Goal: Task Accomplishment & Management: Use online tool/utility

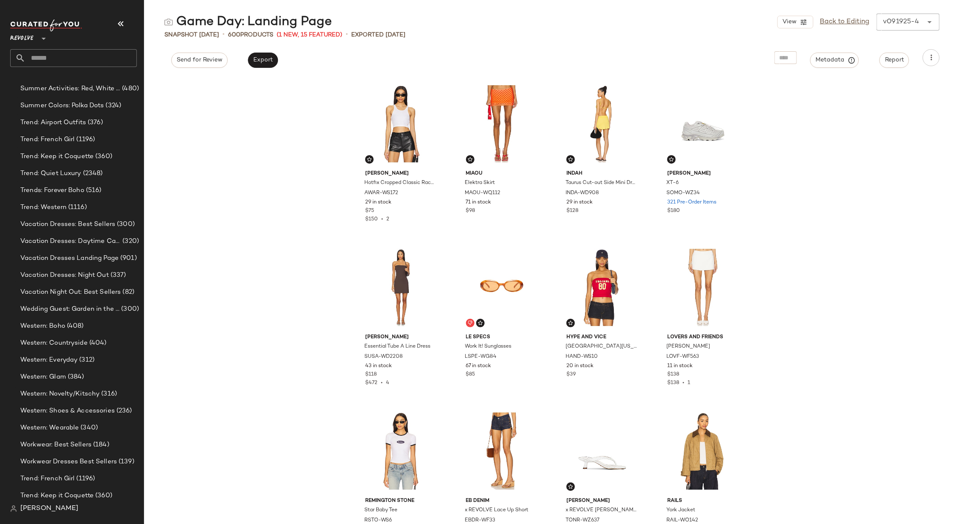
scroll to position [1411, 0]
click at [75, 168] on span "Trend: Quiet Luxury" at bounding box center [50, 170] width 61 height 10
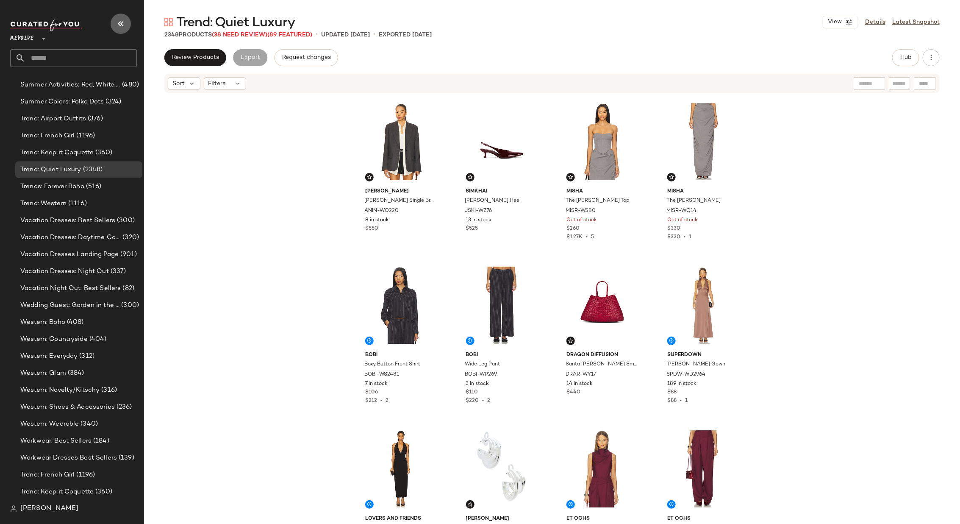
click at [124, 23] on icon "button" at bounding box center [121, 24] width 10 height 10
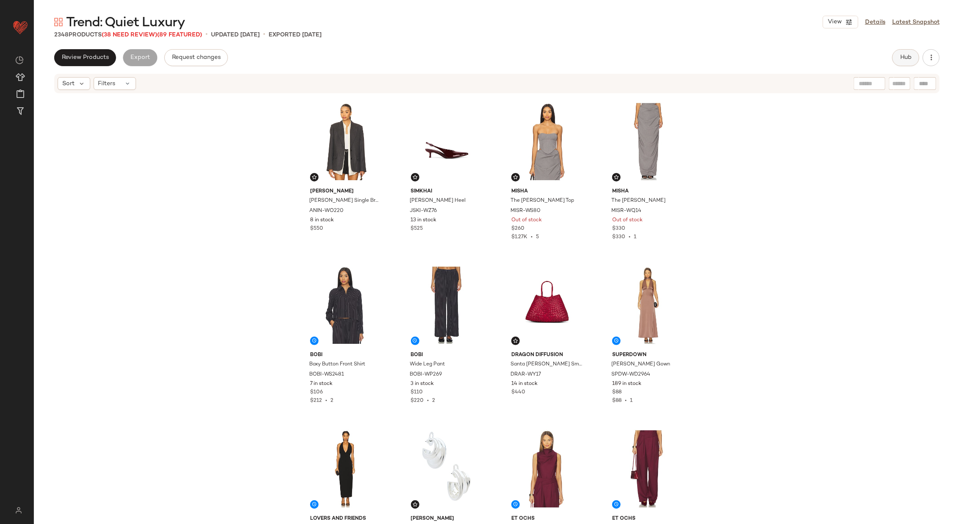
click at [913, 57] on button "Hub" at bounding box center [906, 57] width 27 height 17
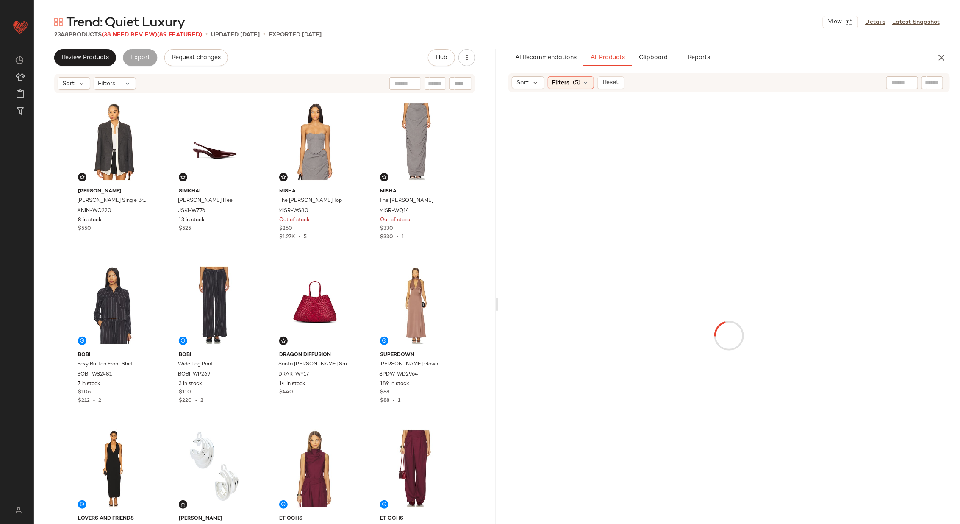
click at [944, 64] on button "button" at bounding box center [941, 57] width 17 height 17
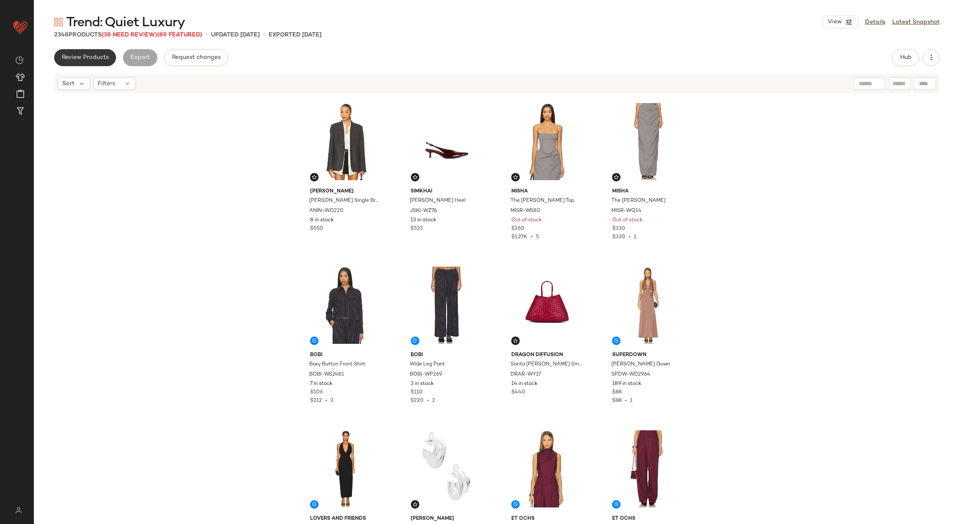
click at [81, 52] on button "Review Products" at bounding box center [85, 57] width 62 height 17
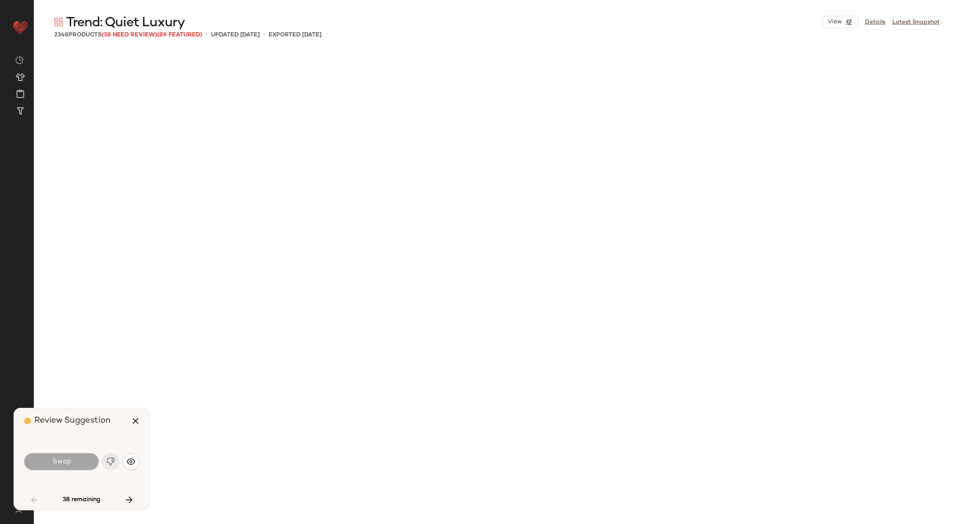
scroll to position [1145, 0]
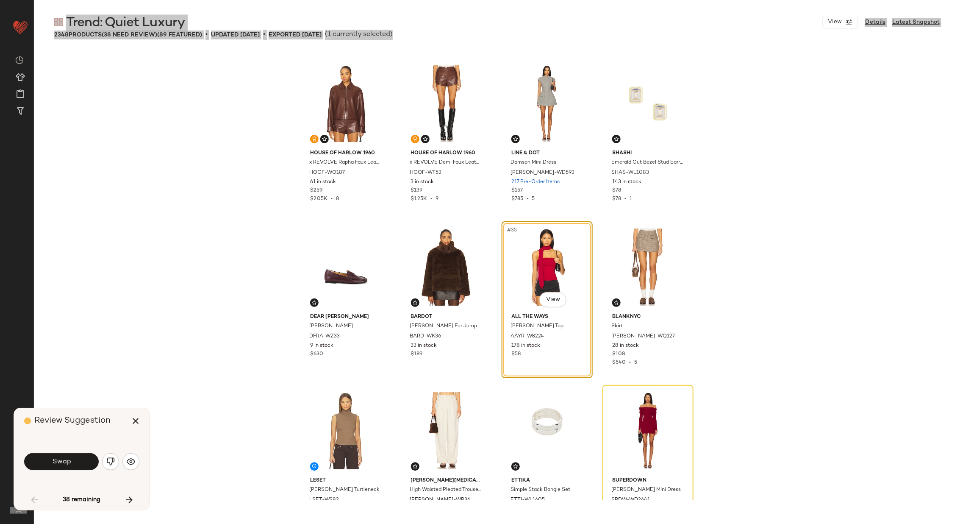
drag, startPoint x: 81, startPoint y: 52, endPoint x: 72, endPoint y: 47, distance: 9.5
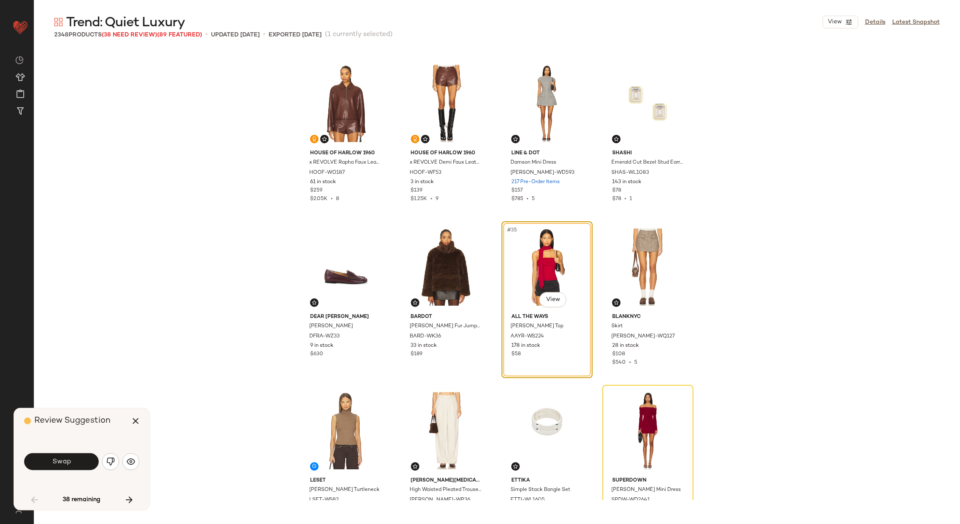
click at [70, 48] on div "Trend: Quiet Luxury View Details Latest Snapshot 2348 Products (38 Need Review)…" at bounding box center [497, 269] width 927 height 510
click at [113, 459] on img "button" at bounding box center [110, 461] width 8 height 8
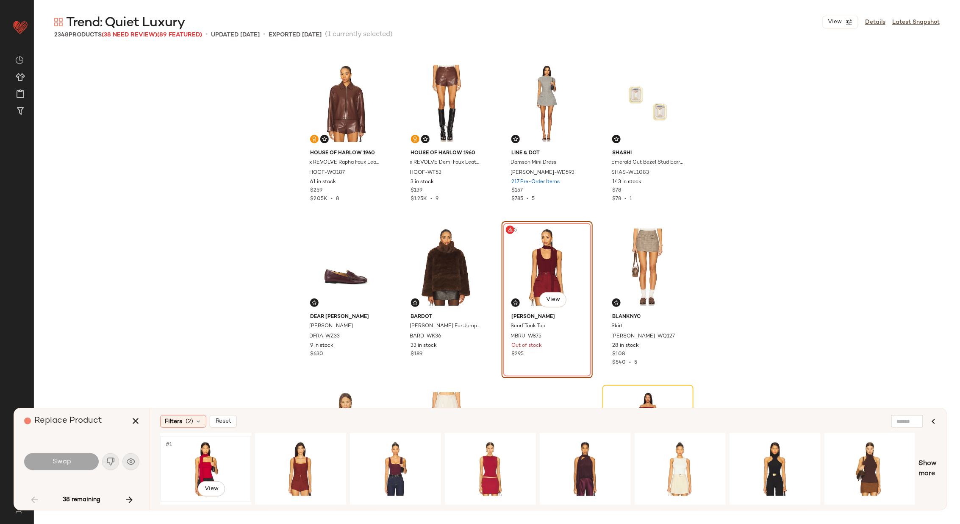
click at [215, 456] on div "#1 View" at bounding box center [205, 469] width 85 height 60
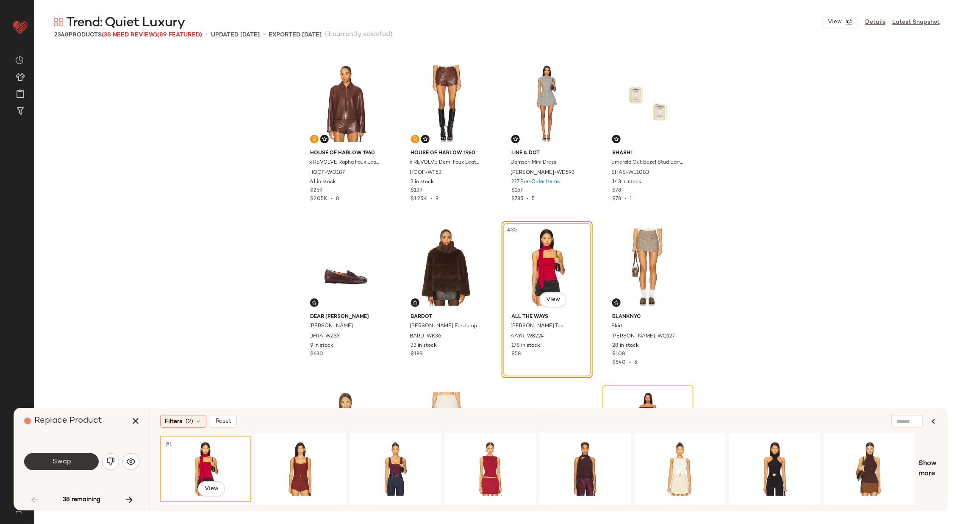
click at [63, 462] on span "Swap" at bounding box center [61, 462] width 19 height 8
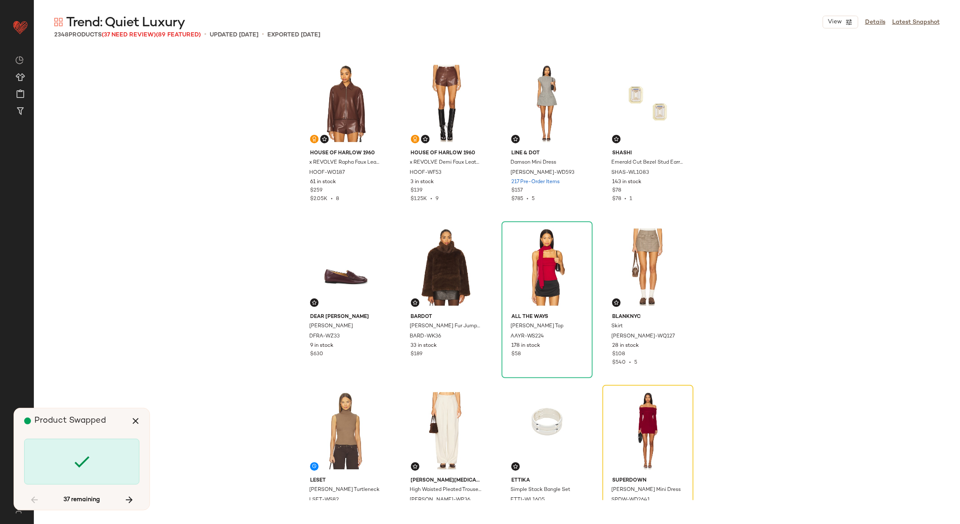
scroll to position [1308, 0]
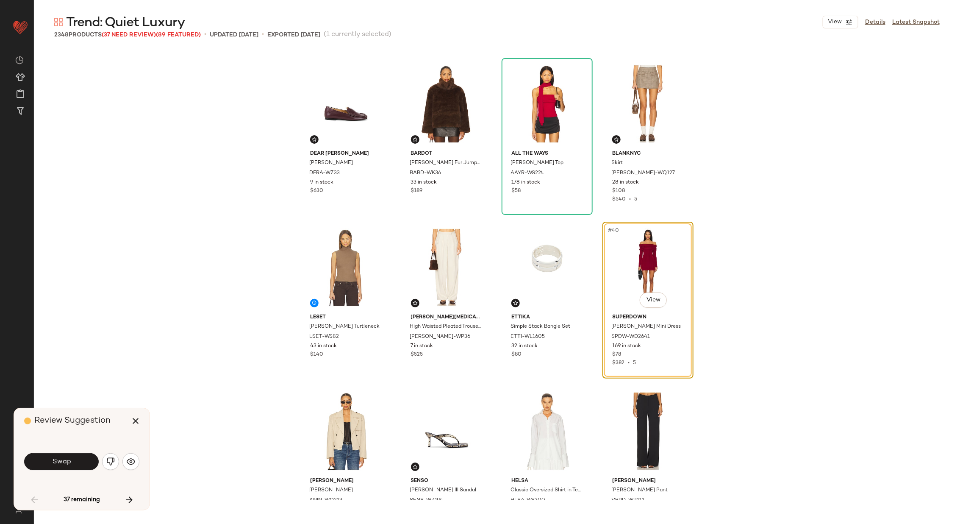
click at [63, 462] on span "Swap" at bounding box center [61, 462] width 19 height 8
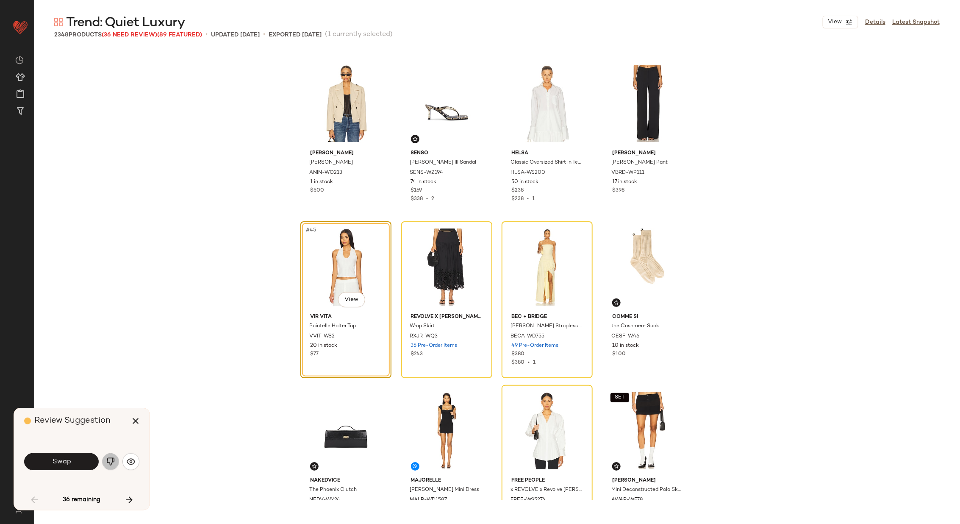
click at [109, 460] on img "button" at bounding box center [110, 461] width 8 height 8
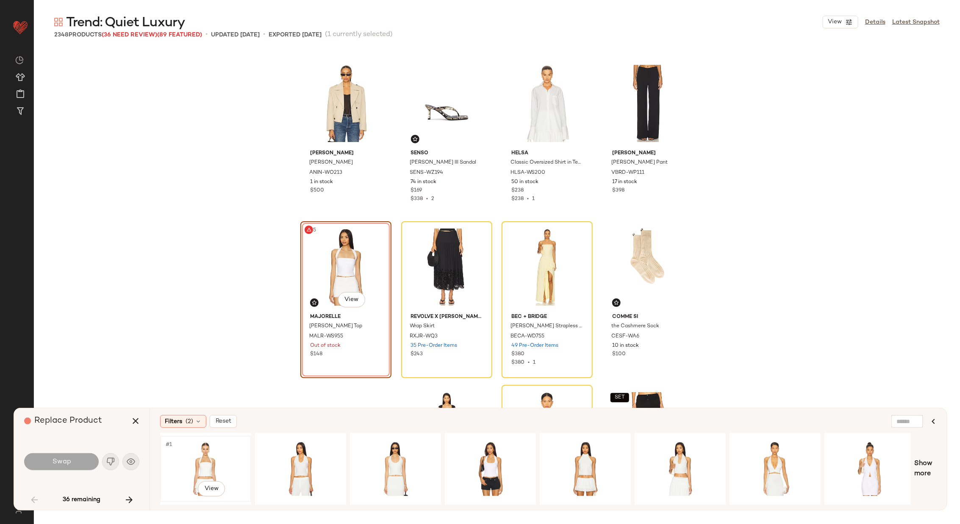
click at [204, 453] on div "#1 View" at bounding box center [205, 469] width 85 height 60
click at [397, 458] on div "#1 View" at bounding box center [395, 469] width 85 height 60
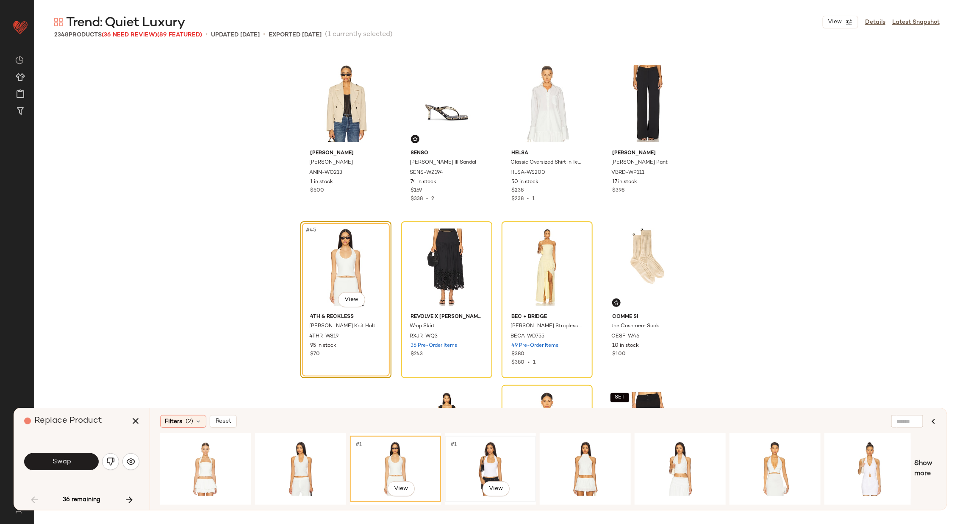
click at [500, 457] on div "#1 View" at bounding box center [490, 469] width 85 height 60
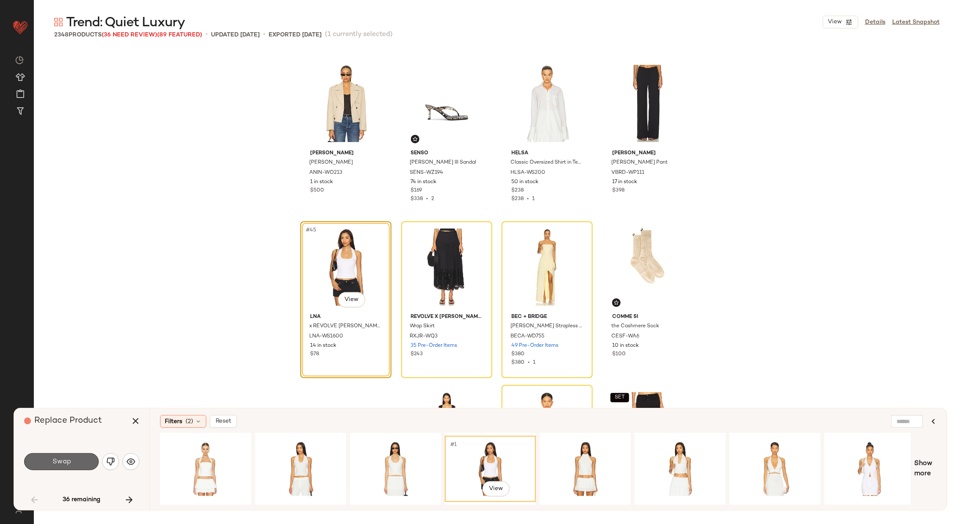
click at [53, 461] on span "Swap" at bounding box center [61, 462] width 19 height 8
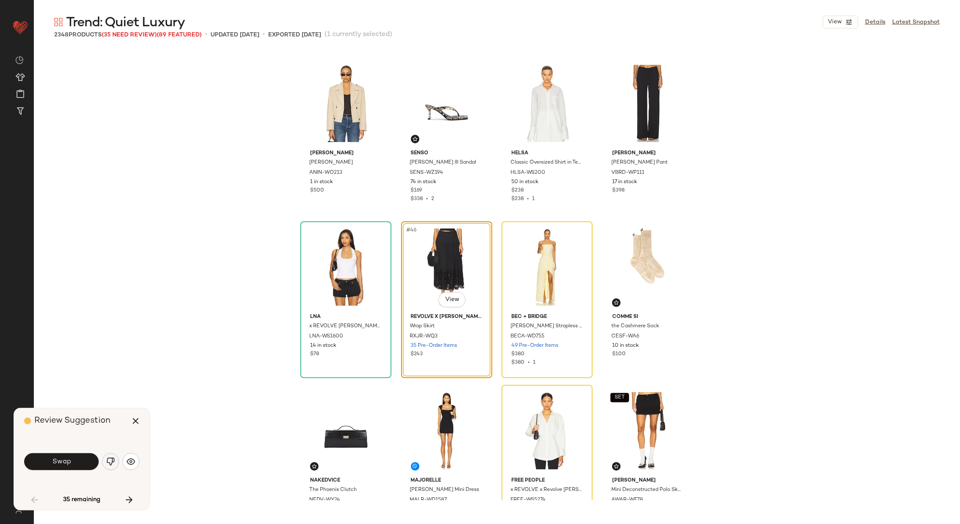
click at [109, 459] on img "button" at bounding box center [110, 461] width 8 height 8
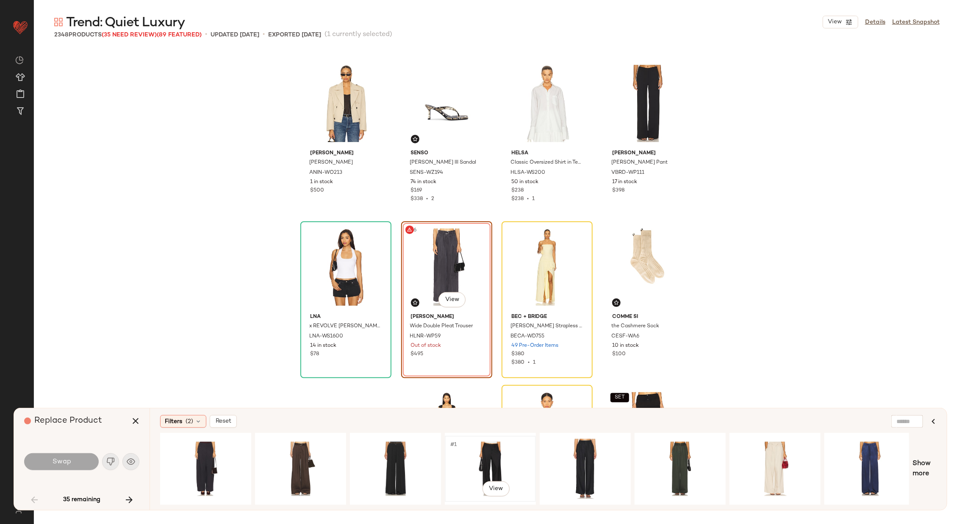
click at [469, 452] on div "#1 View" at bounding box center [490, 469] width 85 height 60
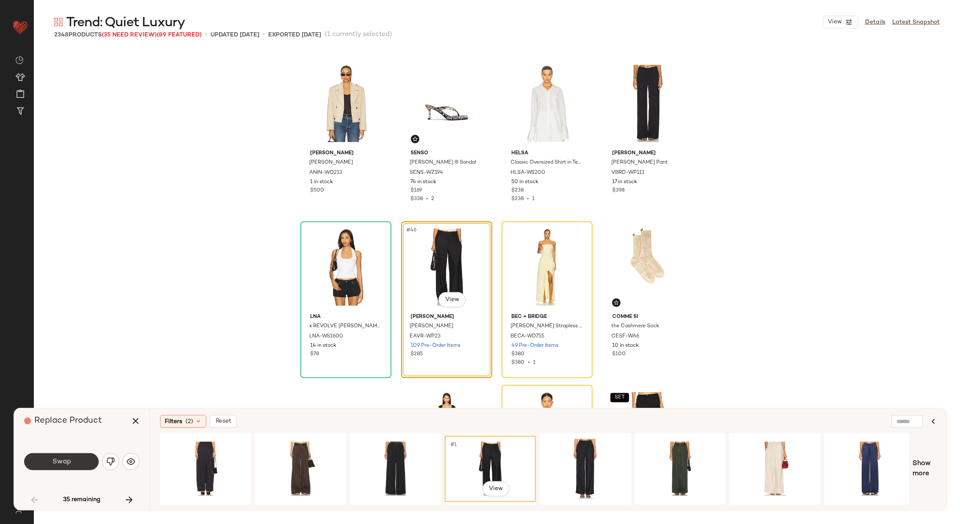
click at [69, 460] on span "Swap" at bounding box center [61, 462] width 19 height 8
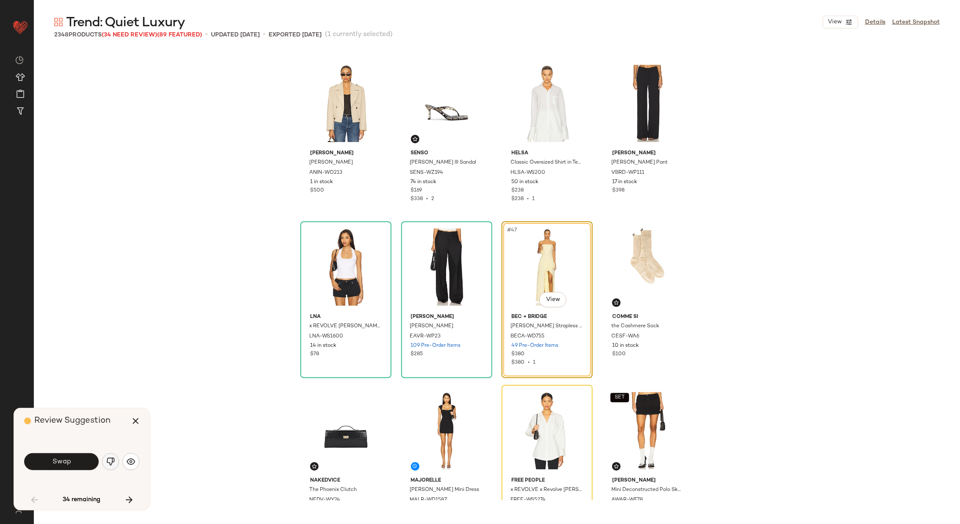
click at [111, 459] on img "button" at bounding box center [110, 461] width 8 height 8
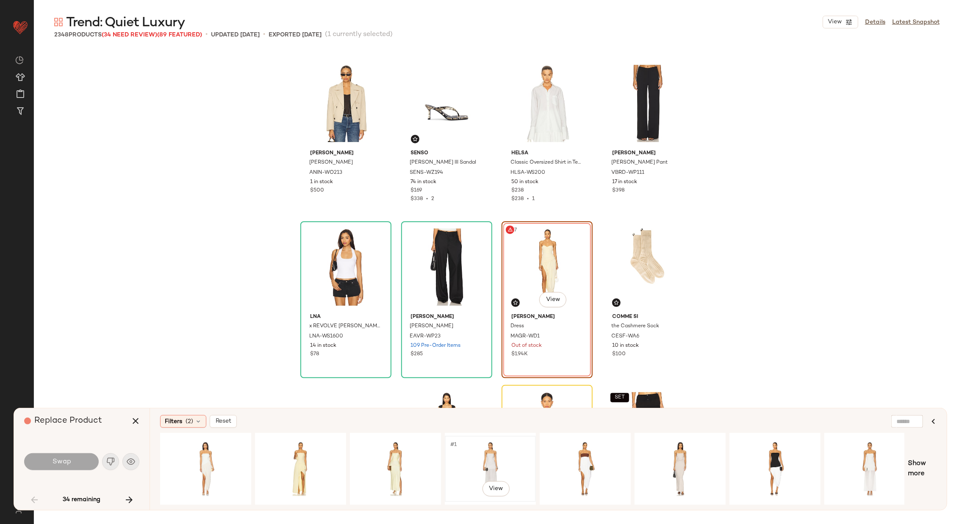
click at [468, 459] on div "#1 View" at bounding box center [490, 469] width 85 height 60
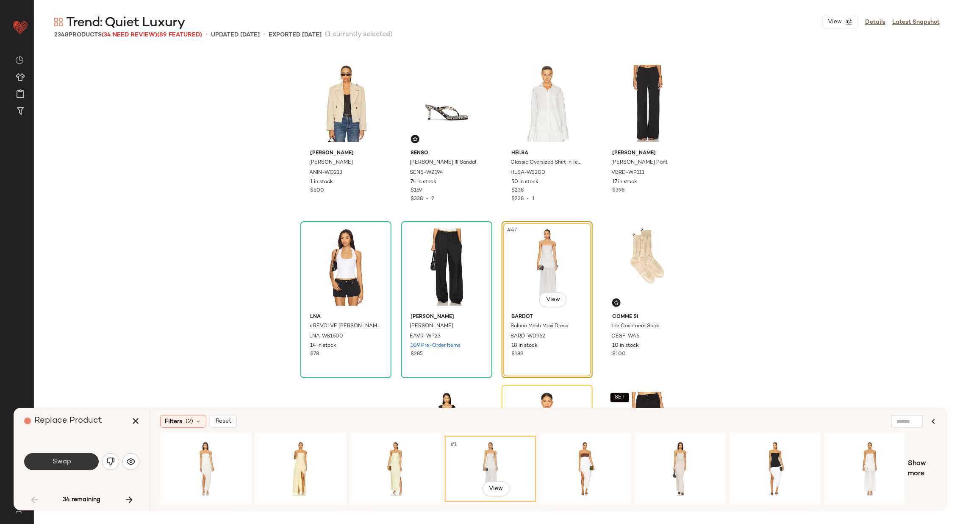
click at [83, 457] on button "Swap" at bounding box center [61, 461] width 75 height 17
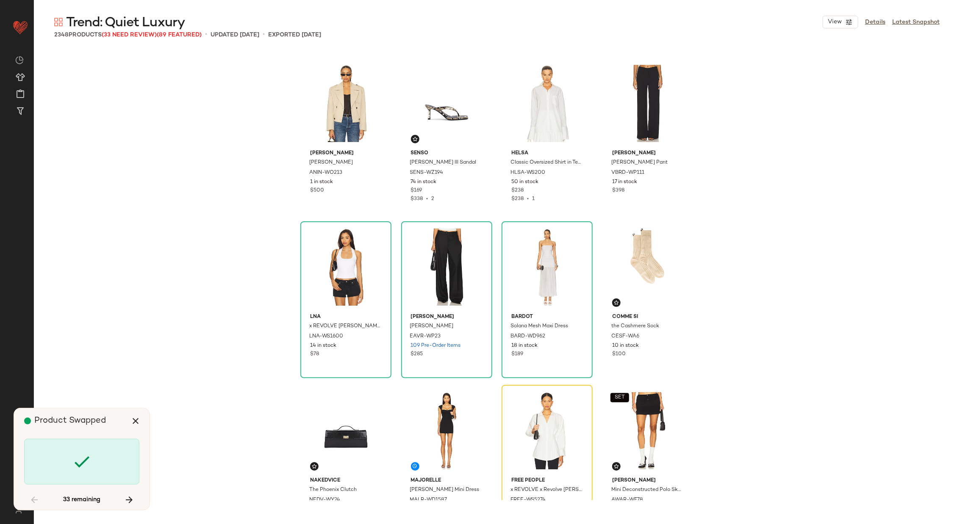
scroll to position [1799, 0]
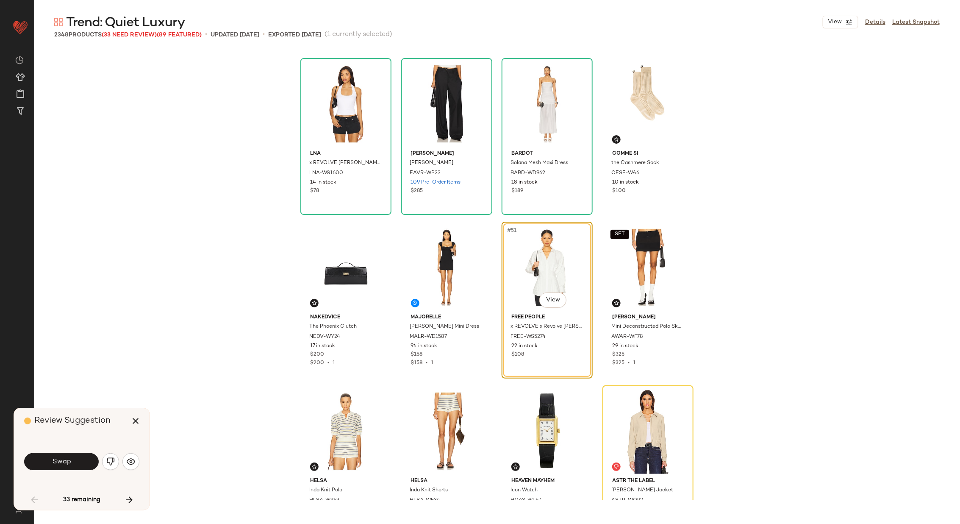
click at [83, 457] on button "Swap" at bounding box center [61, 461] width 75 height 17
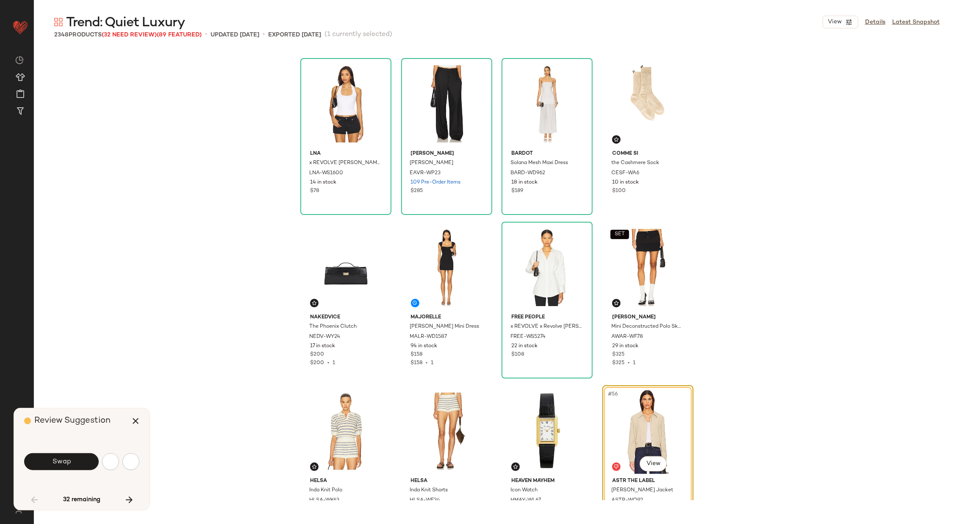
scroll to position [1963, 0]
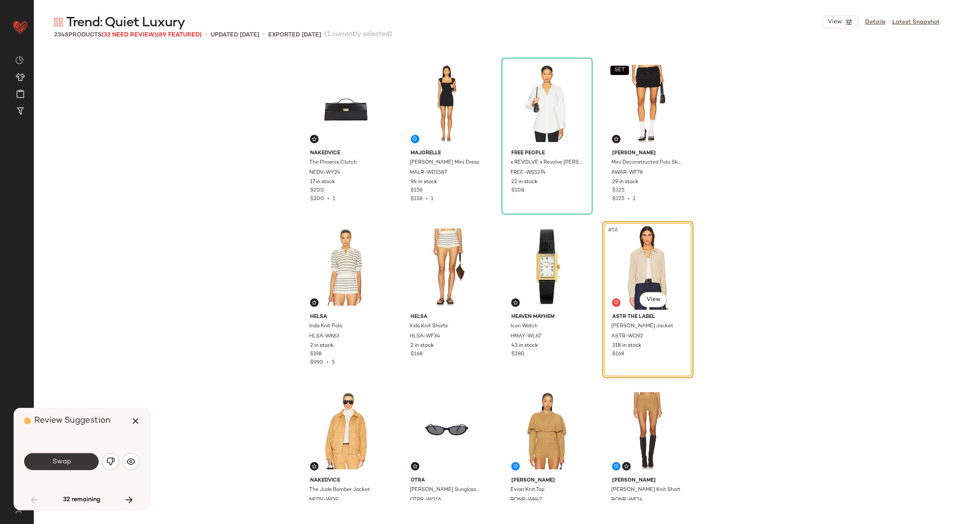
click at [54, 461] on span "Swap" at bounding box center [61, 462] width 19 height 8
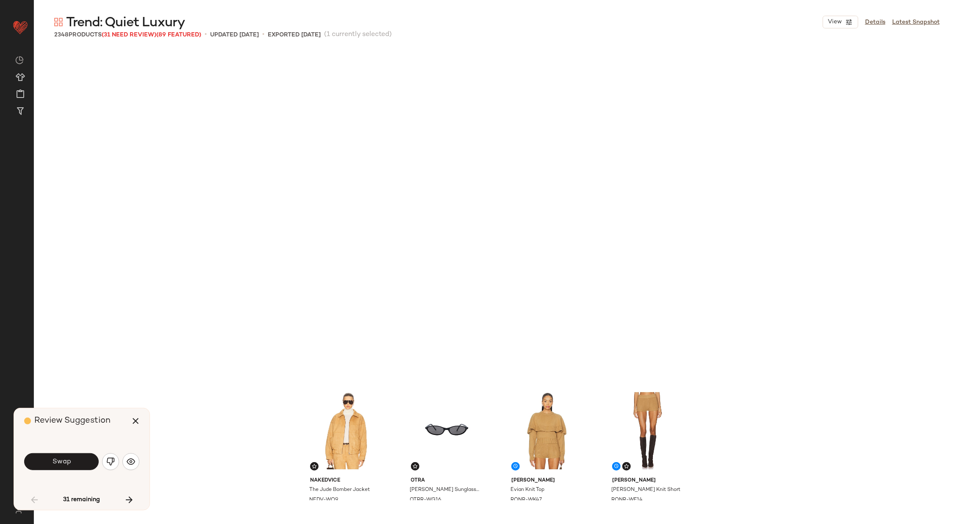
scroll to position [2290, 0]
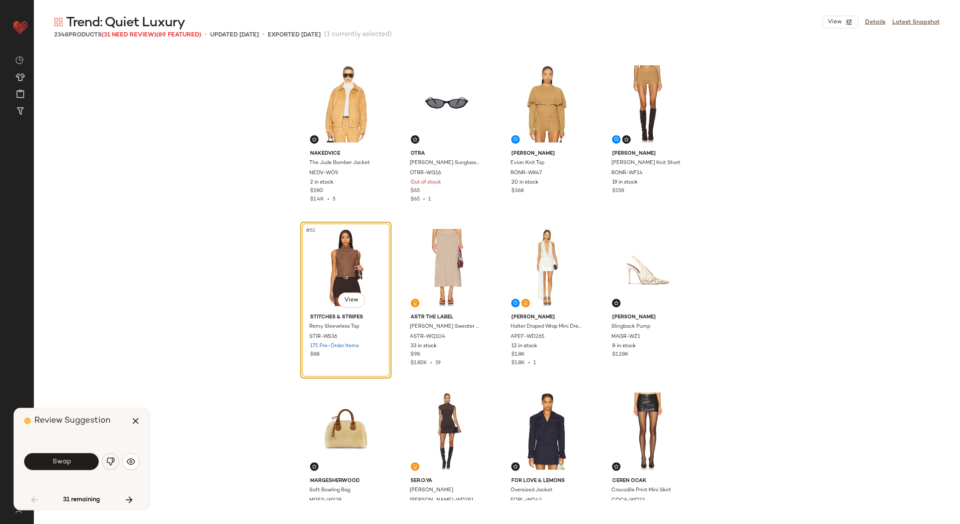
click at [109, 460] on img "button" at bounding box center [110, 461] width 8 height 8
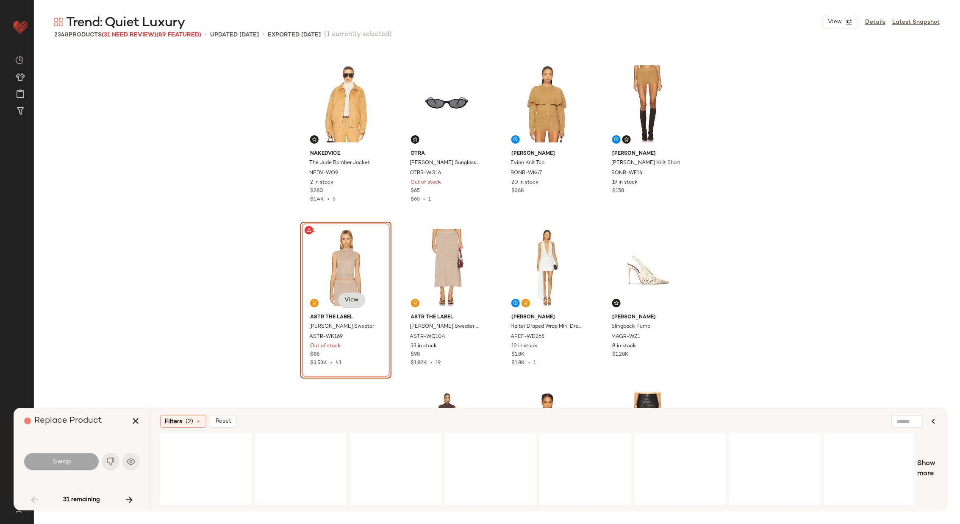
click at [346, 303] on body "Revolve ** Dashboard All Products Global Clipboards (32) Curations (70) Alexis …" at bounding box center [480, 296] width 960 height 593
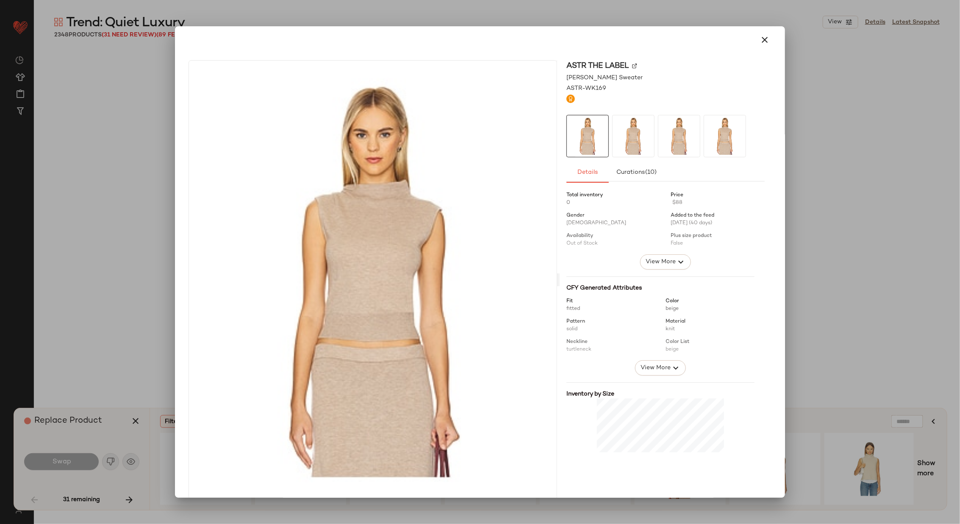
click at [632, 64] on img at bounding box center [634, 65] width 5 height 5
click at [761, 42] on icon "button" at bounding box center [765, 40] width 10 height 10
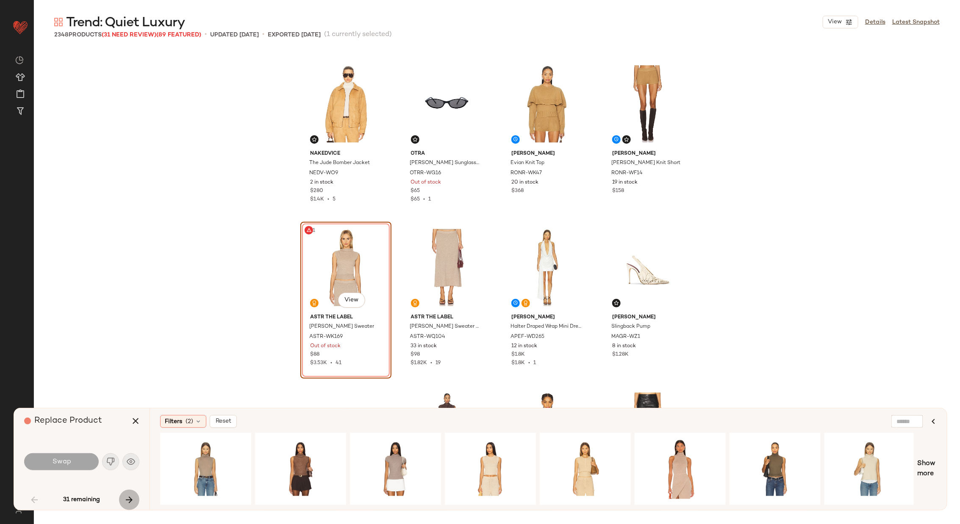
click at [128, 498] on icon "button" at bounding box center [129, 500] width 10 height 10
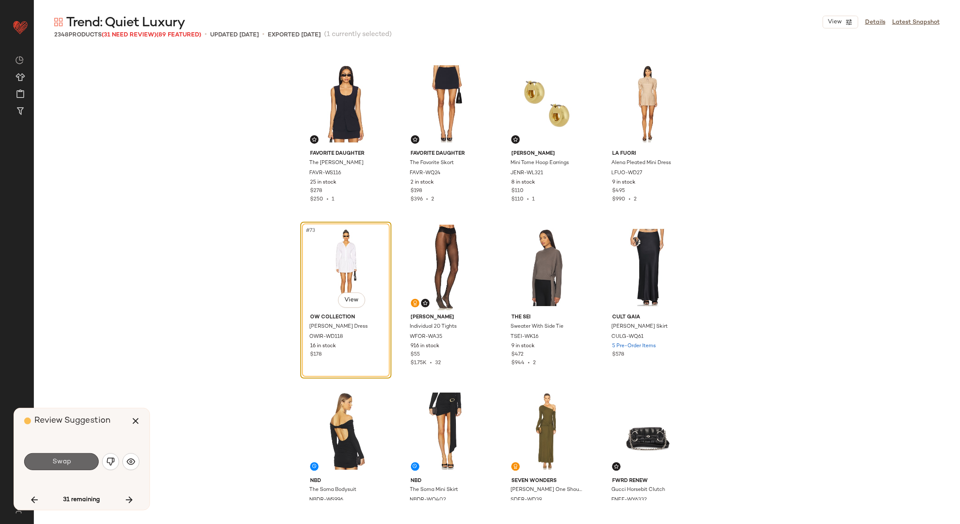
click at [72, 458] on button "Swap" at bounding box center [61, 461] width 75 height 17
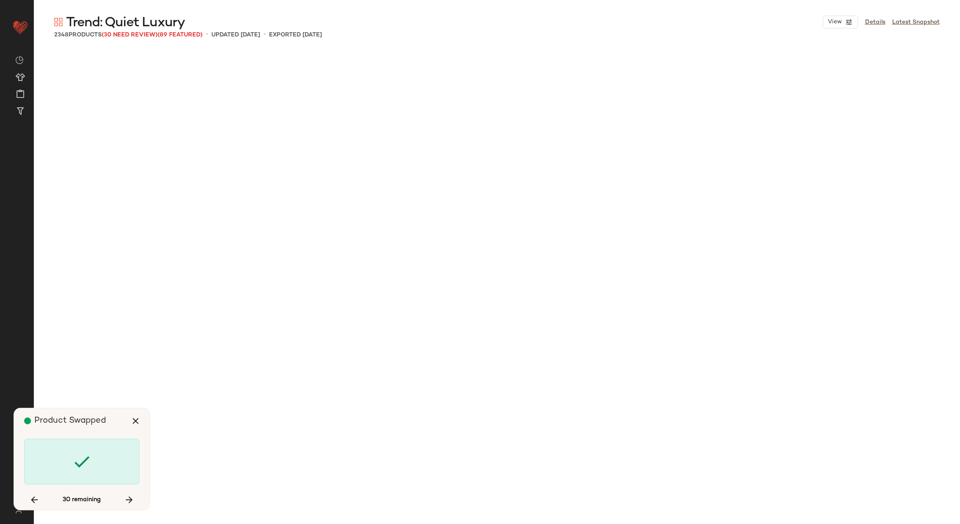
scroll to position [3762, 0]
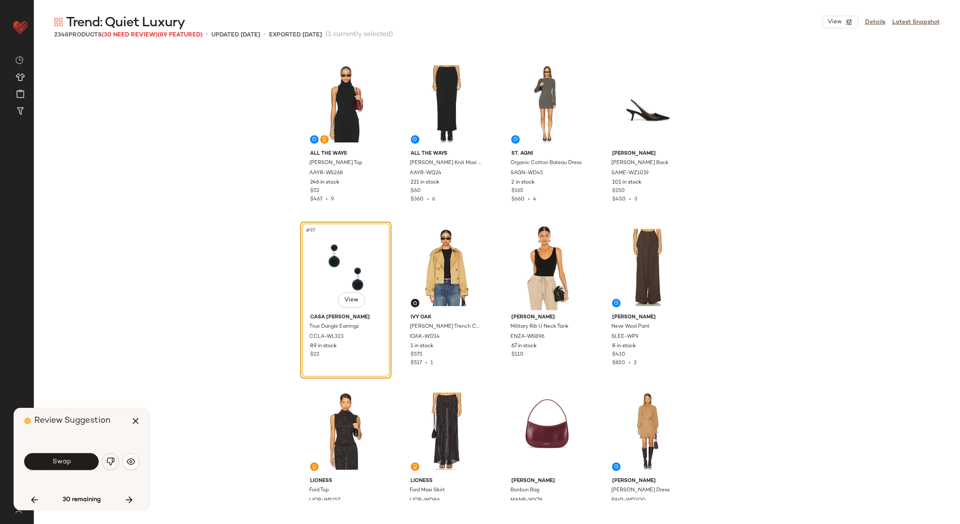
click at [110, 461] on img "button" at bounding box center [110, 461] width 8 height 8
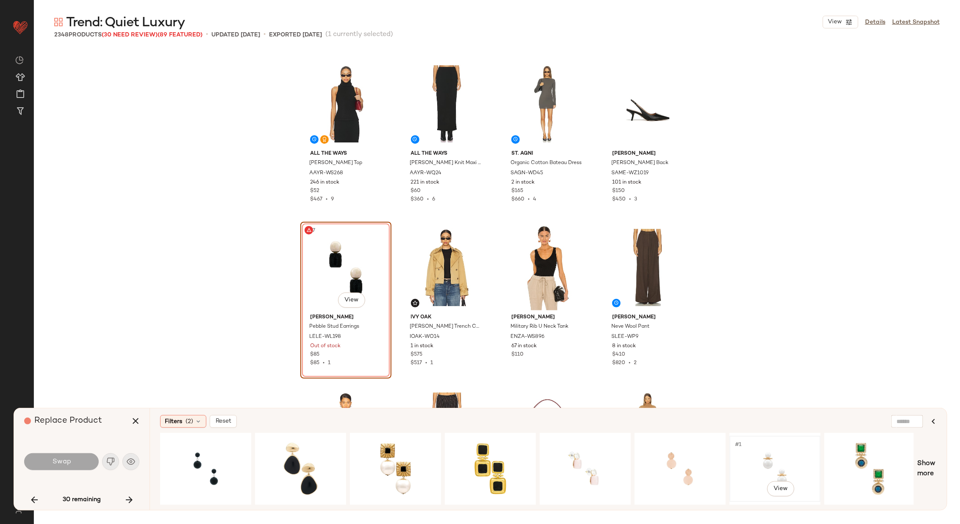
click at [778, 464] on div "#1 View" at bounding box center [775, 469] width 85 height 60
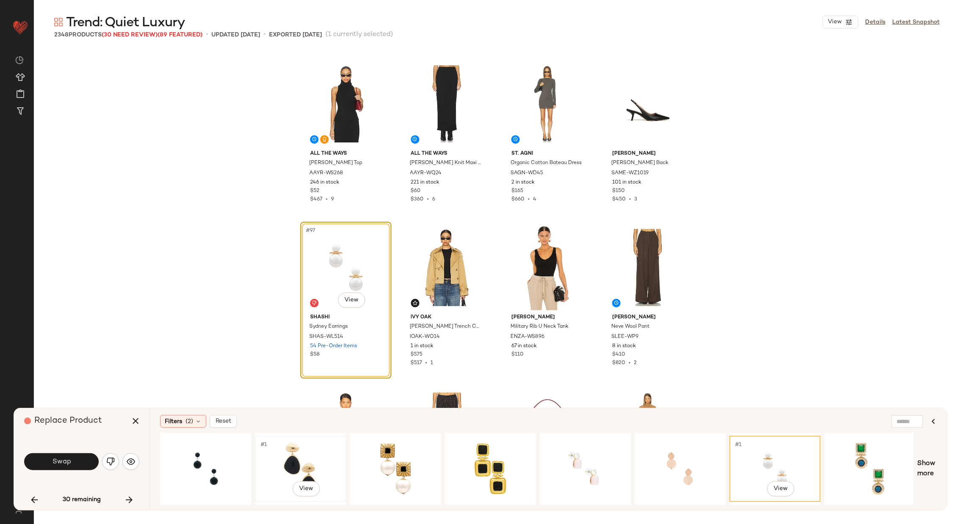
click at [319, 461] on div "#1 View" at bounding box center [300, 469] width 85 height 60
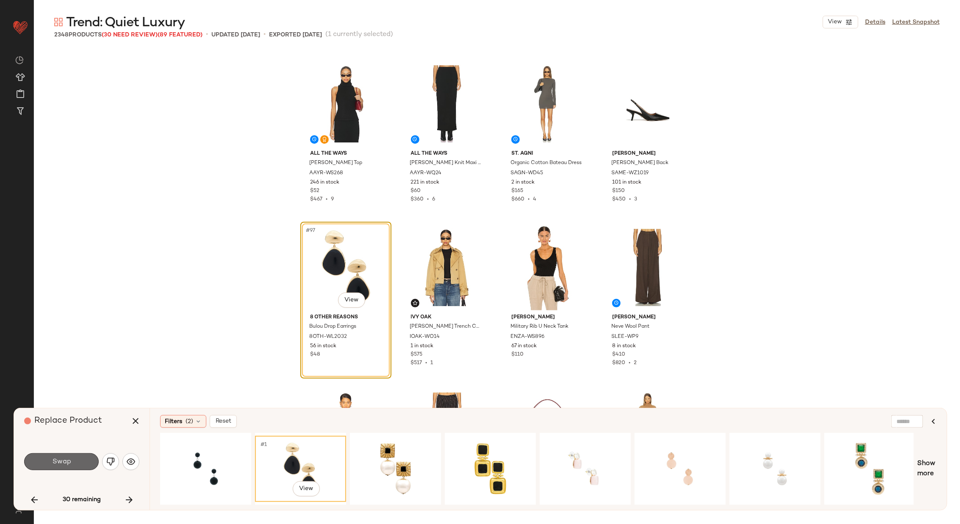
click at [80, 459] on button "Swap" at bounding box center [61, 461] width 75 height 17
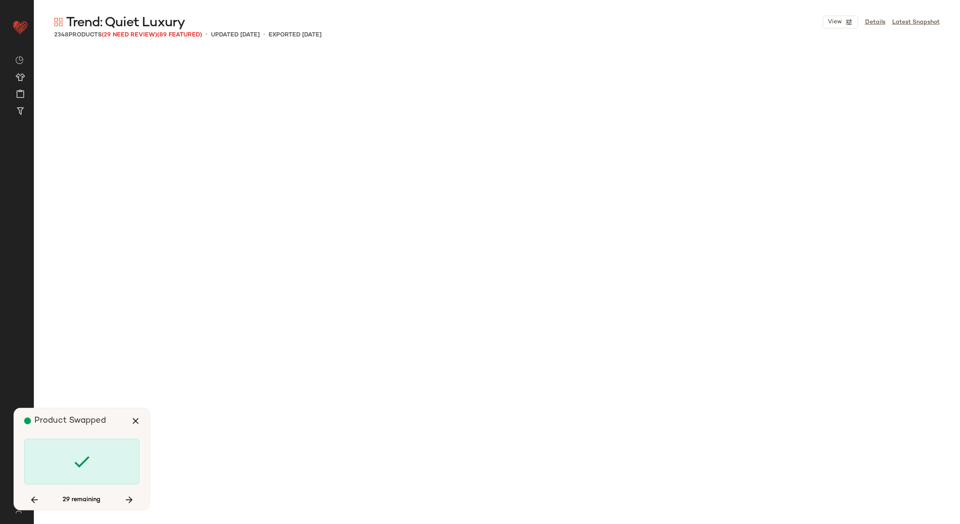
scroll to position [5562, 0]
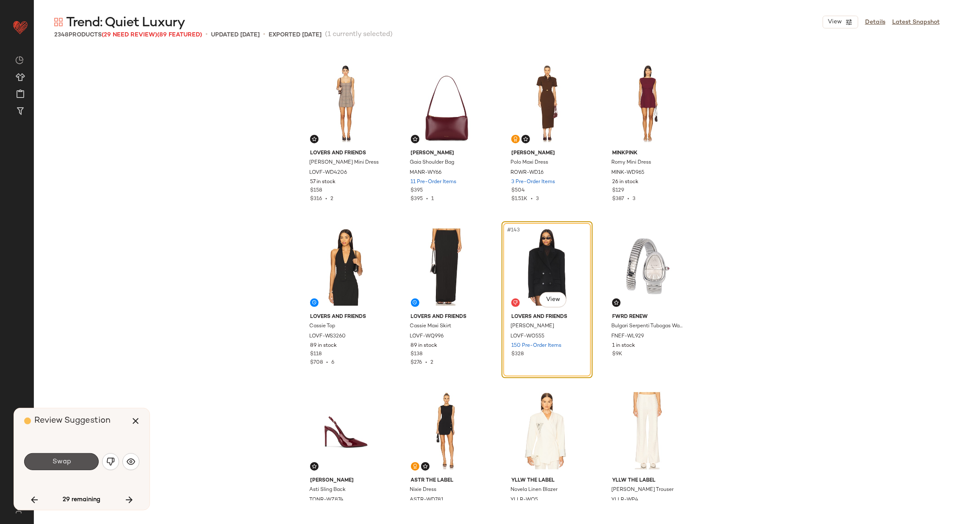
click at [80, 459] on button "Swap" at bounding box center [61, 461] width 75 height 17
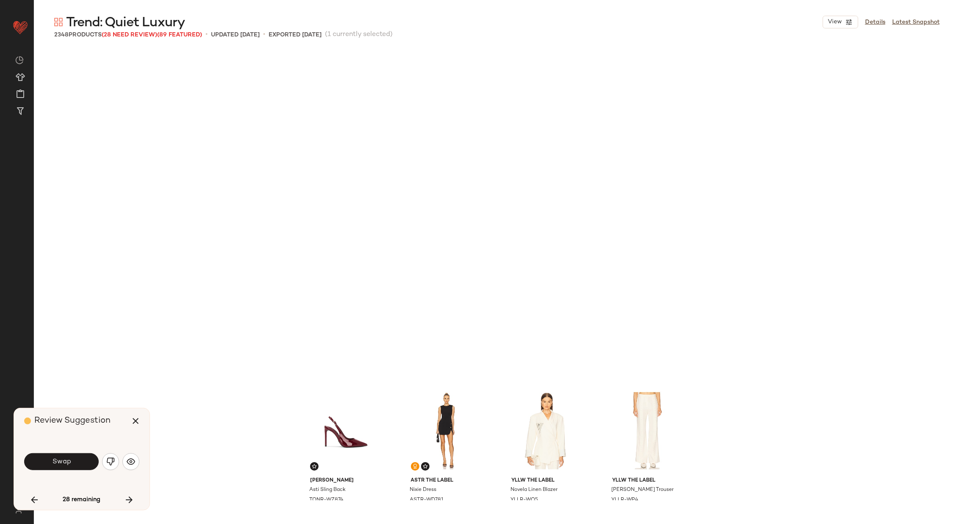
scroll to position [5890, 0]
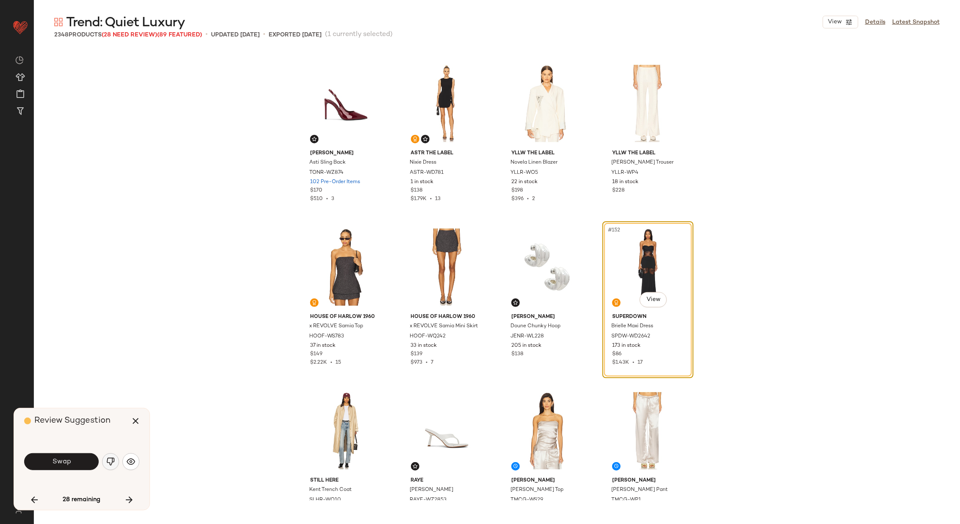
click at [109, 460] on img "button" at bounding box center [110, 461] width 8 height 8
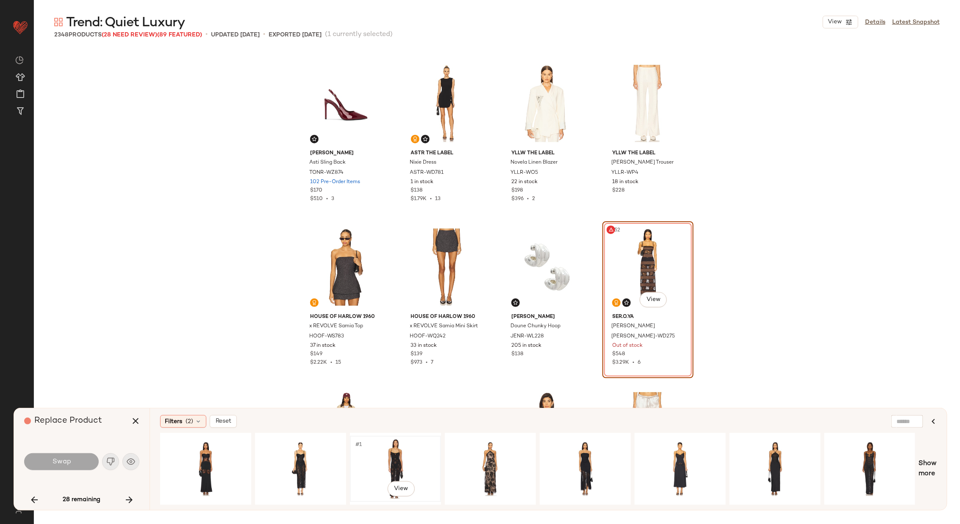
click at [391, 454] on div "#1 View" at bounding box center [395, 469] width 85 height 60
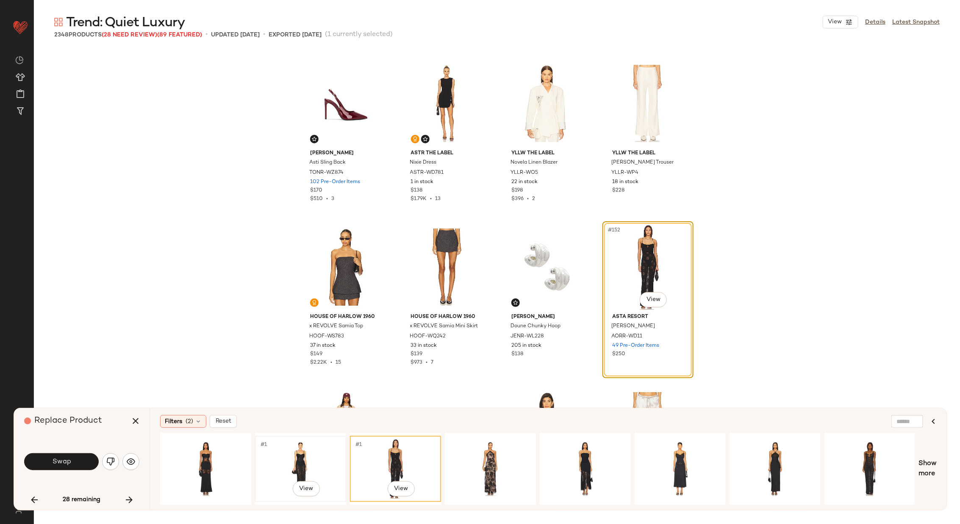
click at [293, 461] on div "#1 View" at bounding box center [300, 469] width 85 height 60
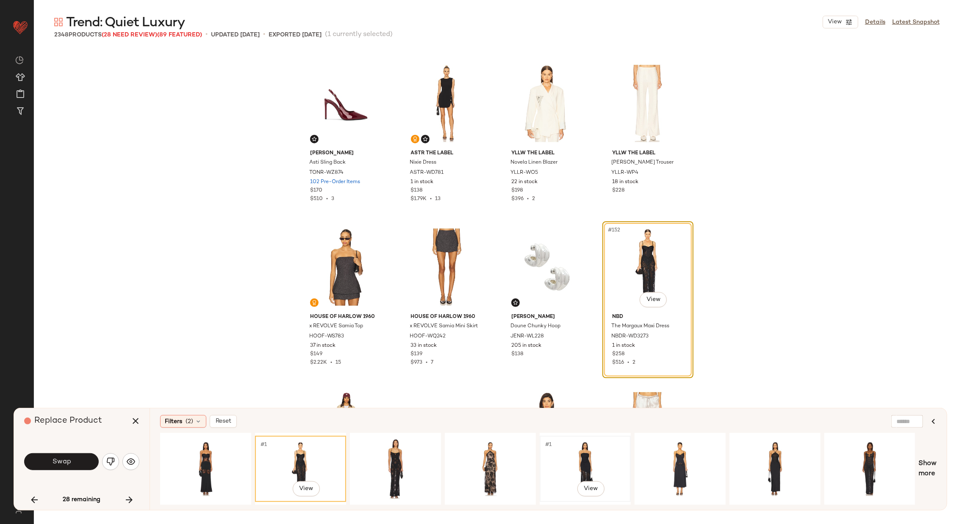
click at [598, 454] on div "#1 View" at bounding box center [585, 469] width 85 height 60
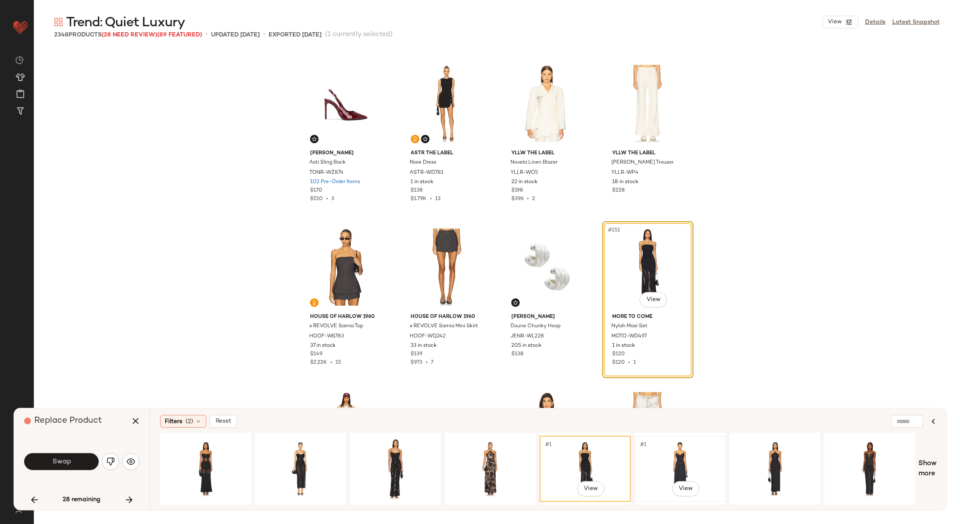
click at [672, 456] on div "#1 View" at bounding box center [680, 469] width 85 height 60
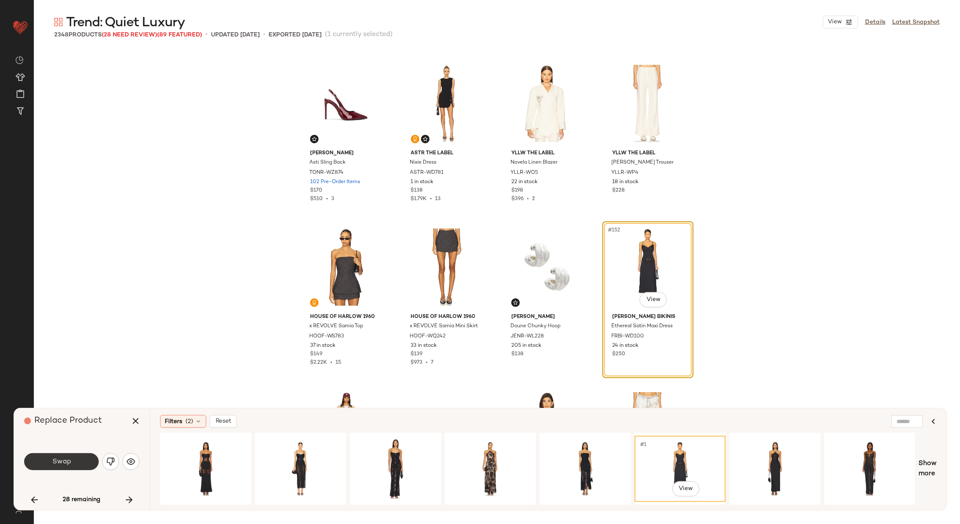
click at [77, 462] on button "Swap" at bounding box center [61, 461] width 75 height 17
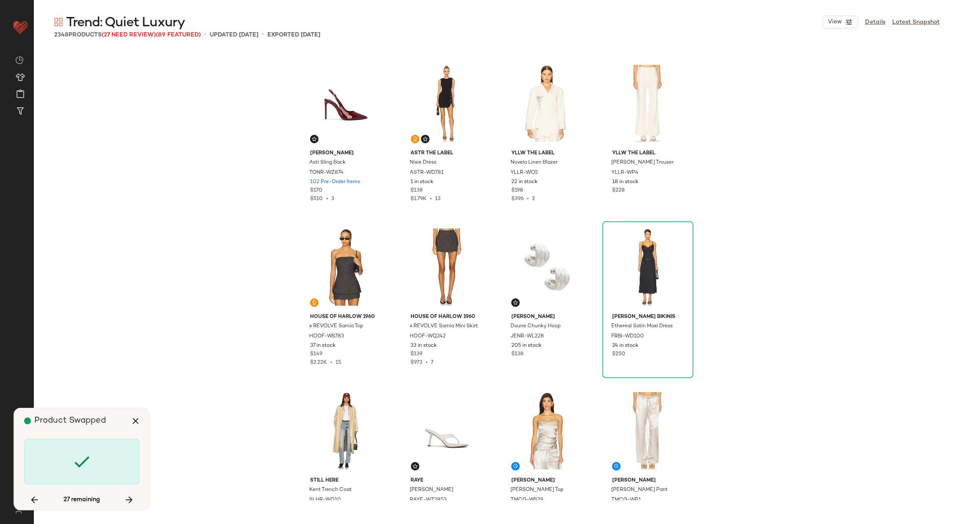
scroll to position [7689, 0]
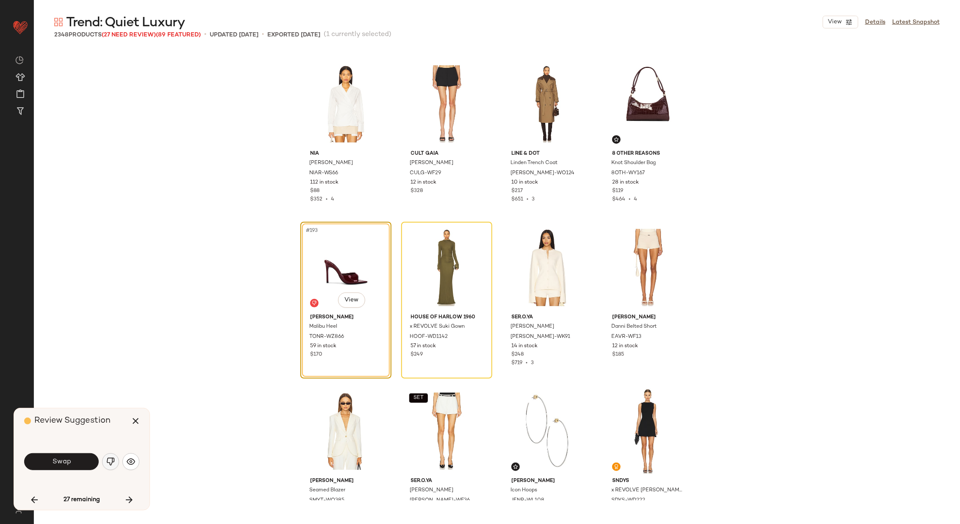
click at [113, 466] on img "button" at bounding box center [110, 461] width 8 height 8
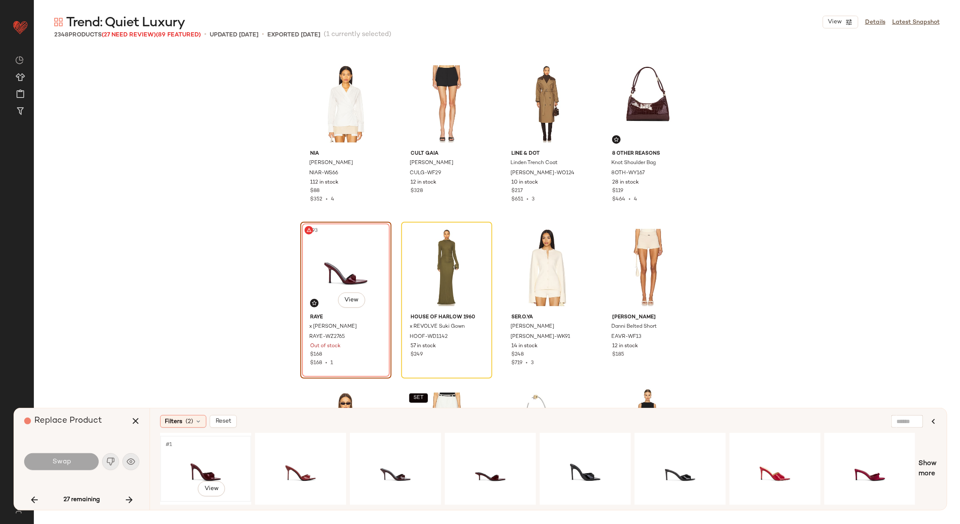
click at [229, 462] on div "#1 View" at bounding box center [205, 469] width 85 height 60
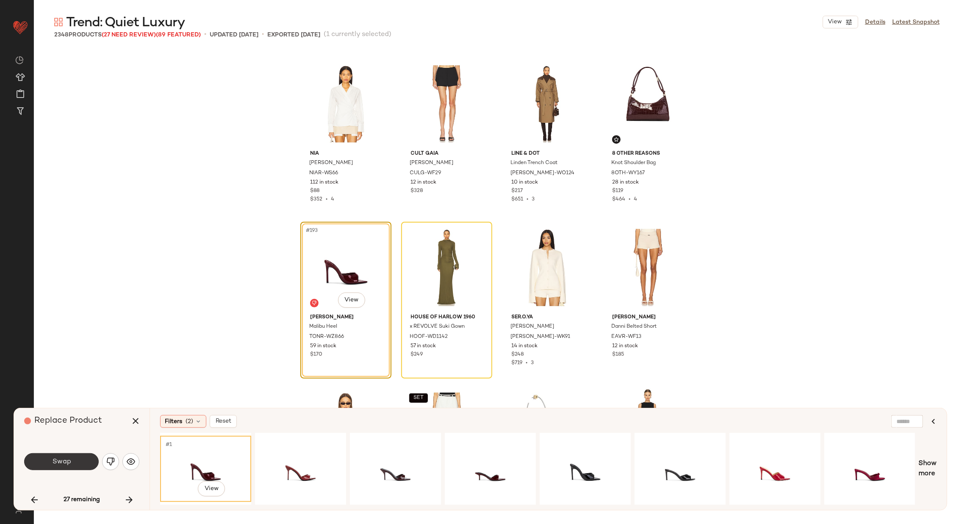
click at [72, 460] on button "Swap" at bounding box center [61, 461] width 75 height 17
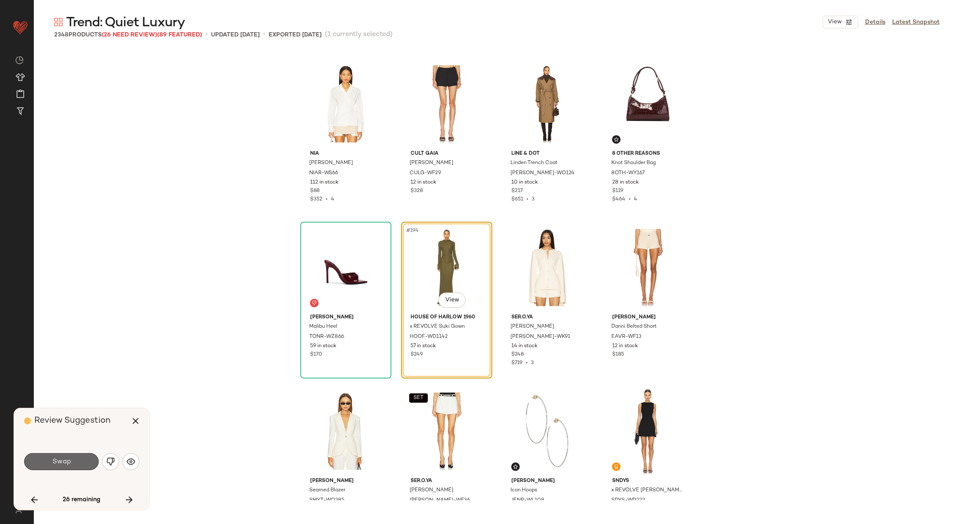
click at [79, 457] on button "Swap" at bounding box center [61, 461] width 75 height 17
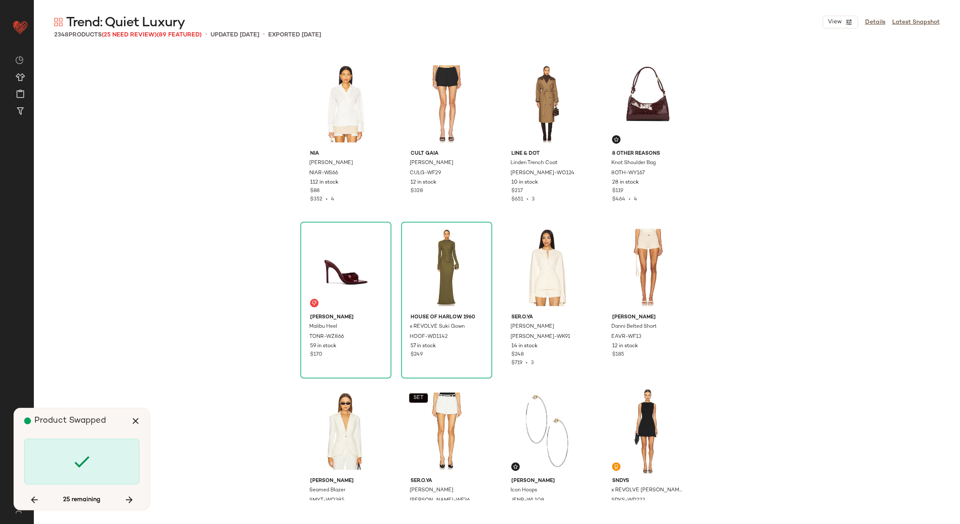
scroll to position [9325, 0]
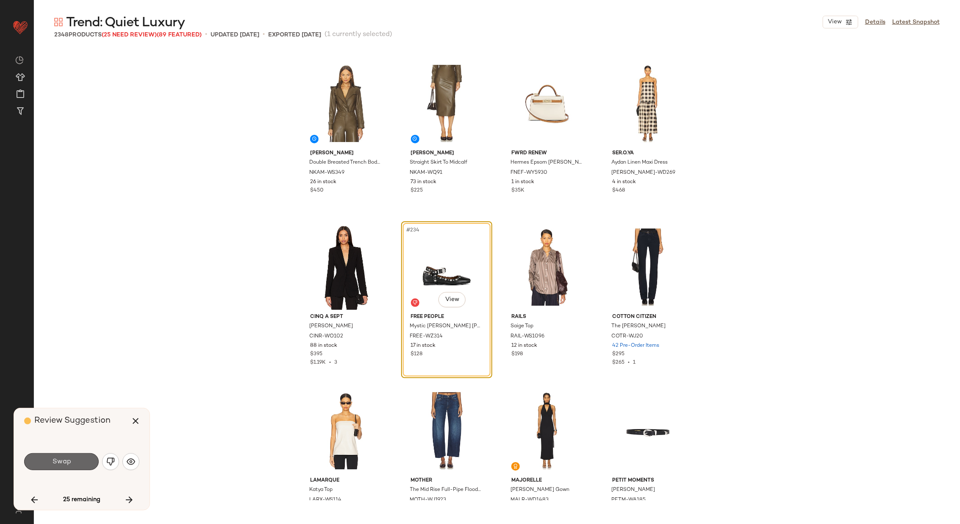
click at [64, 461] on span "Swap" at bounding box center [61, 462] width 19 height 8
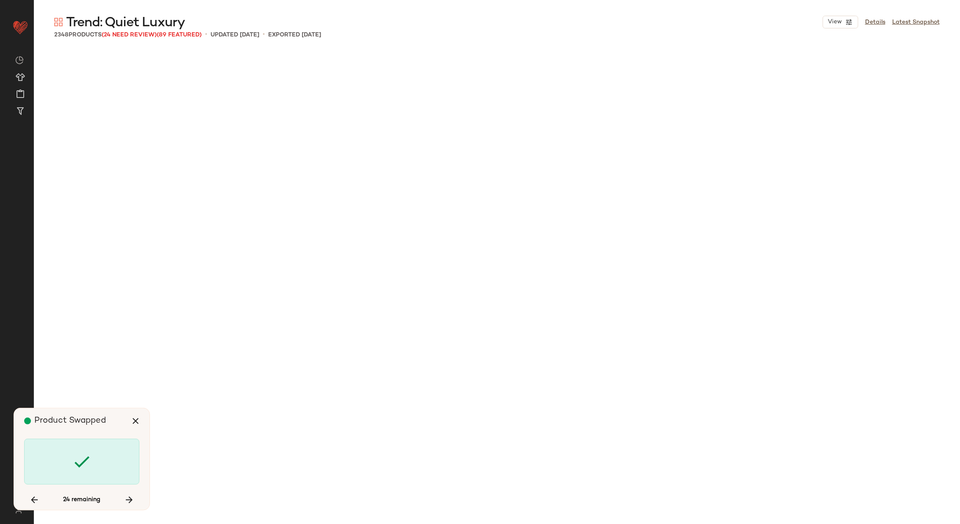
scroll to position [10961, 0]
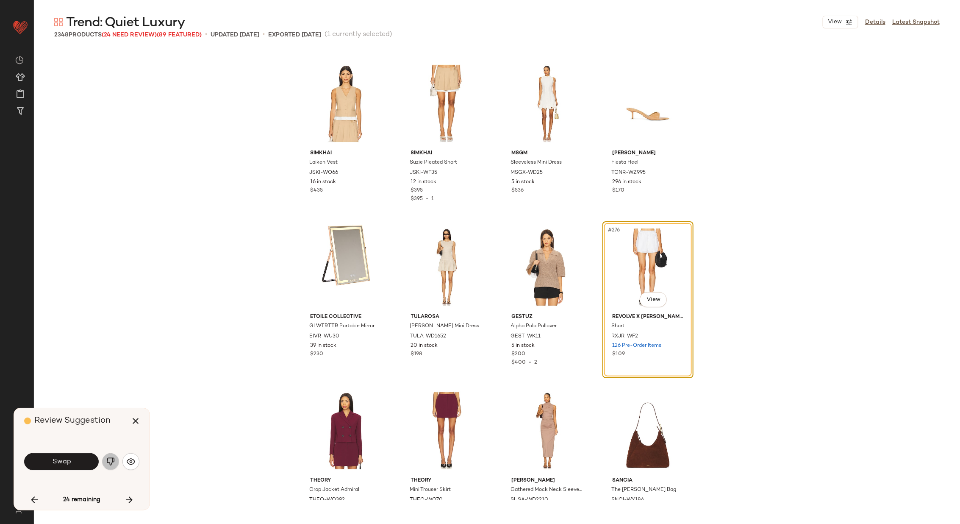
click at [111, 460] on img "button" at bounding box center [110, 461] width 8 height 8
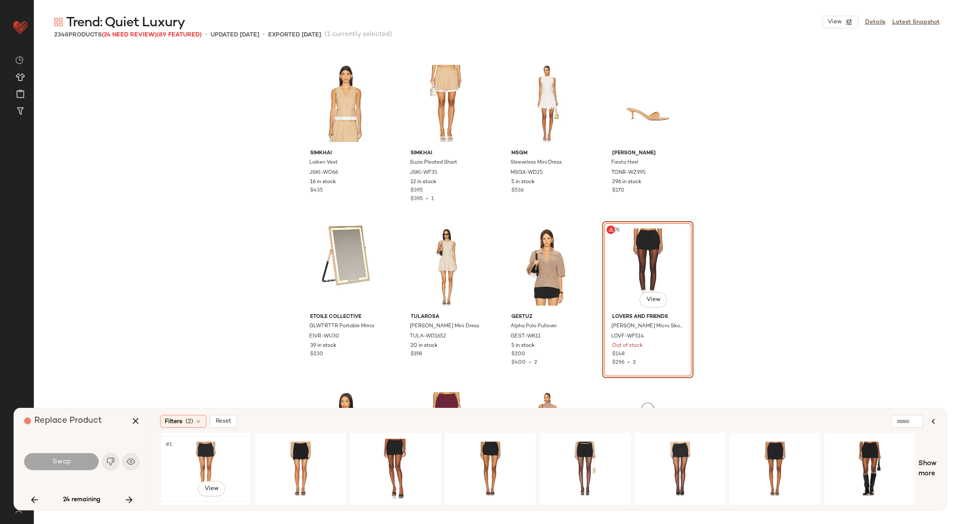
click at [208, 459] on div "#1 View" at bounding box center [205, 469] width 85 height 60
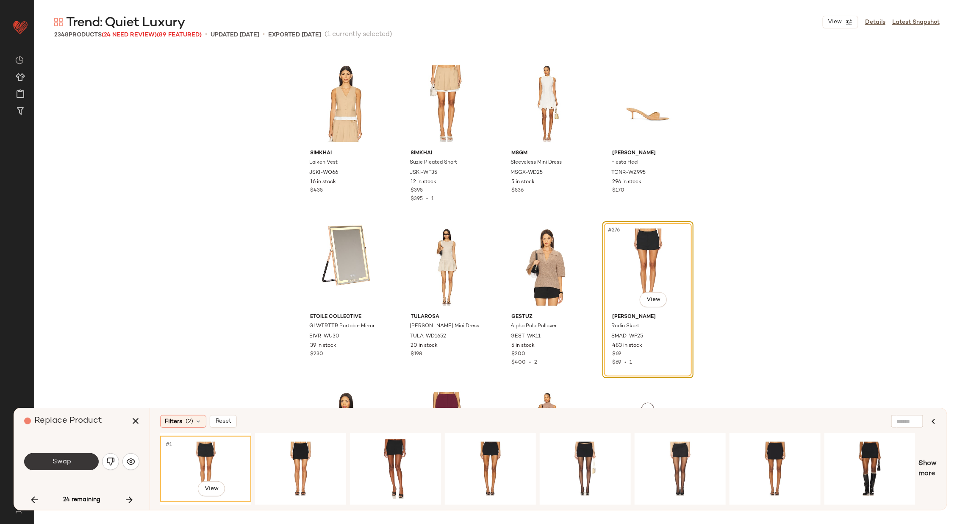
click at [63, 458] on span "Swap" at bounding box center [61, 462] width 19 height 8
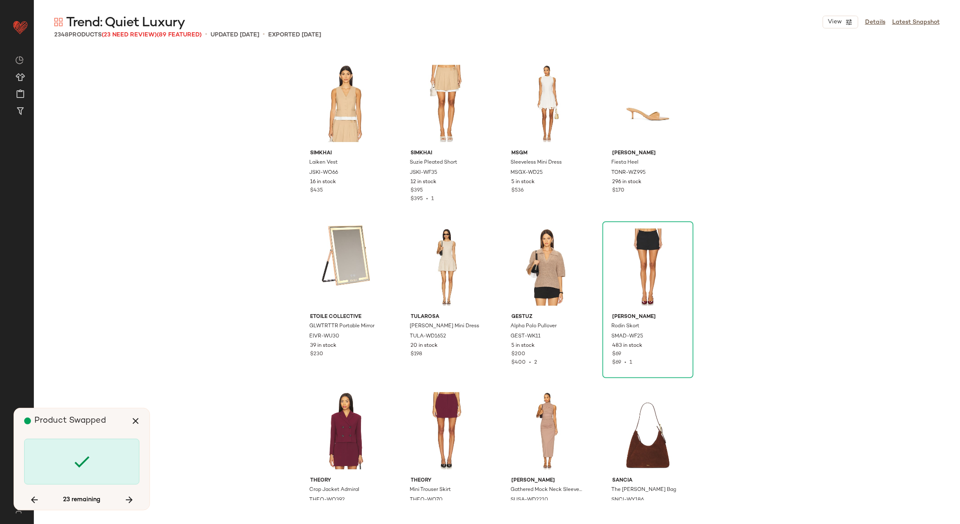
scroll to position [12761, 0]
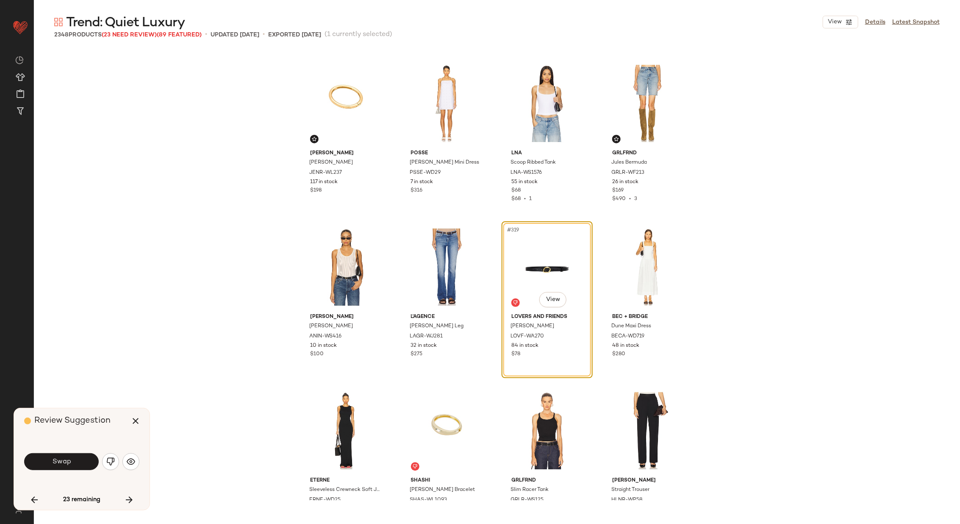
click at [63, 458] on span "Swap" at bounding box center [61, 462] width 19 height 8
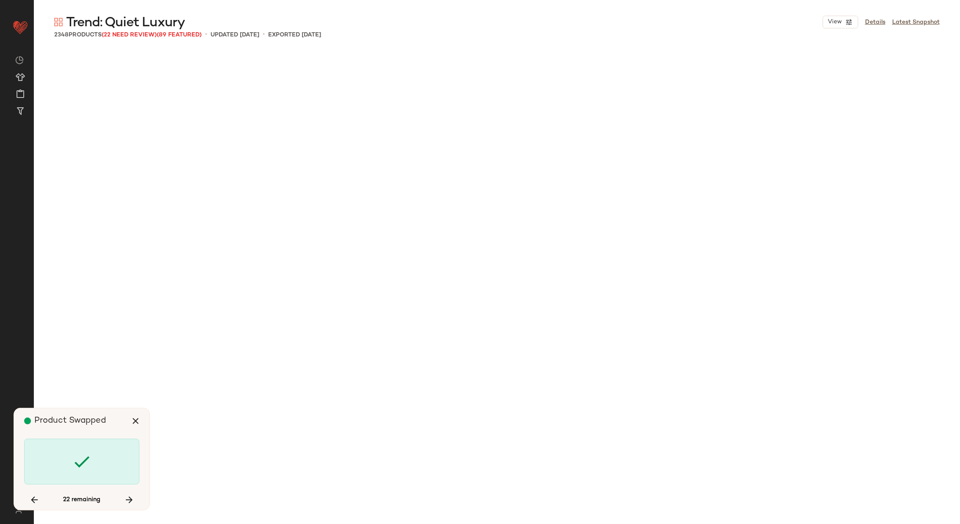
scroll to position [15378, 0]
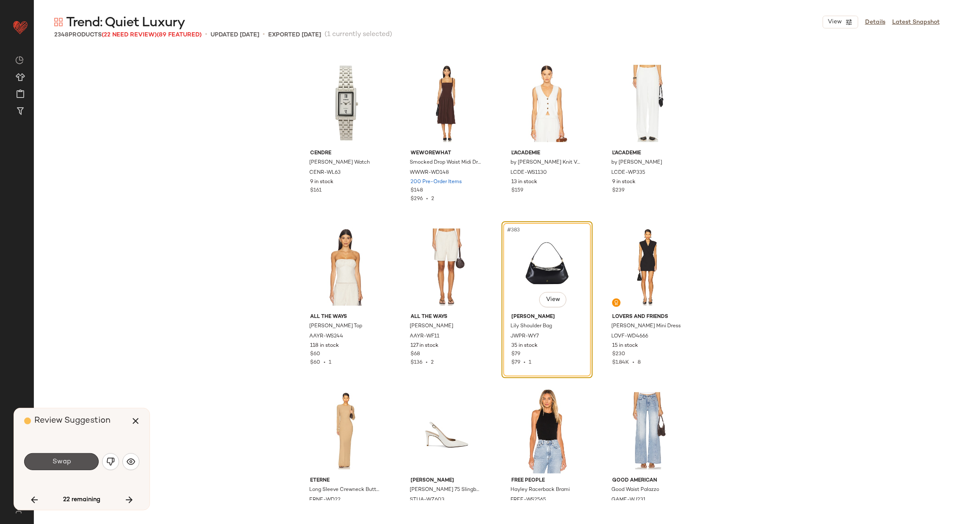
click at [63, 458] on span "Swap" at bounding box center [61, 462] width 19 height 8
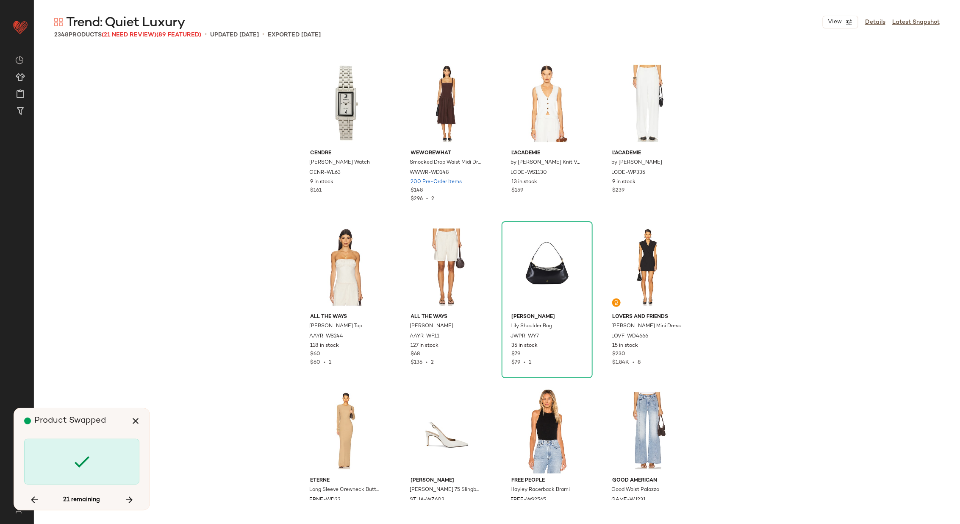
scroll to position [16032, 0]
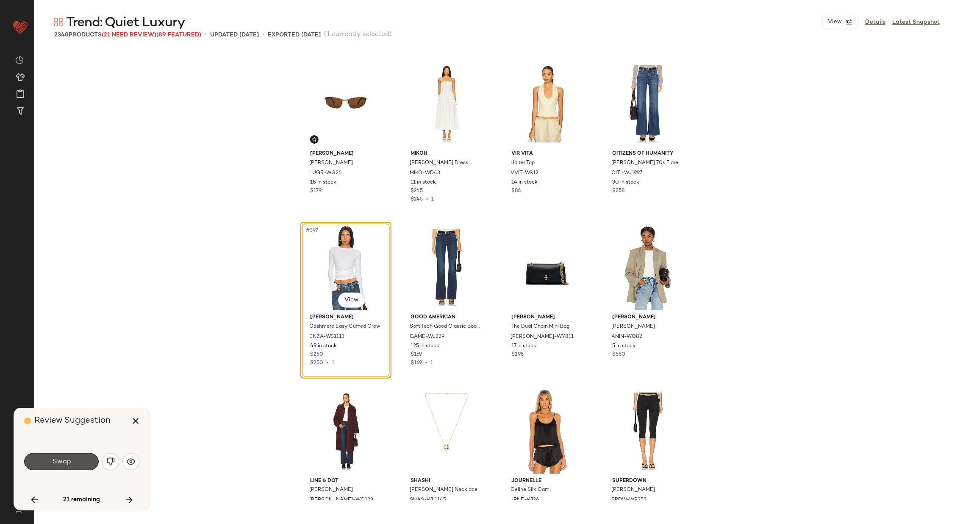
click at [63, 458] on span "Swap" at bounding box center [61, 462] width 19 height 8
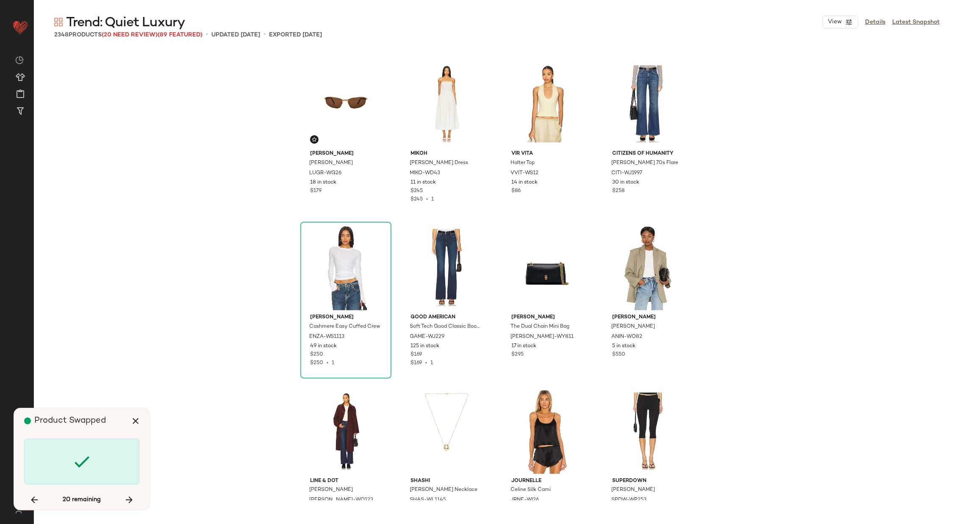
scroll to position [17669, 0]
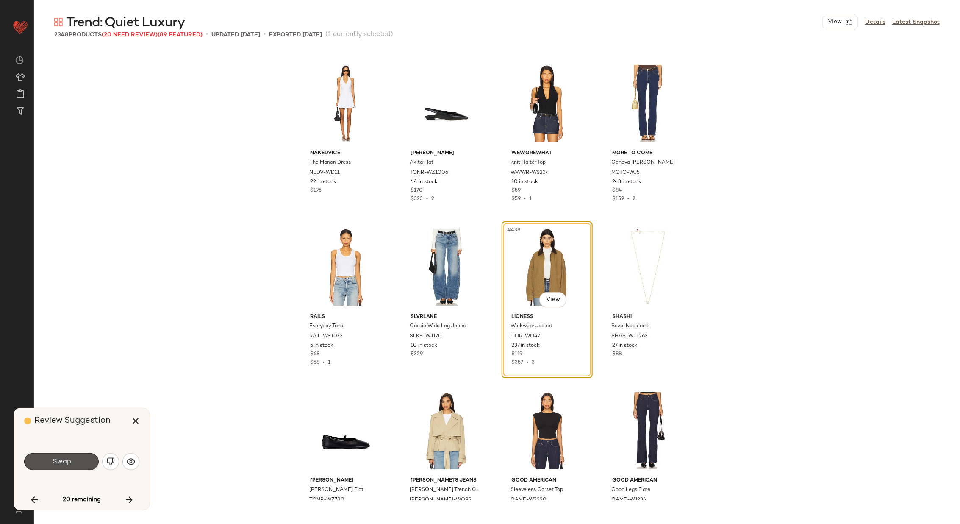
click at [63, 458] on span "Swap" at bounding box center [61, 462] width 19 height 8
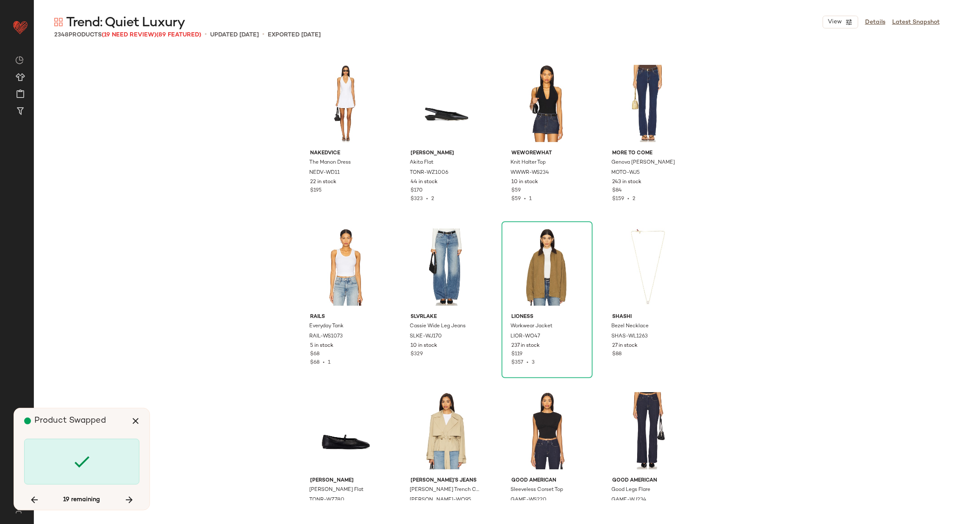
scroll to position [26667, 0]
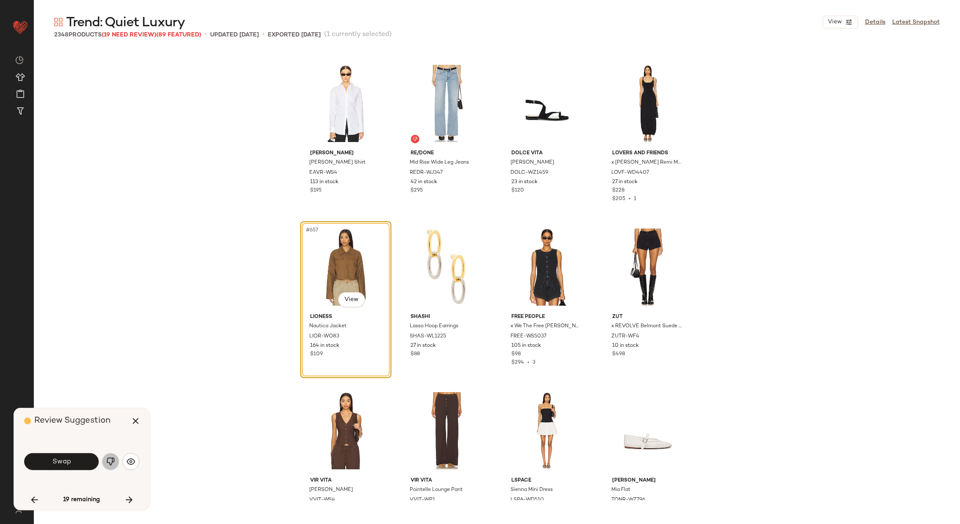
click at [111, 462] on img "button" at bounding box center [110, 461] width 8 height 8
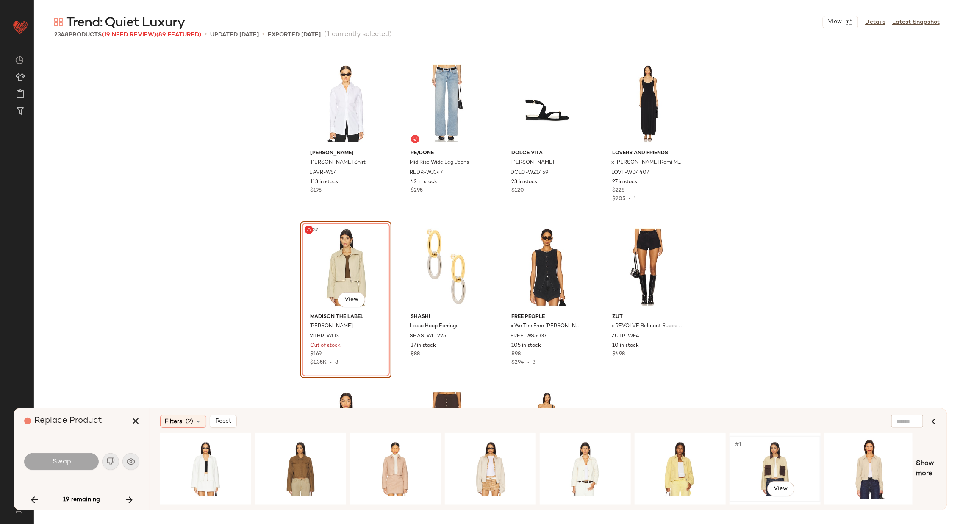
click at [758, 451] on div "#1 View" at bounding box center [775, 469] width 85 height 60
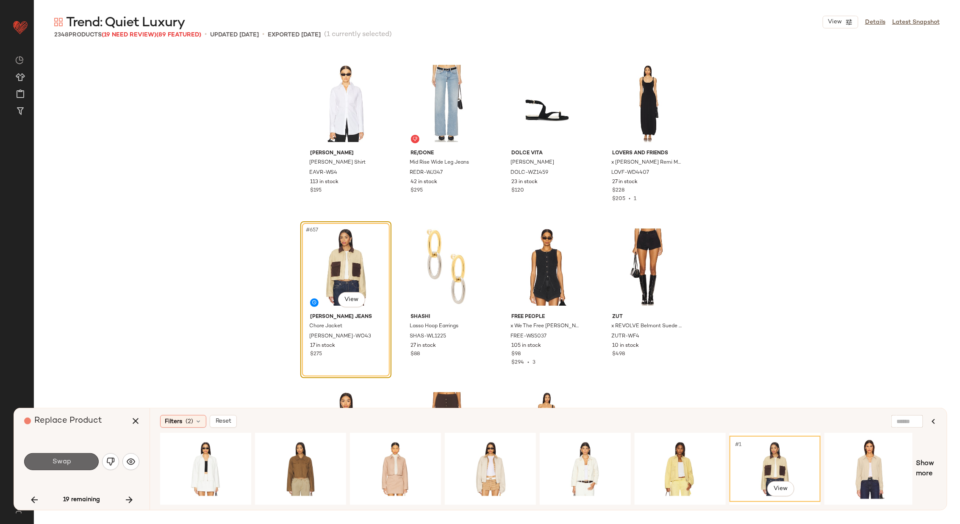
click at [77, 456] on button "Swap" at bounding box center [61, 461] width 75 height 17
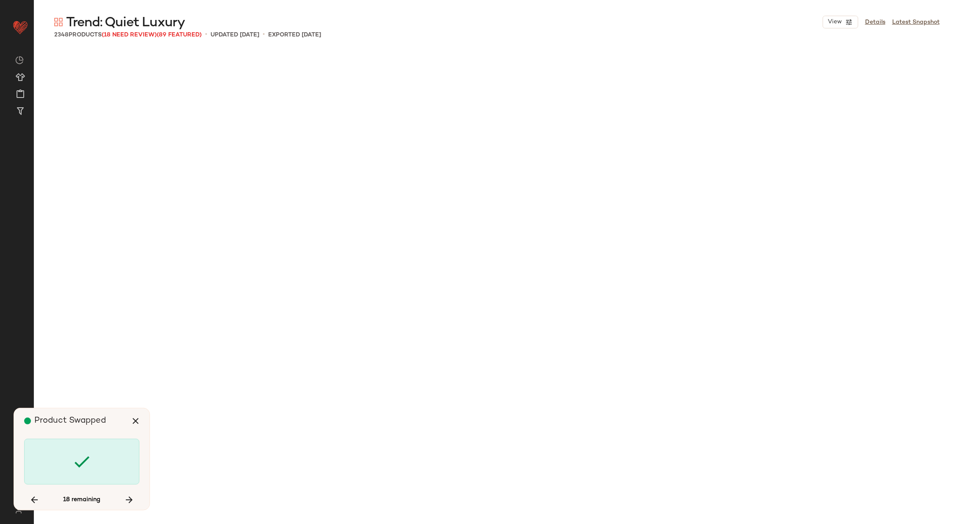
scroll to position [29939, 0]
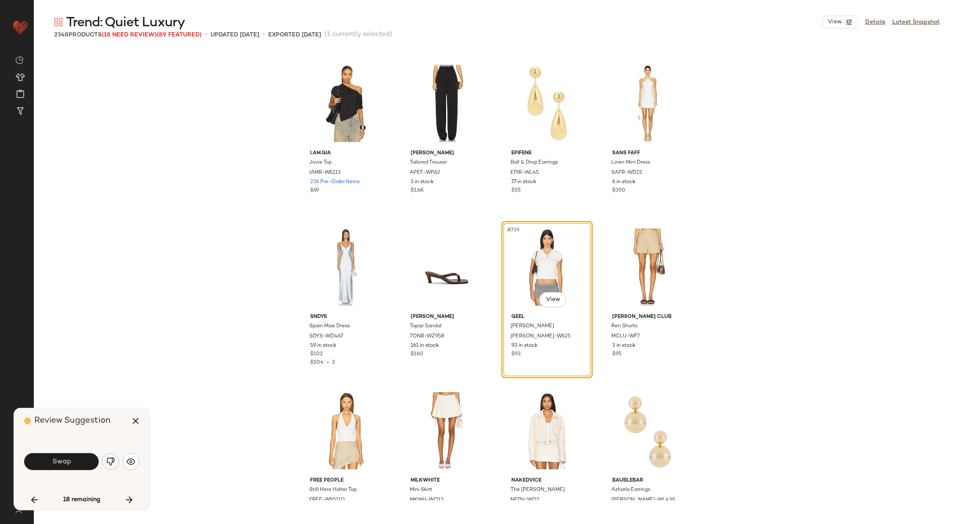
click at [110, 458] on img "button" at bounding box center [110, 461] width 8 height 8
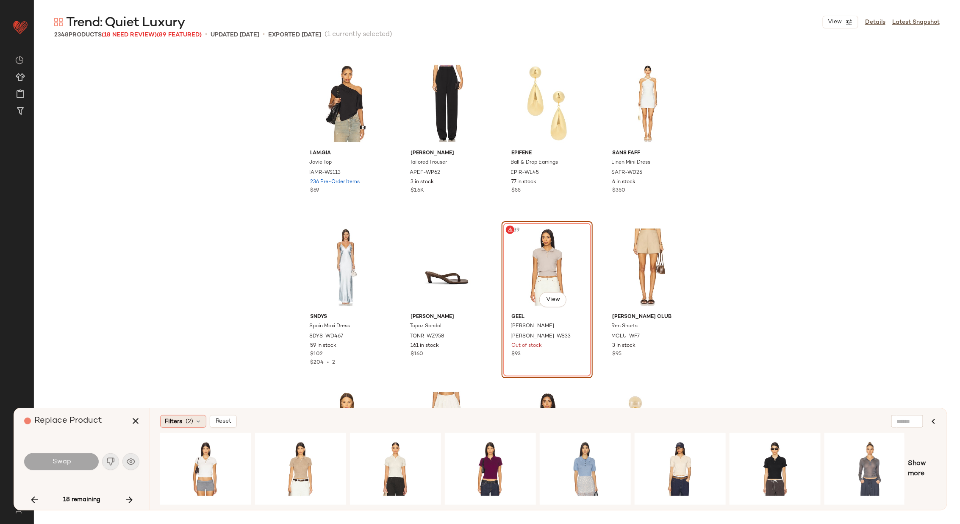
click at [191, 424] on span "(2)" at bounding box center [190, 421] width 8 height 9
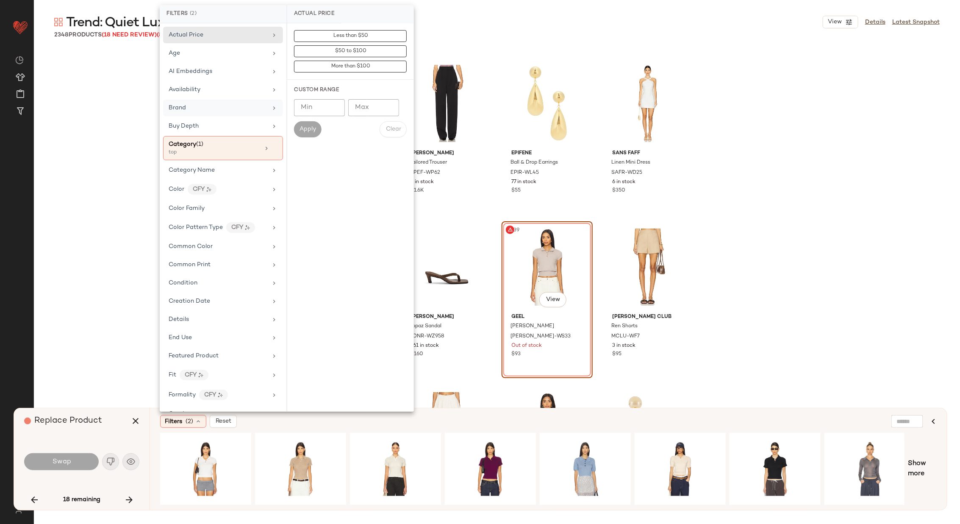
click at [253, 104] on div "Brand" at bounding box center [218, 107] width 99 height 9
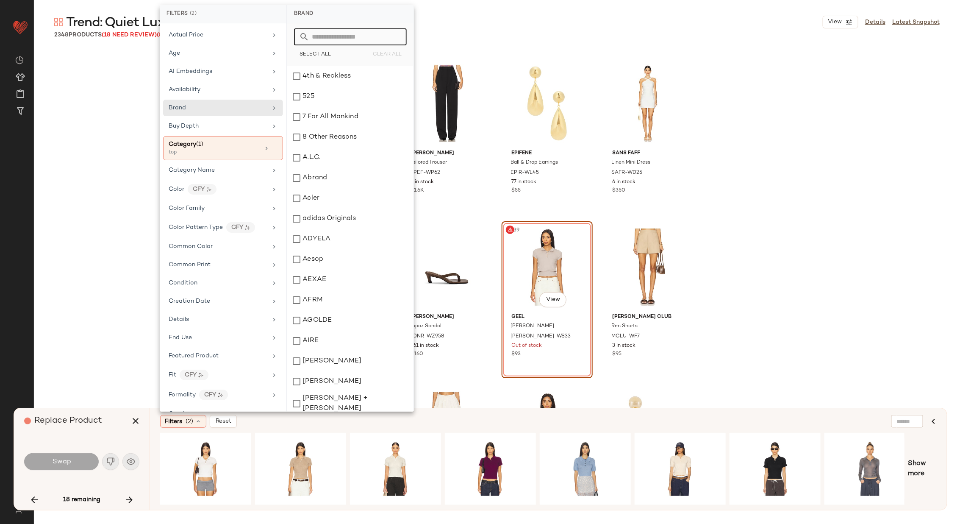
click at [337, 38] on input "text" at bounding box center [355, 36] width 92 height 17
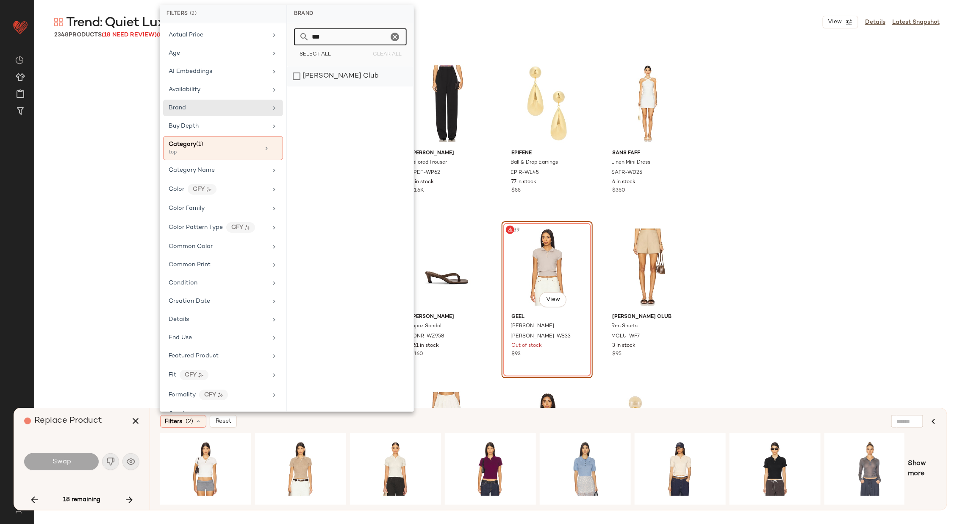
type input "***"
click at [335, 72] on div "[PERSON_NAME] Club" at bounding box center [350, 76] width 126 height 20
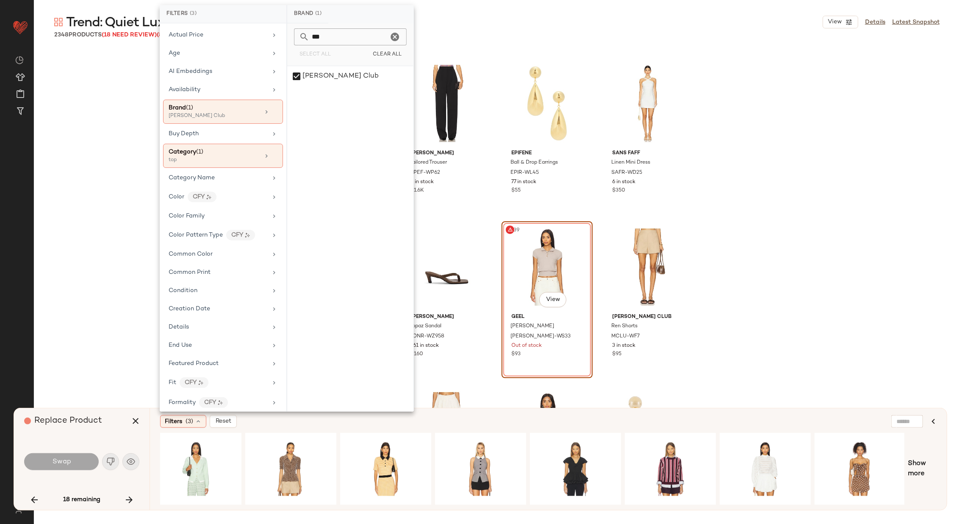
scroll to position [0, 0]
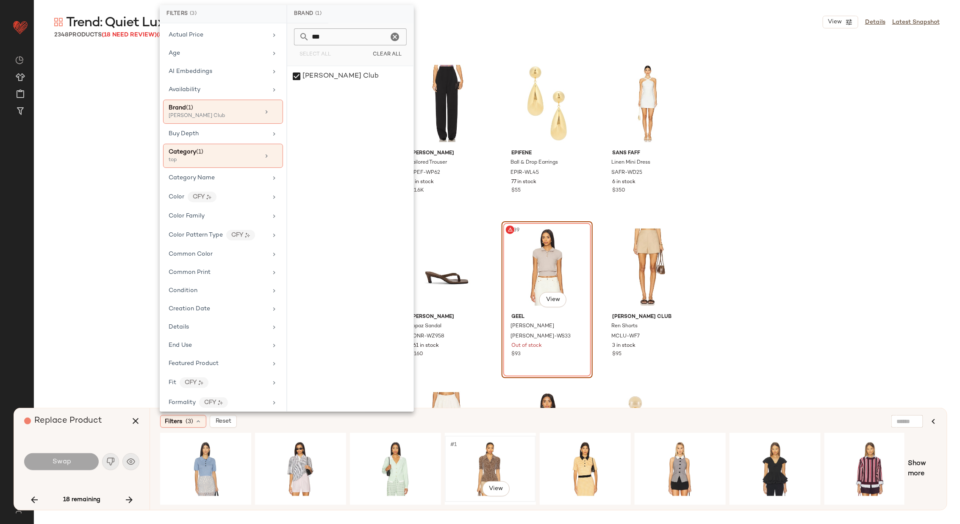
click at [482, 467] on div "#1 View" at bounding box center [490, 469] width 85 height 60
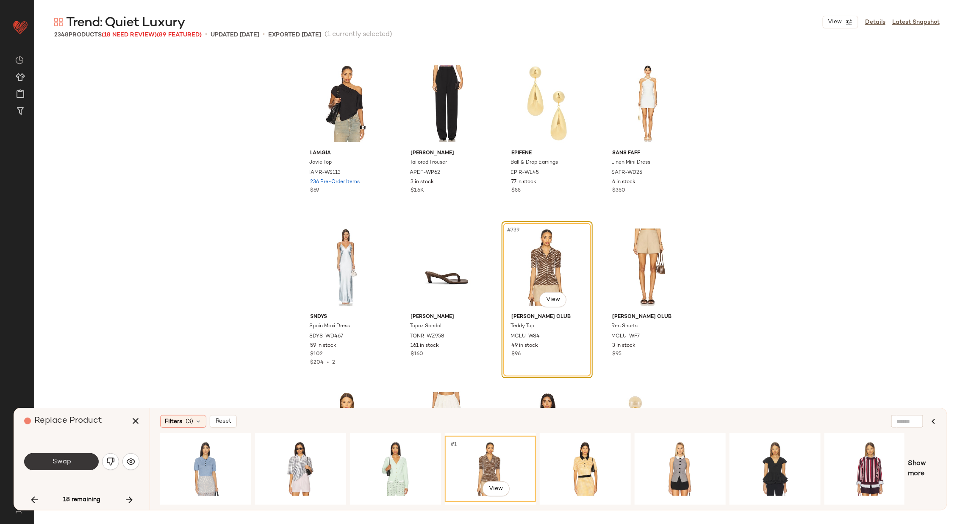
click at [77, 456] on button "Swap" at bounding box center [61, 461] width 75 height 17
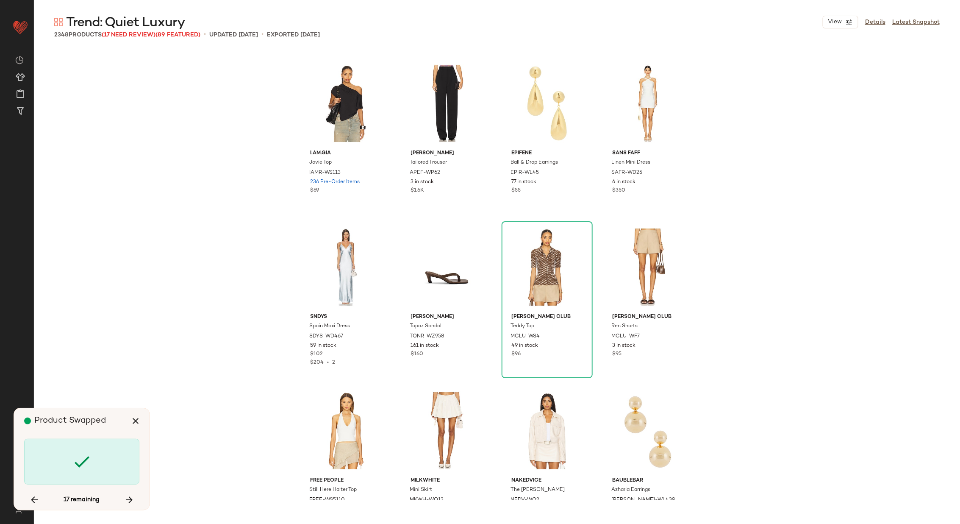
scroll to position [39264, 0]
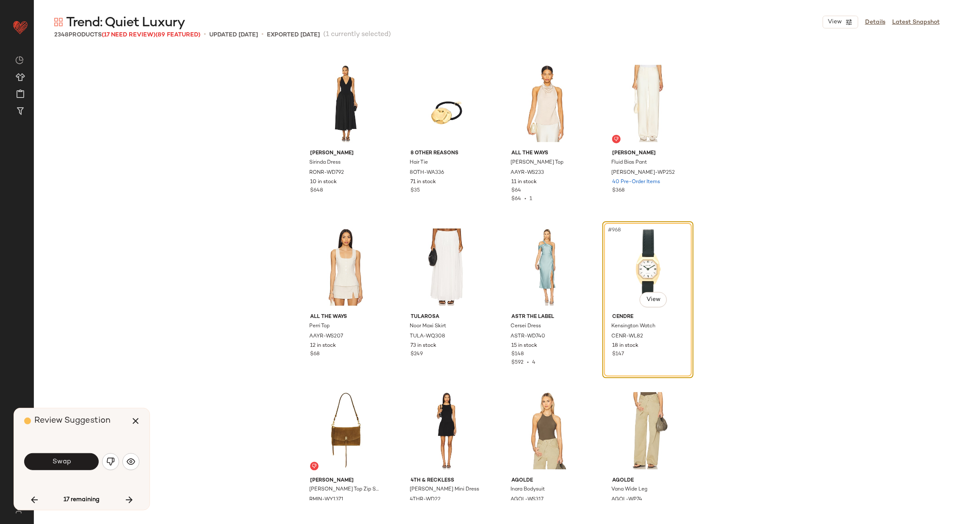
click at [77, 456] on button "Swap" at bounding box center [61, 461] width 75 height 17
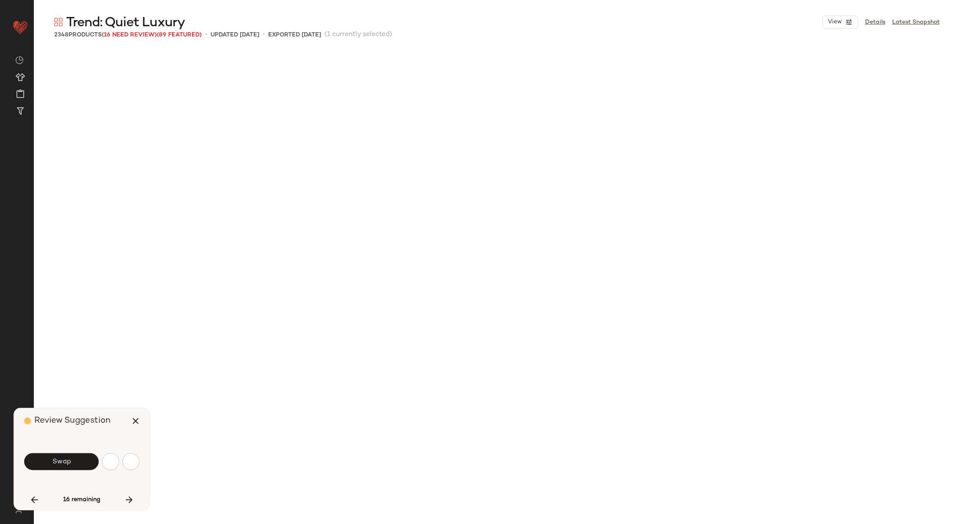
scroll to position [39755, 0]
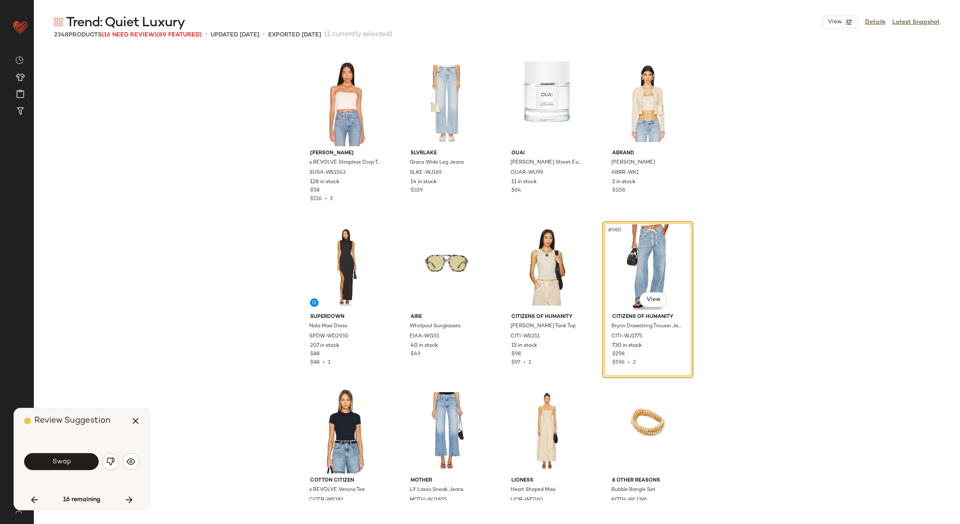
click at [77, 456] on button "Swap" at bounding box center [61, 461] width 75 height 17
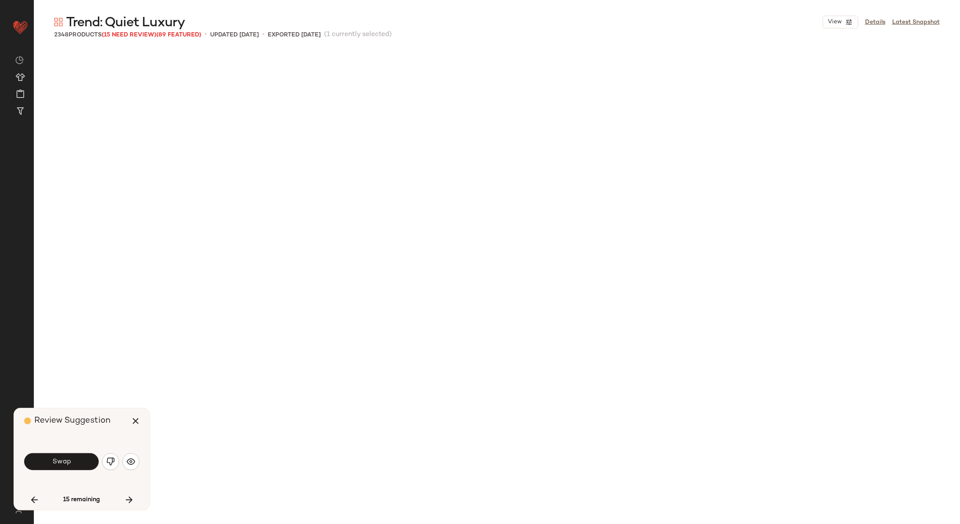
scroll to position [40246, 0]
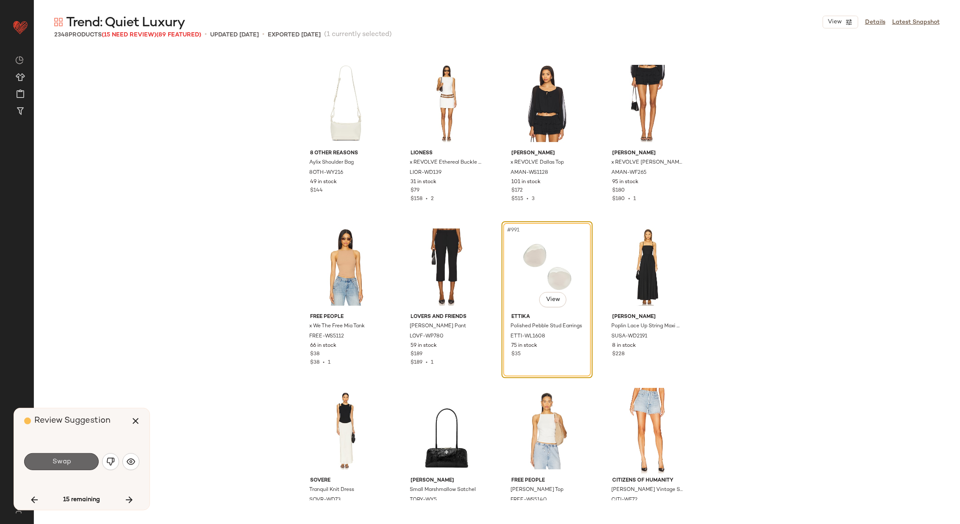
click at [72, 460] on button "Swap" at bounding box center [61, 461] width 75 height 17
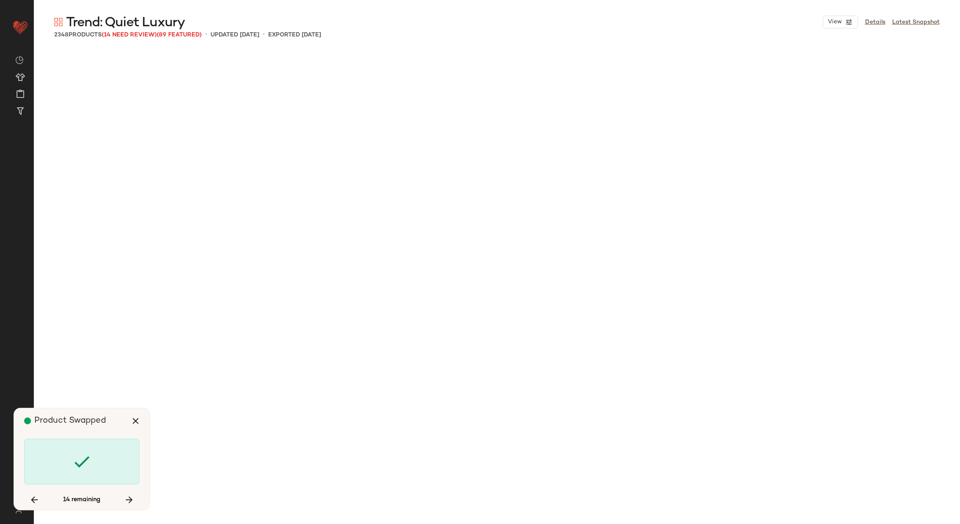
scroll to position [41718, 0]
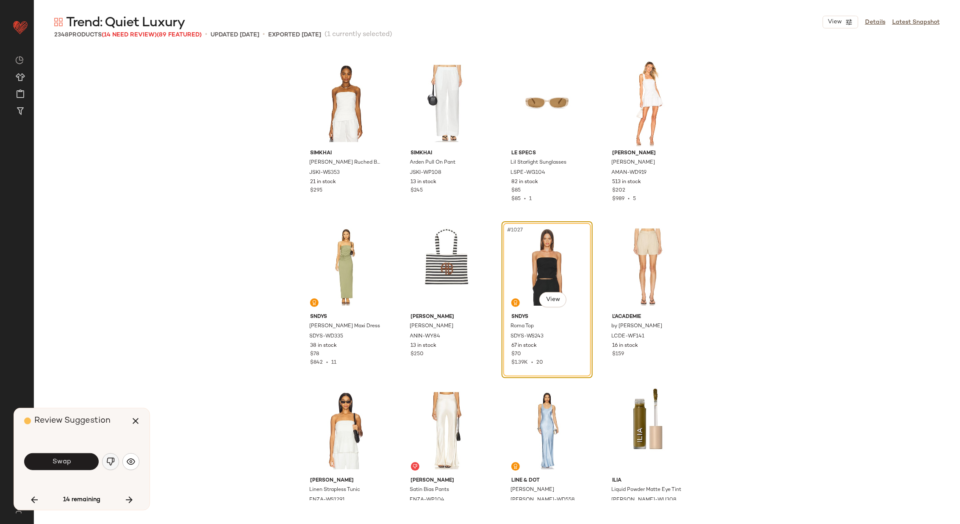
click at [110, 458] on img "button" at bounding box center [110, 461] width 8 height 8
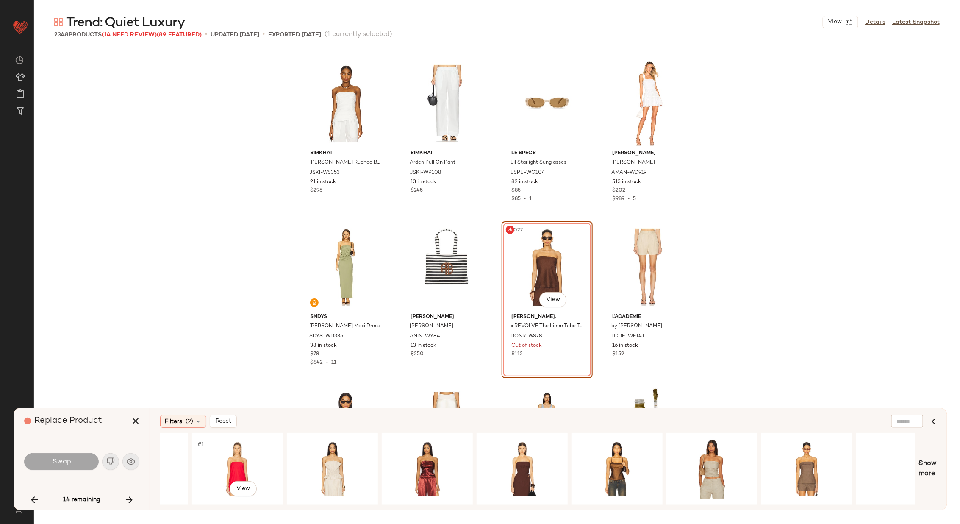
scroll to position [0, 759]
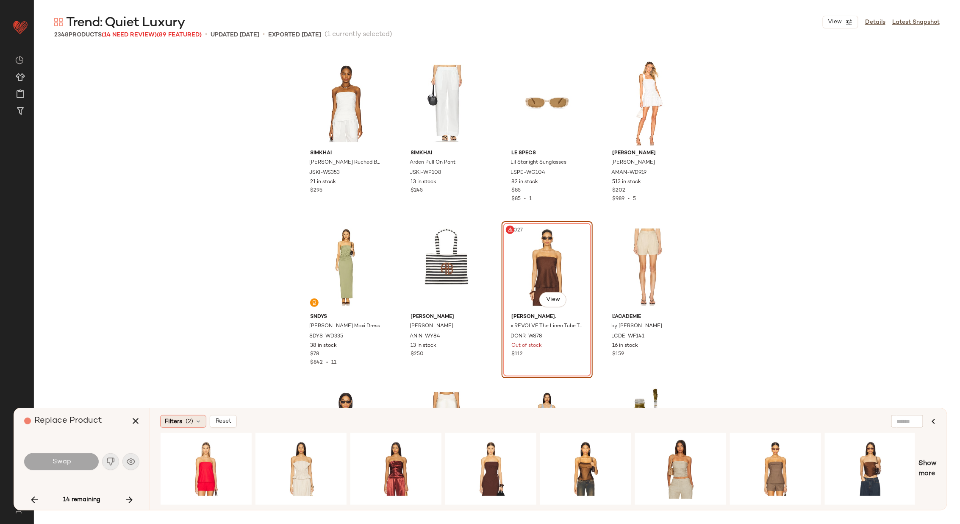
click at [196, 423] on icon at bounding box center [198, 421] width 7 height 7
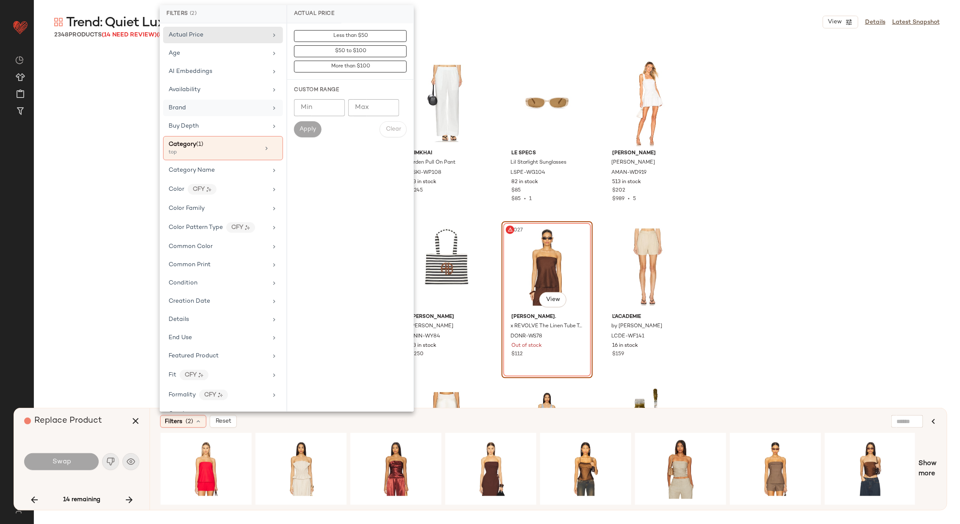
click at [254, 108] on div "Brand" at bounding box center [218, 107] width 99 height 9
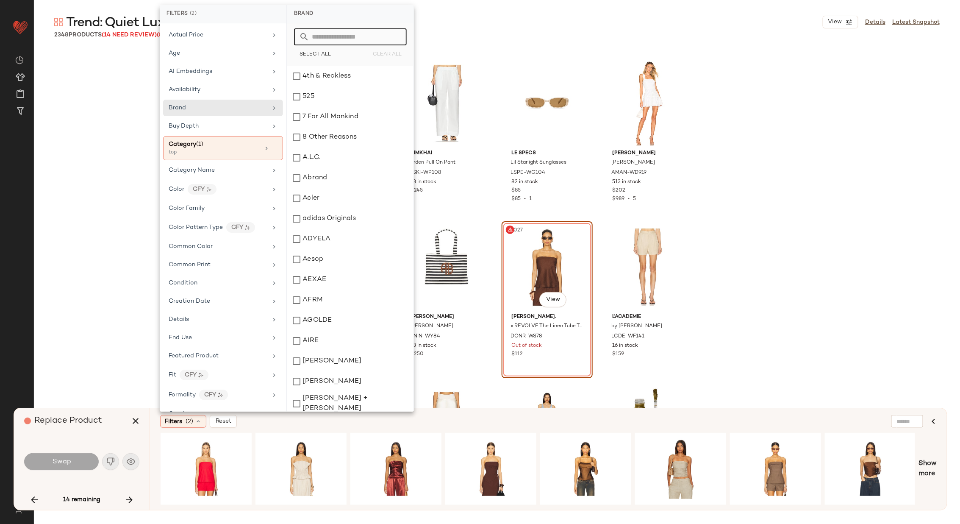
click at [360, 38] on input "text" at bounding box center [355, 36] width 92 height 17
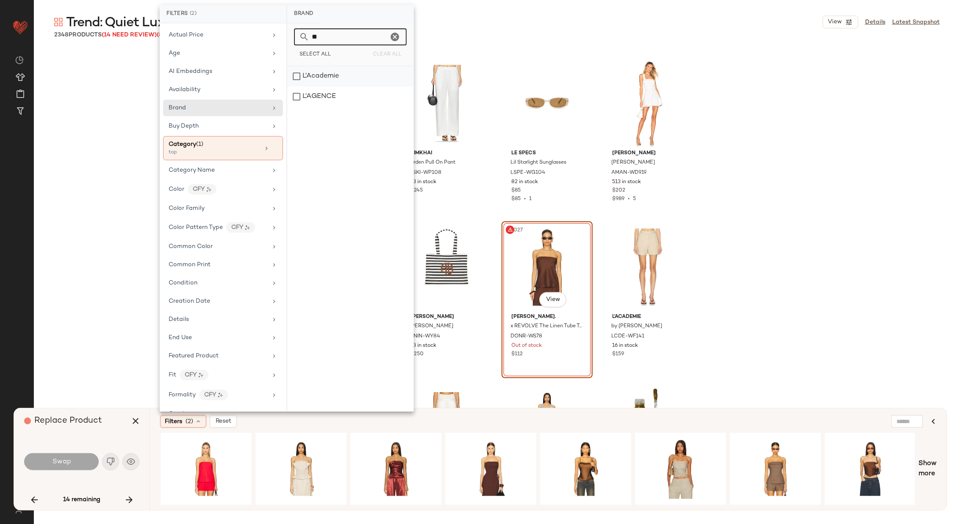
type input "**"
click at [348, 70] on div "L'Academie" at bounding box center [350, 76] width 126 height 20
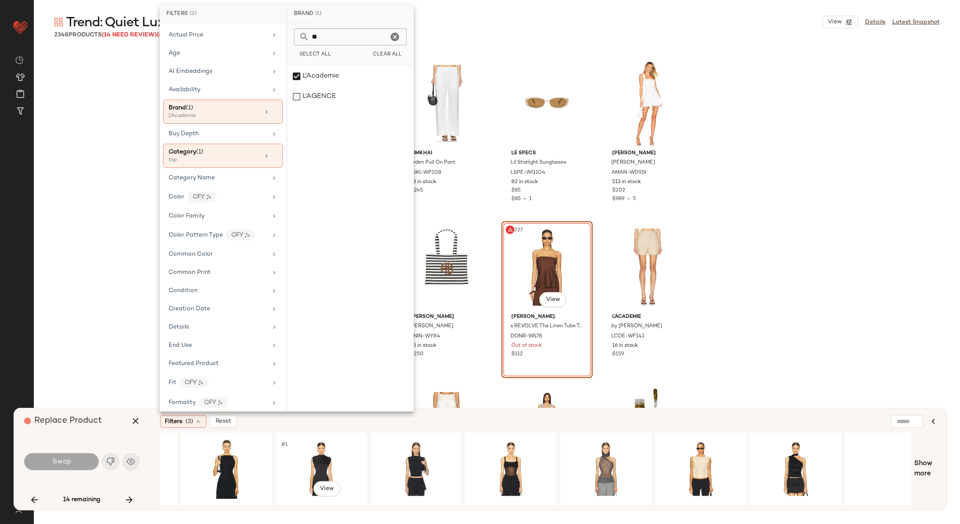
scroll to position [0, 478]
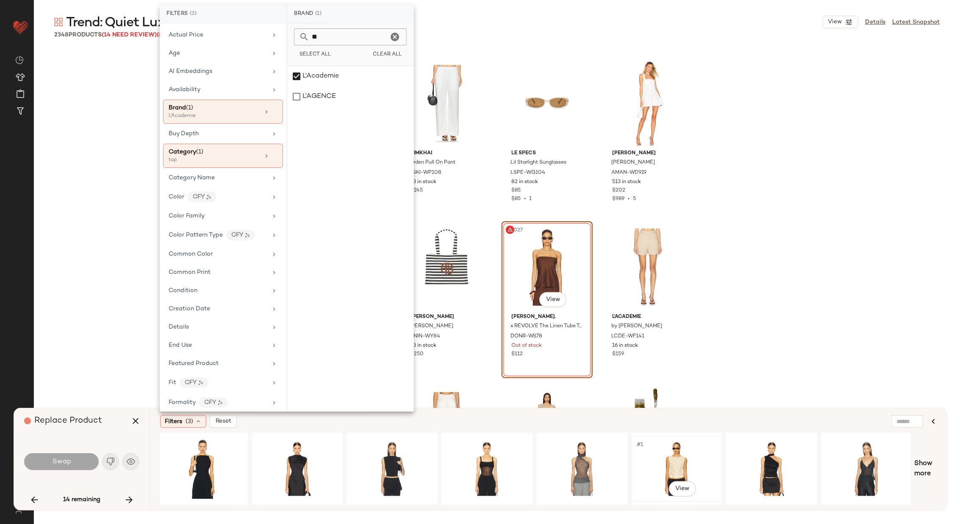
click at [680, 457] on div "#1 View" at bounding box center [676, 469] width 85 height 60
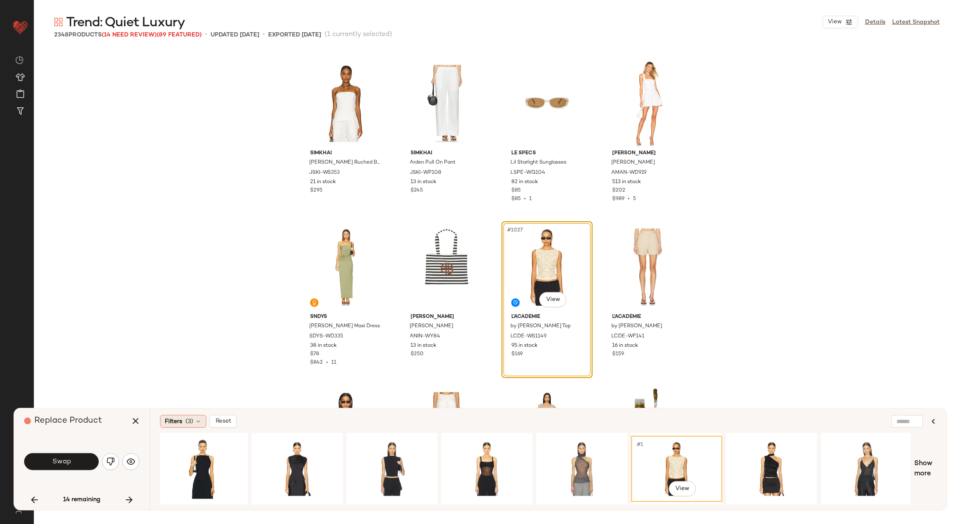
click at [190, 420] on span "(3)" at bounding box center [190, 421] width 8 height 9
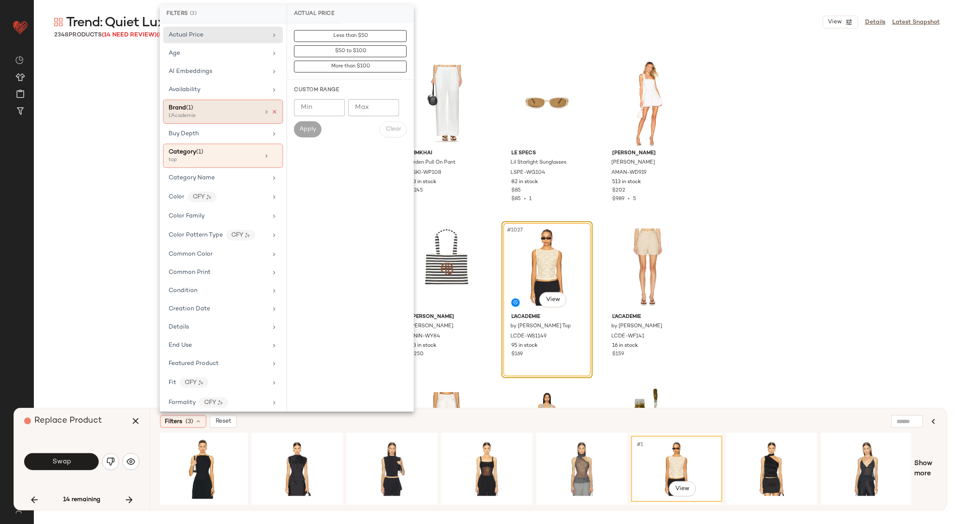
click at [273, 110] on icon at bounding box center [275, 112] width 6 height 6
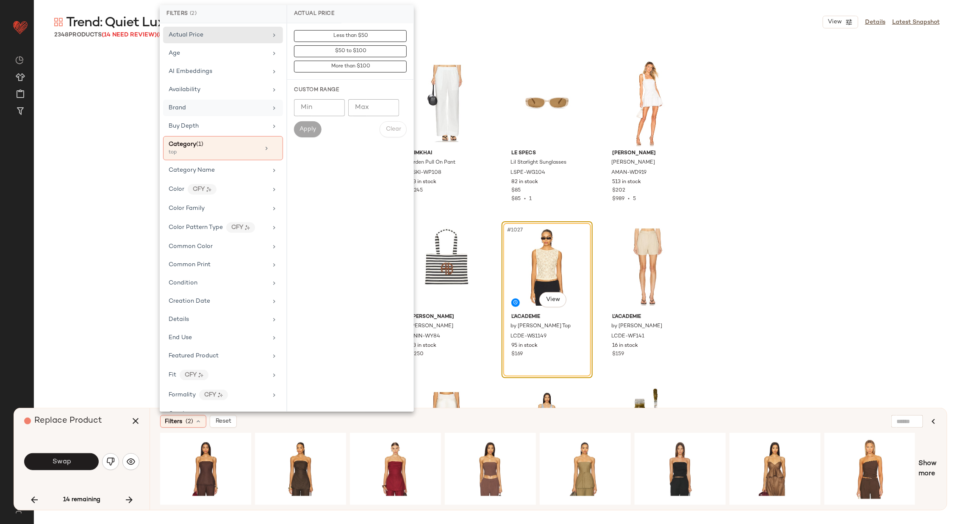
click at [434, 421] on div "Filters (2) Reset" at bounding box center [507, 421] width 695 height 13
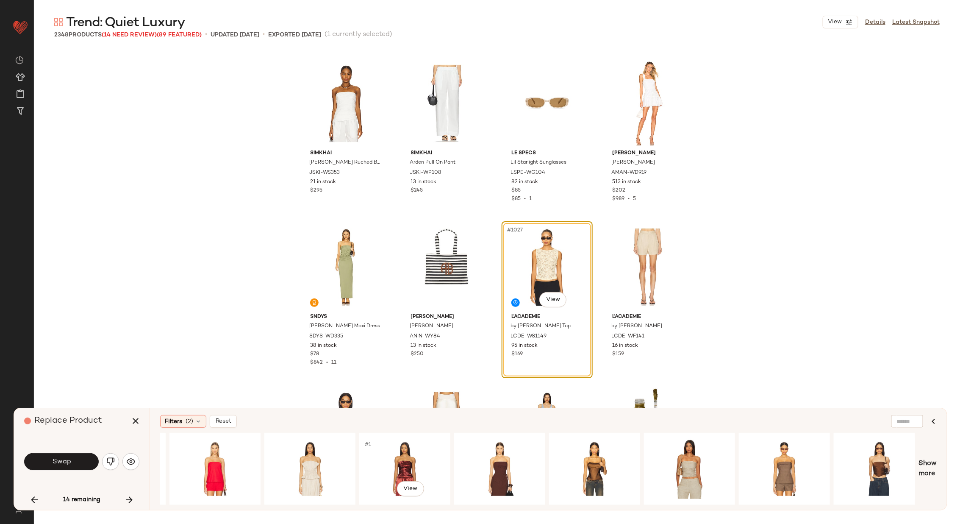
scroll to position [0, 759]
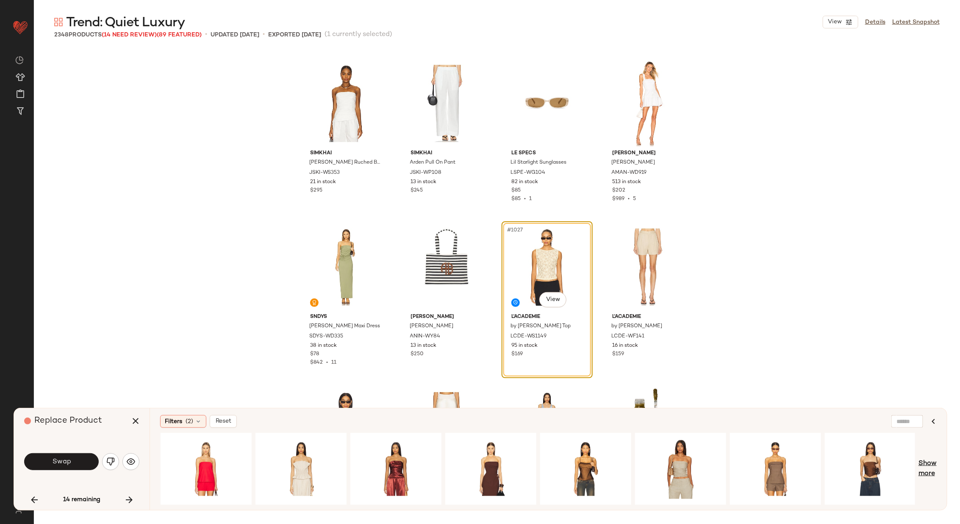
click at [927, 459] on span "Show more" at bounding box center [928, 469] width 18 height 20
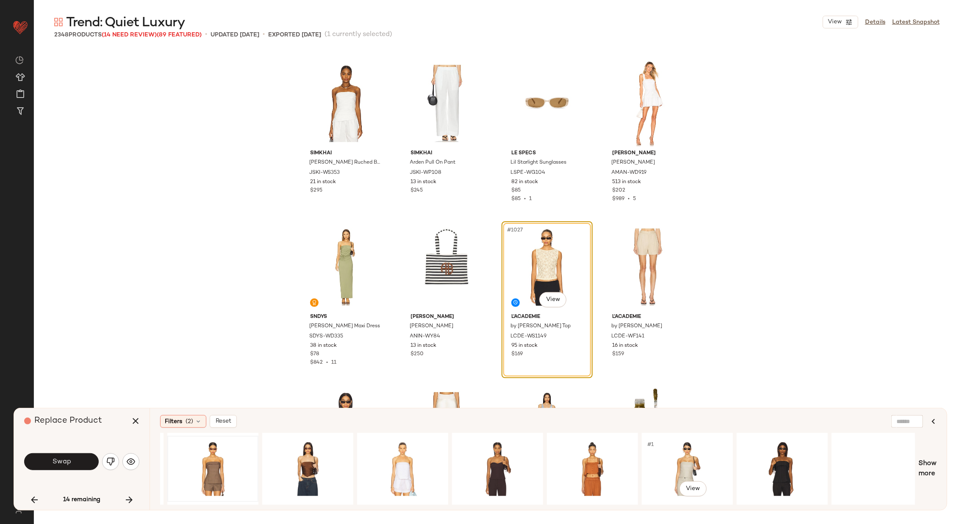
scroll to position [0, 1328]
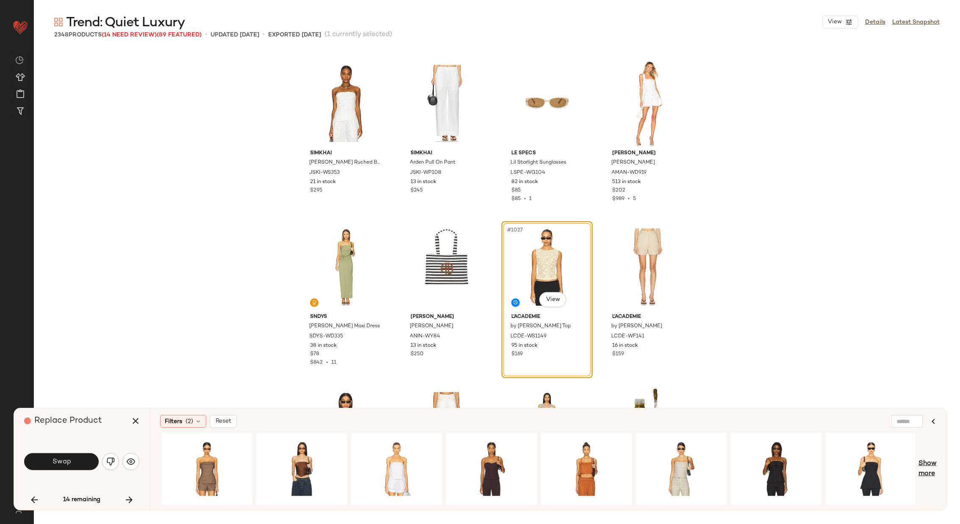
click at [926, 461] on span "Show more" at bounding box center [928, 469] width 18 height 20
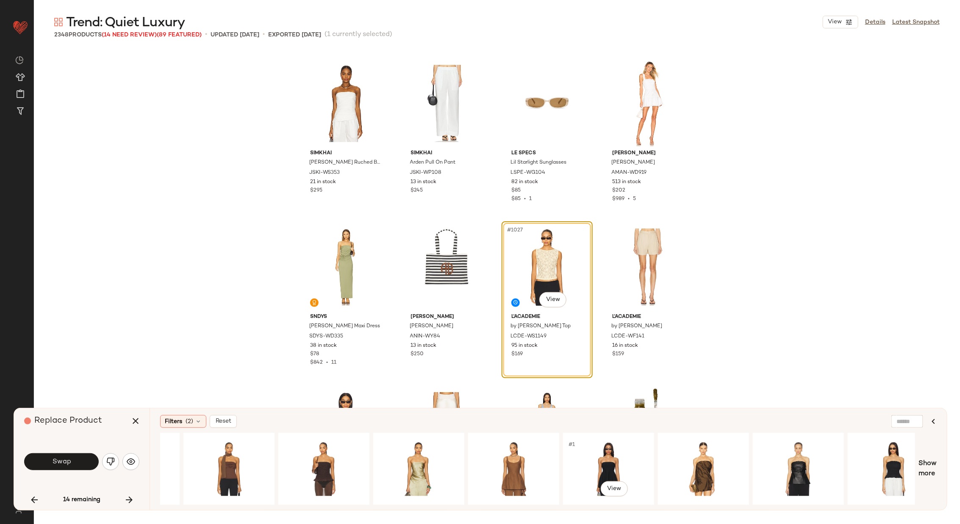
scroll to position [0, 2182]
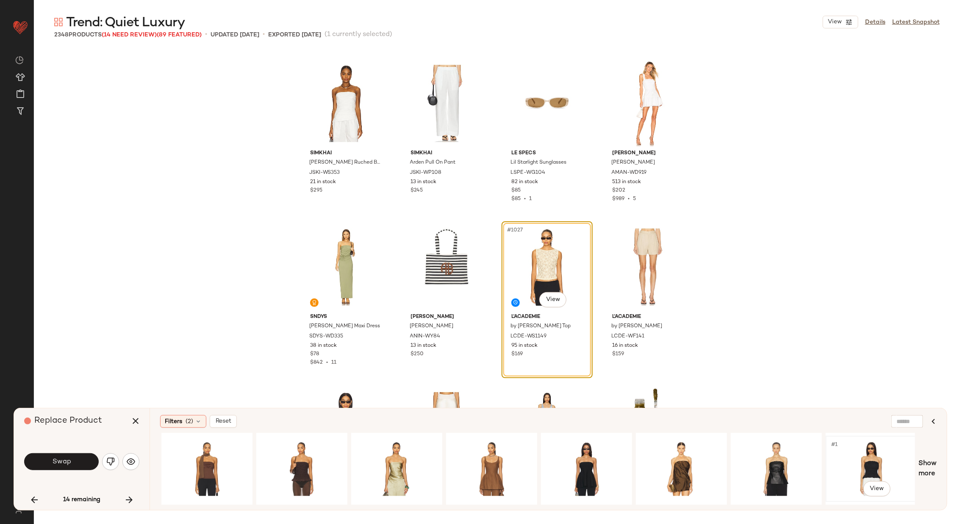
click at [868, 454] on div "#1 View" at bounding box center [871, 469] width 85 height 60
click at [59, 461] on span "Swap" at bounding box center [61, 462] width 19 height 8
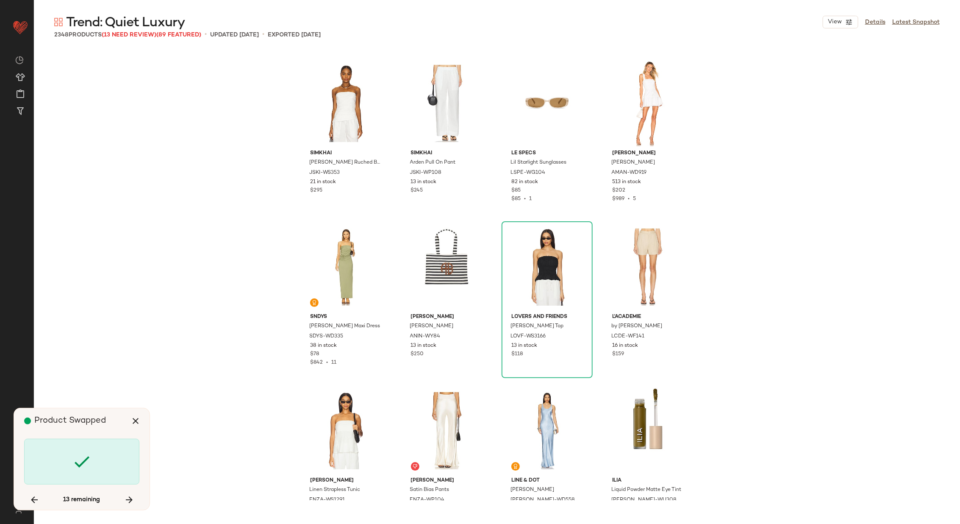
scroll to position [44008, 0]
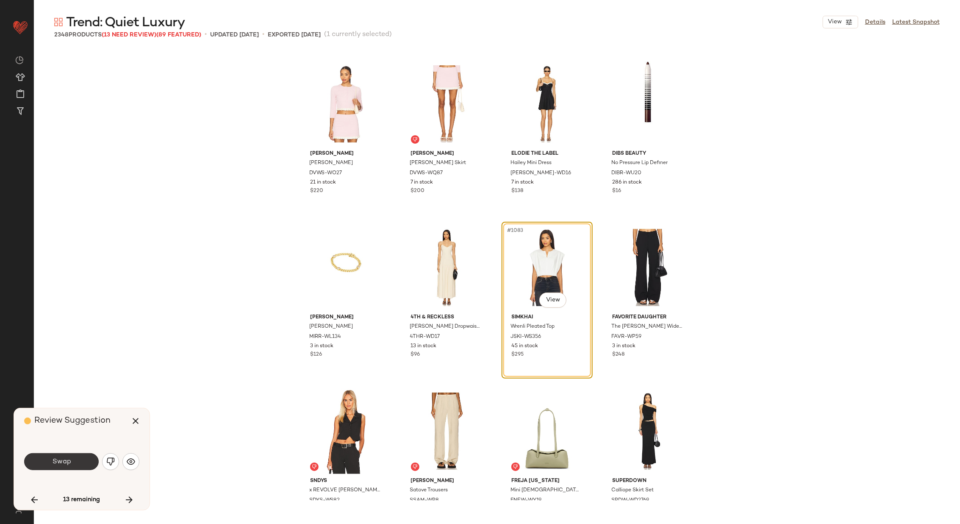
click at [59, 458] on span "Swap" at bounding box center [61, 462] width 19 height 8
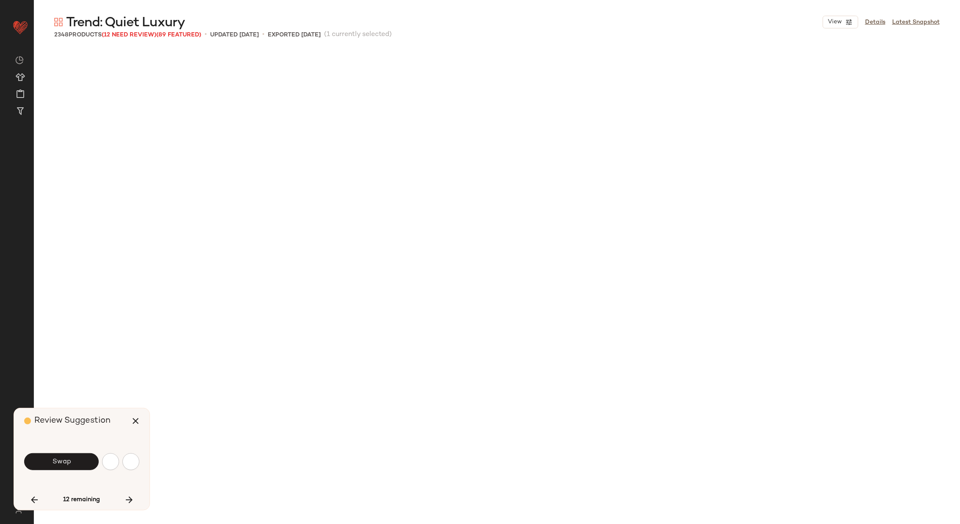
scroll to position [44499, 0]
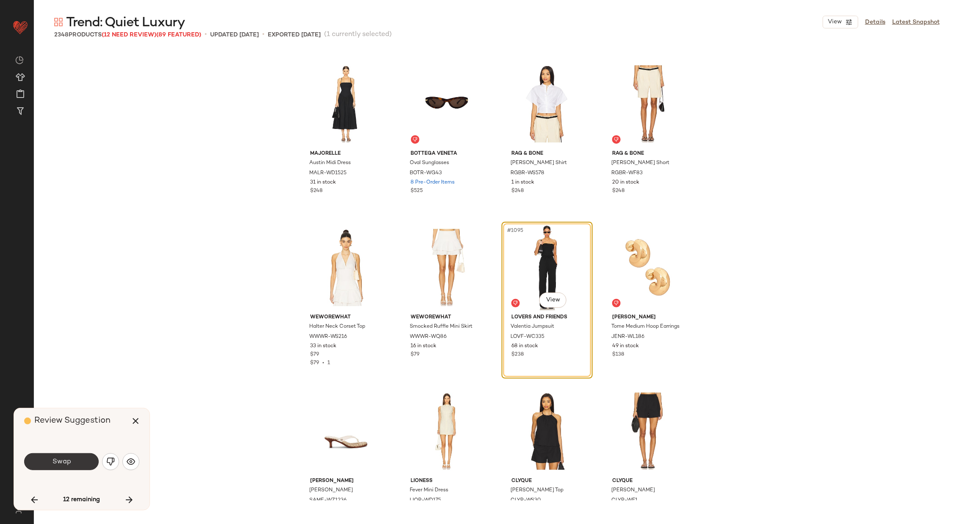
click at [65, 462] on span "Swap" at bounding box center [61, 462] width 19 height 8
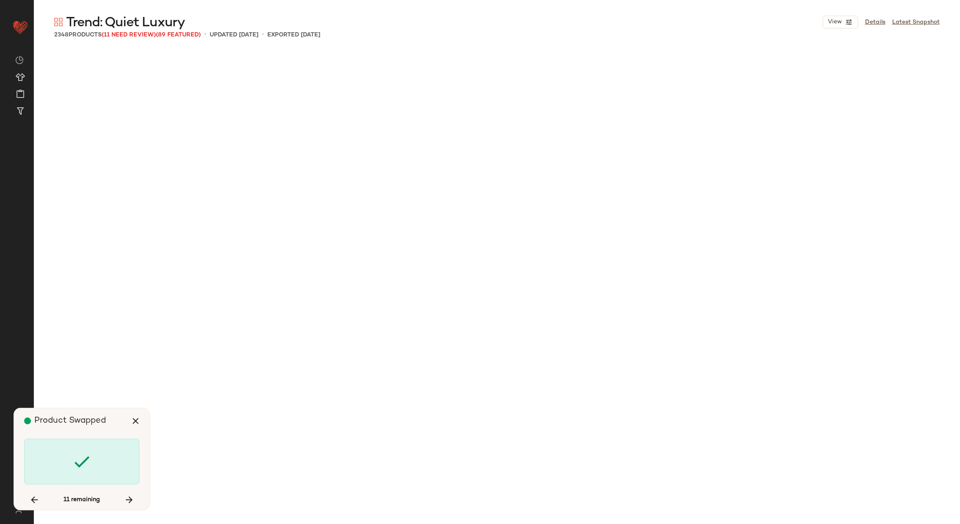
scroll to position [45154, 0]
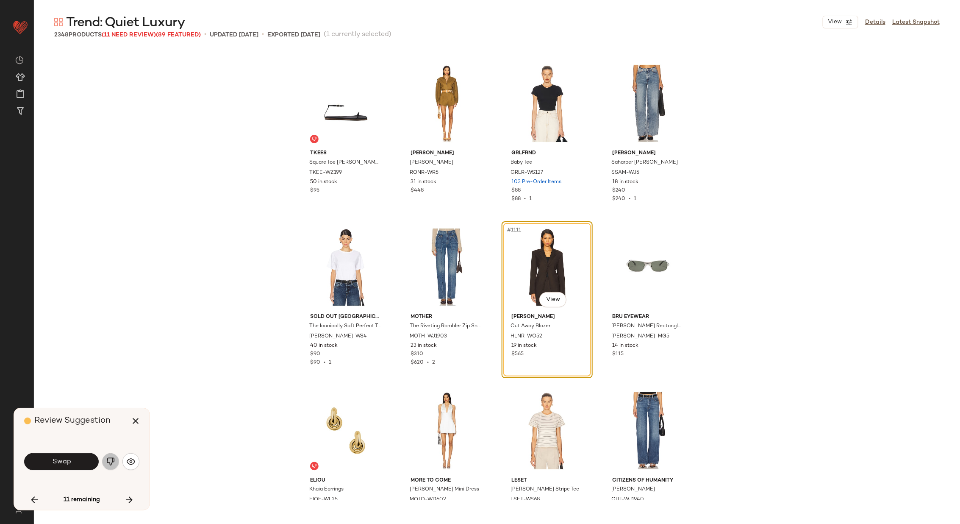
click at [109, 460] on img "button" at bounding box center [110, 461] width 8 height 8
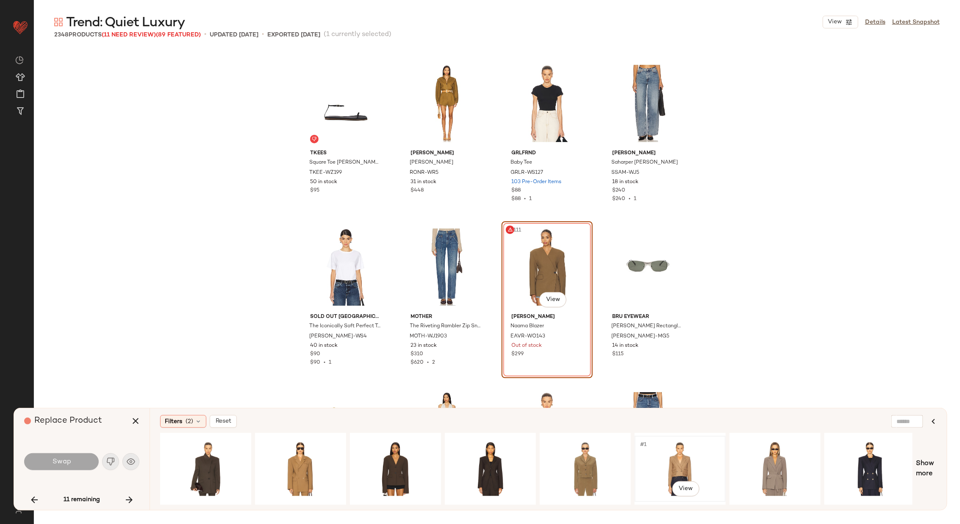
click at [671, 460] on div "#1 View" at bounding box center [680, 469] width 85 height 60
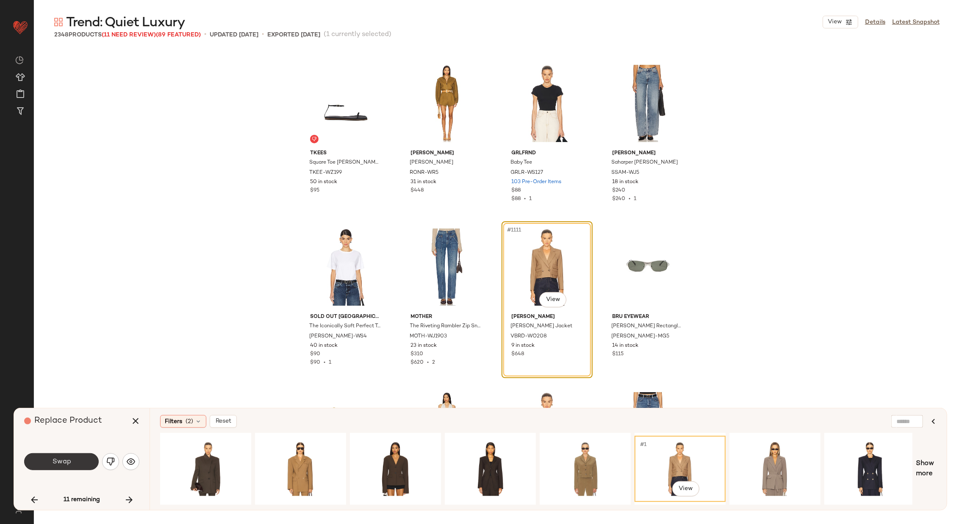
click at [73, 459] on button "Swap" at bounding box center [61, 461] width 75 height 17
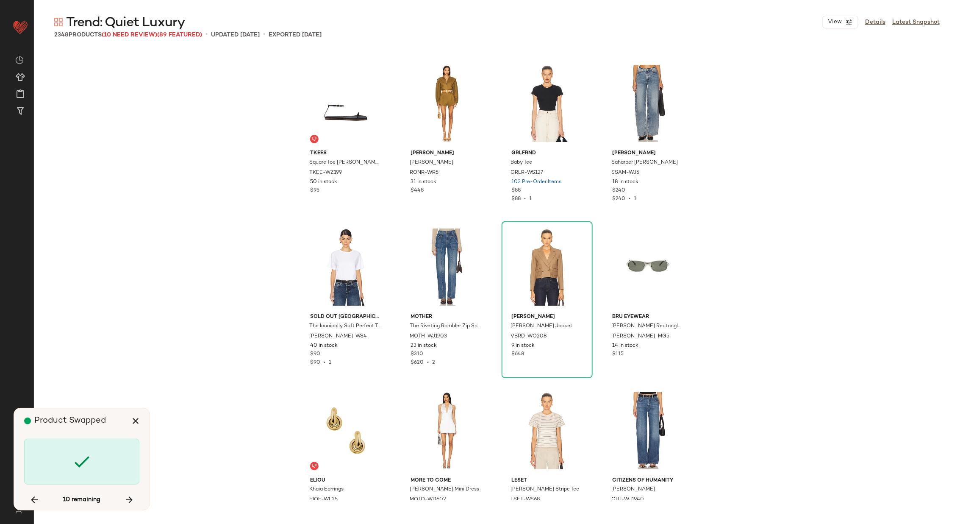
scroll to position [52352, 0]
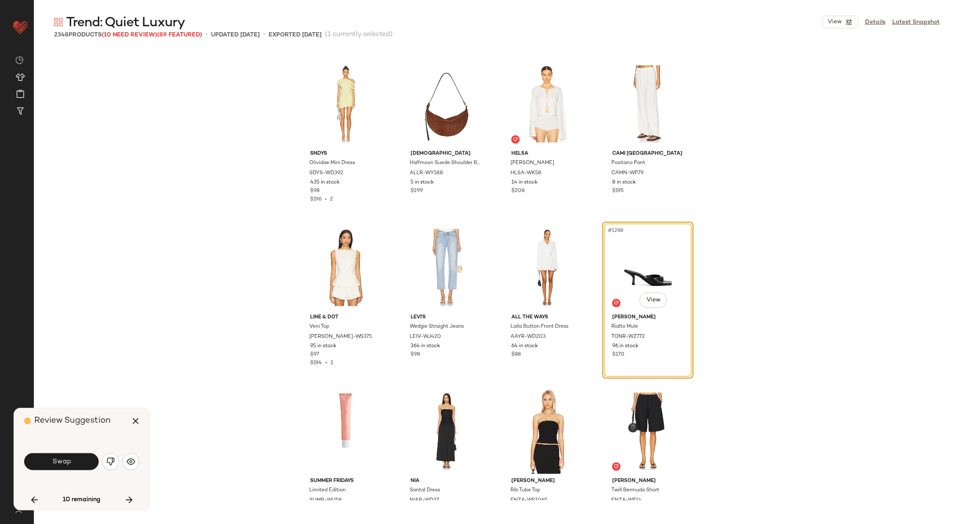
click at [73, 459] on button "Swap" at bounding box center [61, 461] width 75 height 17
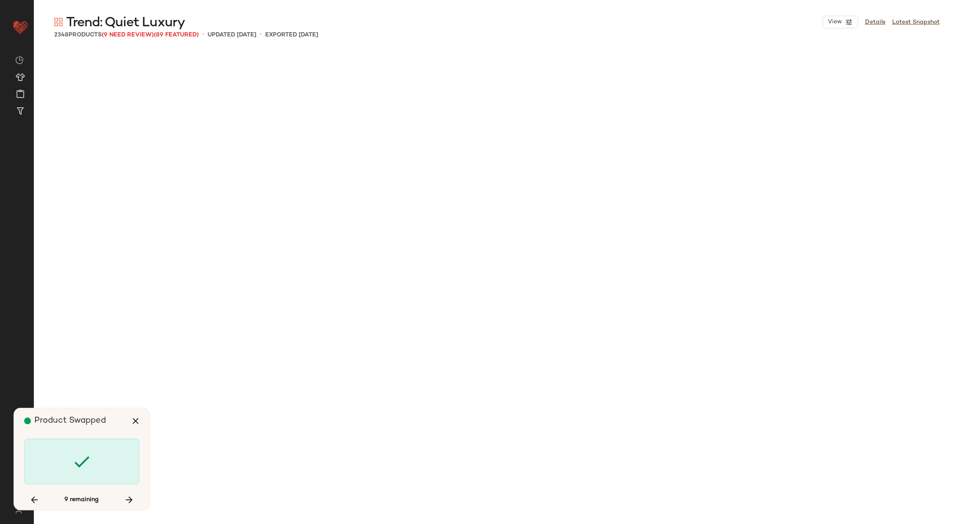
scroll to position [57587, 0]
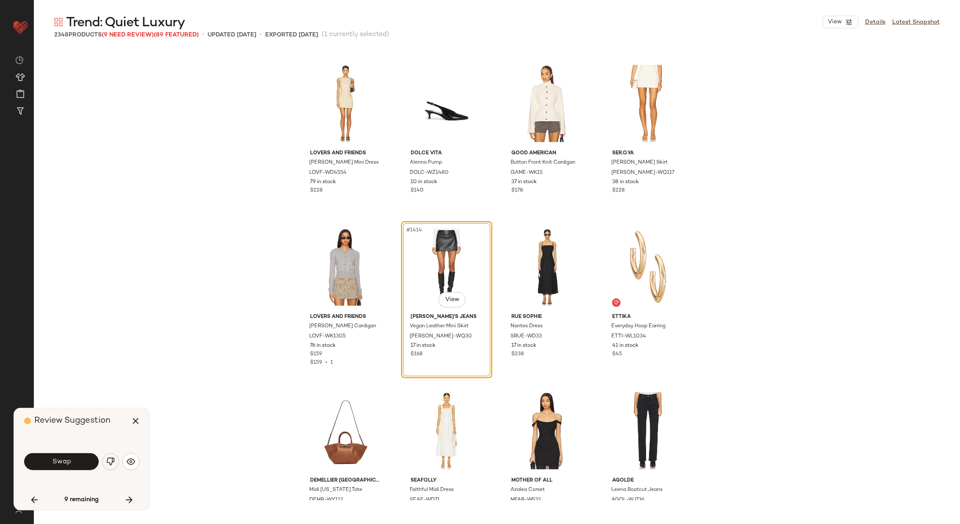
click at [112, 462] on img "button" at bounding box center [110, 461] width 8 height 8
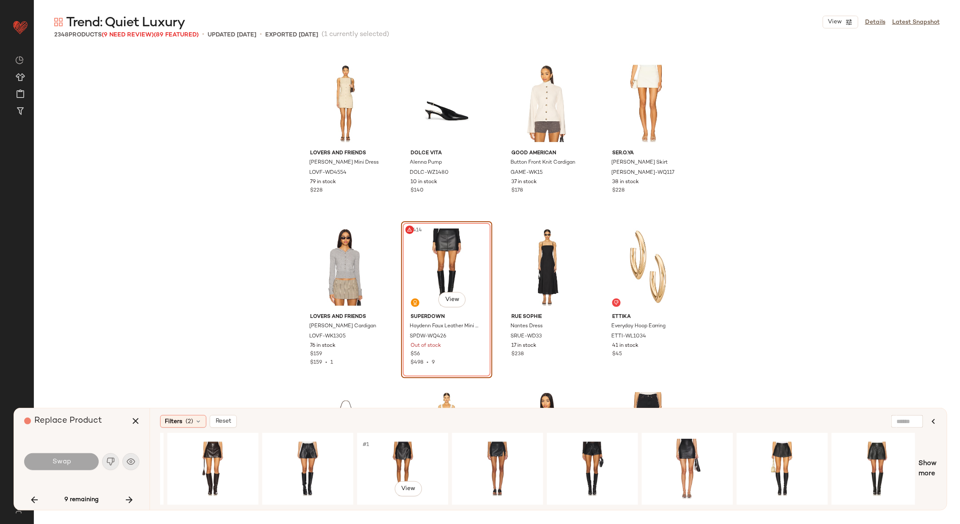
scroll to position [0, 853]
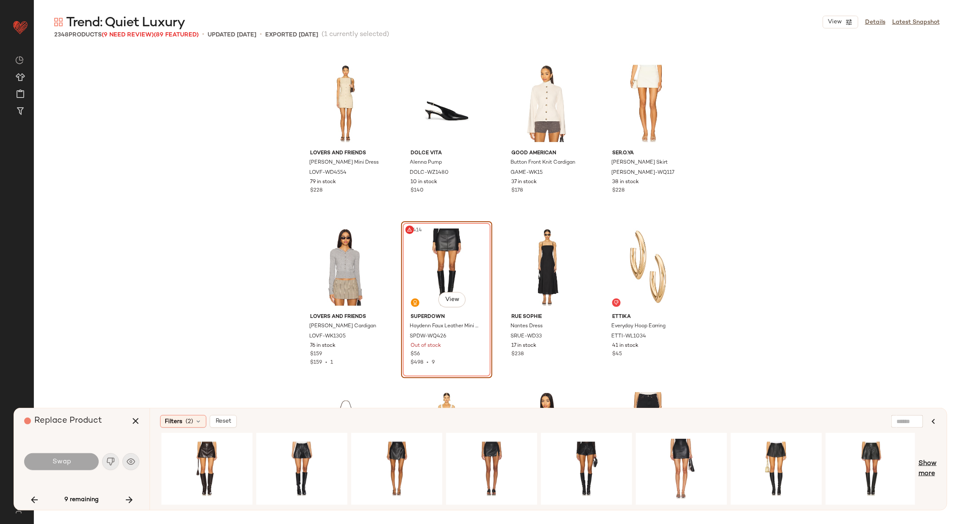
click at [929, 464] on span "Show more" at bounding box center [928, 469] width 18 height 20
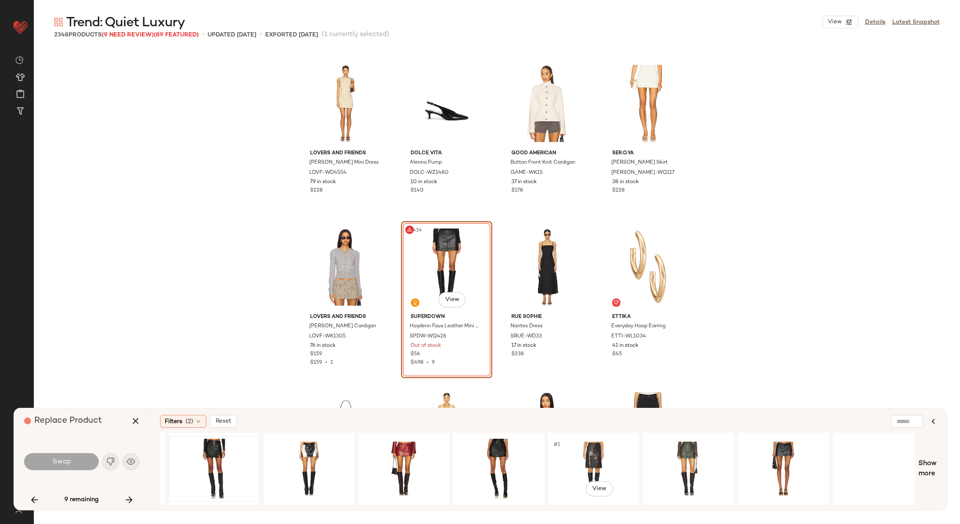
scroll to position [0, 1803]
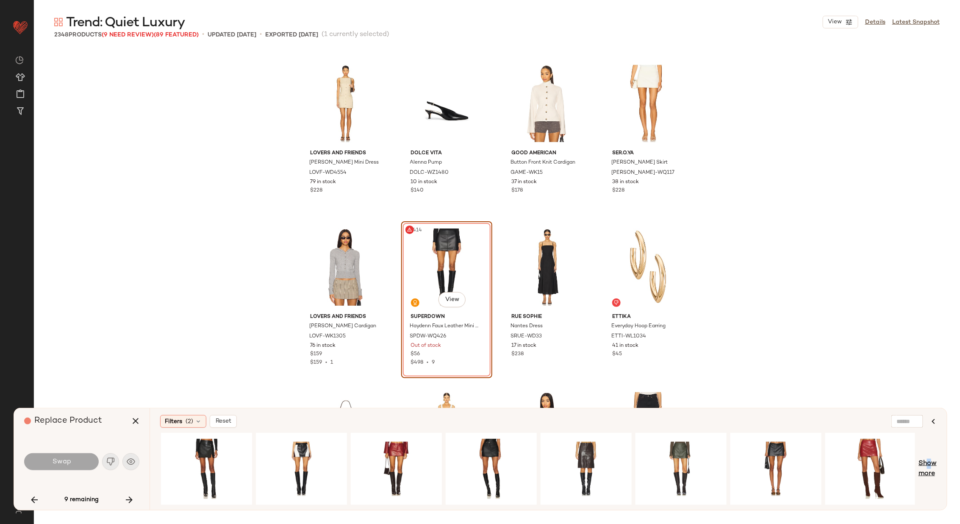
click at [926, 461] on span "Show more" at bounding box center [928, 469] width 18 height 20
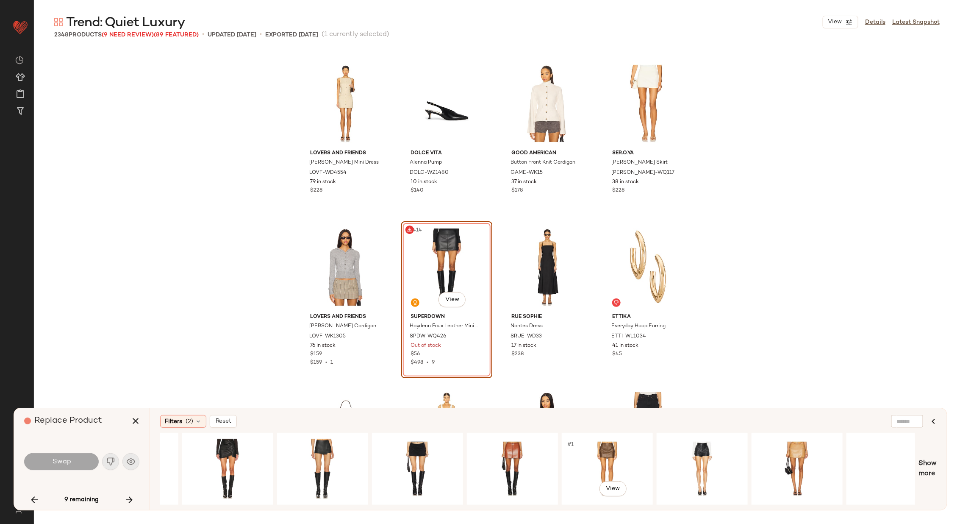
scroll to position [0, 2657]
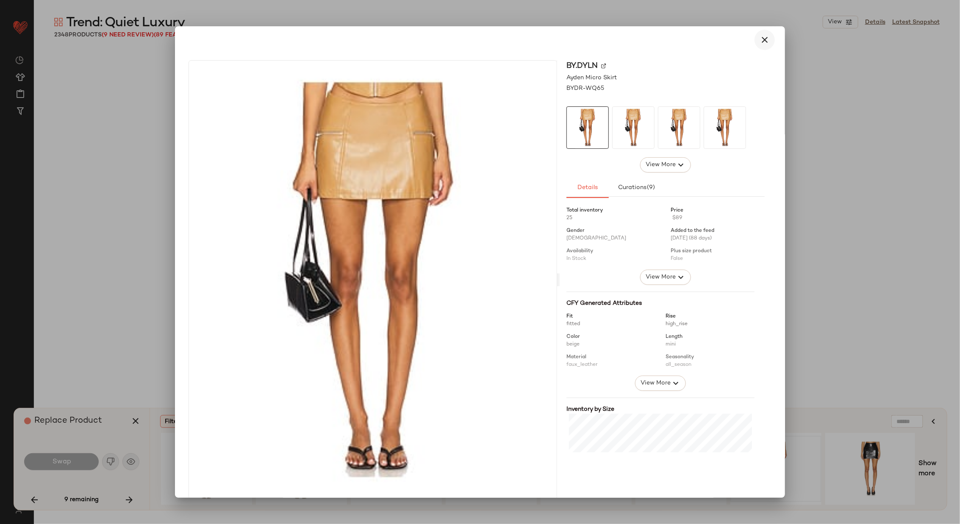
click at [760, 38] on icon "button" at bounding box center [765, 40] width 10 height 10
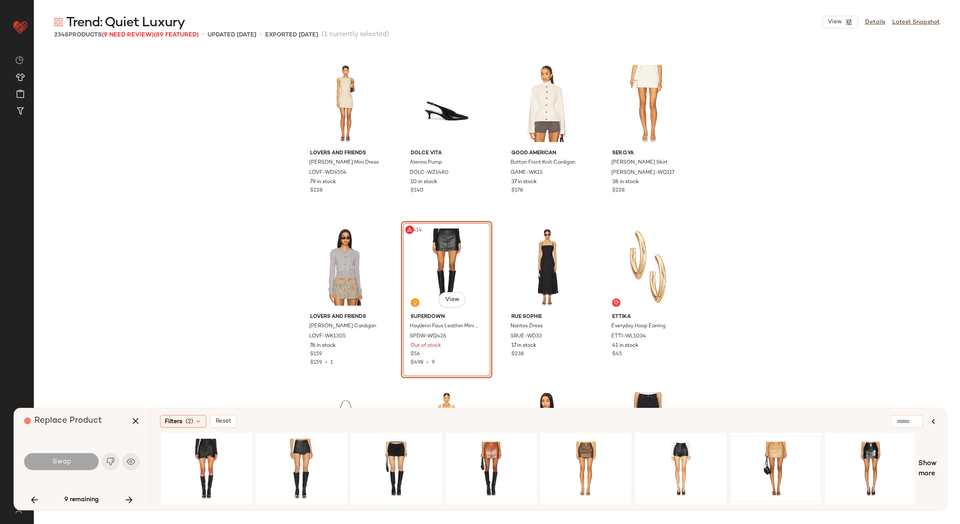
click at [904, 418] on input "text" at bounding box center [908, 421] width 22 height 9
type input "*****"
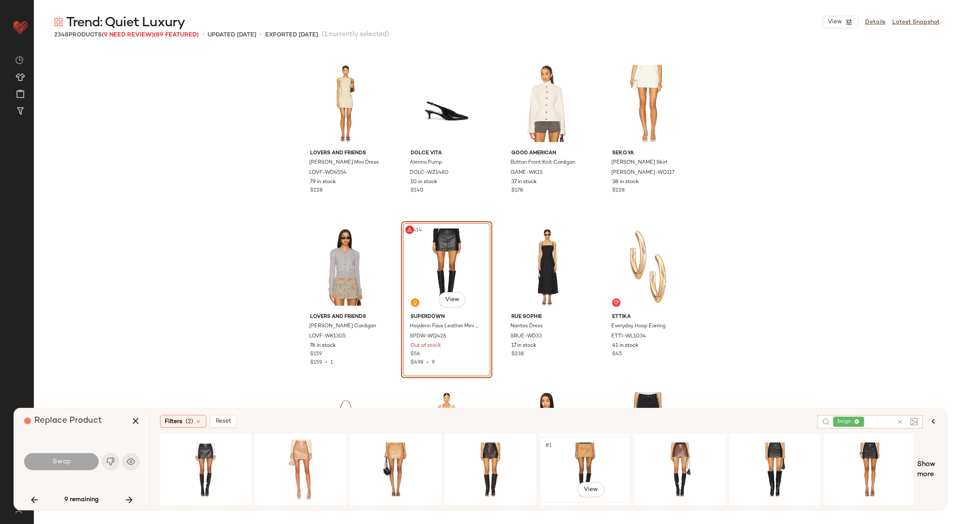
click at [589, 455] on div "#1 View" at bounding box center [585, 470] width 85 height 60
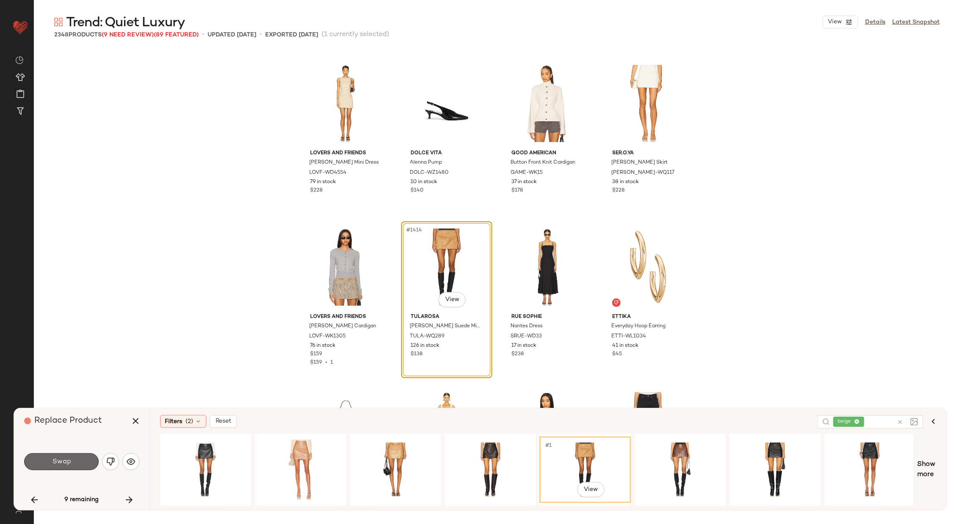
click at [63, 458] on span "Swap" at bounding box center [61, 462] width 19 height 8
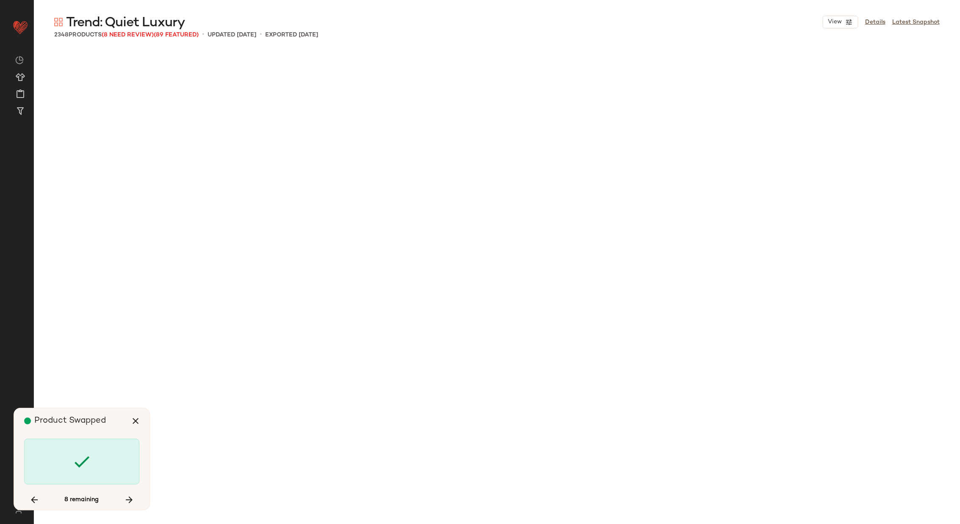
scroll to position [67403, 0]
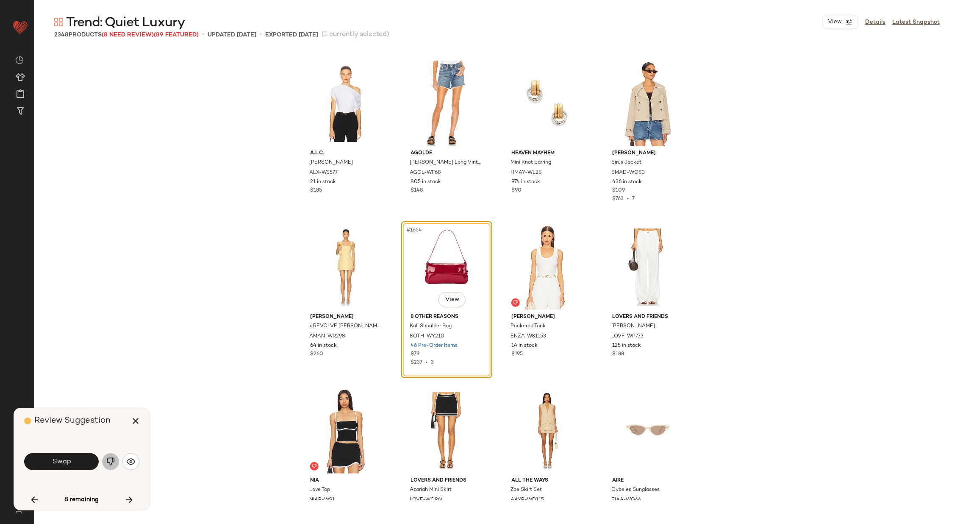
click at [110, 459] on img "button" at bounding box center [110, 461] width 8 height 8
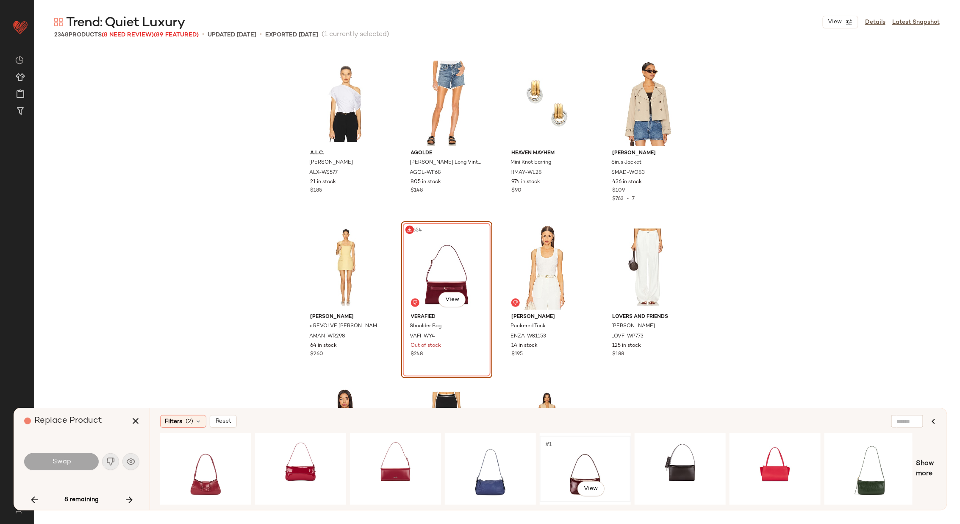
click at [571, 462] on div "#1 View" at bounding box center [585, 469] width 85 height 60
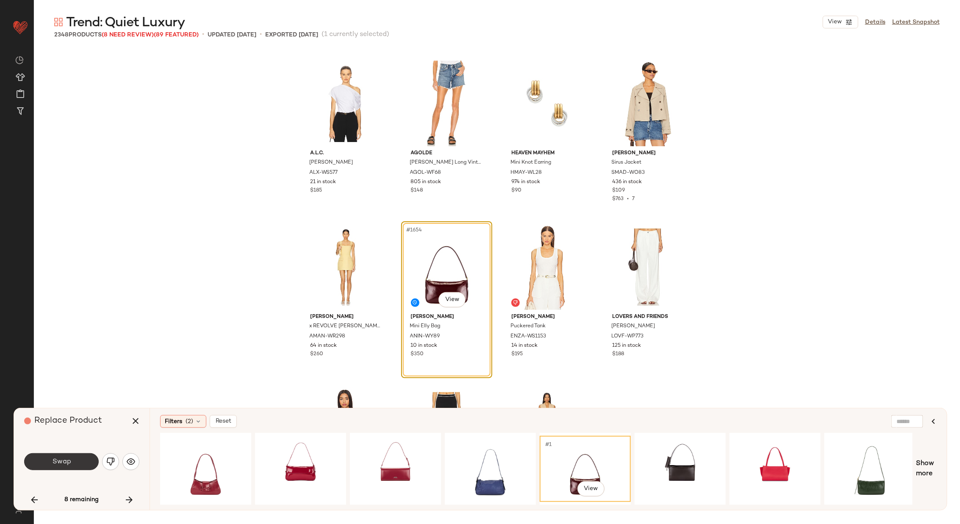
click at [76, 463] on button "Swap" at bounding box center [61, 461] width 75 height 17
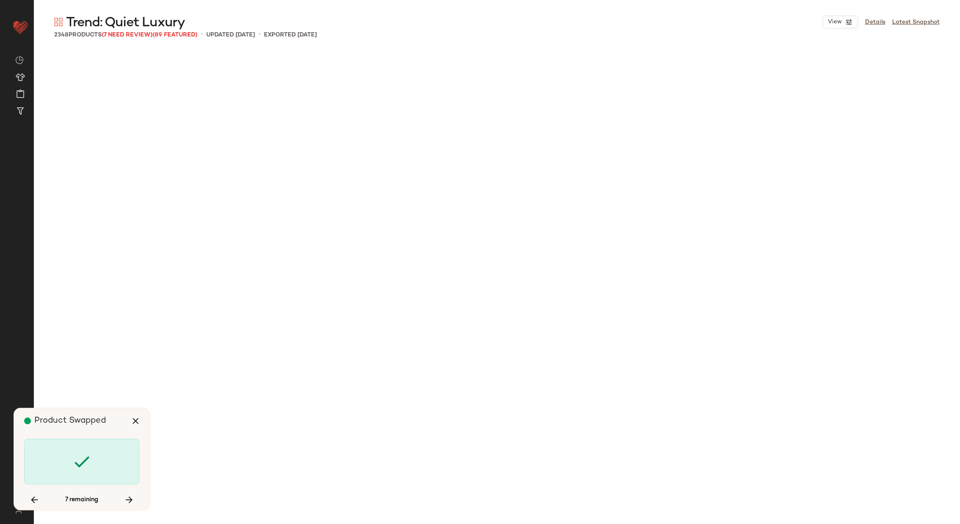
scroll to position [68057, 0]
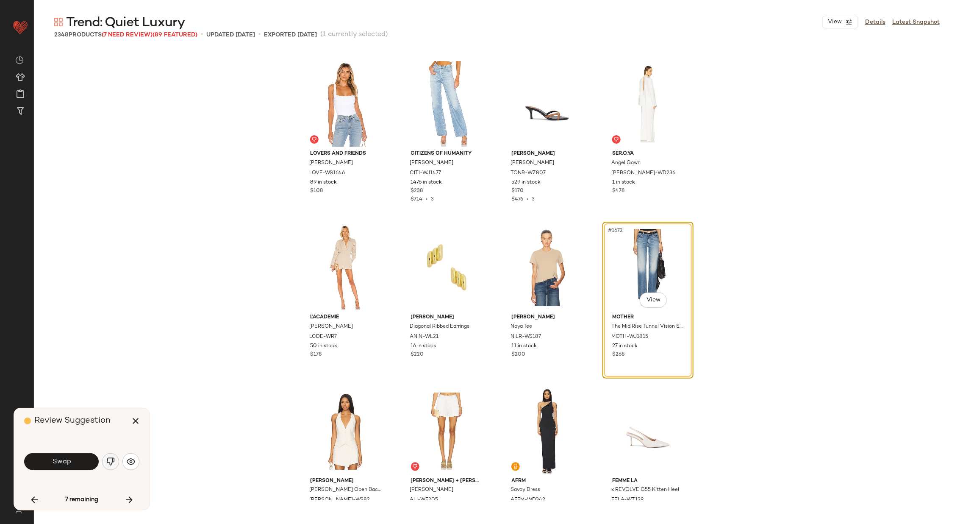
click at [109, 461] on img "button" at bounding box center [110, 461] width 8 height 8
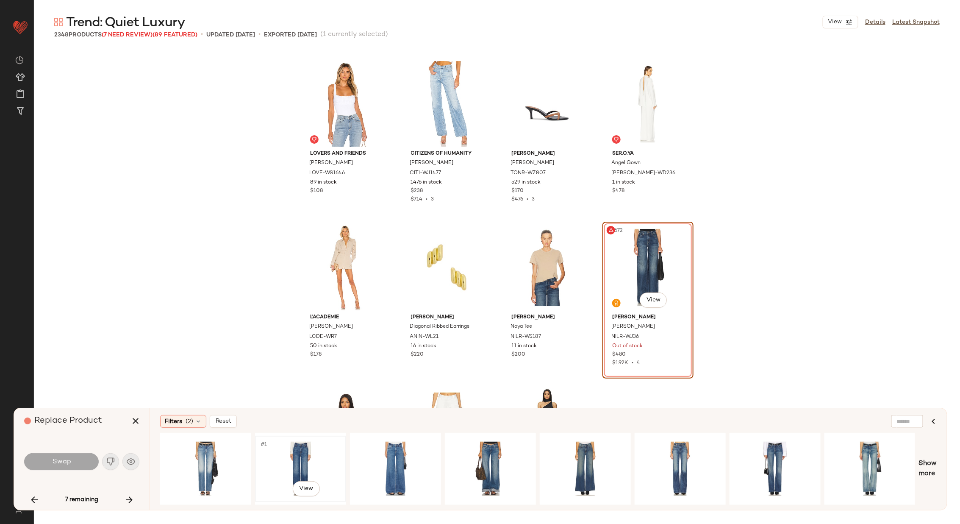
click at [303, 462] on div "#1 View" at bounding box center [300, 469] width 85 height 60
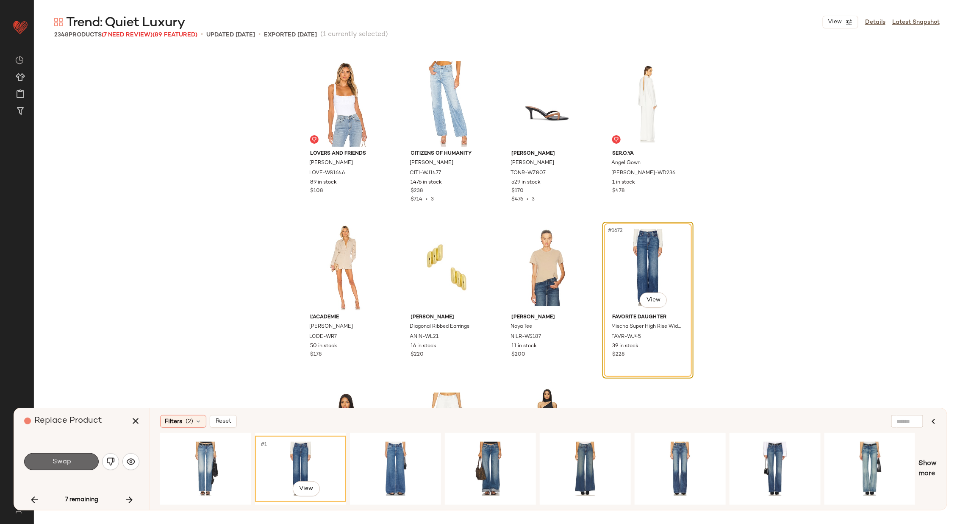
click at [62, 463] on span "Swap" at bounding box center [61, 462] width 19 height 8
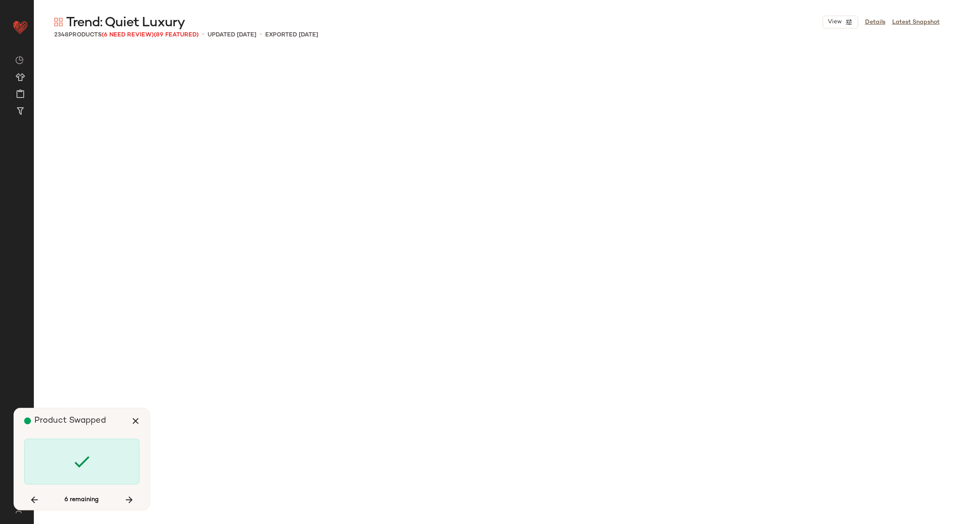
scroll to position [74275, 0]
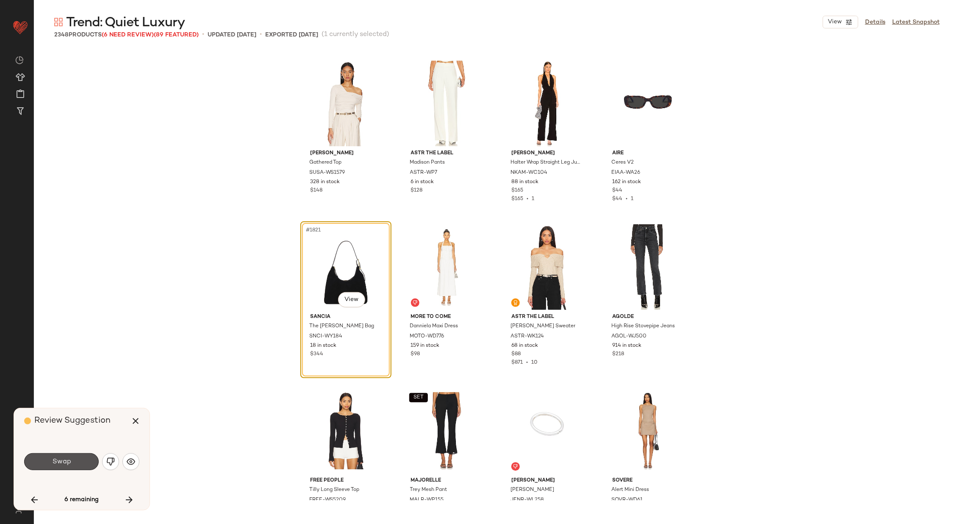
click at [62, 463] on span "Swap" at bounding box center [61, 462] width 19 height 8
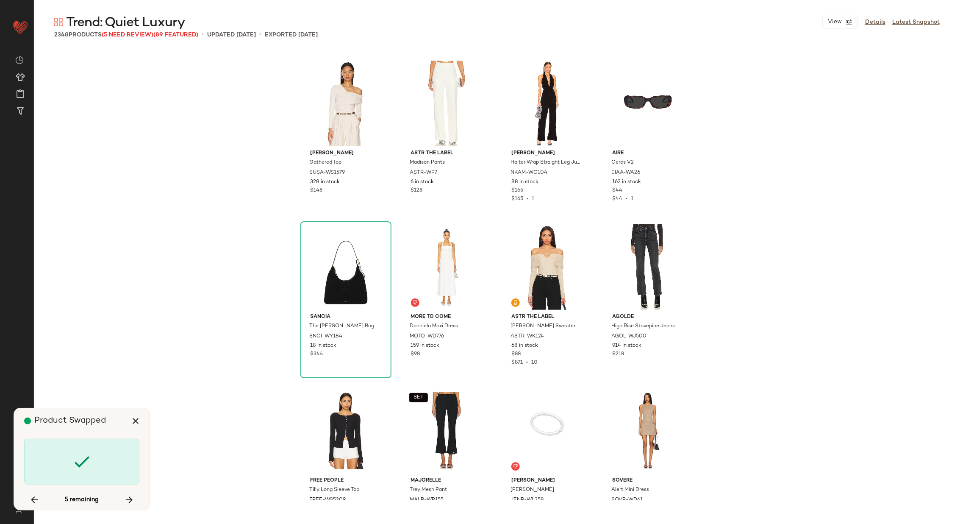
scroll to position [83763, 0]
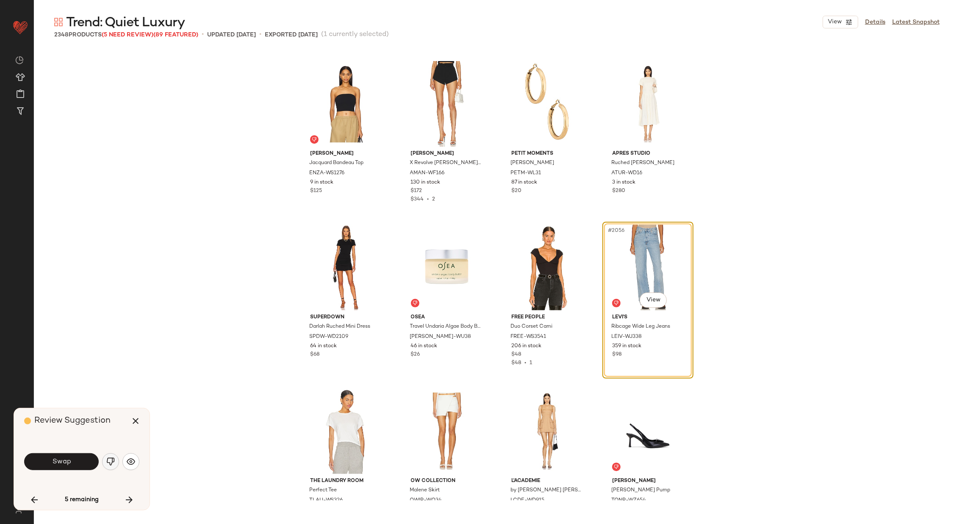
click at [109, 464] on img "button" at bounding box center [110, 461] width 8 height 8
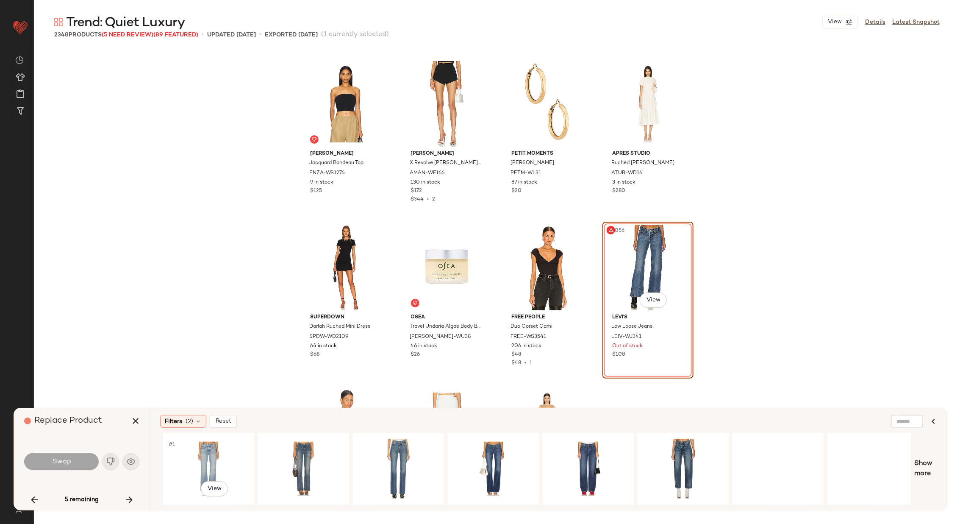
scroll to position [0, 478]
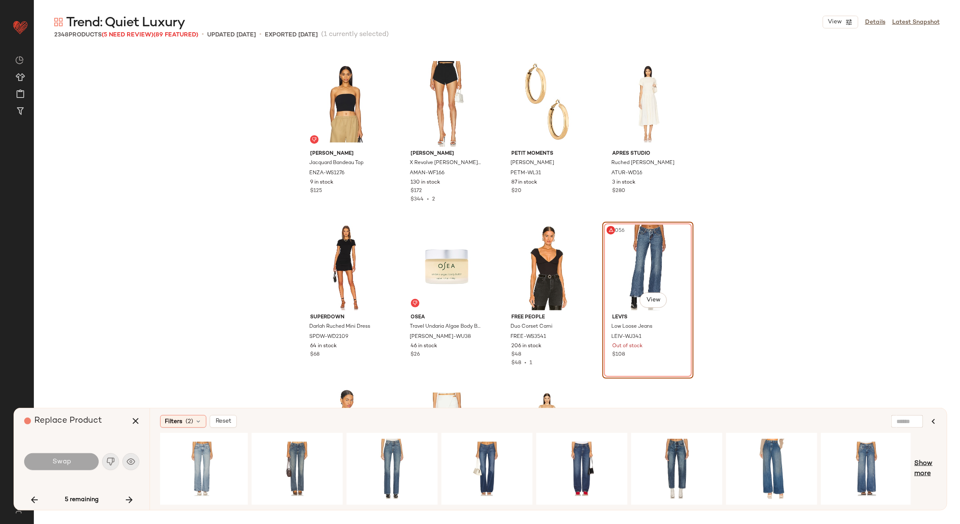
click at [926, 464] on span "Show more" at bounding box center [926, 469] width 22 height 20
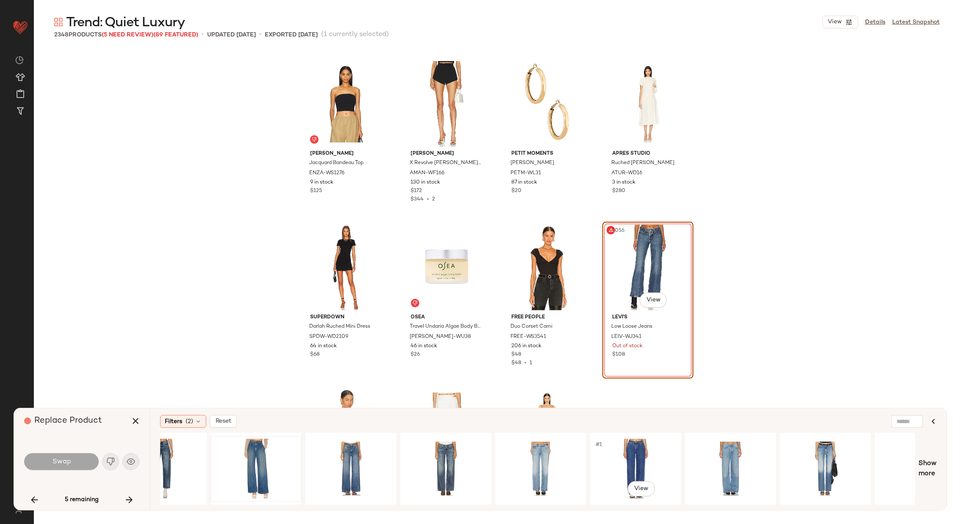
scroll to position [0, 1043]
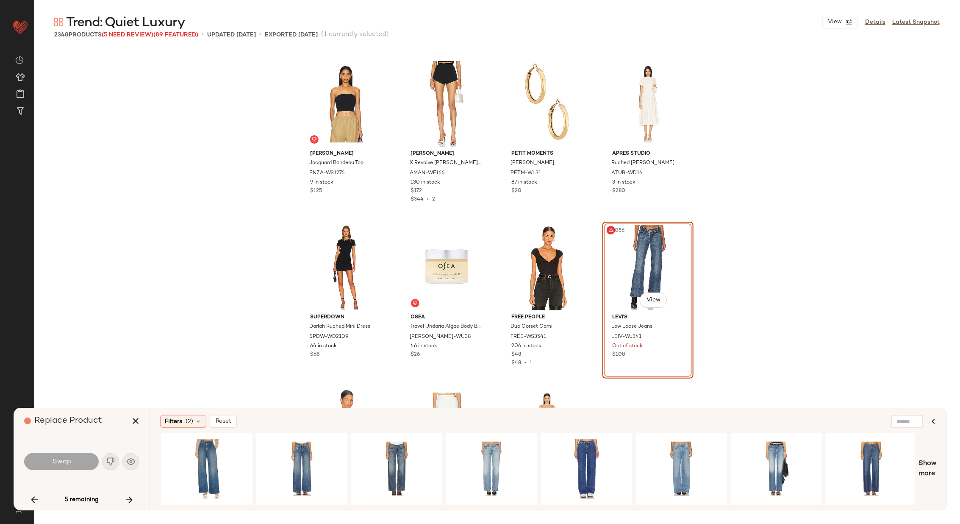
click at [910, 419] on div at bounding box center [908, 421] width 32 height 13
type input "*****"
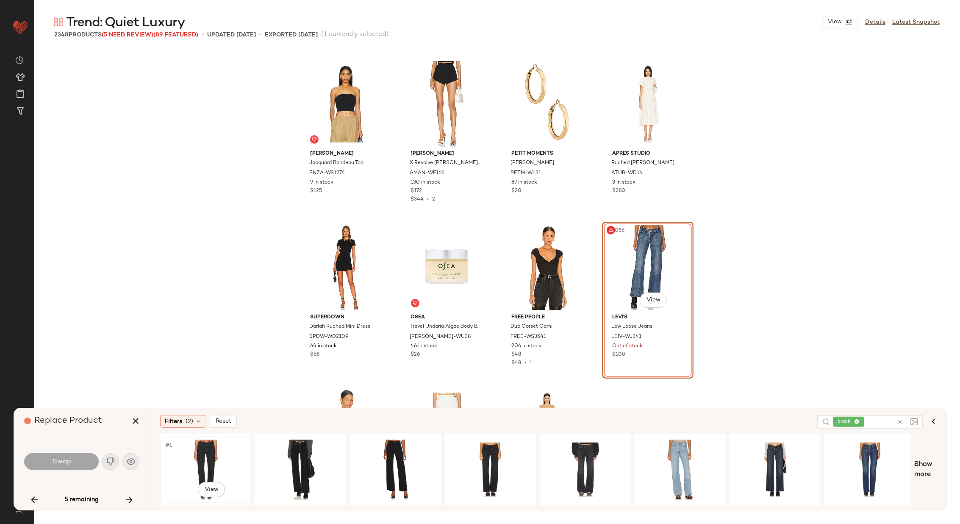
click at [220, 454] on div "#1 View" at bounding box center [205, 470] width 85 height 60
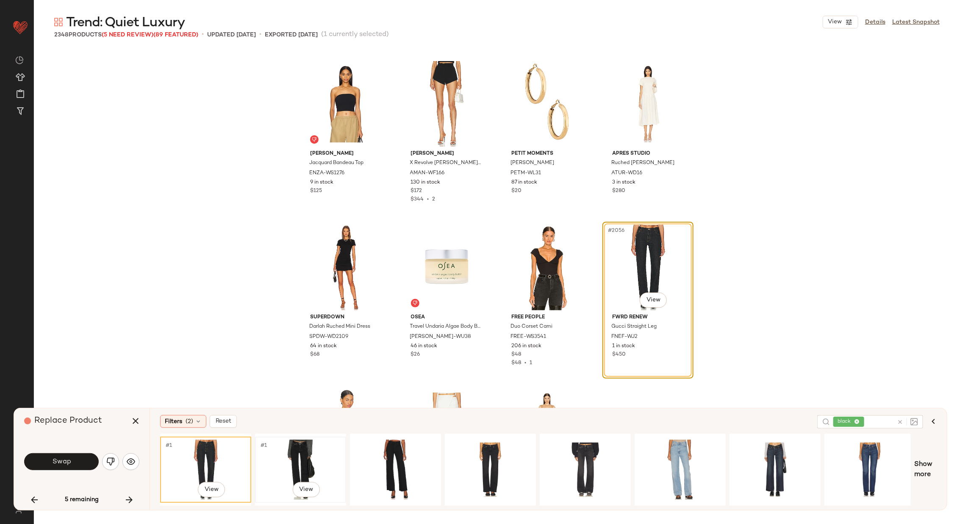
click at [292, 459] on div "#1 View" at bounding box center [300, 470] width 85 height 60
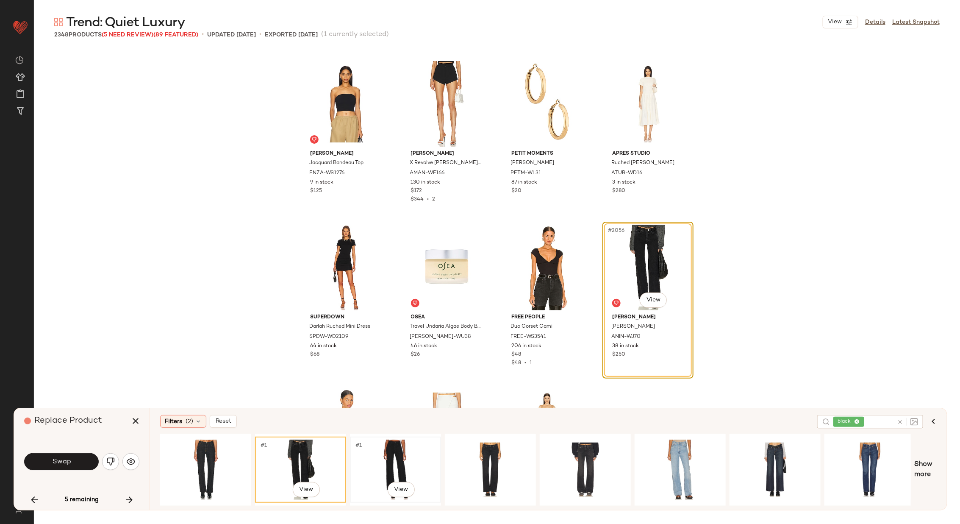
click at [404, 466] on div "#1 View" at bounding box center [395, 470] width 85 height 60
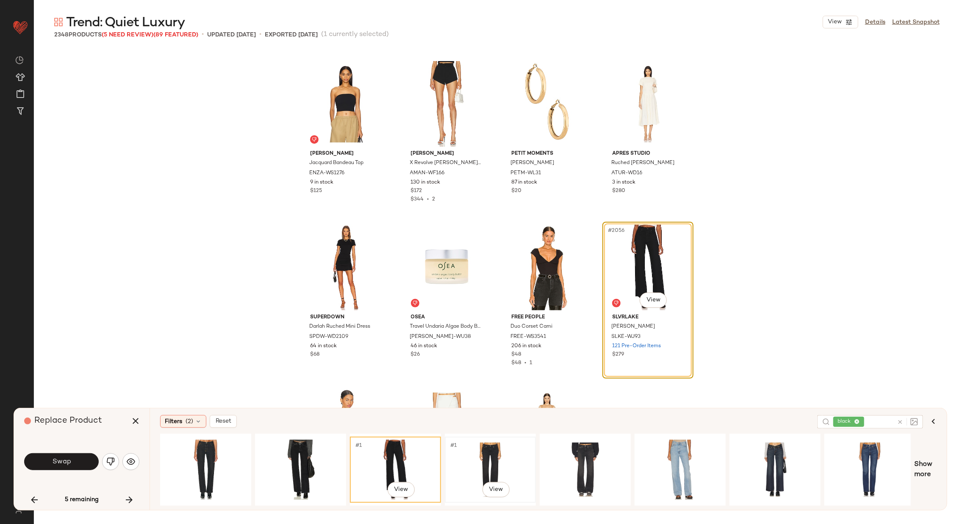
click at [473, 467] on div "#1 View" at bounding box center [490, 470] width 85 height 60
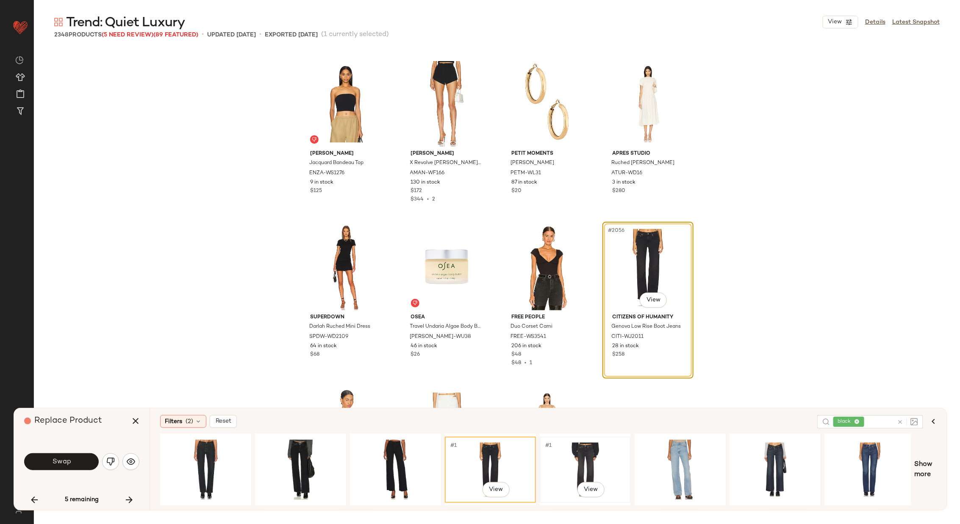
click at [570, 457] on div "#1 View" at bounding box center [585, 470] width 85 height 60
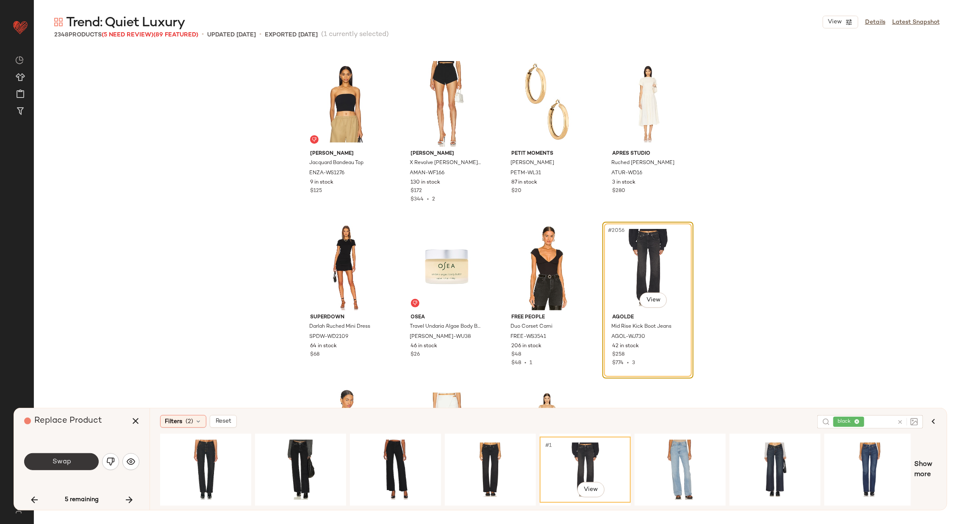
click at [83, 460] on button "Swap" at bounding box center [61, 461] width 75 height 17
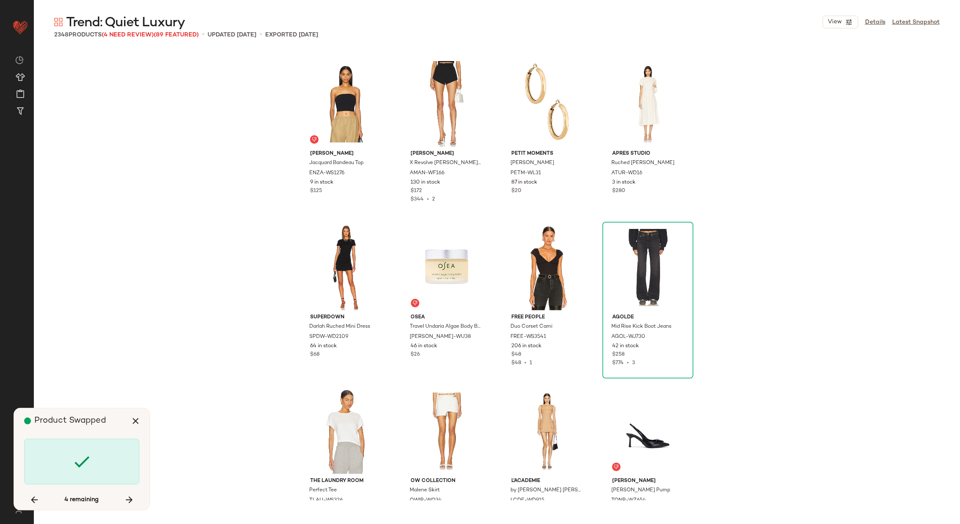
scroll to position [85072, 0]
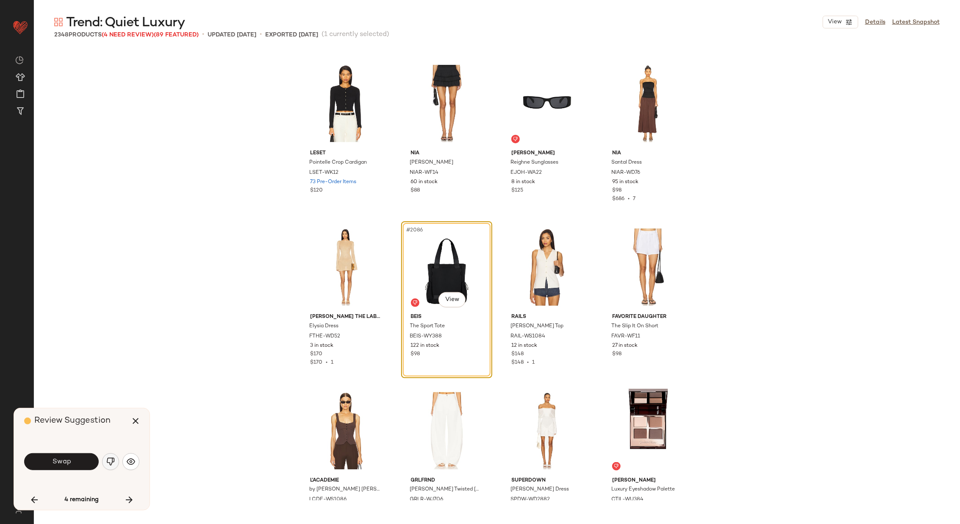
click at [110, 461] on img "button" at bounding box center [110, 461] width 8 height 8
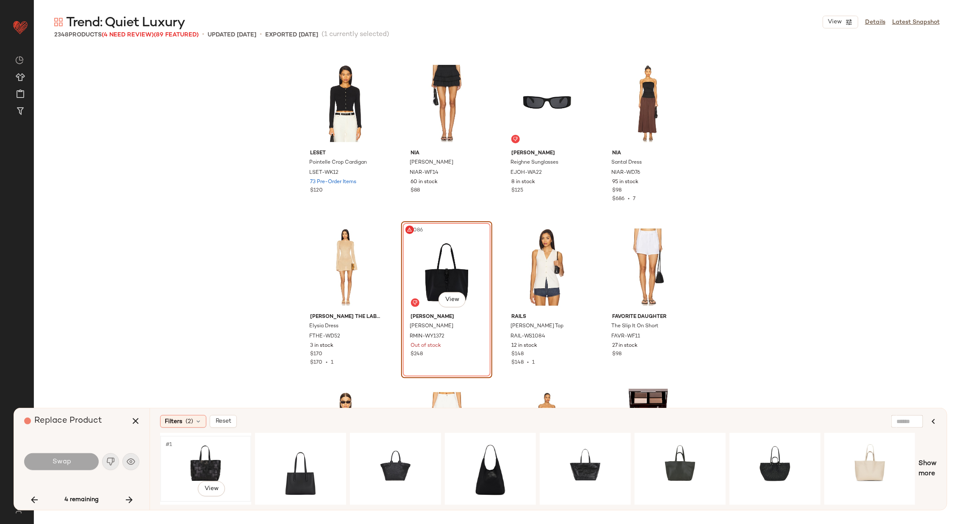
click at [214, 456] on div "#1 View" at bounding box center [205, 469] width 85 height 60
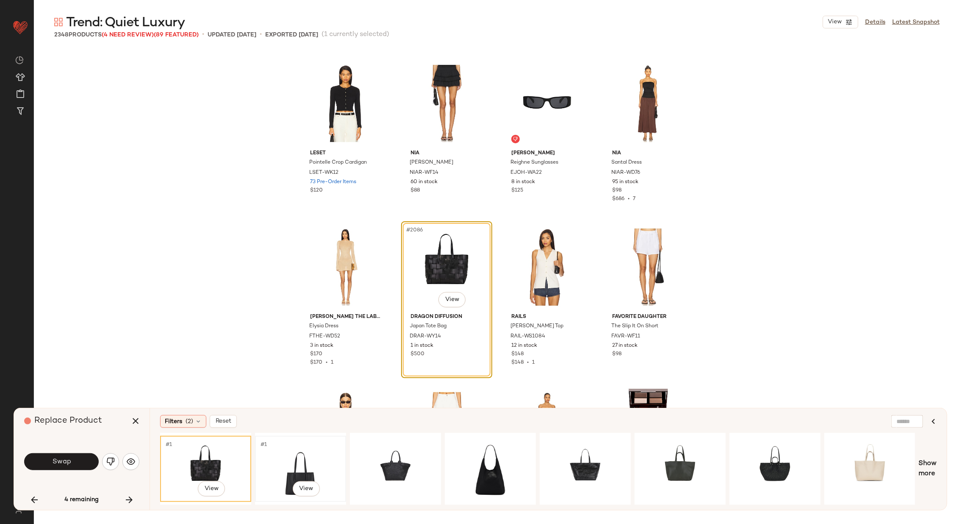
click at [306, 458] on div "#1 View" at bounding box center [300, 469] width 85 height 60
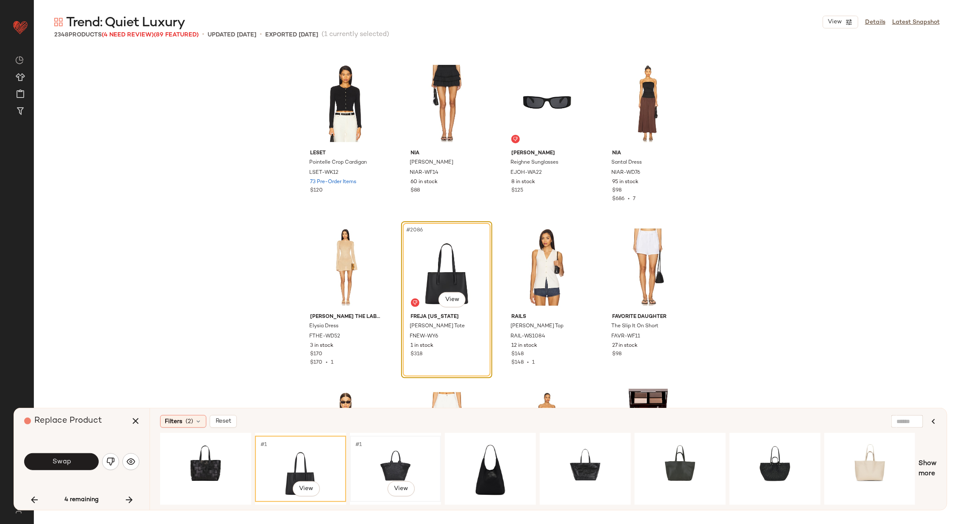
click at [394, 465] on div "#1 View" at bounding box center [395, 469] width 85 height 60
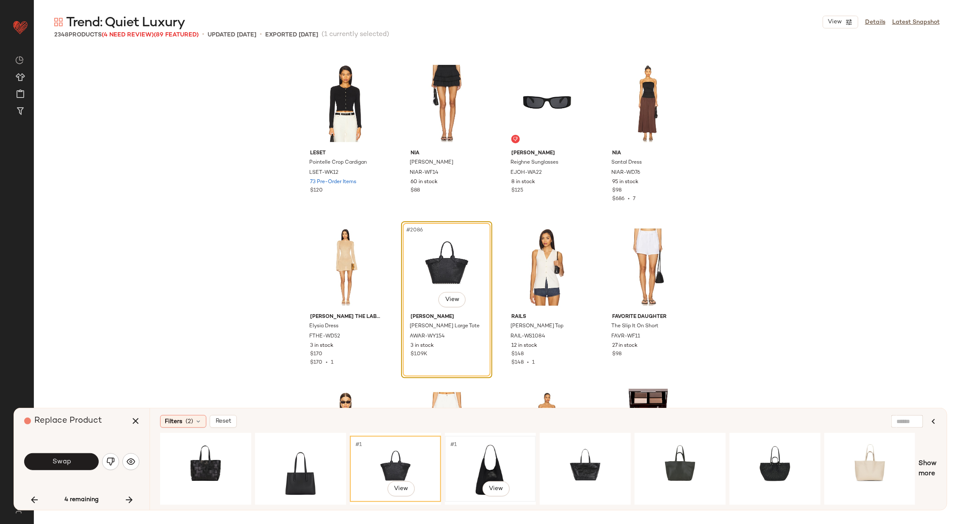
click at [490, 458] on div "#1 View" at bounding box center [490, 469] width 85 height 60
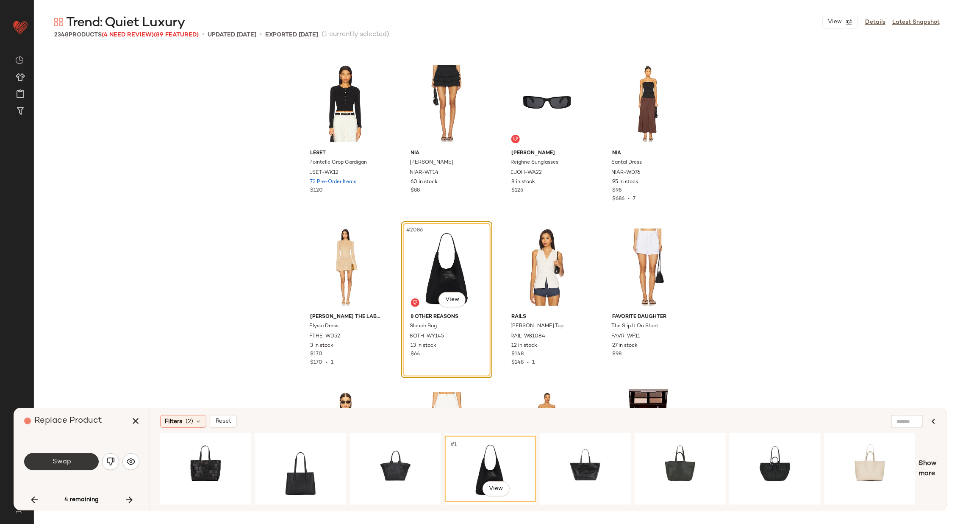
click at [80, 457] on button "Swap" at bounding box center [61, 461] width 75 height 17
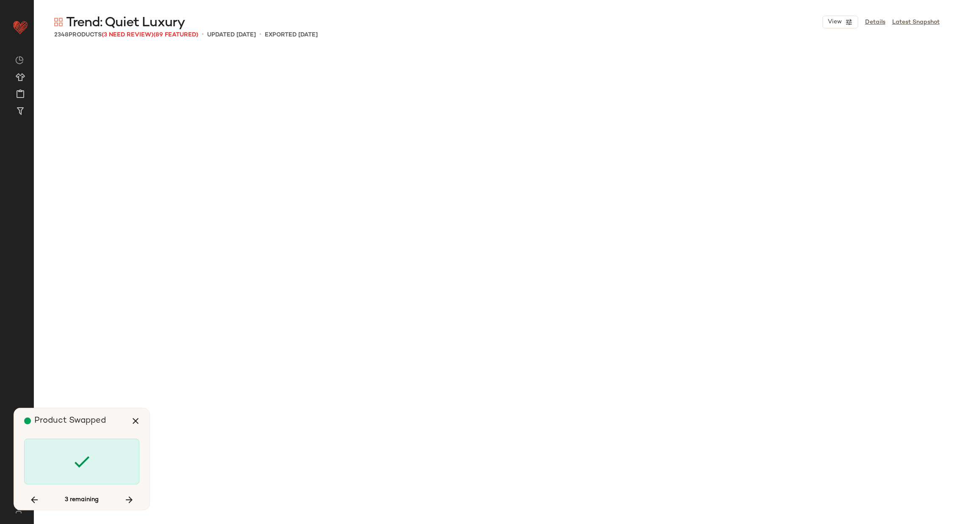
scroll to position [86217, 0]
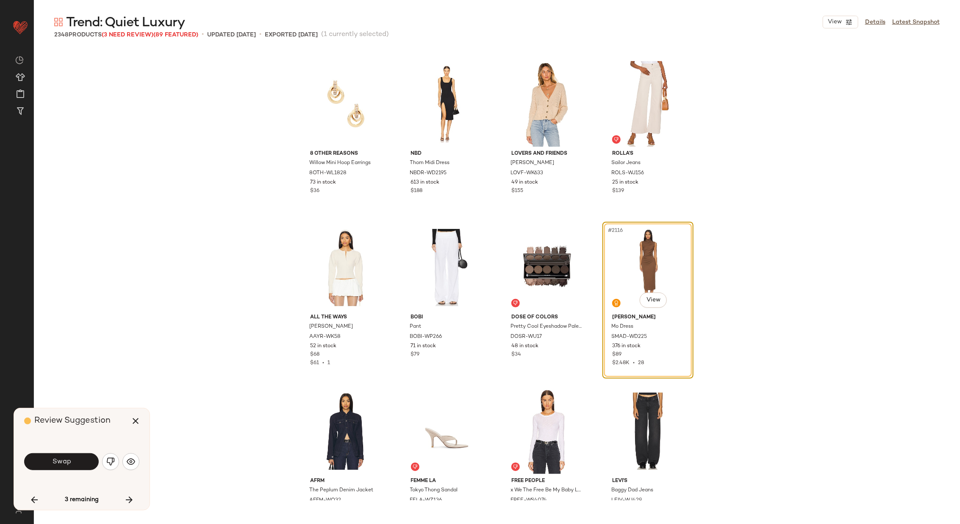
click at [80, 457] on button "Swap" at bounding box center [61, 461] width 75 height 17
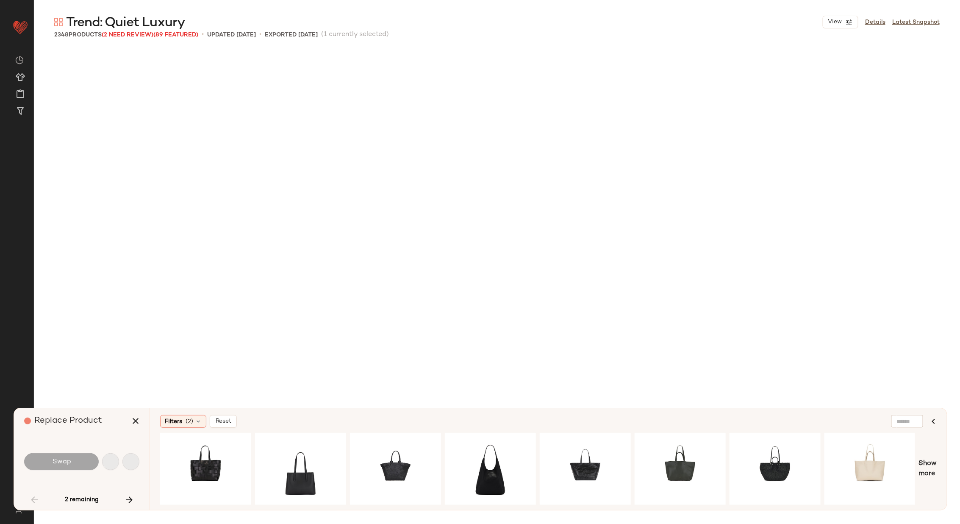
scroll to position [2290, 0]
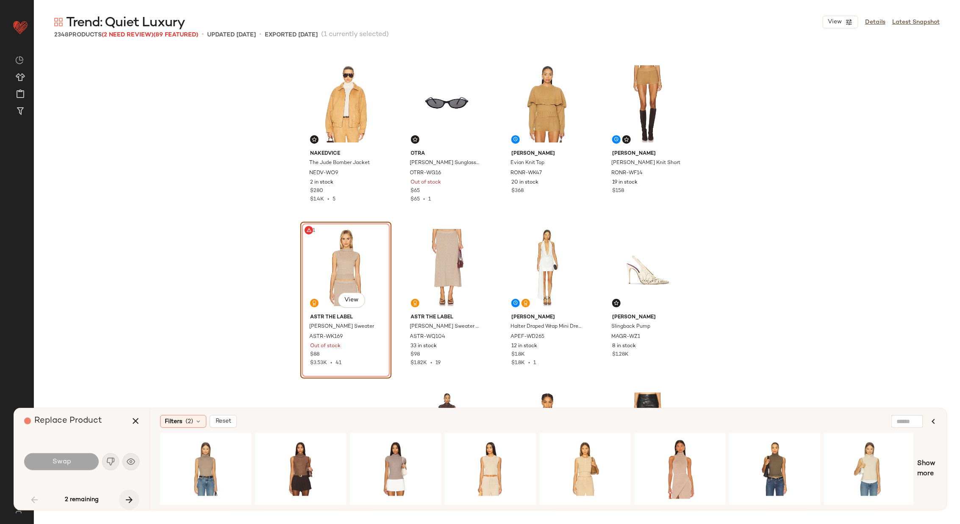
click at [124, 494] on button "button" at bounding box center [129, 500] width 20 height 20
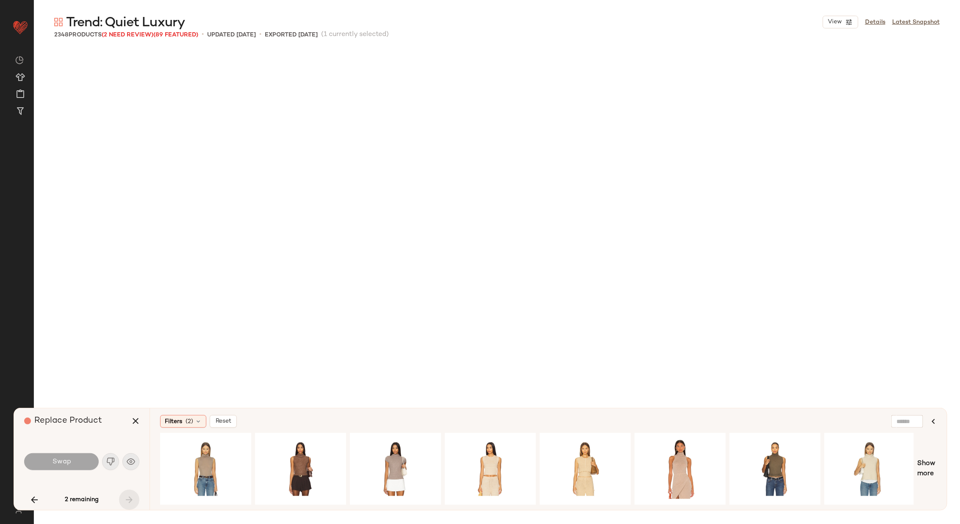
scroll to position [90308, 0]
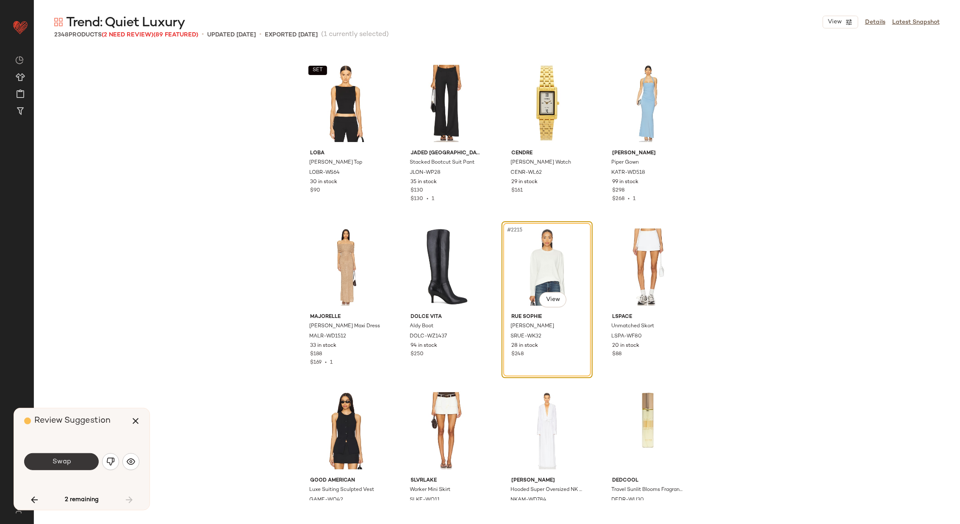
click at [75, 459] on button "Swap" at bounding box center [61, 461] width 75 height 17
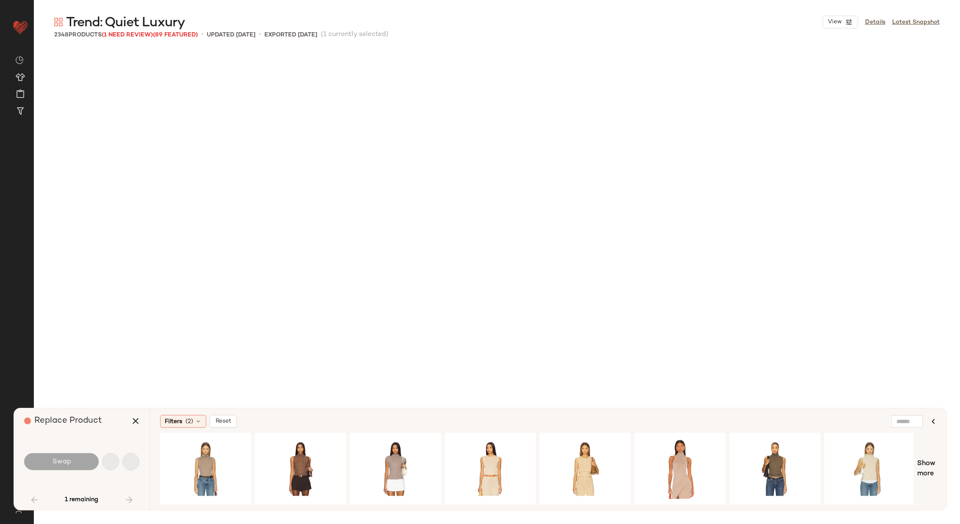
scroll to position [2290, 0]
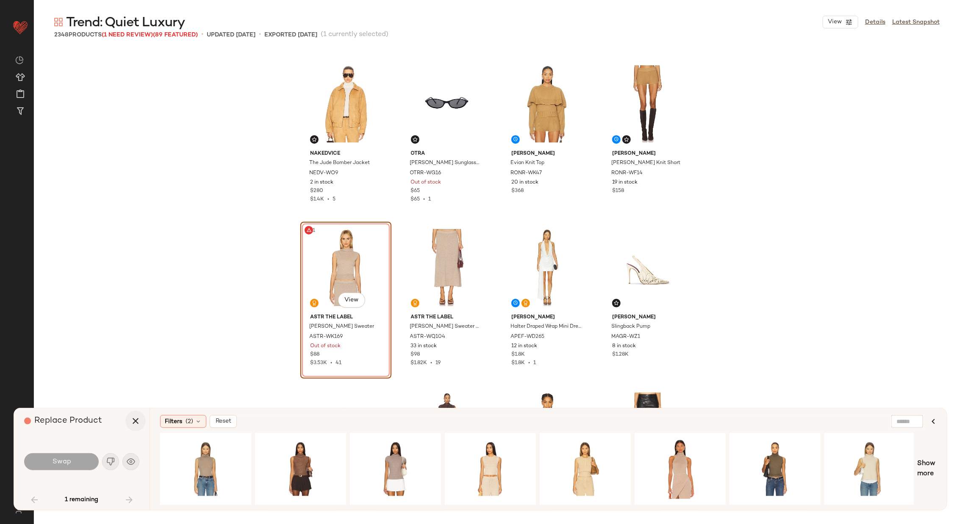
click at [135, 422] on icon "button" at bounding box center [136, 421] width 10 height 10
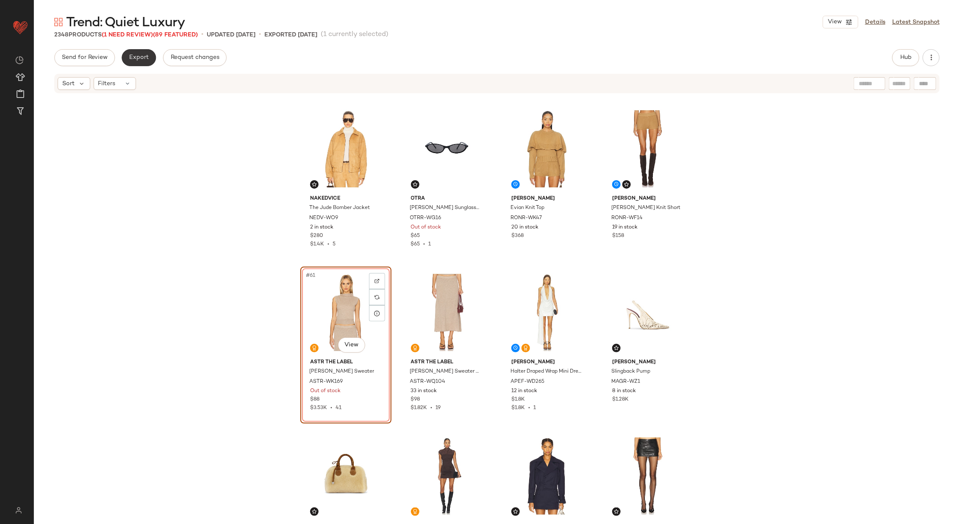
click at [141, 55] on span "Export" at bounding box center [139, 57] width 20 height 7
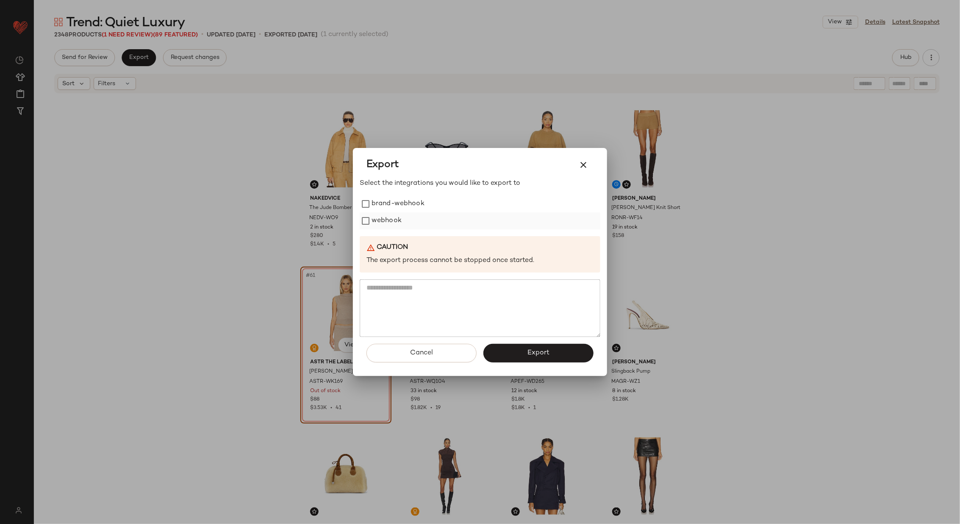
click at [388, 224] on label "webhook" at bounding box center [387, 220] width 30 height 17
click at [588, 163] on icon "button" at bounding box center [584, 165] width 10 height 10
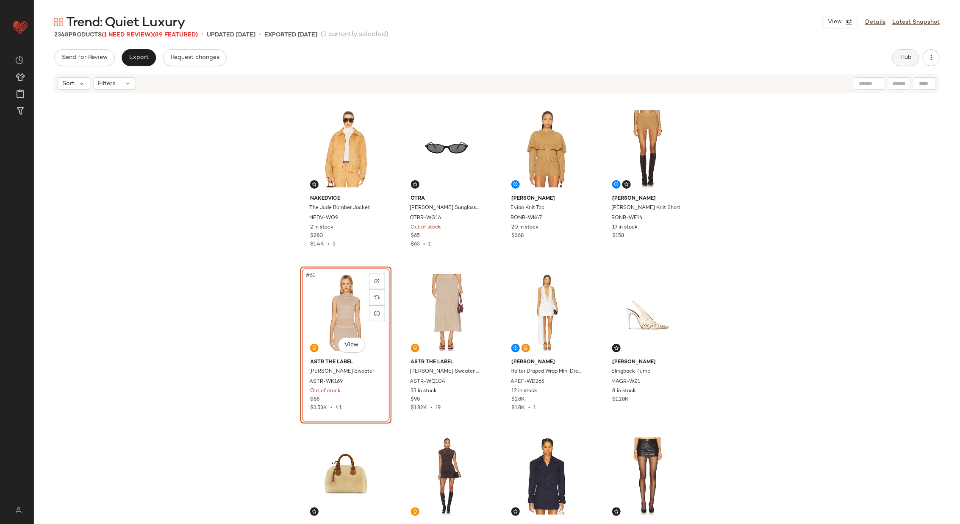
click at [910, 60] on span "Hub" at bounding box center [906, 57] width 12 height 7
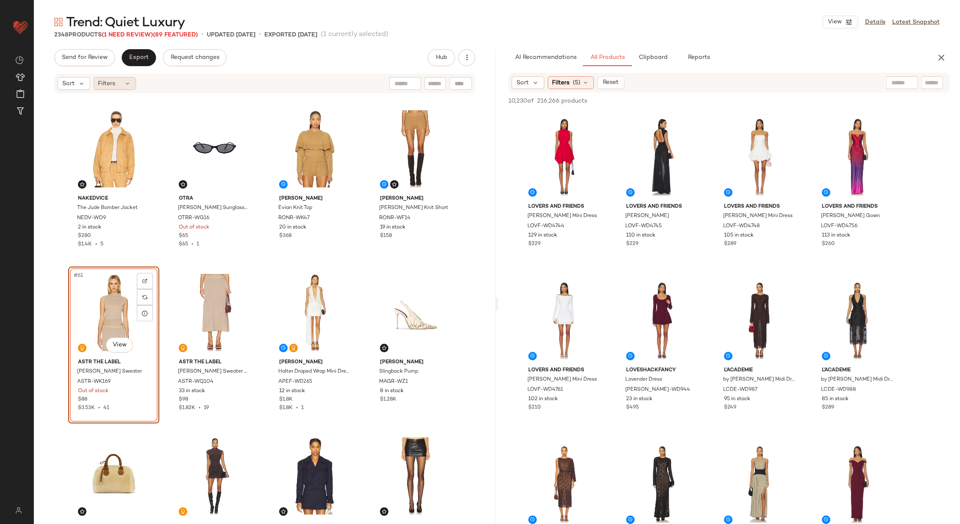
click at [128, 85] on icon at bounding box center [128, 83] width 7 height 7
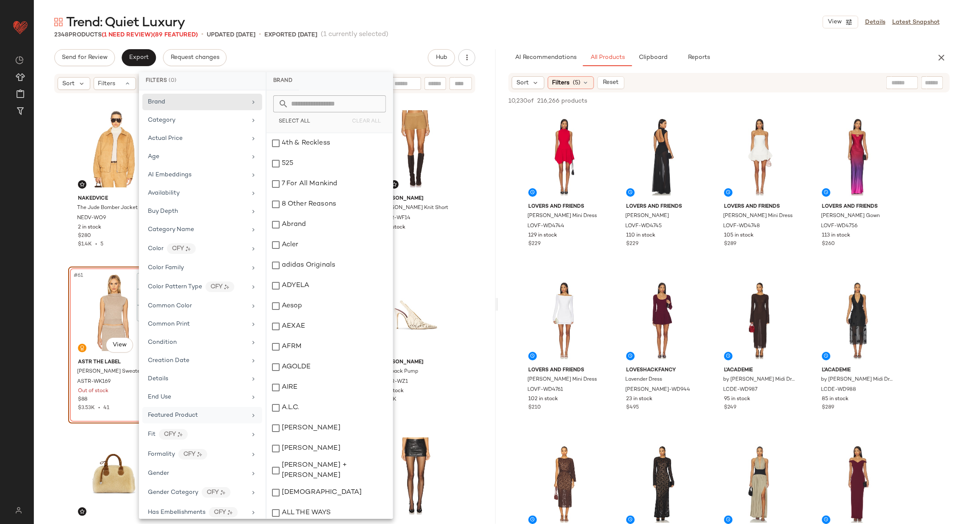
click at [237, 412] on div "Featured Product" at bounding box center [197, 415] width 99 height 9
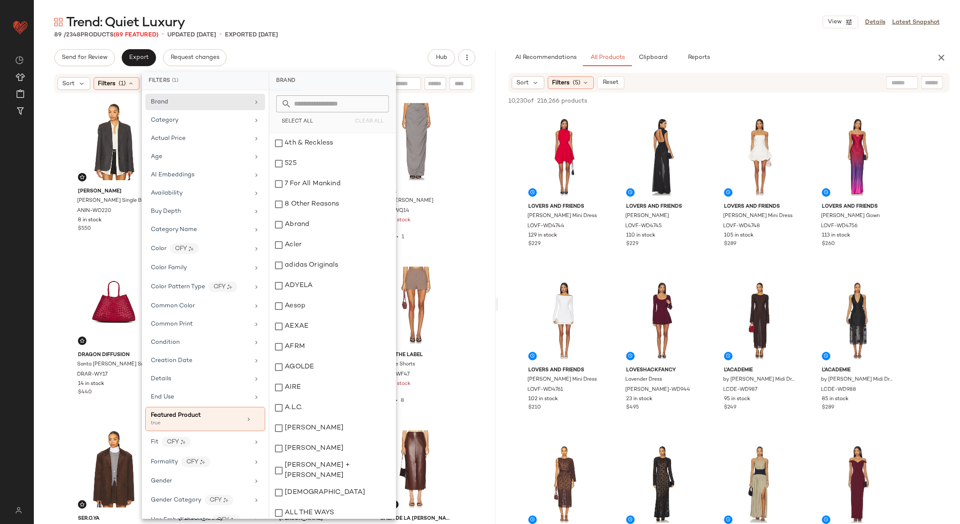
click at [474, 326] on div "ANINE BING Ross Single Breasted Blazer ANIN-WO220 8 in stock $550 SIMKHAI Sylvi…" at bounding box center [265, 307] width 462 height 427
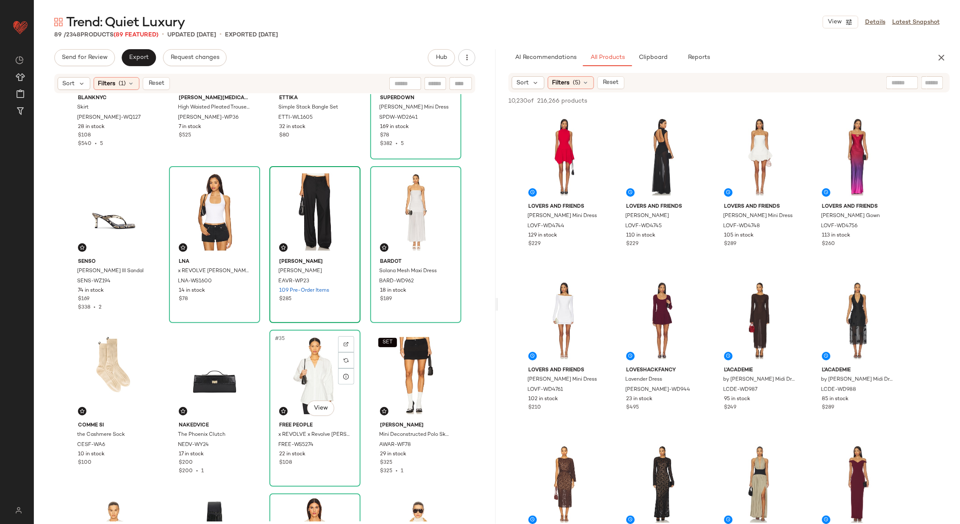
scroll to position [1105, 0]
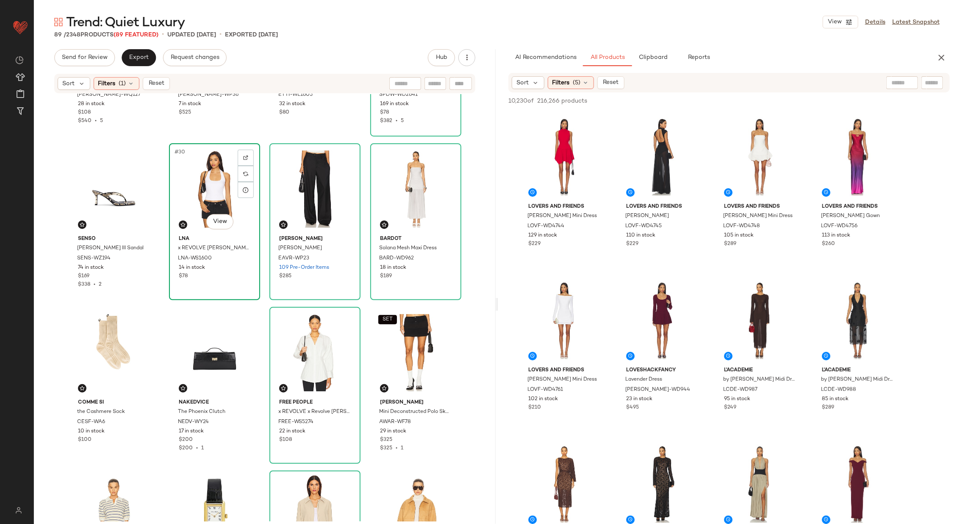
click at [200, 195] on div "#30 View" at bounding box center [214, 189] width 85 height 86
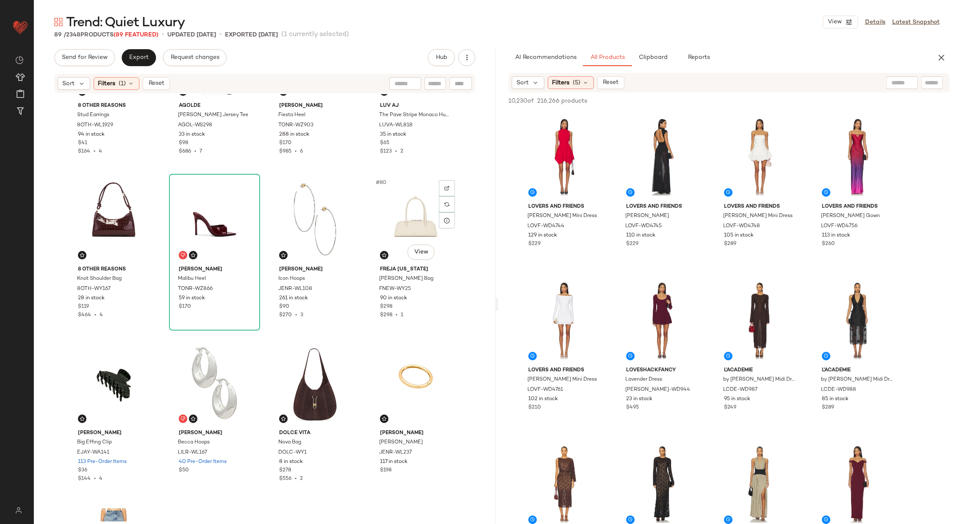
scroll to position [3337, 0]
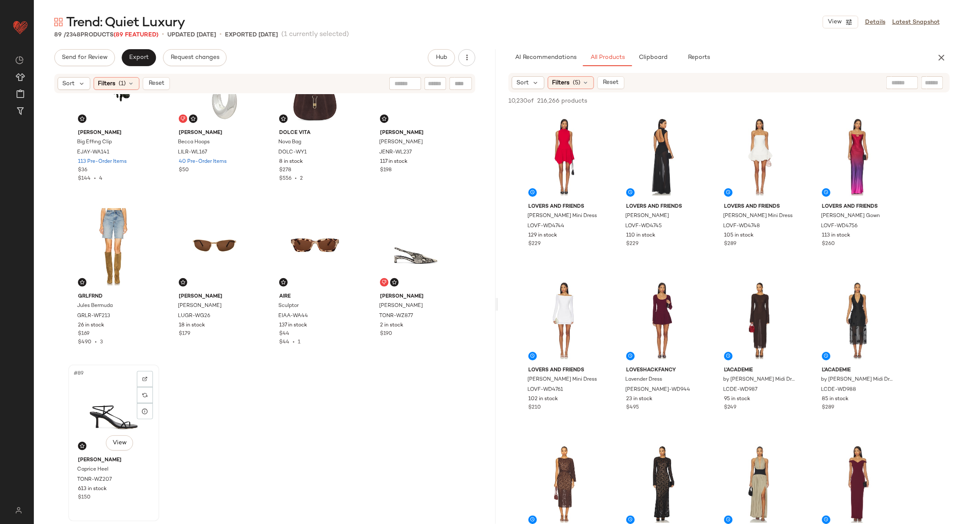
click at [85, 400] on div "#89 View" at bounding box center [113, 410] width 85 height 86
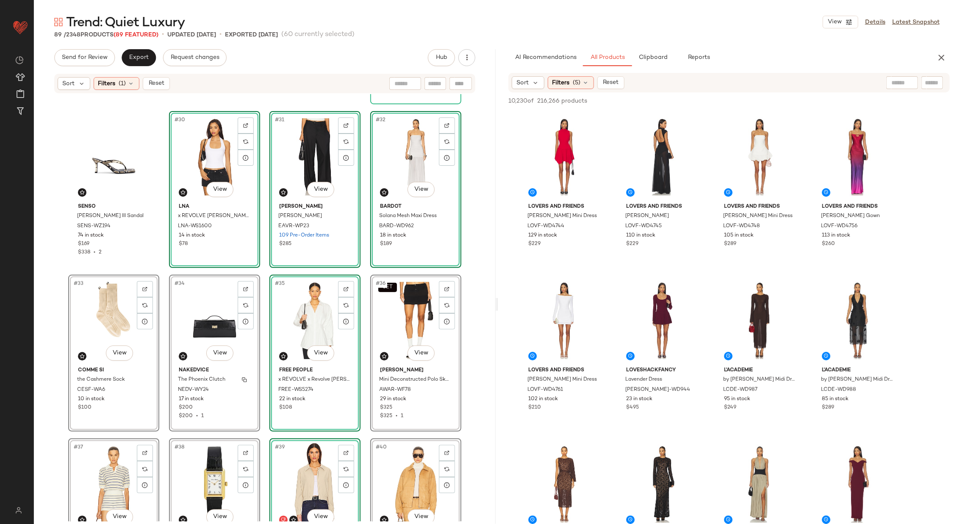
scroll to position [1138, 0]
click at [102, 318] on div "#33 View" at bounding box center [113, 320] width 85 height 86
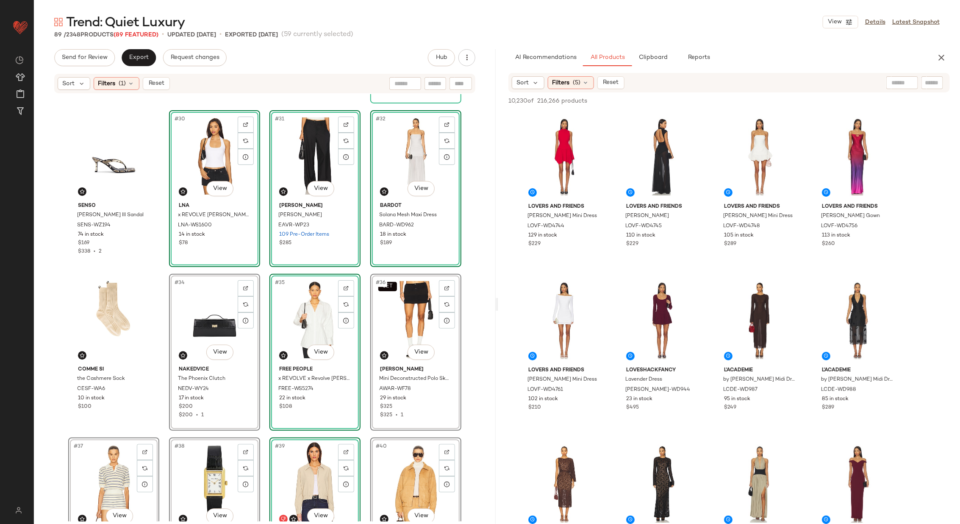
click at [201, 319] on div "#34 View" at bounding box center [214, 320] width 85 height 86
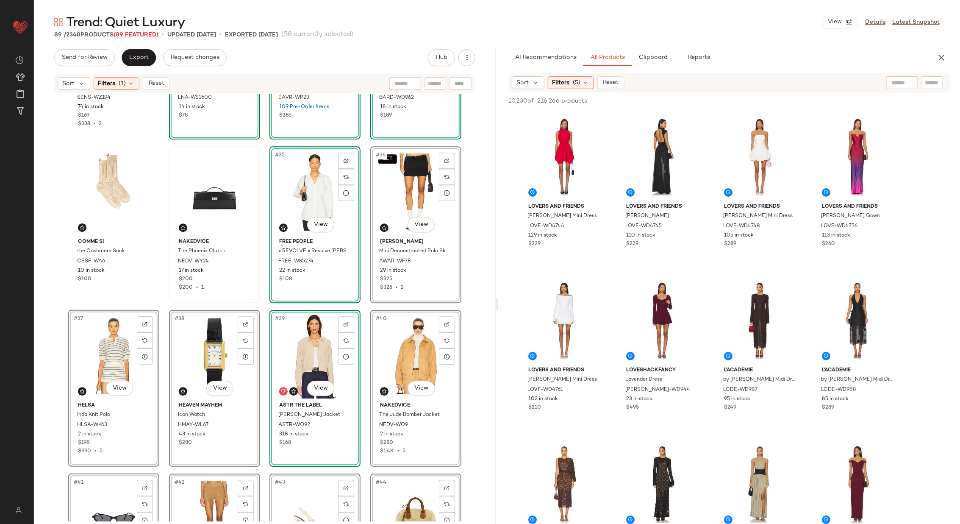
scroll to position [1285, 0]
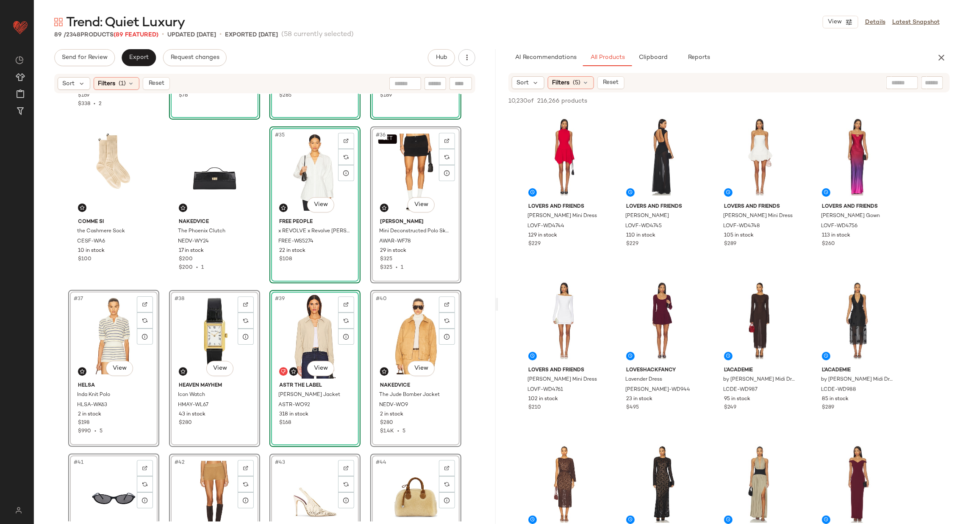
click at [192, 341] on div "#38 View" at bounding box center [214, 336] width 85 height 86
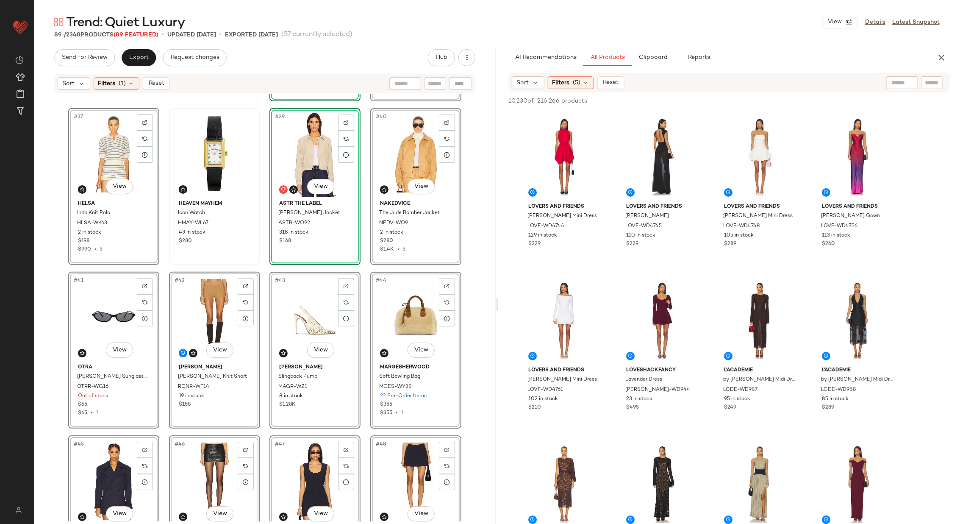
scroll to position [1475, 0]
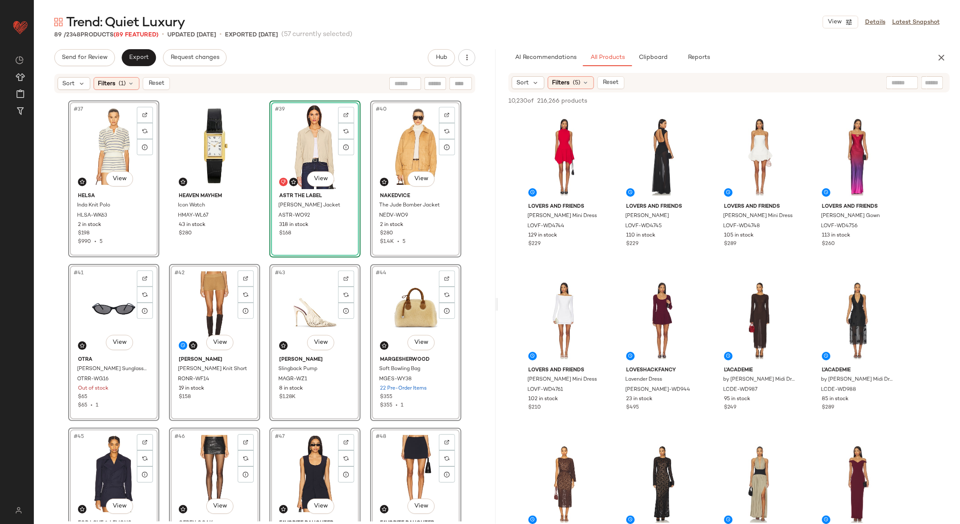
click at [98, 317] on div "#41 View" at bounding box center [113, 310] width 85 height 86
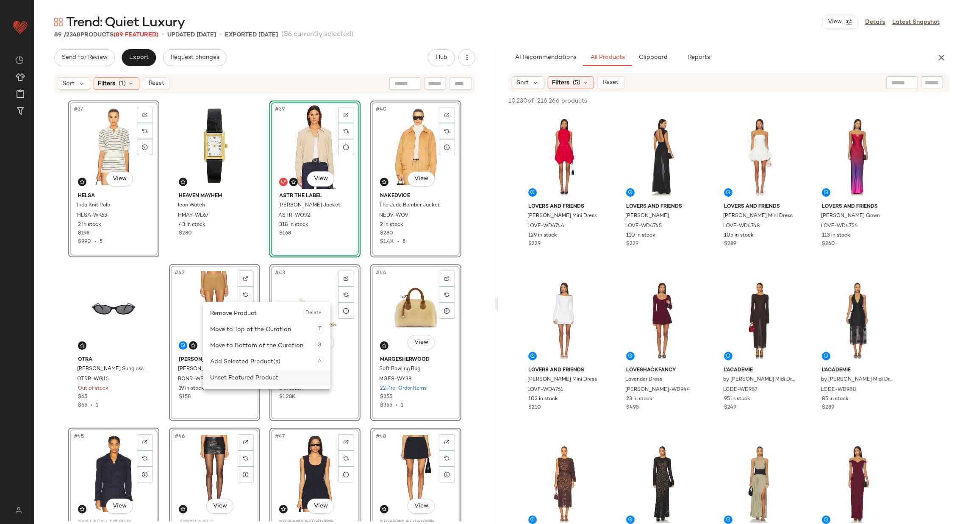
click at [250, 377] on div "Unset Featured Product" at bounding box center [267, 378] width 114 height 16
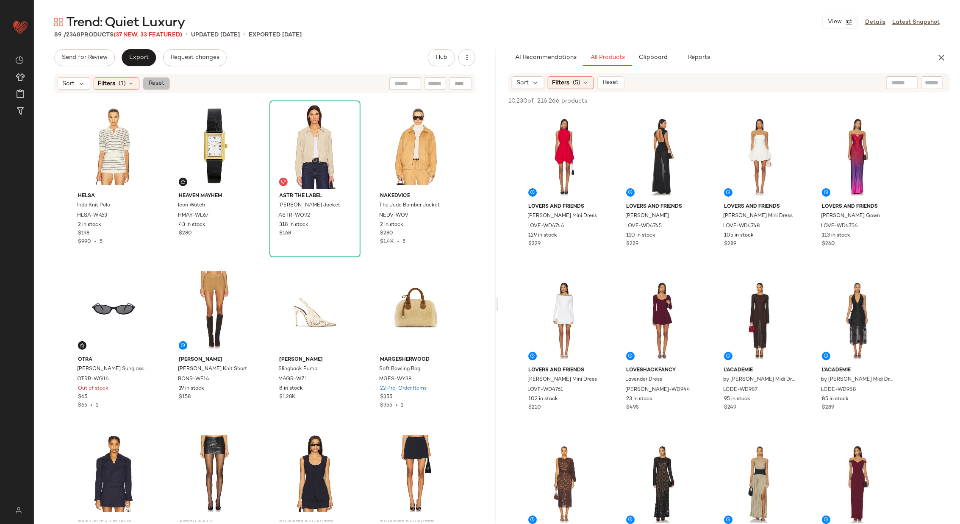
click at [154, 84] on span "Reset" at bounding box center [156, 83] width 16 height 7
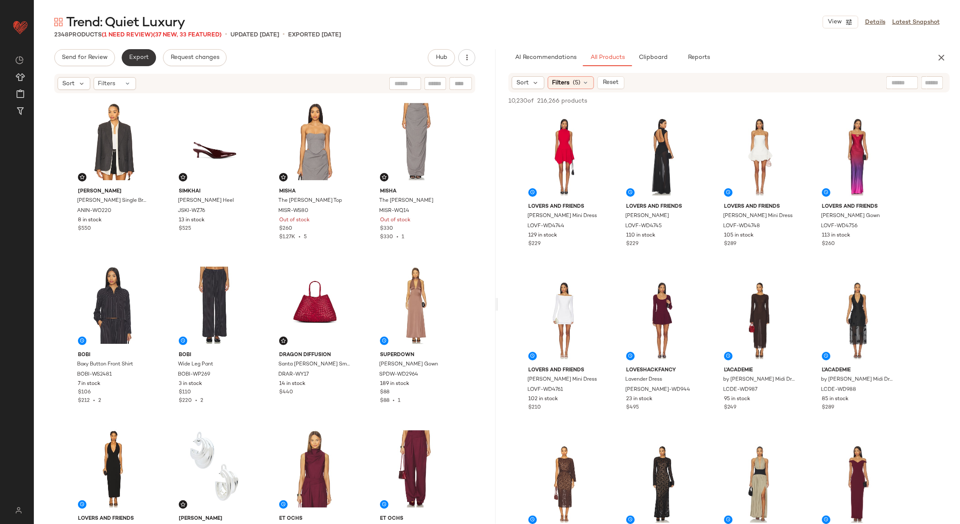
click at [139, 56] on span "Export" at bounding box center [139, 57] width 20 height 7
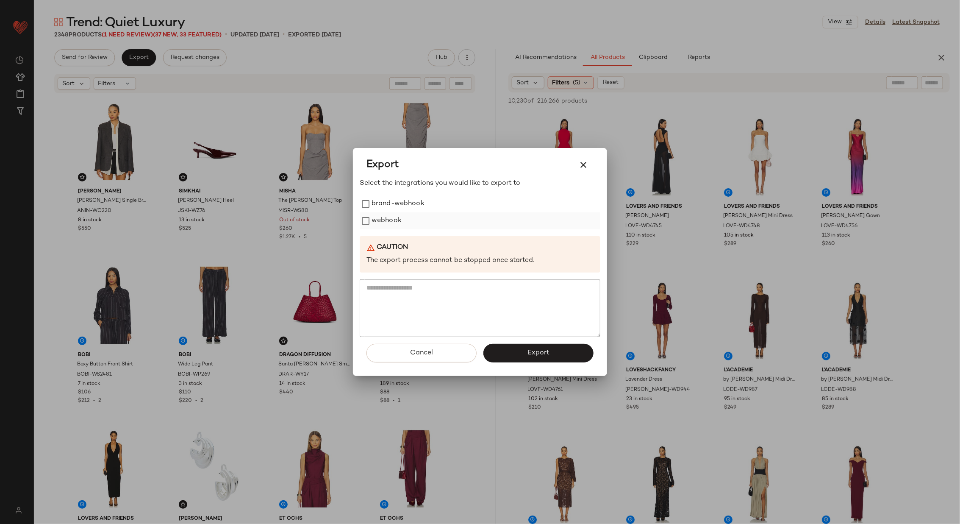
click at [390, 219] on label "webhook" at bounding box center [387, 220] width 30 height 17
click at [539, 353] on span "Export" at bounding box center [538, 353] width 22 height 8
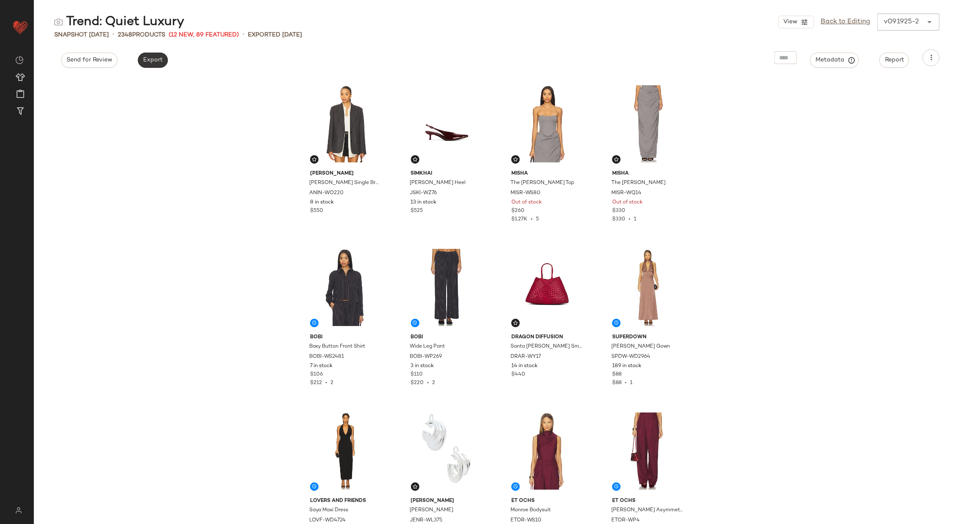
click at [149, 59] on span "Export" at bounding box center [153, 60] width 20 height 7
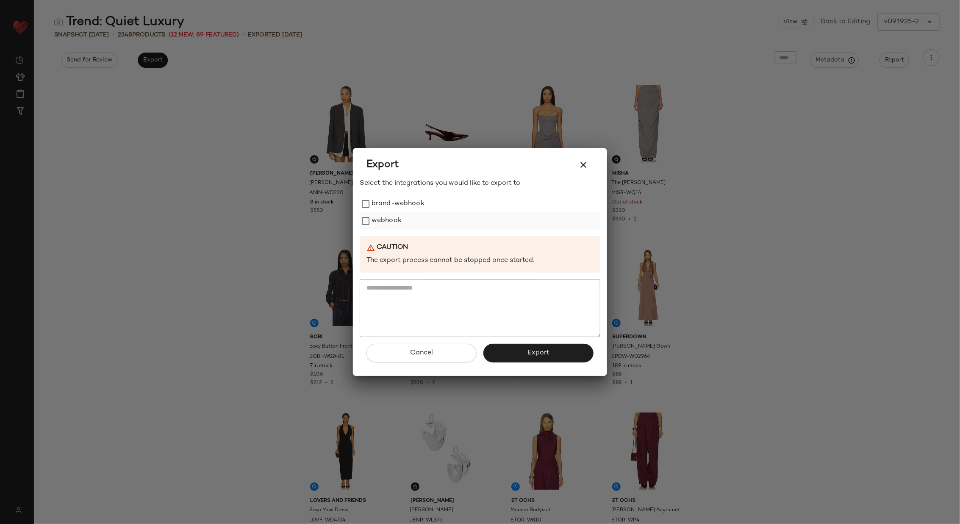
click at [376, 216] on label "webhook" at bounding box center [387, 220] width 30 height 17
click at [526, 350] on button "Export" at bounding box center [539, 353] width 110 height 19
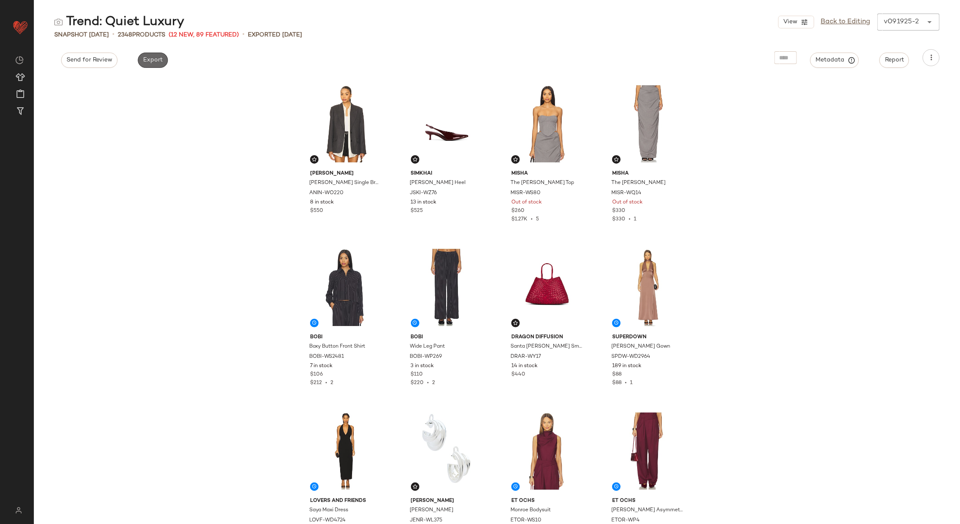
click at [152, 61] on span "Export" at bounding box center [153, 60] width 20 height 7
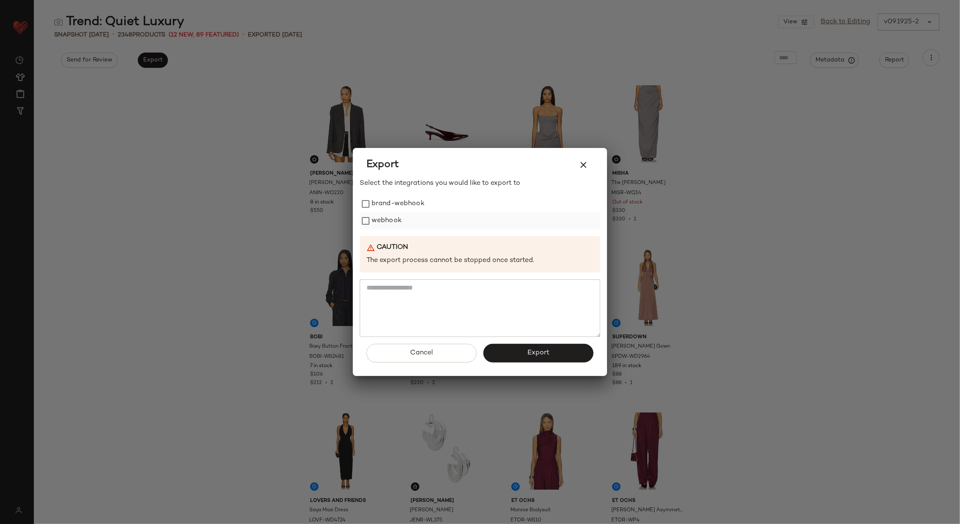
click at [376, 224] on label "webhook" at bounding box center [387, 220] width 30 height 17
click at [528, 347] on button "Export" at bounding box center [539, 353] width 110 height 19
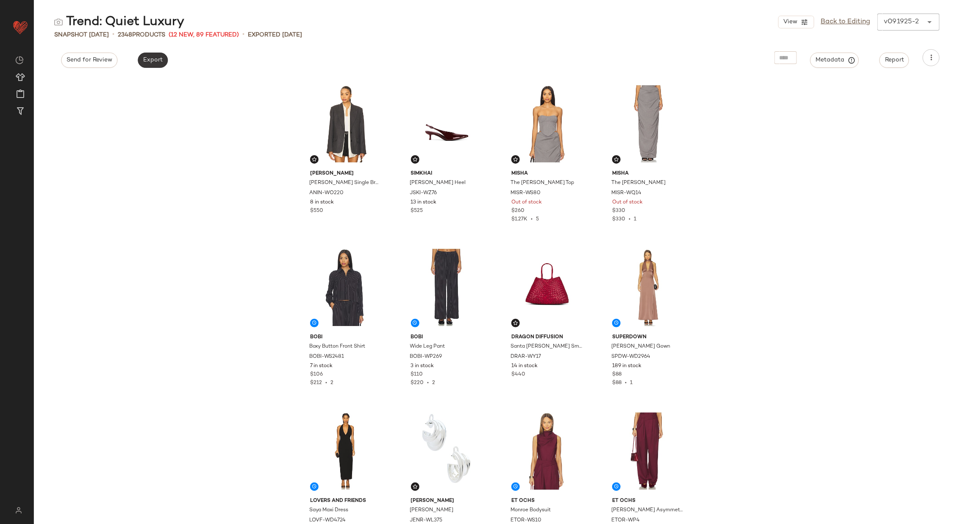
click at [148, 59] on span "Export" at bounding box center [153, 60] width 20 height 7
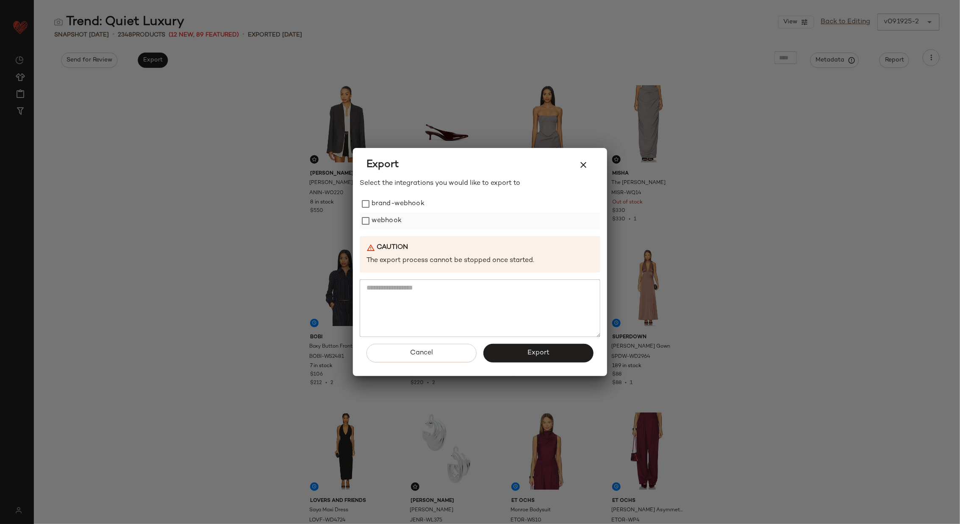
click at [384, 223] on label "webhook" at bounding box center [387, 220] width 30 height 17
click at [529, 354] on span "Export" at bounding box center [538, 353] width 22 height 8
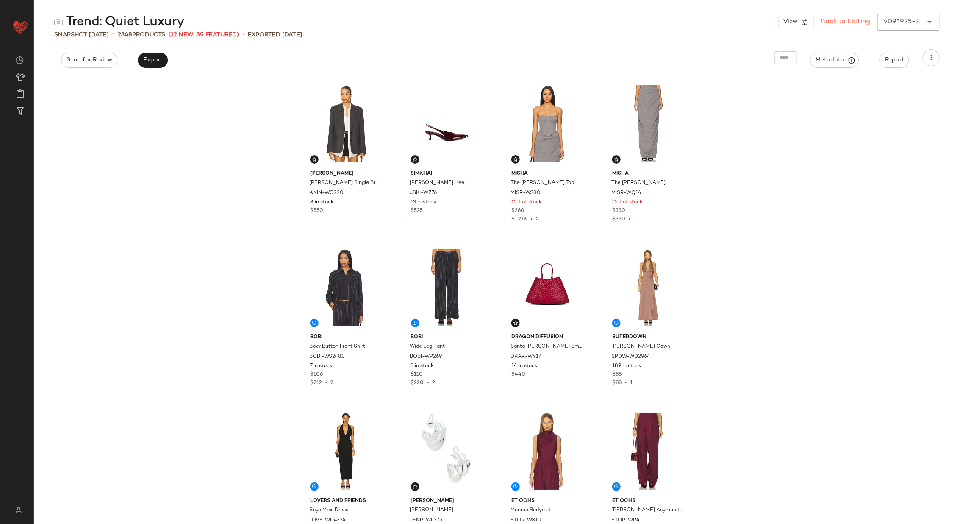
click at [833, 21] on link "Back to Editing" at bounding box center [846, 22] width 50 height 10
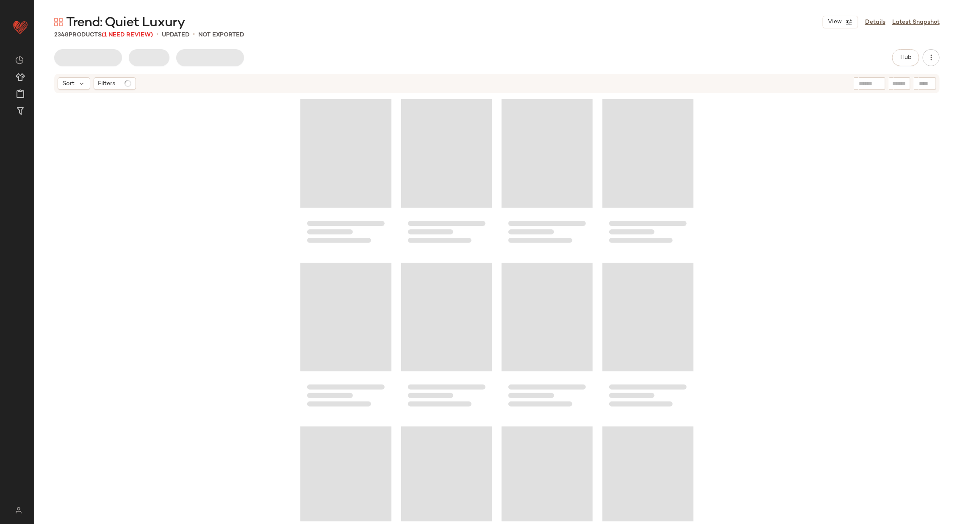
scroll to position [2127, 0]
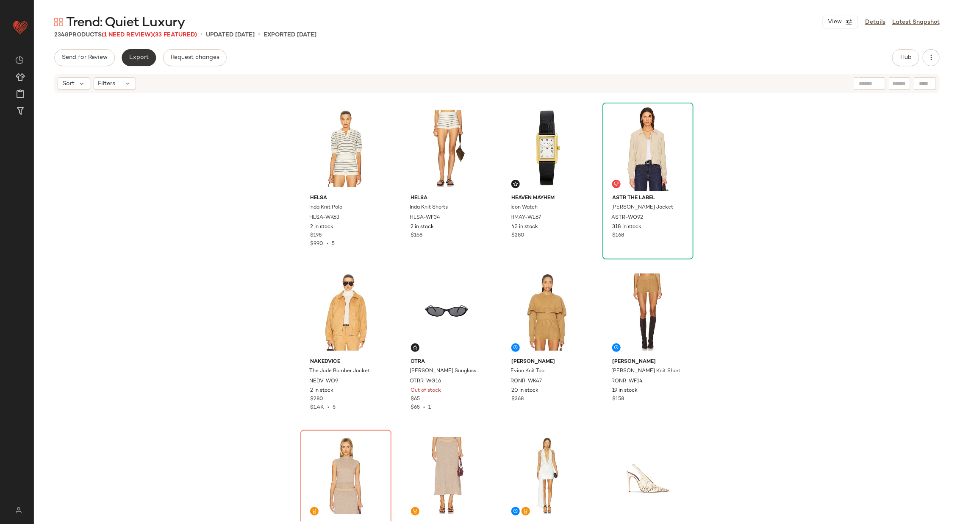
click at [138, 60] on span "Export" at bounding box center [139, 57] width 20 height 7
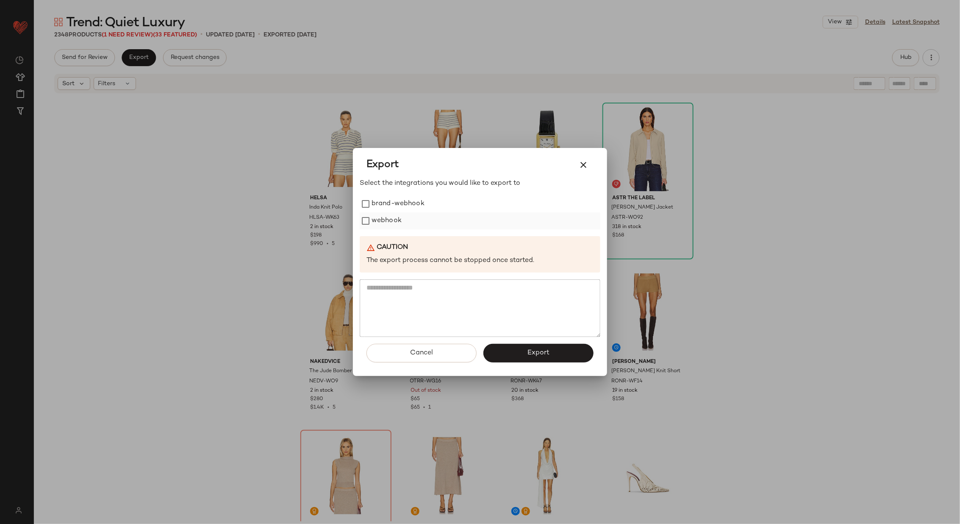
click at [403, 219] on div "webhook" at bounding box center [480, 220] width 241 height 17
click at [391, 220] on label "webhook" at bounding box center [387, 220] width 30 height 17
click at [528, 355] on span "Export" at bounding box center [538, 353] width 22 height 8
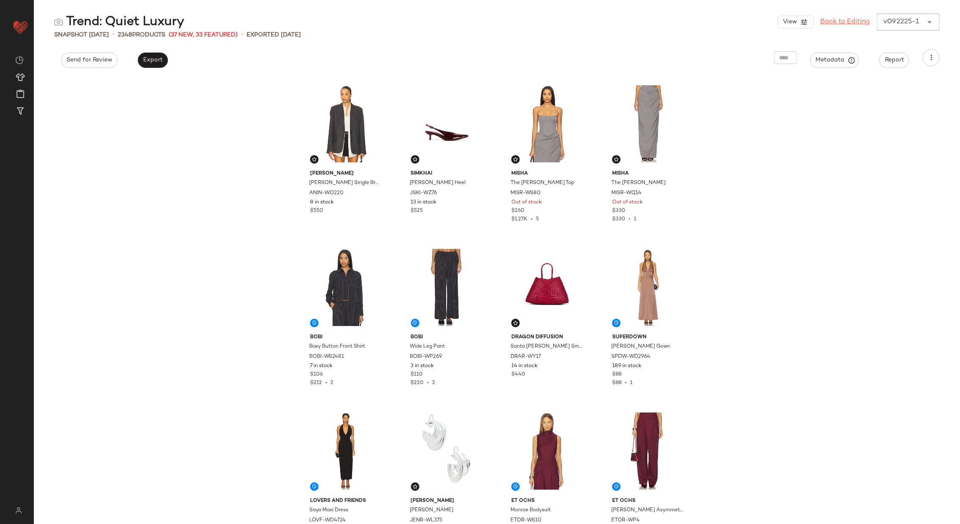
click at [848, 24] on link "Back to Editing" at bounding box center [846, 22] width 50 height 10
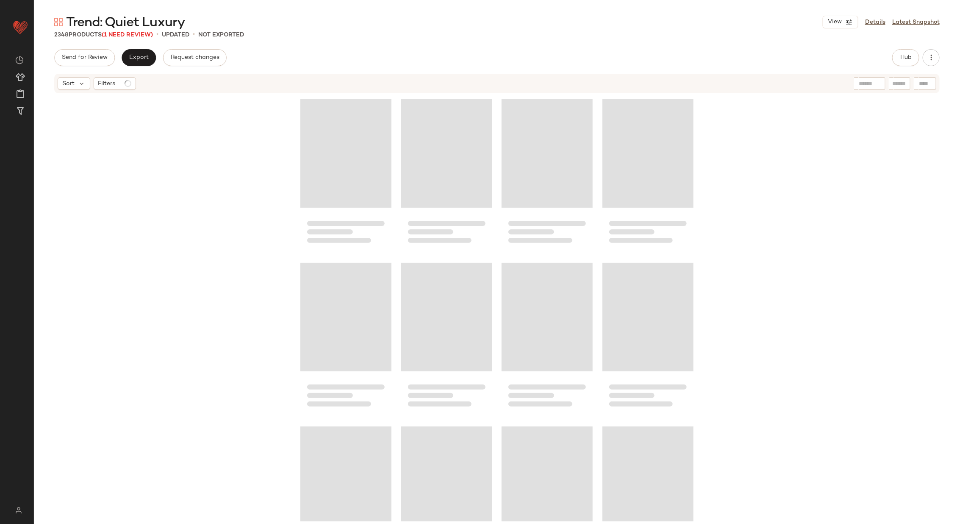
scroll to position [2127, 0]
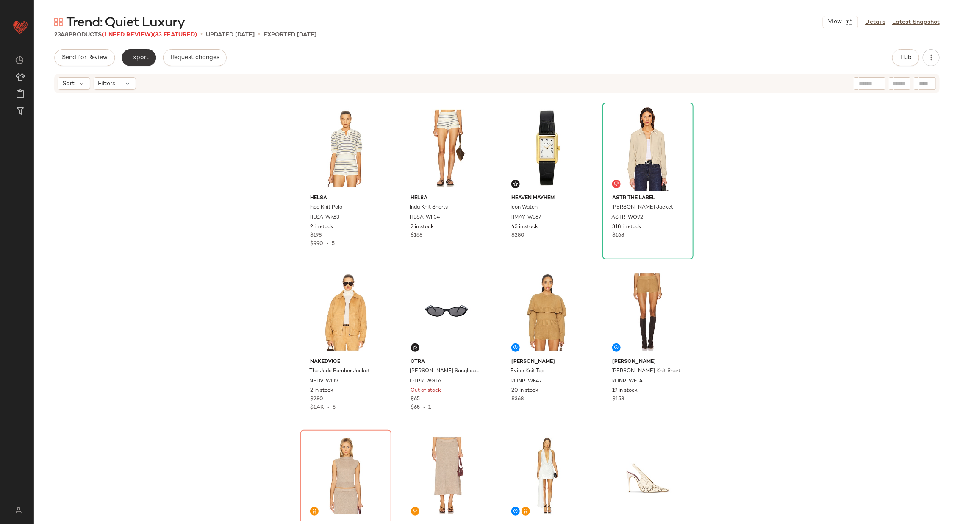
click at [137, 59] on span "Export" at bounding box center [139, 57] width 20 height 7
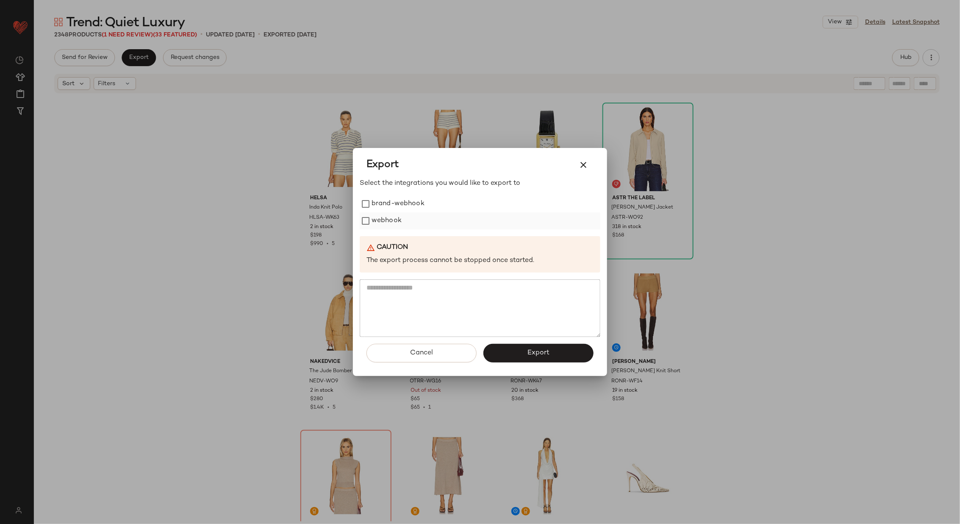
click at [385, 221] on label "webhook" at bounding box center [387, 220] width 30 height 17
click at [528, 354] on span "Export" at bounding box center [538, 353] width 22 height 8
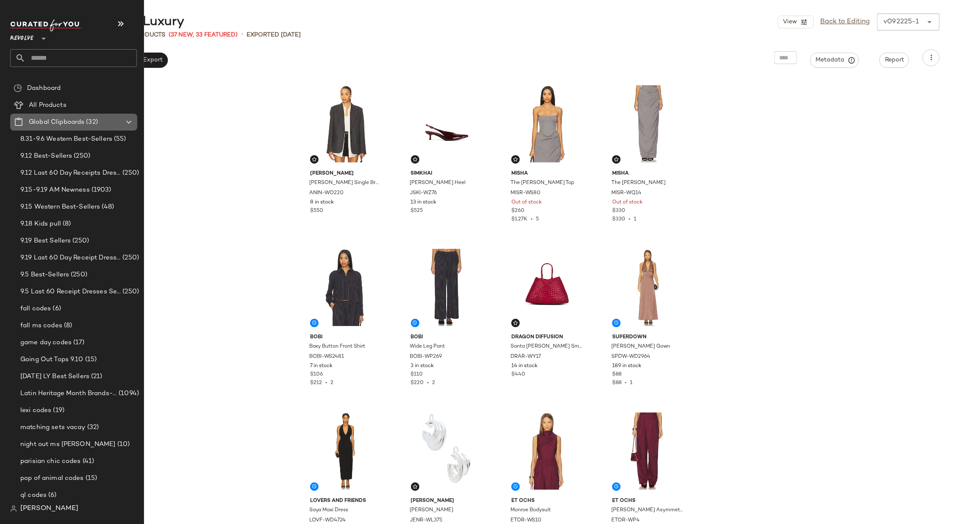
click at [126, 122] on icon at bounding box center [129, 122] width 10 height 10
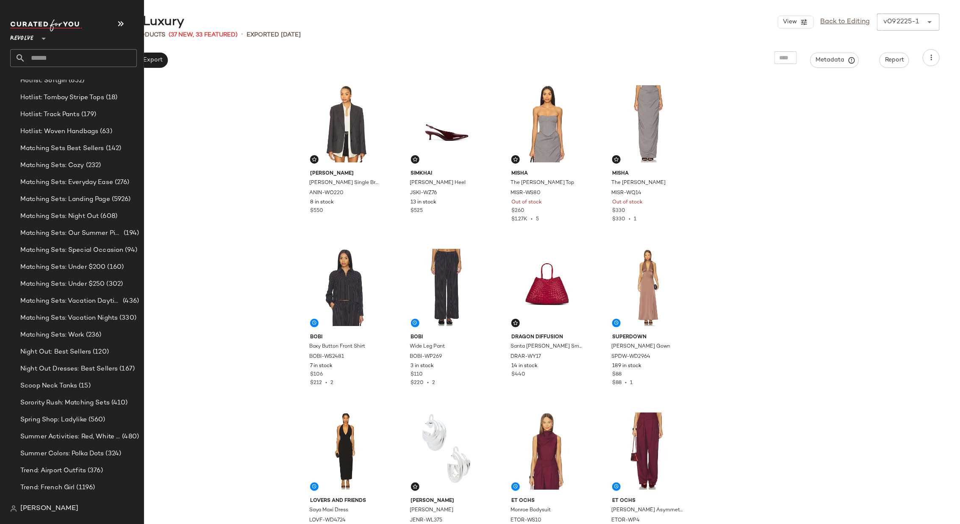
scroll to position [512, 0]
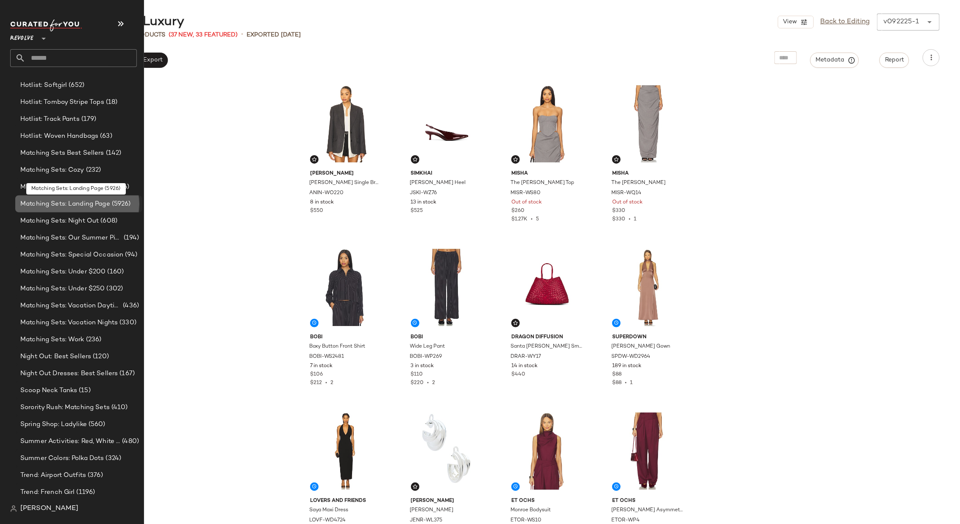
click at [75, 202] on span "Matching Sets: Landing Page" at bounding box center [65, 204] width 90 height 10
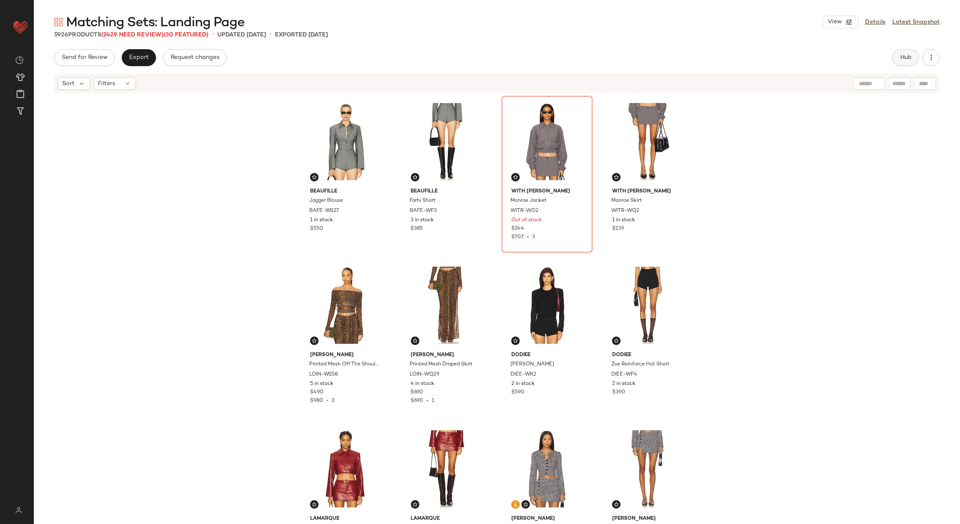
click at [900, 55] on span "Hub" at bounding box center [906, 57] width 12 height 7
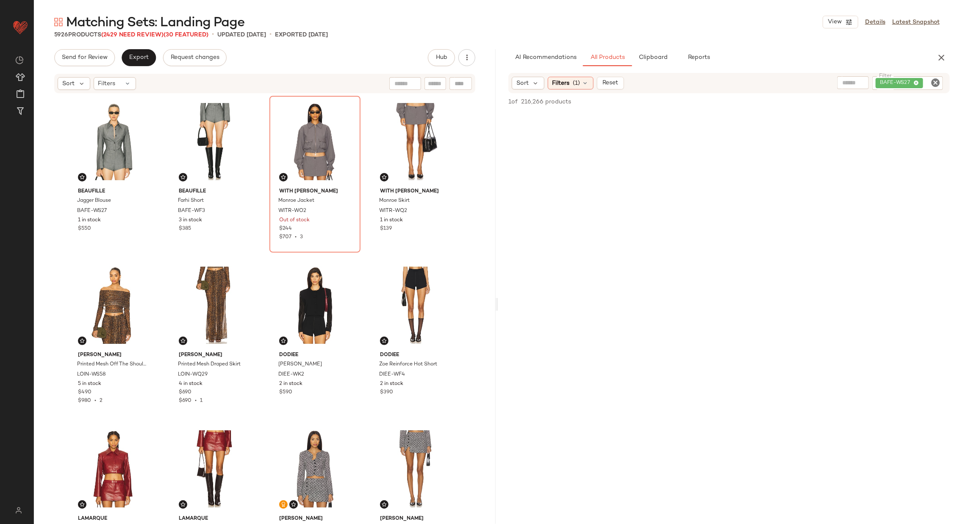
click at [937, 86] on icon "Clear Filter" at bounding box center [936, 83] width 10 height 10
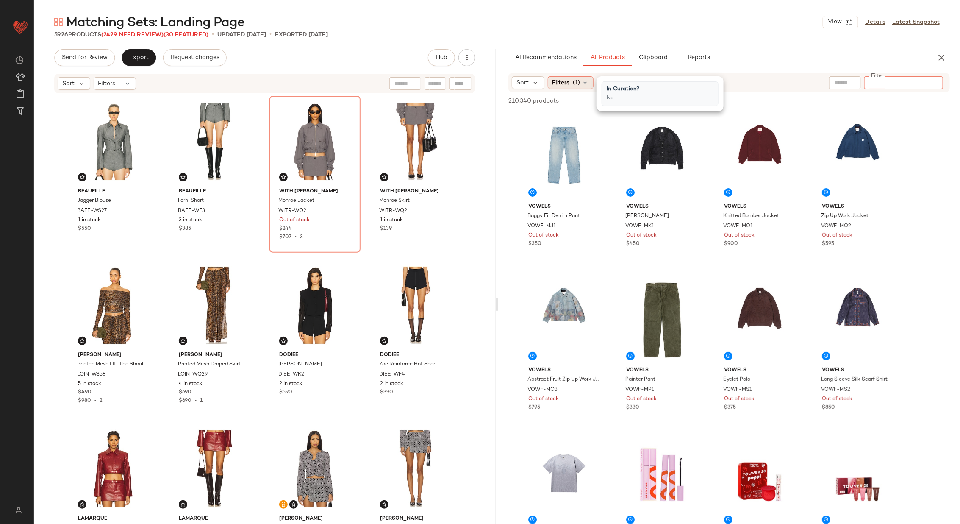
click at [586, 83] on icon at bounding box center [585, 82] width 7 height 7
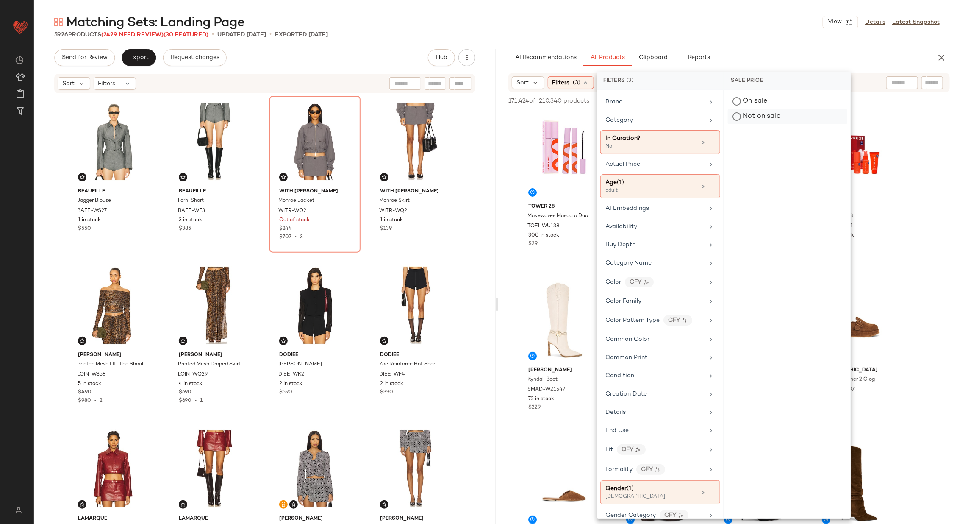
scroll to position [677, 0]
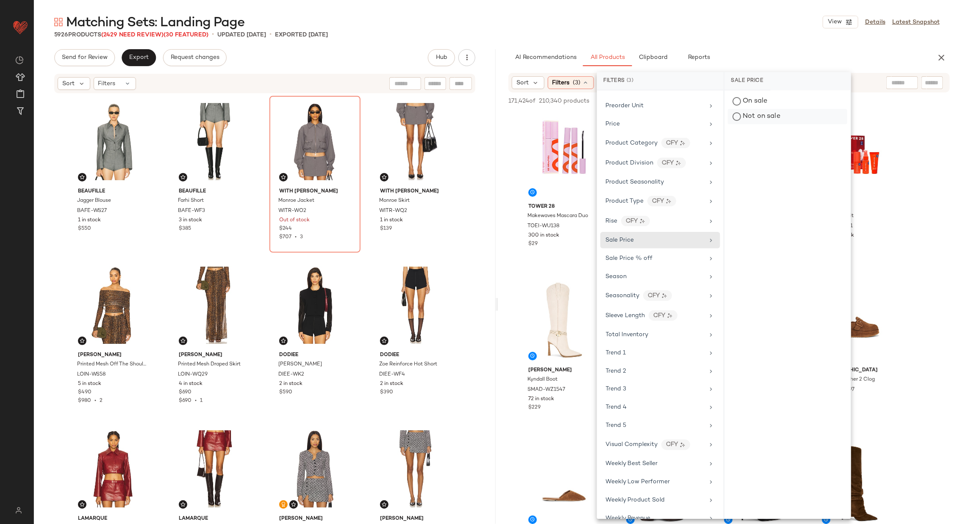
click at [762, 113] on div "Not on sale" at bounding box center [788, 116] width 120 height 15
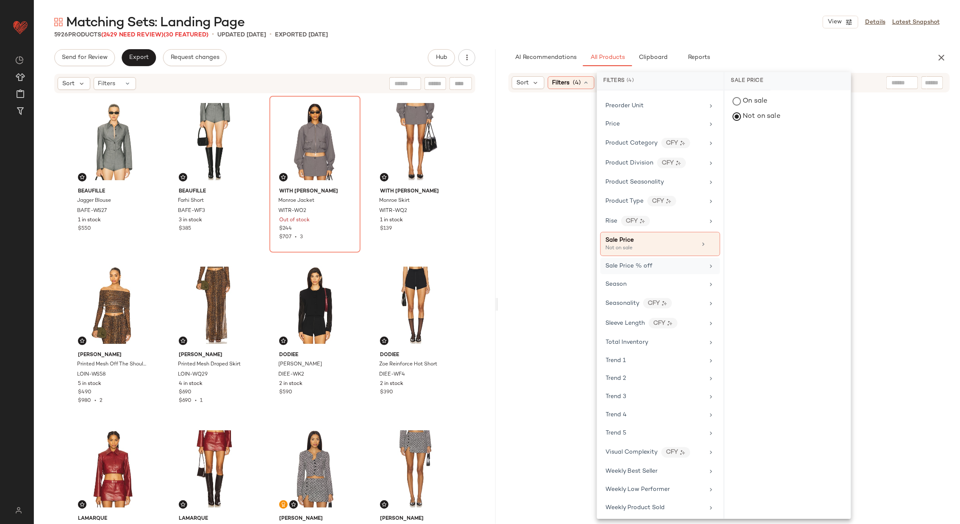
click at [669, 338] on div "Total Inventory" at bounding box center [655, 342] width 99 height 9
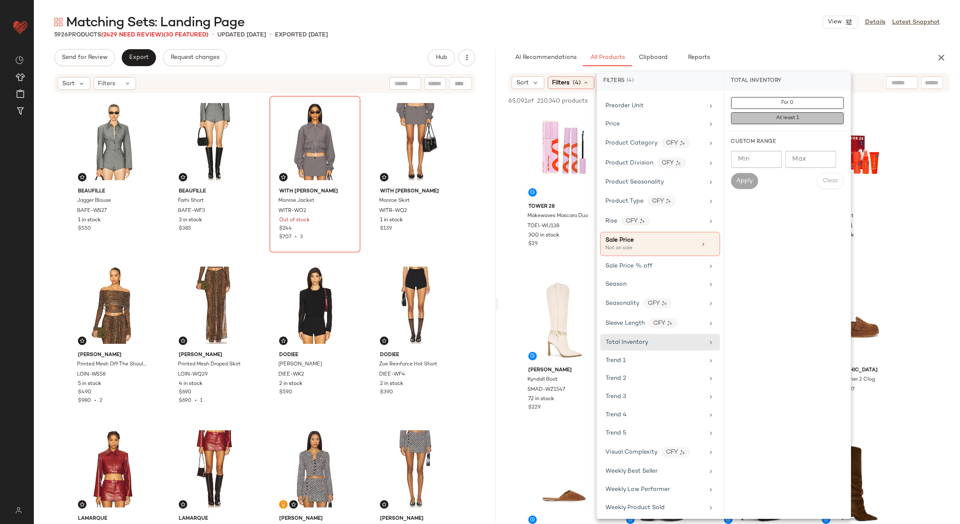
click at [764, 121] on button "At least 1" at bounding box center [788, 118] width 113 height 12
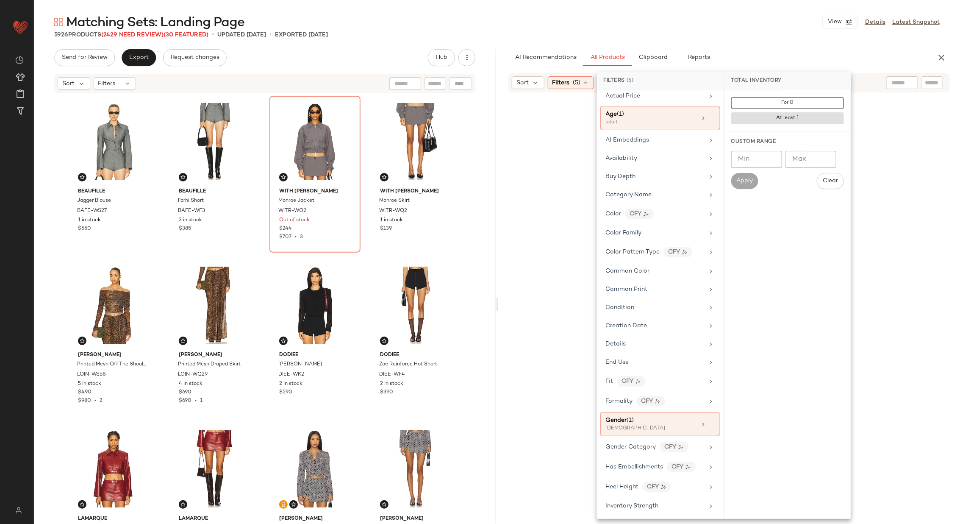
scroll to position [0, 0]
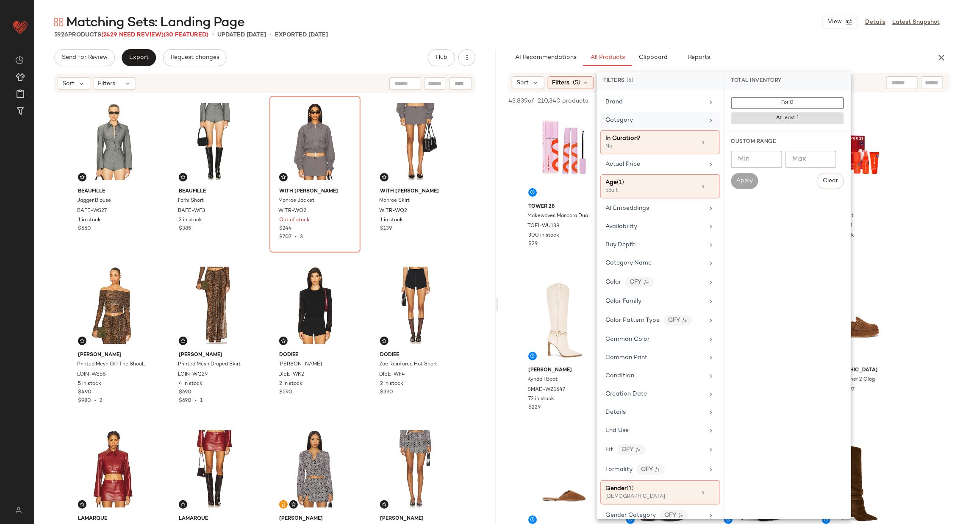
click at [659, 122] on div "Category" at bounding box center [655, 120] width 99 height 9
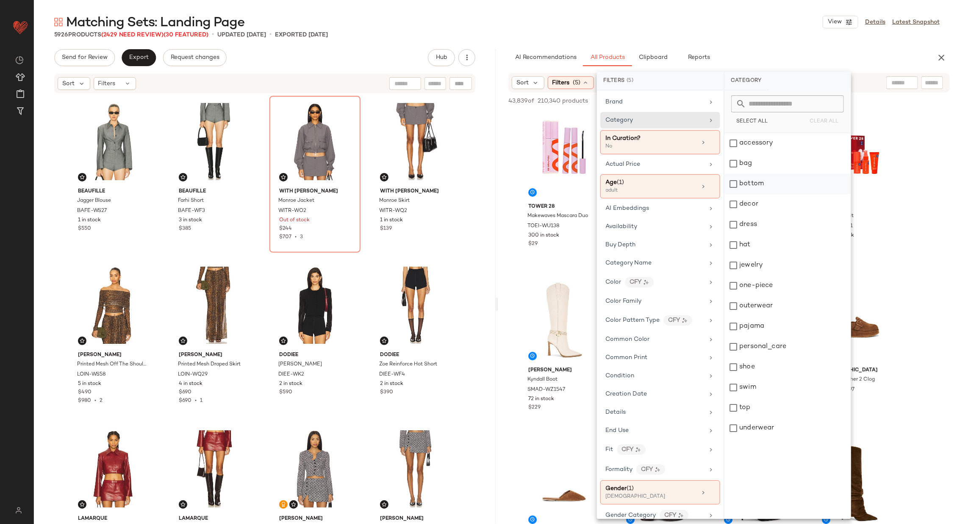
click at [762, 186] on div "bottom" at bounding box center [788, 184] width 126 height 20
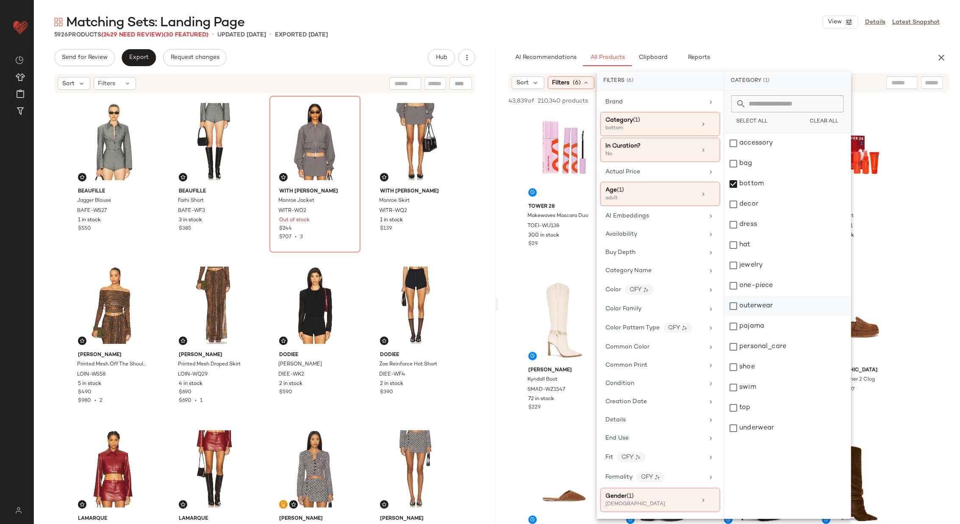
click at [775, 312] on div "outerwear" at bounding box center [788, 306] width 126 height 20
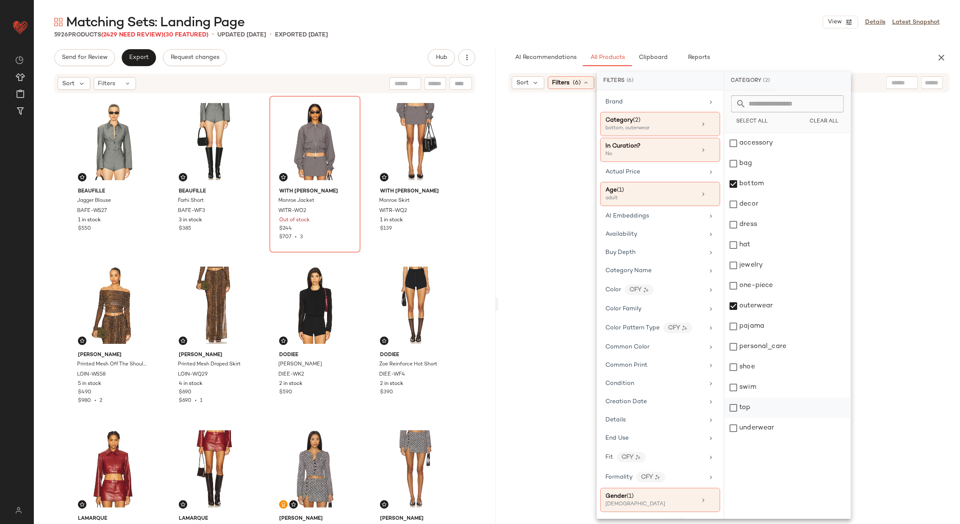
click at [778, 410] on div "top" at bounding box center [788, 408] width 126 height 20
click at [517, 279] on div at bounding box center [729, 335] width 459 height 483
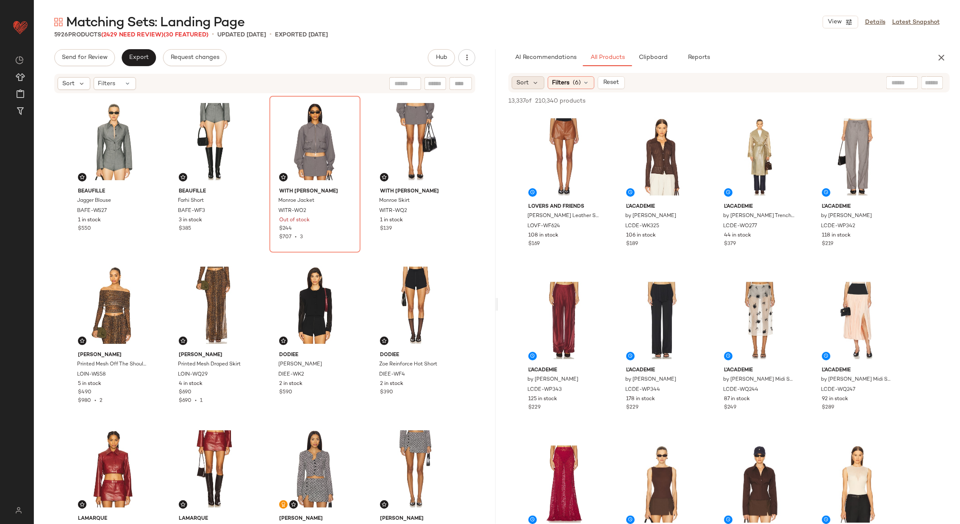
click at [529, 82] on div "Sort" at bounding box center [528, 82] width 33 height 13
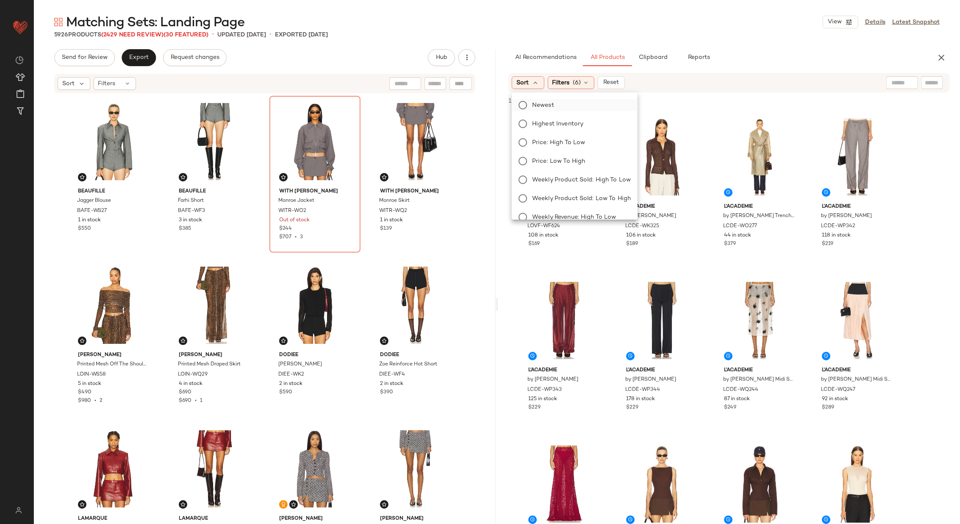
click at [554, 109] on span "Newest" at bounding box center [543, 105] width 22 height 9
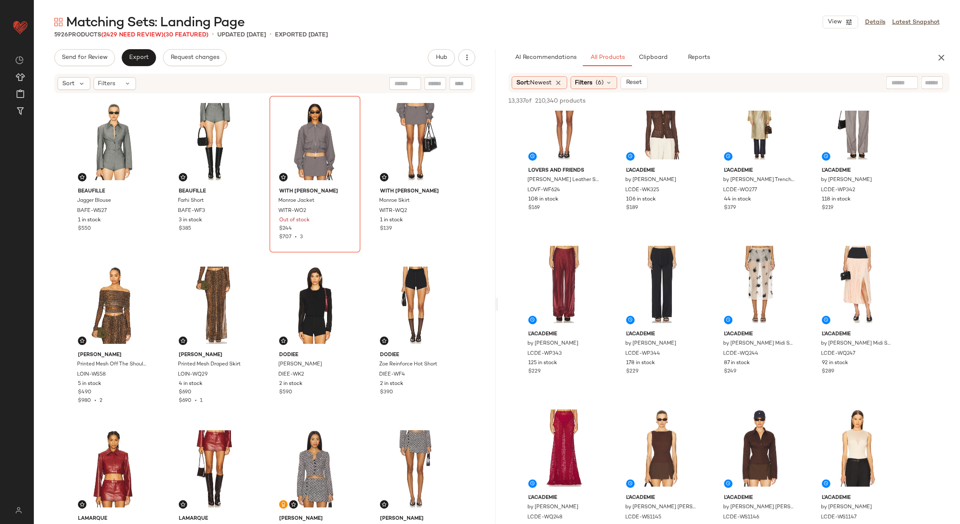
scroll to position [37, 0]
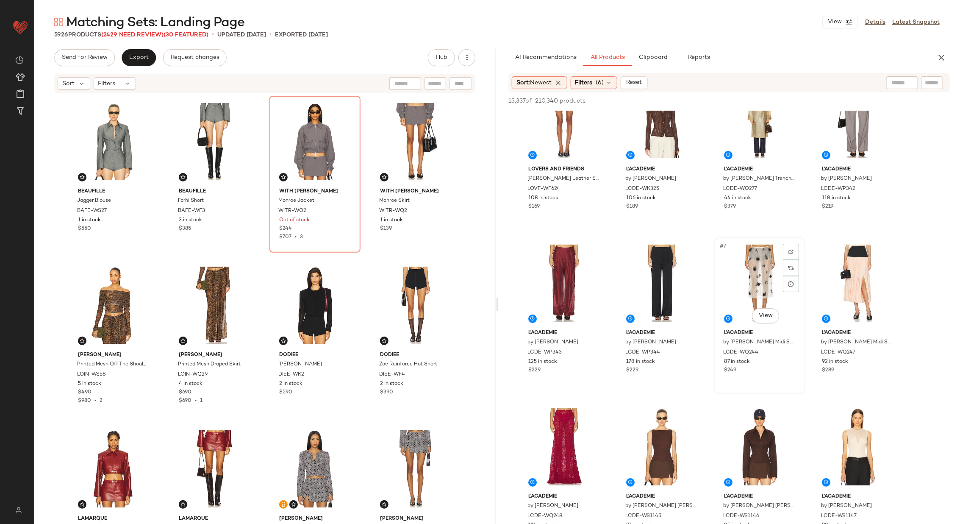
click at [740, 266] on div "#7 View" at bounding box center [760, 283] width 85 height 86
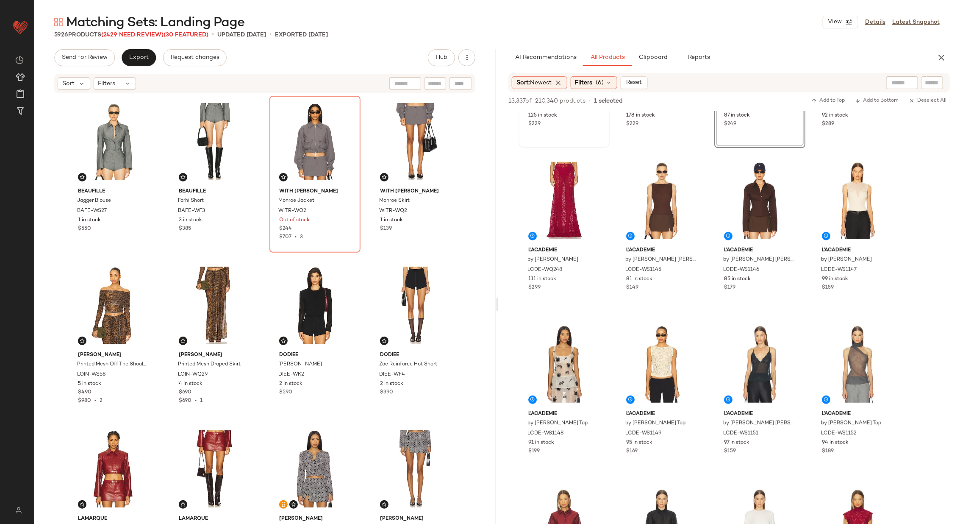
scroll to position [286, 0]
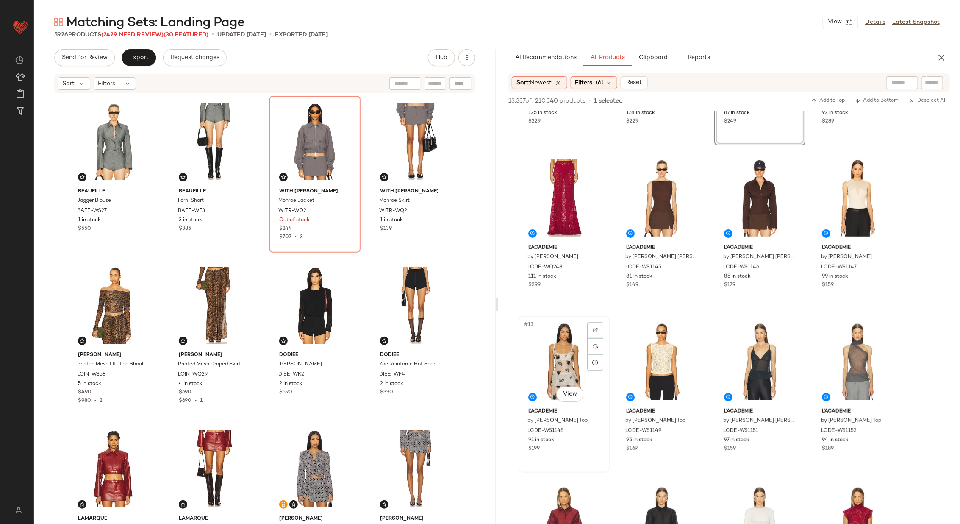
click at [561, 366] on div "#13 View" at bounding box center [564, 362] width 85 height 86
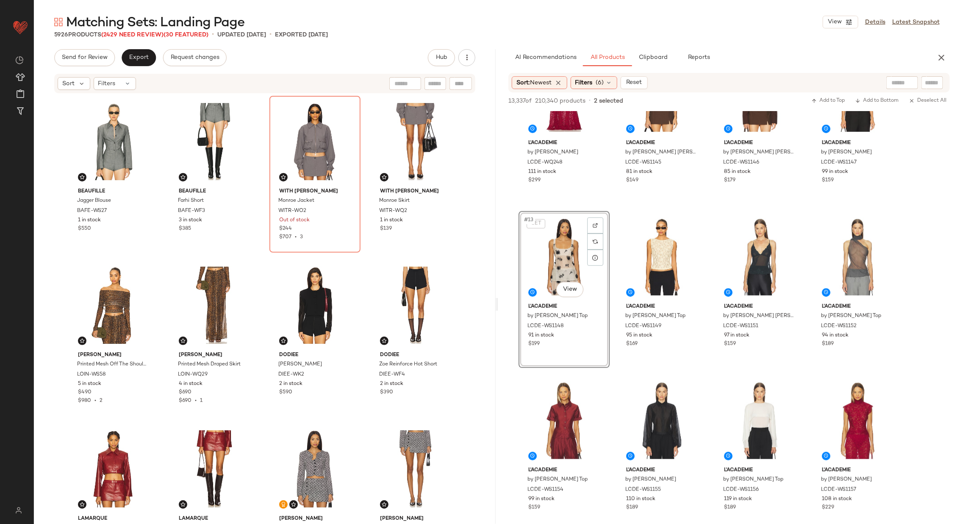
scroll to position [398, 0]
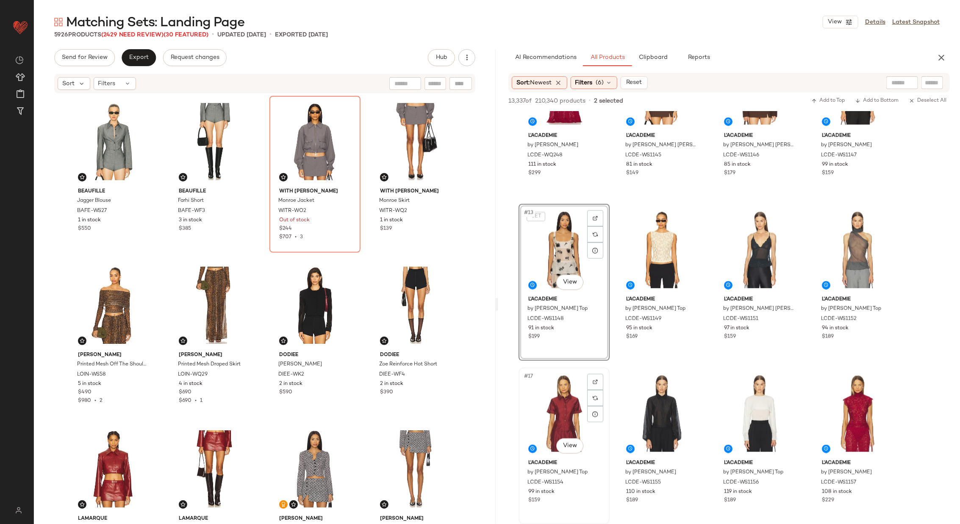
click at [562, 405] on div "#17 View" at bounding box center [564, 413] width 85 height 86
click at [848, 403] on div "#20 View" at bounding box center [857, 413] width 85 height 86
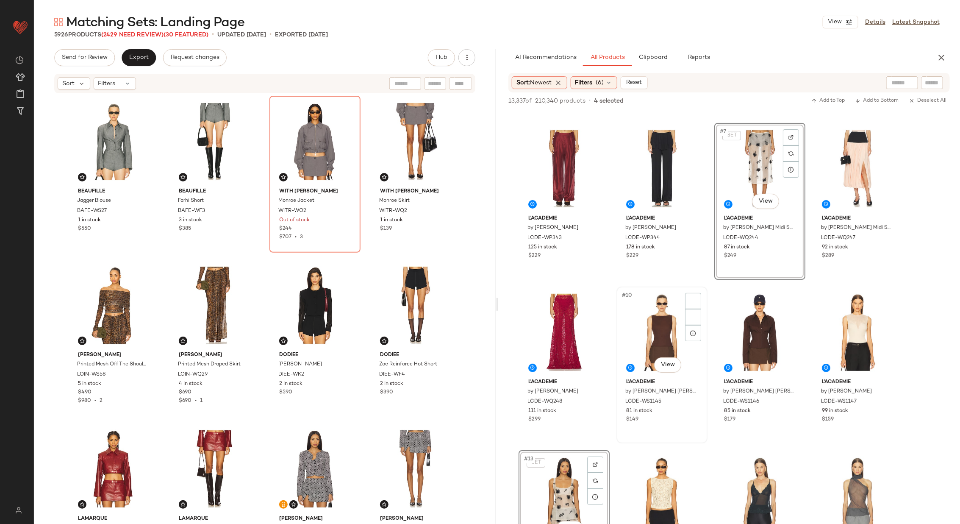
scroll to position [142, 0]
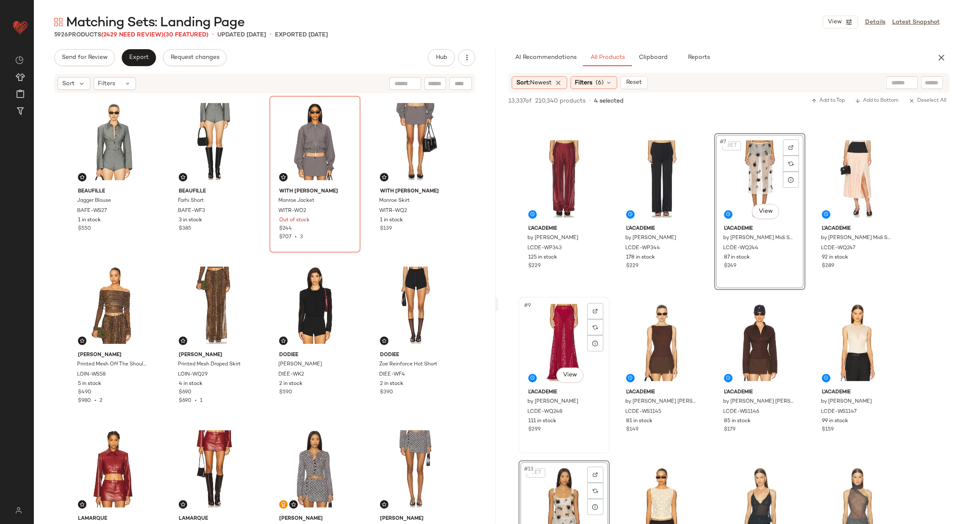
click at [549, 339] on div "#9 View" at bounding box center [564, 343] width 85 height 86
click at [570, 184] on div "#5 View" at bounding box center [564, 179] width 85 height 86
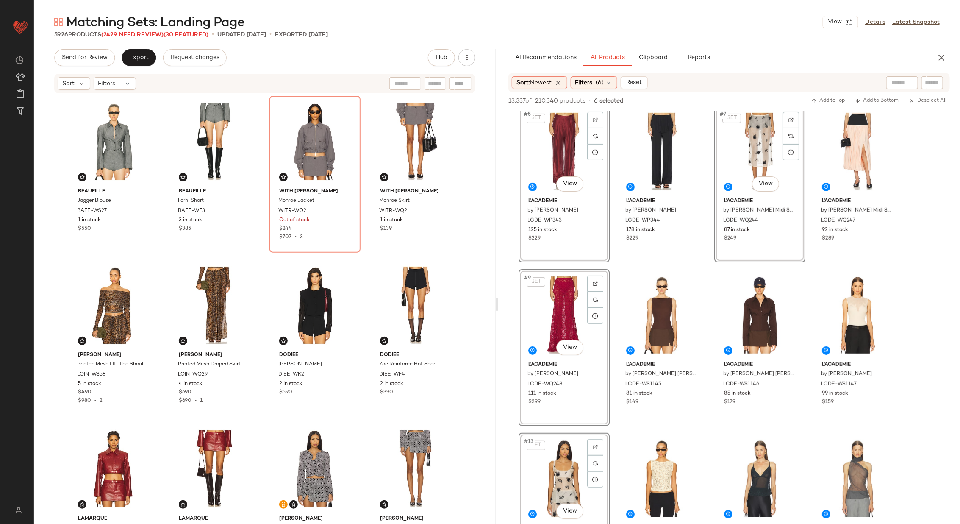
scroll to position [167, 0]
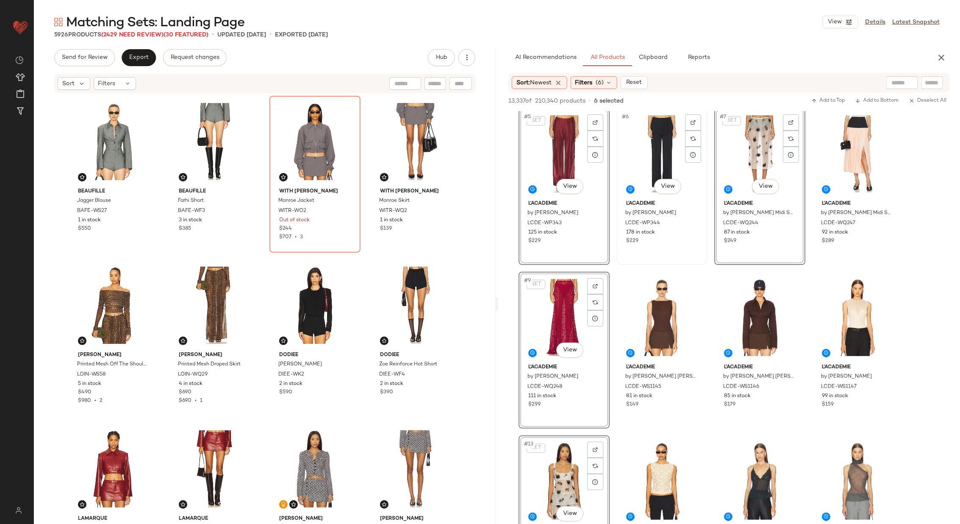
click at [656, 141] on div "#6 View" at bounding box center [662, 154] width 85 height 86
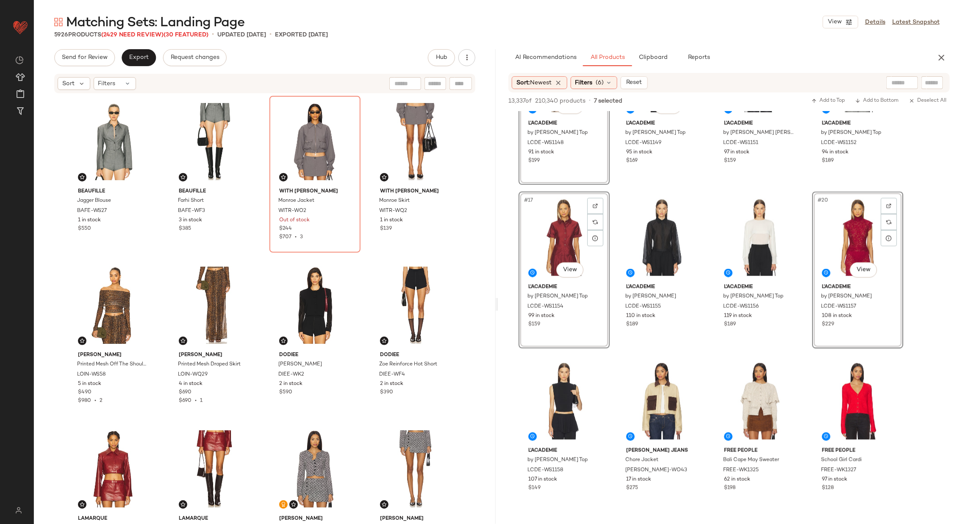
scroll to position [590, 0]
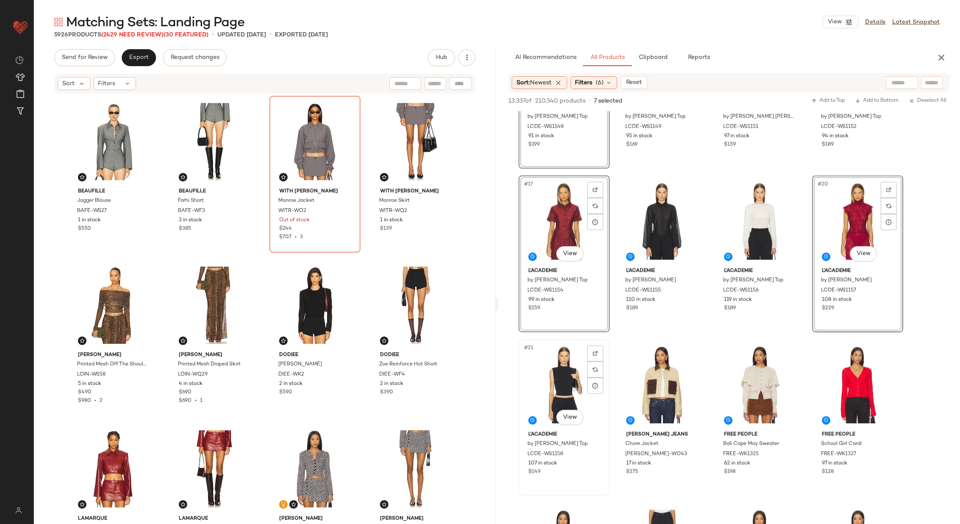
click at [565, 372] on div "#21 View" at bounding box center [564, 385] width 85 height 86
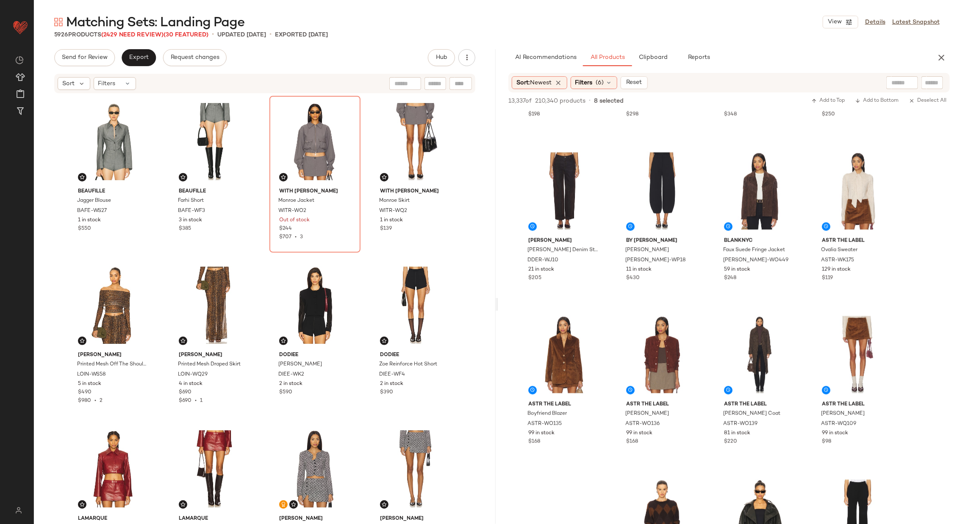
scroll to position [1135, 0]
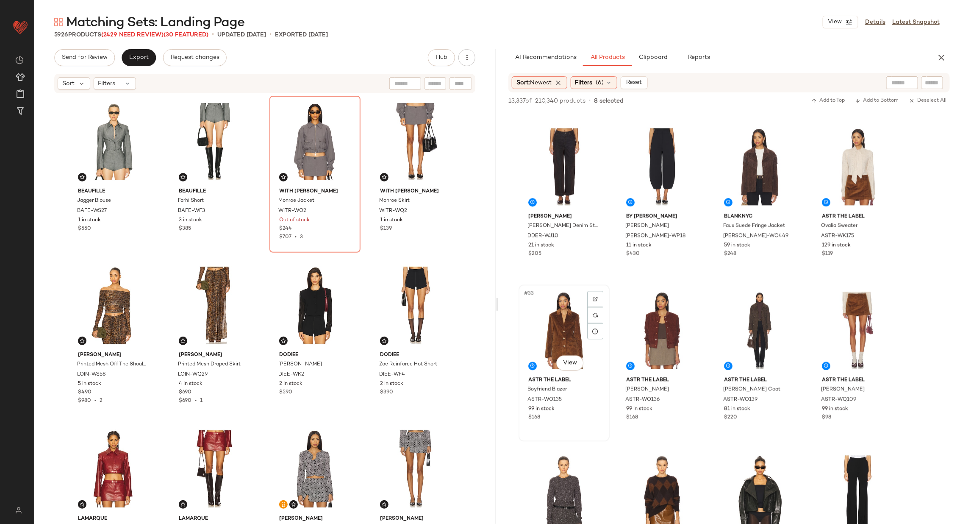
click at [550, 322] on div "#33 View" at bounding box center [564, 330] width 85 height 86
click at [852, 318] on div "#36 View" at bounding box center [857, 330] width 85 height 86
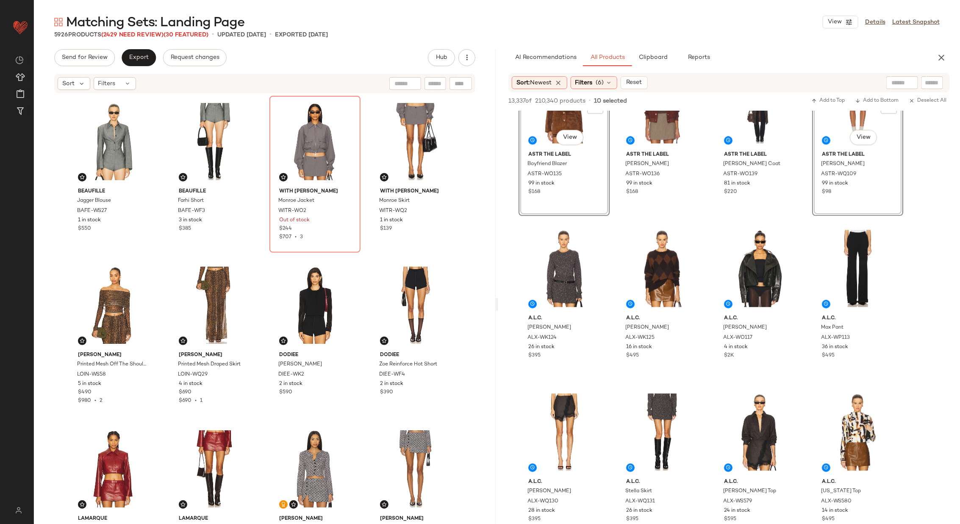
scroll to position [1369, 0]
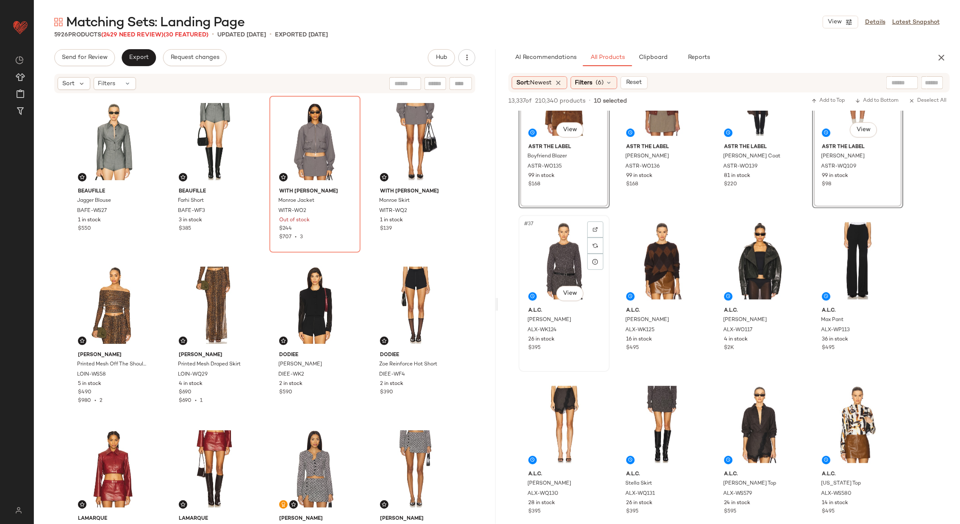
click at [570, 269] on div "#37 View" at bounding box center [564, 261] width 85 height 86
click at [651, 408] on div "#42 View" at bounding box center [662, 424] width 85 height 86
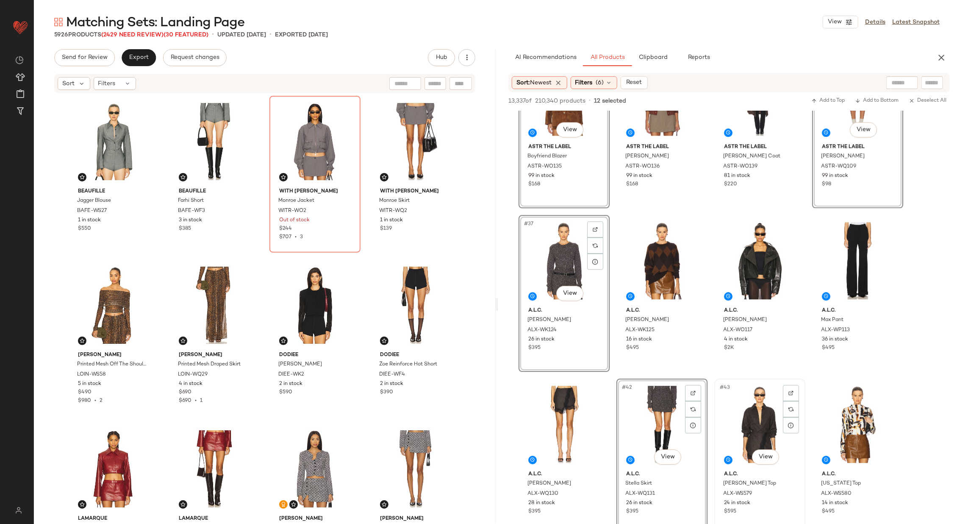
click at [743, 418] on div "#43 View" at bounding box center [760, 424] width 85 height 86
click at [568, 415] on div "#41 View" at bounding box center [564, 424] width 85 height 86
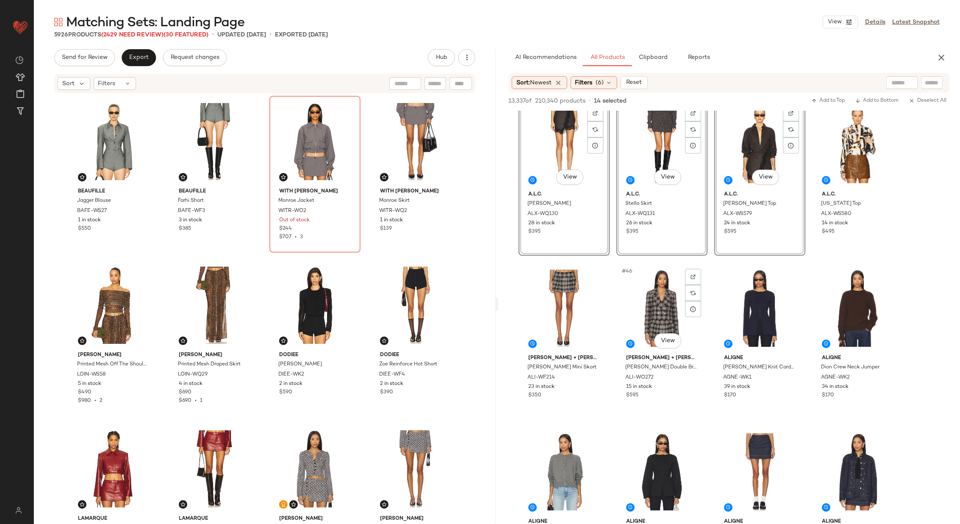
scroll to position [1655, 0]
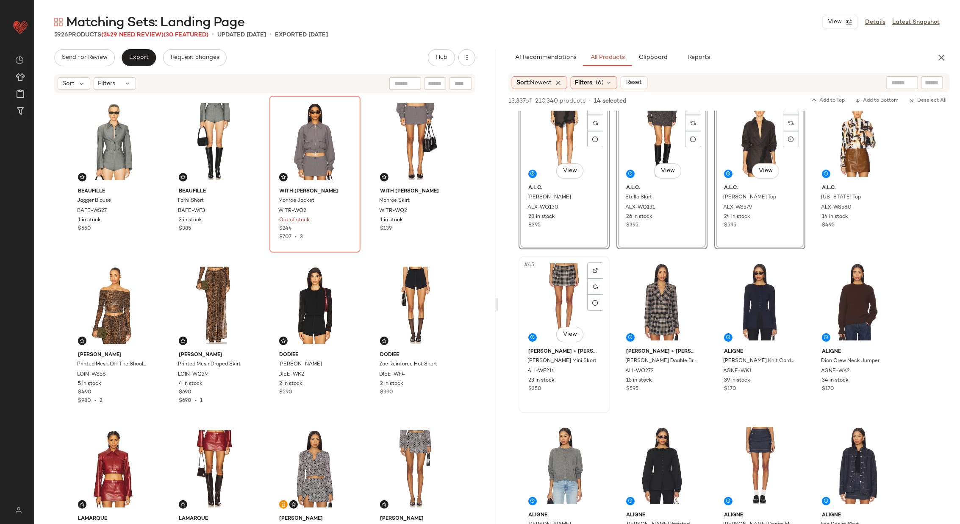
click at [565, 313] on div "#45 View" at bounding box center [564, 302] width 85 height 86
click at [661, 303] on div "#46 View" at bounding box center [662, 302] width 85 height 86
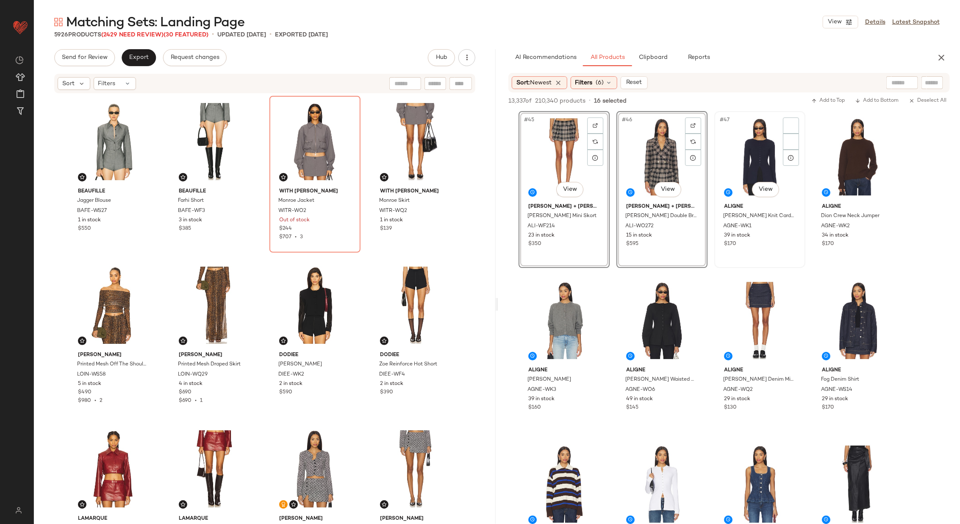
scroll to position [1912, 0]
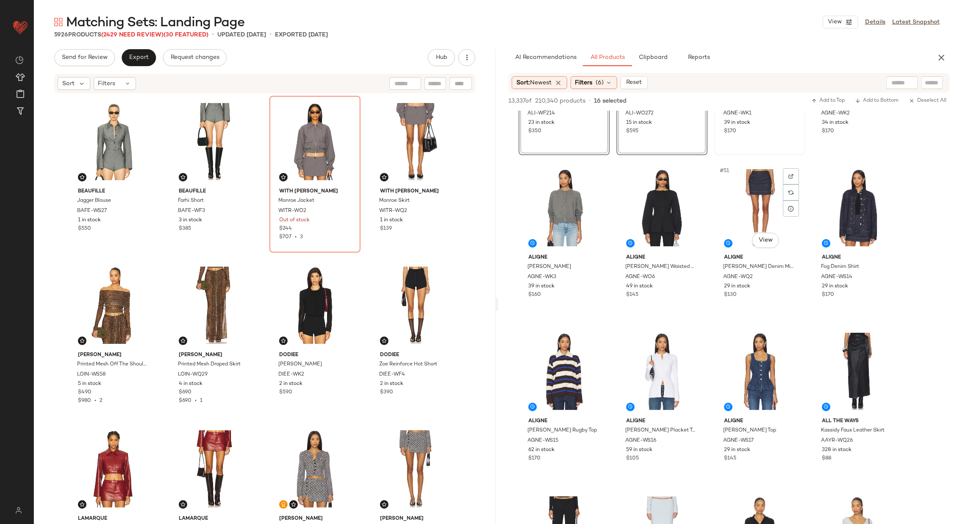
click at [763, 183] on div "#51 View" at bounding box center [760, 208] width 85 height 86
click at [857, 210] on div "#52 View" at bounding box center [857, 208] width 85 height 86
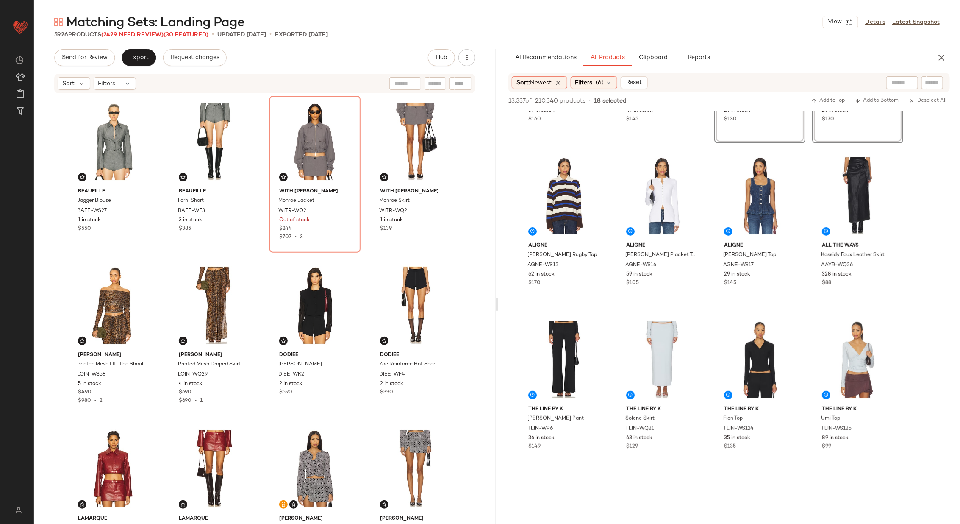
scroll to position [2088, 0]
click at [560, 360] on div "#57 View" at bounding box center [564, 359] width 85 height 86
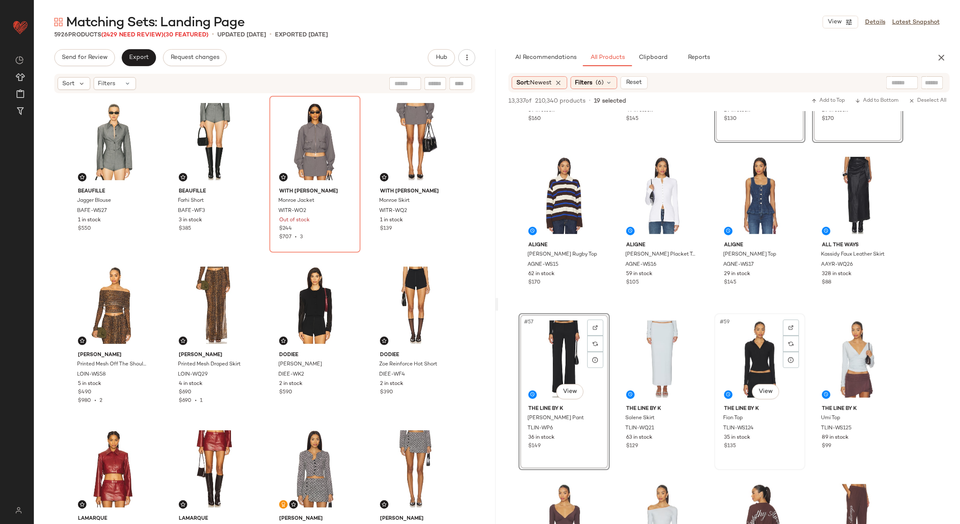
click at [756, 350] on div "#59 View" at bounding box center [760, 359] width 85 height 86
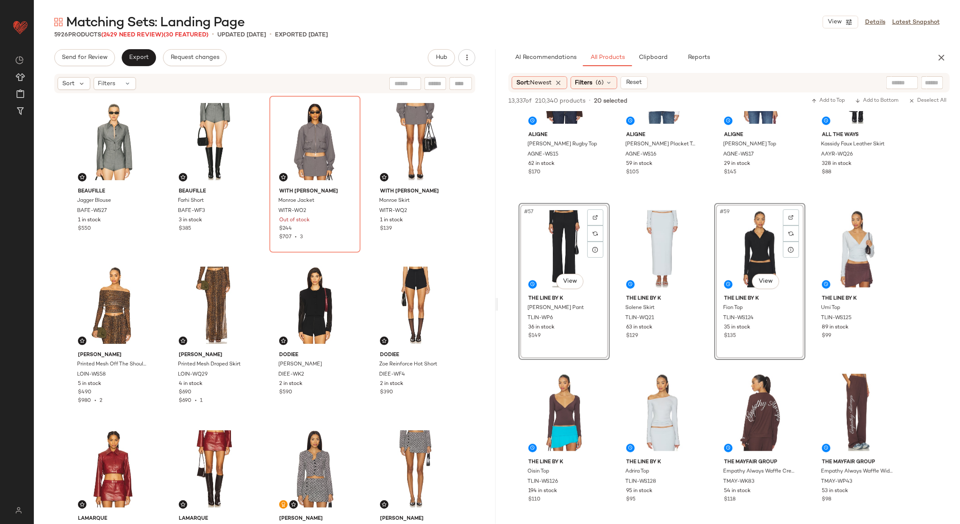
scroll to position [2233, 0]
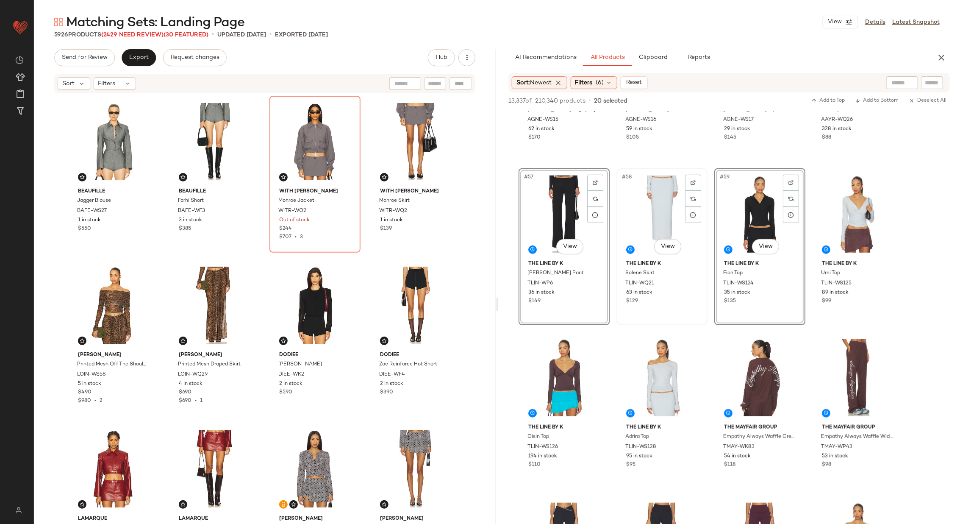
click at [657, 218] on div "#58 View" at bounding box center [662, 214] width 85 height 86
click at [656, 377] on div "#62 View" at bounding box center [662, 378] width 85 height 86
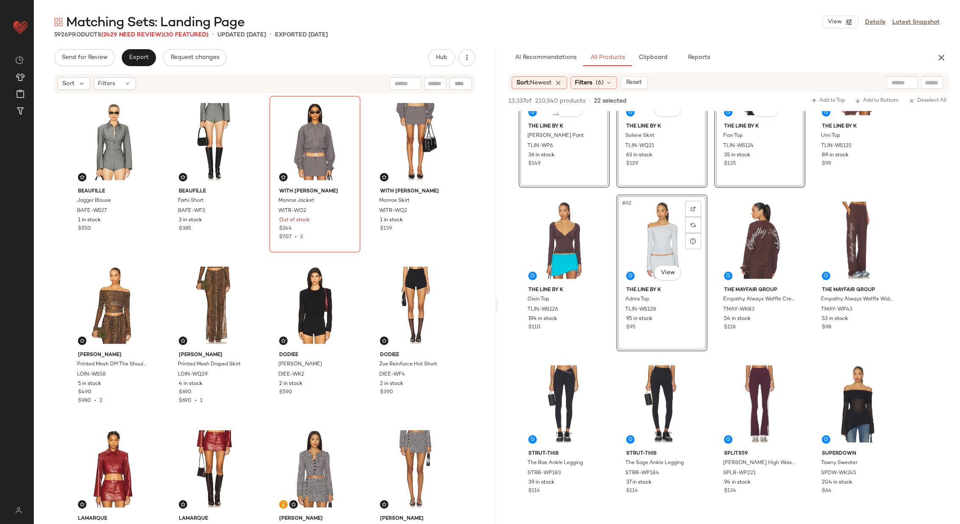
scroll to position [2373, 0]
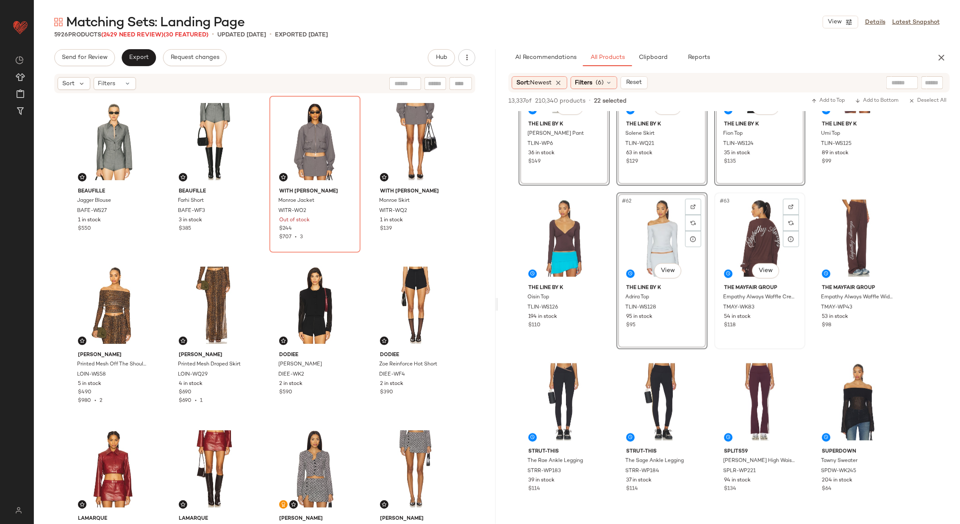
click at [751, 234] on div "#63 View" at bounding box center [760, 238] width 85 height 86
click at [843, 231] on div "#64 View" at bounding box center [857, 238] width 85 height 86
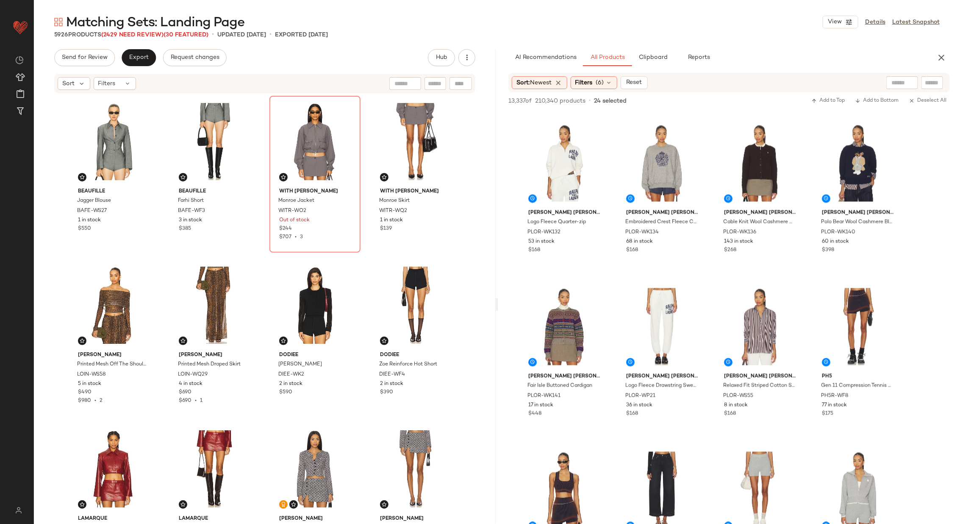
scroll to position [2933, 0]
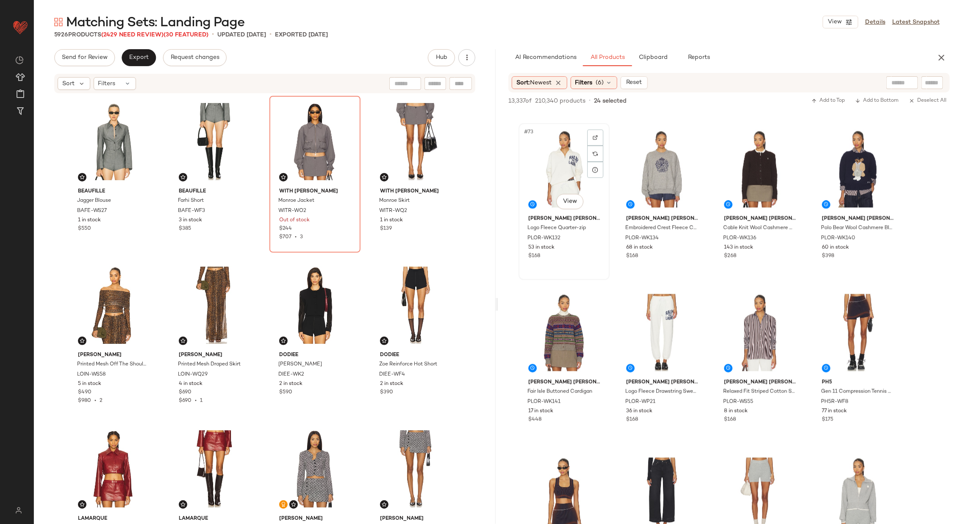
click at [570, 175] on div "#73 View" at bounding box center [564, 169] width 85 height 86
click at [648, 325] on div "#78 View" at bounding box center [662, 333] width 85 height 86
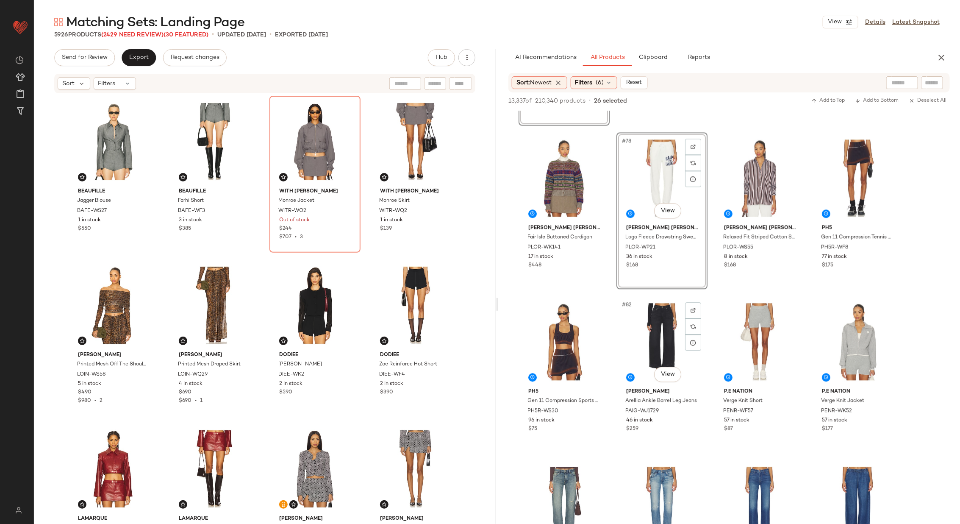
scroll to position [3086, 0]
click at [854, 164] on div "#80 View" at bounding box center [857, 179] width 85 height 86
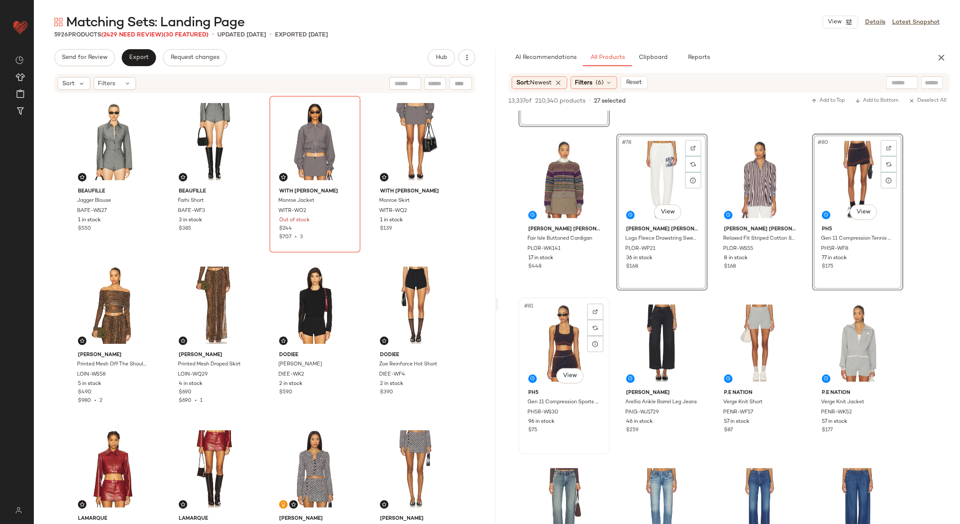
click at [574, 335] on div "#81 View" at bounding box center [564, 343] width 85 height 86
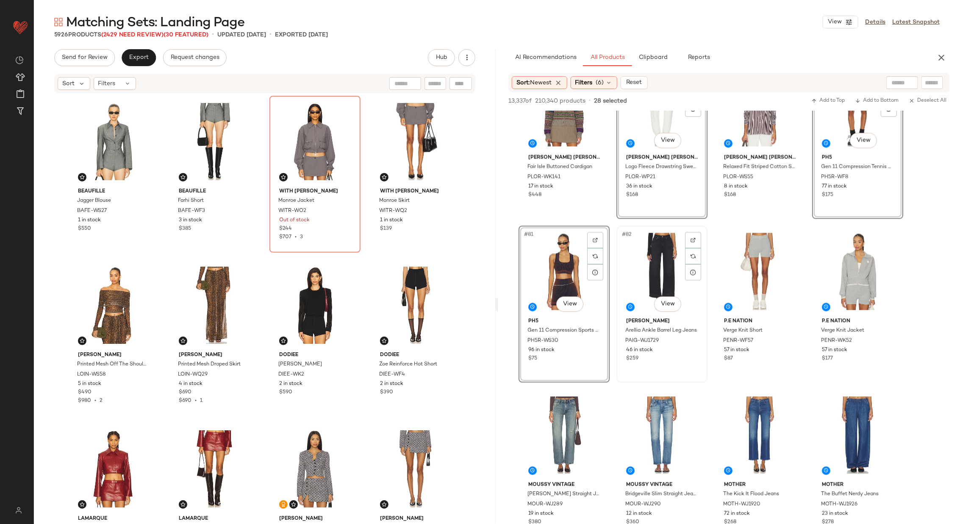
scroll to position [3168, 0]
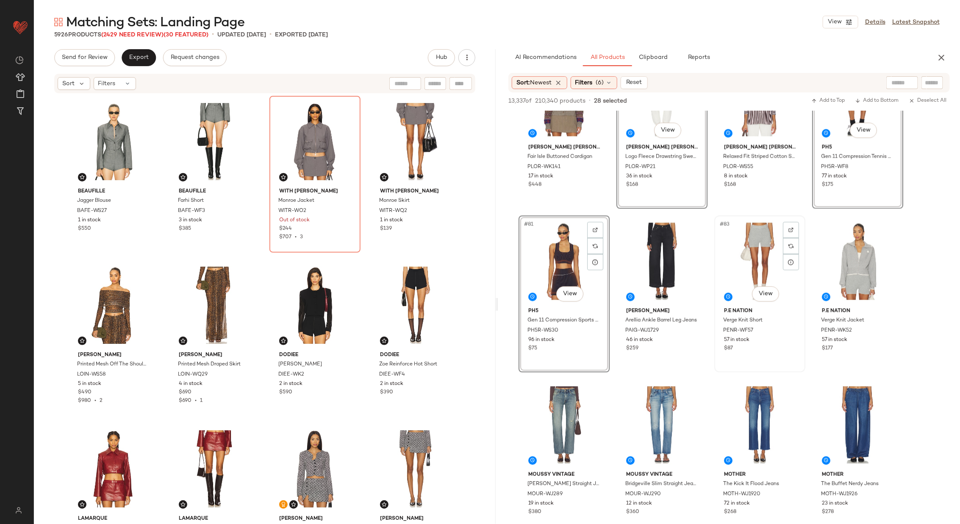
click at [754, 257] on div "#83 View" at bounding box center [760, 261] width 85 height 86
click at [846, 250] on div "#84 View" at bounding box center [857, 261] width 85 height 86
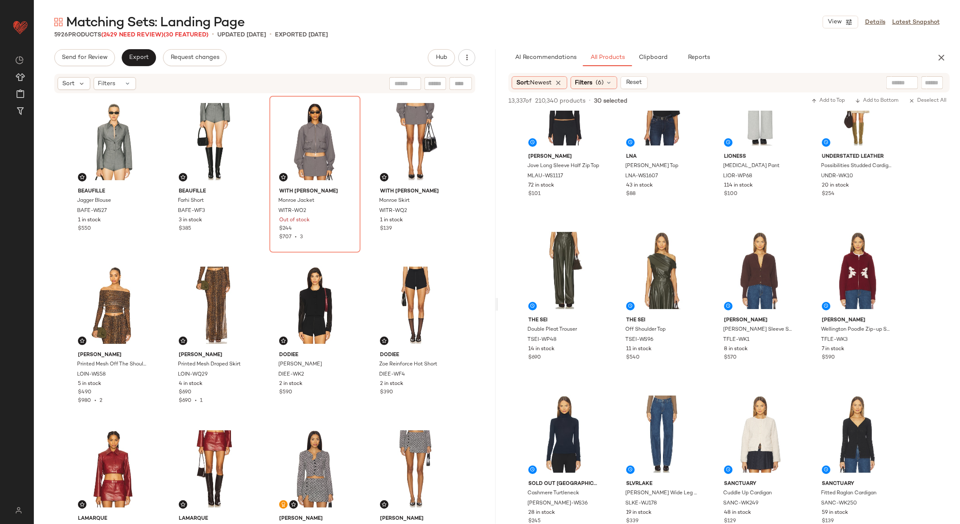
scroll to position [3653, 0]
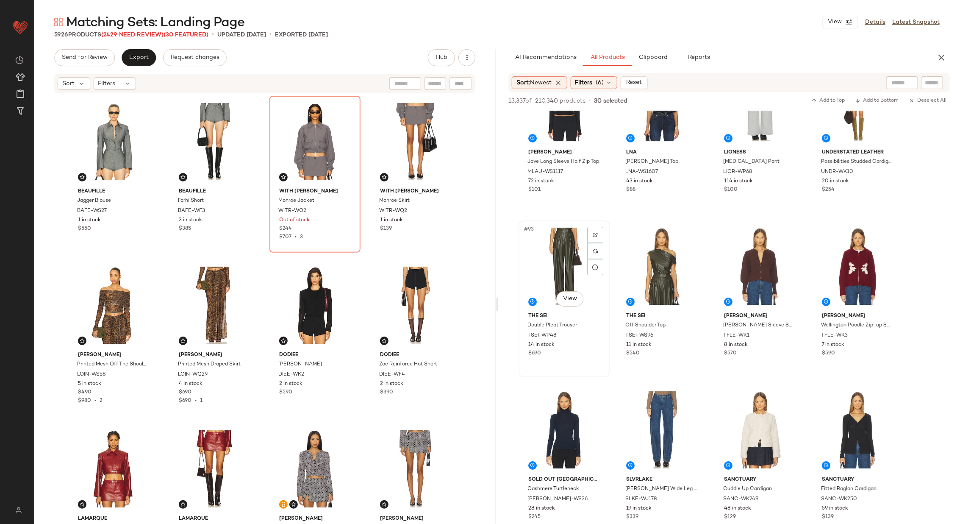
click at [568, 270] on div "#93 View" at bounding box center [564, 266] width 85 height 86
click at [657, 269] on div "#94 View" at bounding box center [662, 266] width 85 height 86
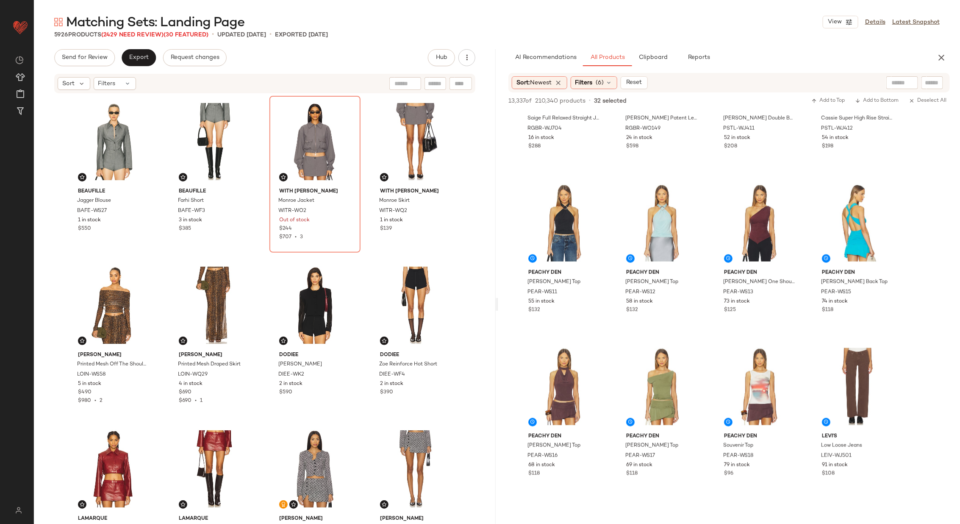
scroll to position [4354, 0]
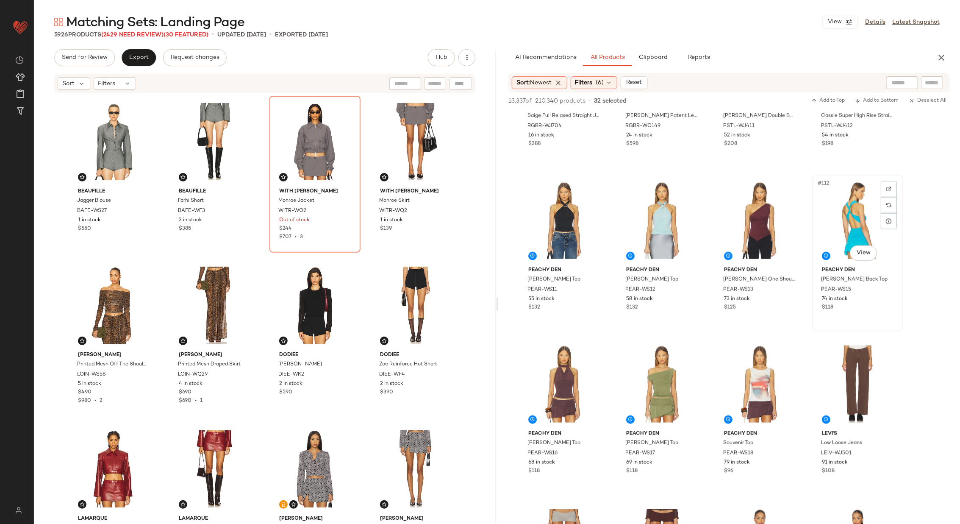
click at [851, 227] on div "#112 View" at bounding box center [857, 221] width 85 height 86
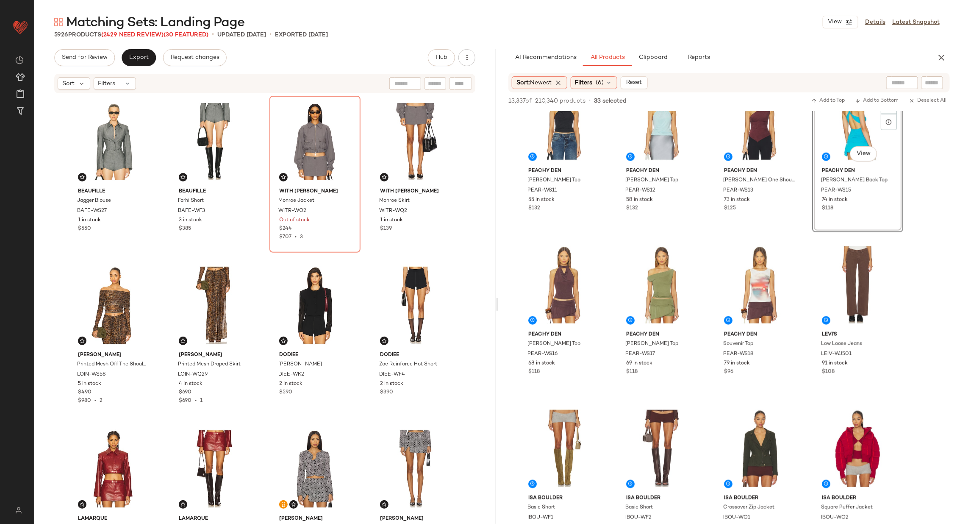
scroll to position [4459, 0]
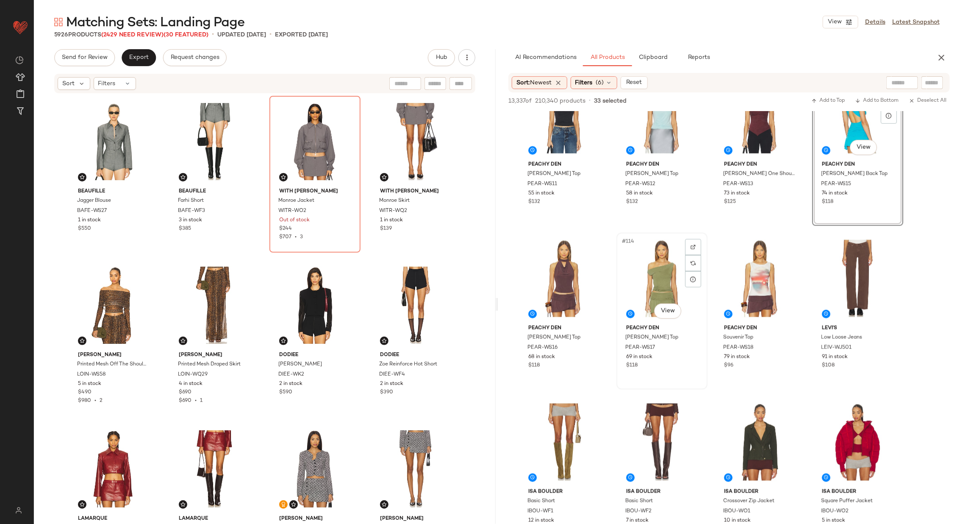
click at [633, 274] on div "#114 View" at bounding box center [662, 279] width 85 height 86
click at [563, 276] on div "#113 View" at bounding box center [564, 279] width 85 height 86
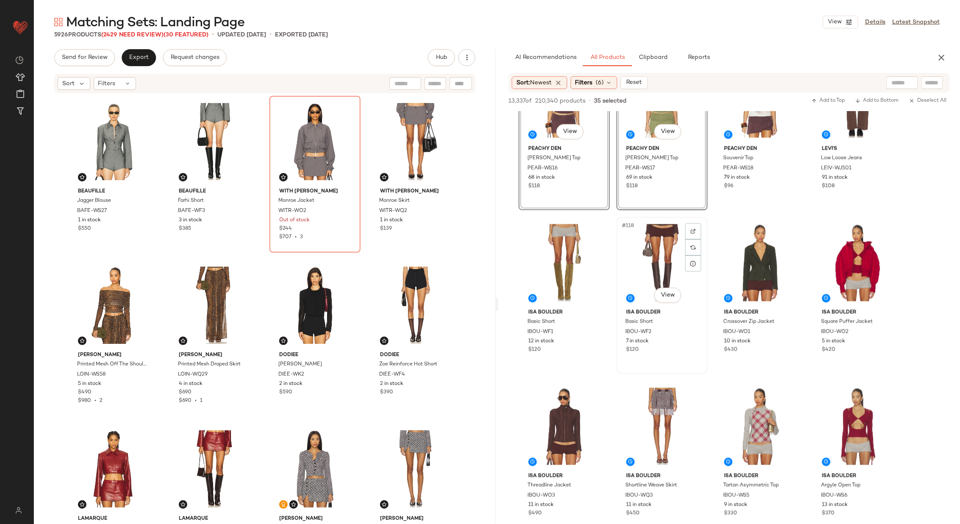
scroll to position [4643, 0]
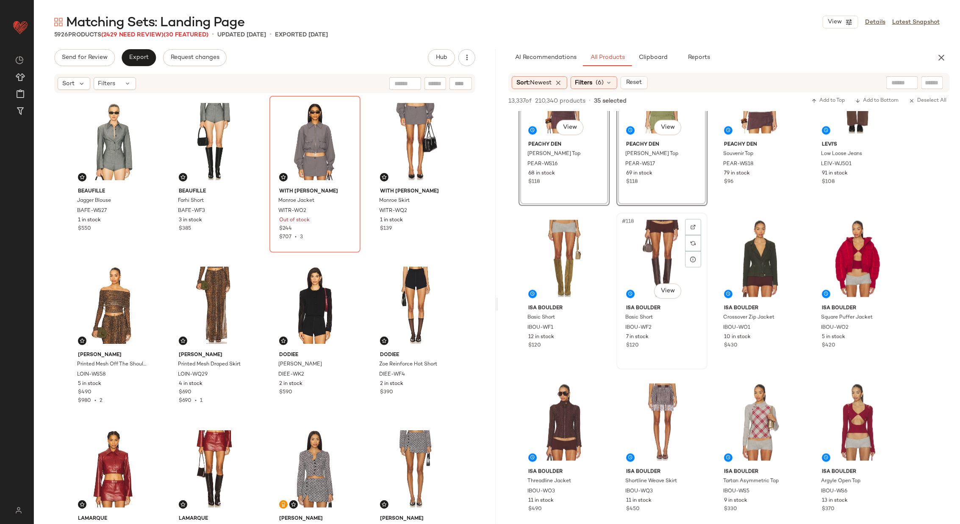
click at [665, 249] on div "#118 View" at bounding box center [662, 259] width 85 height 86
click at [566, 411] on div "#121 View" at bounding box center [564, 422] width 85 height 86
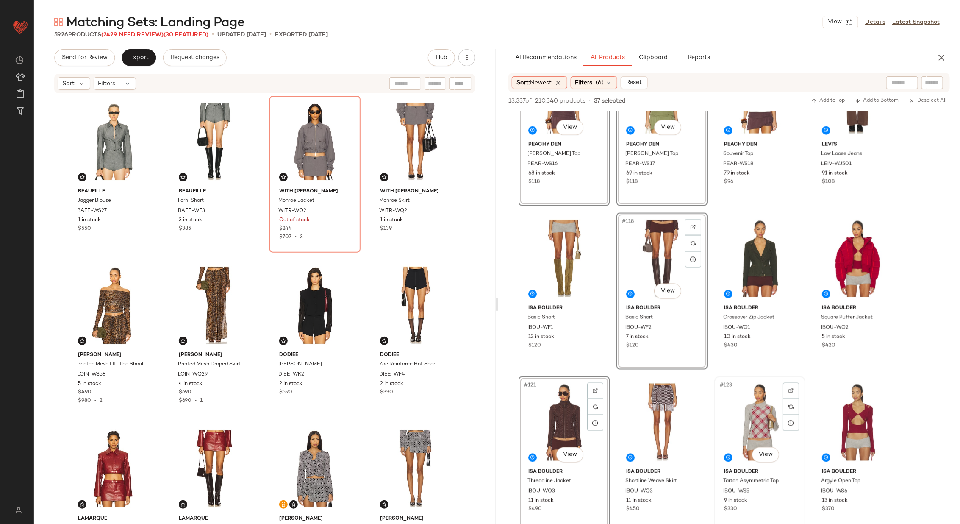
click at [744, 412] on div "#123 View" at bounding box center [760, 422] width 85 height 86
click at [562, 261] on div "#117 View" at bounding box center [564, 259] width 85 height 86
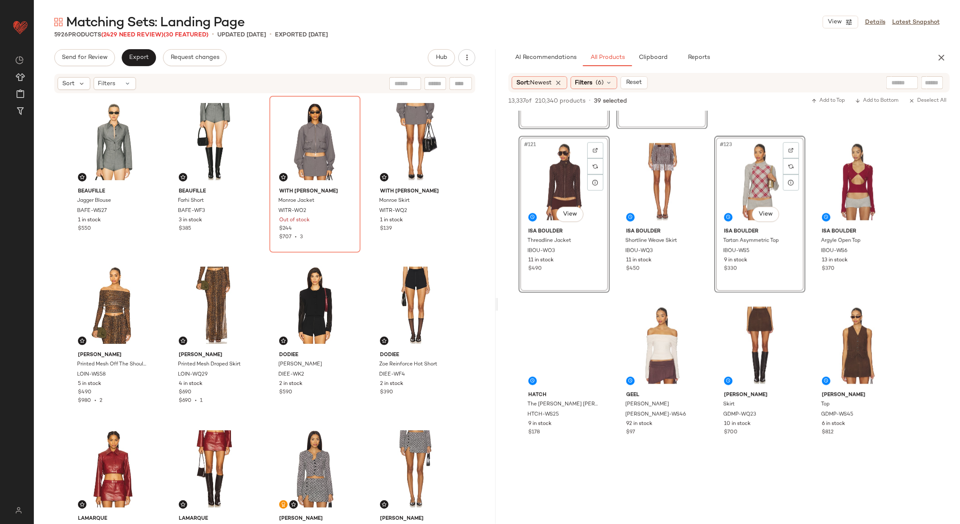
scroll to position [4903, 0]
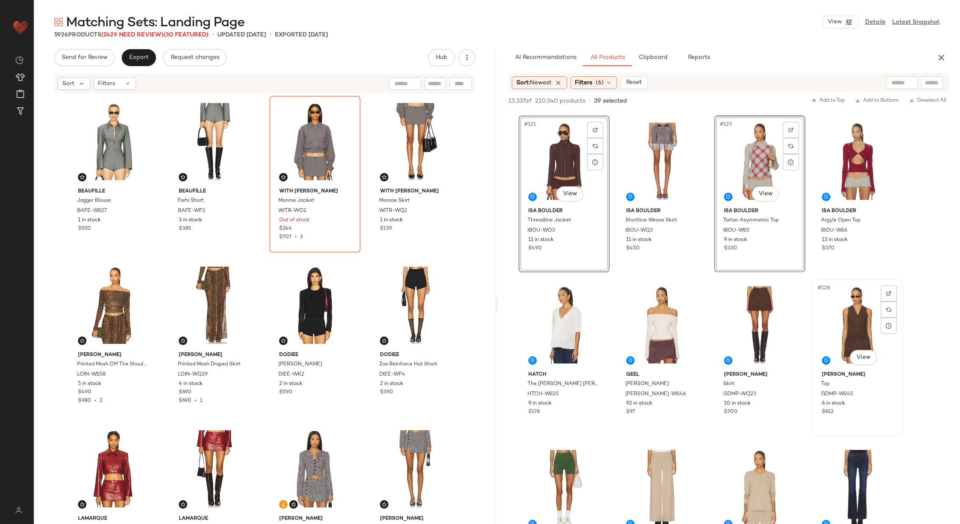
click at [848, 334] on div "#128 View" at bounding box center [857, 325] width 85 height 86
click at [757, 320] on div "#127 View" at bounding box center [760, 325] width 85 height 86
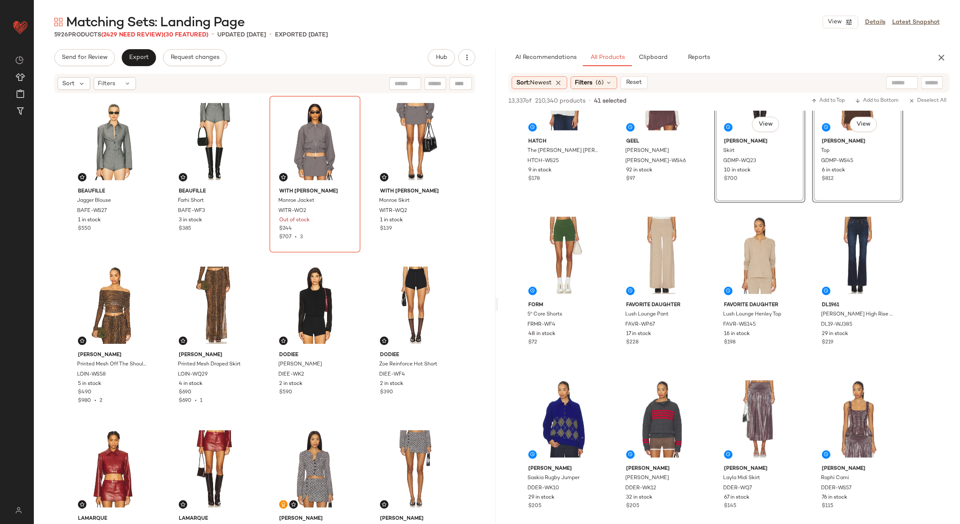
scroll to position [5148, 0]
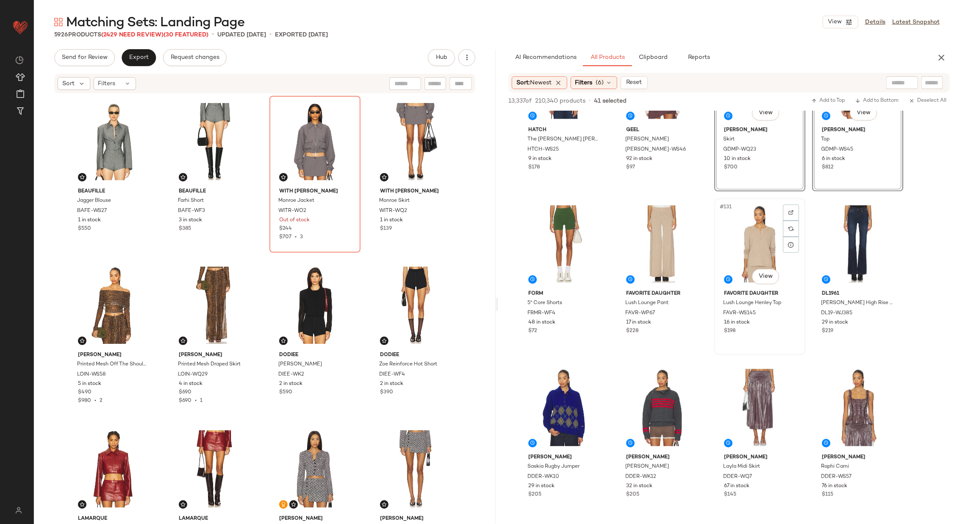
click at [746, 242] on div "#131 View" at bounding box center [760, 244] width 85 height 86
click at [672, 241] on div "#130 View" at bounding box center [662, 244] width 85 height 86
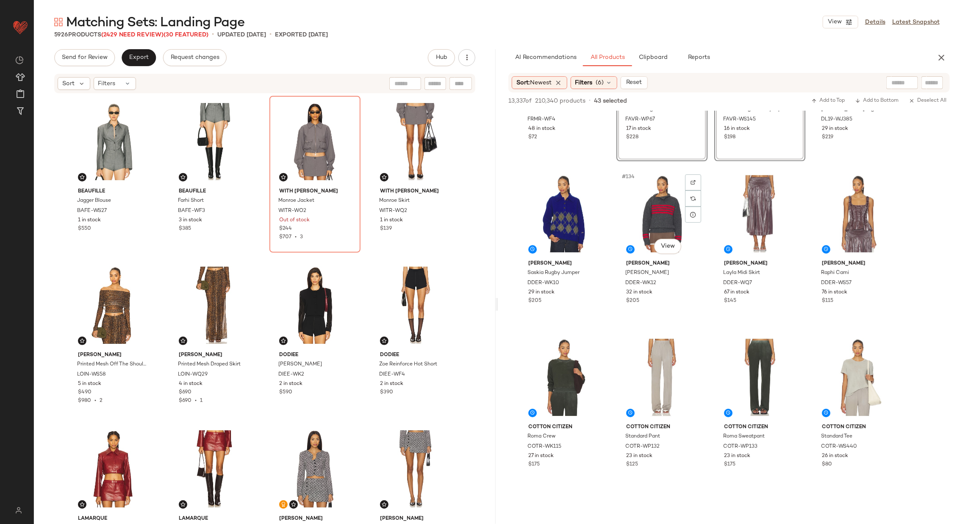
scroll to position [5343, 0]
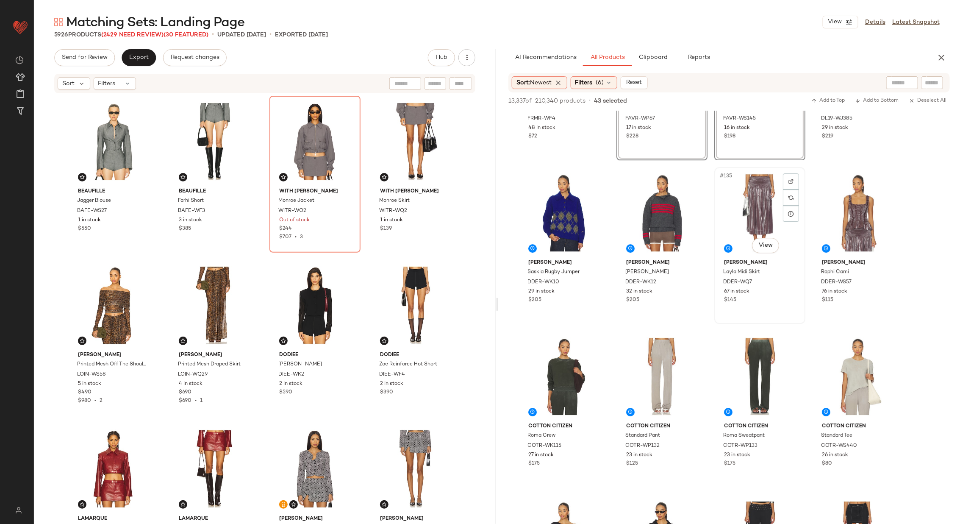
click at [764, 215] on div "#135 View" at bounding box center [760, 213] width 85 height 86
click at [849, 214] on div "#136 View" at bounding box center [857, 213] width 85 height 86
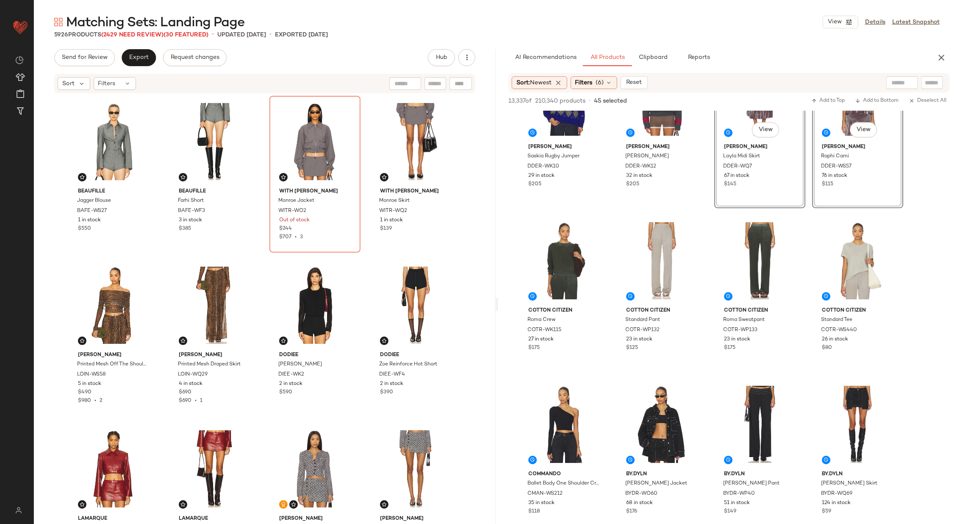
scroll to position [5479, 0]
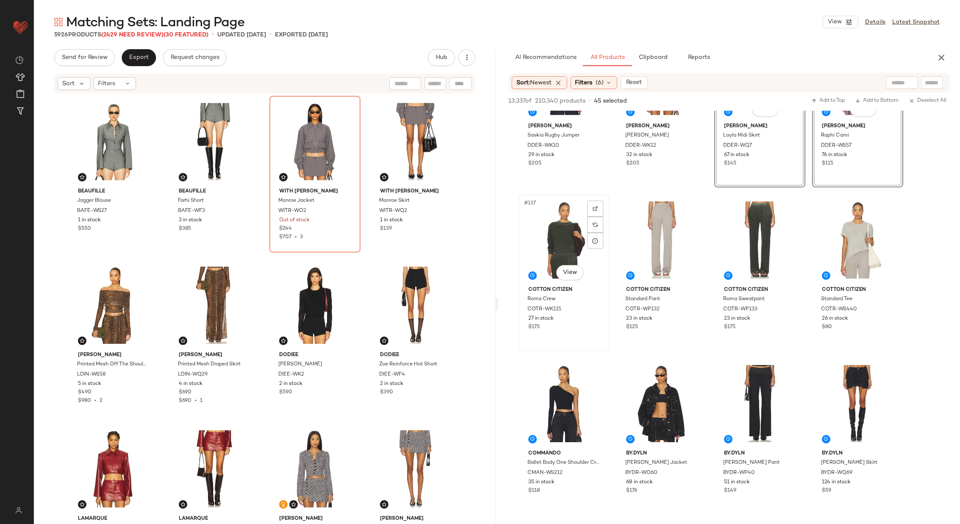
click at [576, 243] on div "#137 View" at bounding box center [564, 240] width 85 height 86
click at [759, 240] on div "#139 View" at bounding box center [760, 240] width 85 height 86
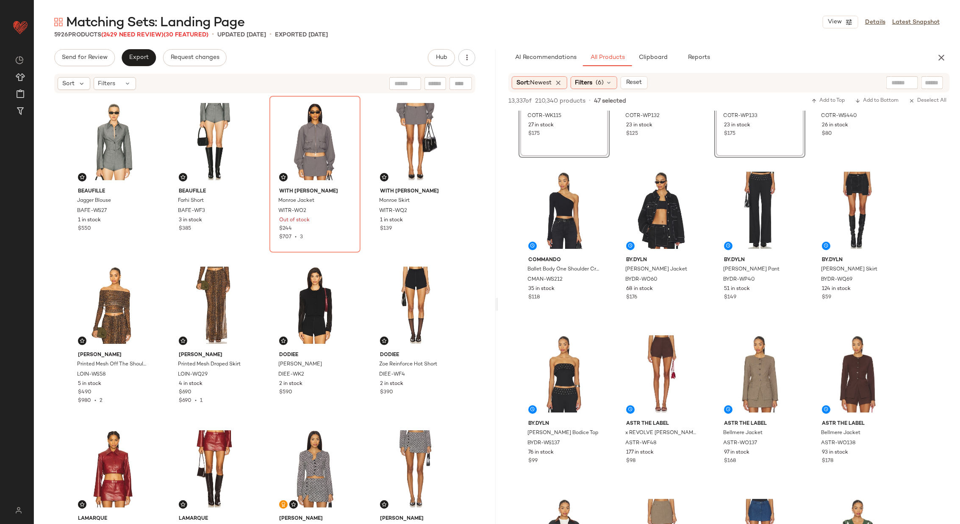
scroll to position [5675, 0]
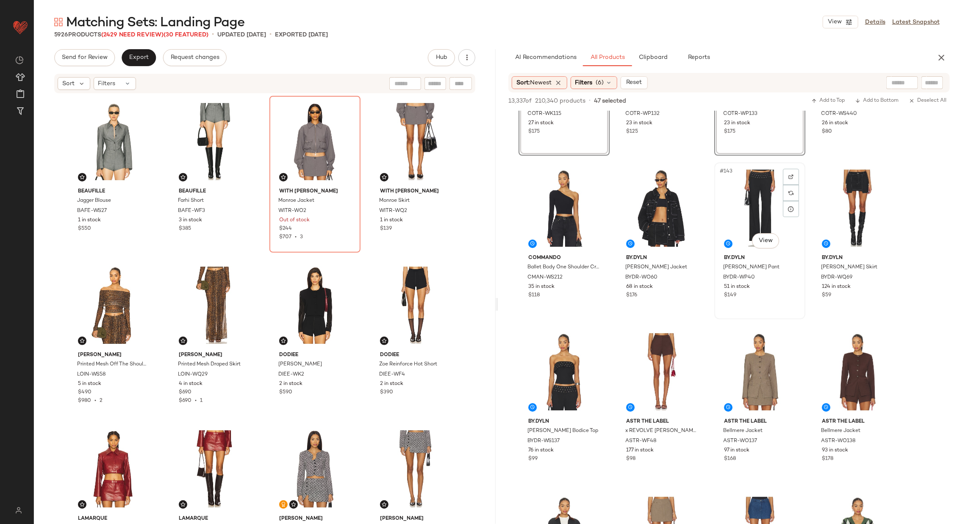
click at [760, 206] on div "#143 View" at bounding box center [760, 208] width 85 height 86
click at [572, 364] on div "#145 View" at bounding box center [564, 372] width 85 height 86
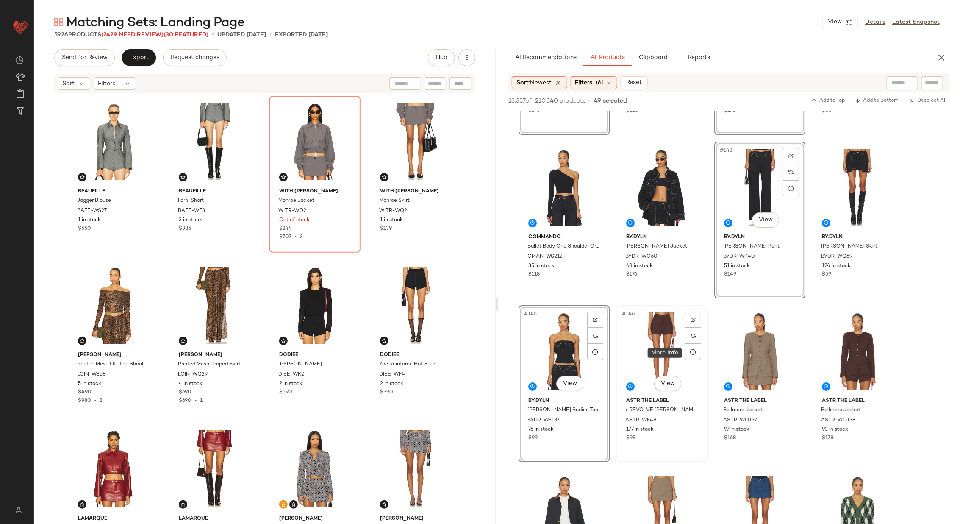
scroll to position [5700, 0]
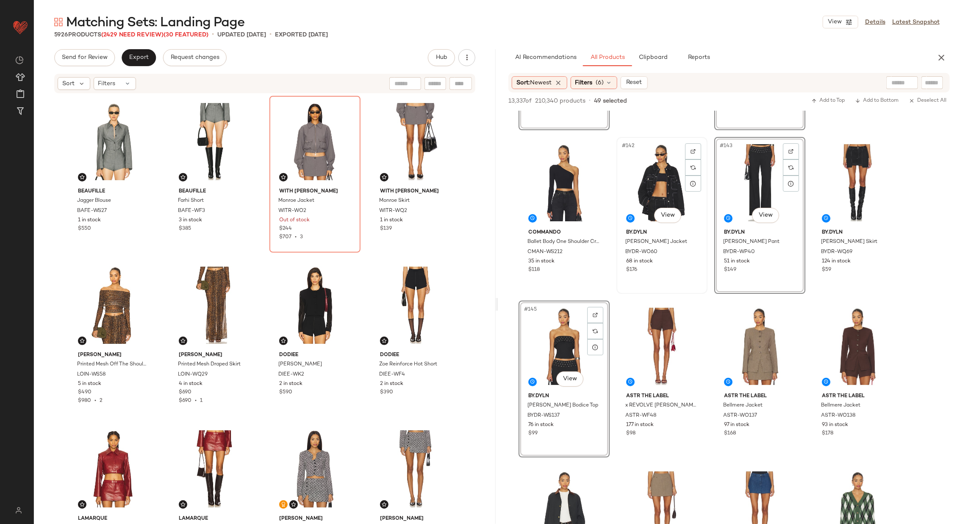
click at [666, 180] on div "#142 View" at bounding box center [662, 183] width 85 height 86
click at [846, 175] on div "#144 View" at bounding box center [857, 183] width 85 height 86
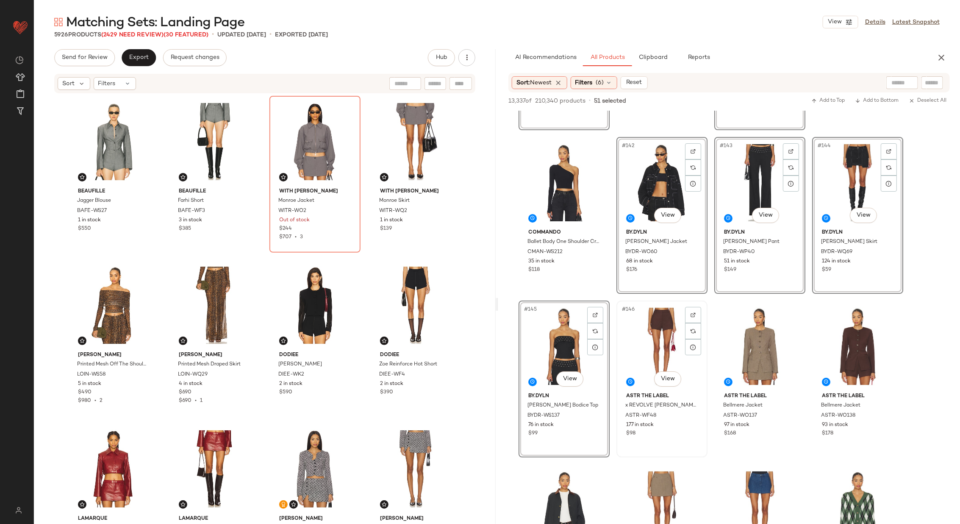
click at [664, 337] on div "#146 View" at bounding box center [662, 346] width 85 height 86
click at [843, 338] on div "#148 View" at bounding box center [857, 346] width 85 height 86
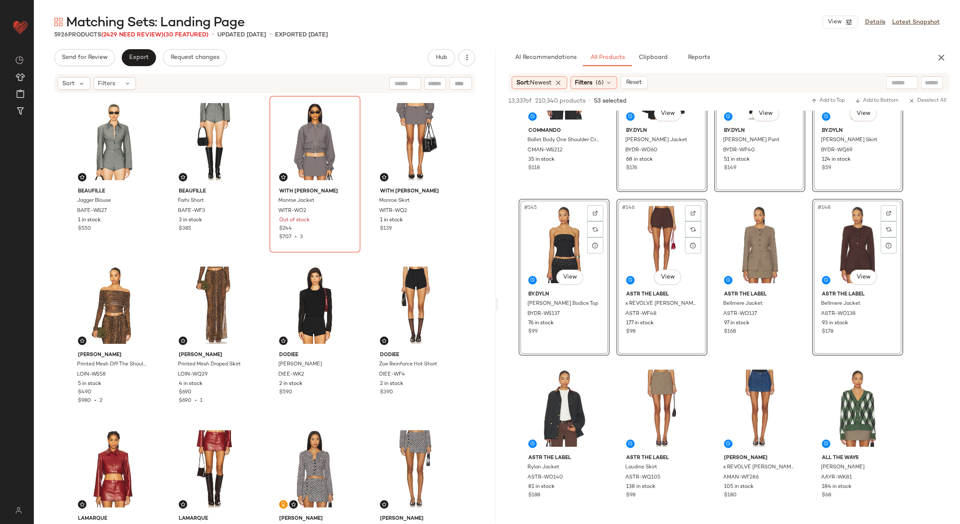
scroll to position [5823, 0]
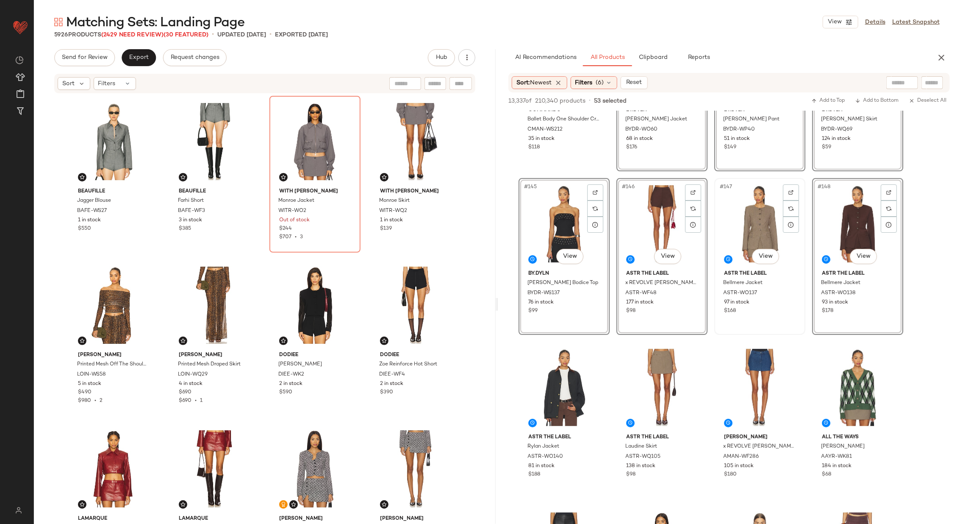
click at [757, 231] on div "#147 View" at bounding box center [760, 224] width 85 height 86
click at [657, 375] on div "#150 View" at bounding box center [662, 388] width 85 height 86
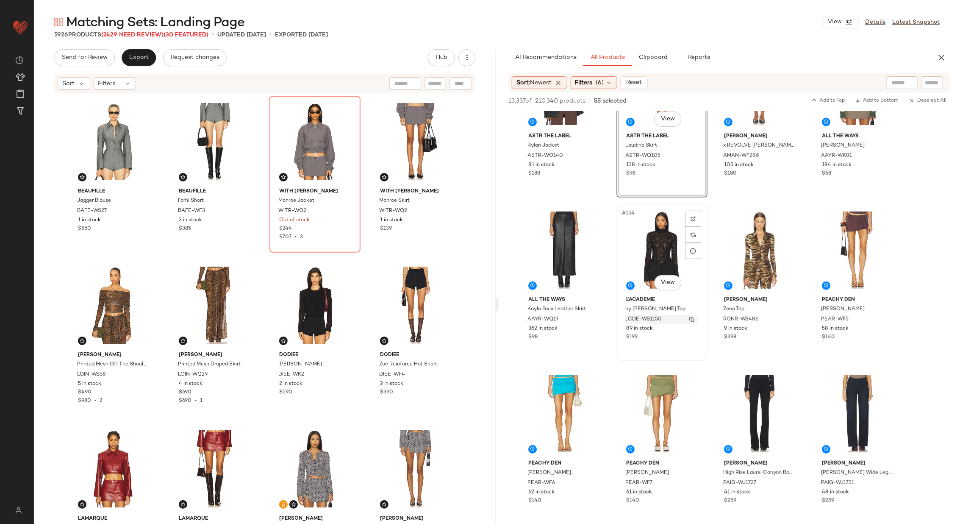
scroll to position [6124, 0]
click at [845, 227] on div "#156 View" at bounding box center [857, 250] width 85 height 86
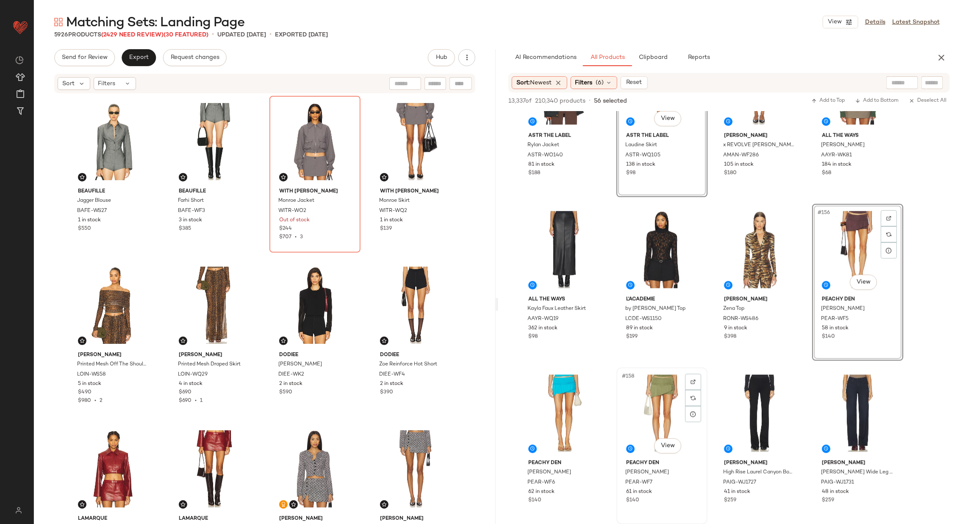
click at [637, 395] on div "#158 View" at bounding box center [662, 413] width 85 height 86
click at [562, 404] on div "#157 View" at bounding box center [564, 413] width 85 height 86
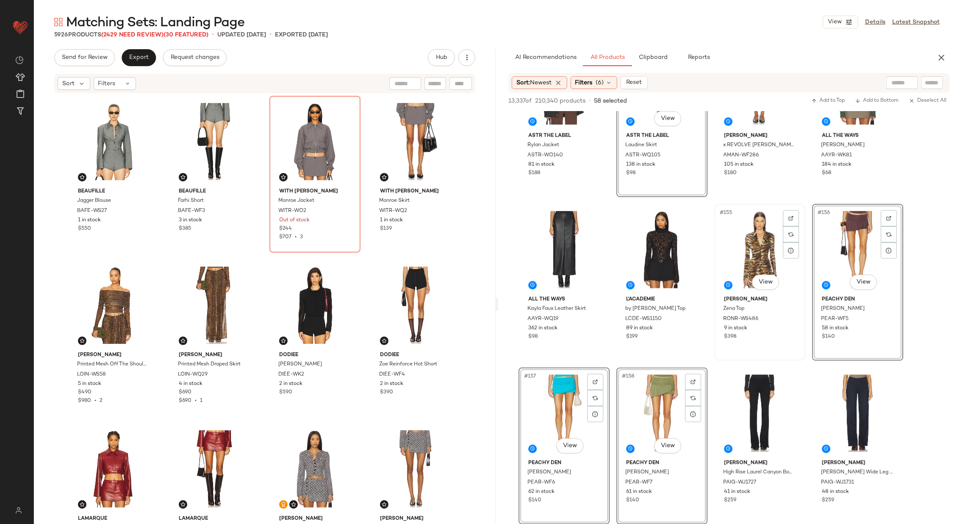
click at [745, 250] on div "#155 View" at bounding box center [760, 250] width 85 height 86
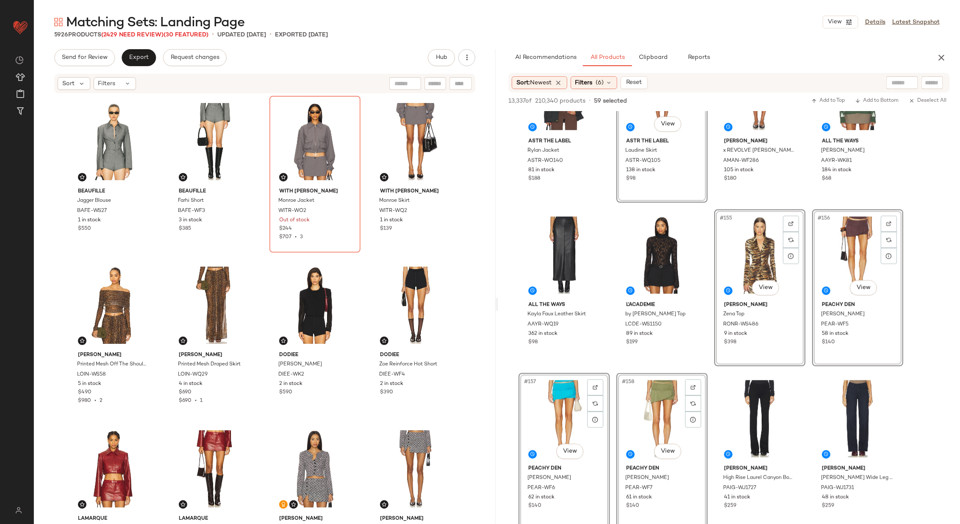
scroll to position [6108, 0]
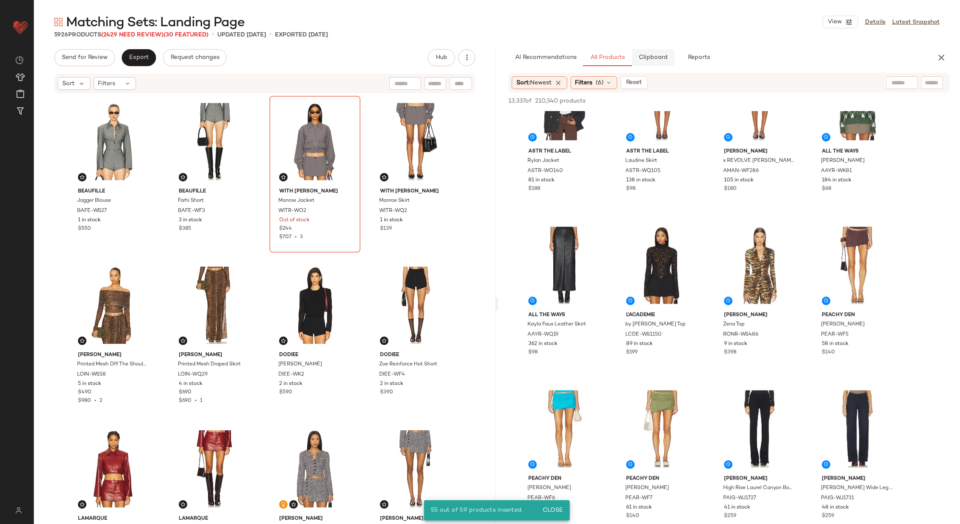
click at [654, 55] on span "Clipboard" at bounding box center [653, 57] width 29 height 7
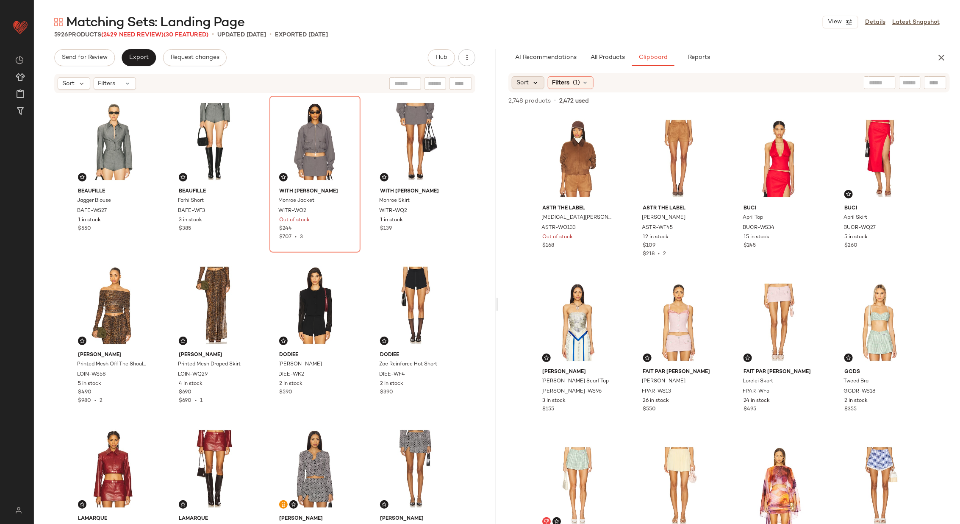
click at [534, 79] on icon at bounding box center [536, 83] width 8 height 8
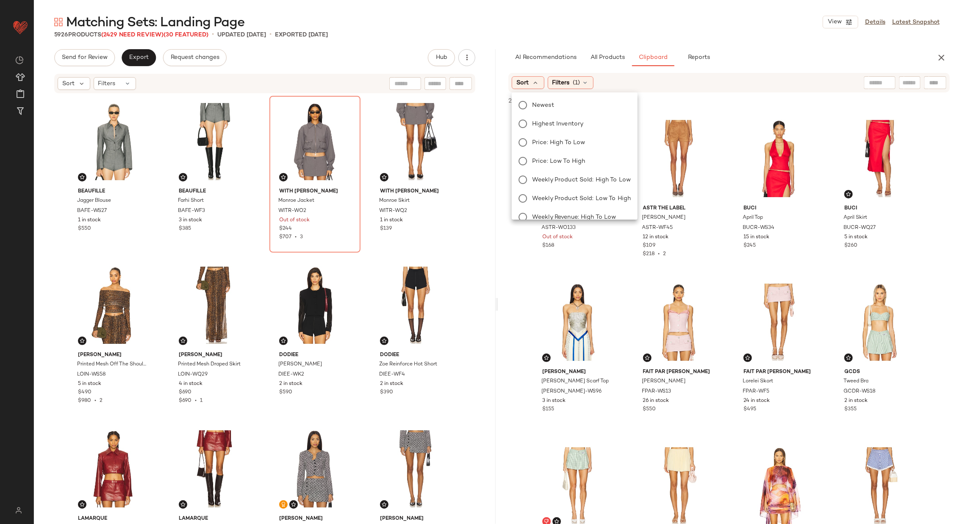
click at [580, 111] on div "Newest Highest Inventory Price: High to Low Price: Low to High Weekly Product S…" at bounding box center [574, 226] width 128 height 261
click at [577, 108] on label "Newest" at bounding box center [580, 105] width 102 height 12
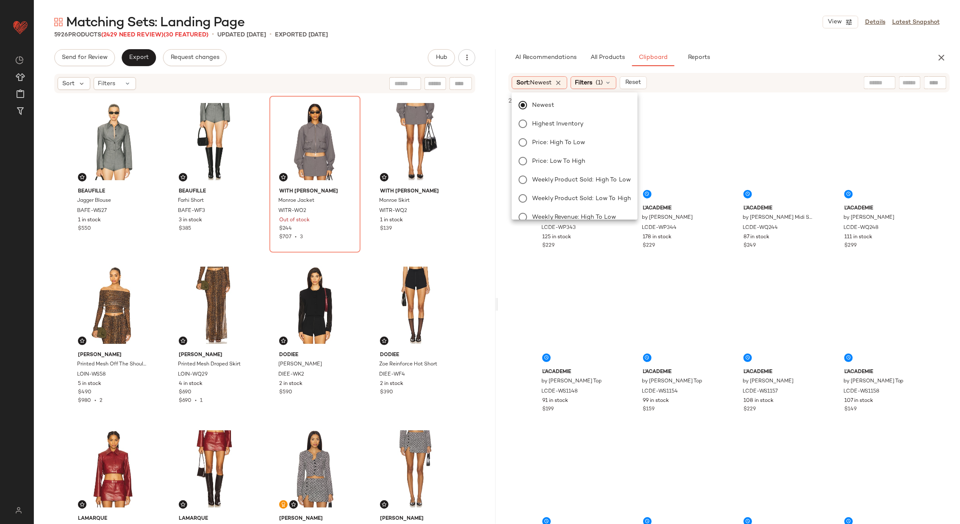
click at [622, 252] on div "L'Academie by [PERSON_NAME] Pant LCDE-WP343 125 in stock $229 L'Academie by [PE…" at bounding box center [729, 336] width 393 height 447
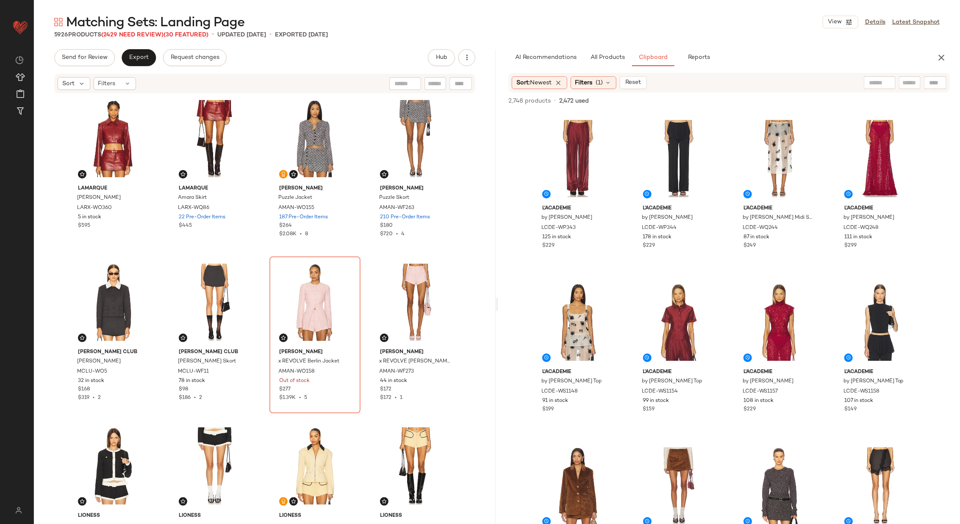
scroll to position [0, 0]
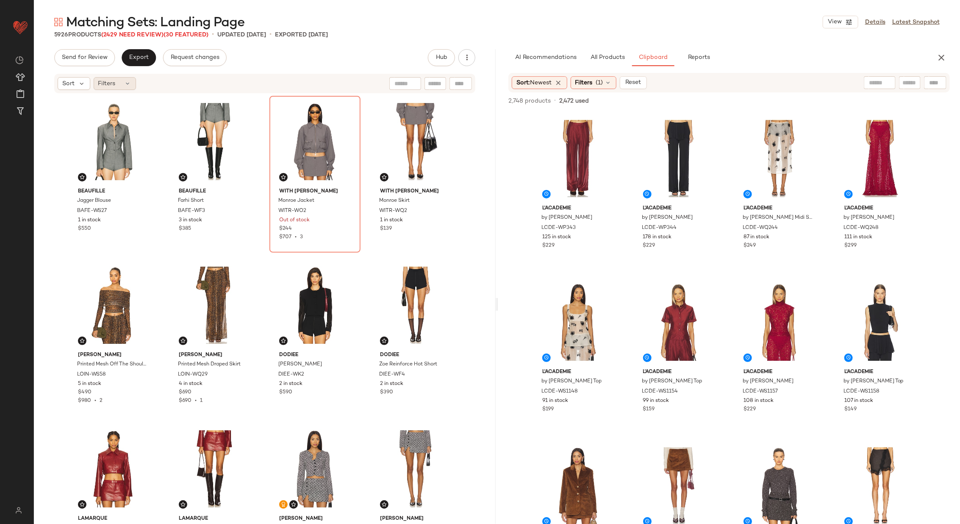
click at [122, 83] on div "Filters" at bounding box center [115, 83] width 42 height 13
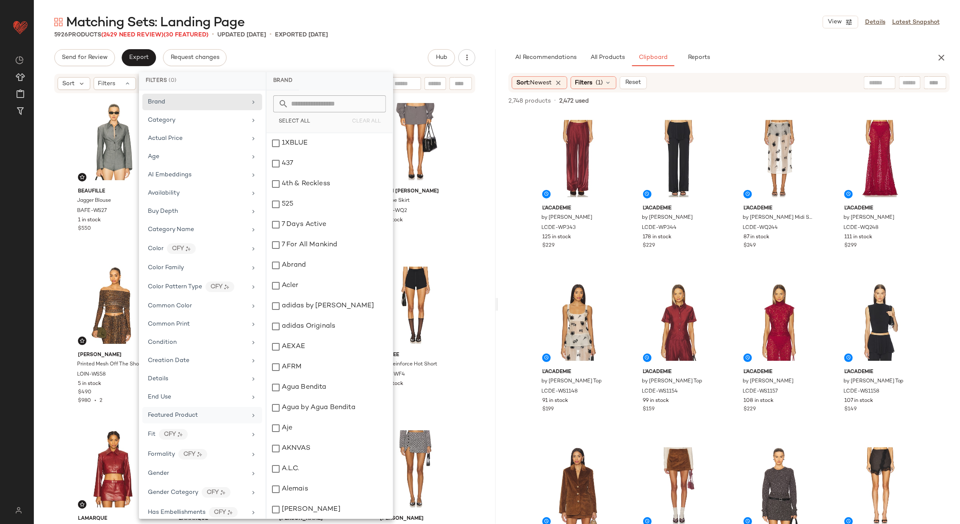
click at [250, 412] on icon at bounding box center [253, 415] width 7 height 7
click at [479, 234] on div "Beaufille Jagger Blouse BAFE-WS27 1 in stock $550 Beaufille Farhi Short BAFE-WF…" at bounding box center [265, 307] width 462 height 427
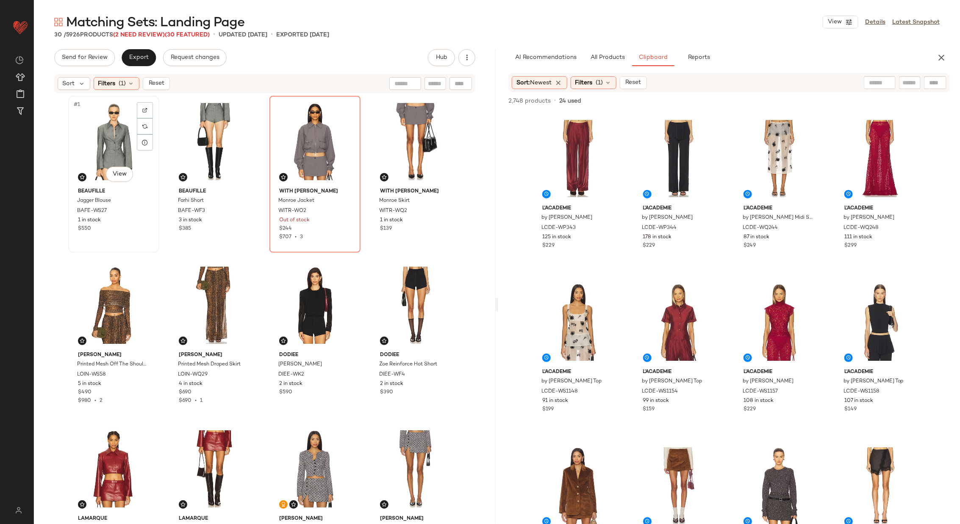
click at [107, 154] on div "#1 View" at bounding box center [113, 142] width 85 height 86
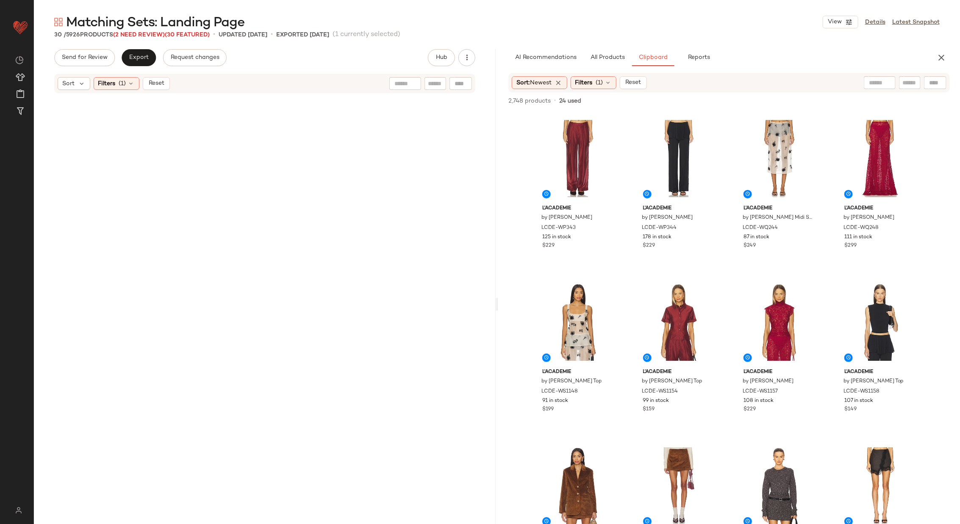
scroll to position [883, 0]
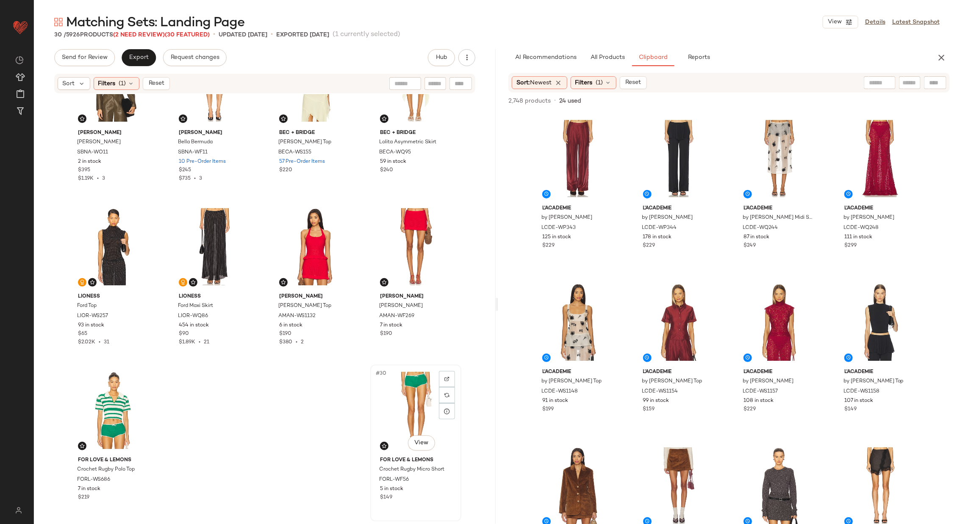
click at [409, 417] on div "#30 View" at bounding box center [415, 410] width 85 height 86
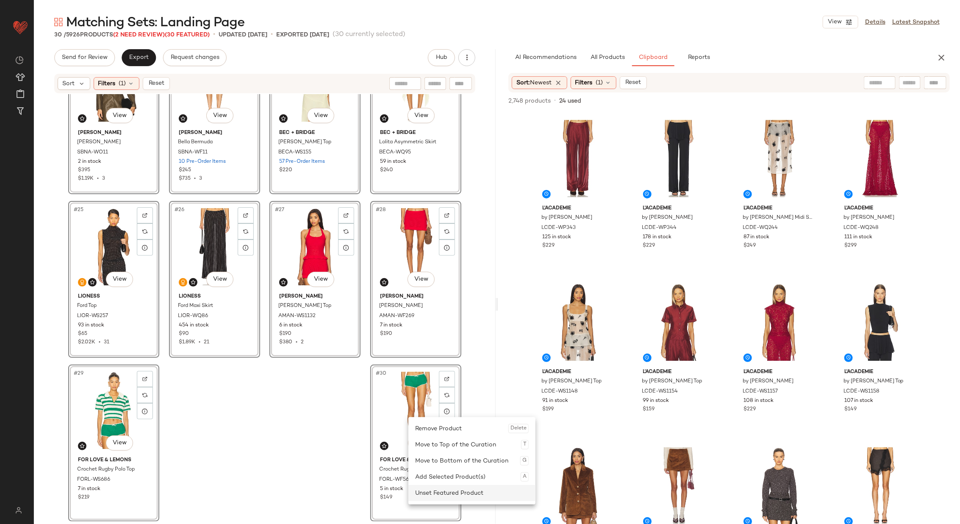
click at [457, 489] on div "Unset Featured Product" at bounding box center [472, 493] width 114 height 16
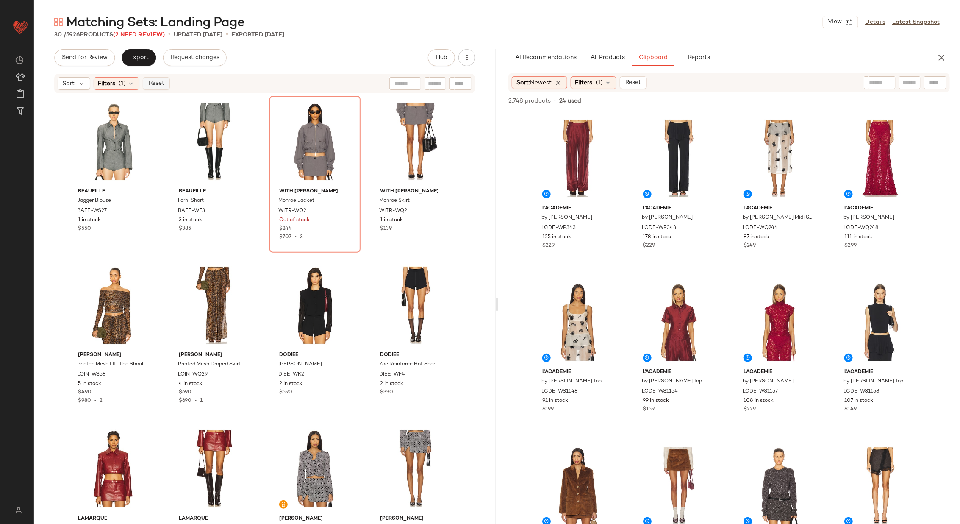
click at [154, 83] on span "Reset" at bounding box center [156, 83] width 16 height 7
click at [569, 321] on div "#5 View" at bounding box center [578, 322] width 85 height 86
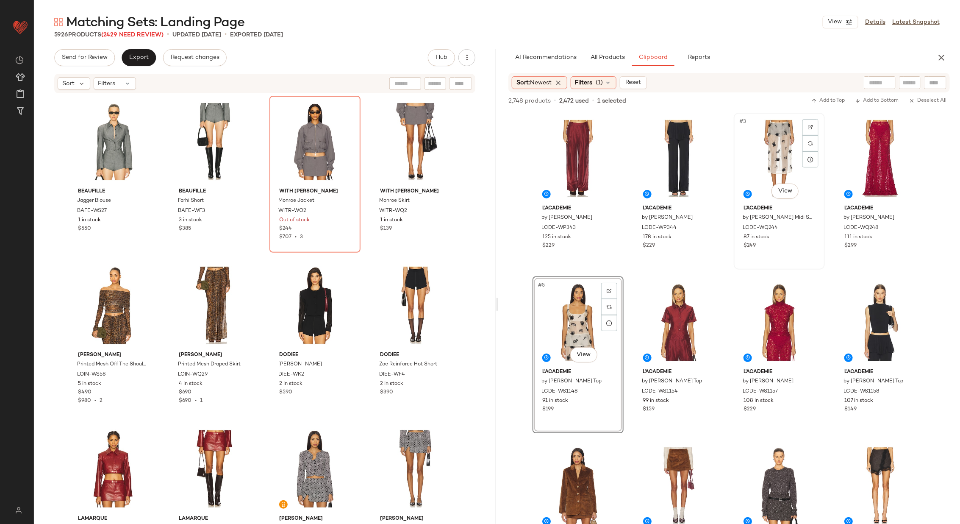
click at [758, 158] on div "#3 View" at bounding box center [779, 159] width 85 height 86
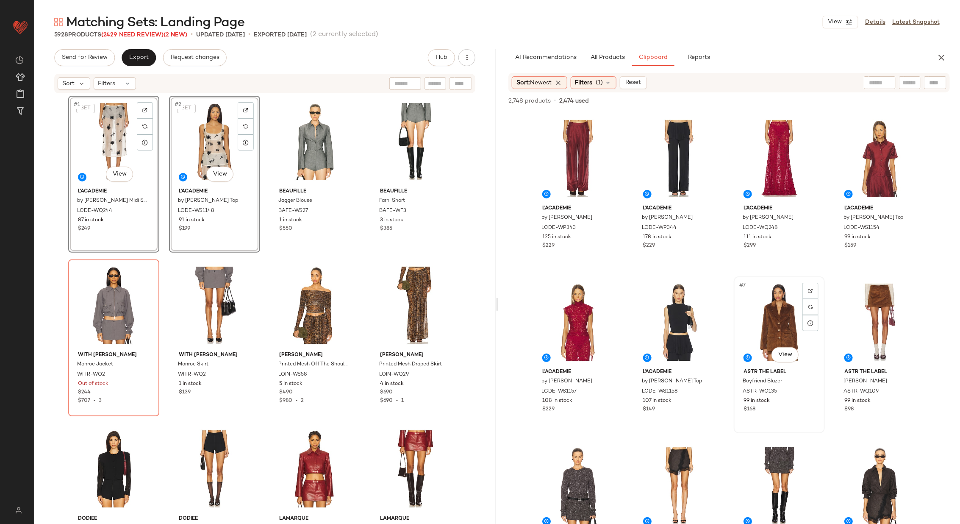
click at [775, 314] on div "#7 View" at bounding box center [779, 322] width 85 height 86
click at [867, 316] on div "#8 View" at bounding box center [880, 322] width 85 height 86
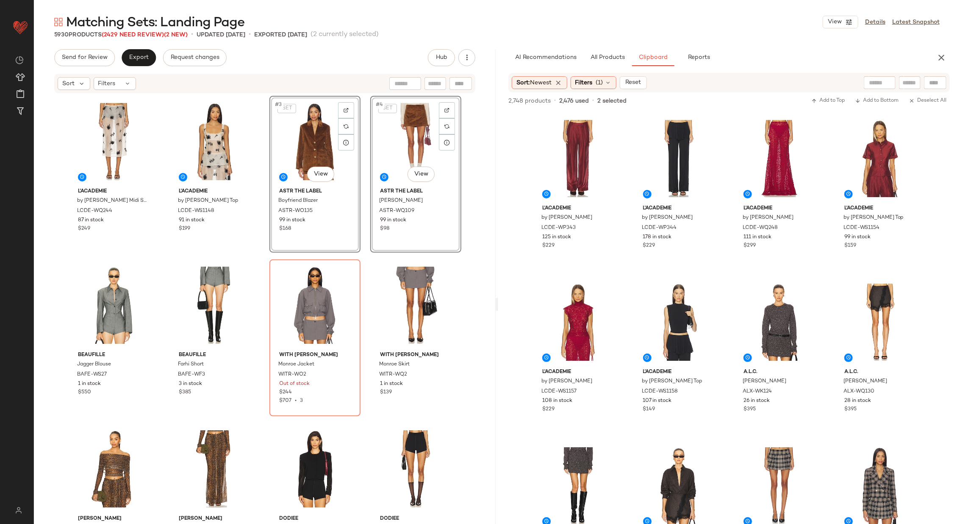
click at [362, 199] on div "L'Academie by [PERSON_NAME] Midi Skirt LCDE-WQ244 87 in stock $249 L'Academie b…" at bounding box center [264, 309] width 393 height 426
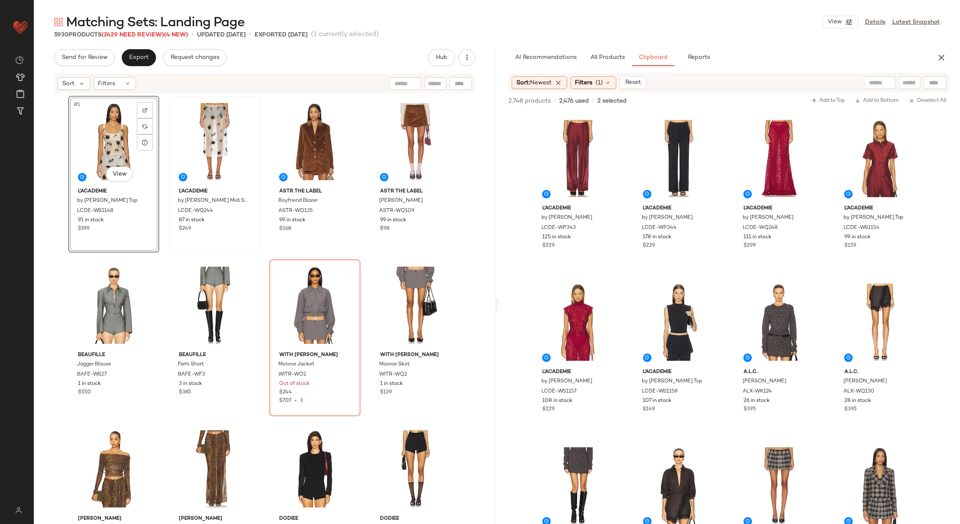
click at [262, 180] on div "#1 View L'Academie by [PERSON_NAME] Top LCDE-WS1148 91 in stock $199 L'Academie…" at bounding box center [264, 309] width 393 height 426
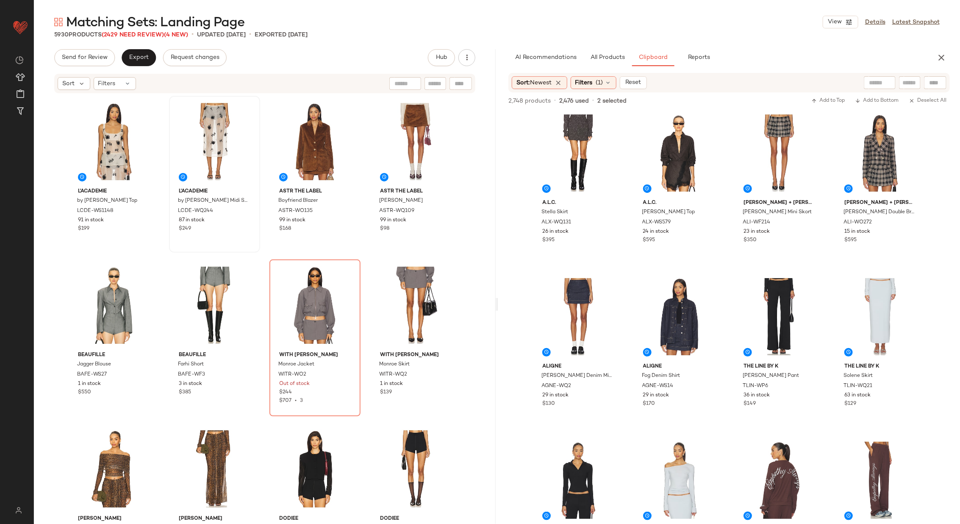
scroll to position [344, 0]
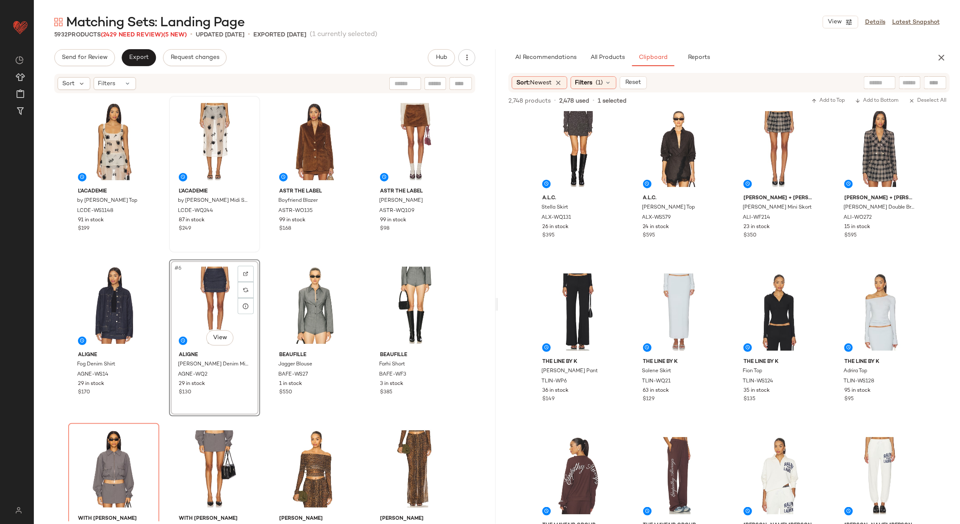
click at [260, 260] on div "L'Academie by [PERSON_NAME] Top LCDE-WS1148 91 in stock $199 L'Academie by [PER…" at bounding box center [264, 309] width 393 height 426
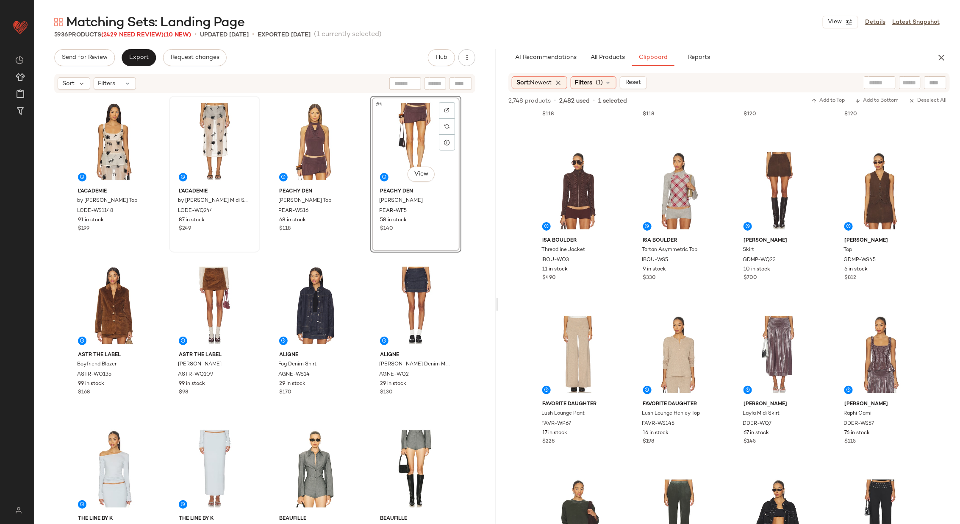
scroll to position [1120, 0]
click at [912, 317] on div at bounding box center [912, 322] width 16 height 16
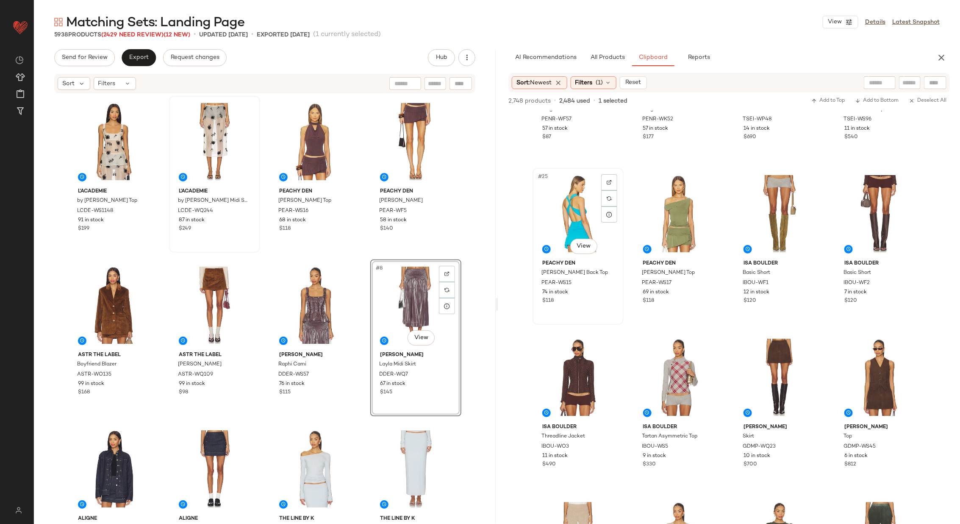
scroll to position [932, 0]
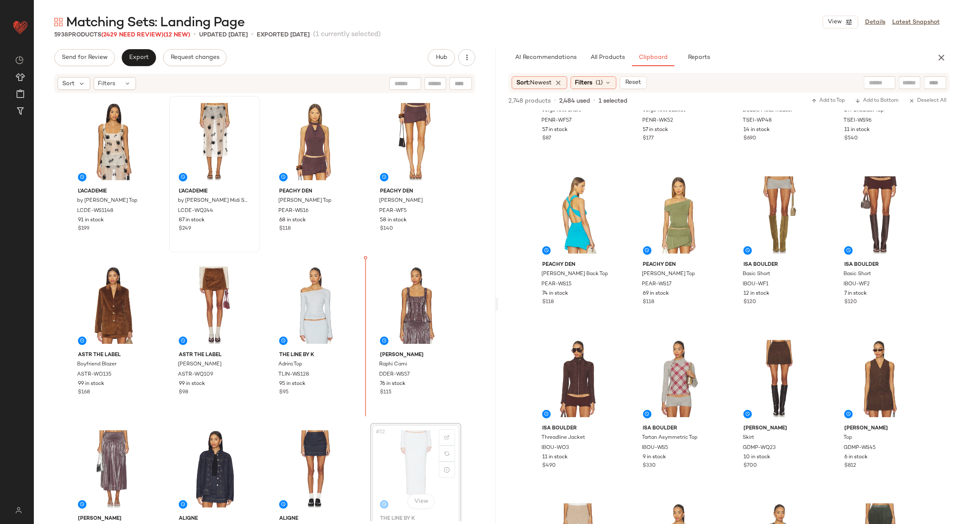
scroll to position [1, 0]
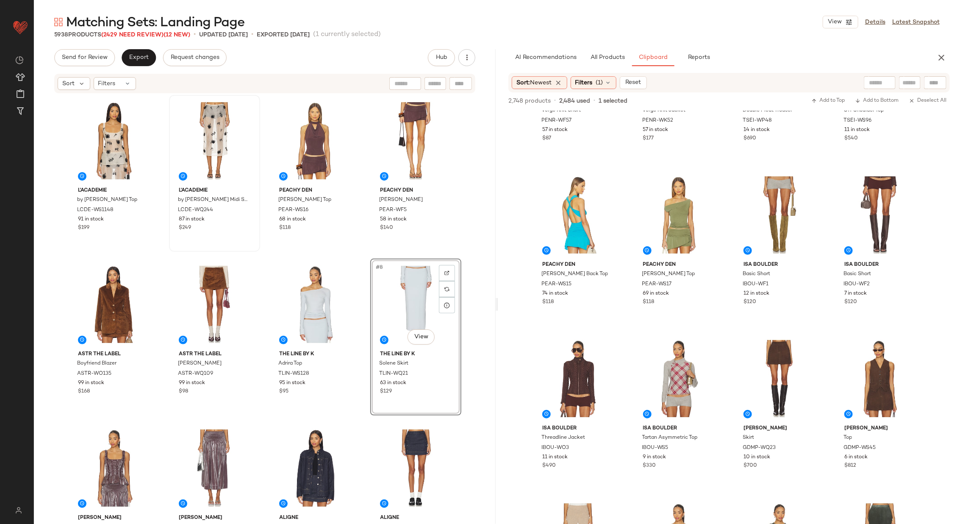
click at [364, 380] on div "L'Academie by [PERSON_NAME] Top LCDE-WS1148 91 in stock $199 L'Academie by [PER…" at bounding box center [264, 308] width 393 height 426
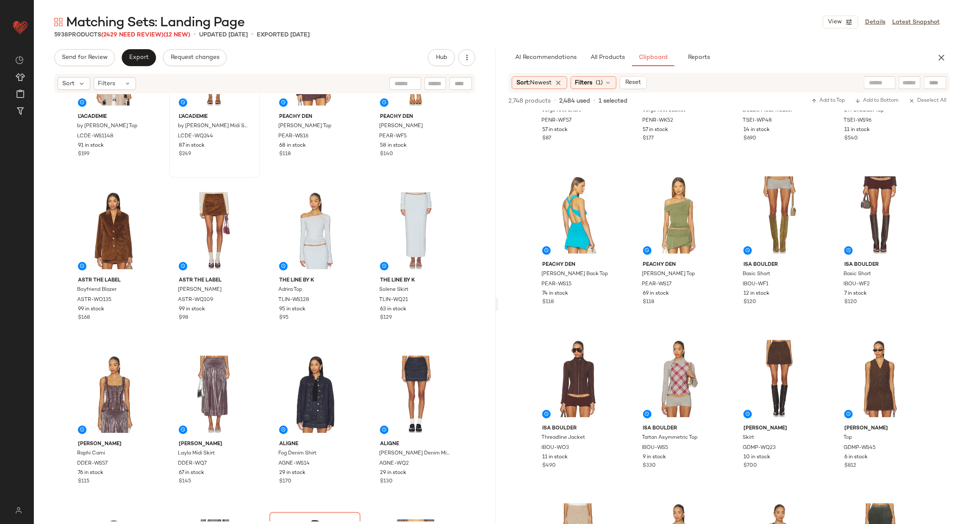
scroll to position [76, 0]
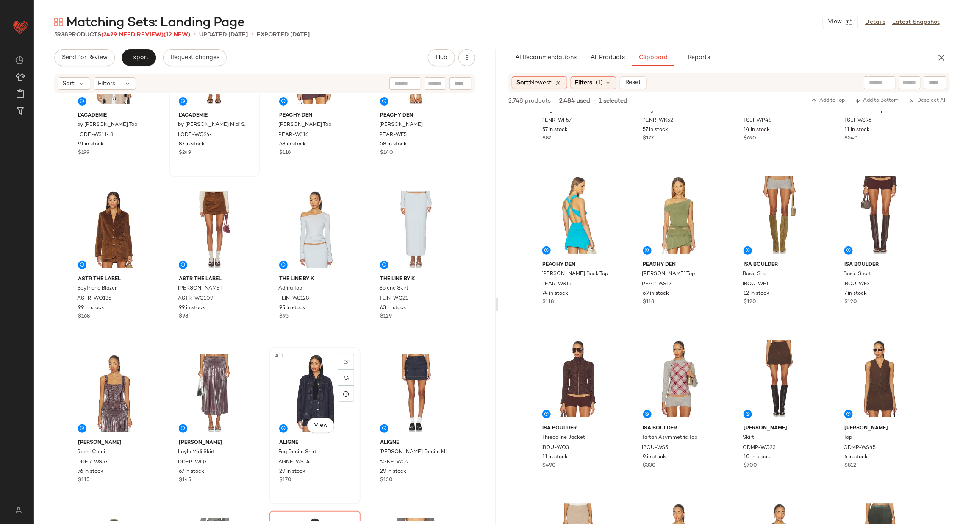
click at [307, 387] on div "#11 View" at bounding box center [315, 393] width 85 height 86
click at [366, 344] on div "L'Academie by [PERSON_NAME] Top LCDE-WS1148 91 in stock $199 L'Academie by [PER…" at bounding box center [264, 233] width 393 height 426
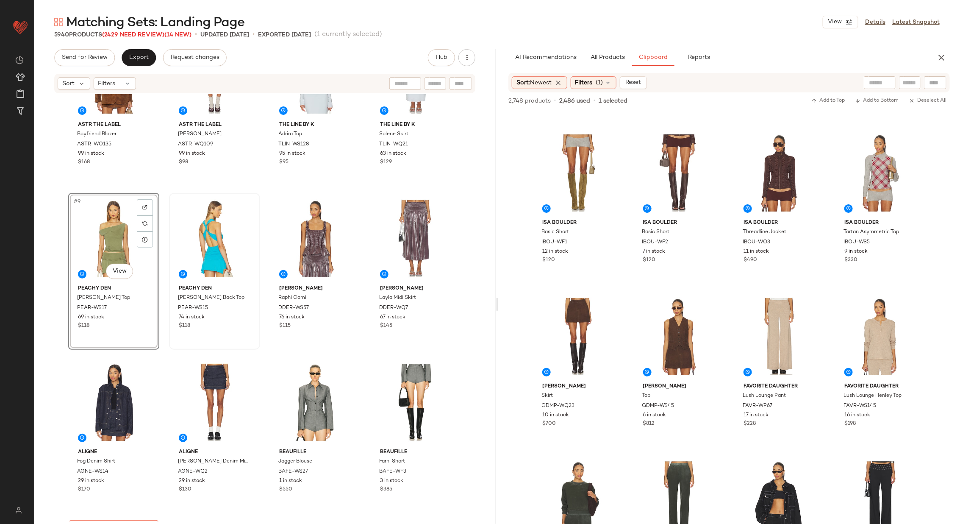
scroll to position [263, 0]
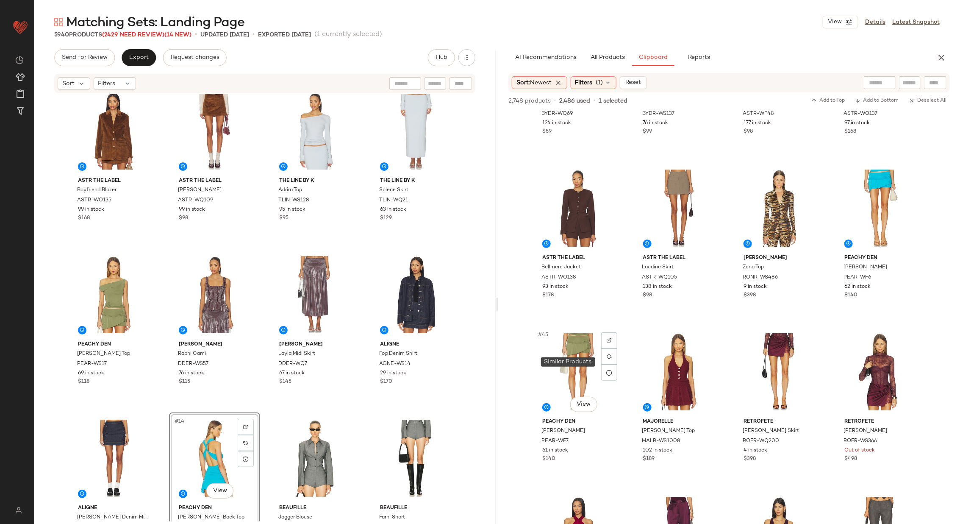
scroll to position [1598, 0]
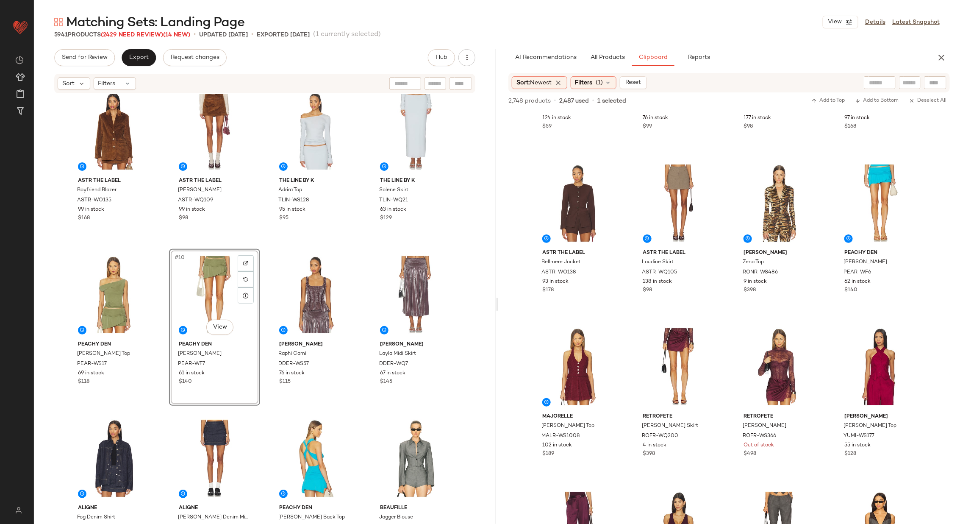
click at [262, 311] on div "ASTR the Label Boyfriend Blazer ASTR-WO135 99 in stock $168 ASTR the Label [PER…" at bounding box center [264, 128] width 393 height 426
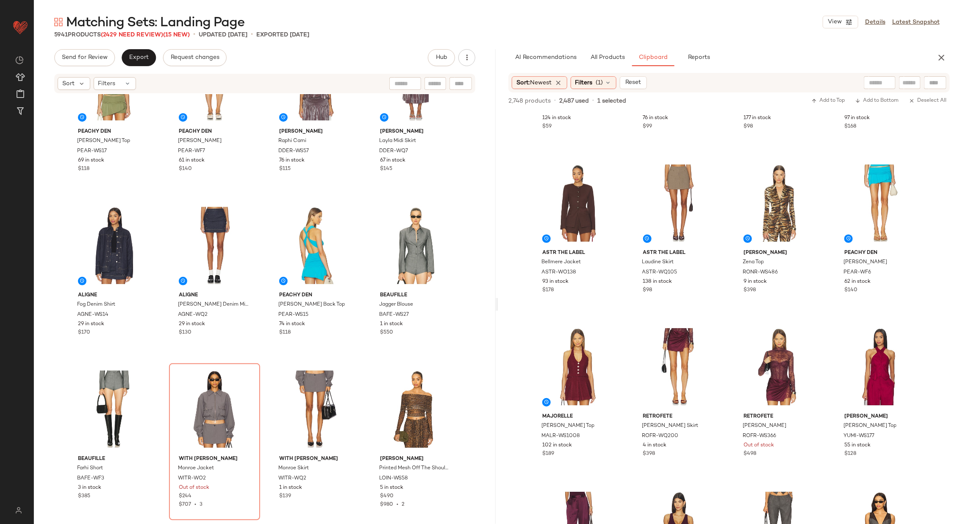
scroll to position [361, 0]
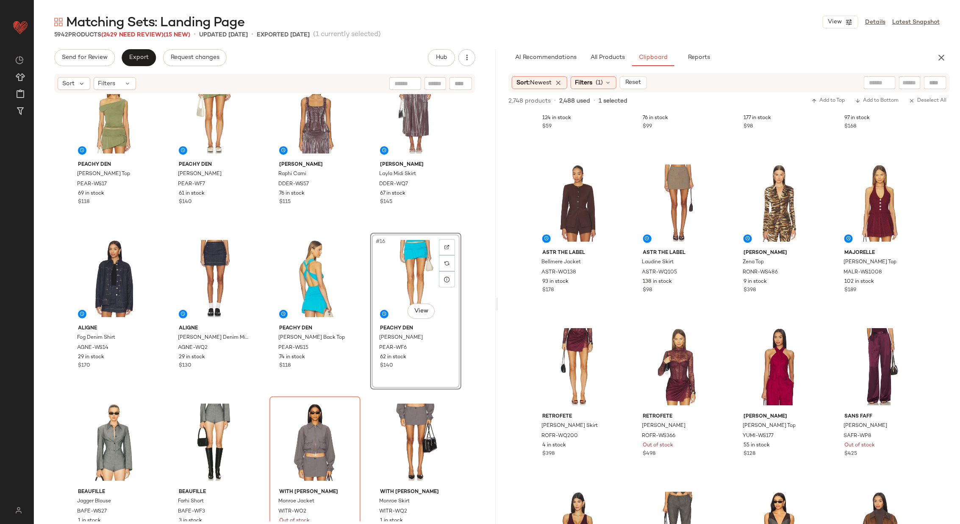
click at [363, 292] on div "Peachy Den [PERSON_NAME] Top PEAR-WS17 69 in stock $118 Peachy Den [PERSON_NAME…" at bounding box center [265, 307] width 462 height 427
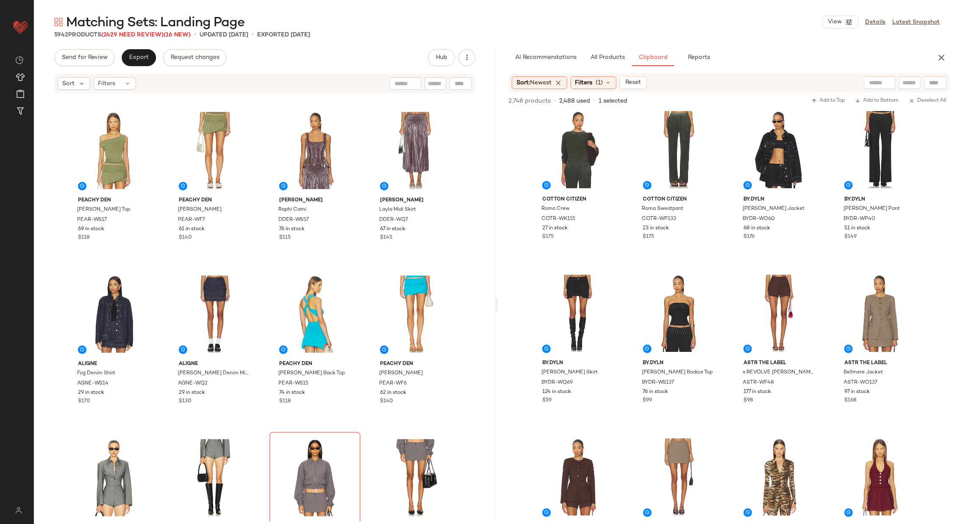
scroll to position [1381, 0]
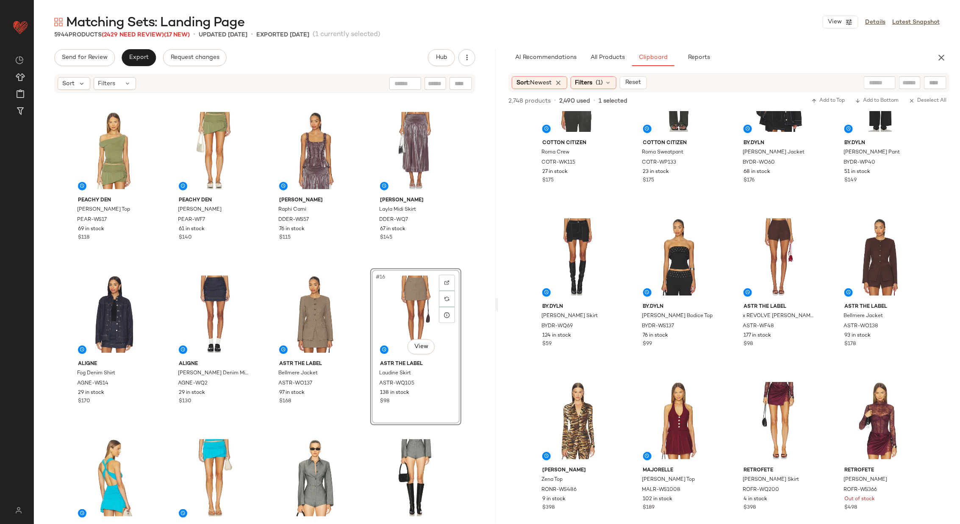
click at [363, 333] on div "ASTR the Label Boyfriend Blazer ASTR-WO135 99 in stock $168 ASTR the Label [PER…" at bounding box center [265, 307] width 462 height 427
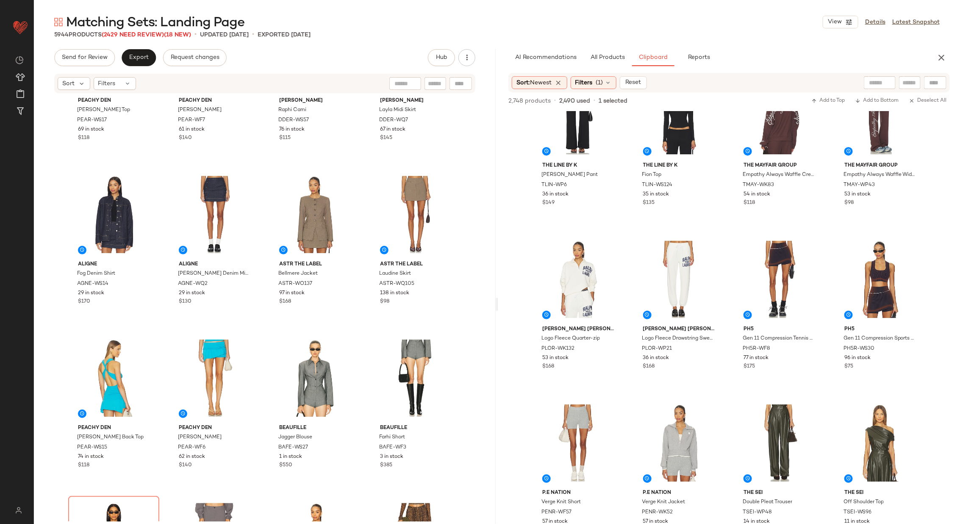
scroll to position [536, 0]
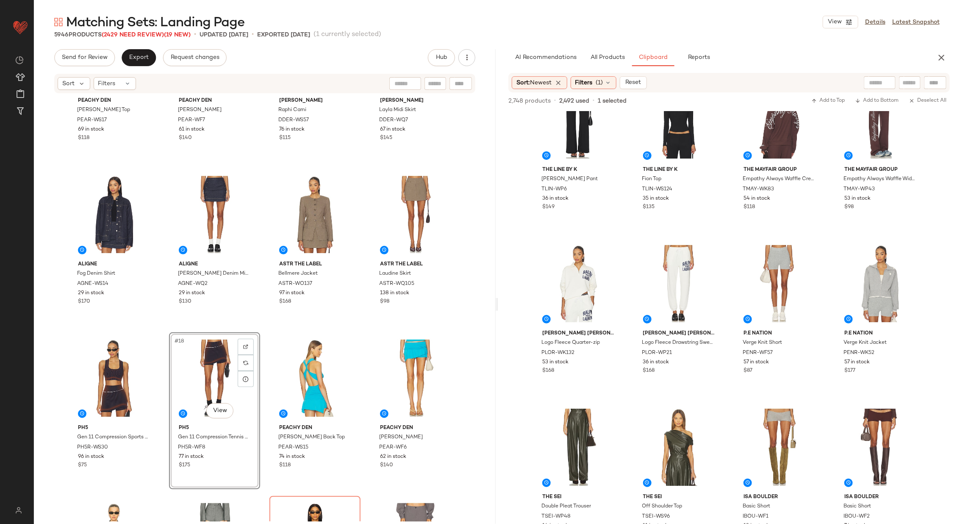
click at [262, 328] on div "Peachy Den Kylie Top PEAR-WS17 69 in stock $118 Peachy Den [PERSON_NAME] Skort …" at bounding box center [265, 307] width 462 height 427
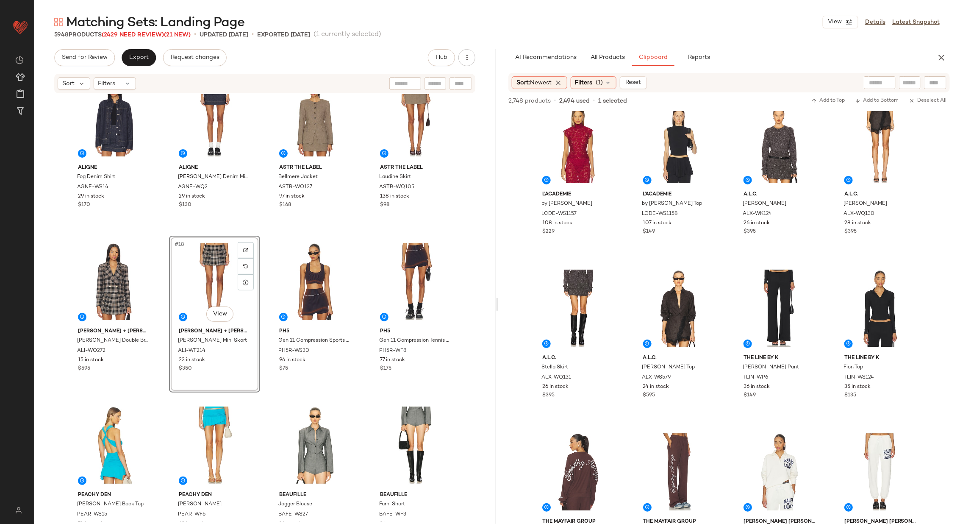
scroll to position [541, 0]
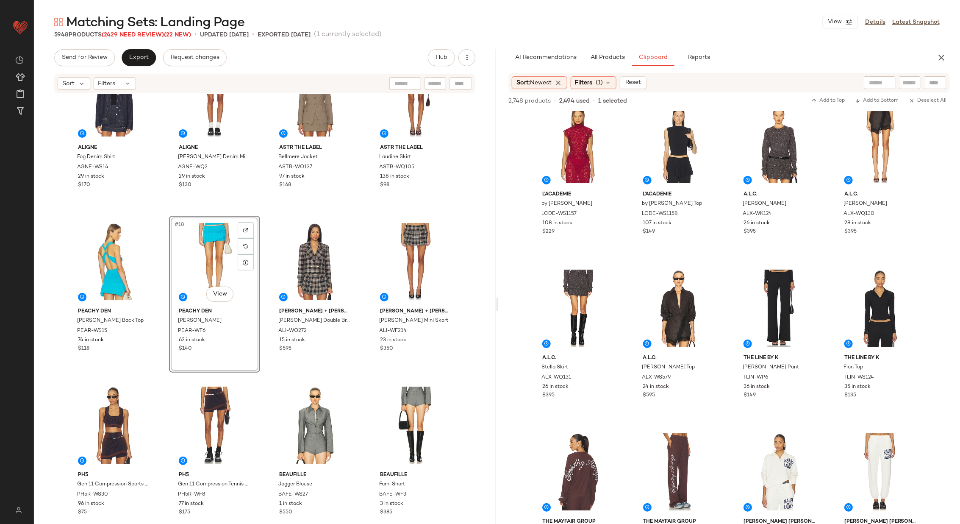
click at [260, 280] on div "ALIGNE Fog Denim Shirt AGNE-WS14 29 in stock $170 ALIGNE [PERSON_NAME] Denim Mi…" at bounding box center [265, 307] width 462 height 427
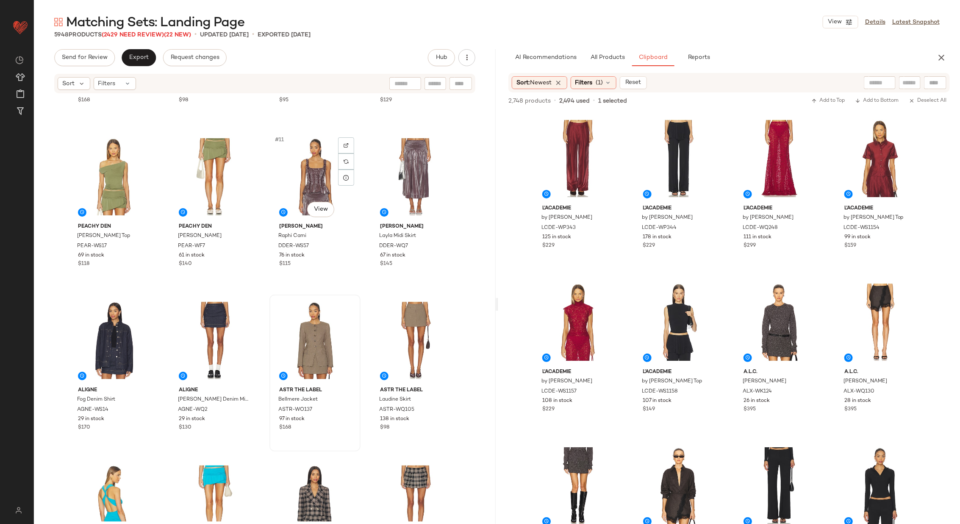
scroll to position [303, 0]
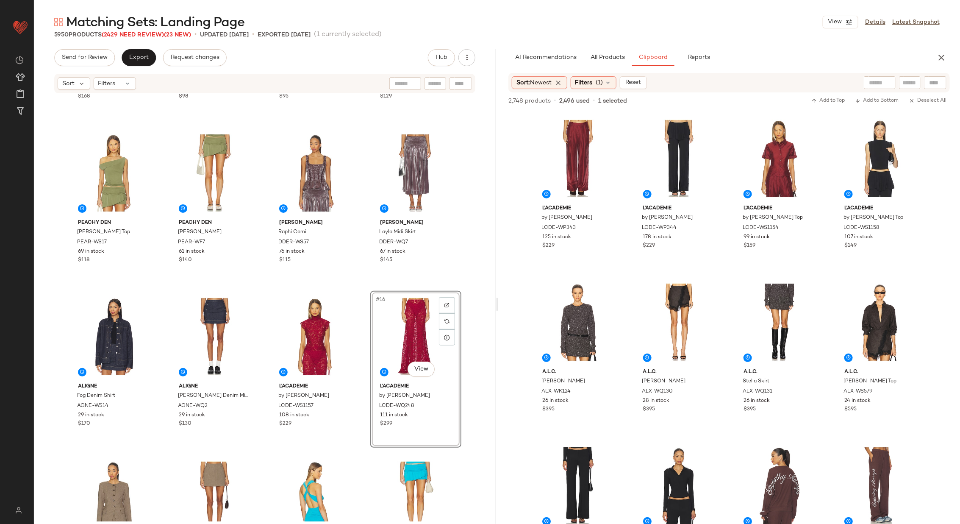
click at [362, 358] on div "ASTR the Label Boyfriend Blazer ASTR-WO135 99 in stock $168 ASTR the Label [PER…" at bounding box center [265, 307] width 462 height 427
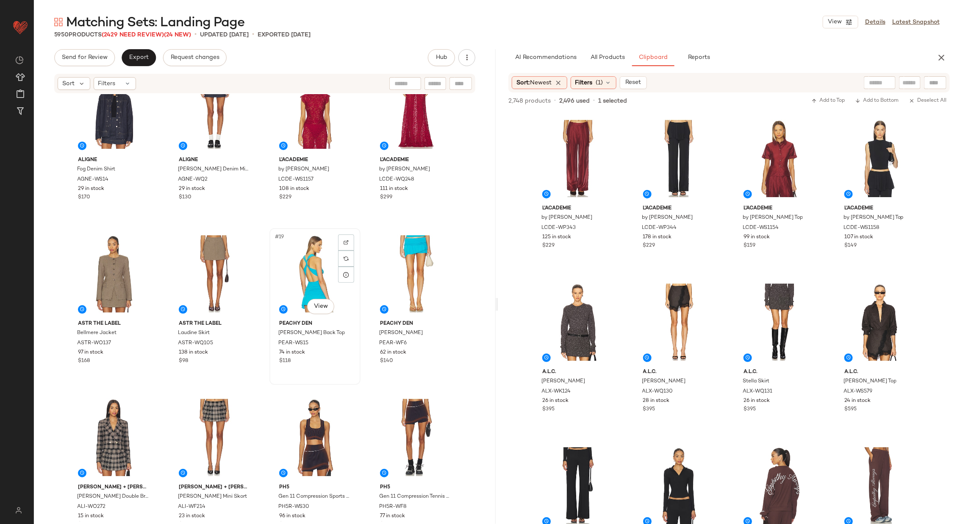
scroll to position [554, 0]
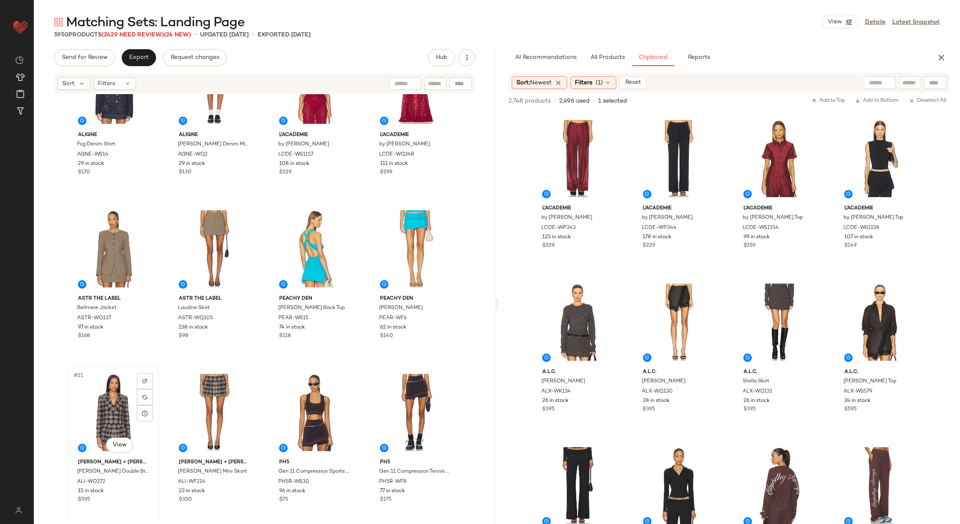
click at [103, 409] on div "#21 View" at bounding box center [113, 413] width 85 height 86
click at [204, 409] on div "#22 View" at bounding box center [214, 413] width 85 height 86
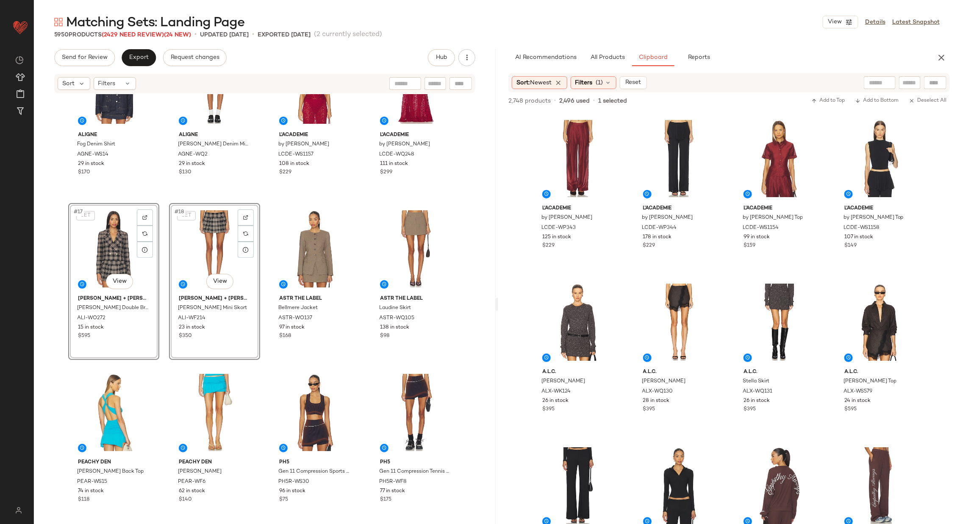
click at [262, 295] on div "ALIGNE Fog Denim Shirt AGNE-WS14 29 in stock $170 ALIGNE [PERSON_NAME] Denim Mi…" at bounding box center [265, 307] width 462 height 427
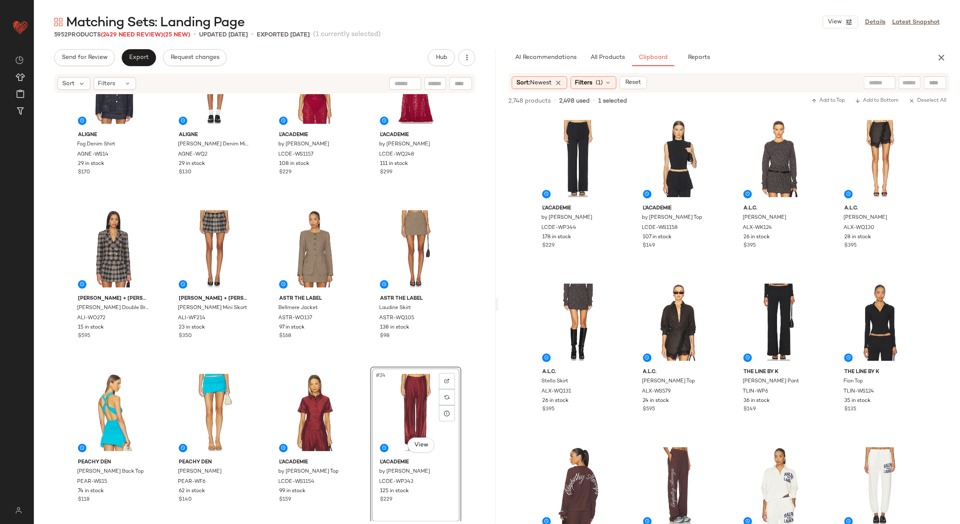
click at [362, 359] on div "ALIGNE Fog Denim Shirt AGNE-WS14 29 in stock $170 ALIGNE [PERSON_NAME] Denim Mi…" at bounding box center [265, 307] width 462 height 427
click at [320, 423] on div "#23 View" at bounding box center [315, 413] width 85 height 86
click at [412, 409] on div at bounding box center [415, 413] width 85 height 86
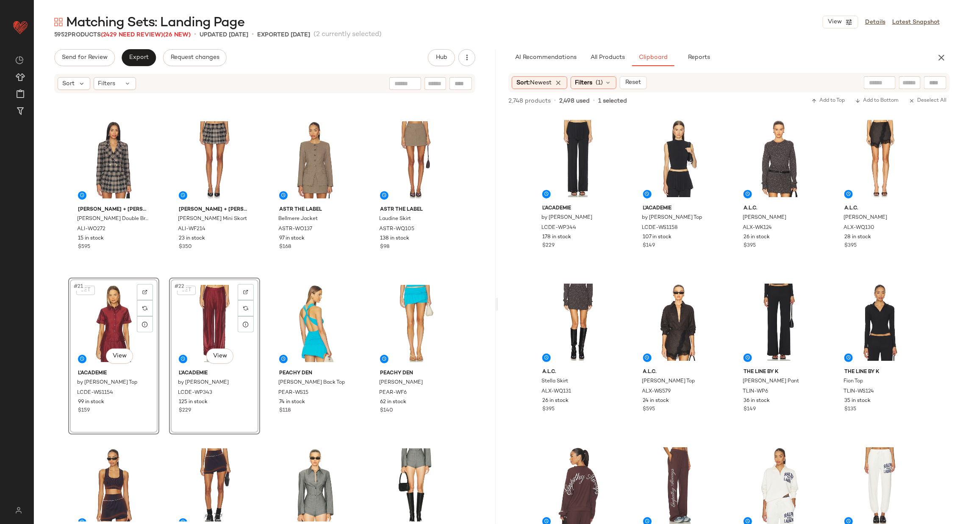
click at [260, 304] on div "ALIGNE Fog Denim Shirt AGNE-WS14 29 in stock $170 ALIGNE [PERSON_NAME] Denim Mi…" at bounding box center [265, 307] width 462 height 427
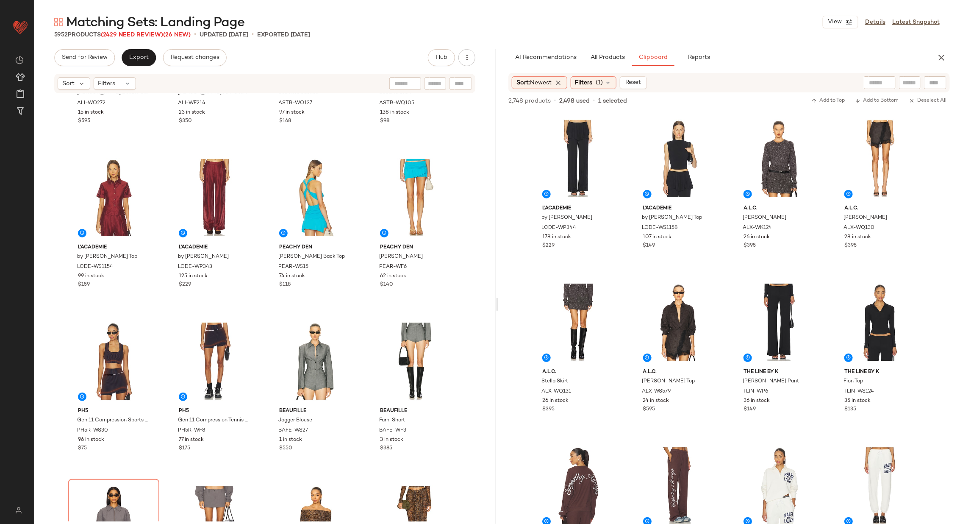
scroll to position [768, 0]
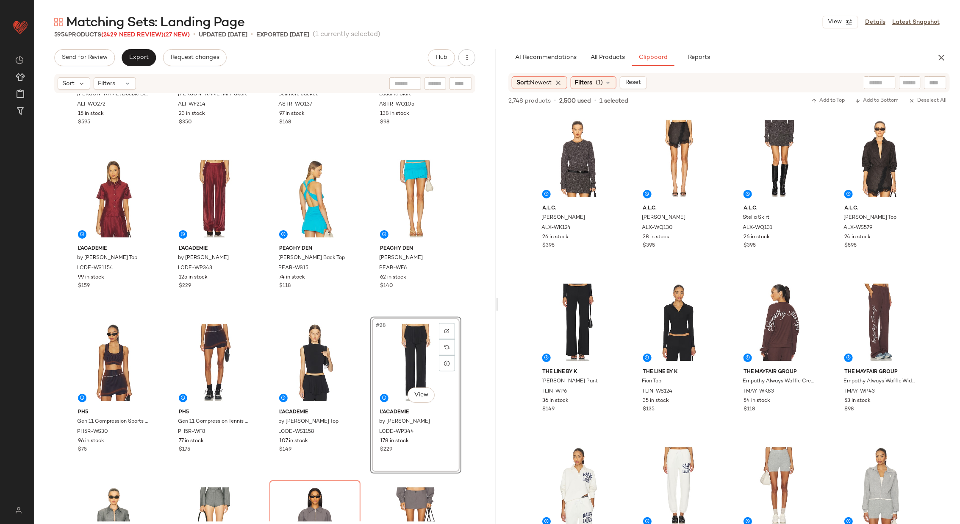
click at [364, 362] on div "[PERSON_NAME] + [PERSON_NAME] Double Breasted Blazer ALI-WO272 15 in stock $595…" at bounding box center [265, 307] width 462 height 427
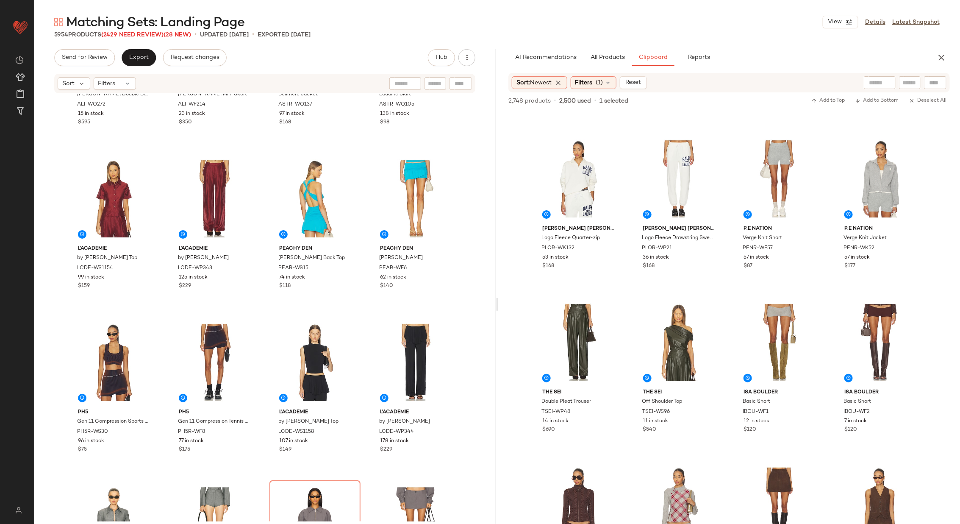
scroll to position [421, 0]
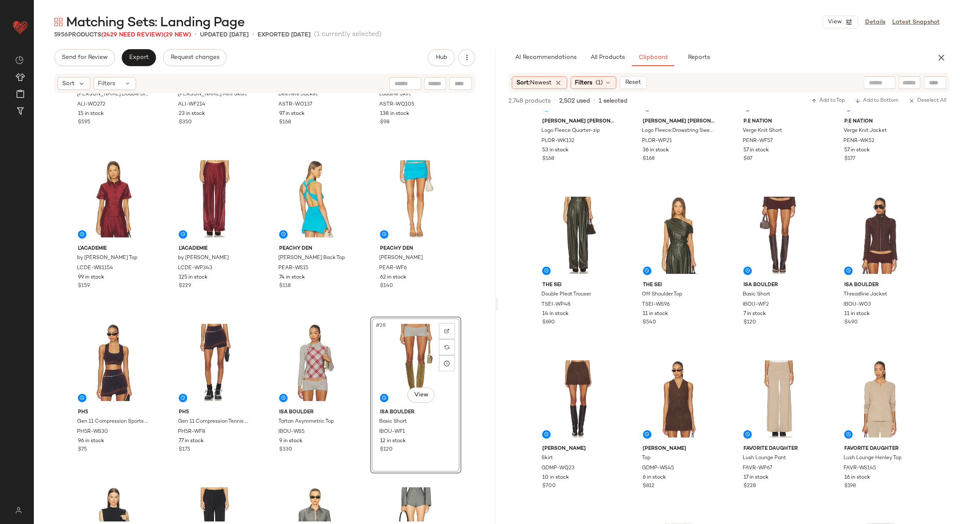
click at [364, 373] on div "[PERSON_NAME] + [PERSON_NAME] Double Breasted Blazer ALI-WO272 15 in stock $595…" at bounding box center [265, 307] width 462 height 427
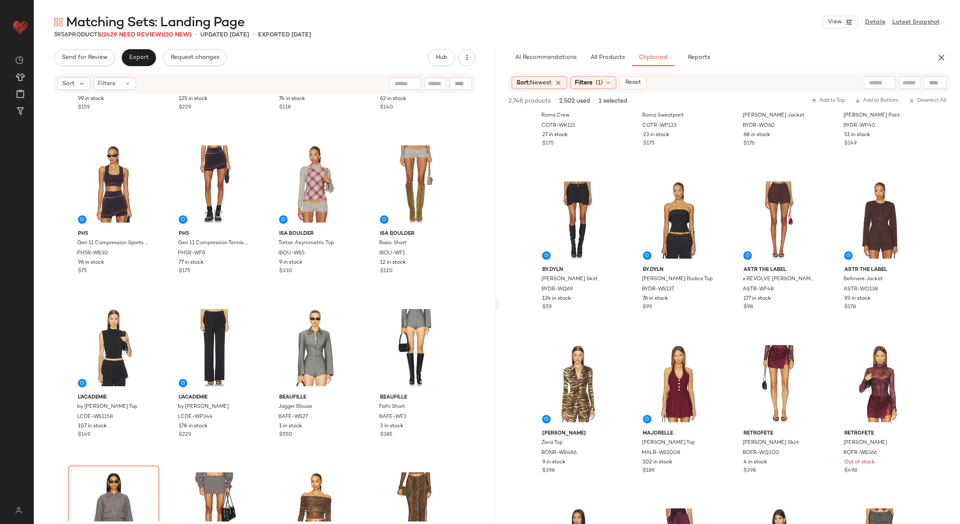
scroll to position [939, 0]
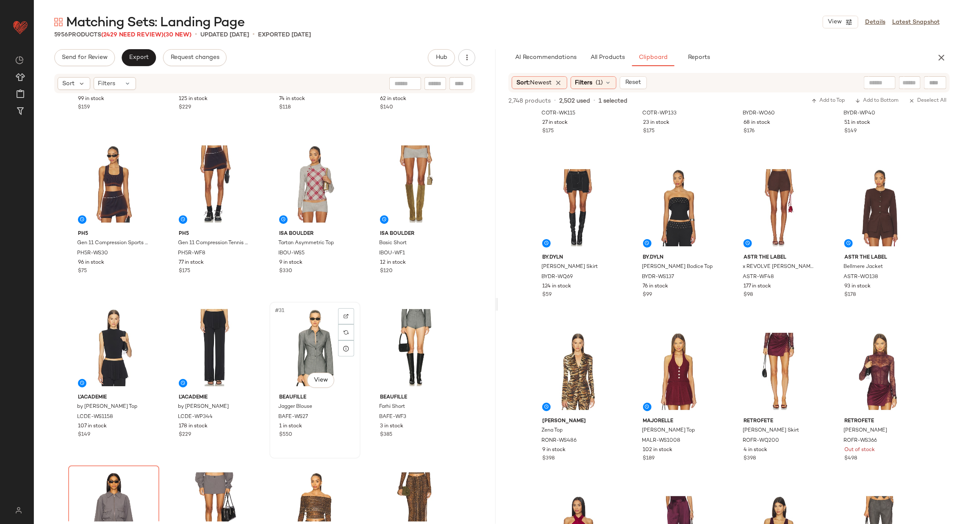
click at [301, 361] on div "#31 View" at bounding box center [315, 348] width 85 height 86
click at [405, 356] on div "#32 View" at bounding box center [415, 348] width 85 height 86
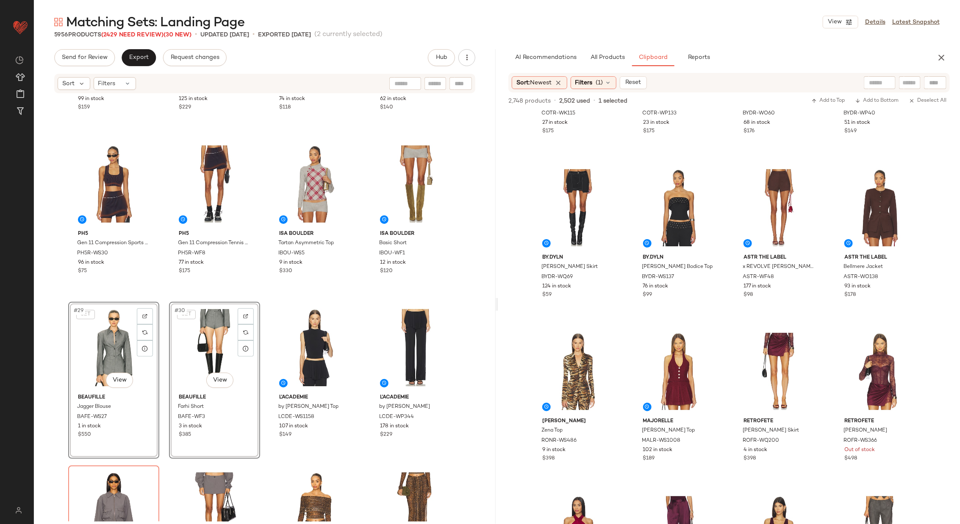
click at [261, 295] on div "L'Academie by [PERSON_NAME] Top LCDE-WS1154 99 in stock $159 L'Academie by [PER…" at bounding box center [265, 307] width 462 height 427
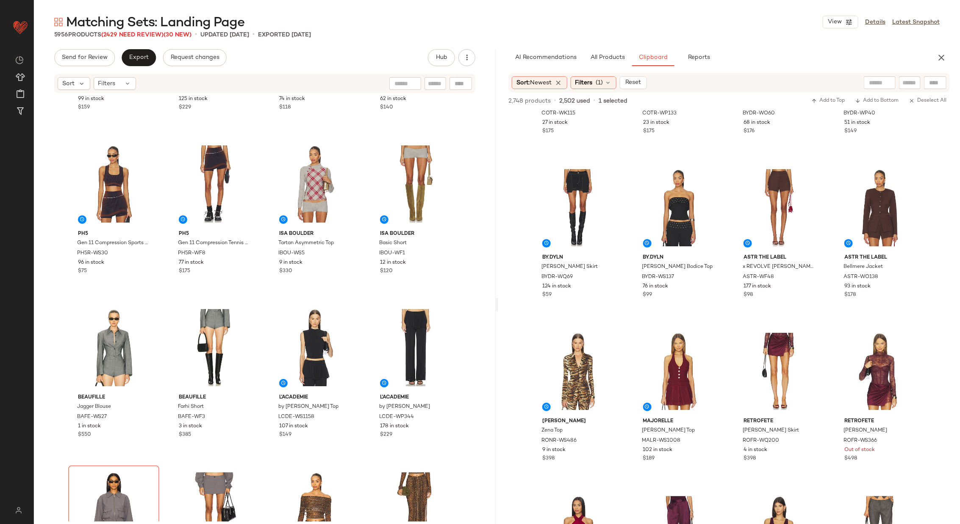
scroll to position [1063, 0]
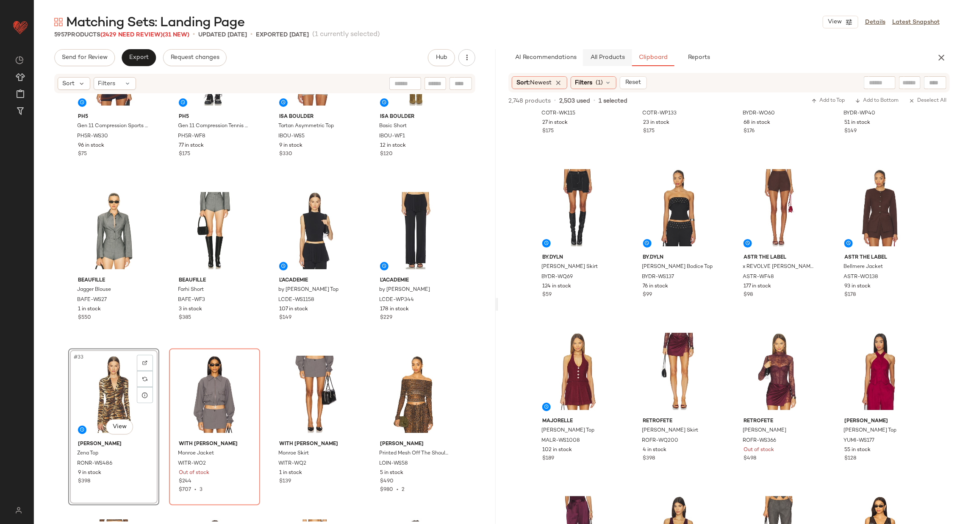
click at [612, 63] on button "All Products" at bounding box center [607, 57] width 49 height 17
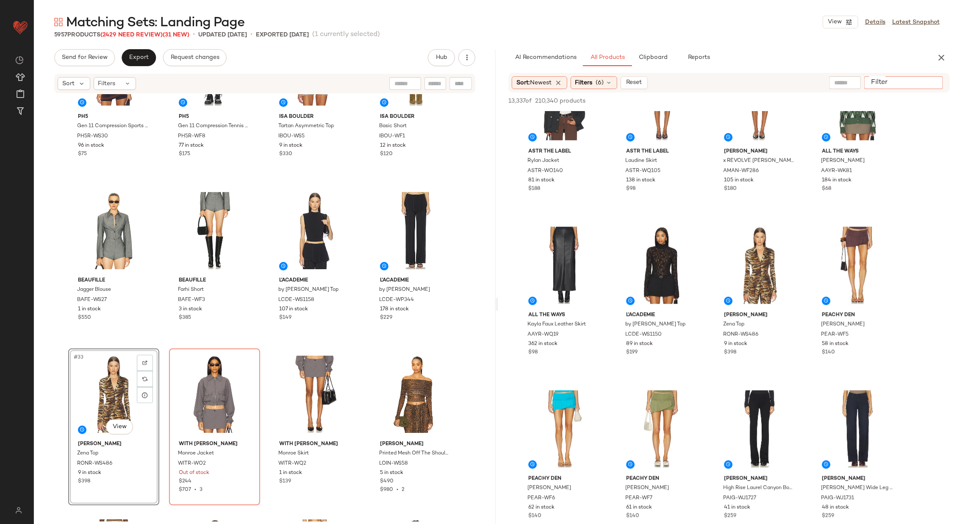
click at [939, 81] on input "Filter" at bounding box center [904, 82] width 72 height 9
type input "**********"
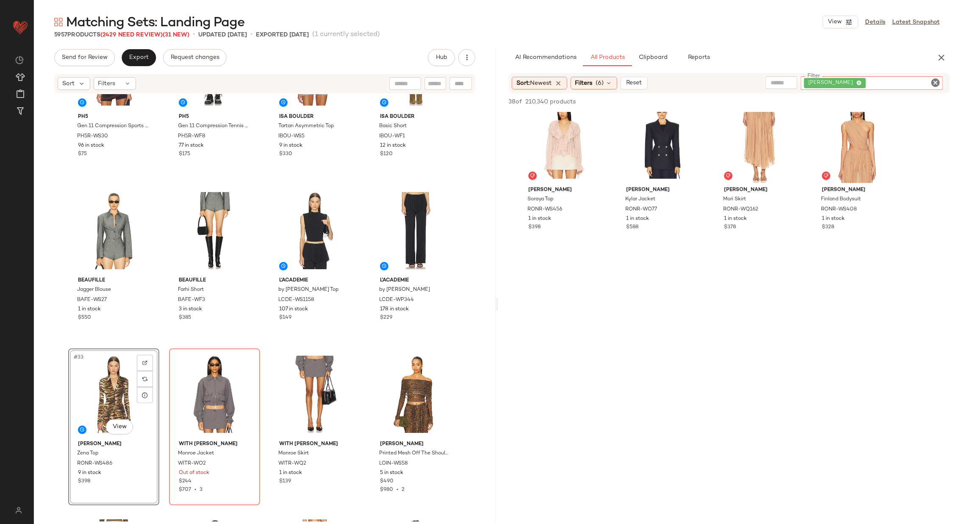
scroll to position [846, 0]
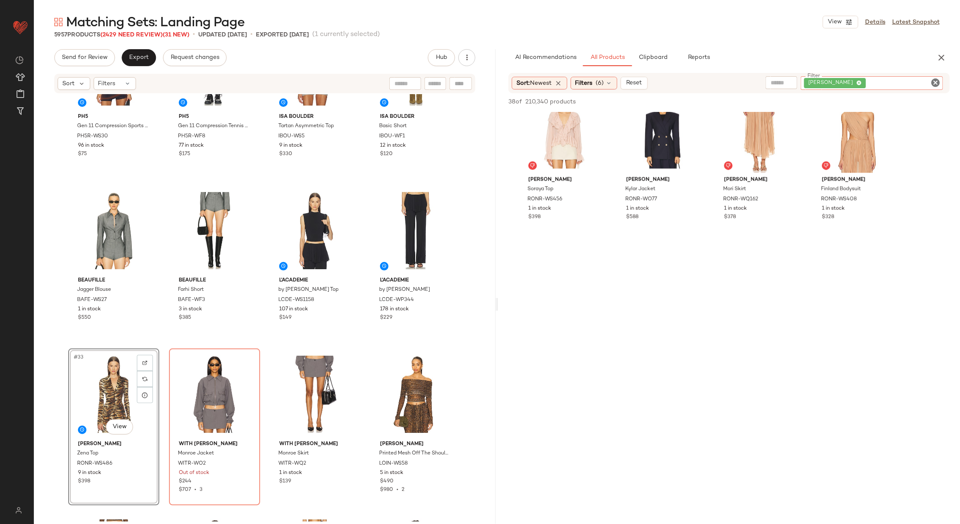
click at [793, 82] on input "text" at bounding box center [782, 82] width 22 height 9
type input "*******"
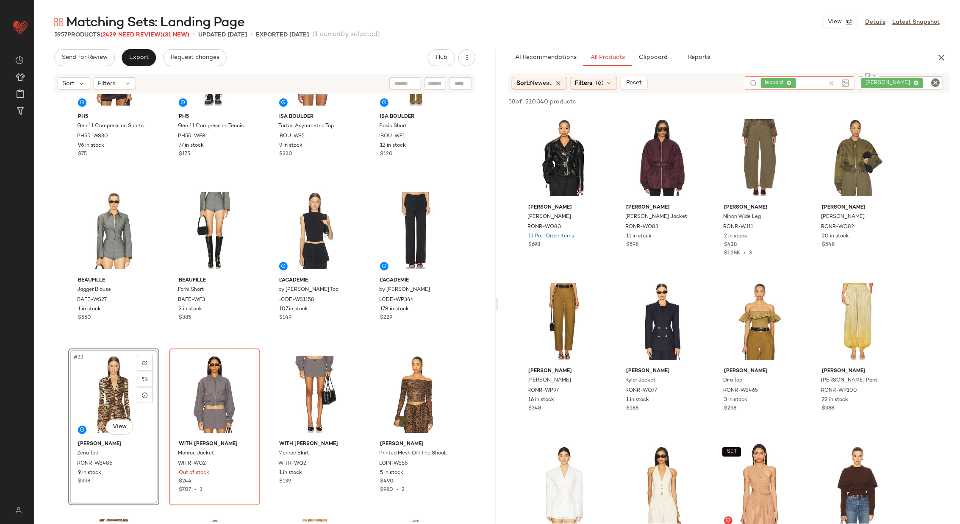
click at [835, 81] on icon at bounding box center [832, 83] width 6 height 6
click at [935, 81] on icon "Clear Filter" at bounding box center [936, 83] width 10 height 10
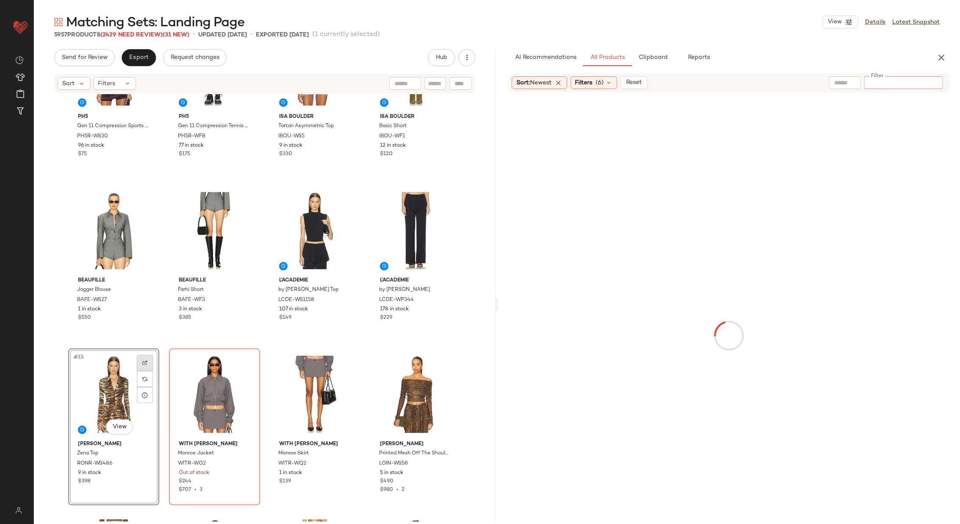
click at [149, 355] on div at bounding box center [145, 363] width 16 height 16
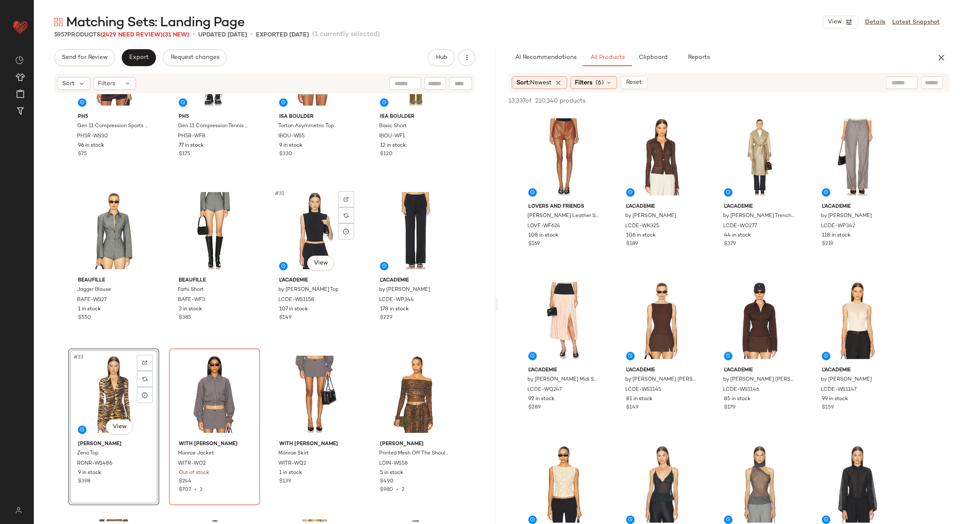
click at [264, 339] on div "PH5 Gen 11 Compression Sports Bra PH5R-WS30 96 in stock $75 PH5 Gen 11 Compress…" at bounding box center [265, 307] width 462 height 427
click at [102, 395] on div "#33 View" at bounding box center [113, 394] width 85 height 86
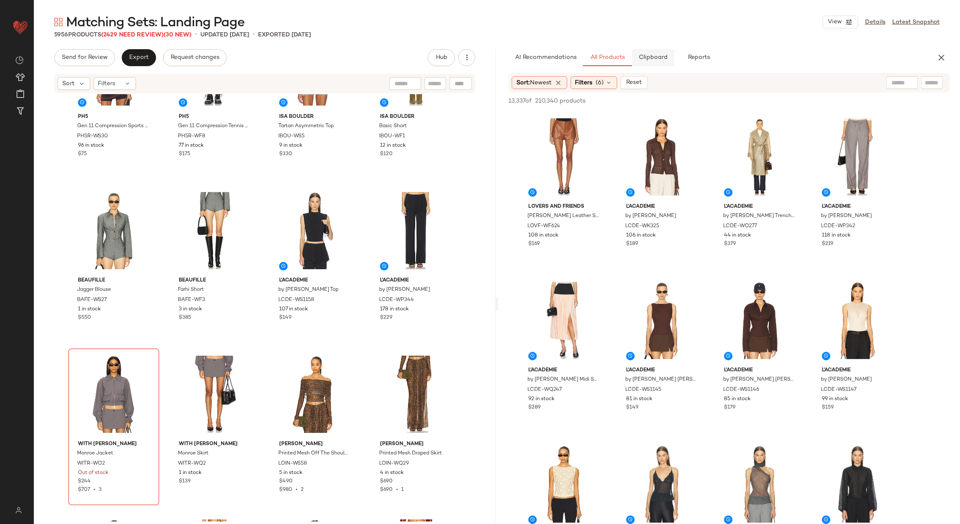
click at [660, 58] on span "Clipboard" at bounding box center [653, 57] width 29 height 7
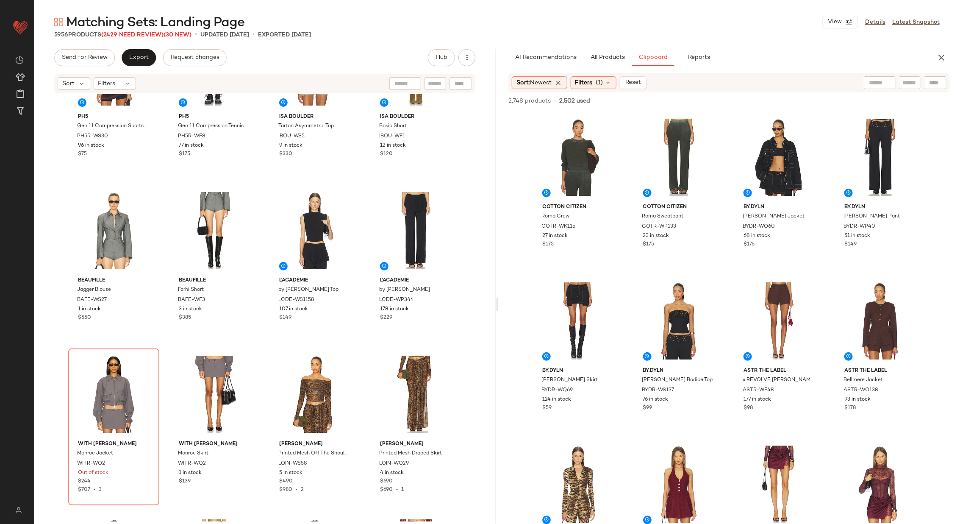
scroll to position [825, 0]
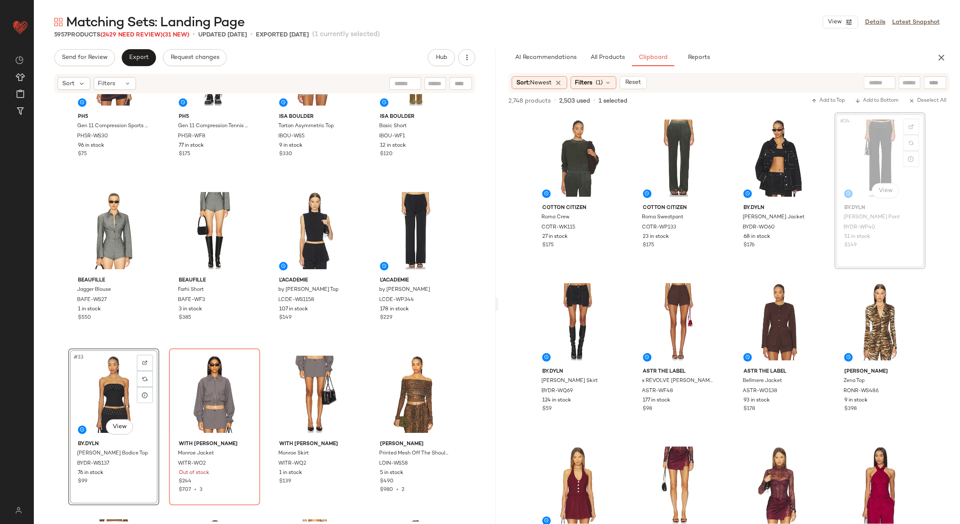
scroll to position [823, 0]
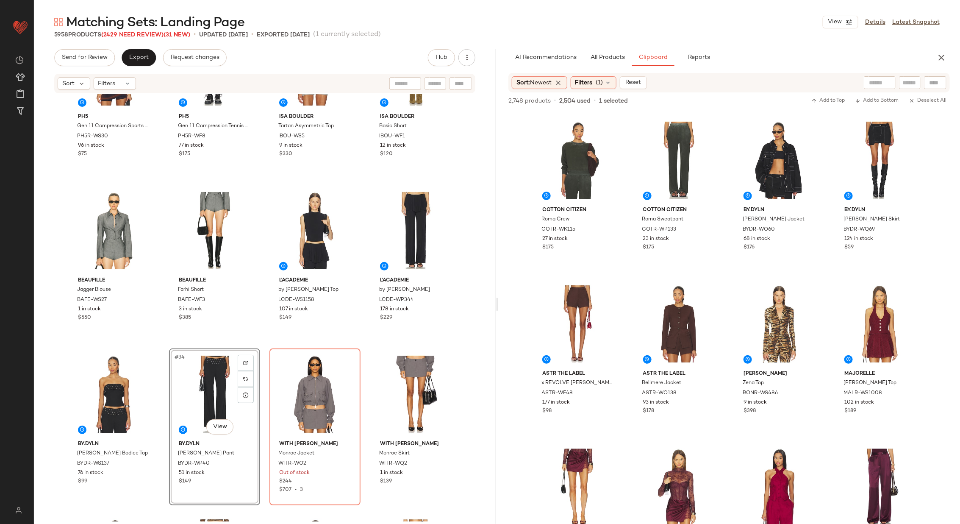
click at [265, 339] on div "PH5 Gen 11 Compression Sports Bra PH5R-WS30 96 in stock $75 PH5 Gen 11 Compress…" at bounding box center [265, 307] width 462 height 427
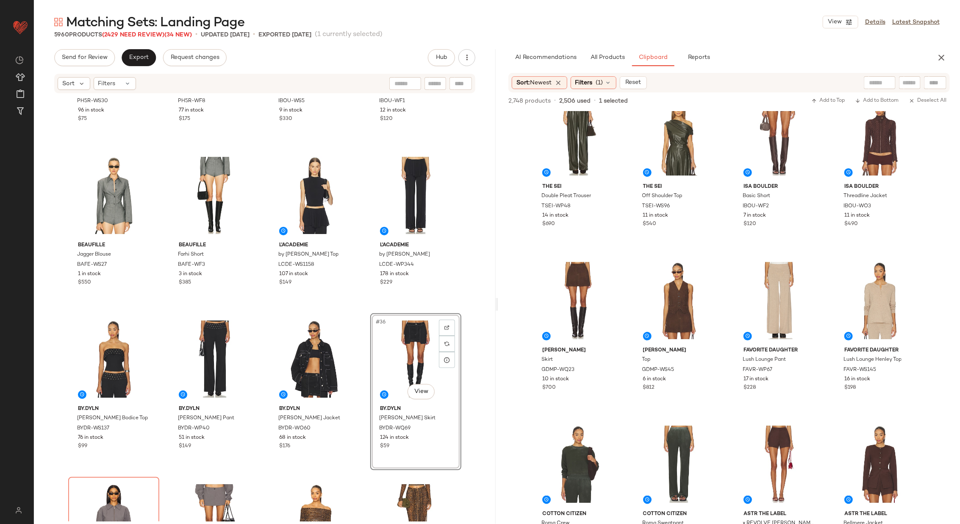
scroll to position [524, 0]
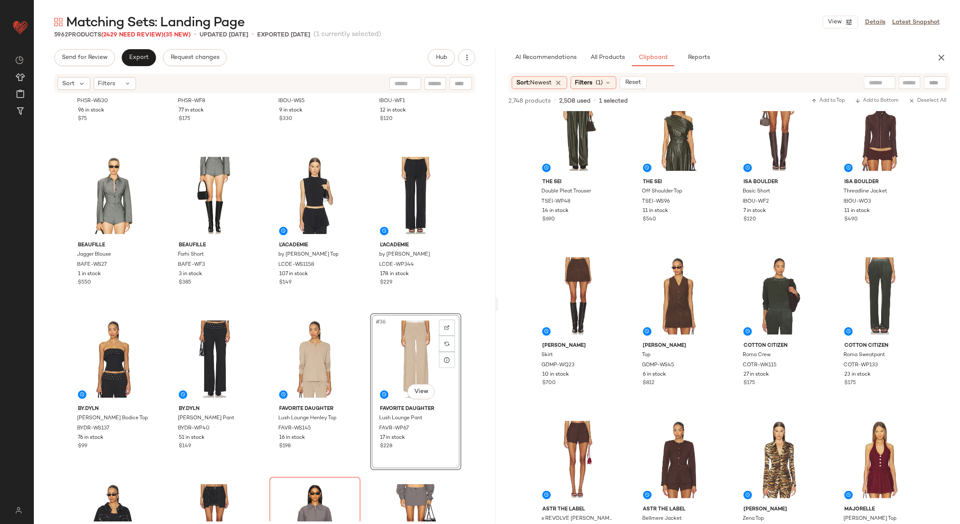
click at [364, 365] on div "PH5 Gen 11 Compression Sports Bra PH5R-WS30 96 in stock $75 PH5 Gen 11 Compress…" at bounding box center [265, 307] width 462 height 427
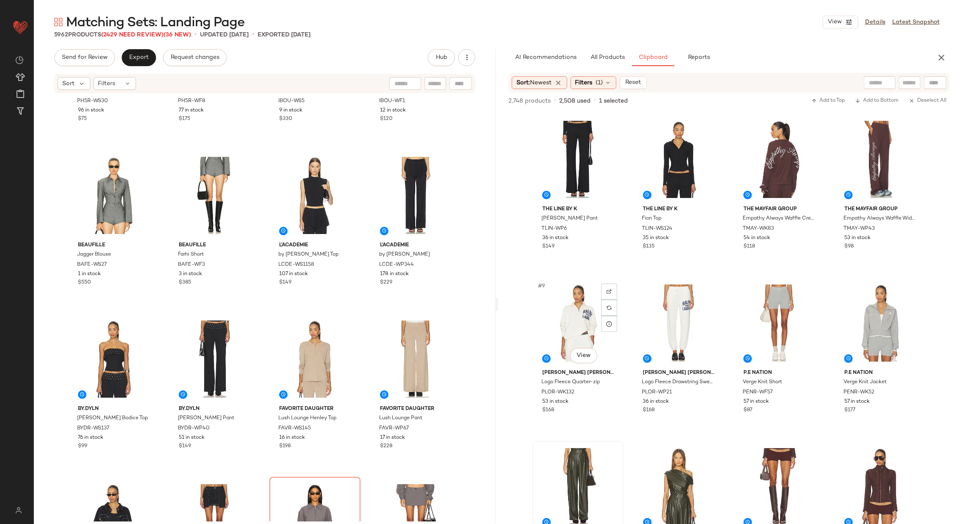
scroll to position [134, 0]
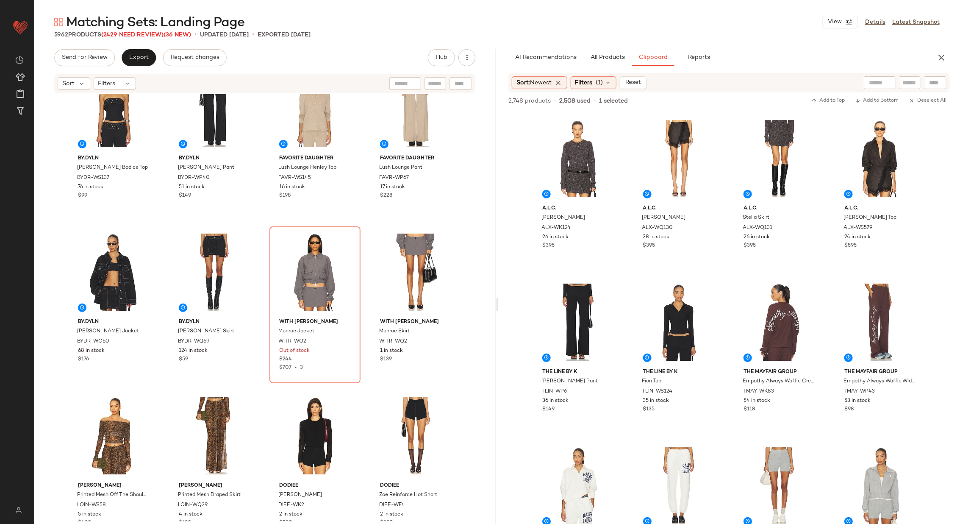
scroll to position [1352, 0]
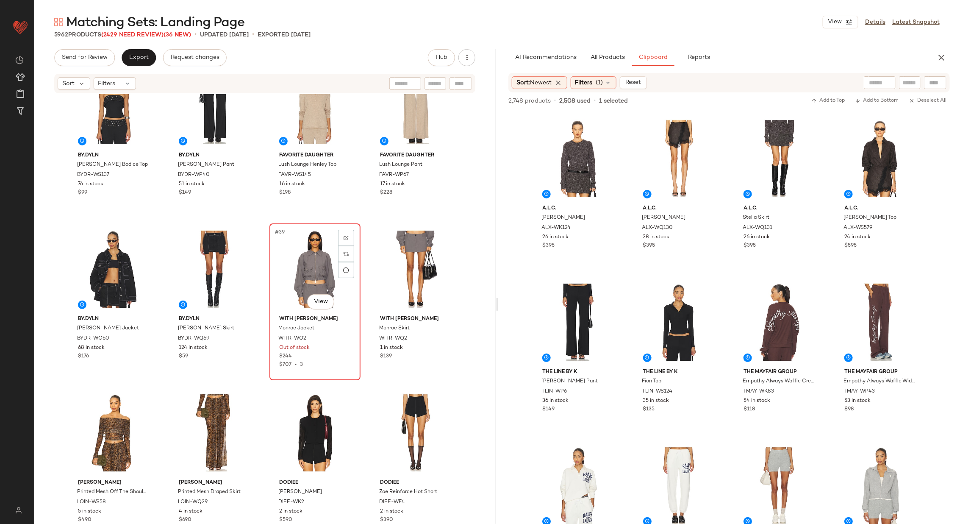
click at [314, 265] on div "#39 View" at bounding box center [315, 269] width 85 height 86
click at [415, 256] on div "#40 View" at bounding box center [415, 269] width 85 height 86
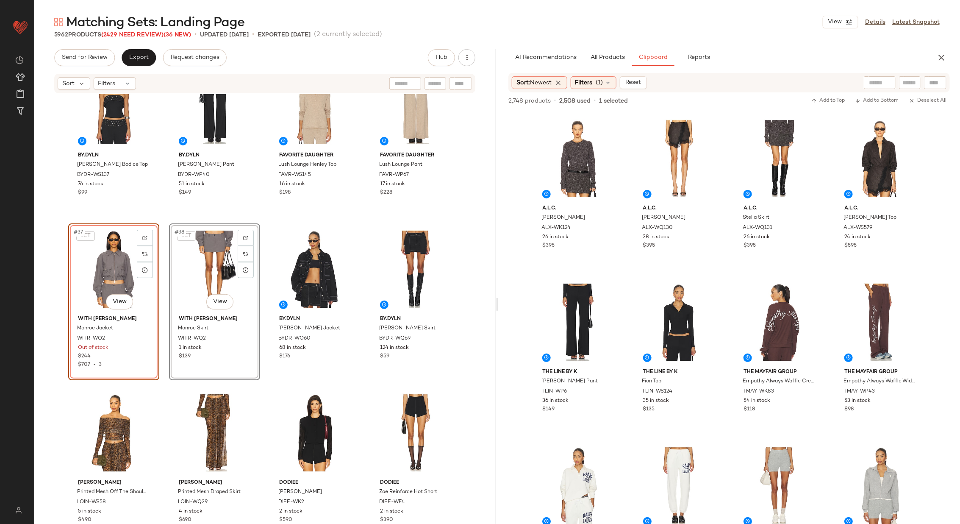
click at [266, 283] on div "Beaufille Jagger Blouse BAFE-WS27 1 in stock $550 Beaufille Farhi Short BAFE-WF…" at bounding box center [265, 307] width 462 height 427
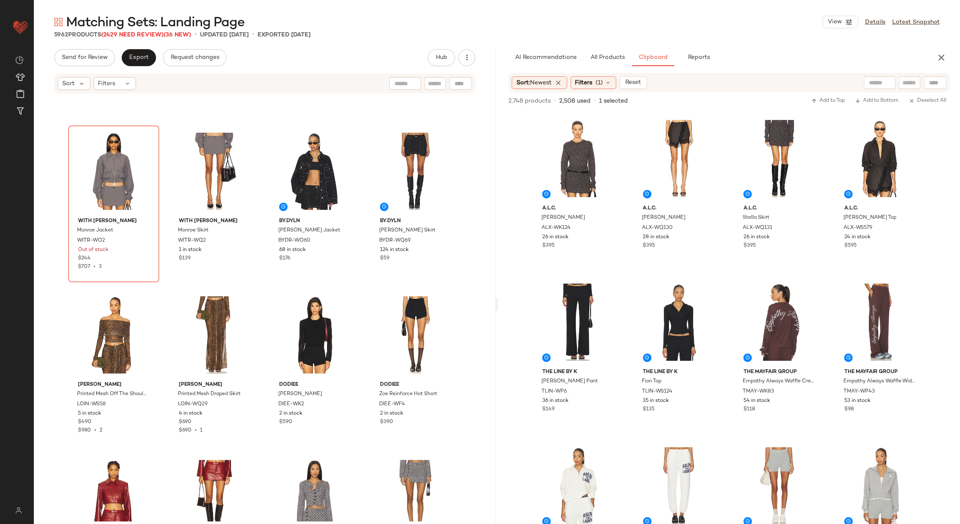
scroll to position [1444, 0]
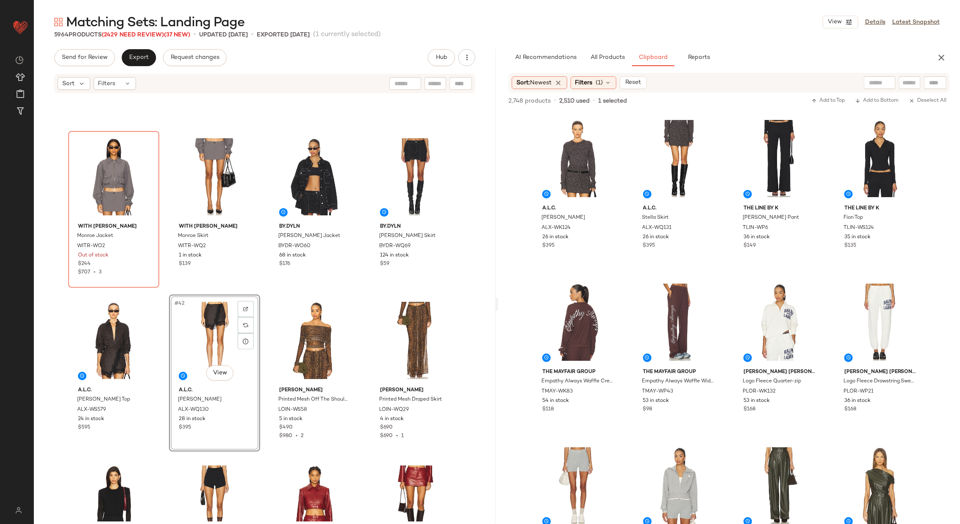
click at [262, 292] on div "With Jean Monroe Jacket WITR-WO2 Out of stock $244 $707 • 3 With Jean Monroe Sk…" at bounding box center [265, 307] width 462 height 427
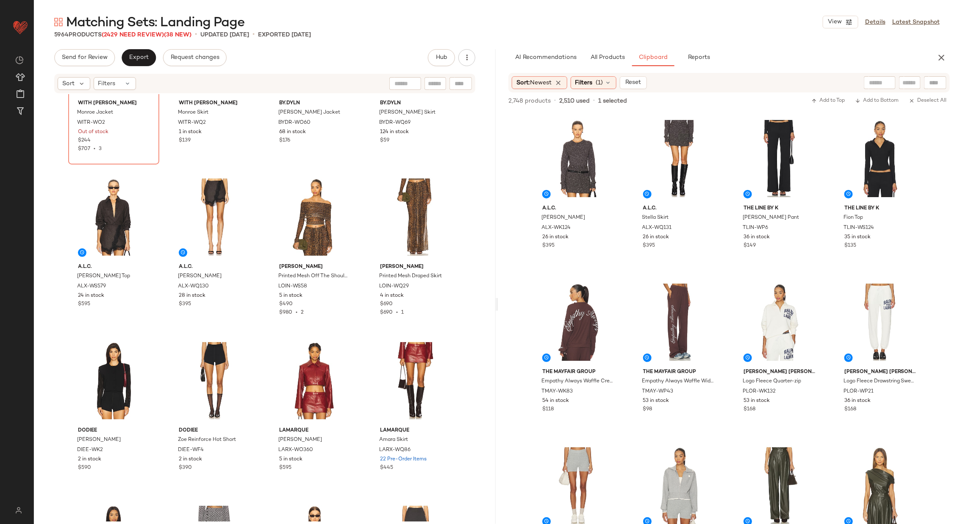
scroll to position [1579, 0]
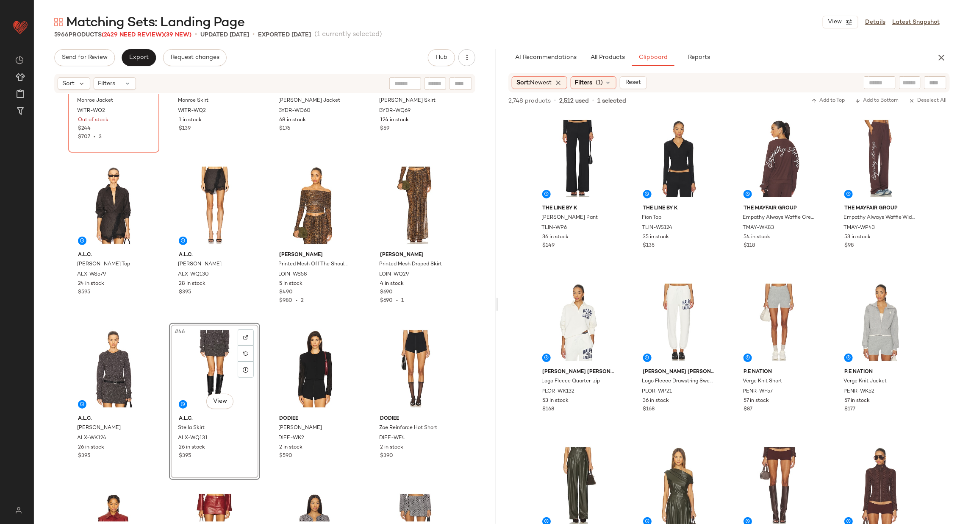
click at [262, 321] on div "With Jean Monroe Jacket WITR-WO2 Out of stock $244 $707 • 3 With Jean Monroe Sk…" at bounding box center [265, 307] width 462 height 427
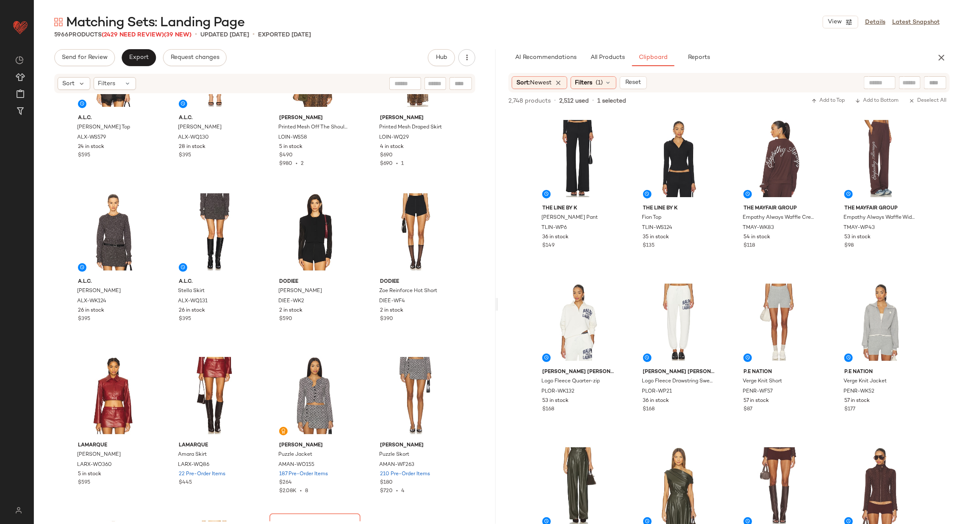
scroll to position [1721, 0]
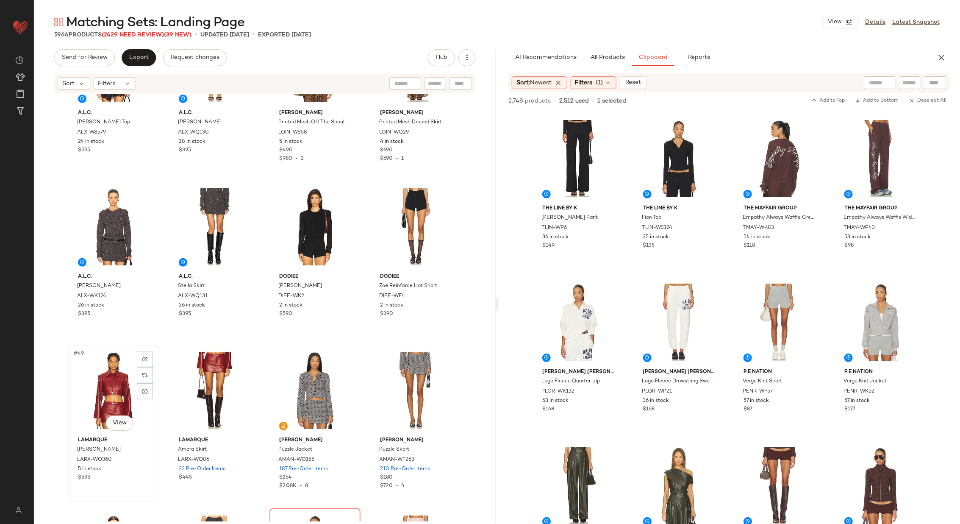
click at [106, 388] on div "#49 View" at bounding box center [113, 391] width 85 height 86
click at [222, 387] on div "#50 View" at bounding box center [214, 391] width 85 height 86
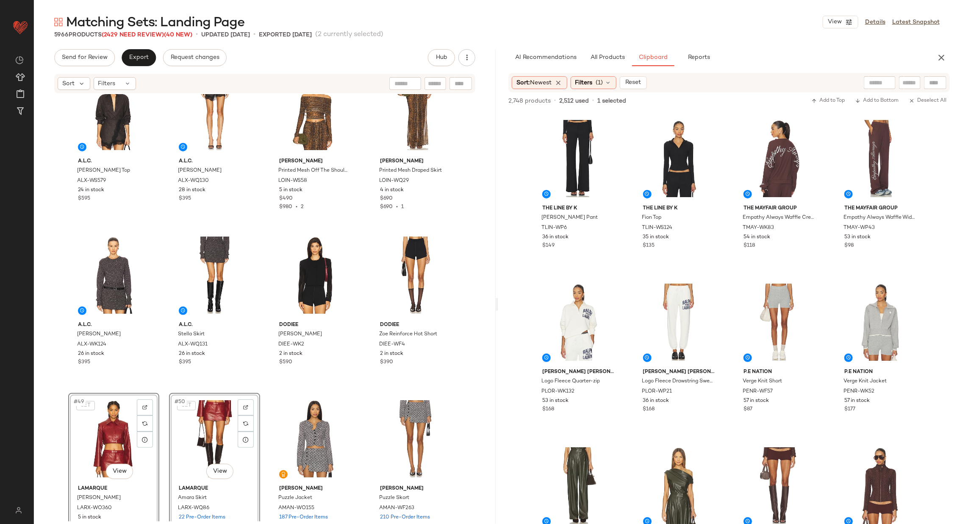
scroll to position [1673, 0]
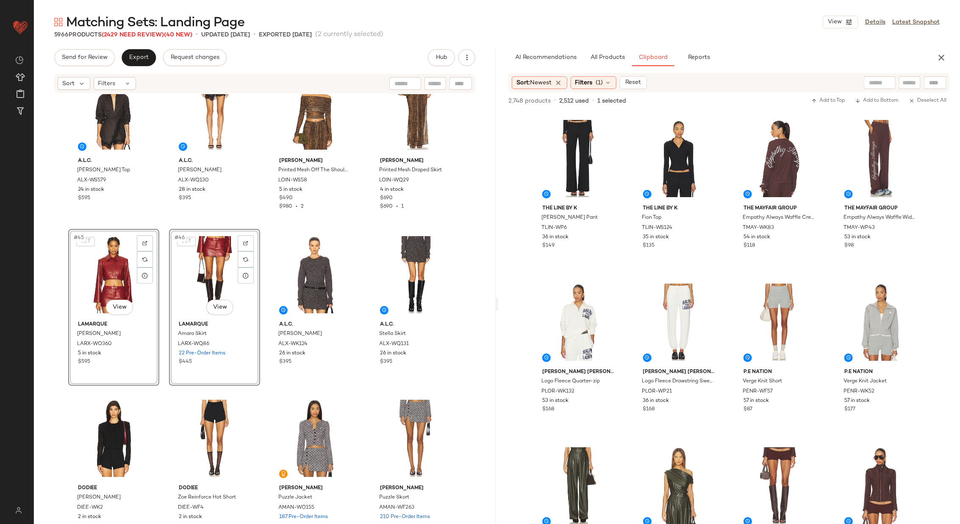
click at [261, 292] on div "A.L.C. Spence Top ALX-WS579 24 in stock $595 A.L.C. Sophia Skirt ALX-WQ130 28 i…" at bounding box center [265, 307] width 462 height 427
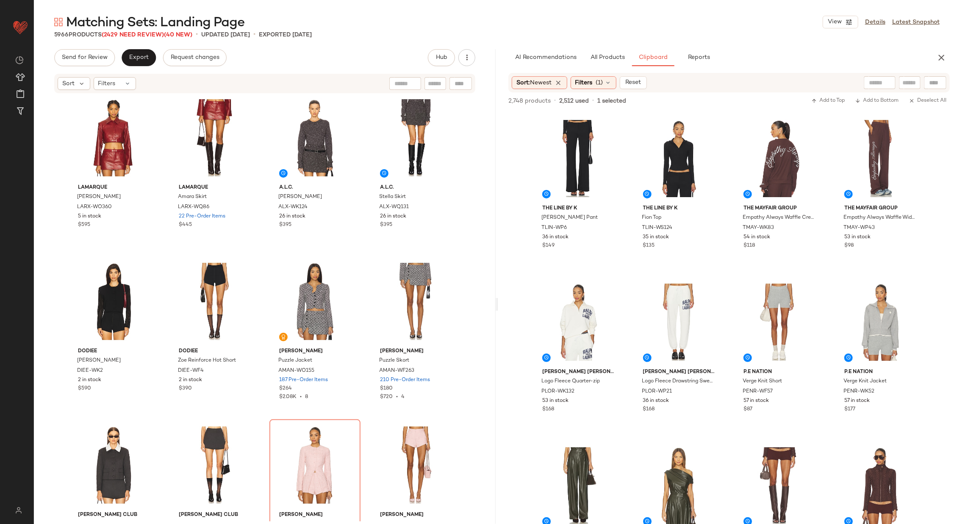
scroll to position [1823, 0]
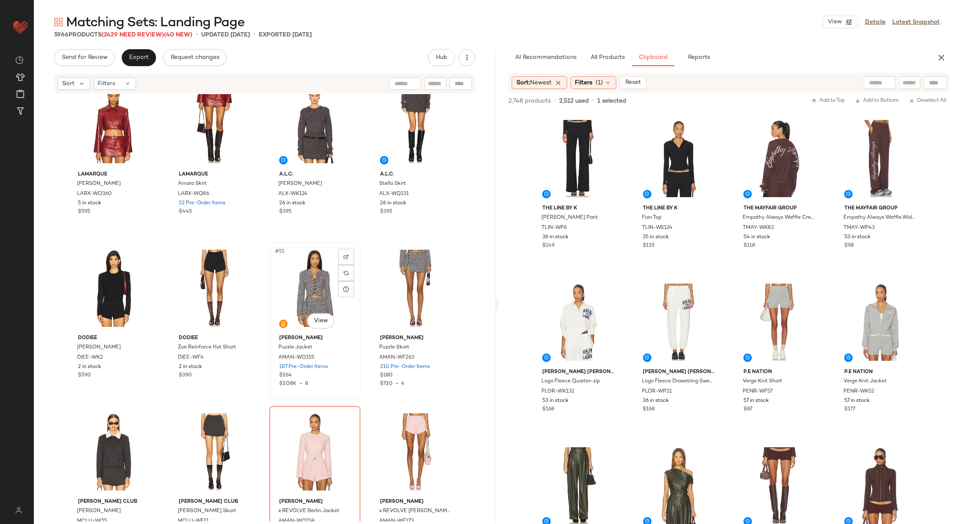
click at [305, 276] on div "#51 View" at bounding box center [315, 288] width 85 height 86
click at [389, 277] on div "#52 View" at bounding box center [415, 288] width 85 height 86
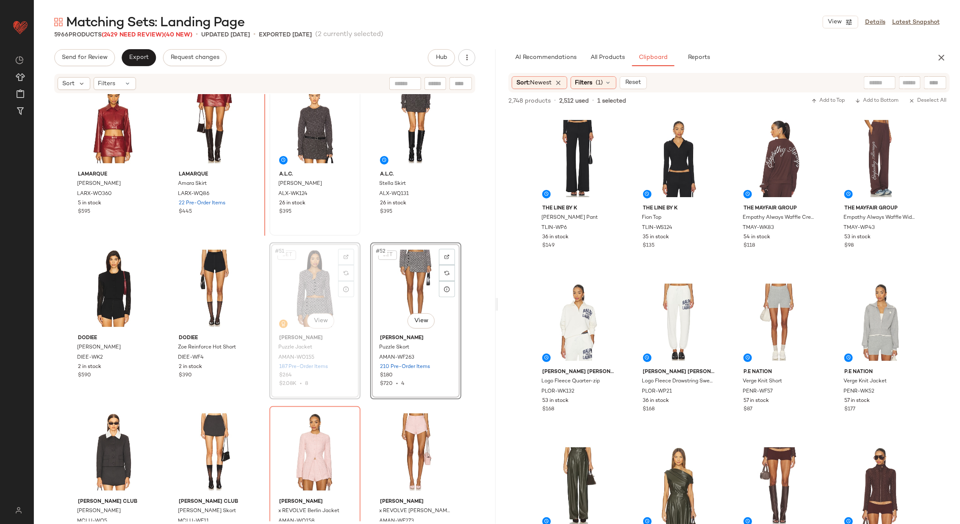
scroll to position [1821, 0]
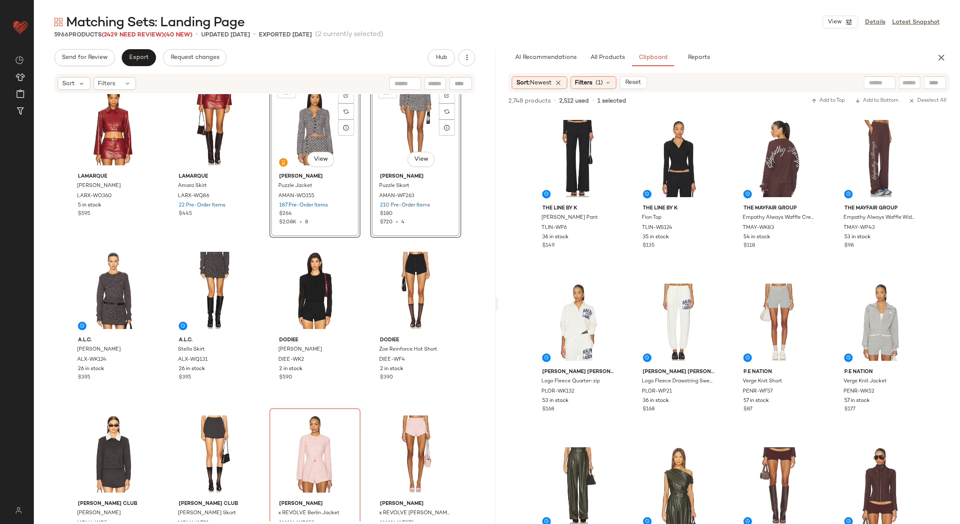
click at [258, 203] on div "A.L.C. Spence Top ALX-WS579 24 in stock $595 A.L.C. Sophia Skirt ALX-WQ130 28 i…" at bounding box center [265, 307] width 462 height 427
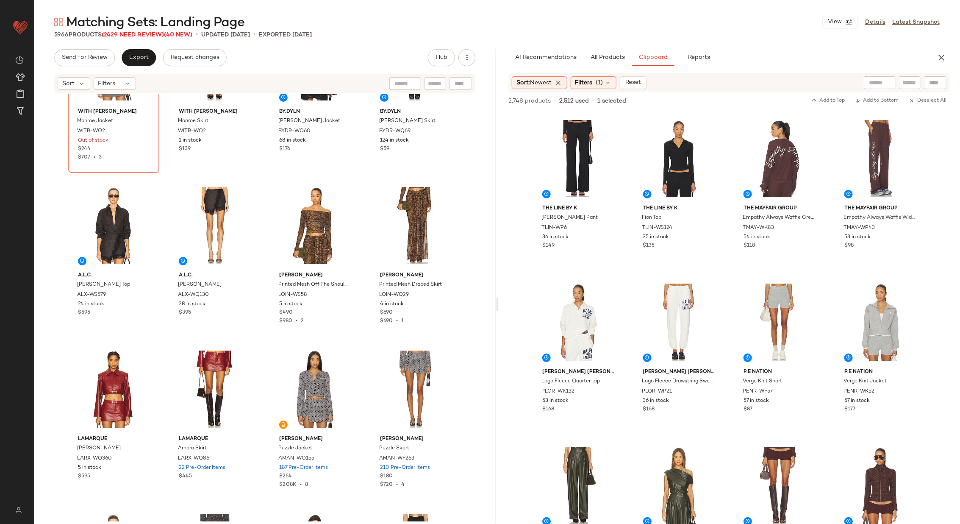
scroll to position [1575, 0]
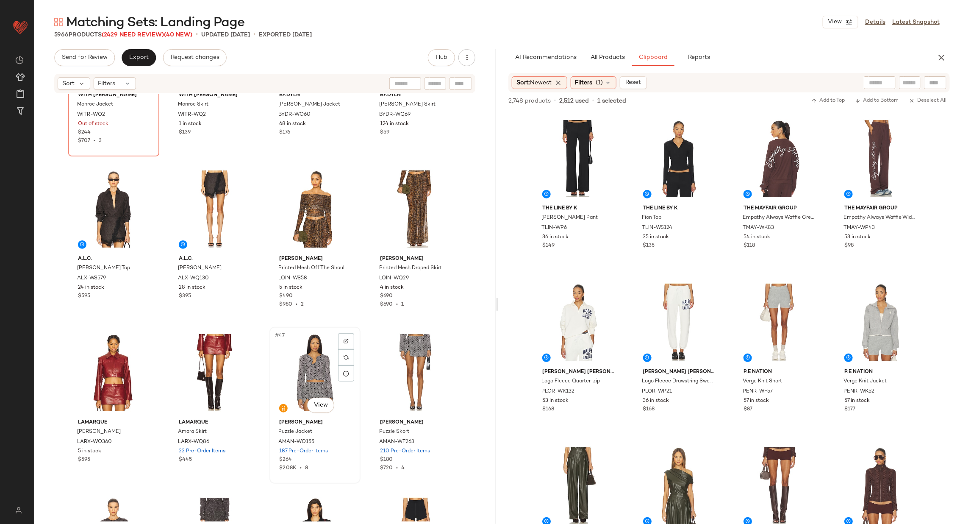
click at [292, 358] on div "#47 View" at bounding box center [315, 373] width 85 height 86
click at [392, 365] on div "#48 View" at bounding box center [415, 373] width 85 height 86
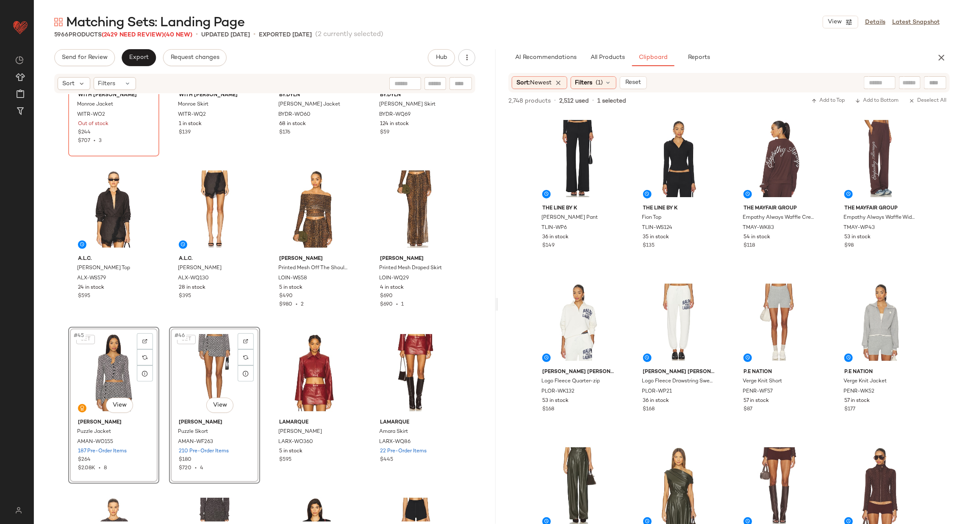
click at [261, 323] on div "With Jean Monroe Jacket WITR-WO2 Out of stock $244 $707 • 3 With Jean Monroe Sk…" at bounding box center [265, 307] width 462 height 427
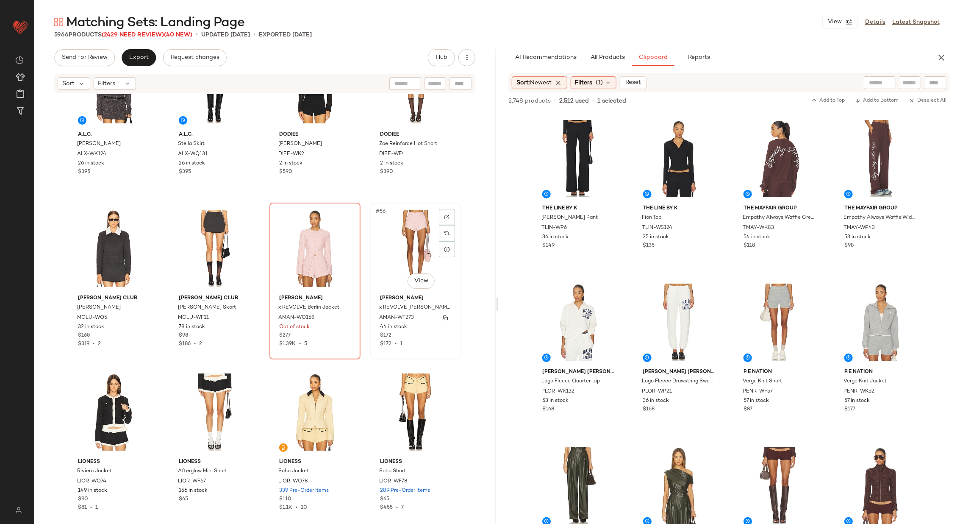
scroll to position [2034, 0]
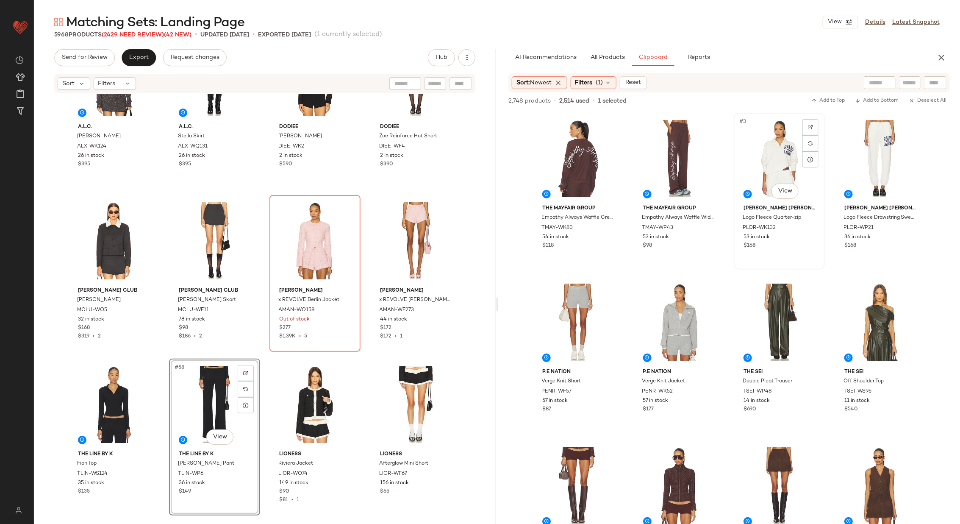
click at [755, 174] on div "#3 View" at bounding box center [779, 159] width 85 height 86
click at [871, 154] on div "#4 View" at bounding box center [880, 159] width 85 height 86
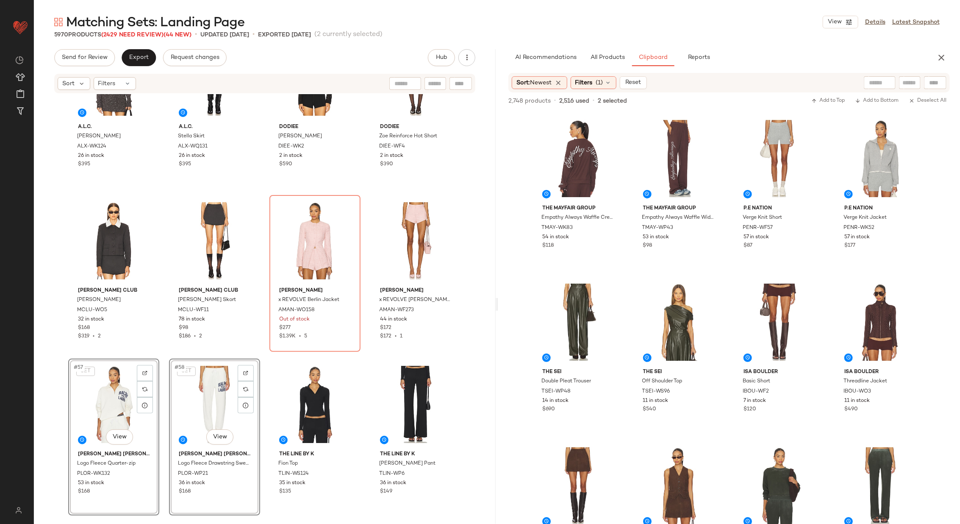
click at [260, 351] on div "A.L.C. Zoe Sweater ALX-WK124 26 in stock $395 A.L.C. Stella Skirt ALX-WQ131 26 …" at bounding box center [265, 307] width 462 height 427
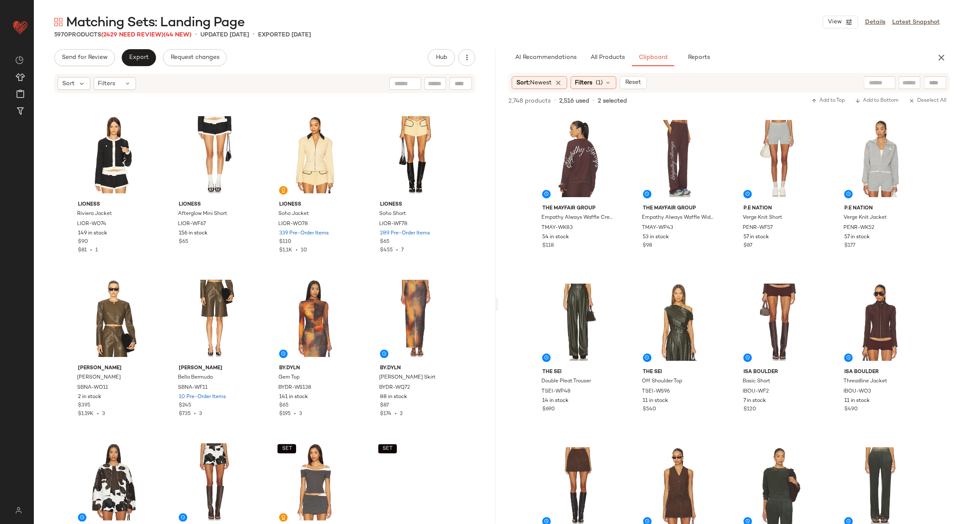
scroll to position [2445, 0]
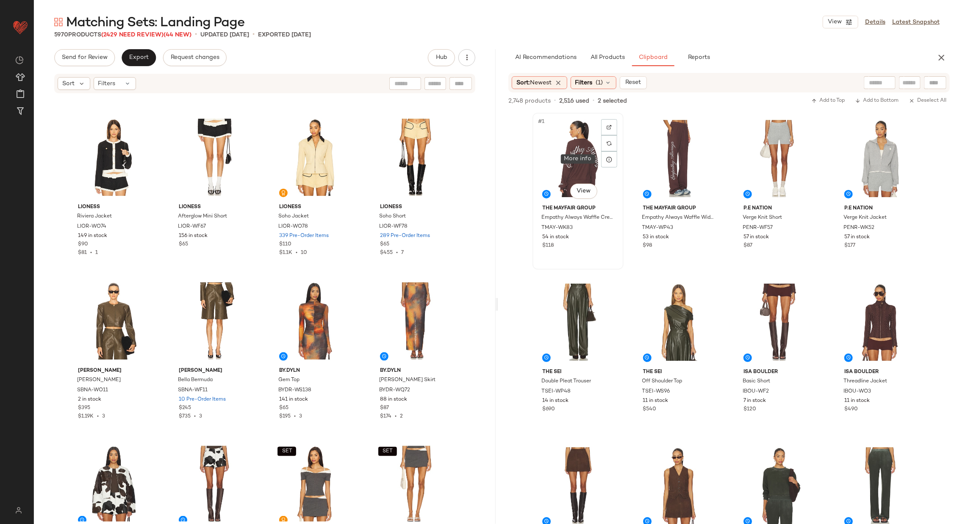
click at [566, 159] on div "#1 View" at bounding box center [578, 159] width 85 height 86
click at [623, 176] on div "#1 View The Mayfair Group Empathy Always Waffle Crewneck TMAY-WK83 54 in stock …" at bounding box center [729, 336] width 393 height 447
click at [583, 167] on div "#1 View" at bounding box center [578, 159] width 85 height 86
click at [654, 159] on div "#2 View" at bounding box center [679, 159] width 85 height 86
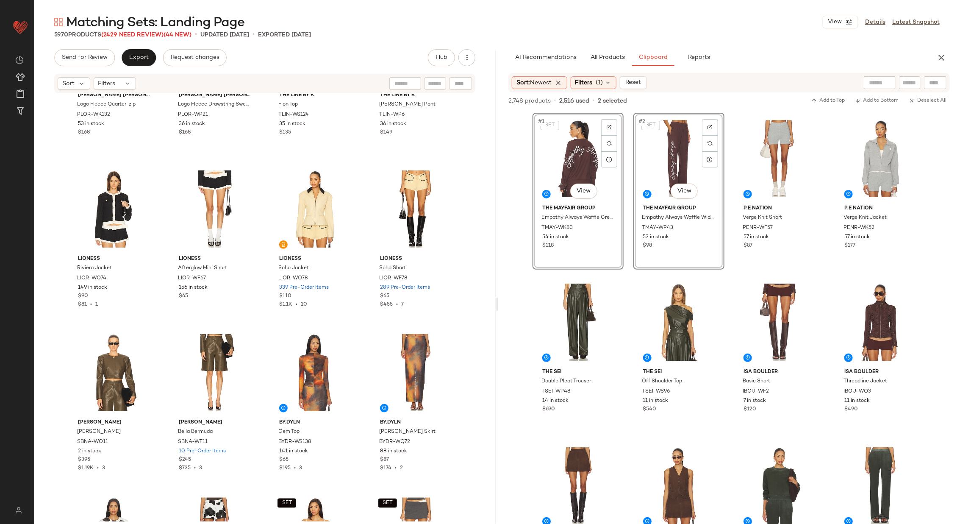
scroll to position [2395, 0]
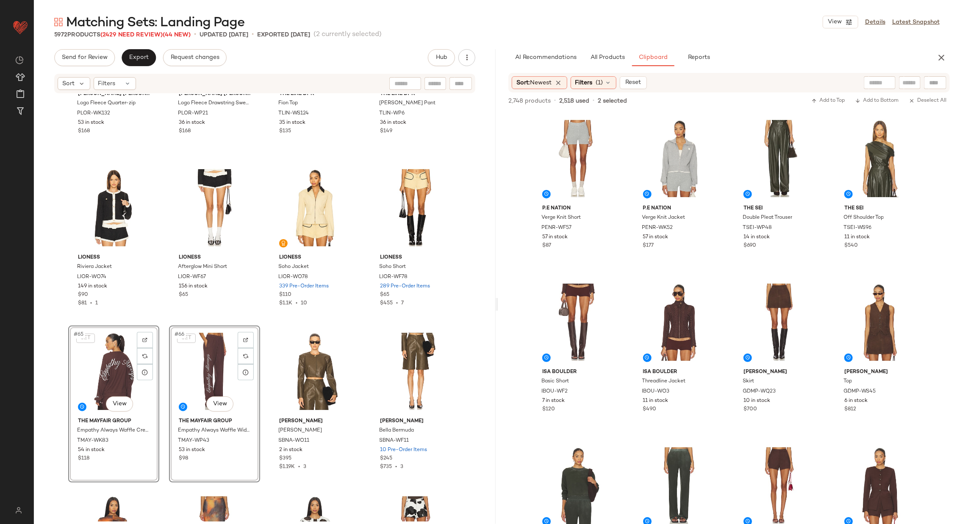
click at [364, 285] on div "Polo Ralph Lauren Logo Fleece Quarter-zip PLOR-WK132 53 in stock $168 Polo Ralp…" at bounding box center [265, 307] width 462 height 427
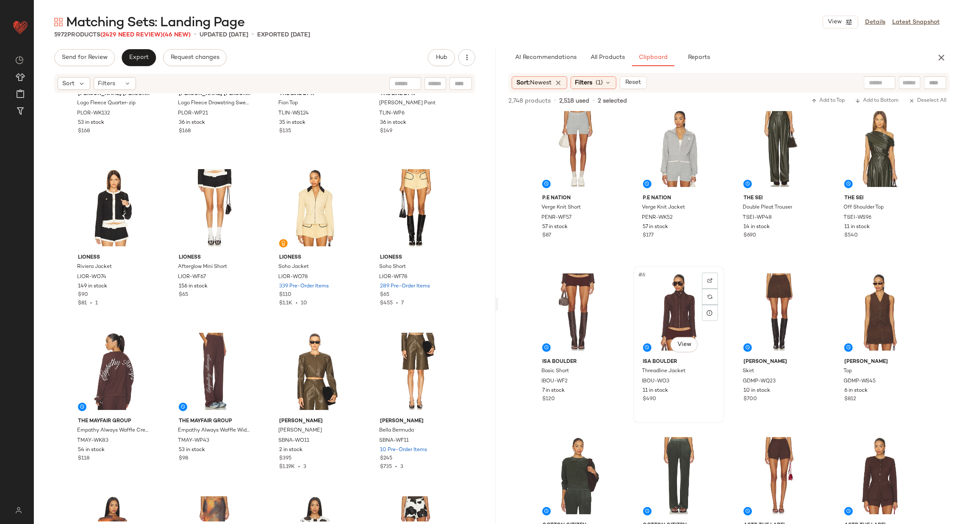
scroll to position [0, 0]
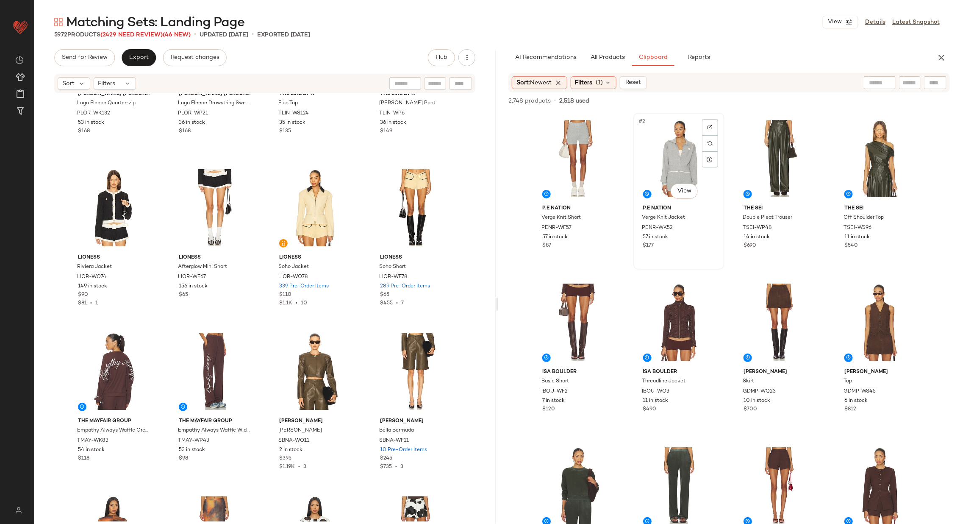
click at [668, 153] on div "#2 View" at bounding box center [679, 159] width 85 height 86
click at [573, 162] on div "#1 View" at bounding box center [578, 159] width 85 height 86
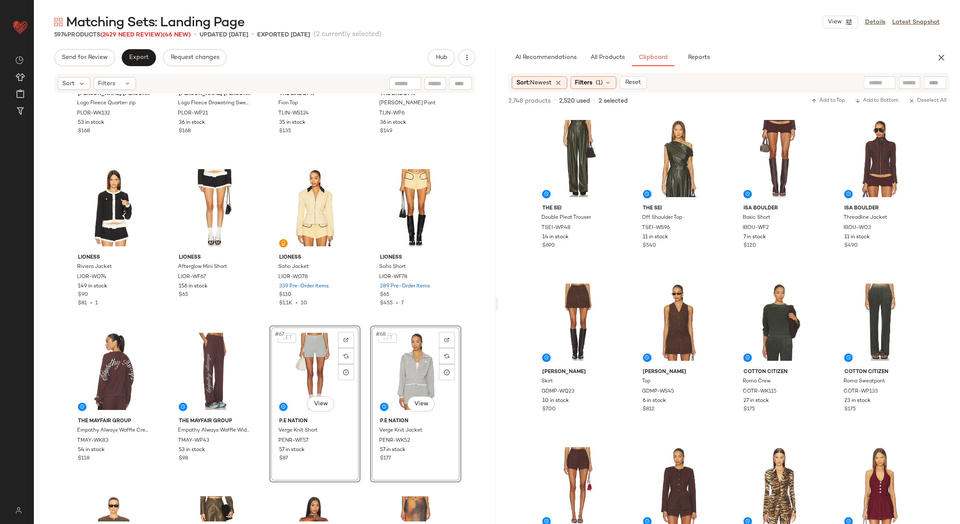
click at [365, 323] on div "Polo Ralph Lauren Logo Fleece Quarter-zip PLOR-WK132 53 in stock $168 Polo Ralp…" at bounding box center [265, 307] width 462 height 427
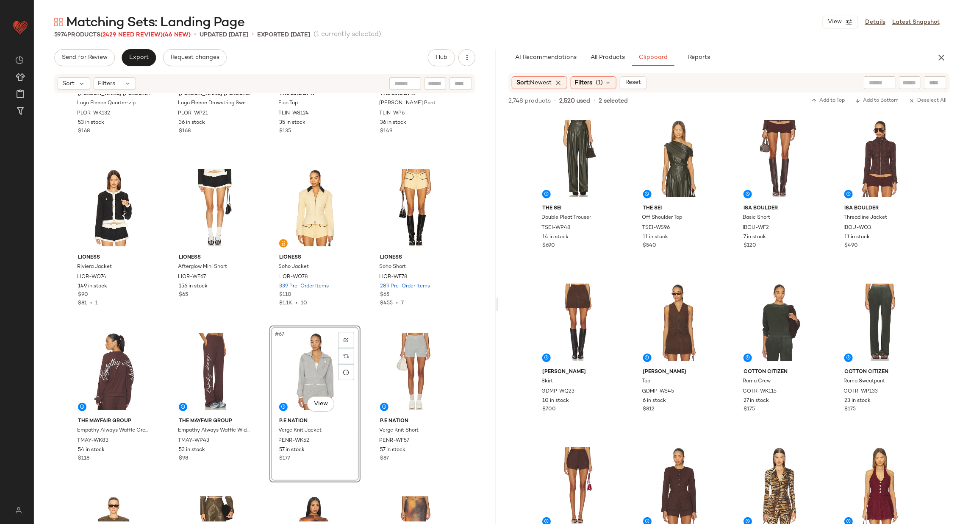
click at [366, 318] on div "Polo Ralph Lauren Logo Fleece Quarter-zip PLOR-WK132 53 in stock $168 Polo Ralp…" at bounding box center [265, 307] width 462 height 427
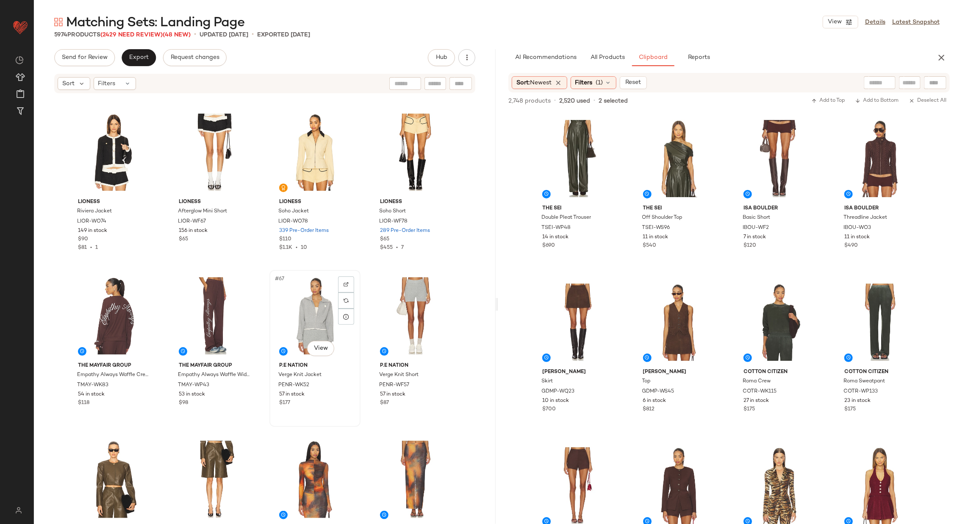
click at [311, 309] on div "#67 View" at bounding box center [315, 316] width 85 height 86
click at [401, 303] on div "#68 View" at bounding box center [415, 316] width 85 height 86
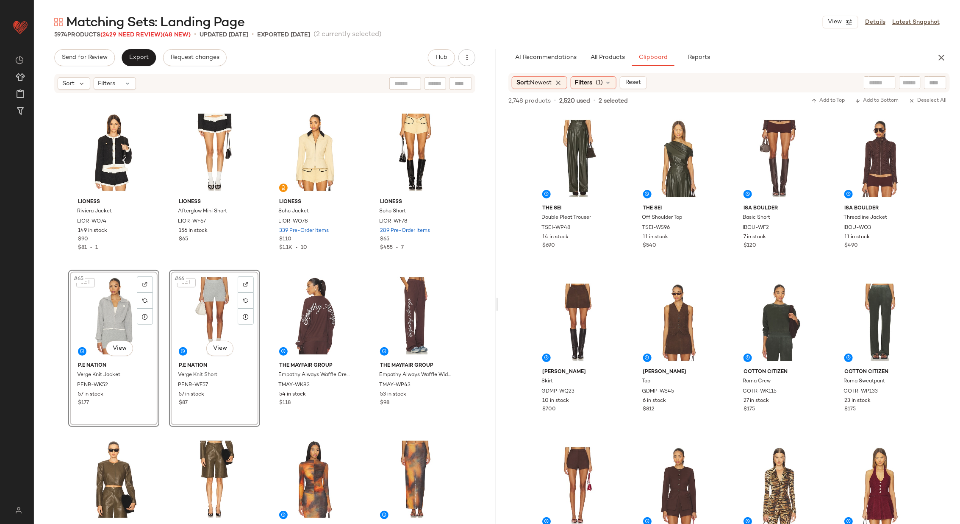
click at [263, 265] on div "Polo Ralph Lauren Logo Fleece Quarter-zip PLOR-WK132 53 in stock $168 Polo Ralp…" at bounding box center [265, 307] width 462 height 427
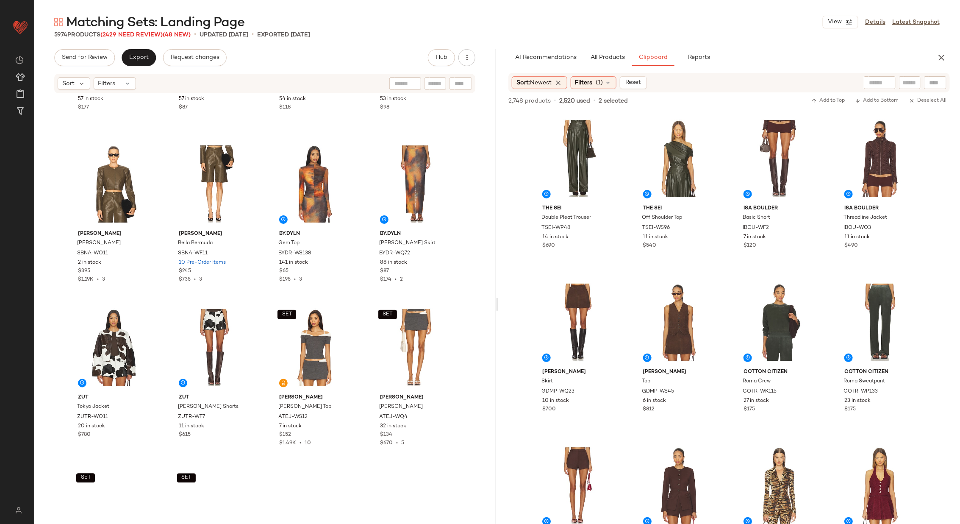
scroll to position [2748, 0]
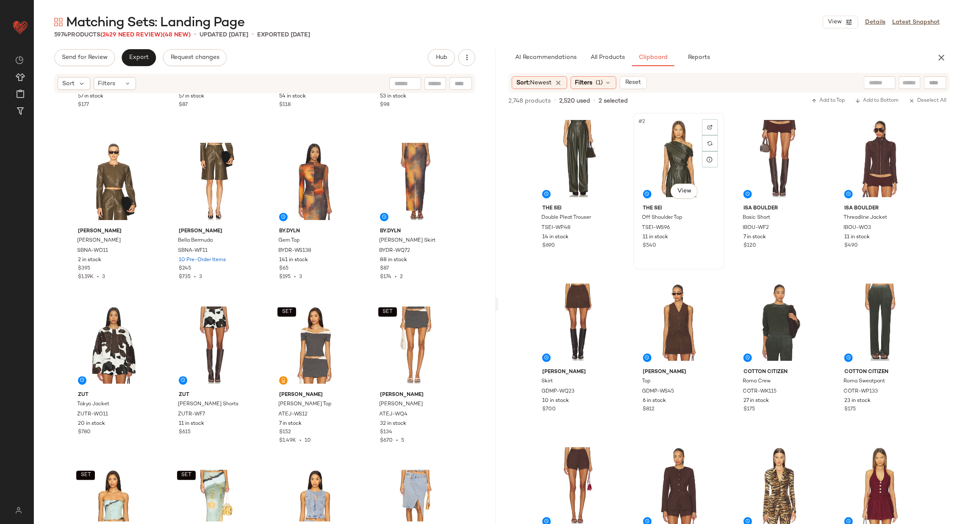
click at [671, 151] on div "#2 View" at bounding box center [679, 159] width 85 height 86
click at [563, 159] on div "#1 View" at bounding box center [578, 159] width 85 height 86
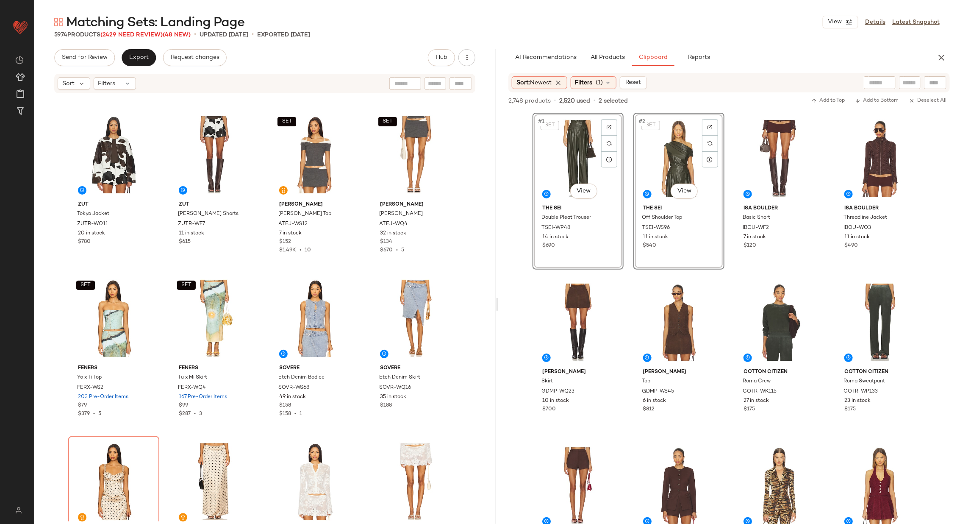
scroll to position [2933, 0]
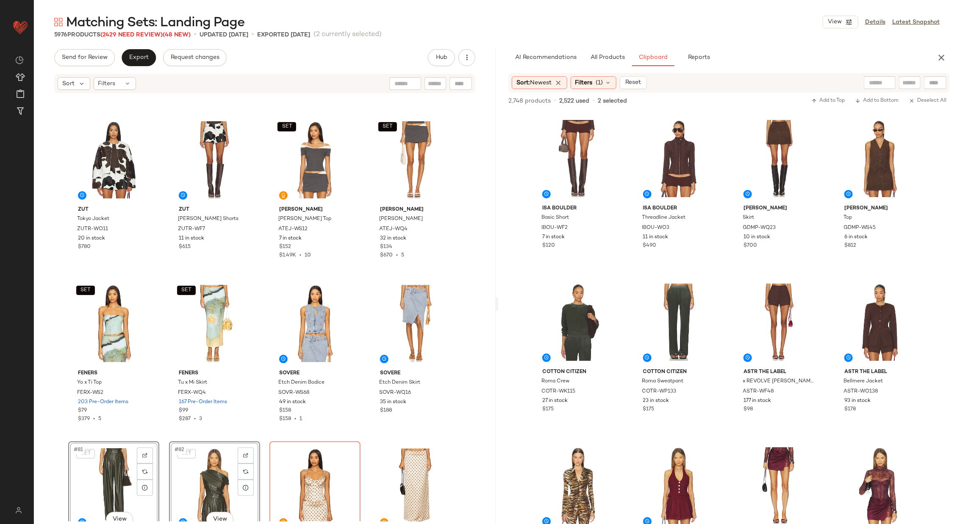
click at [360, 337] on div "Sabina Musayev Tim Jacket SBNA-WO11 2 in stock $395 $1.19K • 3 Sabina Musayev B…" at bounding box center [265, 307] width 462 height 427
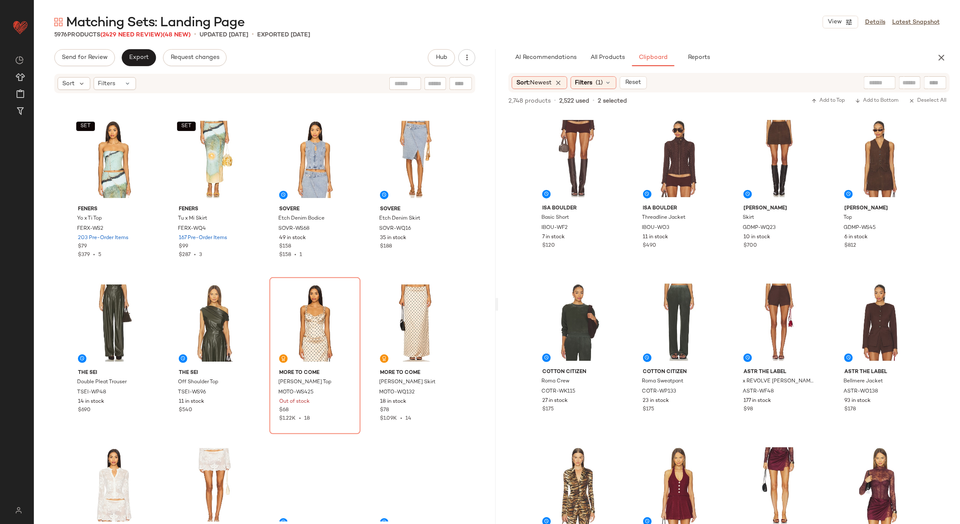
scroll to position [3130, 0]
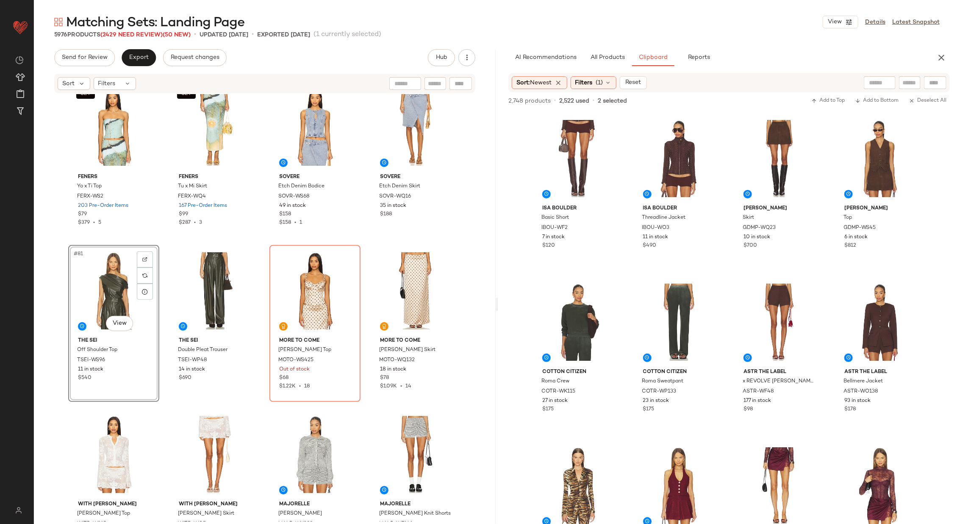
click at [262, 285] on div "SET Feners Yo x Ti Top FERX-WS2 203 Pre-Order Items $79 $379 • 5 SET Feners Tu …" at bounding box center [265, 307] width 462 height 427
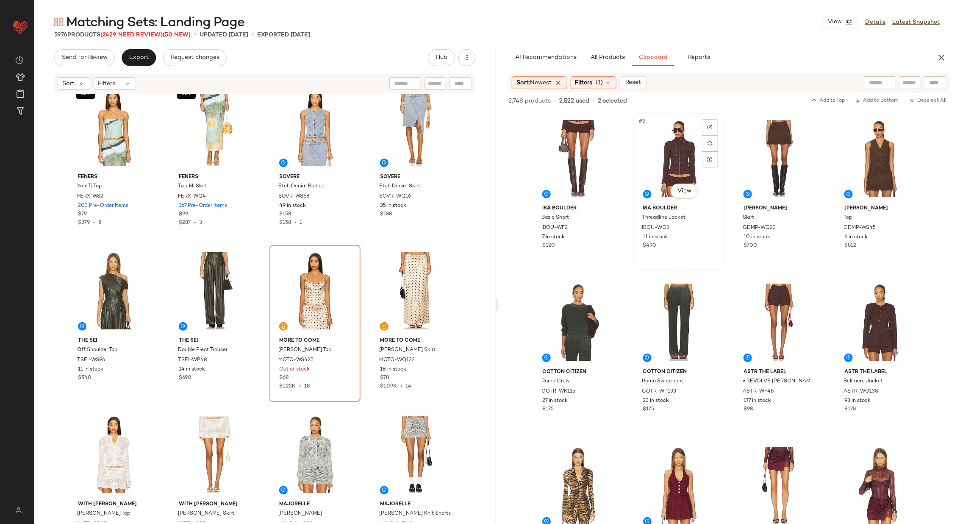
click at [669, 163] on div "#2 View" at bounding box center [679, 159] width 85 height 86
click at [573, 156] on div "#1 View" at bounding box center [578, 159] width 85 height 86
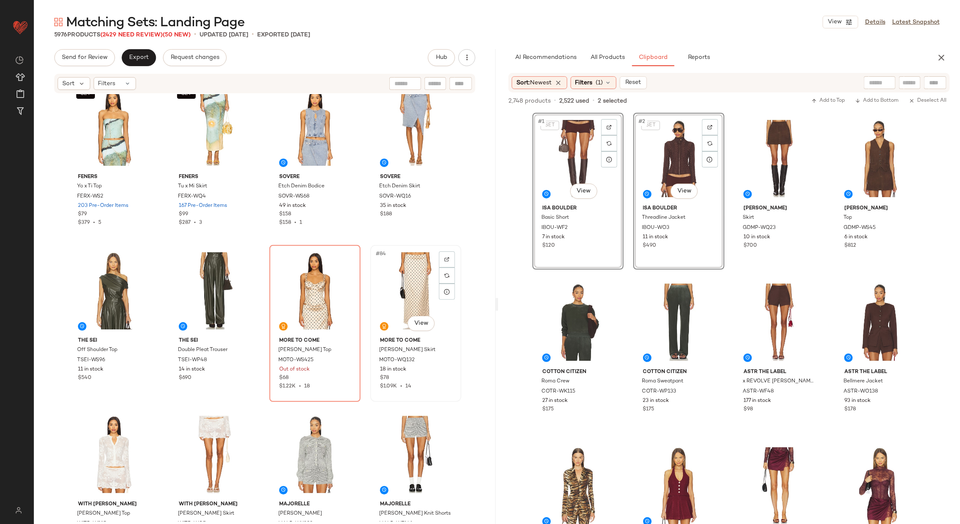
scroll to position [3209, 0]
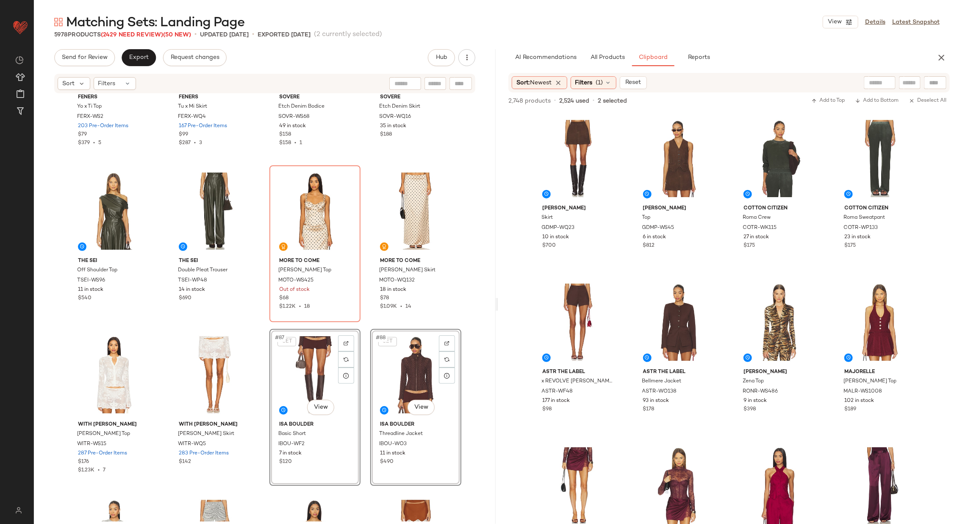
click at [361, 328] on div "SET Feners Yo x Ti Top FERX-WS2 203 Pre-Order Items $79 $379 • 5 SET Feners Tu …" at bounding box center [265, 307] width 462 height 427
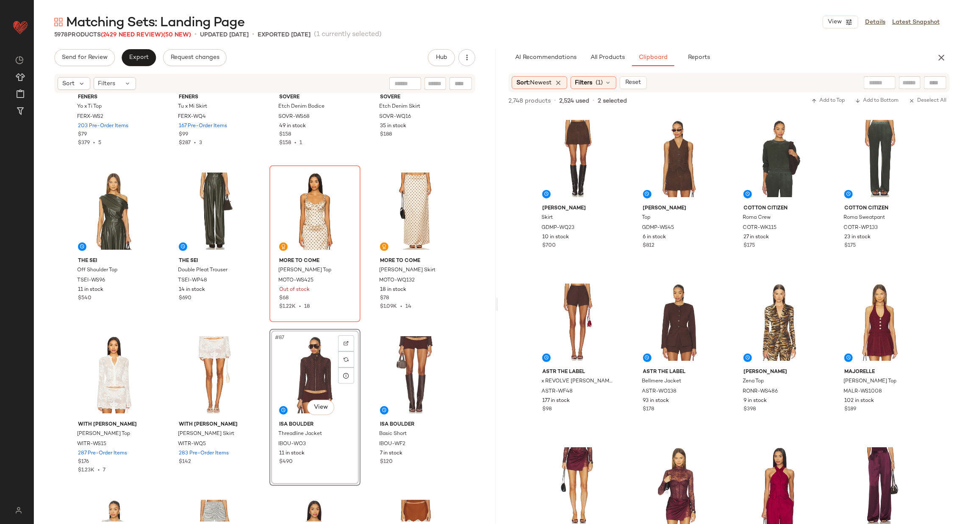
click at [364, 323] on div "SET Feners Yo x Ti Top FERX-WS2 203 Pre-Order Items $79 $379 • 5 SET Feners Tu …" at bounding box center [265, 307] width 462 height 427
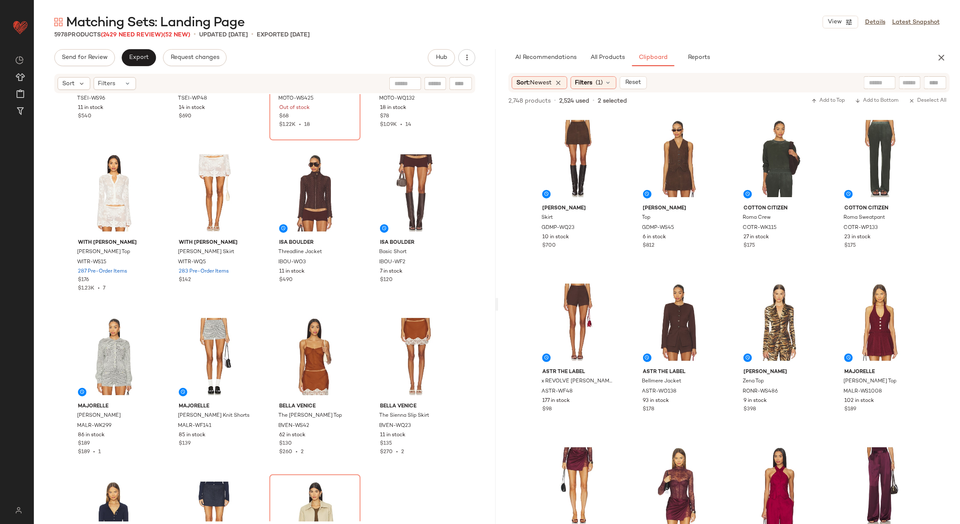
scroll to position [3392, 0]
click at [672, 326] on div "#6 View" at bounding box center [679, 322] width 85 height 86
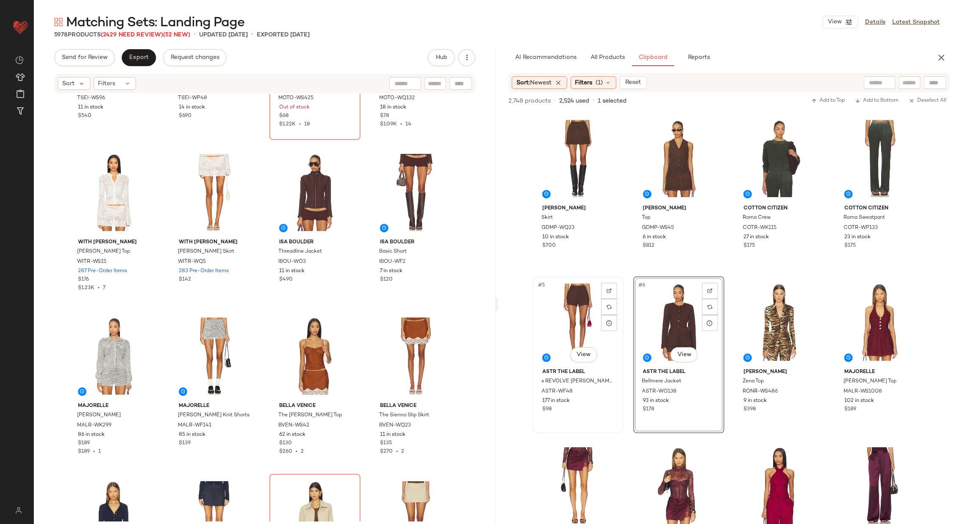
click at [567, 326] on div "#5 View" at bounding box center [578, 322] width 85 height 86
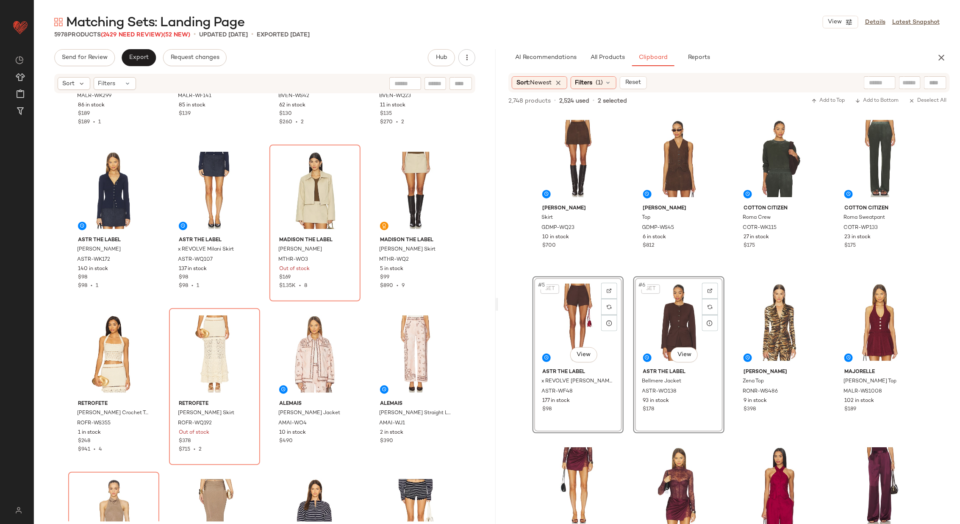
scroll to position [3720, 0]
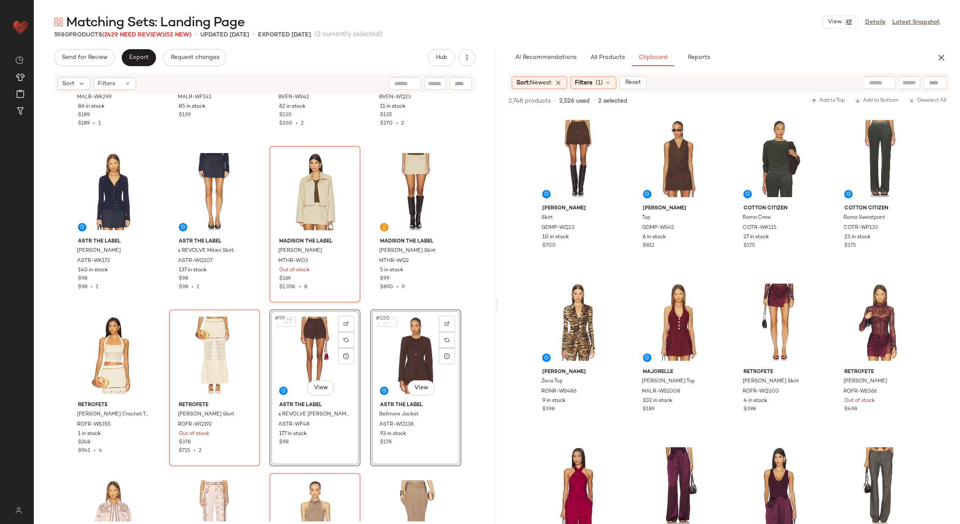
click at [361, 308] on div "MAJORELLE Estelle Cardigan MALR-WK299 86 in stock $189 $189 • 1 MAJORELLE Estel…" at bounding box center [265, 307] width 462 height 427
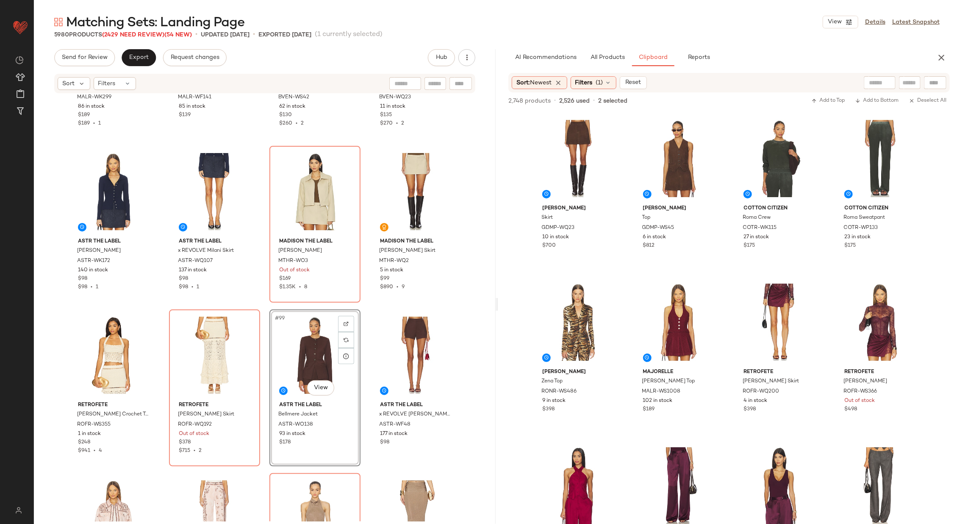
click at [362, 304] on div "MAJORELLE Estelle Cardigan MALR-WK299 86 in stock $189 $189 • 1 MAJORELLE Estel…" at bounding box center [265, 307] width 462 height 427
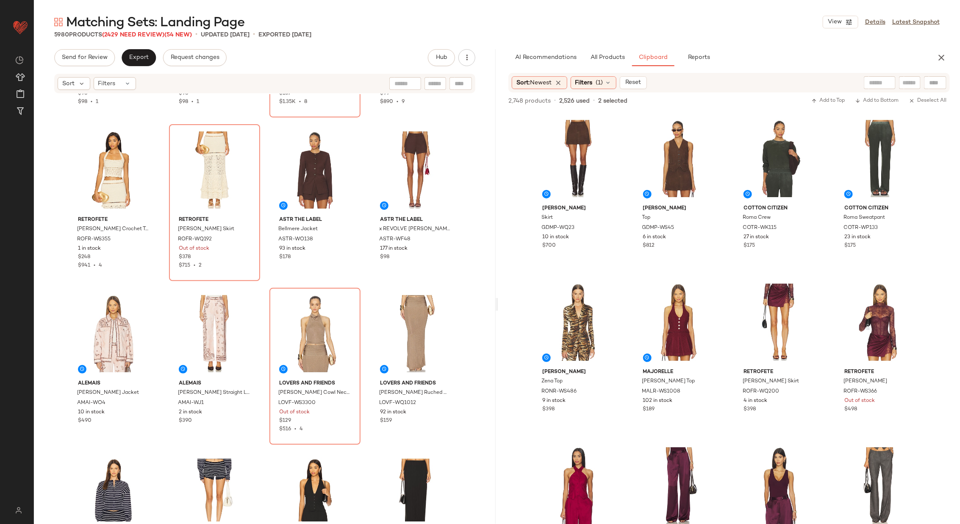
scroll to position [3908, 0]
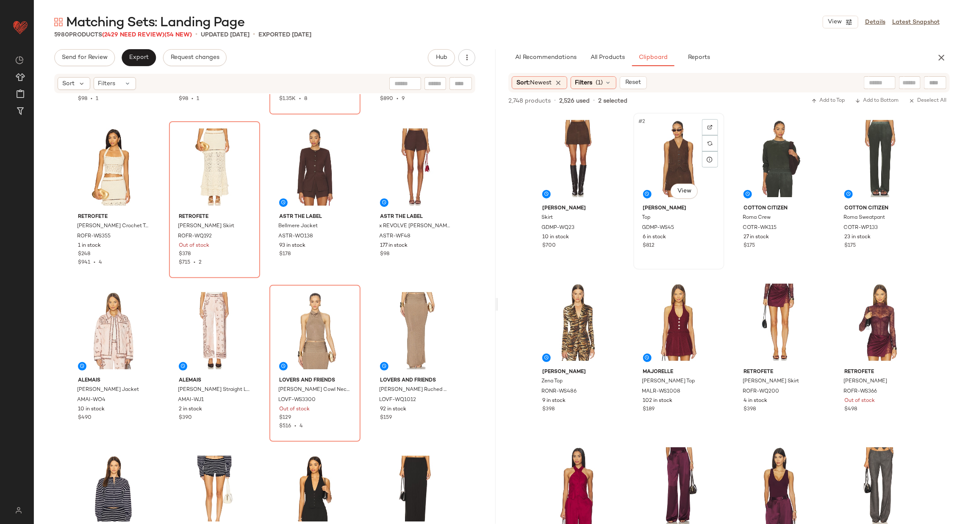
click at [670, 155] on div "#2 View" at bounding box center [679, 159] width 85 height 86
click at [581, 161] on div "#1 View" at bounding box center [578, 159] width 85 height 86
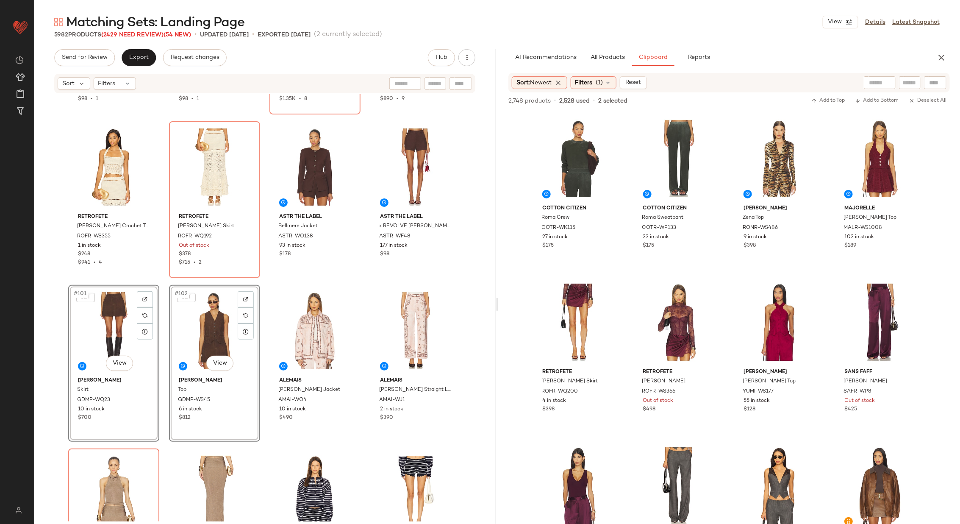
click at [262, 278] on div "ASTR the Label Keren Cardigan ASTR-WK172 140 in stock $98 $98 • 1 ASTR the Labe…" at bounding box center [265, 307] width 462 height 427
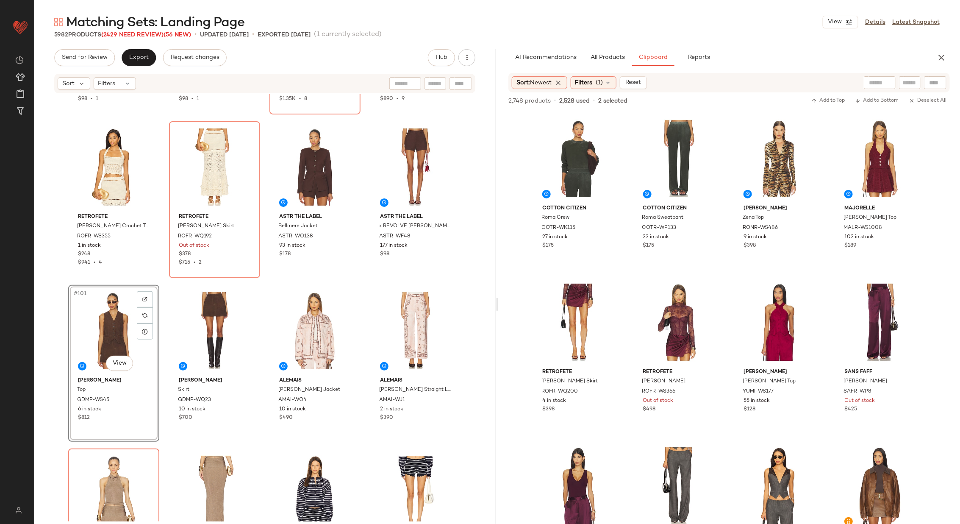
click at [263, 282] on div "ASTR the Label Keren Cardigan ASTR-WK172 140 in stock $98 $98 • 1 ASTR the Labe…" at bounding box center [265, 307] width 462 height 427
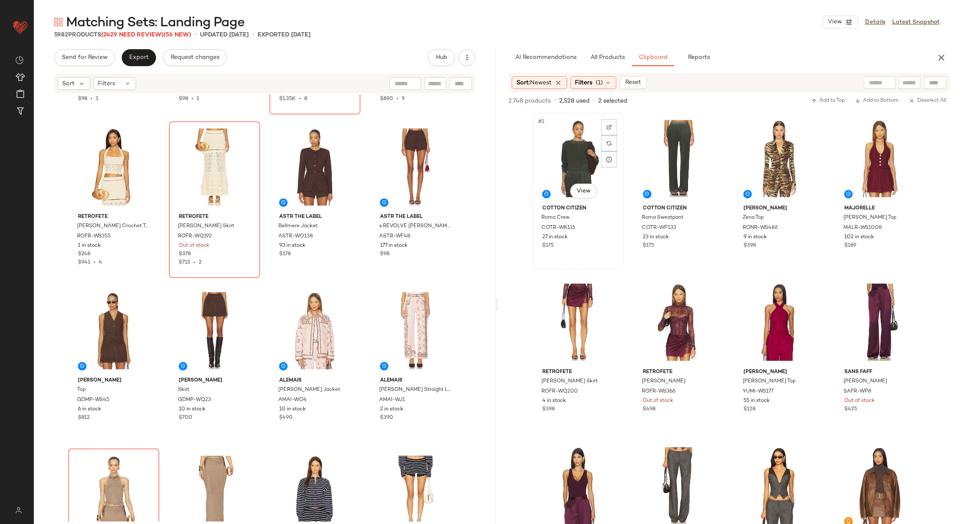
click at [574, 164] on div "#1 View" at bounding box center [578, 159] width 85 height 86
click at [671, 157] on div "#2 View" at bounding box center [679, 159] width 85 height 86
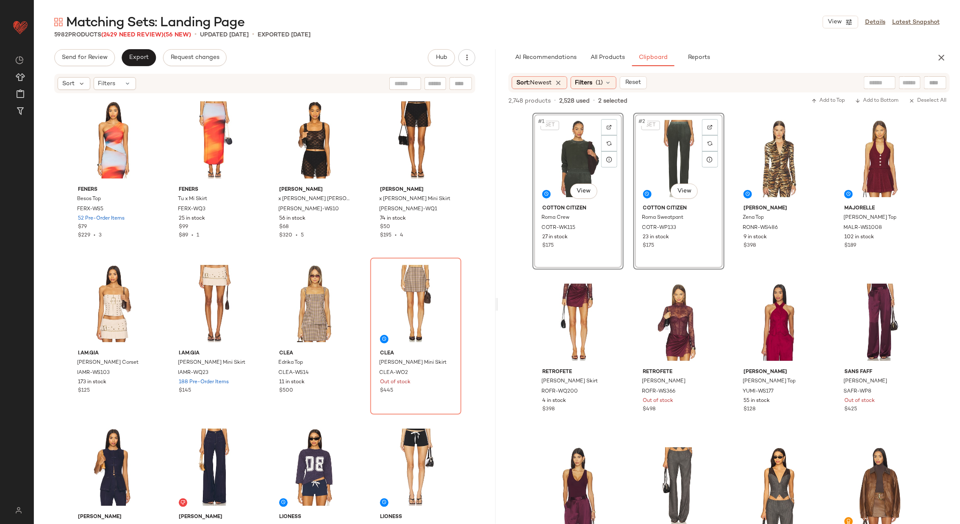
scroll to position [4748, 0]
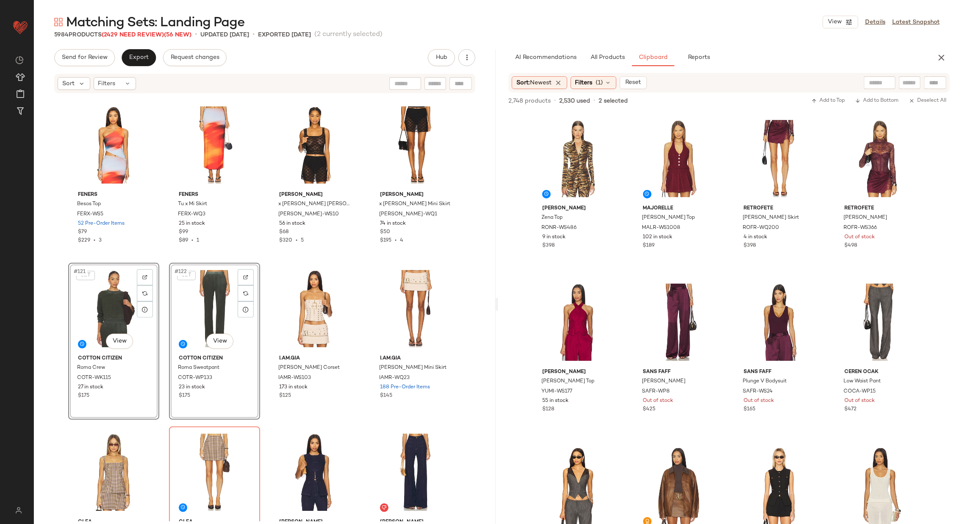
click at [263, 259] on div "Feners Besos Top FERX-WS5 52 Pre-Order Items $79 $229 • 3 Feners Tu x Mi Skirt …" at bounding box center [265, 307] width 462 height 427
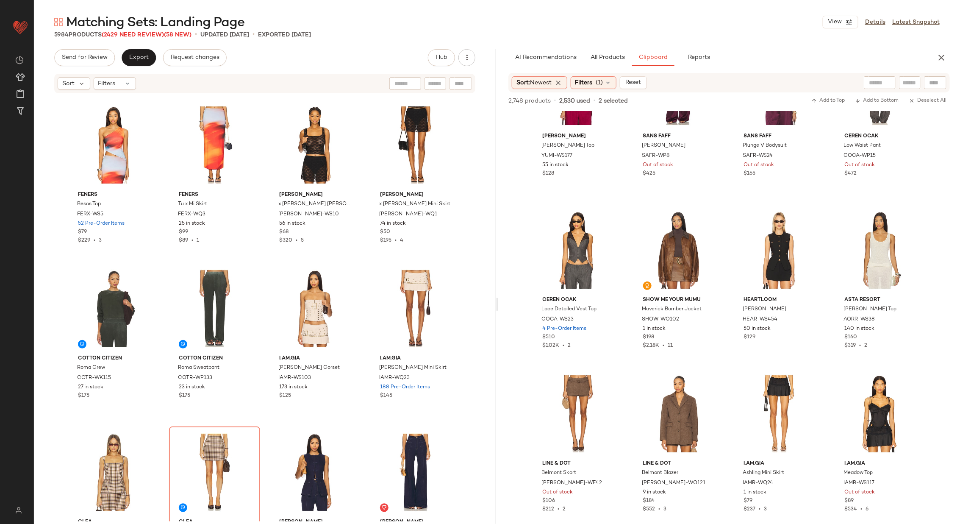
scroll to position [0, 0]
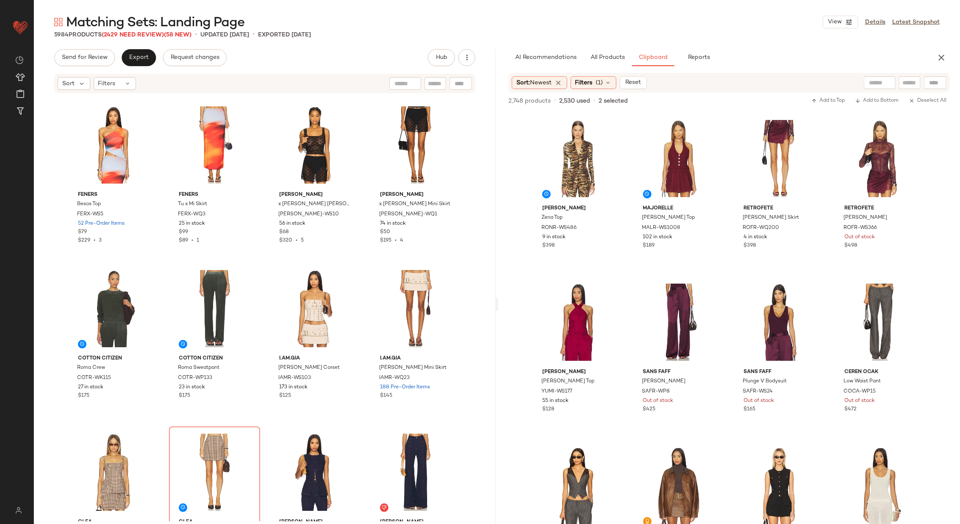
click at [359, 264] on div "Feners Besos Top FERX-WS5 52 Pre-Order Items $79 $229 • 3 Feners Tu x Mi Skirt …" at bounding box center [265, 307] width 462 height 427
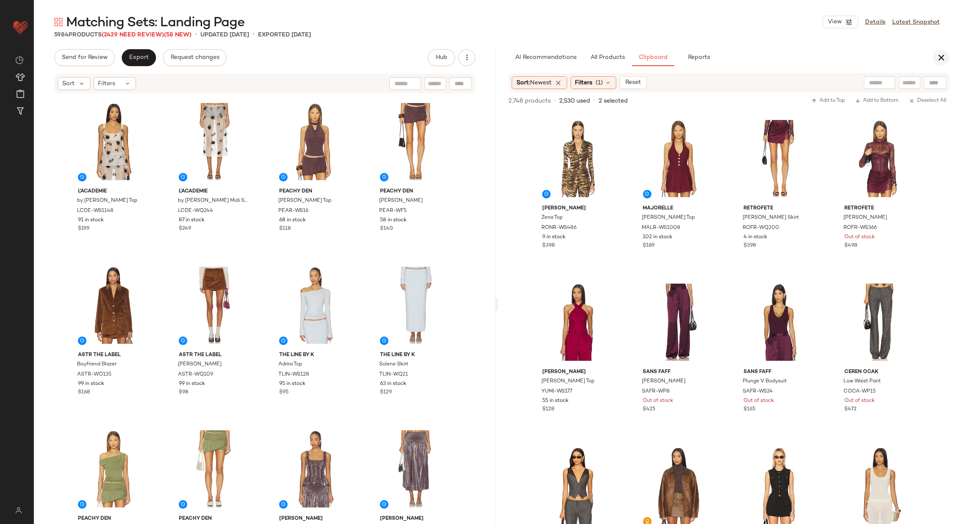
click at [944, 56] on icon "button" at bounding box center [942, 58] width 10 height 10
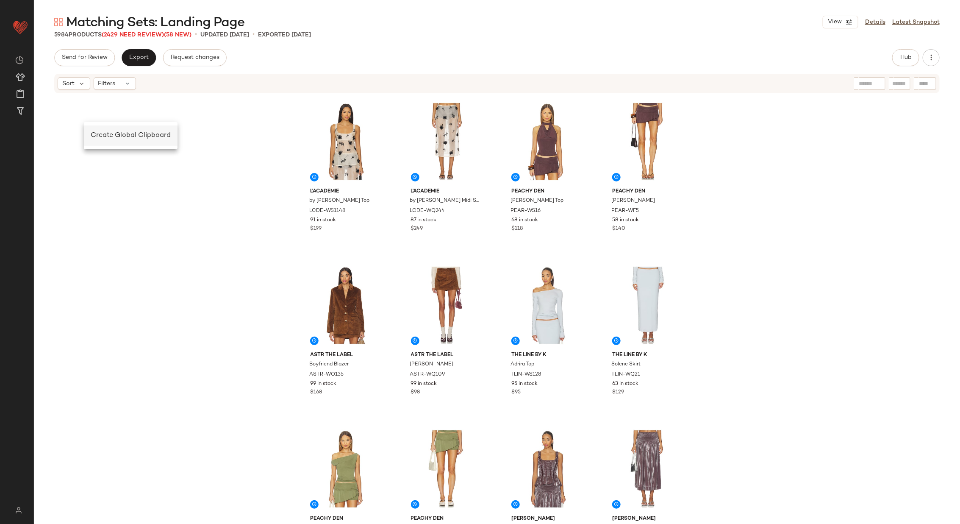
click at [110, 134] on span "Create Global Clipboard" at bounding box center [131, 135] width 80 height 7
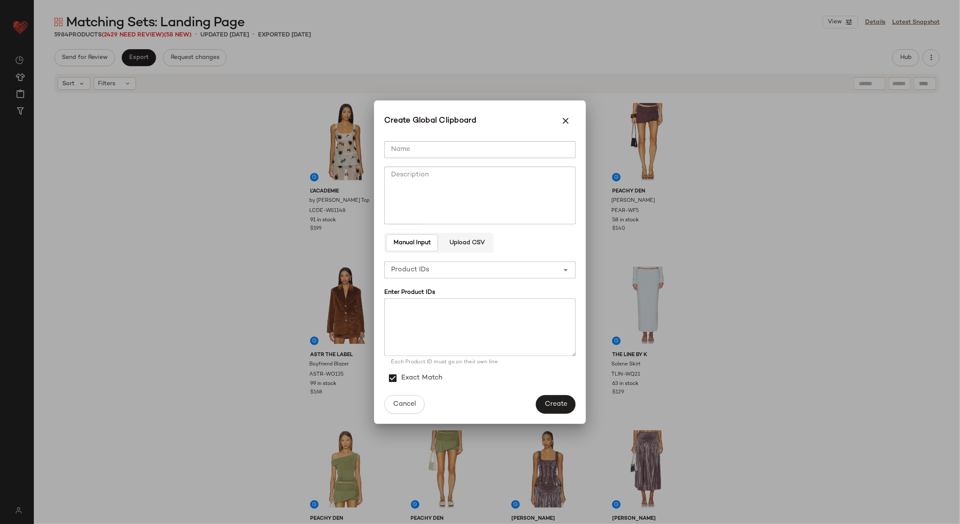
click at [429, 147] on input "Name" at bounding box center [480, 149] width 192 height 17
type input "**********"
click at [560, 403] on span "Create" at bounding box center [556, 404] width 23 height 8
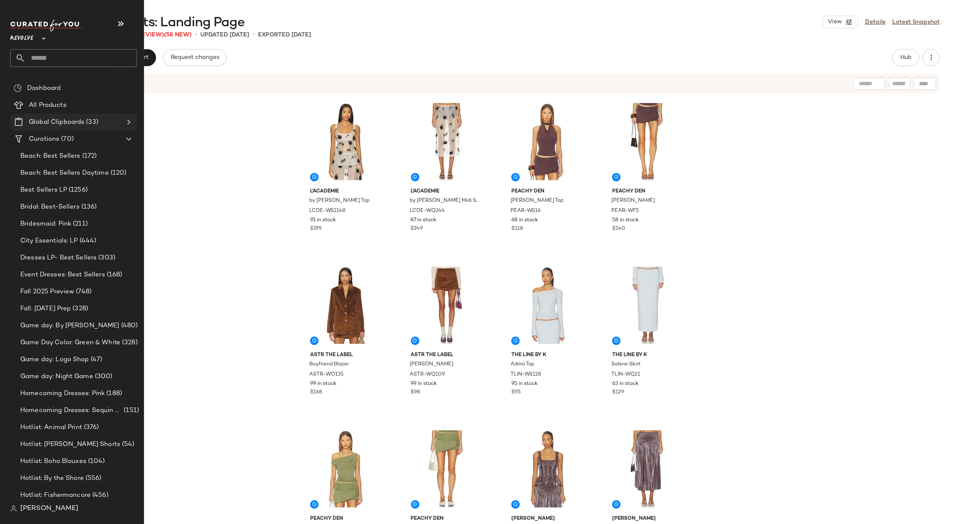
click at [127, 120] on icon at bounding box center [129, 122] width 10 height 10
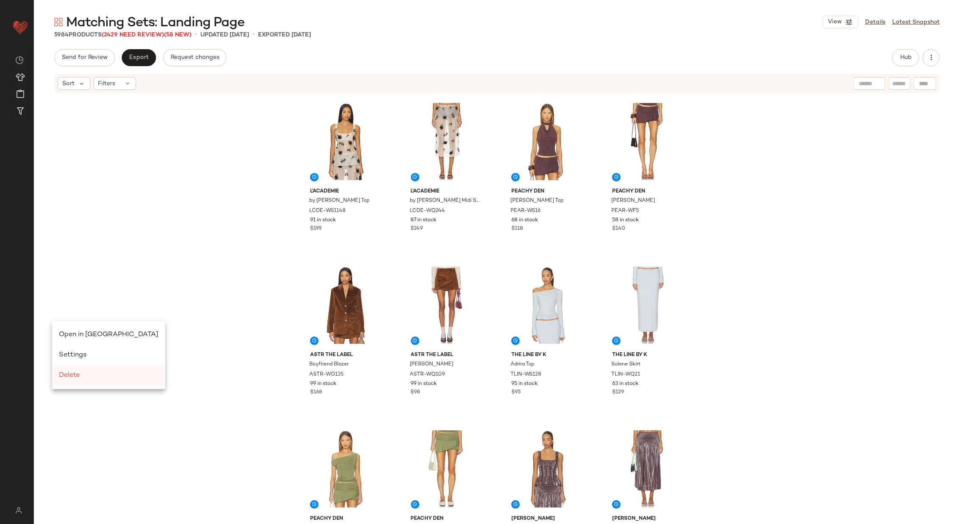
click at [78, 372] on span "Delete" at bounding box center [69, 375] width 21 height 7
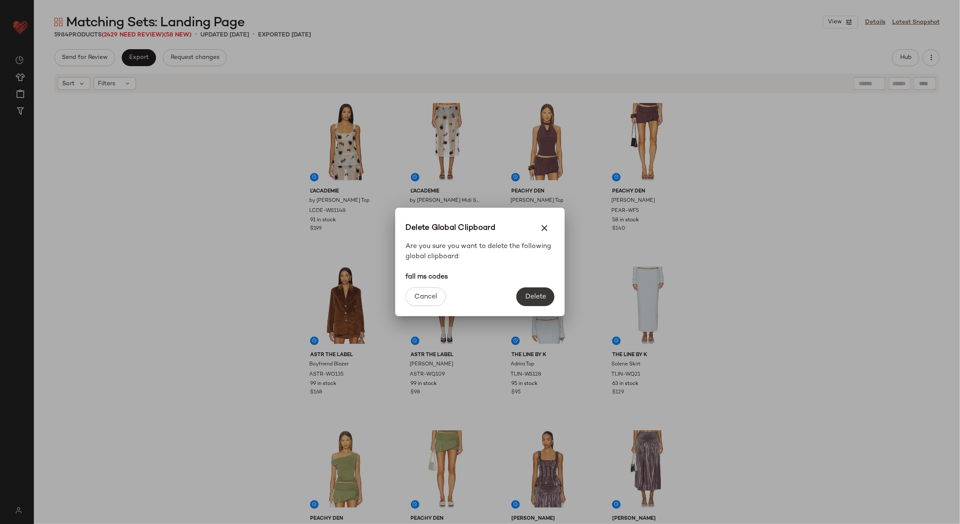
click at [541, 298] on span "Delete" at bounding box center [535, 297] width 21 height 8
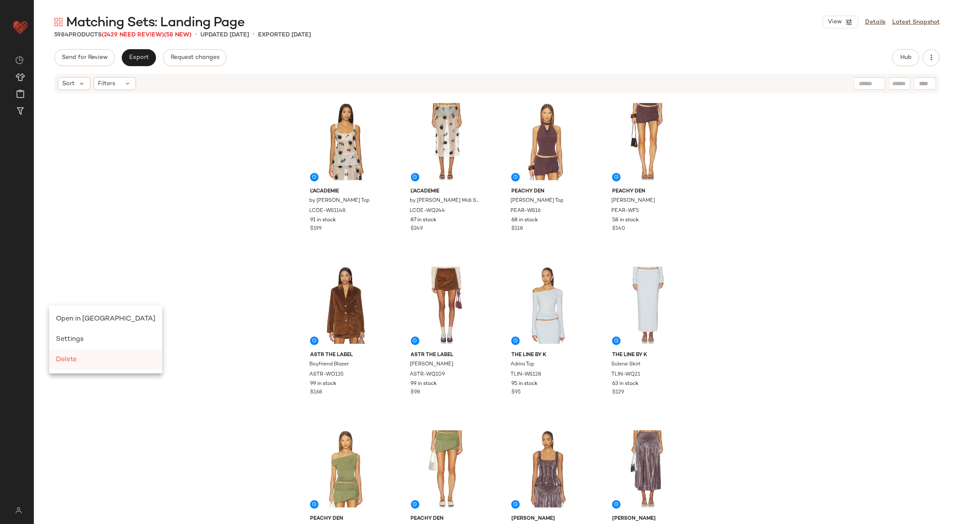
click at [75, 359] on span "Delete" at bounding box center [66, 359] width 21 height 7
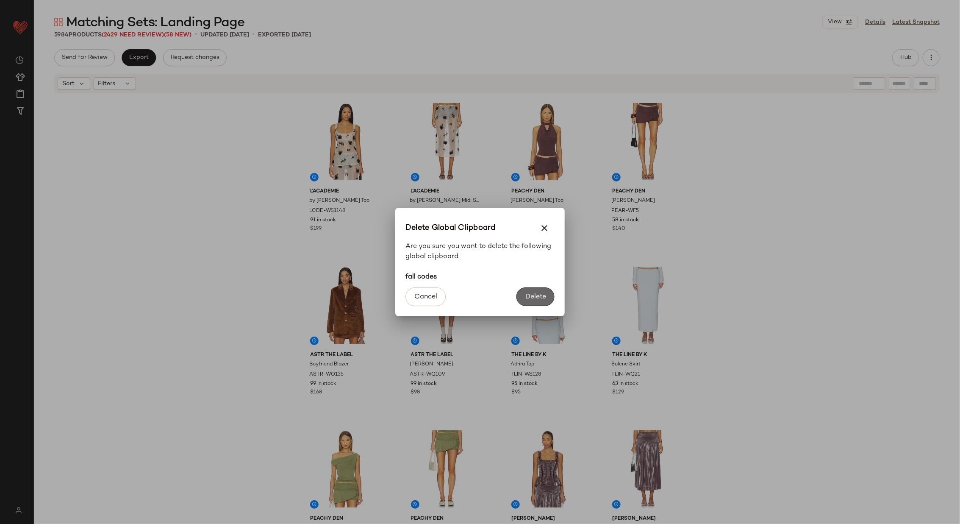
click at [533, 295] on span "Delete" at bounding box center [535, 297] width 21 height 8
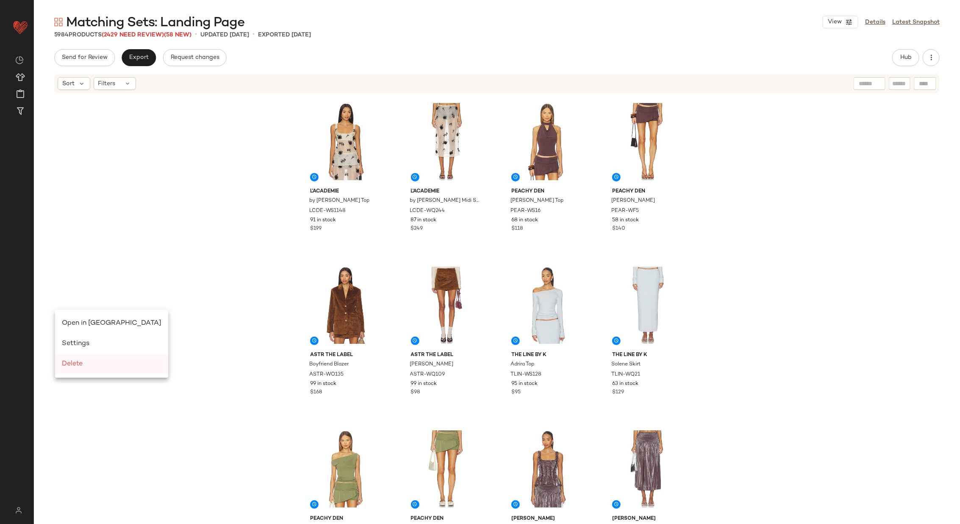
click at [83, 362] on span "Delete" at bounding box center [72, 363] width 21 height 7
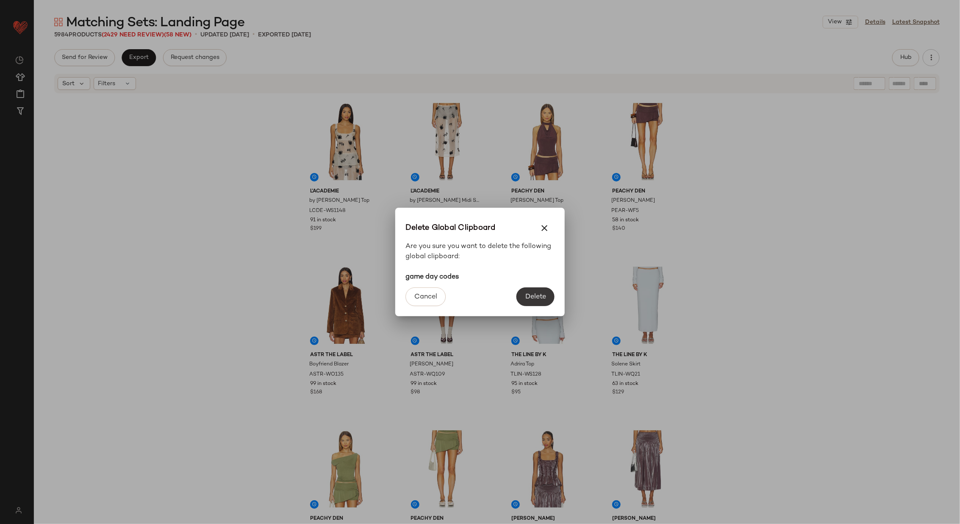
click at [529, 295] on span "Delete" at bounding box center [535, 297] width 21 height 8
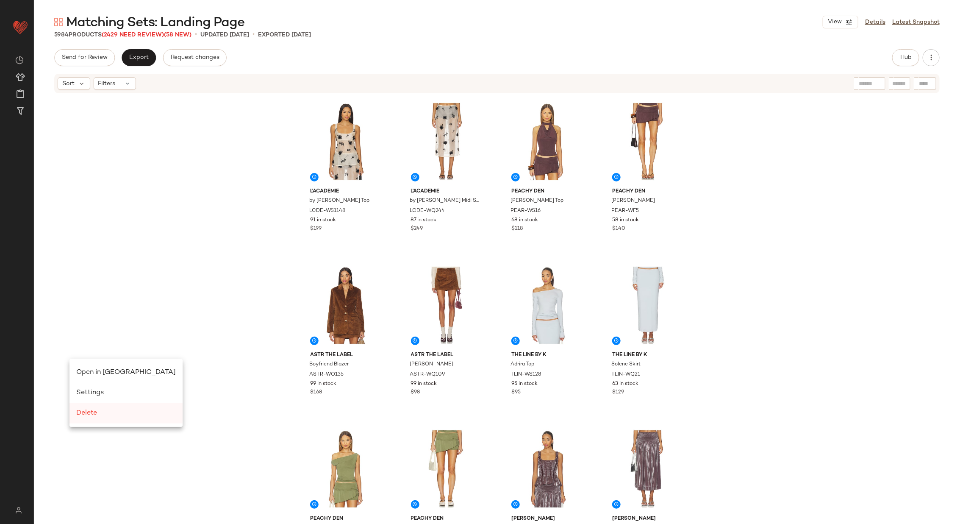
click at [99, 414] on div "Delete" at bounding box center [126, 413] width 100 height 10
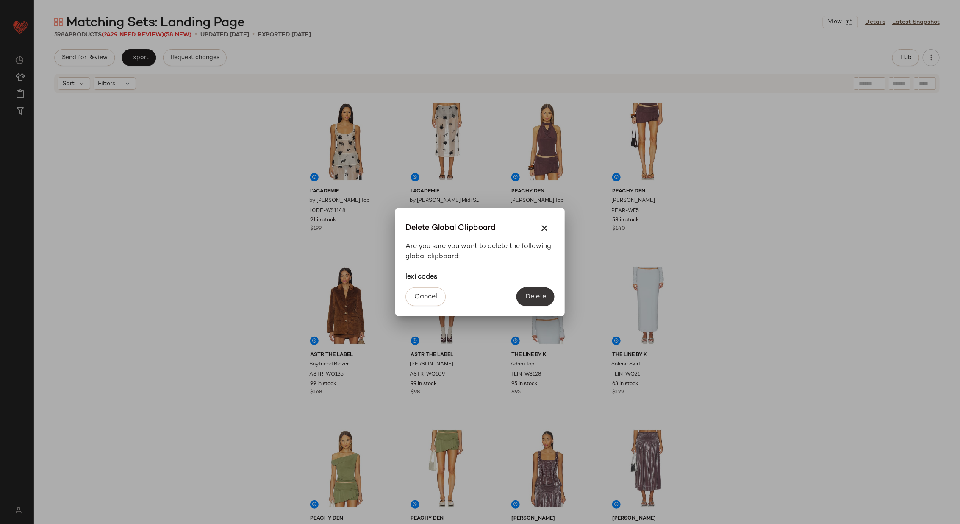
click at [534, 296] on span "Delete" at bounding box center [535, 297] width 21 height 8
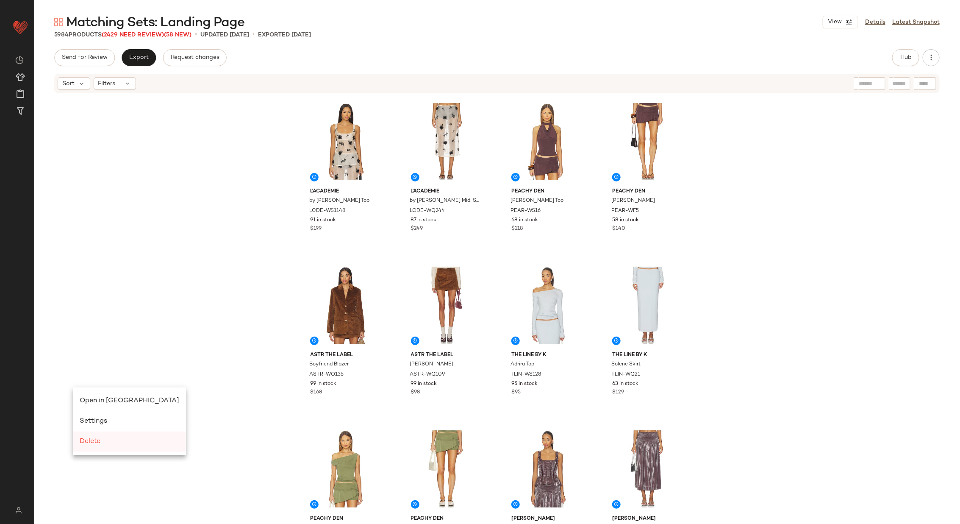
click at [99, 442] on span "Delete" at bounding box center [90, 441] width 21 height 7
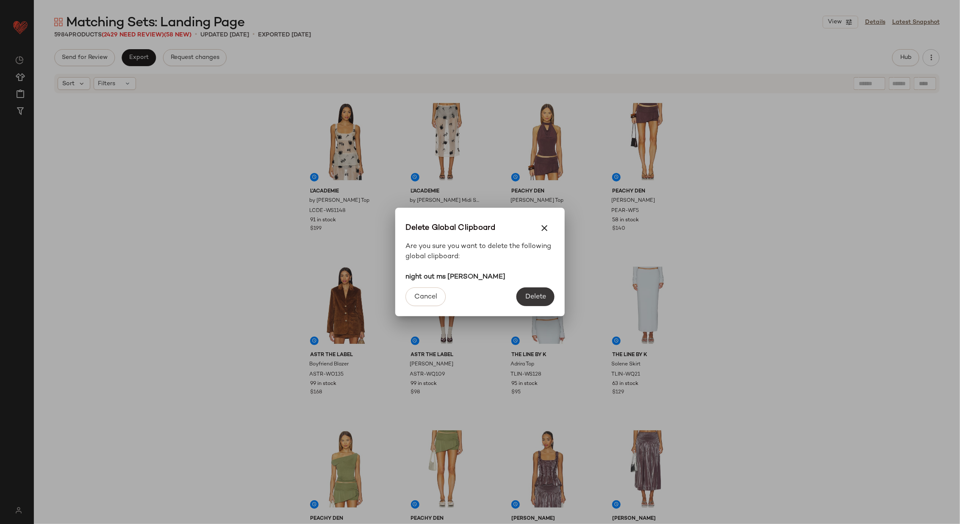
click at [533, 292] on button "Delete" at bounding box center [536, 296] width 38 height 19
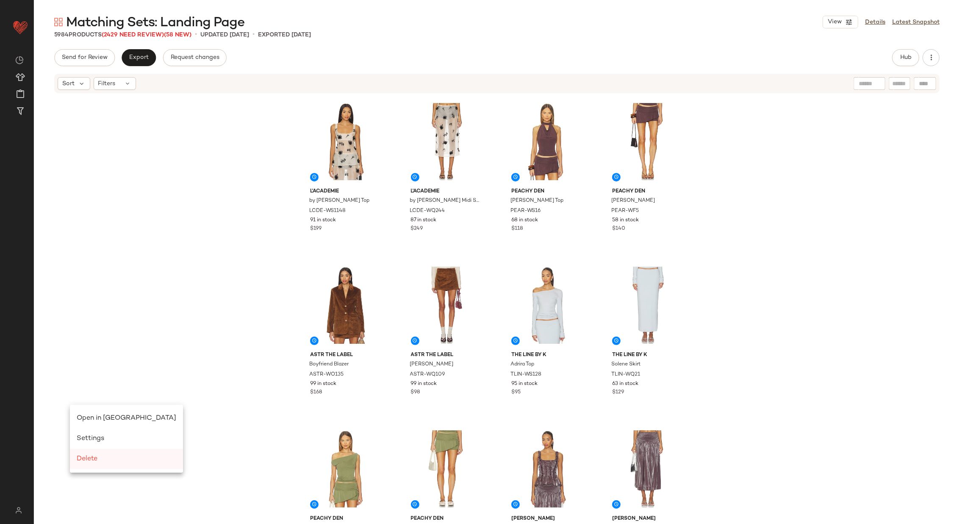
click at [105, 456] on div "Delete" at bounding box center [127, 459] width 100 height 10
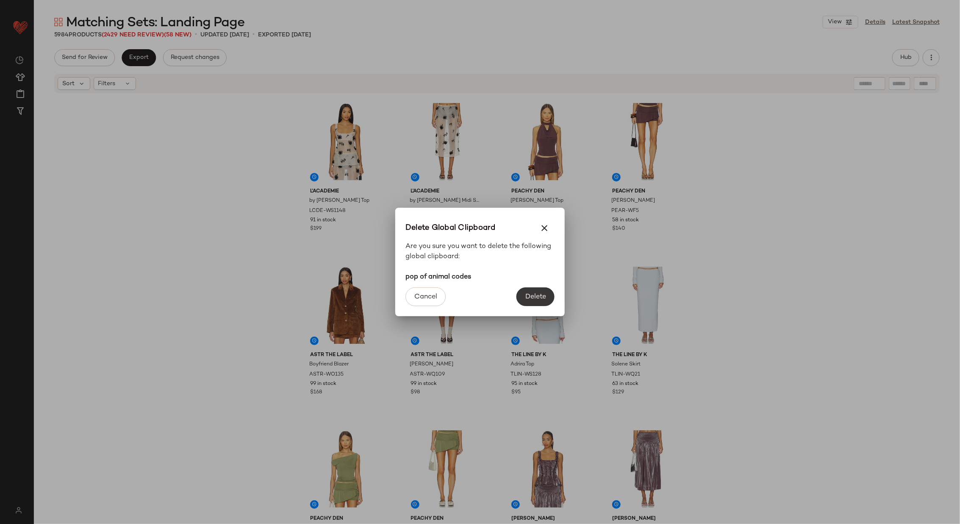
click at [530, 300] on button "Delete" at bounding box center [536, 296] width 38 height 19
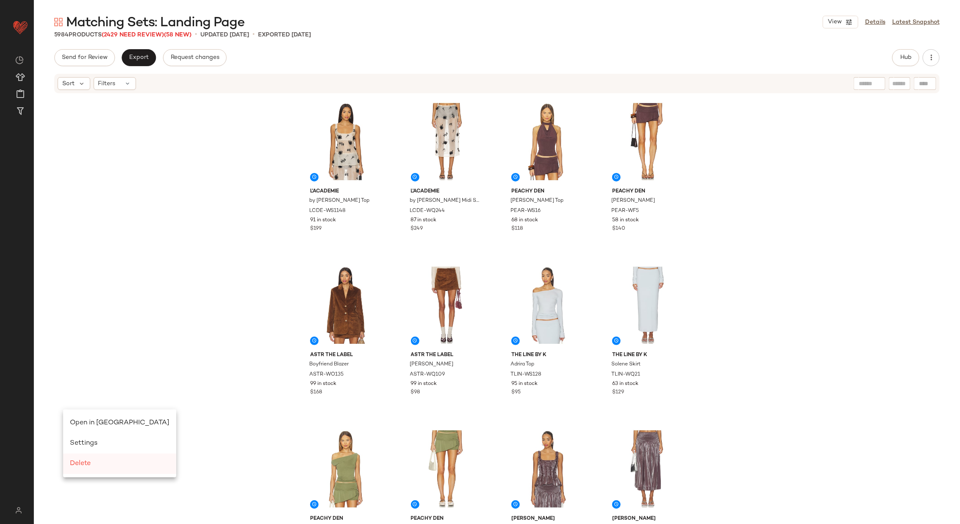
click at [99, 461] on div "Delete" at bounding box center [120, 464] width 100 height 10
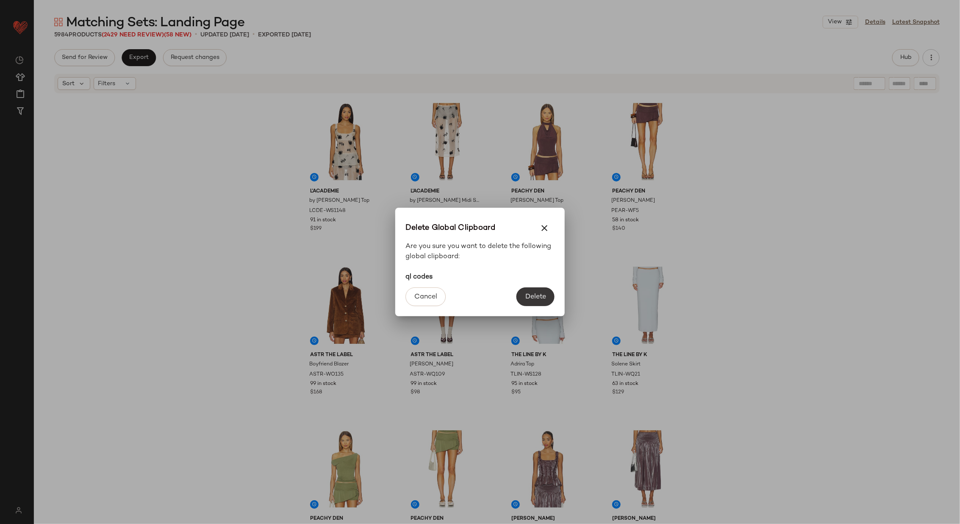
click at [533, 294] on span "Delete" at bounding box center [535, 297] width 21 height 8
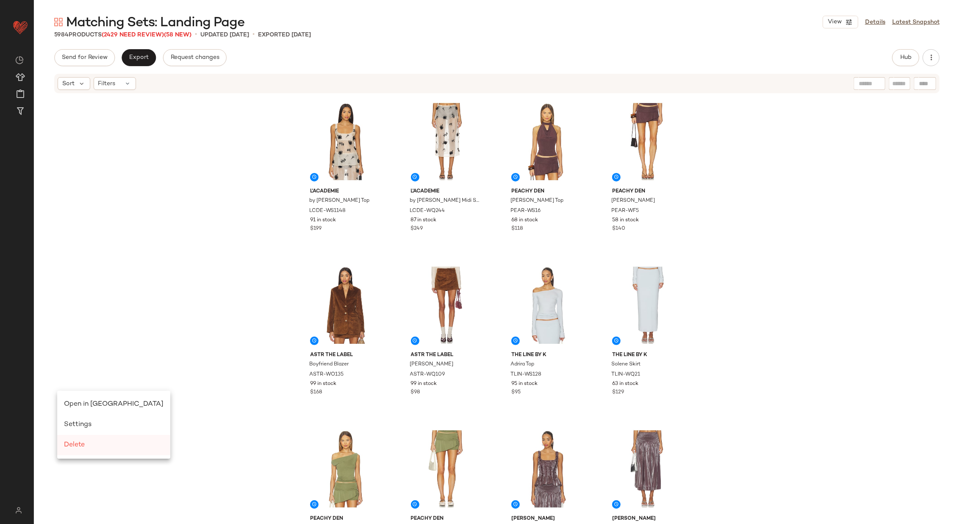
click at [85, 446] on div "Delete" at bounding box center [114, 445] width 100 height 10
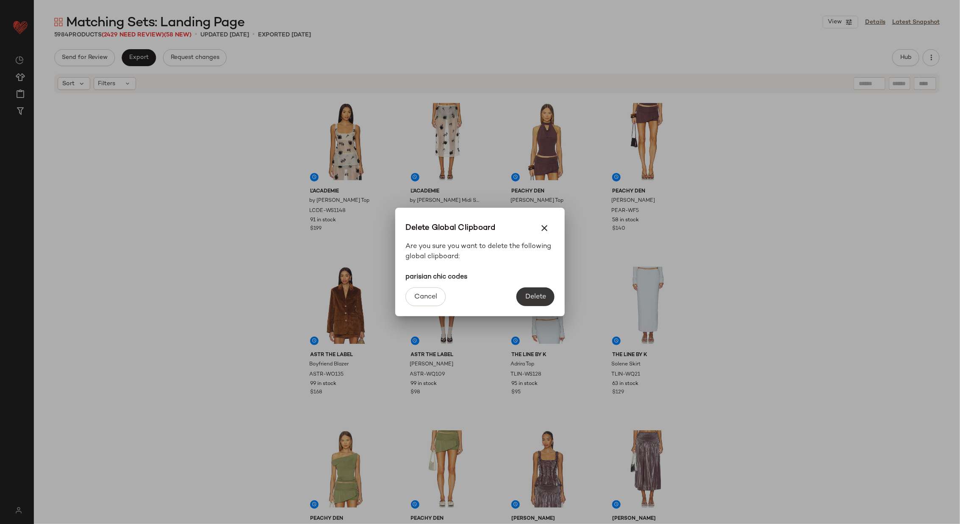
click at [539, 293] on span "Delete" at bounding box center [535, 297] width 21 height 8
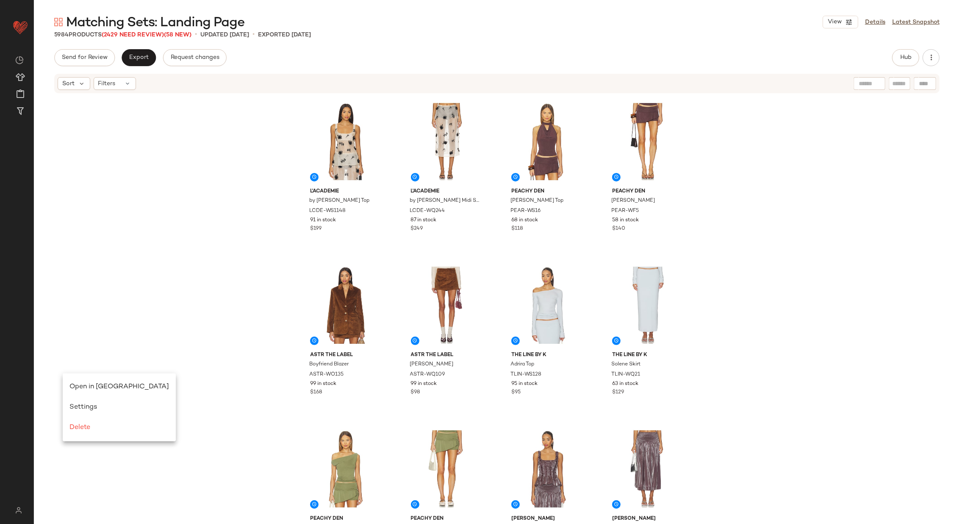
click at [63, 373] on div "Open in Split View Settings Delete" at bounding box center [119, 407] width 113 height 68
click at [104, 412] on span "Delete" at bounding box center [97, 410] width 21 height 7
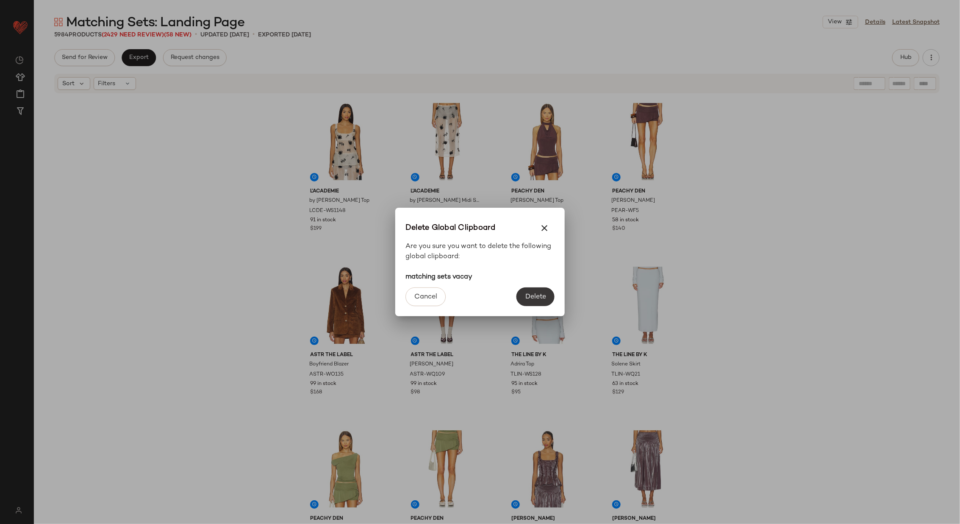
click at [534, 292] on button "Delete" at bounding box center [536, 296] width 38 height 19
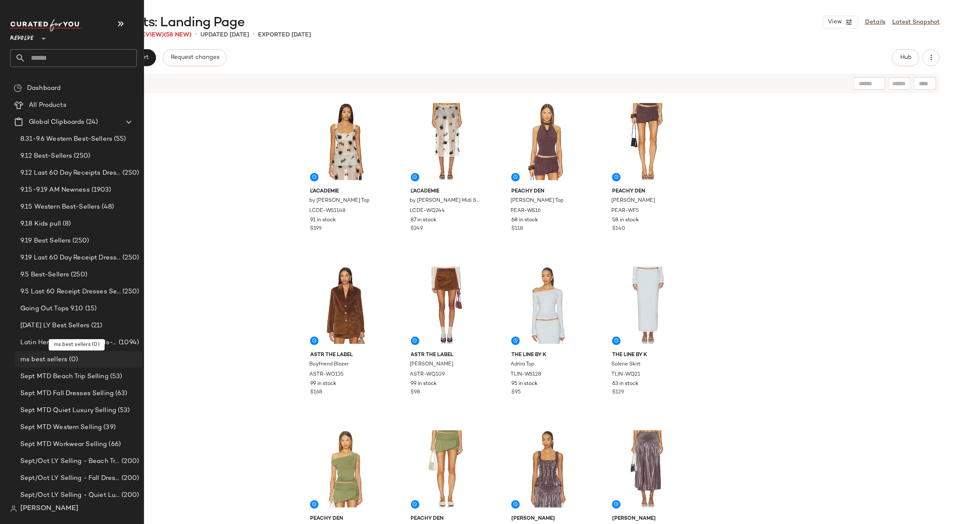
click at [60, 362] on span "ms best sellers" at bounding box center [43, 360] width 47 height 10
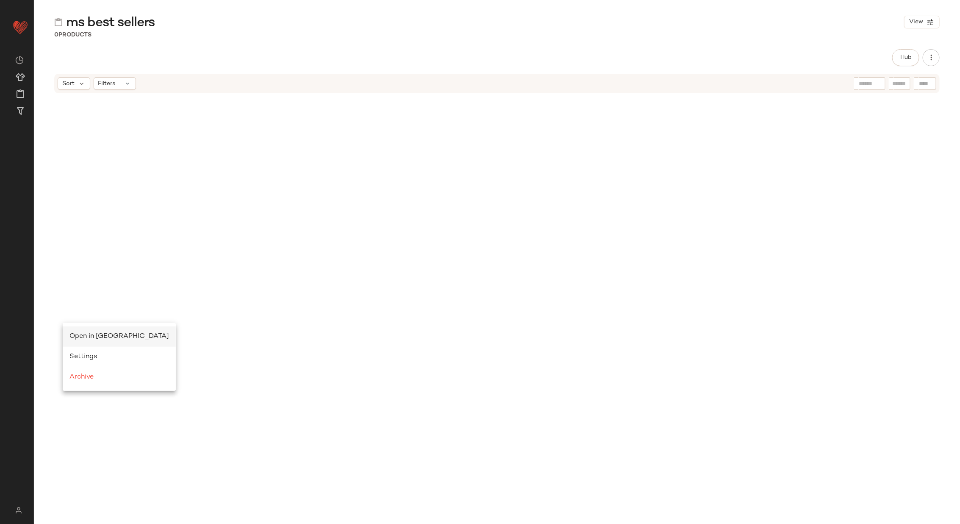
click at [100, 332] on div "Open in Split View" at bounding box center [120, 336] width 100 height 10
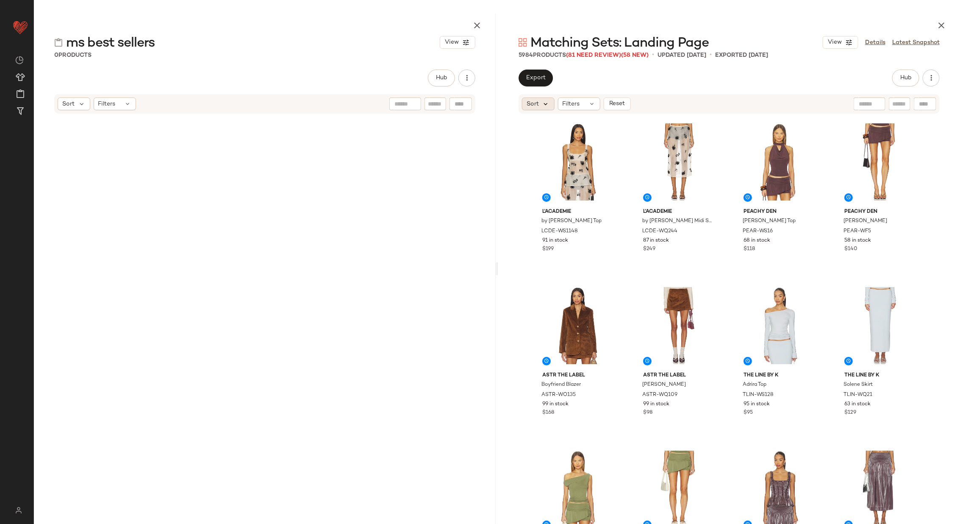
click at [547, 103] on icon at bounding box center [547, 104] width 8 height 8
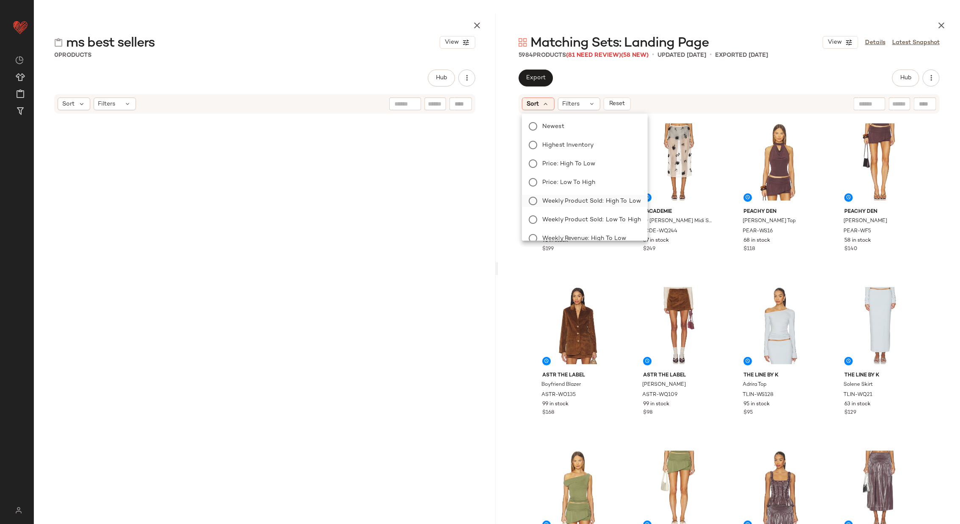
click at [601, 201] on span "Weekly Product Sold: High to Low" at bounding box center [592, 201] width 99 height 9
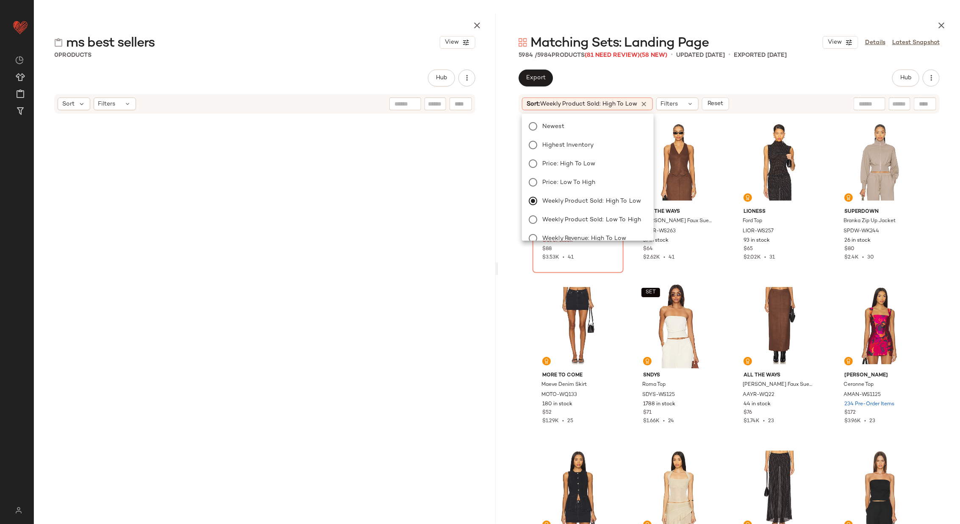
click at [518, 275] on div "ASTR the Label Deora Sweater ASTR-WK169 Out of stock $88 $3.53K • 41 ALL THE WA…" at bounding box center [729, 327] width 462 height 427
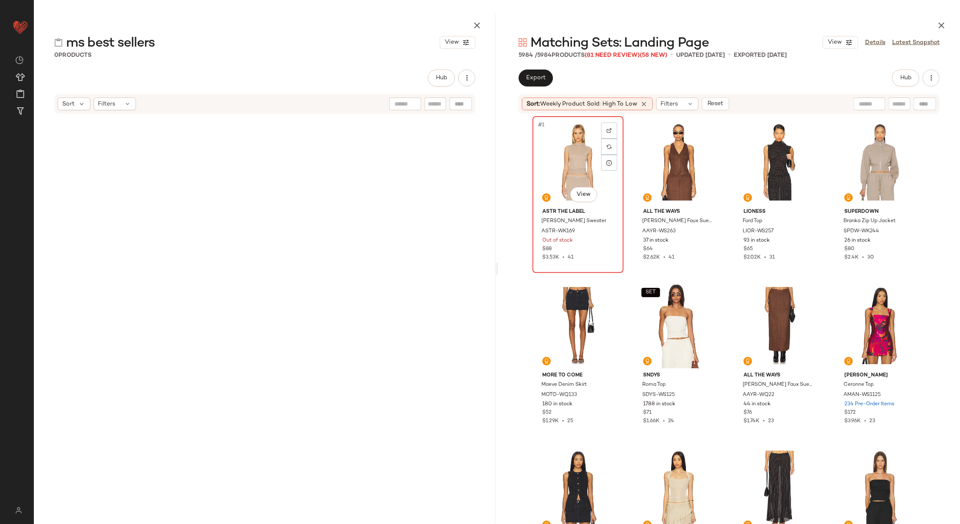
click at [573, 158] on div "#1 View" at bounding box center [578, 162] width 85 height 86
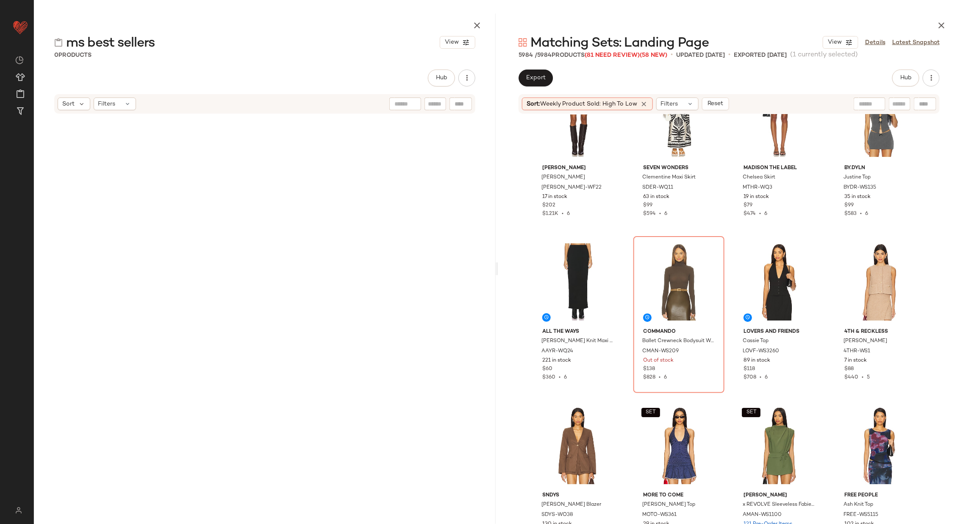
scroll to position [5283, 0]
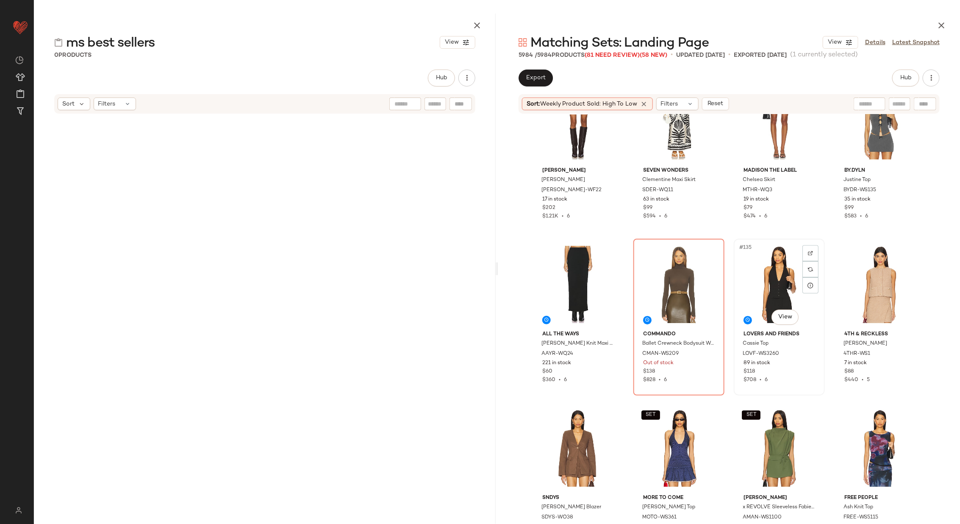
click at [775, 289] on div "#135 View" at bounding box center [779, 285] width 85 height 86
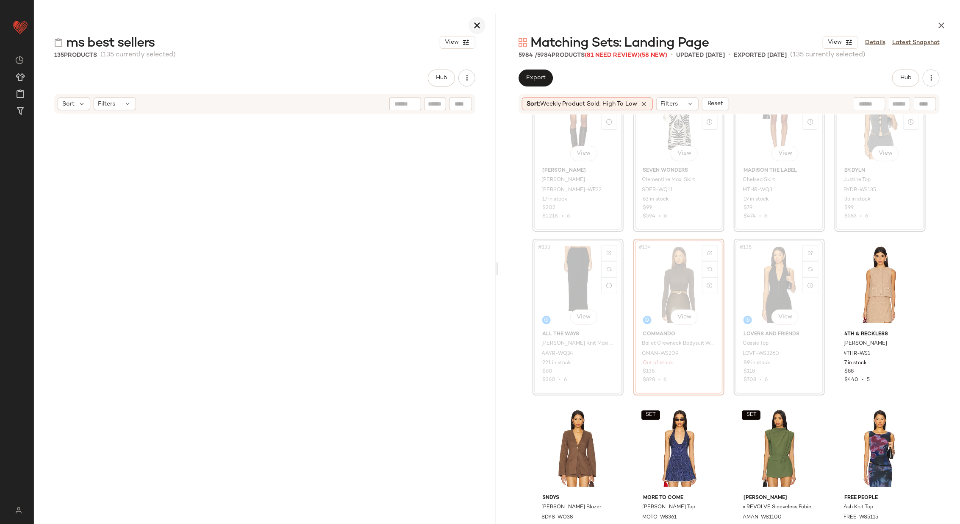
click at [473, 21] on icon "button" at bounding box center [477, 25] width 10 height 10
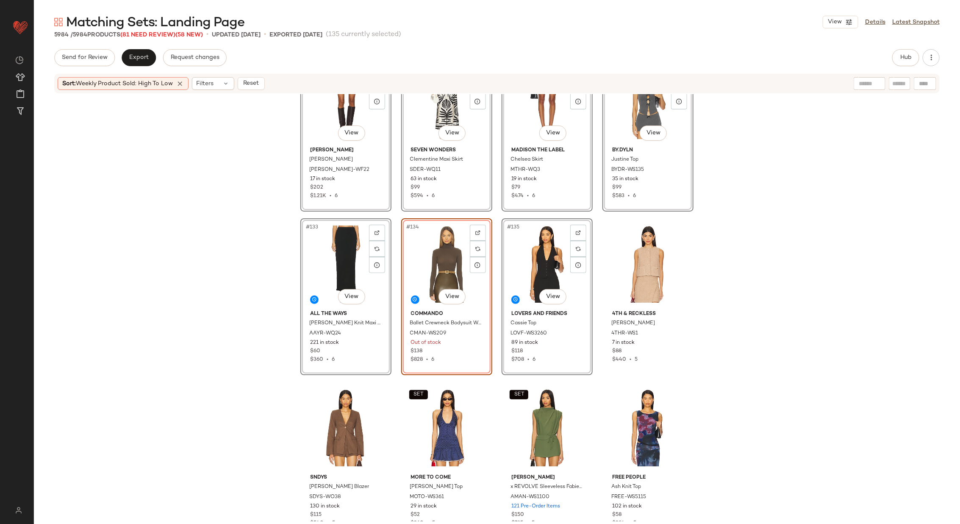
click at [241, 234] on div "#129 View Karina Grimaldi Marie Short KARI-WF22 17 in stock $202 $1.21K • 6 #13…" at bounding box center [497, 307] width 927 height 427
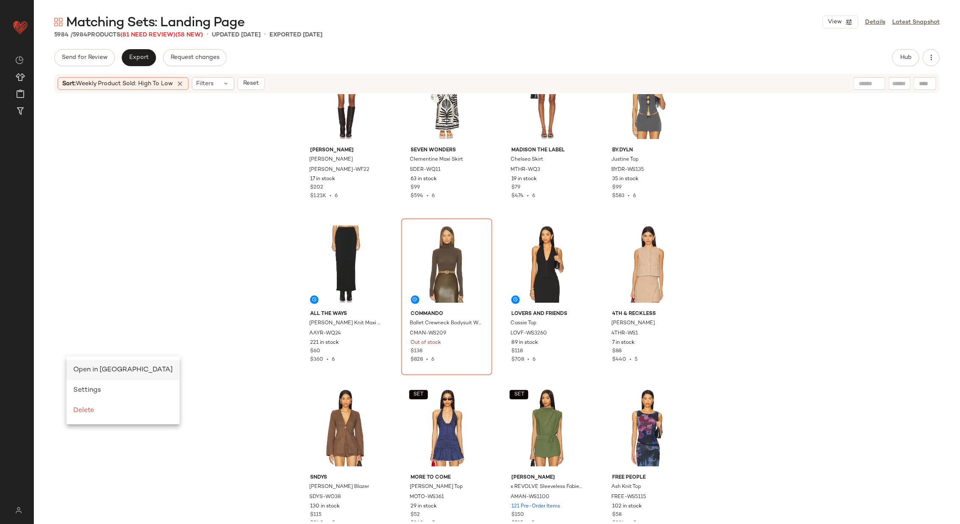
click at [83, 368] on span "Open in Split View" at bounding box center [123, 369] width 100 height 7
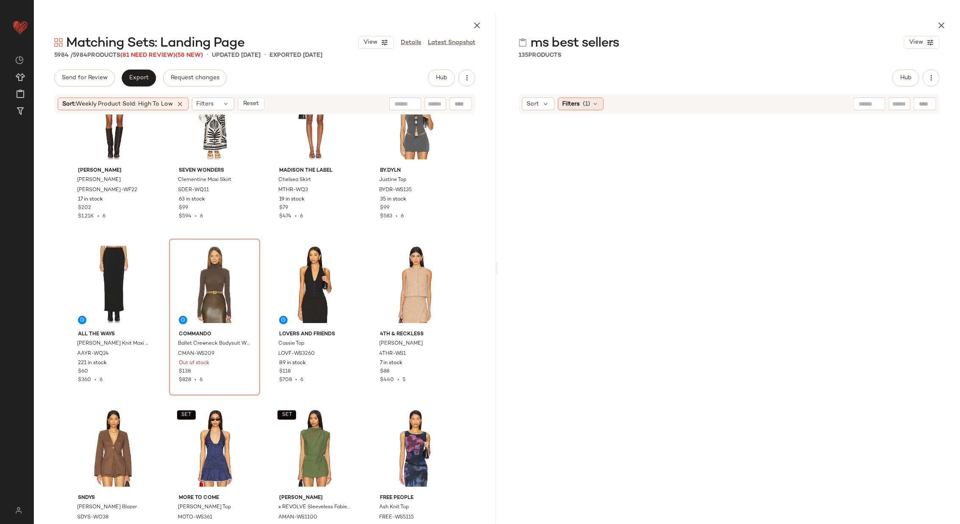
click at [595, 101] on icon at bounding box center [596, 103] width 7 height 7
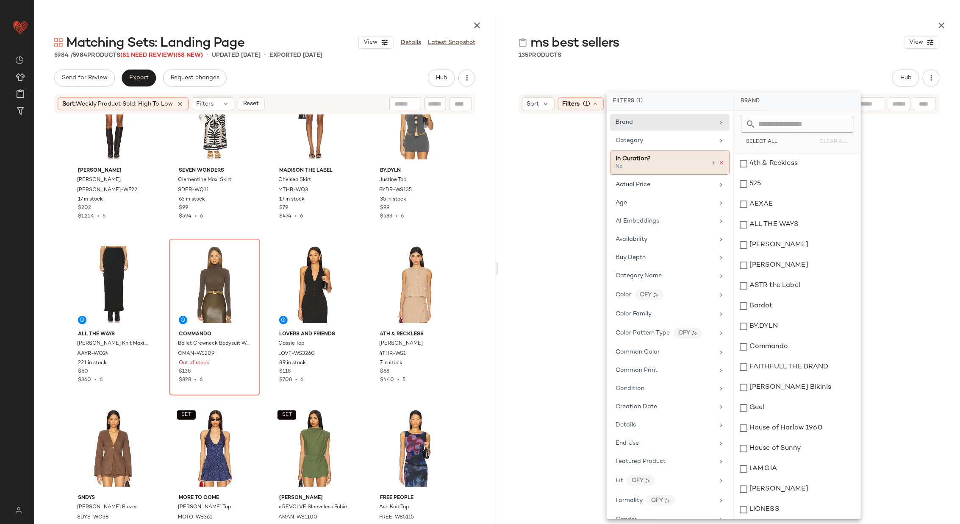
click at [721, 160] on icon at bounding box center [722, 163] width 6 height 6
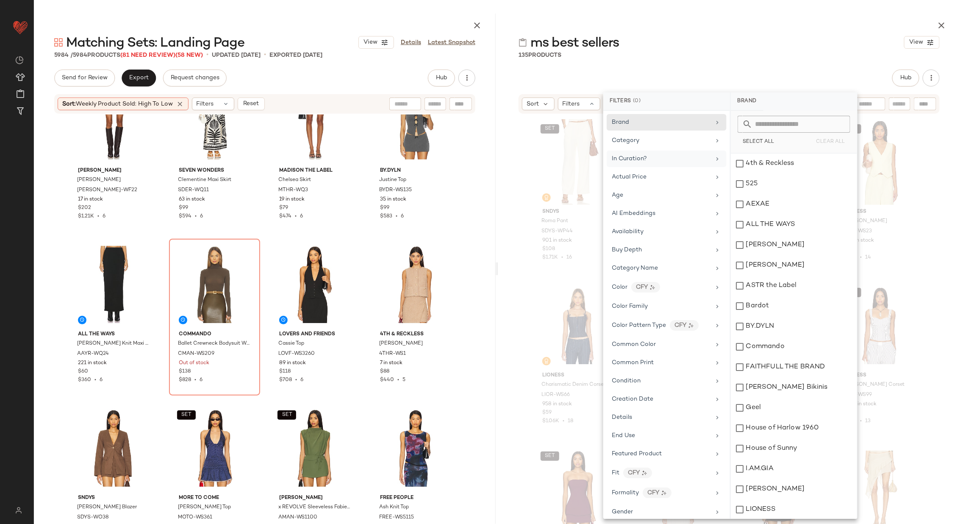
click at [515, 199] on div "SET SNDYS Roma Pant SDYS-WP44 901 in stock $108 $1.71K • 16 SET SNDYS Roma Top …" at bounding box center [729, 327] width 462 height 427
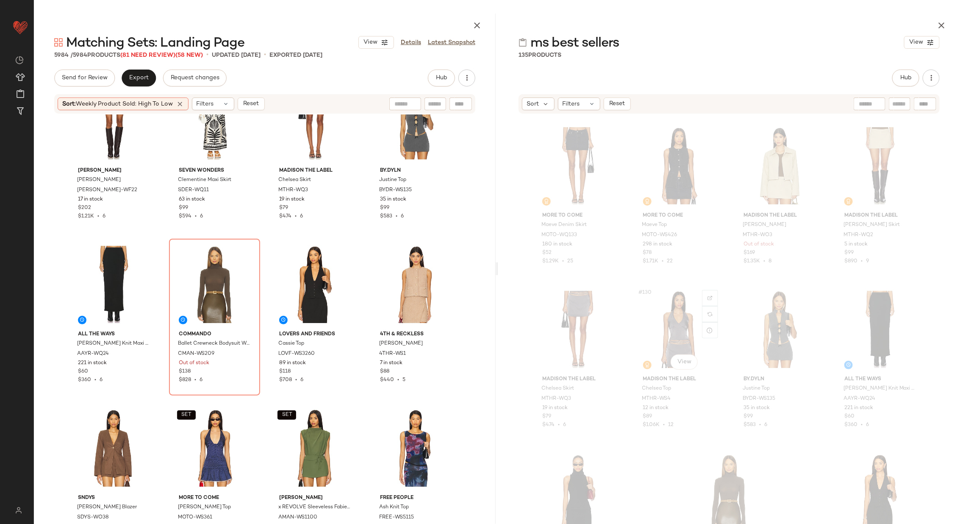
scroll to position [5137, 0]
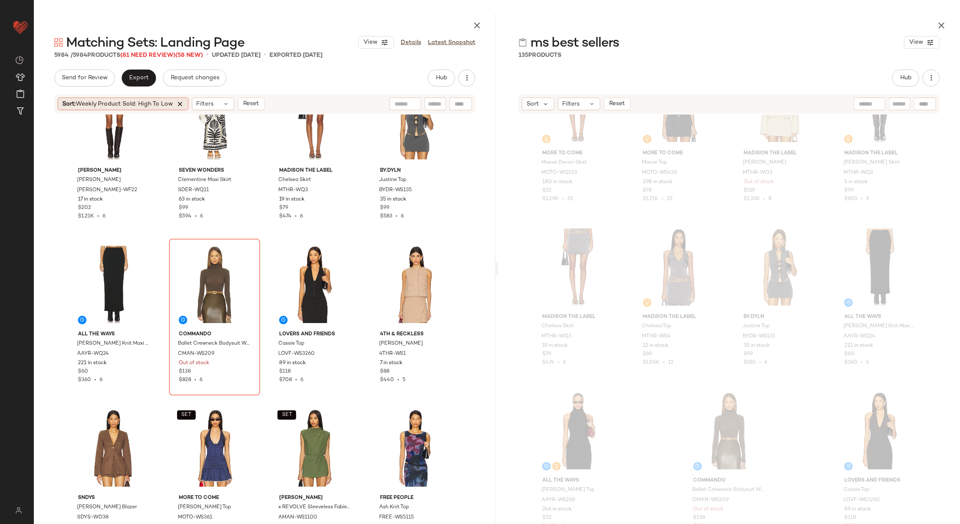
click at [179, 103] on icon at bounding box center [180, 104] width 8 height 8
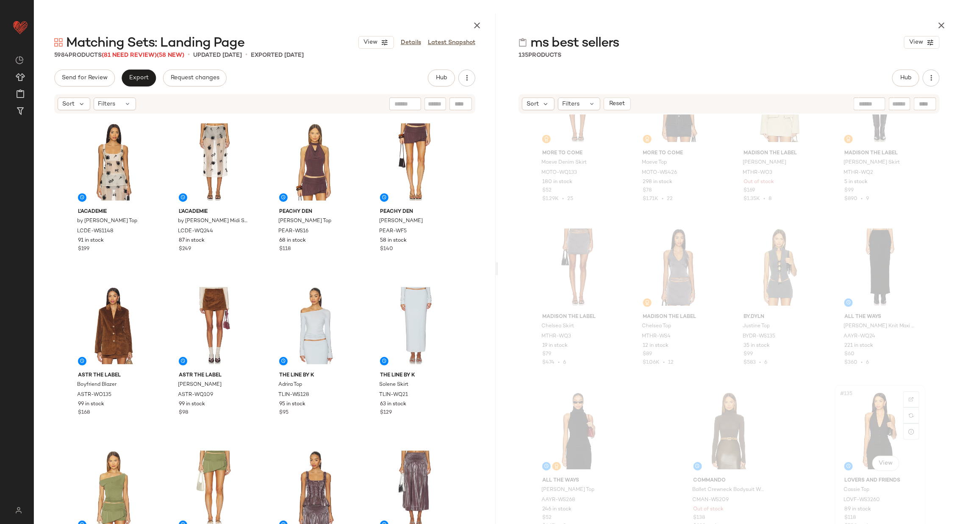
click at [866, 420] on div "#135 View" at bounding box center [880, 431] width 85 height 86
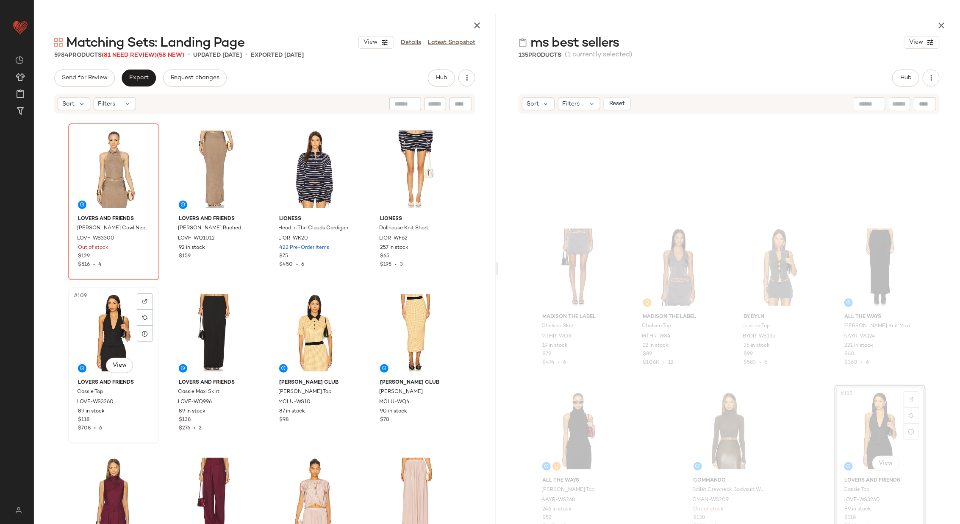
click at [120, 323] on div "#109 View" at bounding box center [113, 333] width 85 height 86
click at [205, 323] on div "#110 View" at bounding box center [214, 333] width 85 height 86
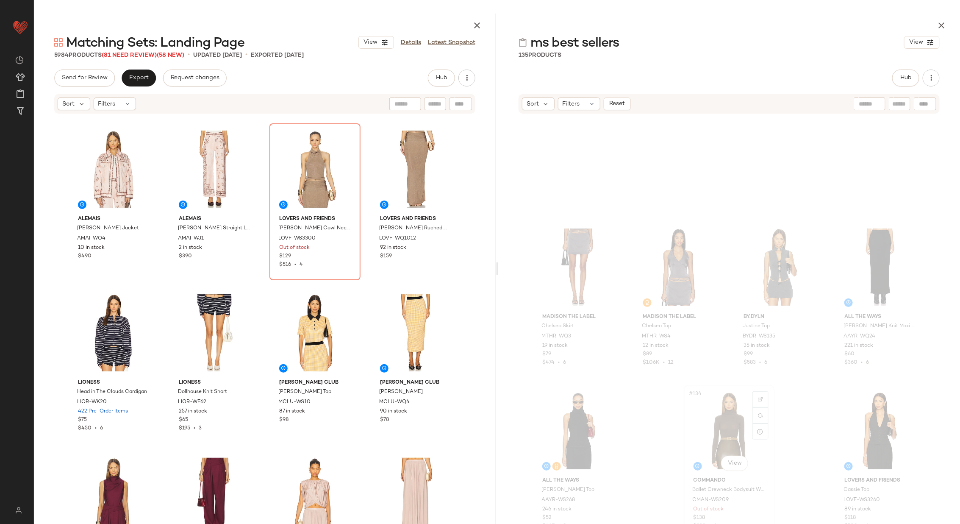
click at [720, 425] on div "#134 View" at bounding box center [729, 431] width 85 height 86
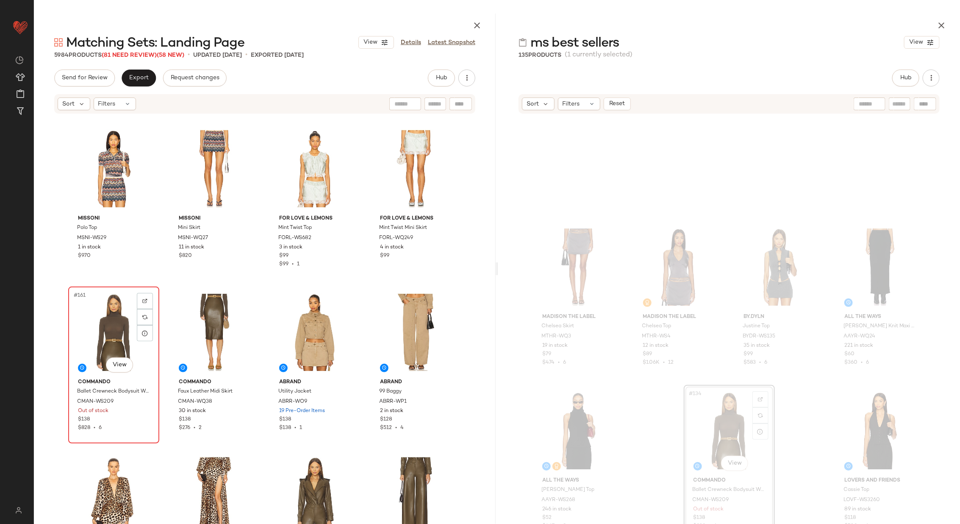
click at [116, 343] on div "#161 View" at bounding box center [113, 332] width 85 height 86
click at [190, 340] on div "#162 View" at bounding box center [214, 332] width 85 height 86
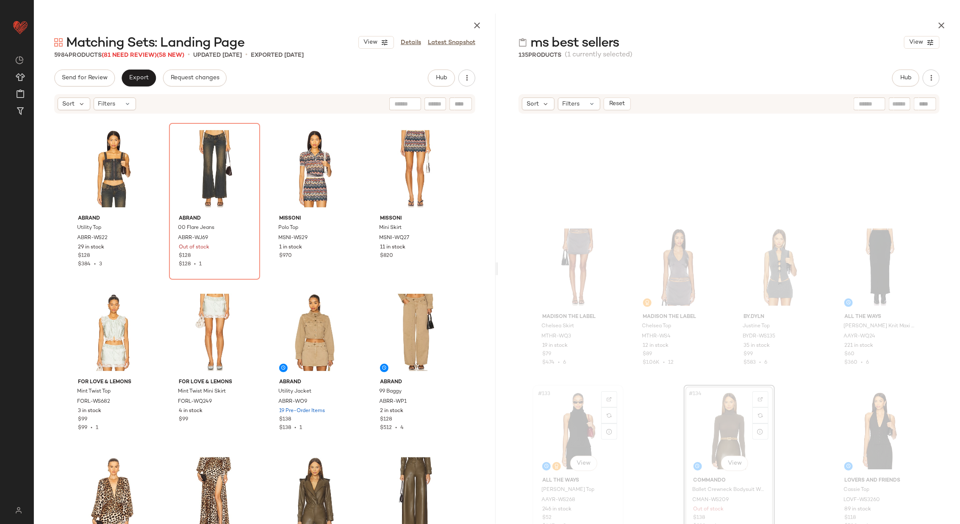
click at [561, 413] on div "#133 View" at bounding box center [578, 431] width 85 height 86
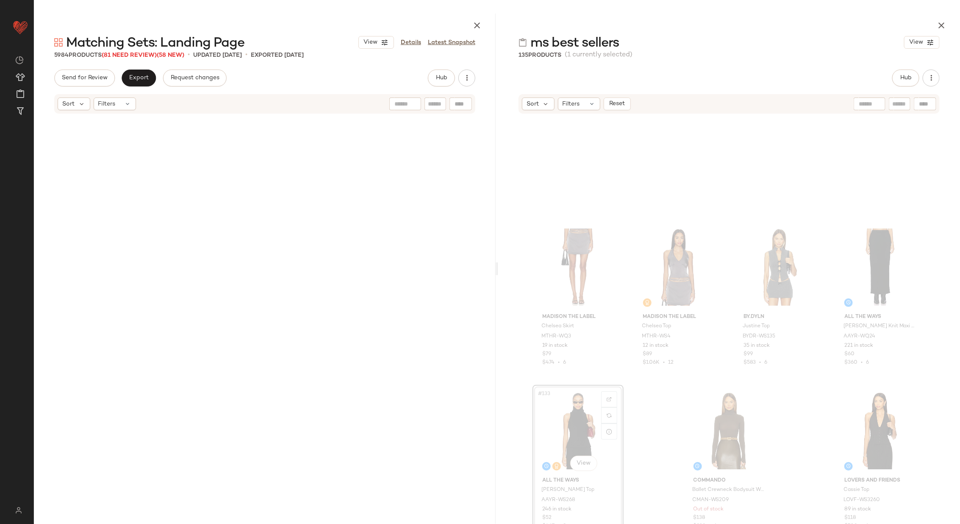
scroll to position [7362, 0]
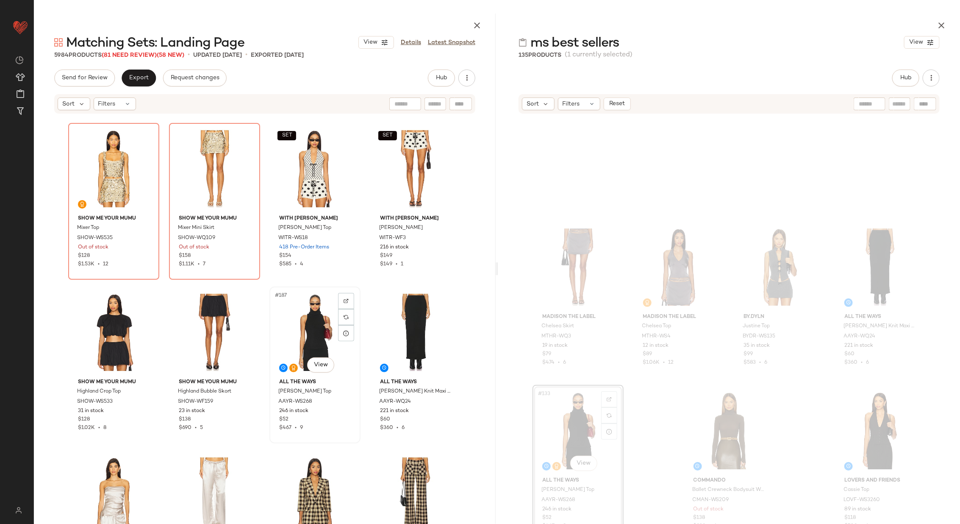
click at [303, 328] on div "#187 View" at bounding box center [315, 332] width 85 height 86
click at [406, 328] on div "#188 View" at bounding box center [415, 332] width 85 height 86
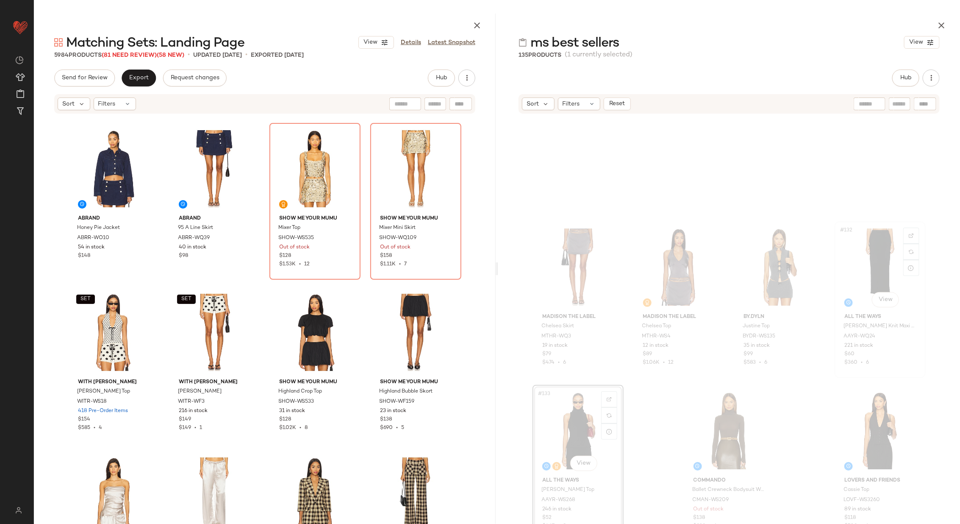
click at [872, 264] on div "#132 View" at bounding box center [880, 267] width 85 height 86
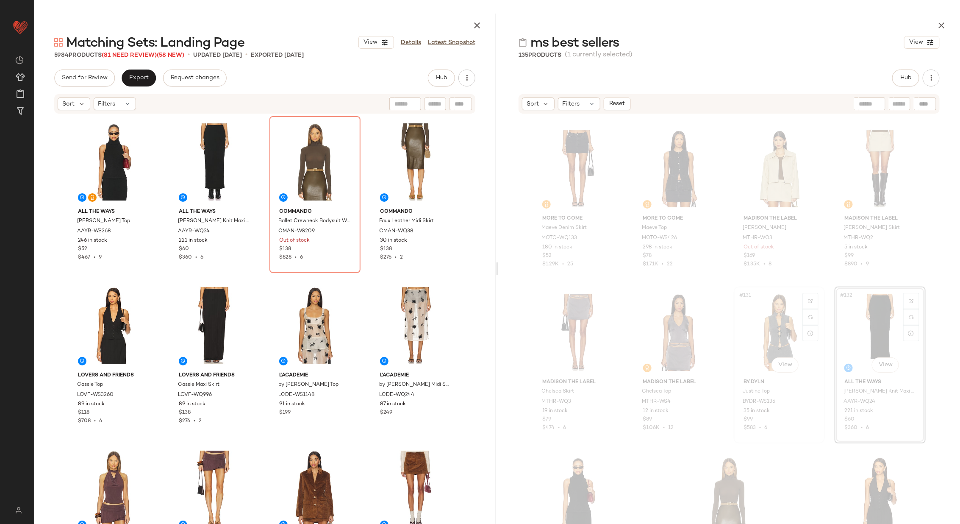
click at [776, 327] on div "#131 View" at bounding box center [779, 332] width 85 height 86
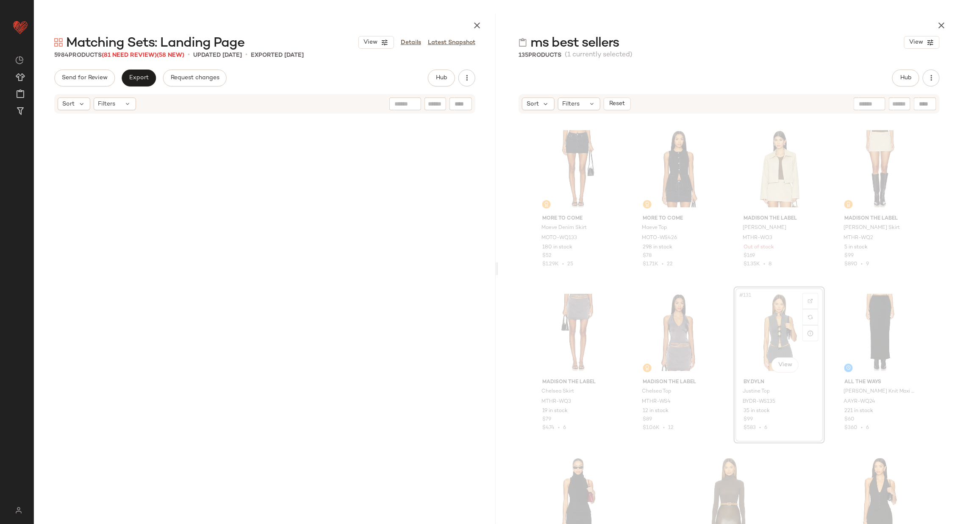
scroll to position [7853, 0]
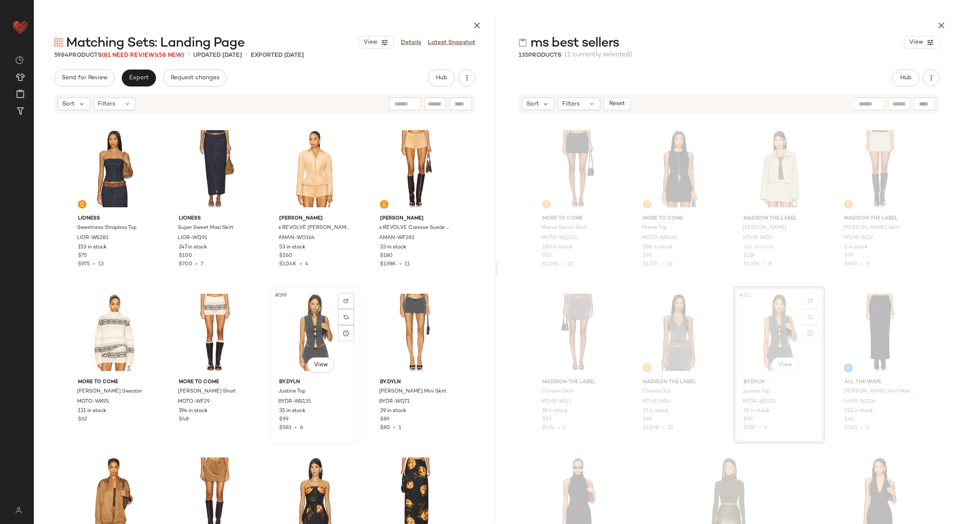
click at [303, 339] on div "#199 View" at bounding box center [315, 332] width 85 height 86
click at [426, 323] on div "#200 View" at bounding box center [415, 332] width 85 height 86
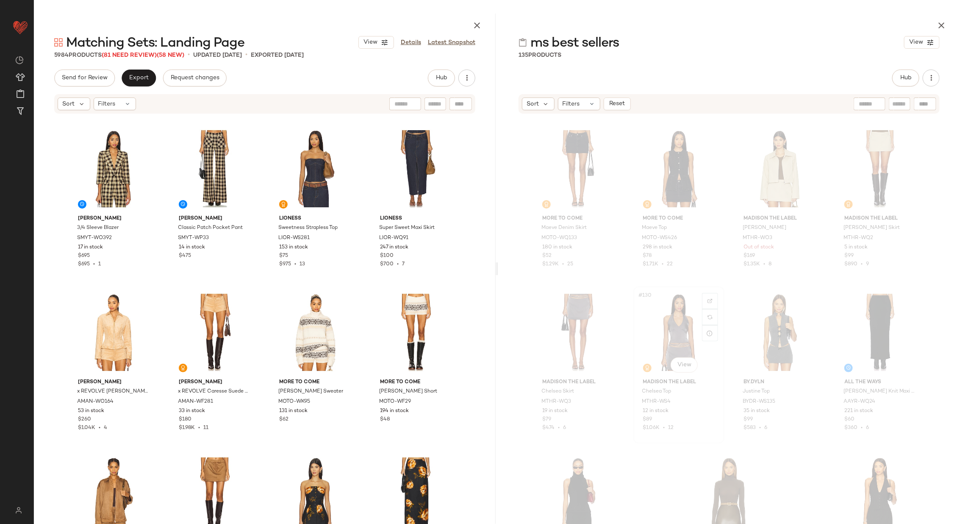
click at [679, 325] on div "#130 View" at bounding box center [679, 332] width 85 height 86
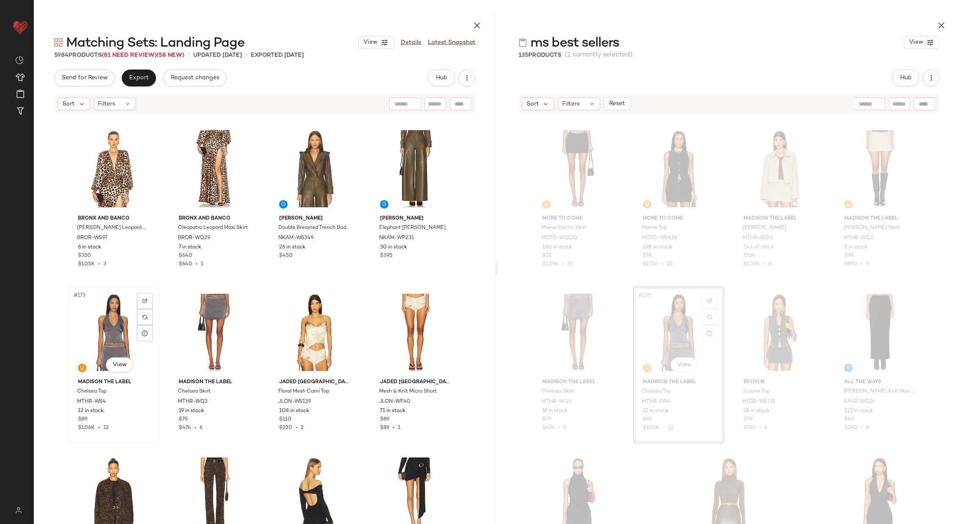
click at [78, 325] on div "#173 View" at bounding box center [113, 332] width 85 height 86
click at [213, 324] on div "#174 View" at bounding box center [214, 332] width 85 height 86
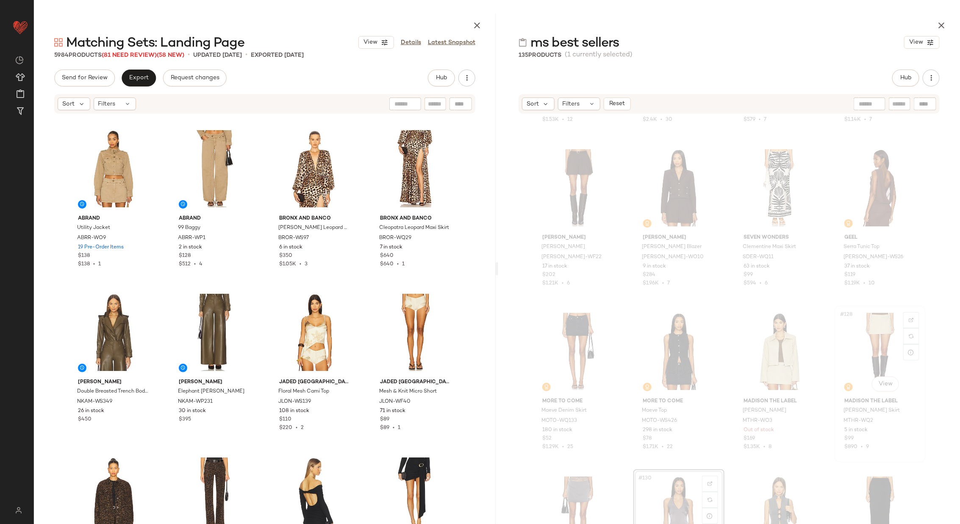
click at [855, 353] on div "#128 View" at bounding box center [880, 352] width 85 height 86
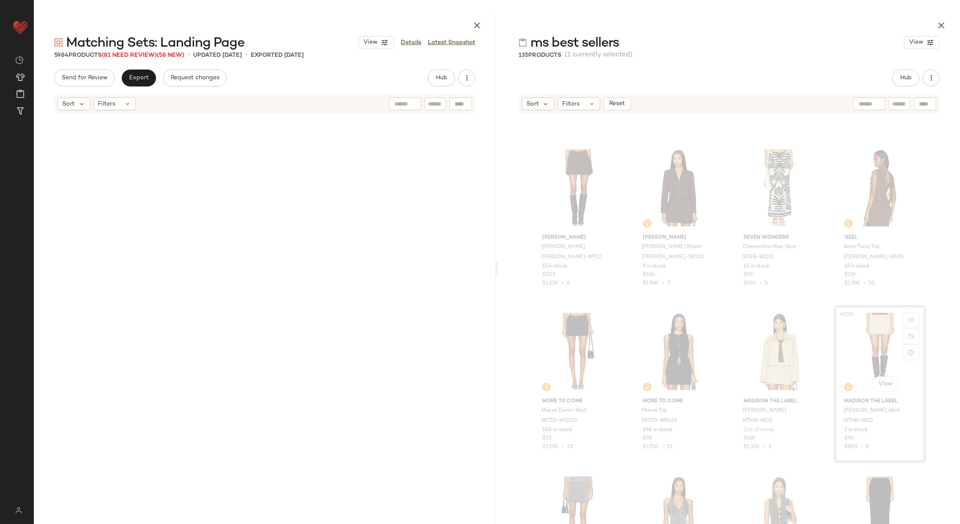
scroll to position [4090, 0]
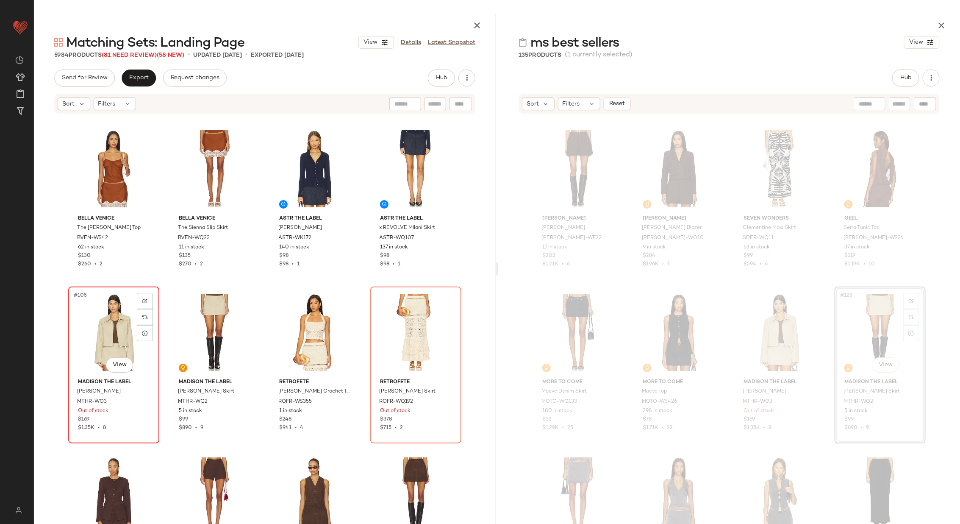
click at [89, 331] on div "#105 View" at bounding box center [113, 332] width 85 height 86
click at [215, 325] on div "#106 View" at bounding box center [214, 332] width 85 height 86
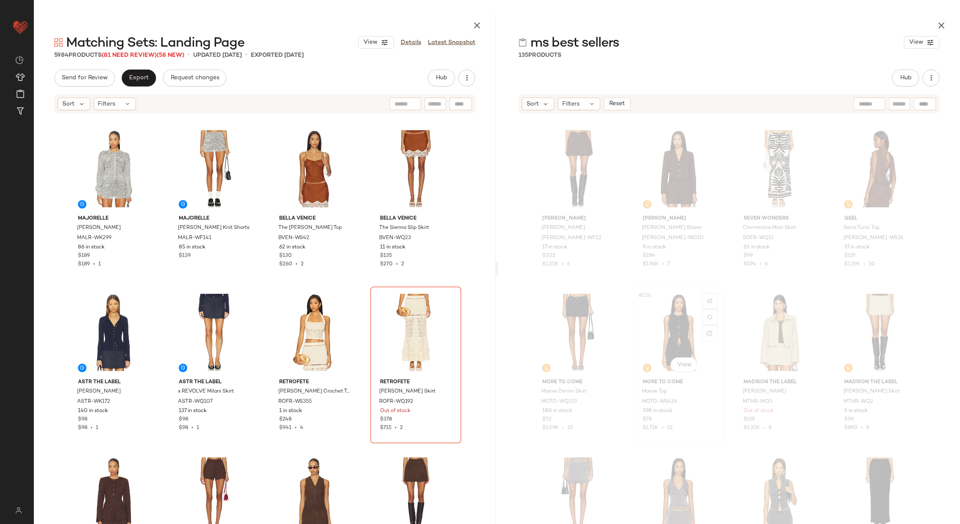
click at [673, 330] on div "#126 View" at bounding box center [679, 332] width 85 height 86
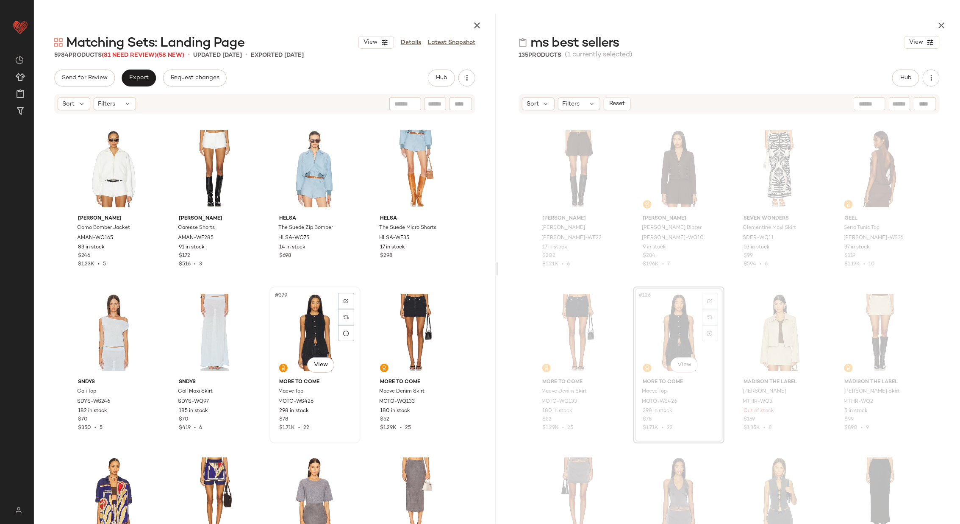
click at [305, 339] on div "#379 View" at bounding box center [315, 332] width 85 height 86
click at [410, 334] on div "#380 View" at bounding box center [415, 332] width 85 height 86
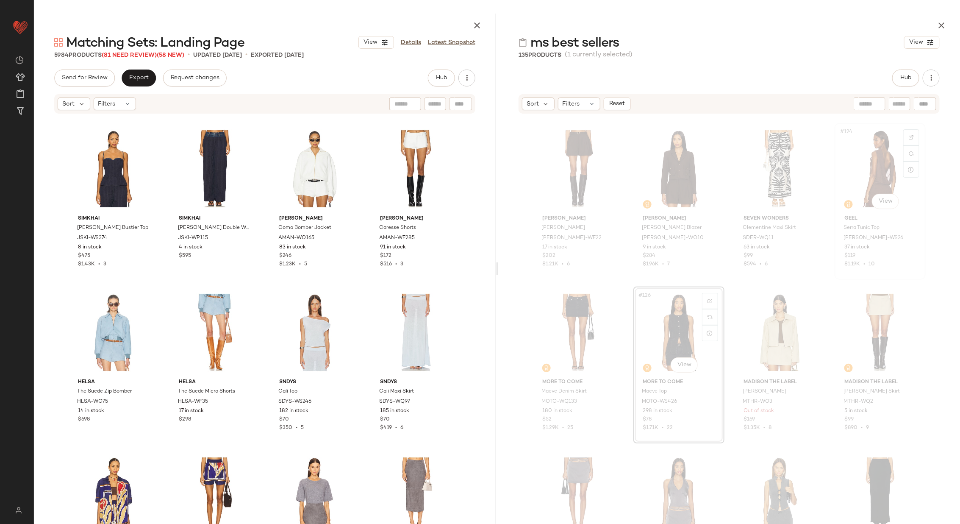
click at [875, 174] on div "#124 View" at bounding box center [880, 169] width 85 height 86
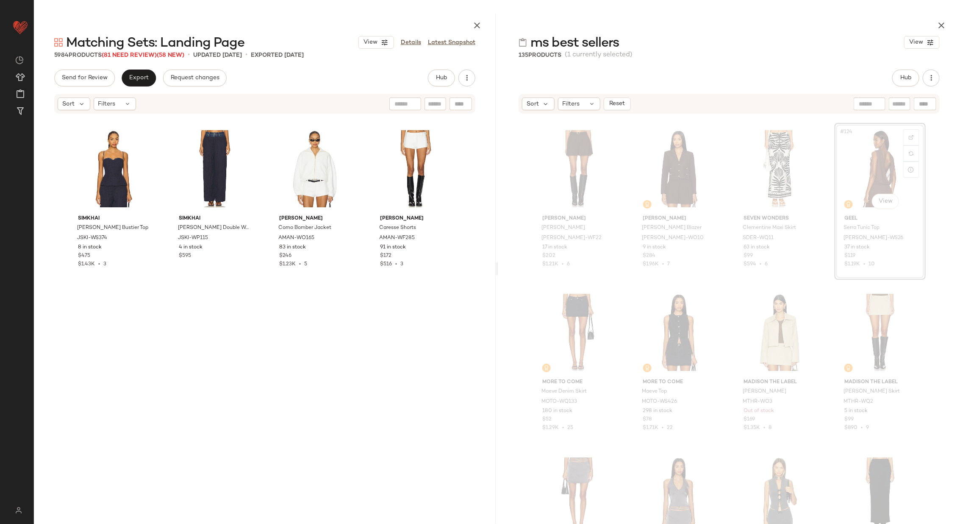
scroll to position [14560, 0]
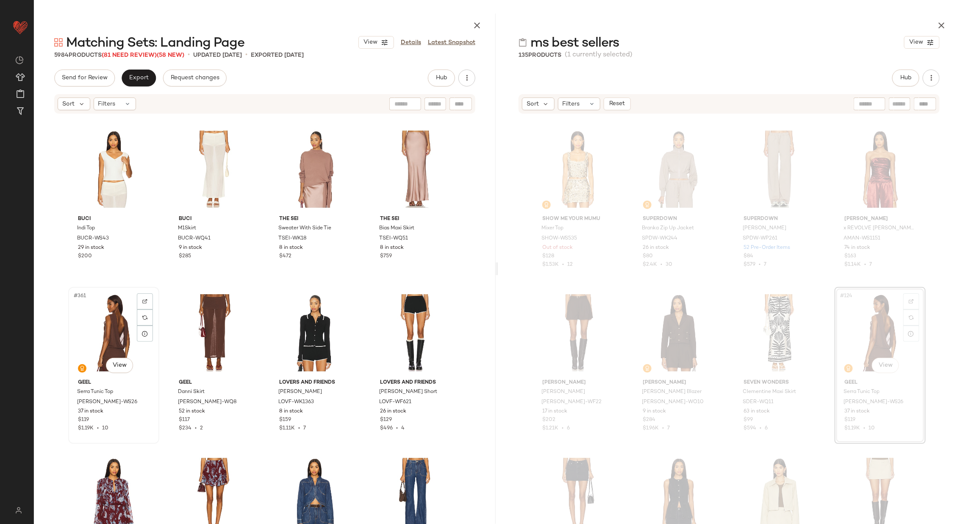
click at [107, 336] on div "#361 View" at bounding box center [113, 333] width 85 height 86
click at [207, 329] on div "#362 View" at bounding box center [214, 333] width 85 height 86
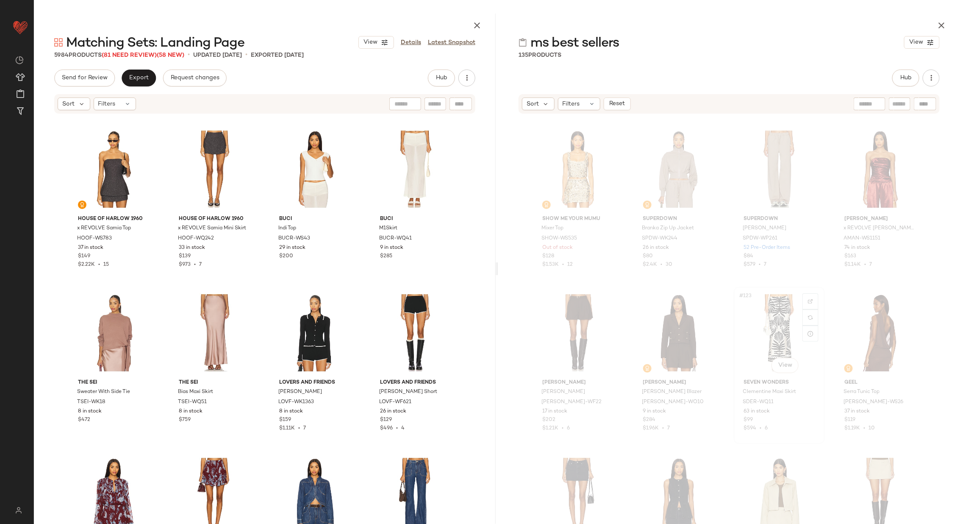
click at [783, 329] on div "#123 View" at bounding box center [779, 333] width 85 height 86
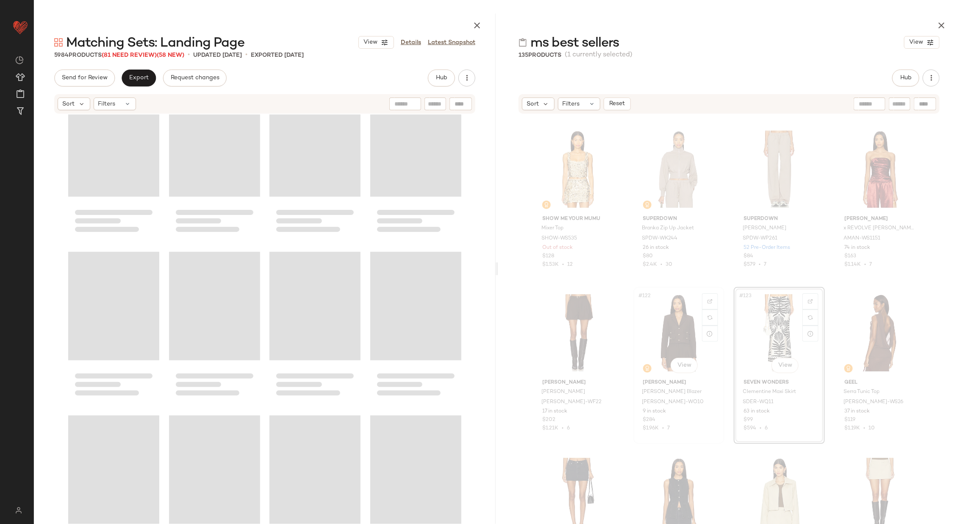
click at [671, 331] on div "#122 View" at bounding box center [679, 333] width 85 height 86
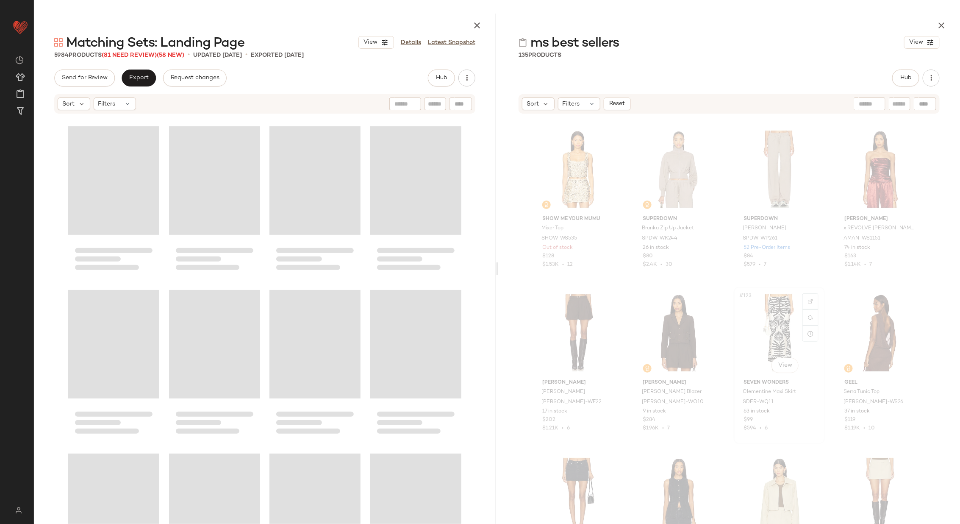
click at [752, 323] on div "#123 View" at bounding box center [779, 333] width 85 height 86
click at [359, 276] on div at bounding box center [265, 327] width 462 height 427
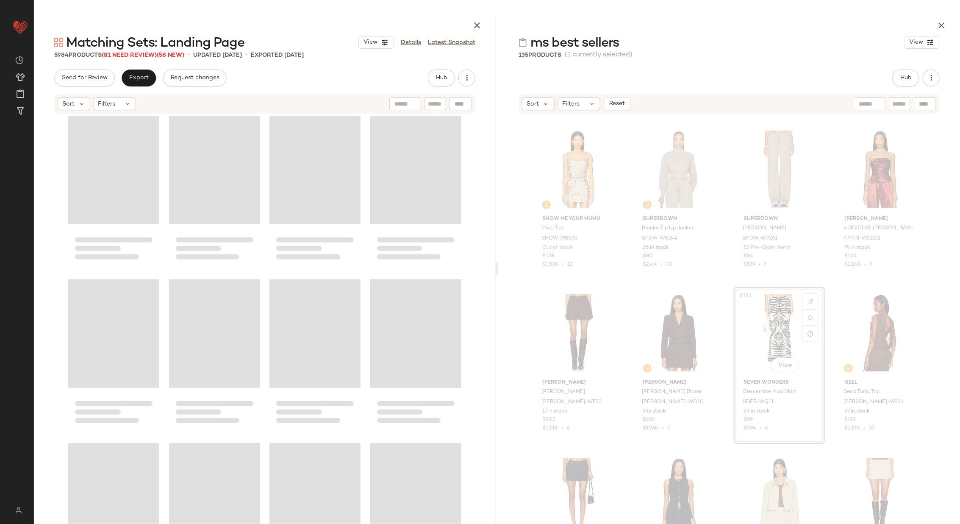
scroll to position [11314, 0]
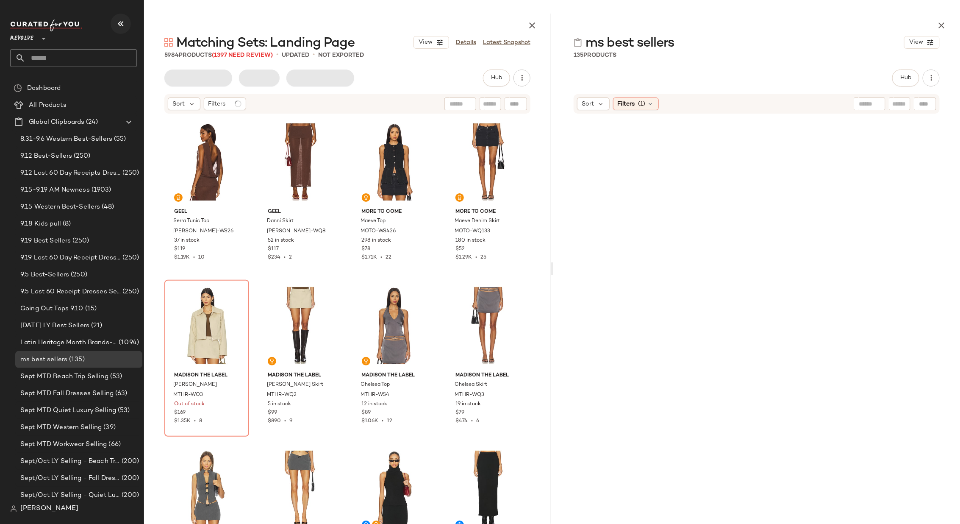
click at [123, 24] on icon "button" at bounding box center [121, 24] width 10 height 10
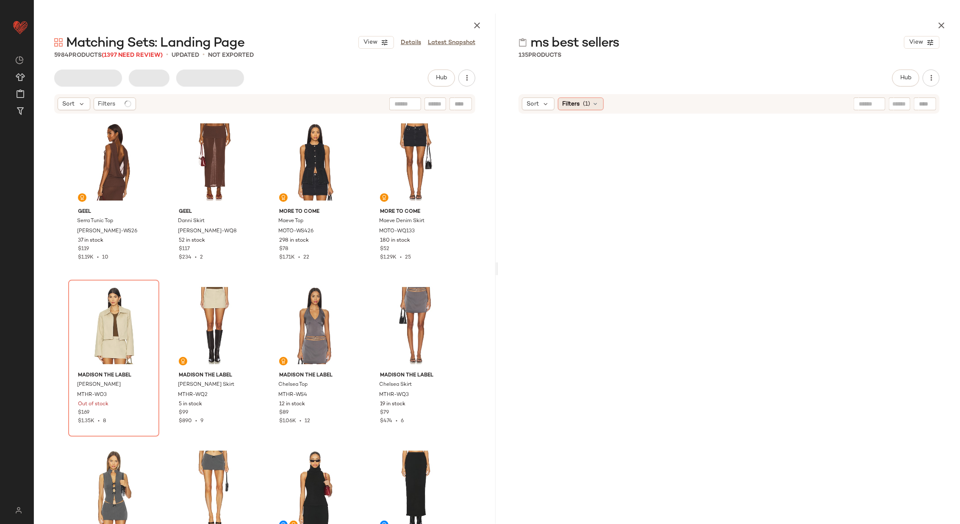
click at [593, 103] on icon at bounding box center [596, 103] width 7 height 7
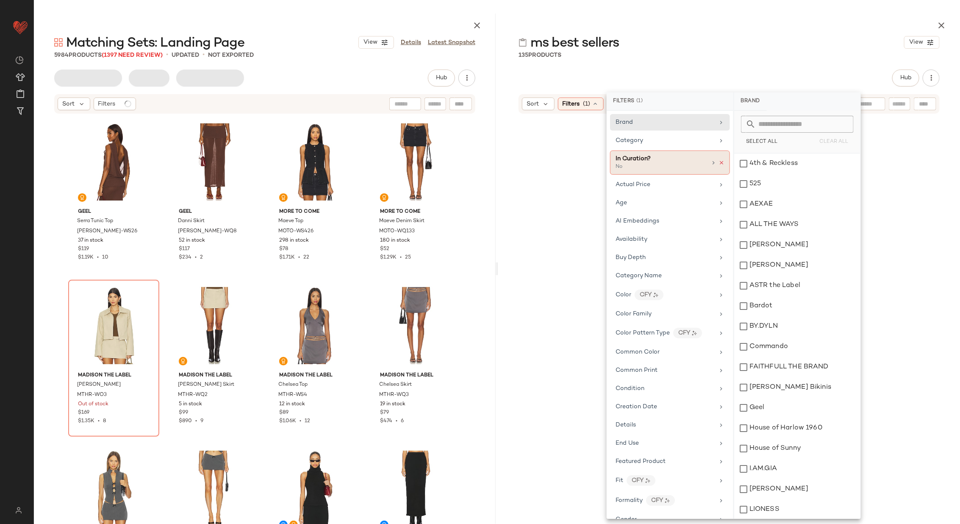
click at [720, 161] on icon at bounding box center [722, 163] width 6 height 6
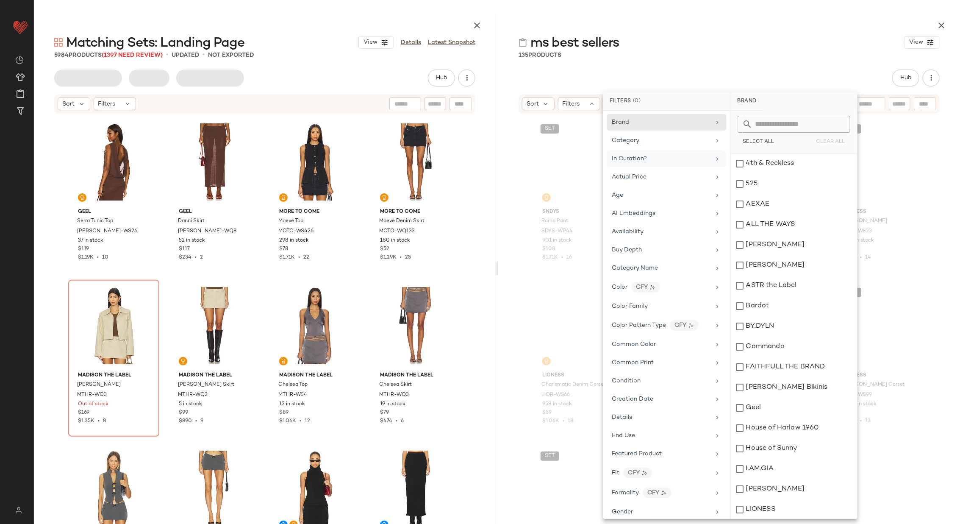
click at [522, 256] on div "SET SNDYS Roma Pant SDYS-WP44 901 in stock $108 $1.71K • 16 SET SNDYS Roma Top …" at bounding box center [729, 327] width 462 height 427
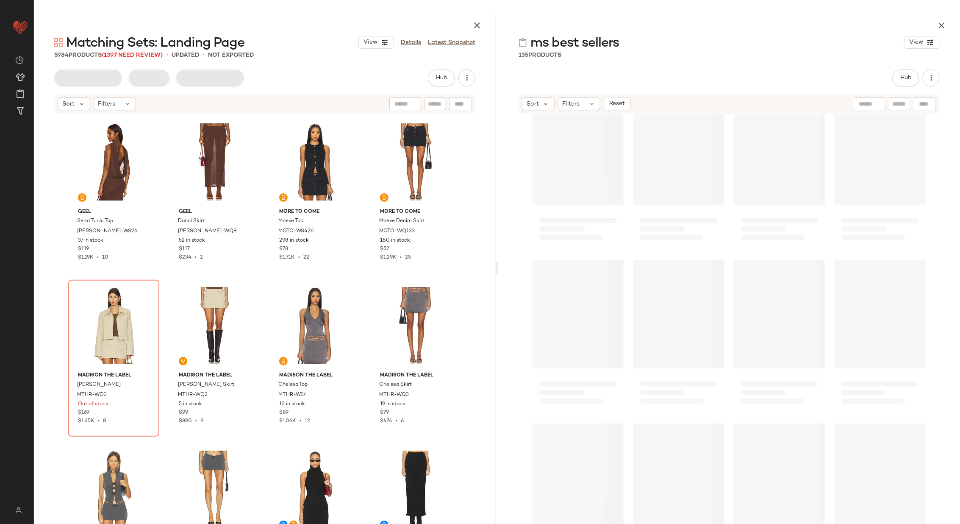
scroll to position [5137, 0]
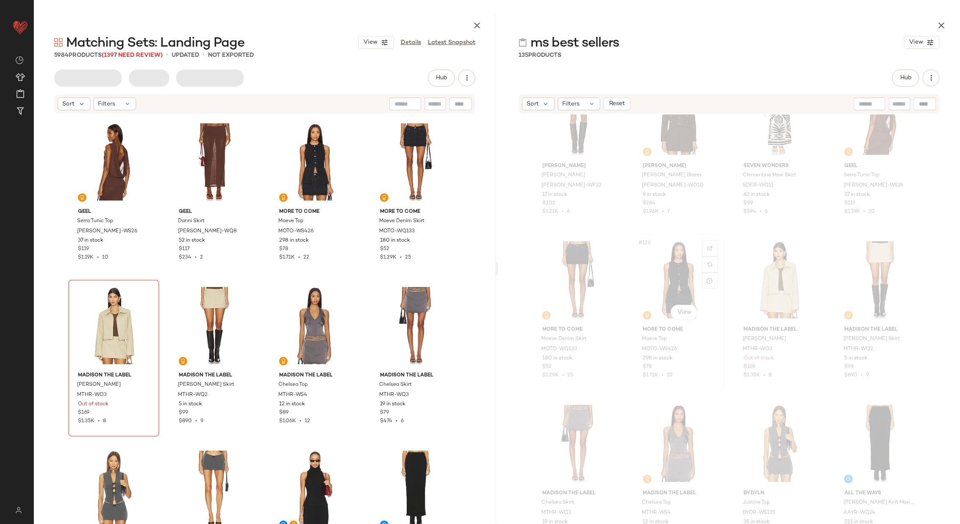
click at [664, 287] on div "#126 View" at bounding box center [679, 280] width 85 height 86
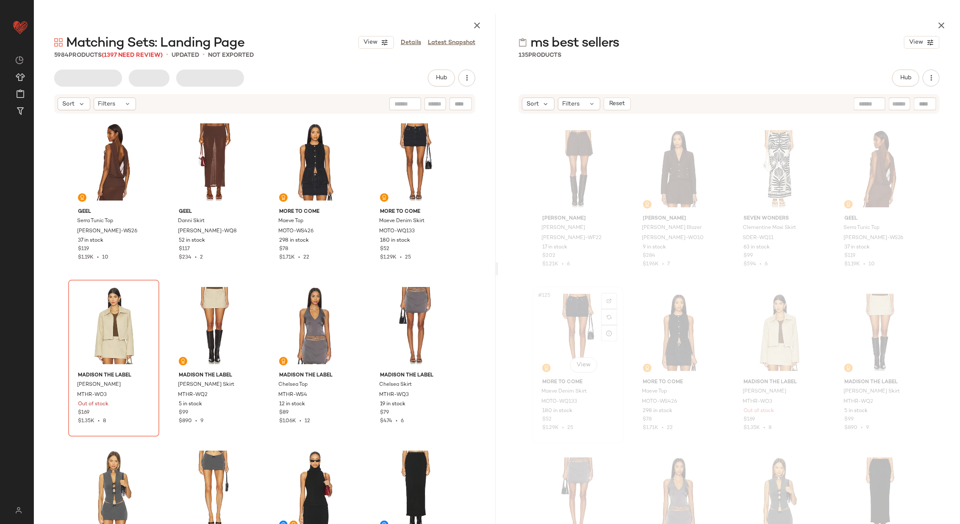
click at [587, 326] on div "#125 View" at bounding box center [578, 332] width 85 height 86
click at [849, 175] on div "#124 View" at bounding box center [880, 169] width 85 height 86
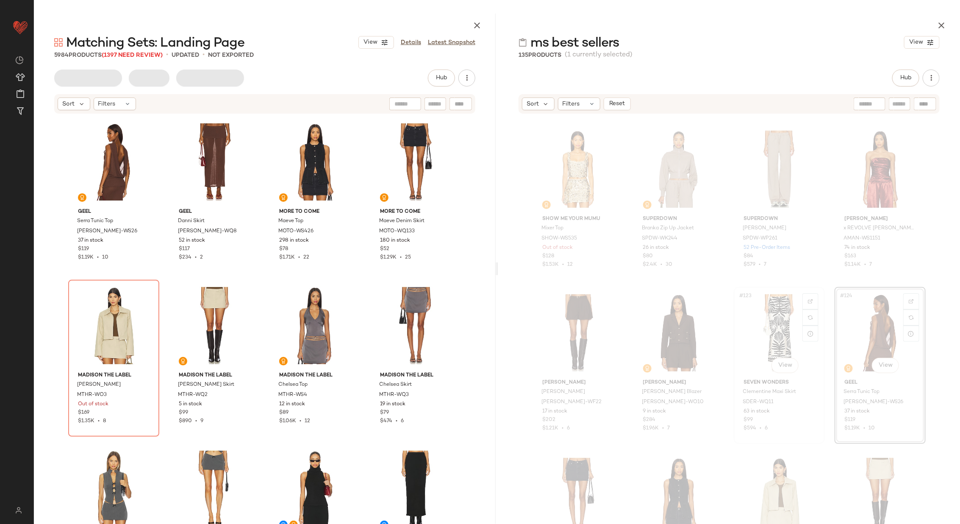
click at [762, 325] on div "#123 View" at bounding box center [779, 333] width 85 height 86
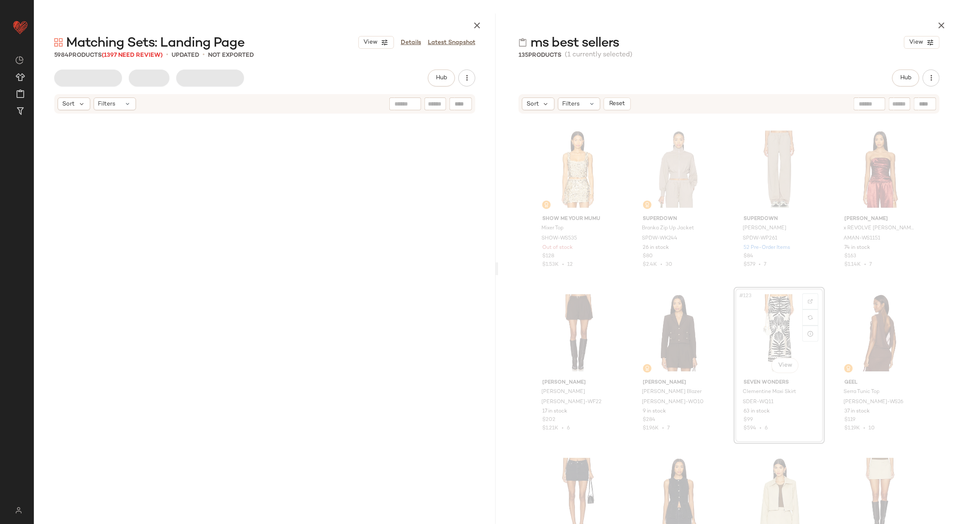
scroll to position [11288, 0]
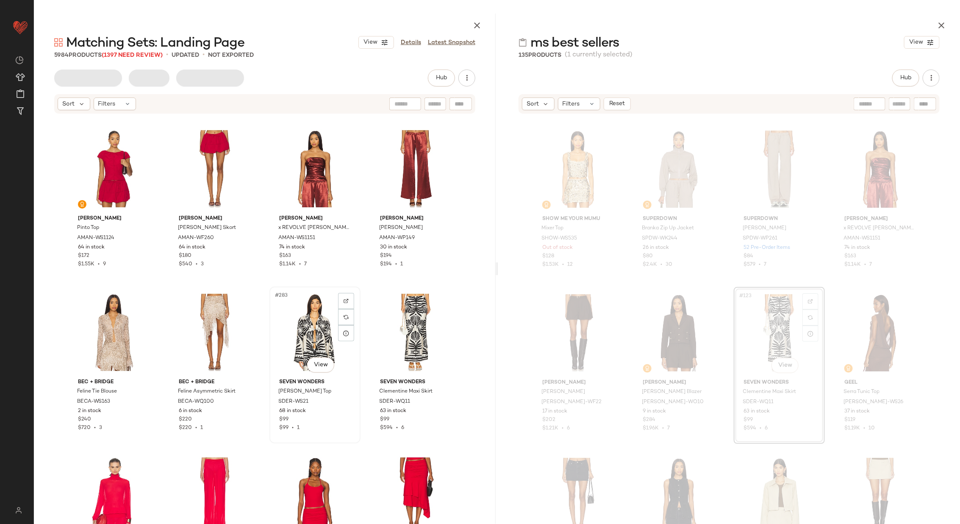
click at [301, 335] on div "#283 View" at bounding box center [315, 332] width 85 height 86
click at [406, 320] on div "#284 View" at bounding box center [415, 332] width 85 height 86
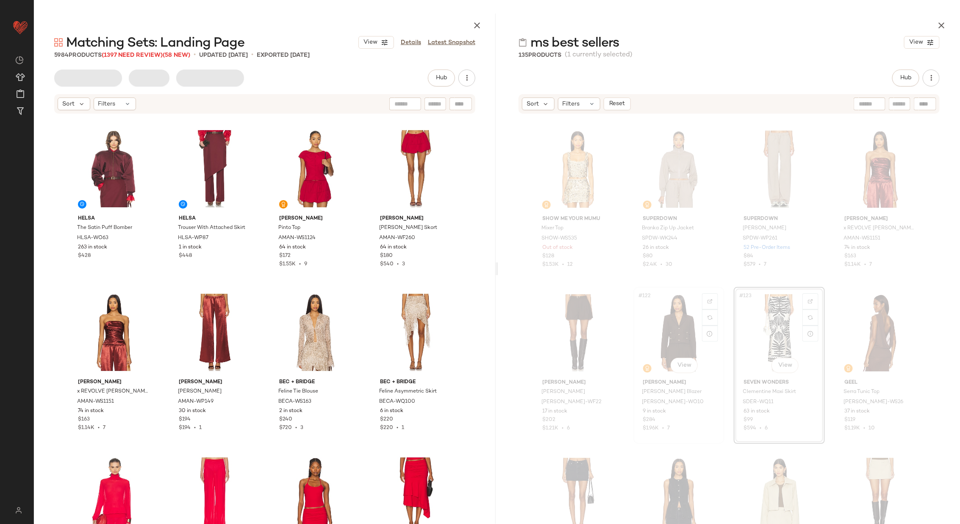
click at [684, 319] on div "#122 View" at bounding box center [679, 333] width 85 height 86
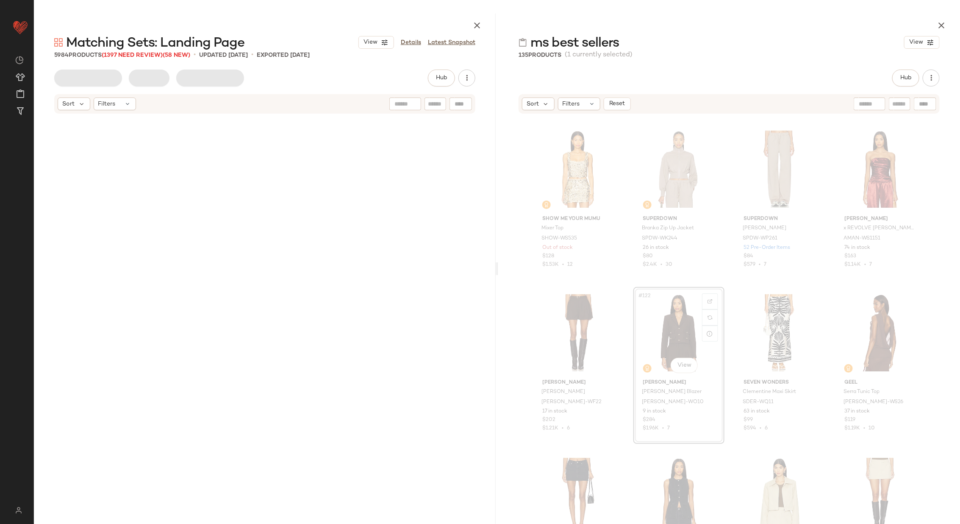
scroll to position [11779, 0]
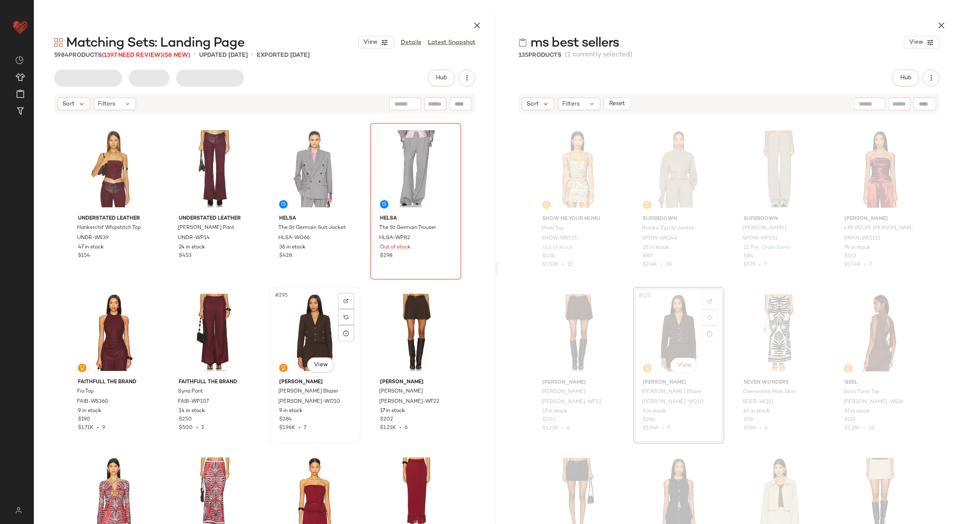
click at [299, 329] on div "#295 View" at bounding box center [315, 332] width 85 height 86
click at [405, 325] on div "#296 View" at bounding box center [415, 332] width 85 height 86
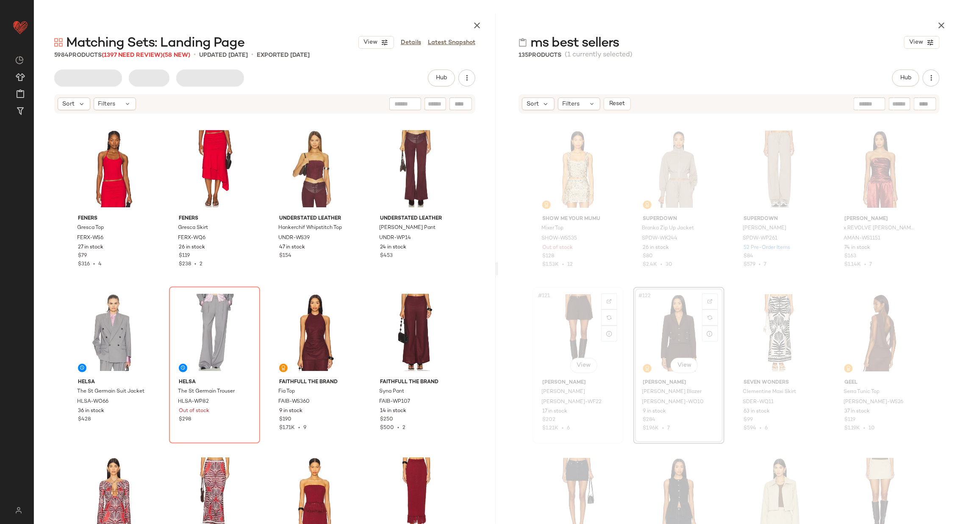
click at [573, 336] on div "#121 View" at bounding box center [578, 333] width 85 height 86
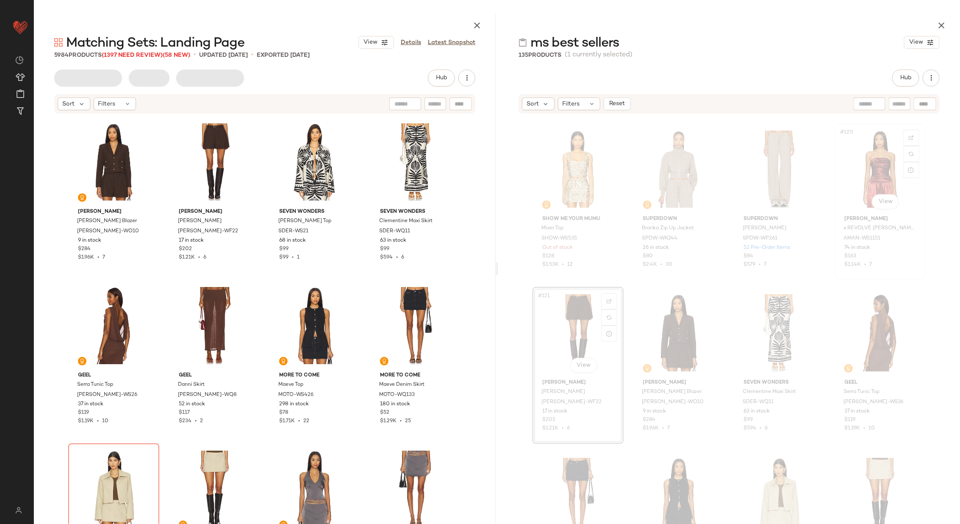
click at [877, 172] on div "#120 View" at bounding box center [880, 169] width 85 height 86
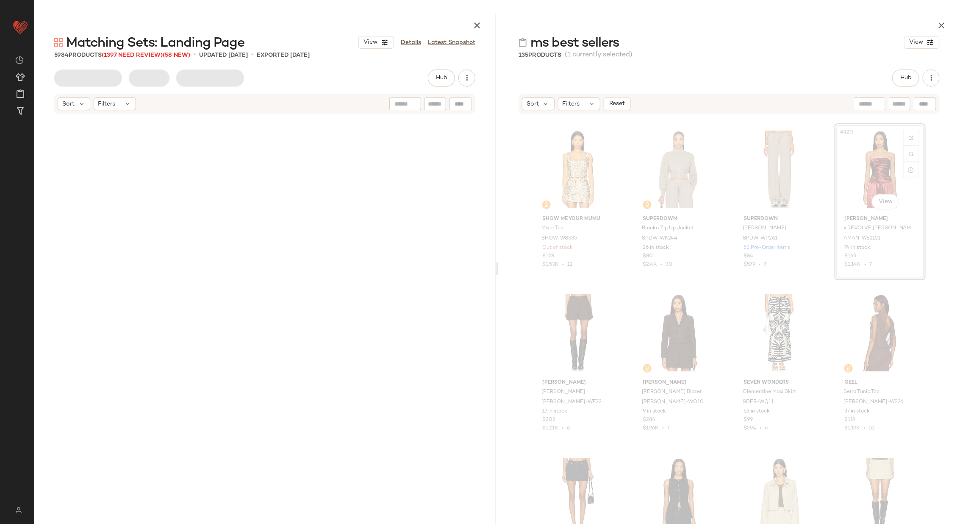
scroll to position [4581, 0]
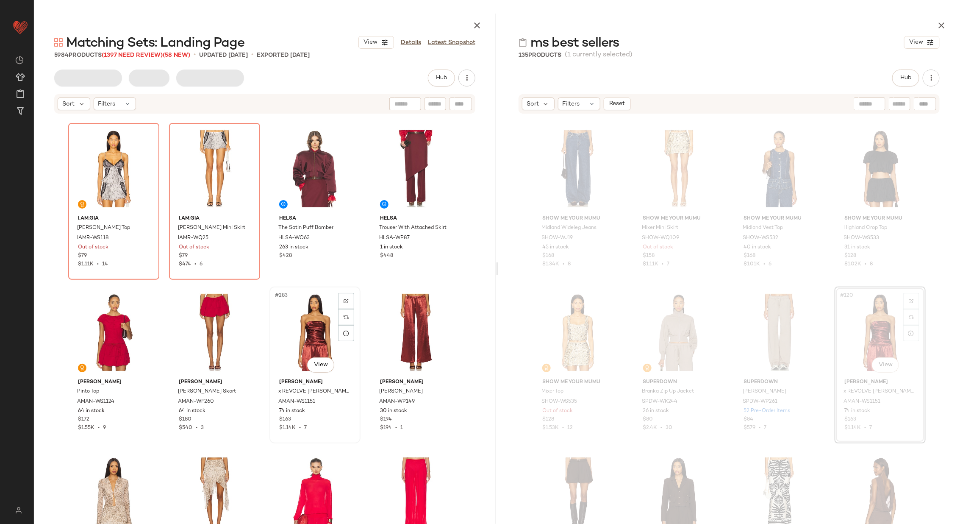
click at [301, 343] on div "#283 View" at bounding box center [315, 332] width 85 height 86
click at [390, 327] on div "#284 View" at bounding box center [415, 332] width 85 height 86
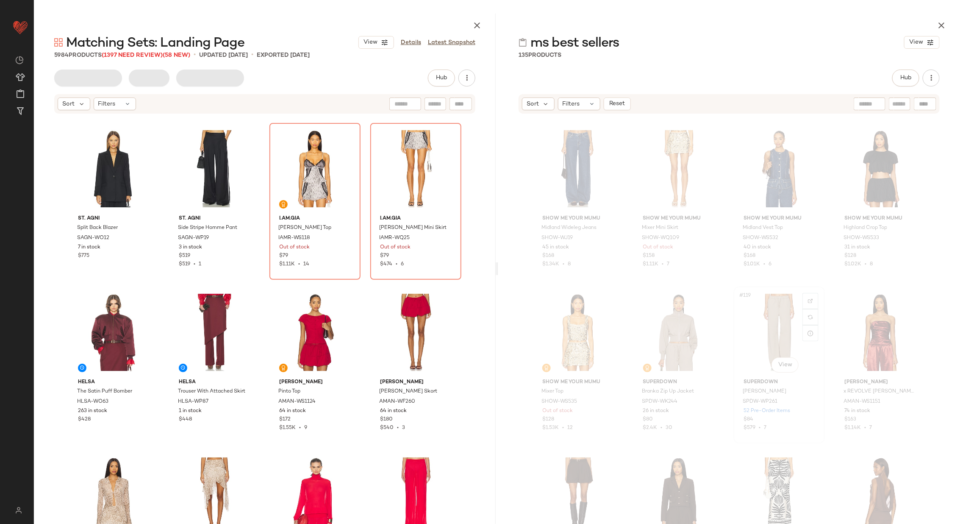
click at [762, 334] on div "#119 View" at bounding box center [779, 332] width 85 height 86
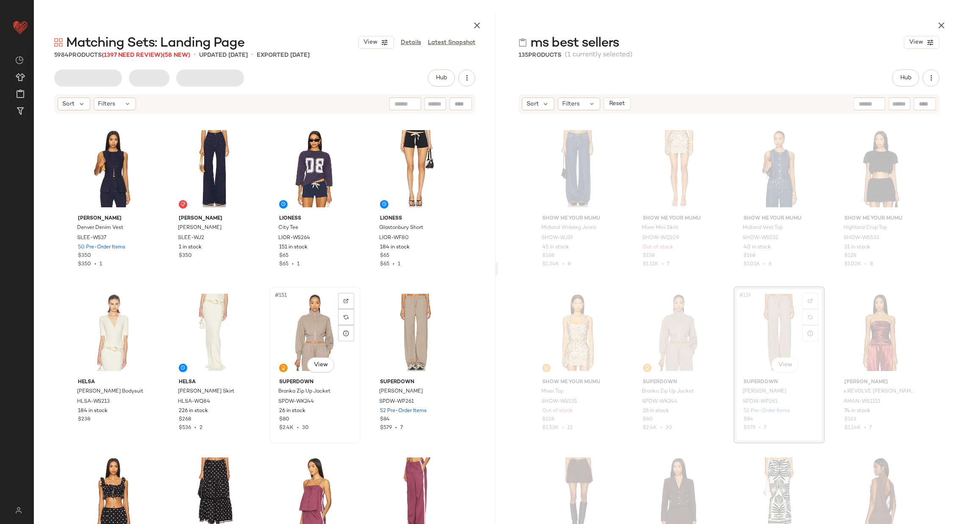
click at [301, 338] on div "#151 View" at bounding box center [315, 332] width 85 height 86
click at [401, 334] on div "#152 View" at bounding box center [415, 332] width 85 height 86
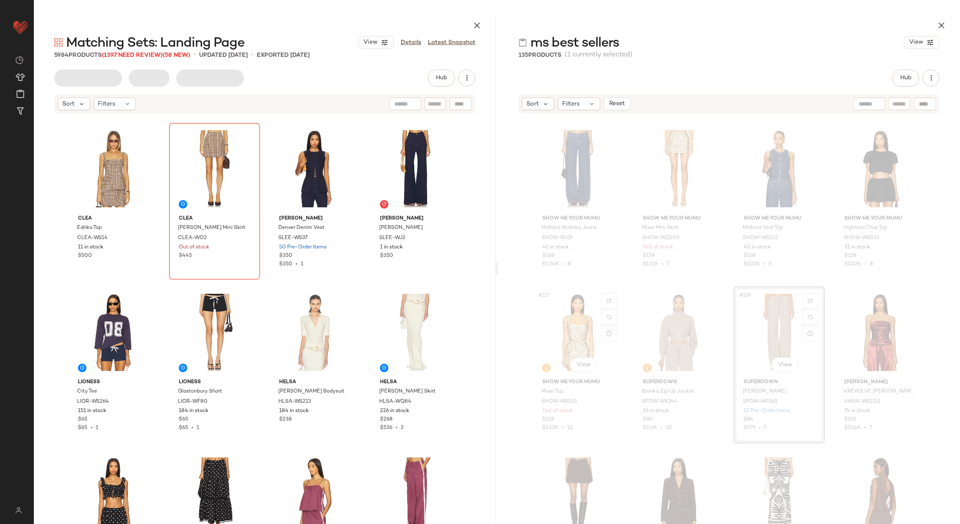
click at [569, 333] on div "#117 View" at bounding box center [578, 332] width 85 height 86
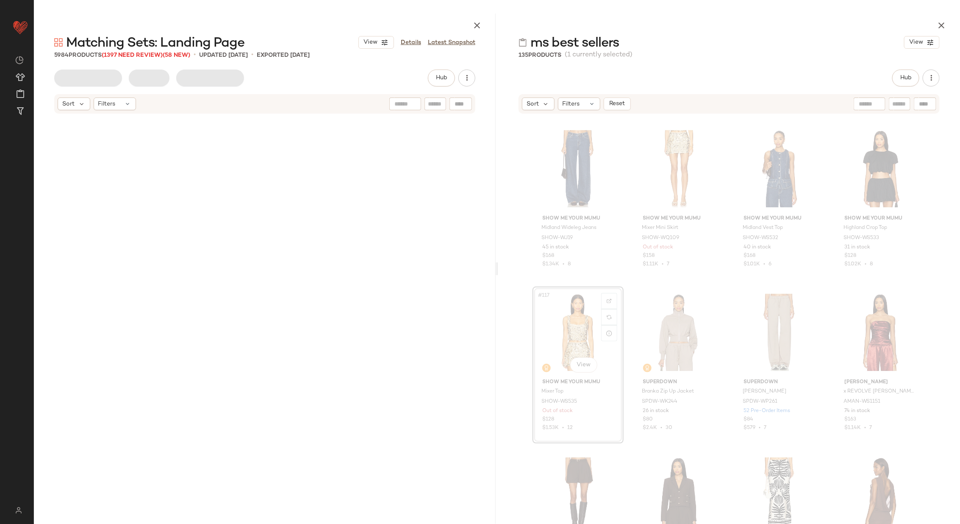
scroll to position [7689, 0]
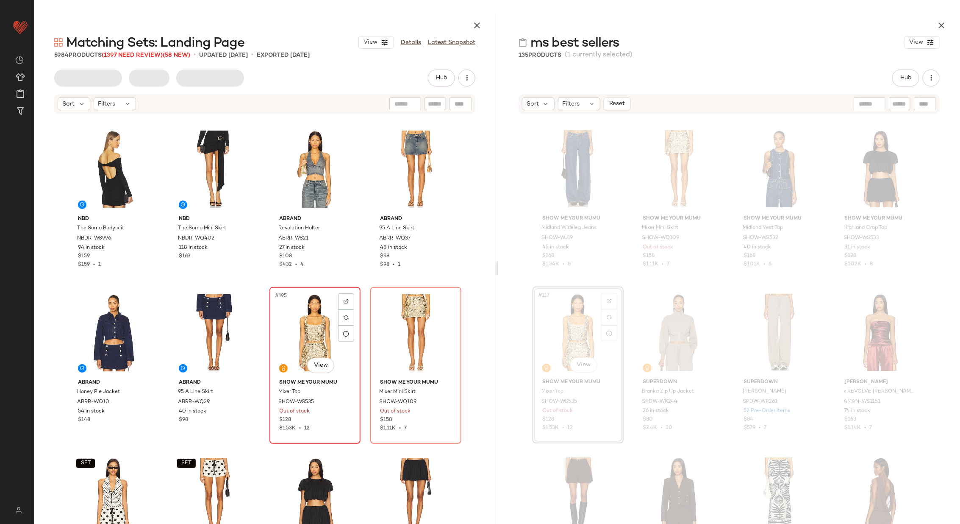
click at [312, 328] on div "#195 View" at bounding box center [315, 333] width 85 height 86
click at [387, 333] on div "#196 View" at bounding box center [415, 333] width 85 height 86
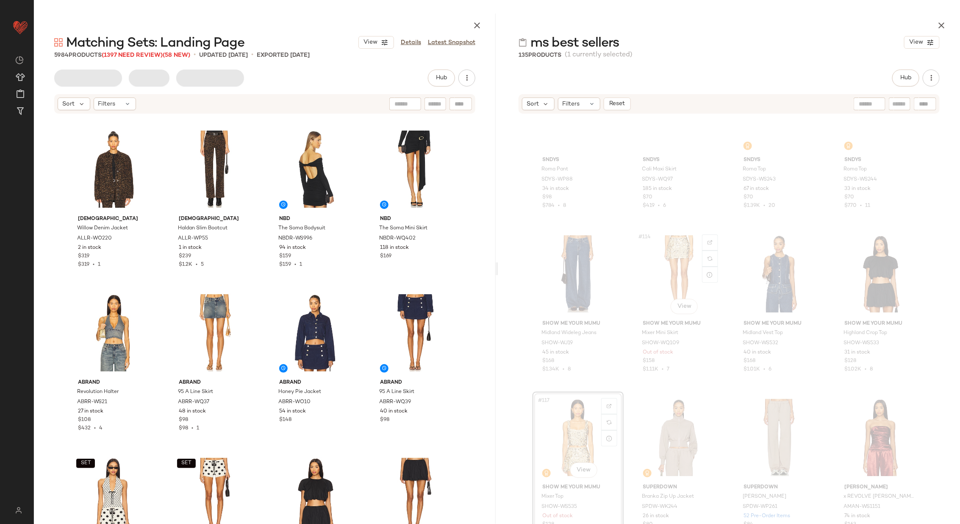
scroll to position [4457, 0]
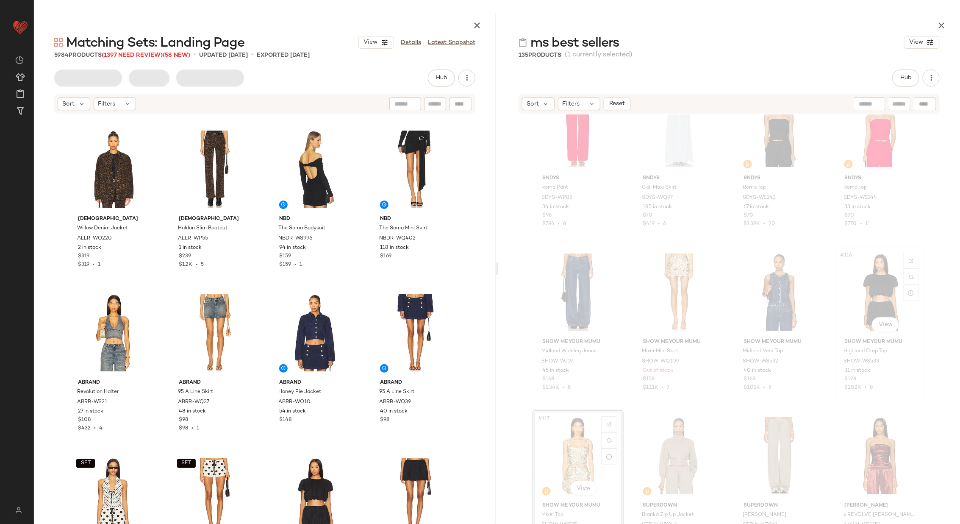
click at [860, 298] on div "#116 View" at bounding box center [880, 292] width 85 height 86
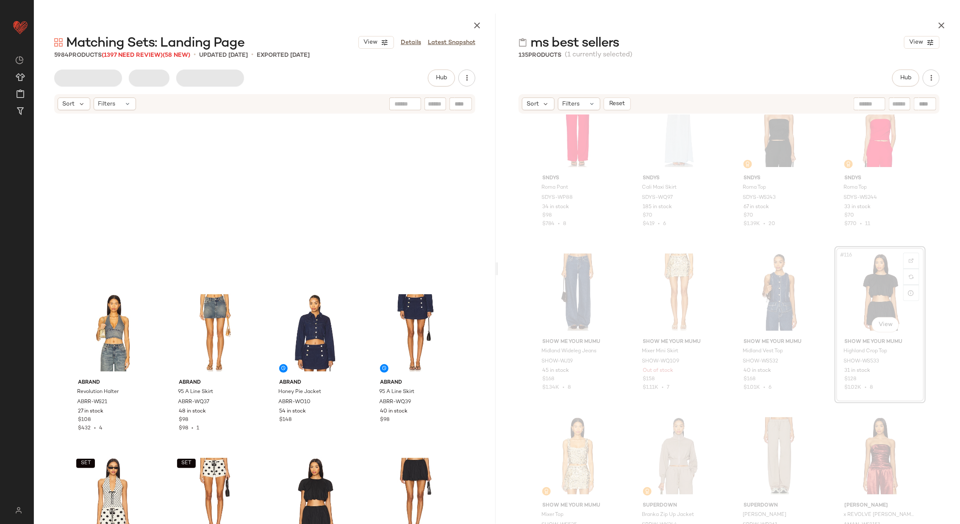
scroll to position [4417, 0]
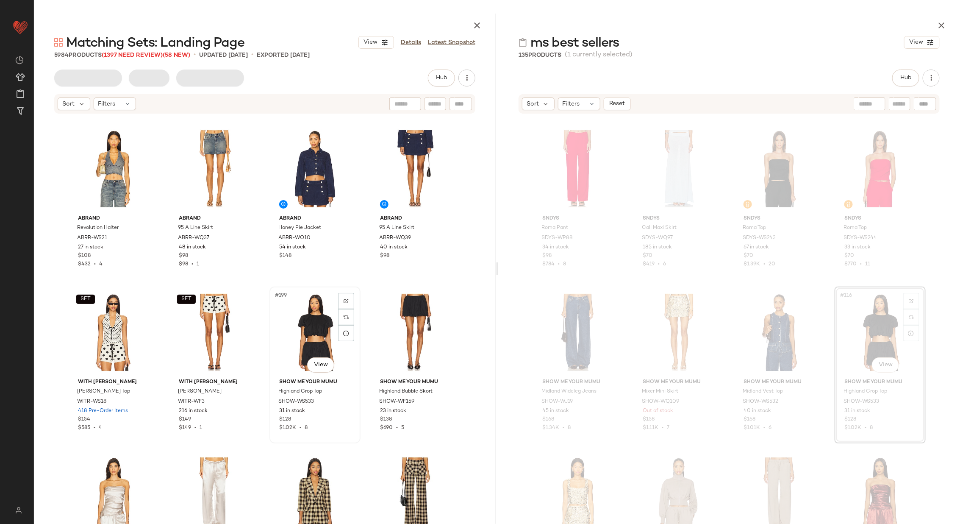
click at [303, 337] on div "#199 View" at bounding box center [315, 332] width 85 height 86
click at [391, 329] on div "#200 View" at bounding box center [415, 332] width 85 height 86
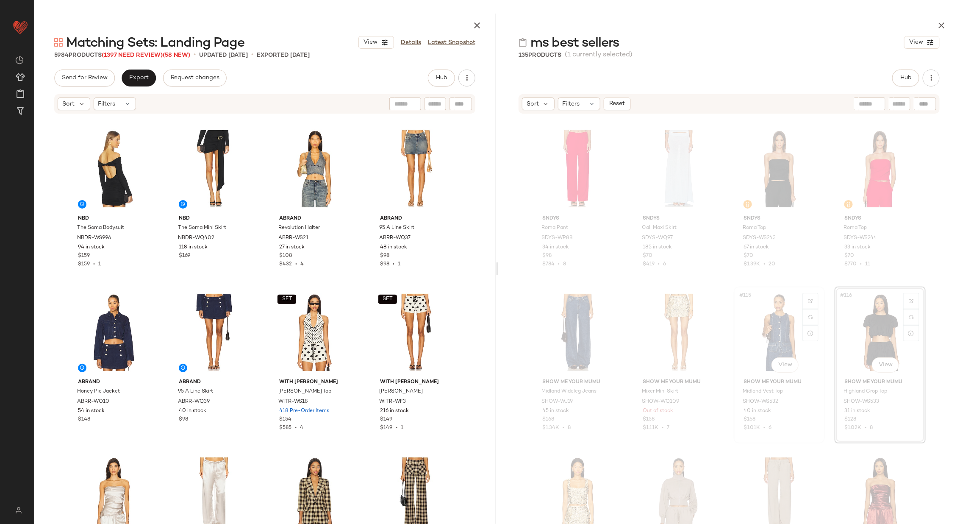
click at [768, 329] on div "#115 View" at bounding box center [779, 332] width 85 height 86
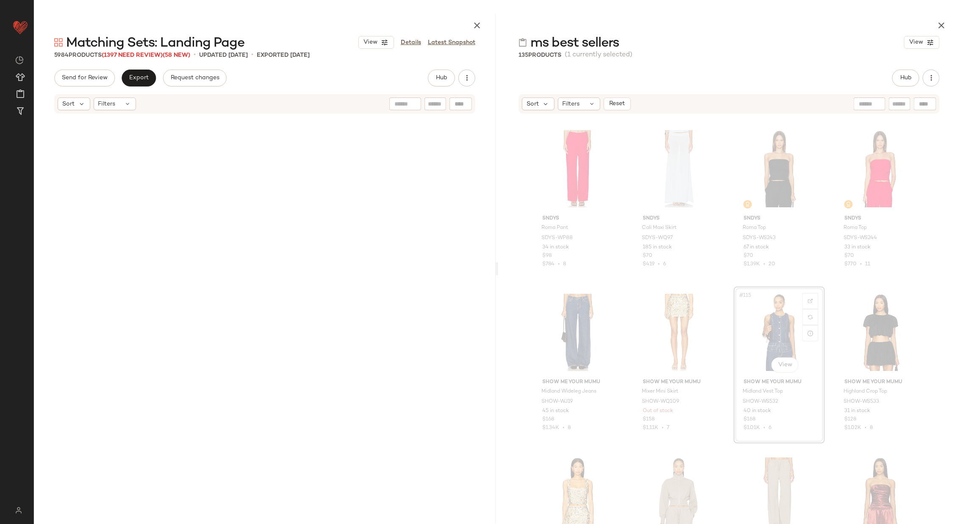
scroll to position [13252, 0]
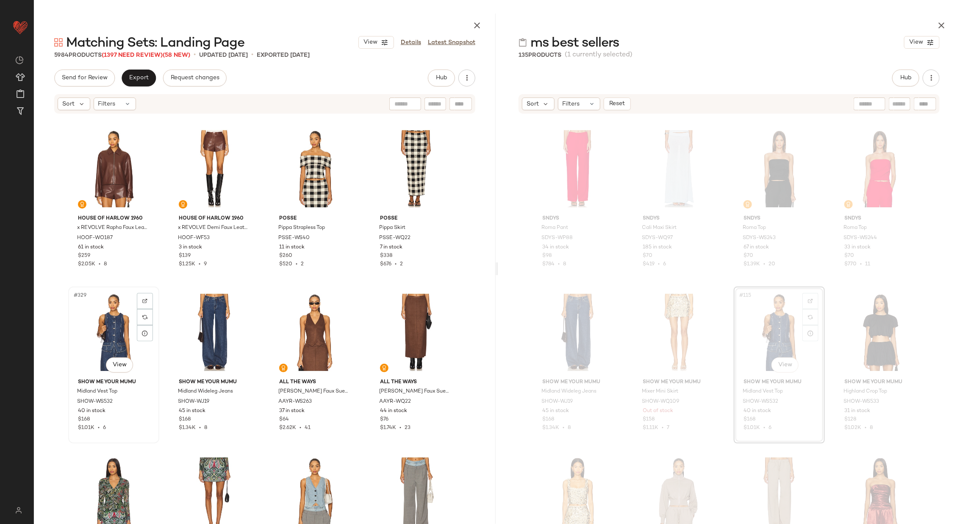
click at [114, 335] on div "#329 View" at bounding box center [113, 332] width 85 height 86
click at [206, 323] on div "#330 View" at bounding box center [214, 332] width 85 height 86
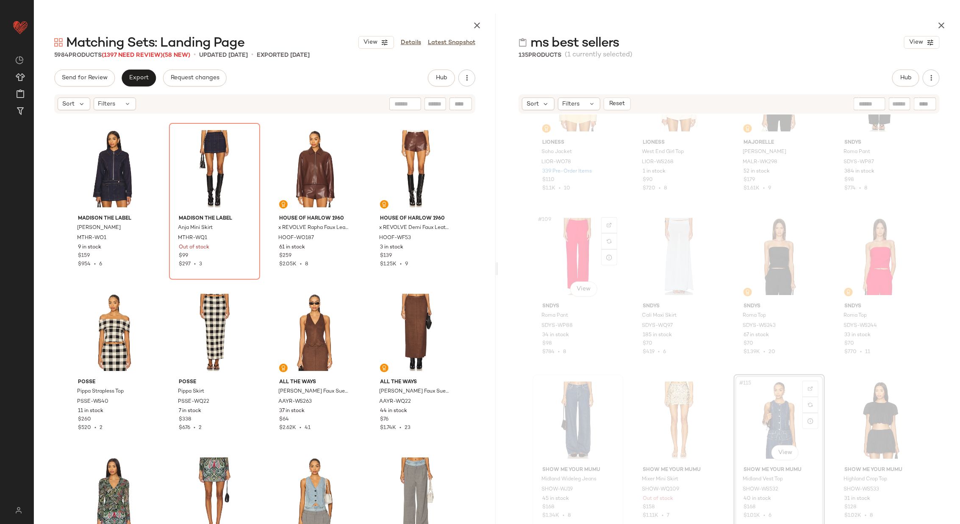
scroll to position [4328, 0]
click at [884, 259] on div "#112 View" at bounding box center [880, 258] width 85 height 86
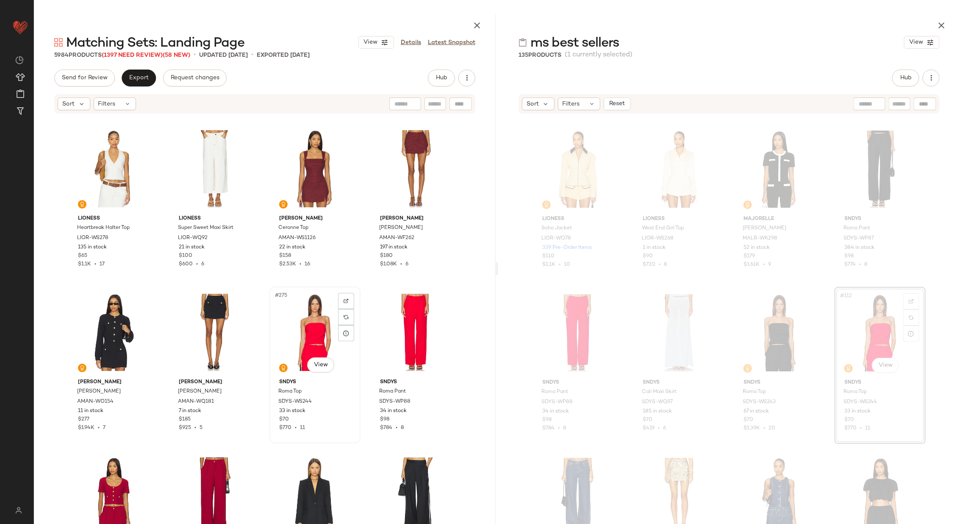
click at [305, 324] on div "#275 View" at bounding box center [315, 332] width 85 height 86
click at [407, 327] on div "#276 View" at bounding box center [415, 332] width 85 height 86
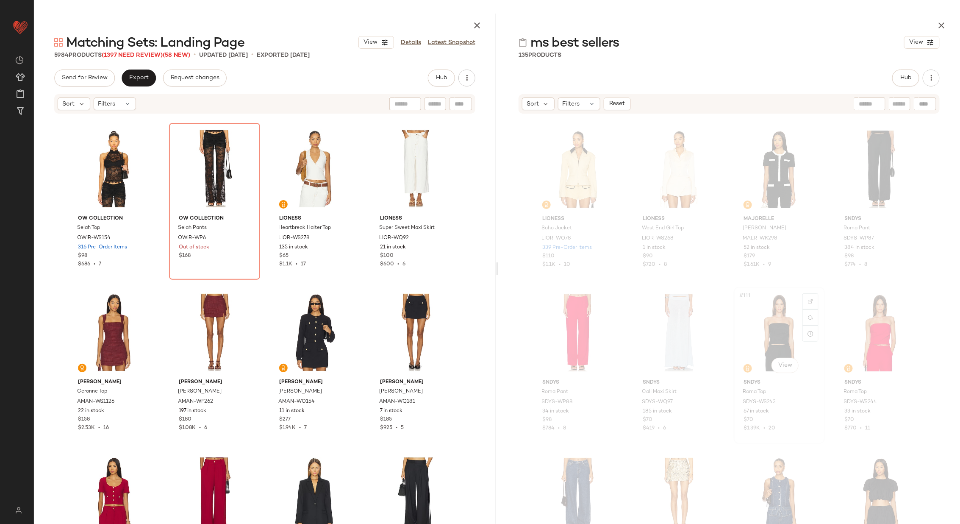
click at [775, 325] on div "#111 View" at bounding box center [779, 333] width 85 height 86
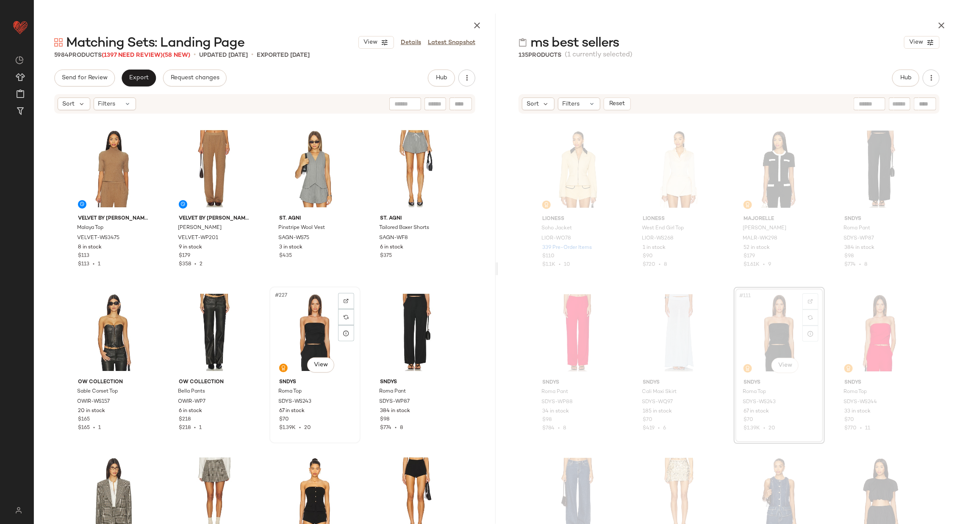
click at [307, 336] on div "#227 View" at bounding box center [315, 332] width 85 height 86
click at [398, 325] on div "#228 View" at bounding box center [415, 332] width 85 height 86
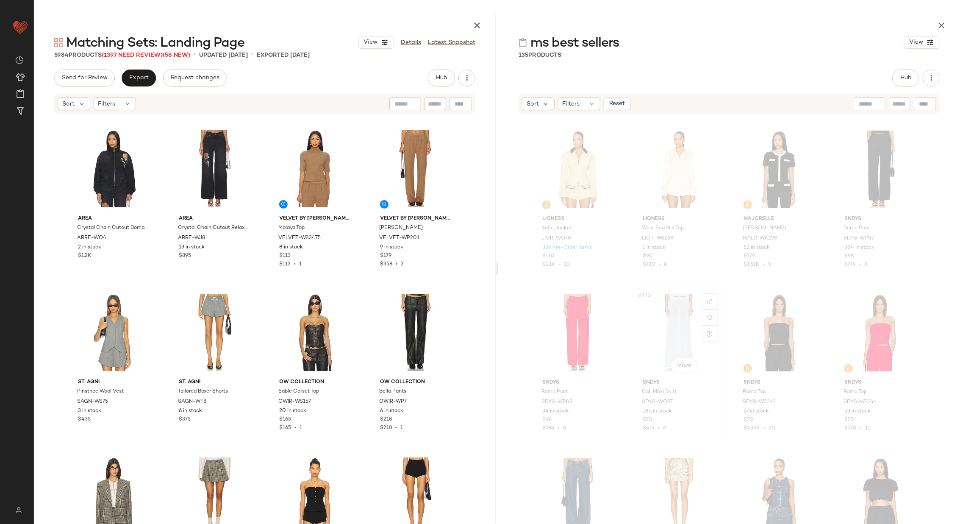
click at [672, 335] on div "#110 View" at bounding box center [679, 333] width 85 height 86
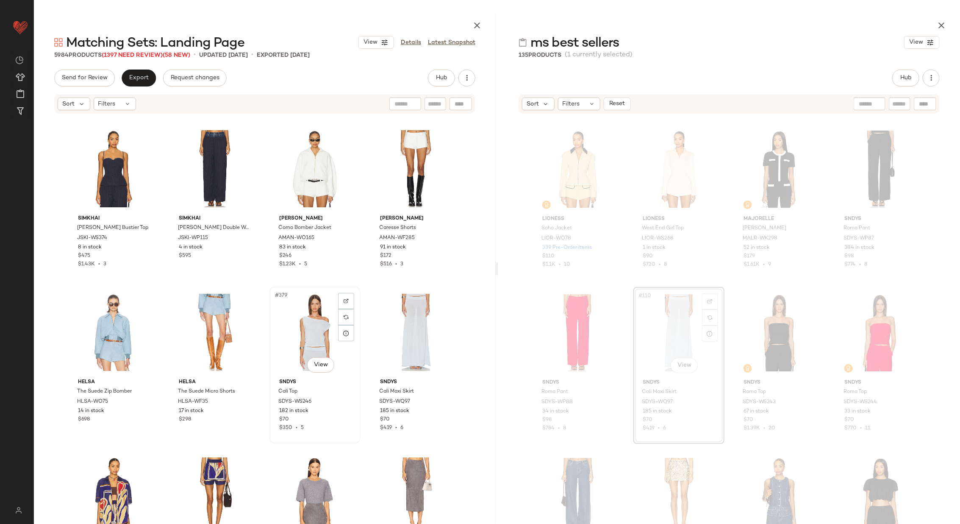
click at [303, 330] on div "#379 View" at bounding box center [315, 332] width 85 height 86
click at [416, 331] on div "#380 View" at bounding box center [415, 332] width 85 height 86
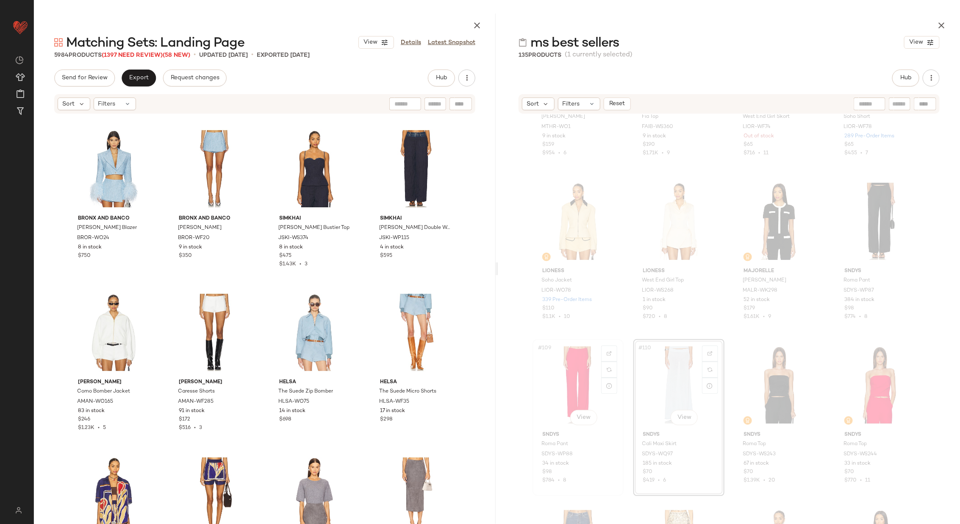
scroll to position [4136, 0]
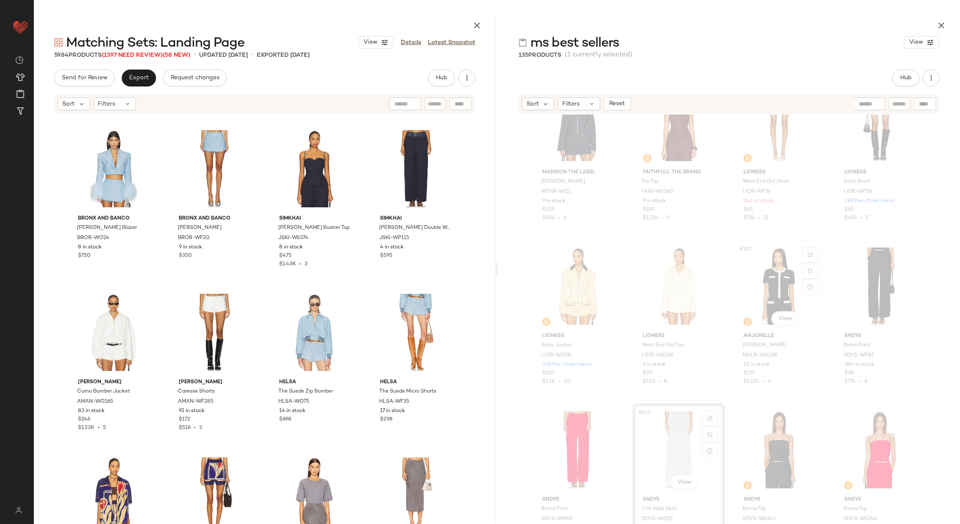
click at [773, 283] on div "#107 View" at bounding box center [779, 286] width 85 height 86
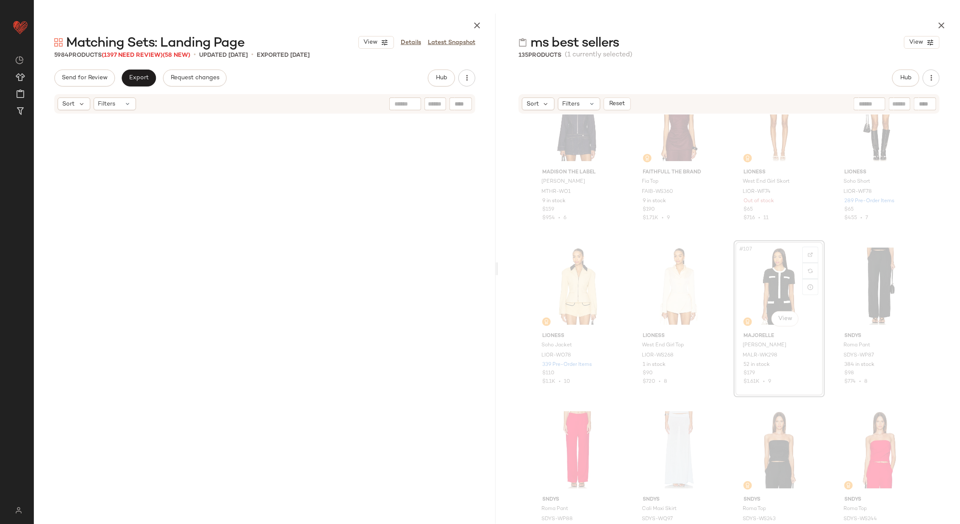
scroll to position [4090, 0]
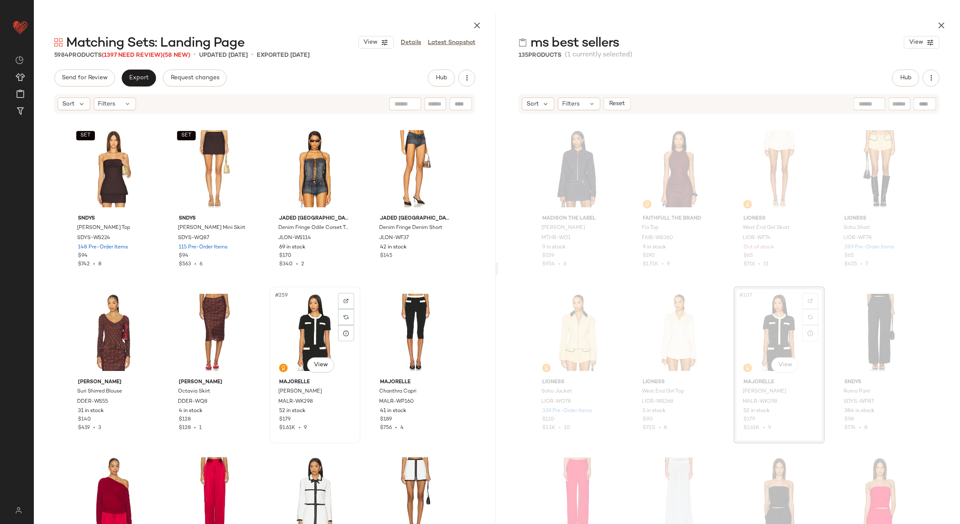
click at [299, 332] on div "#259 View" at bounding box center [315, 332] width 85 height 86
click at [419, 333] on div "#260 View" at bounding box center [415, 332] width 85 height 86
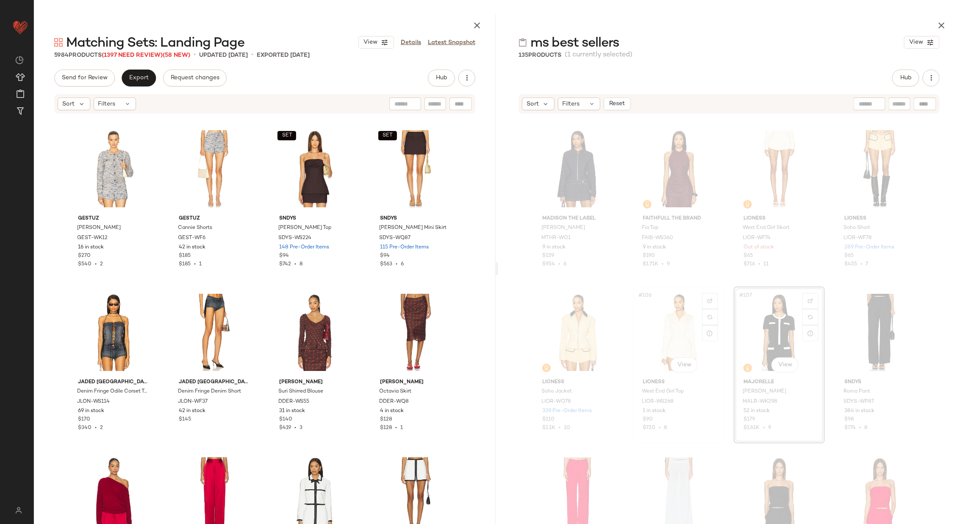
click at [670, 333] on div "#106 View" at bounding box center [679, 332] width 85 height 86
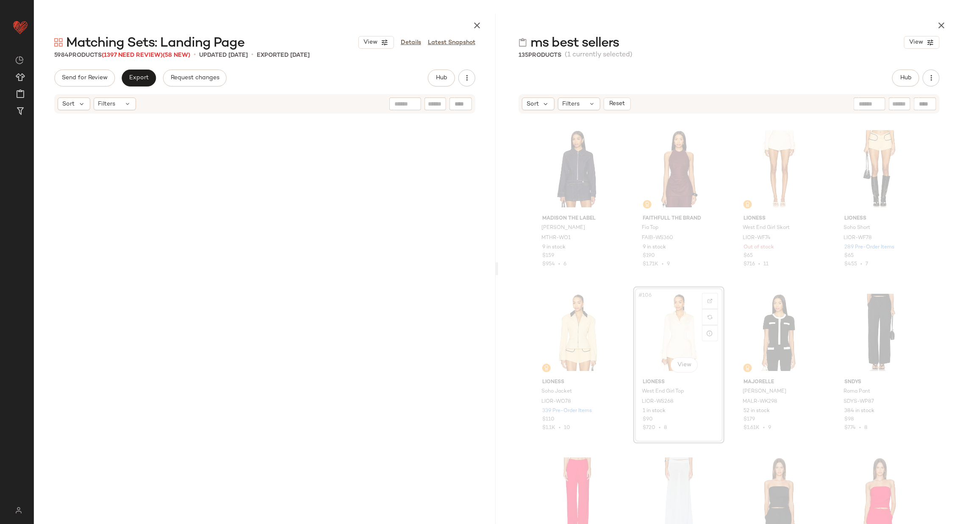
scroll to position [15706, 0]
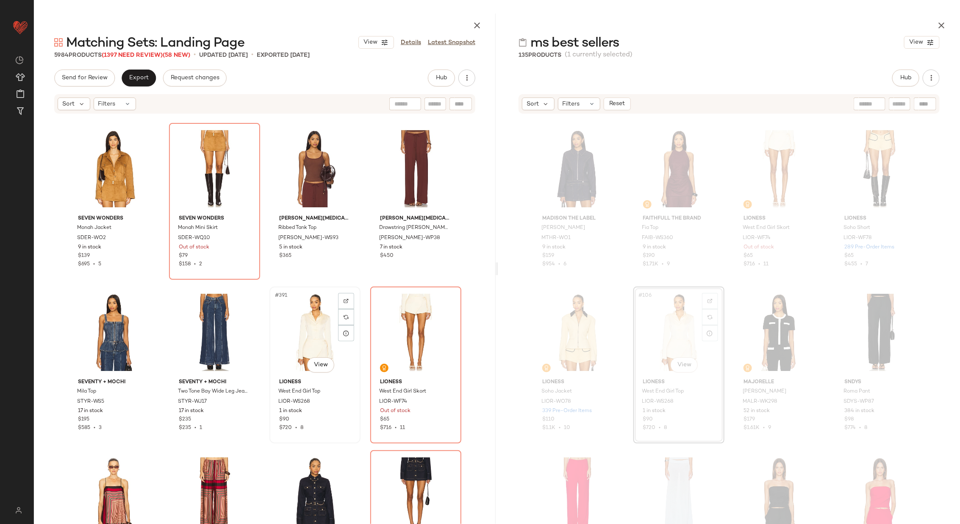
click at [305, 334] on div "#391 View" at bounding box center [315, 332] width 85 height 86
click at [402, 337] on div "#392 View" at bounding box center [415, 332] width 85 height 86
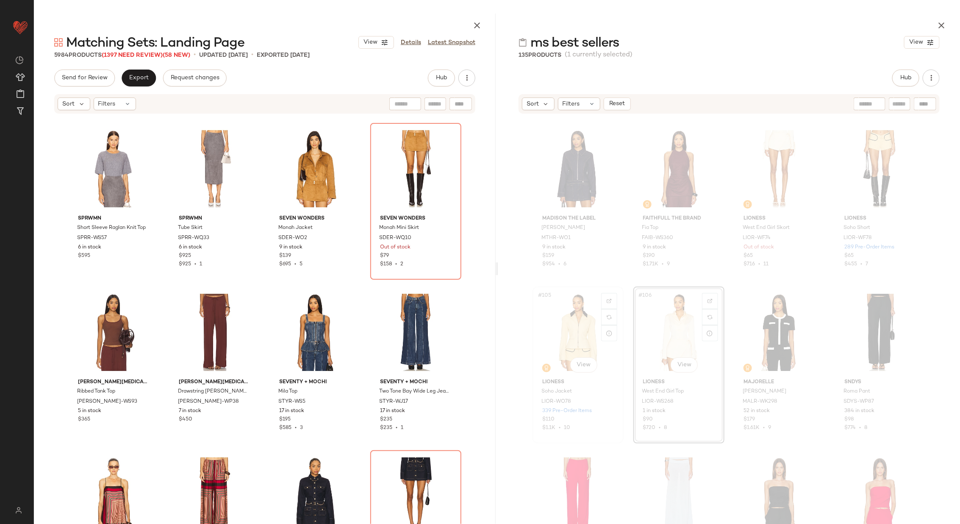
click at [570, 326] on div "#105 View" at bounding box center [578, 332] width 85 height 86
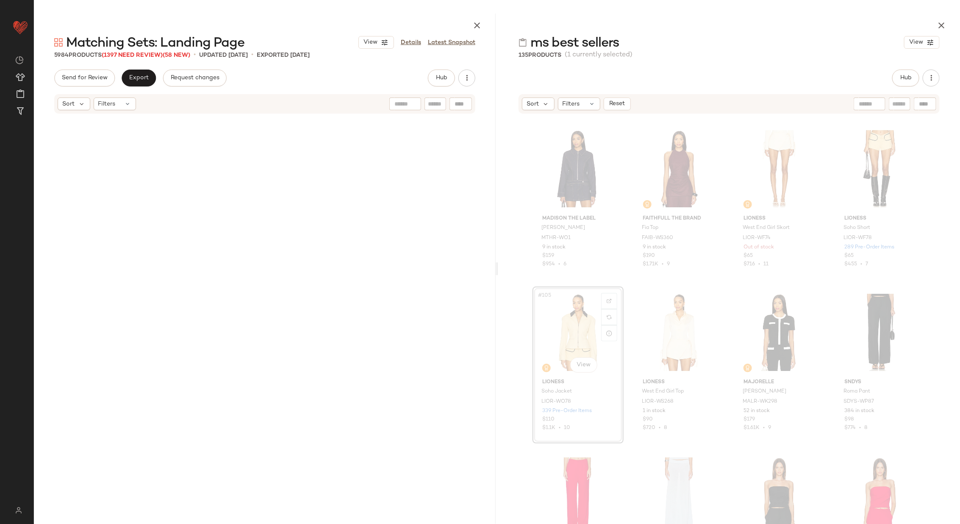
scroll to position [3926, 0]
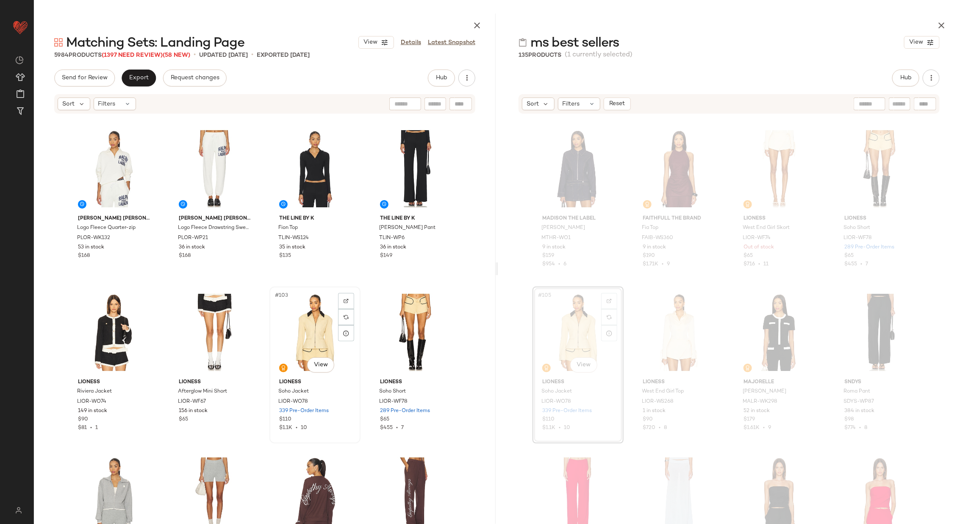
click at [286, 333] on div "#103 View" at bounding box center [315, 332] width 85 height 86
click at [384, 327] on div "#104 View" at bounding box center [415, 332] width 85 height 86
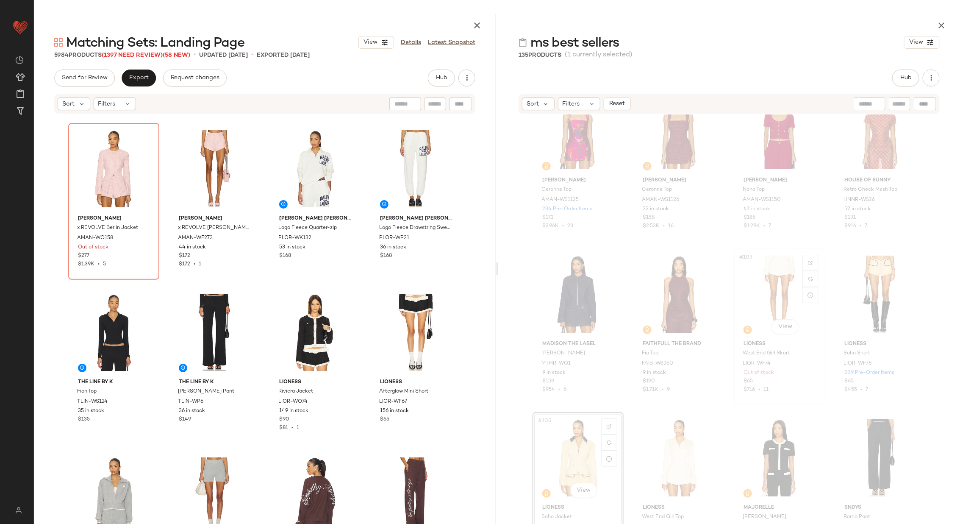
scroll to position [3963, 0]
click at [749, 292] on div "#103 View" at bounding box center [779, 296] width 85 height 86
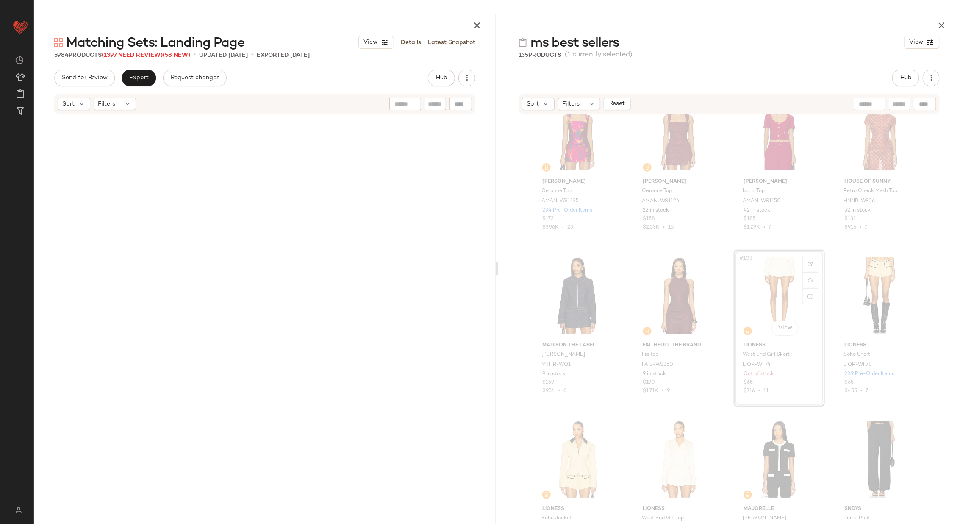
scroll to position [3926, 0]
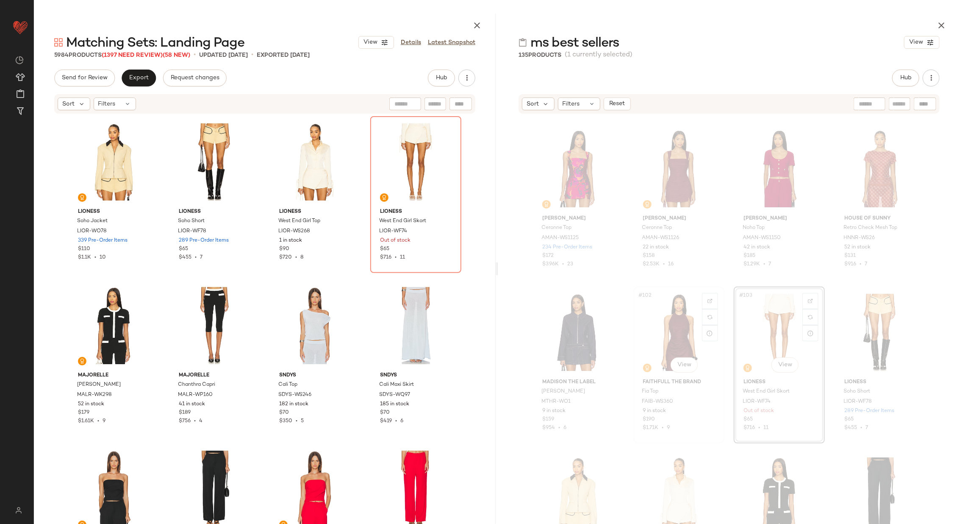
click at [675, 323] on div "#102 View" at bounding box center [679, 332] width 85 height 86
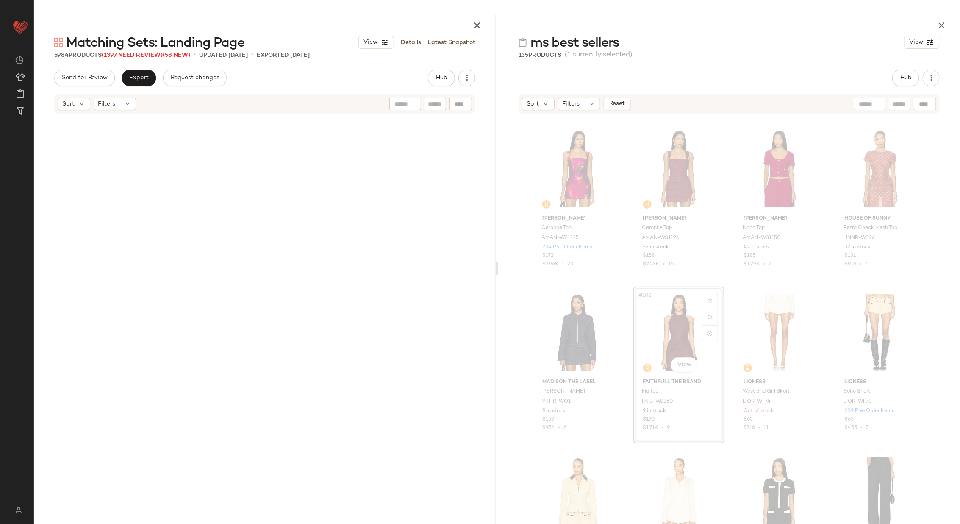
scroll to position [12106, 0]
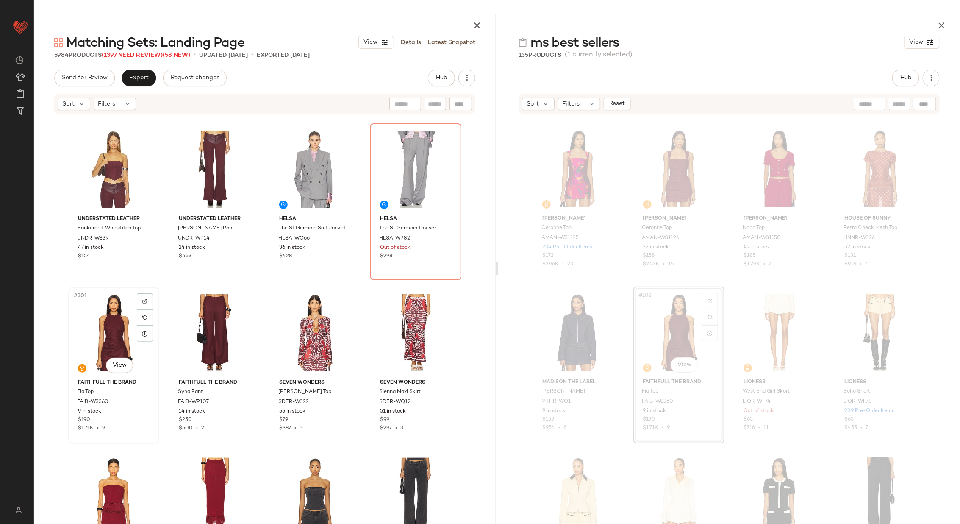
click at [111, 328] on div "#301 View" at bounding box center [113, 333] width 85 height 86
click at [213, 332] on div "#302 View" at bounding box center [214, 333] width 85 height 86
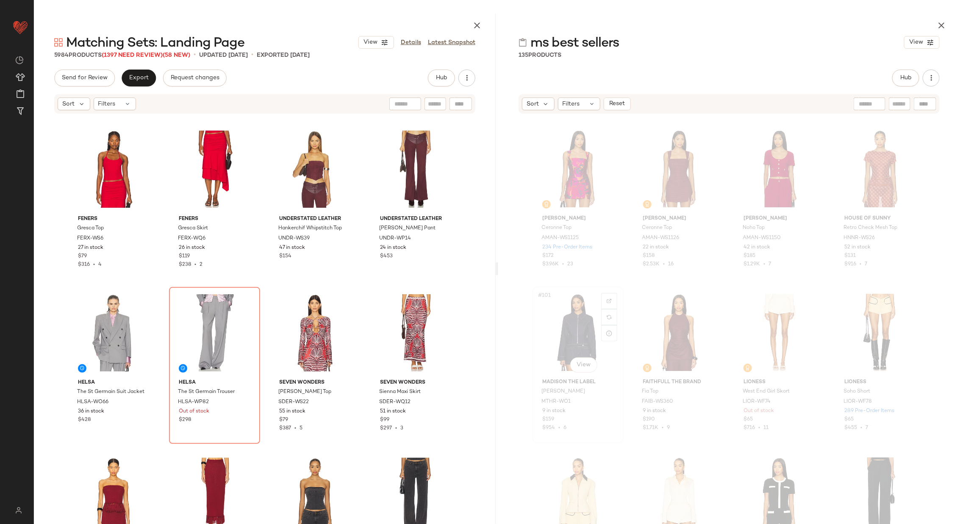
click at [570, 331] on div "#101 View" at bounding box center [578, 332] width 85 height 86
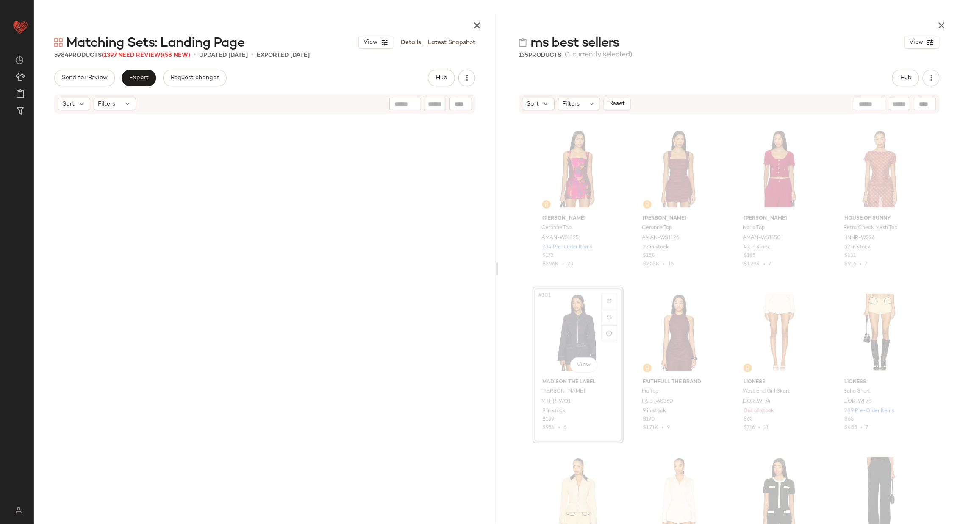
scroll to position [13252, 0]
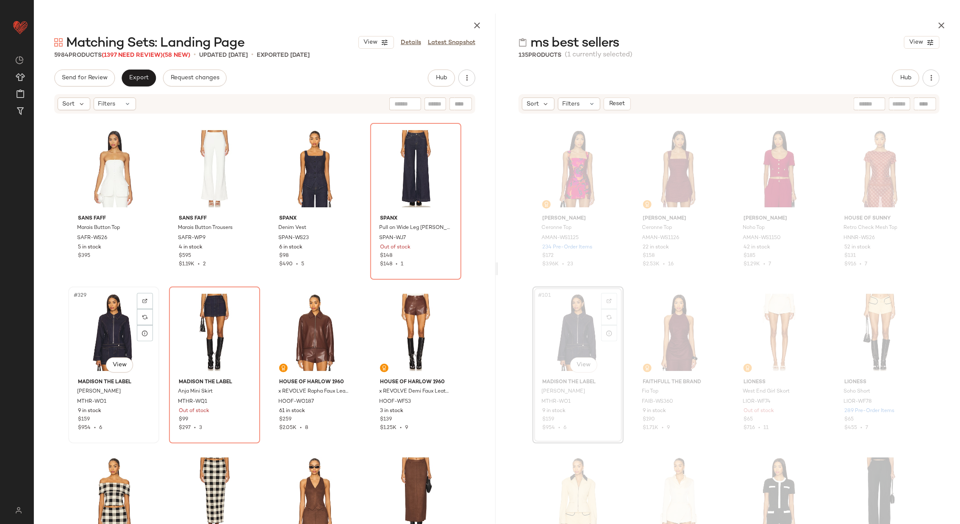
click at [106, 334] on div "#329 View" at bounding box center [113, 332] width 85 height 86
click at [199, 321] on div "#330 View" at bounding box center [214, 332] width 85 height 86
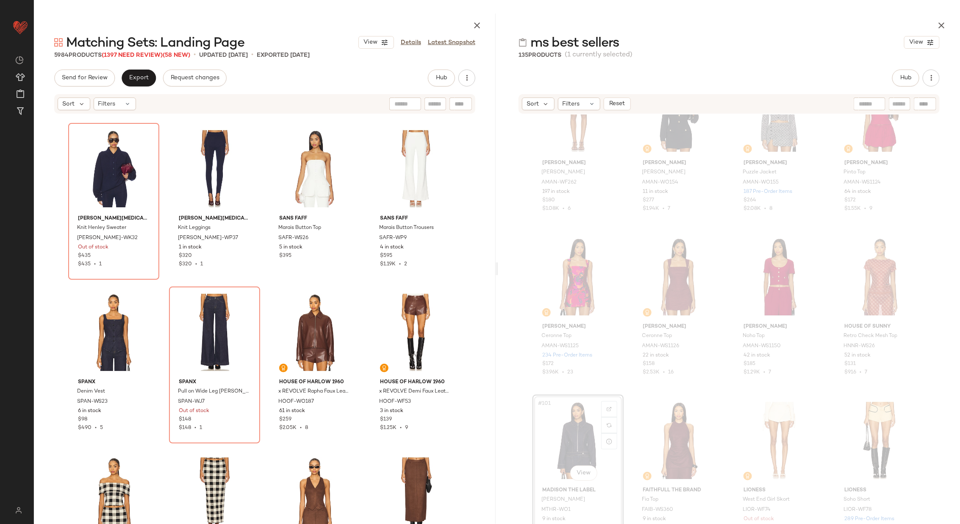
scroll to position [3816, 0]
click at [866, 281] on div "#100 View" at bounding box center [880, 279] width 85 height 86
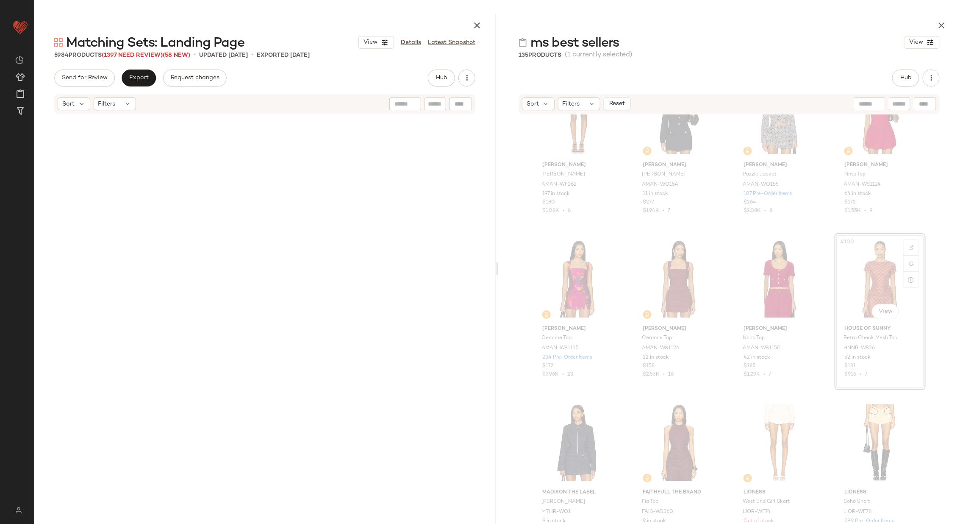
scroll to position [3762, 0]
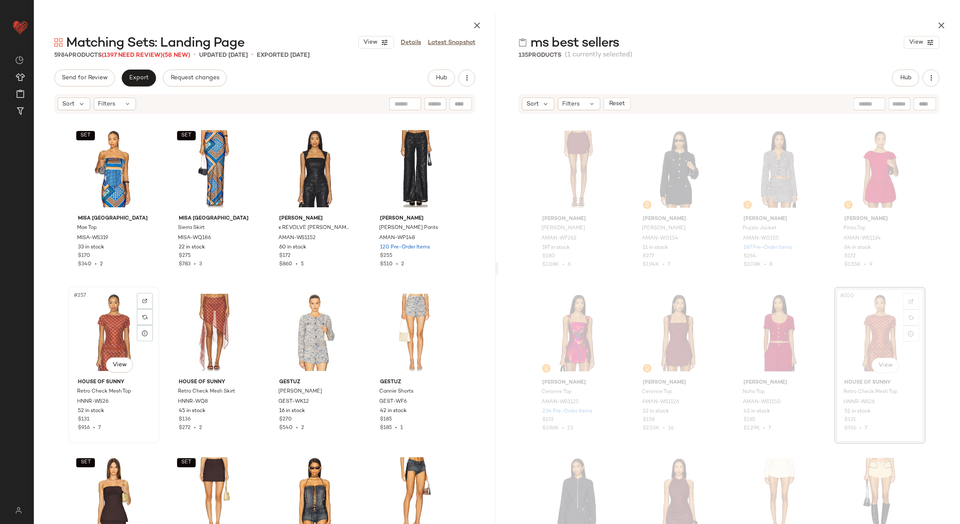
click at [113, 326] on div "#257 View" at bounding box center [113, 332] width 85 height 86
click at [192, 328] on div "#258 View" at bounding box center [214, 332] width 85 height 86
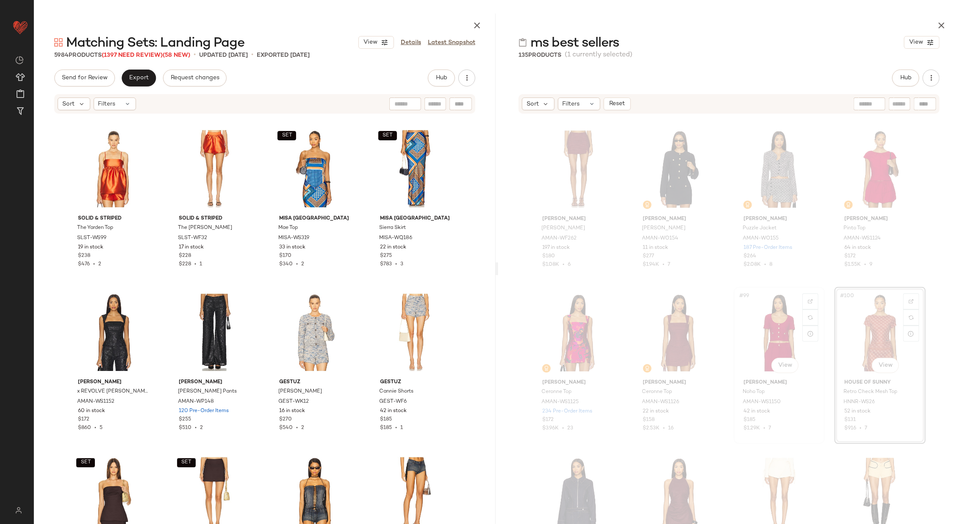
click at [765, 337] on div "#99 View" at bounding box center [779, 333] width 85 height 86
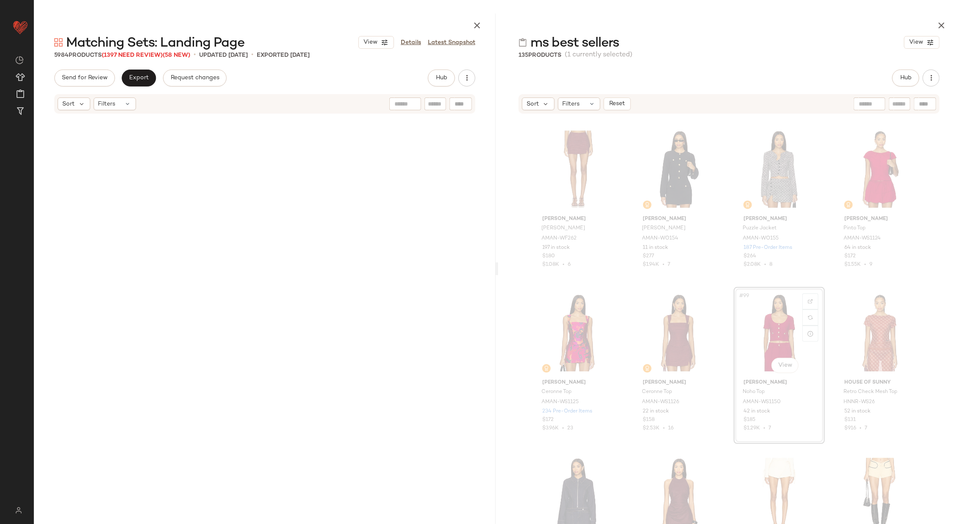
scroll to position [11452, 0]
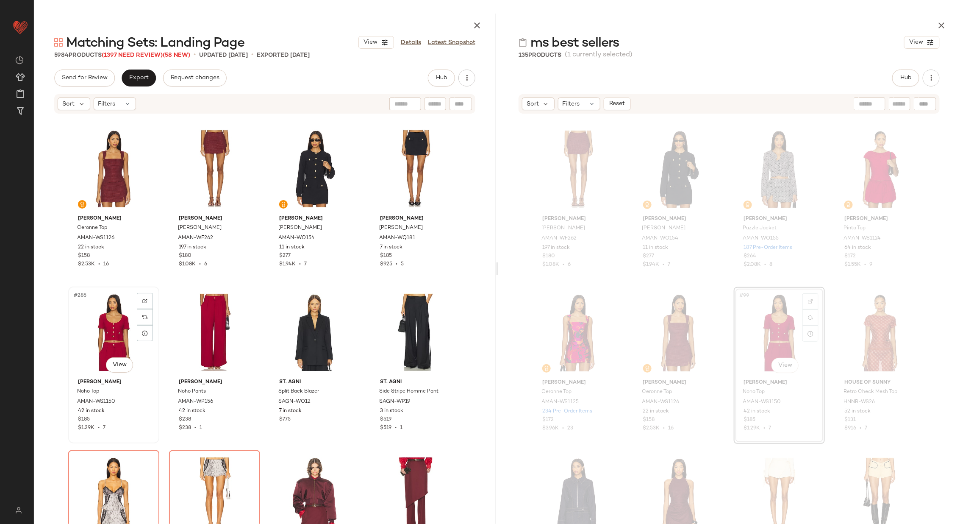
click at [106, 322] on div "#285 View" at bounding box center [113, 332] width 85 height 86
click at [195, 329] on div "#286 View" at bounding box center [214, 332] width 85 height 86
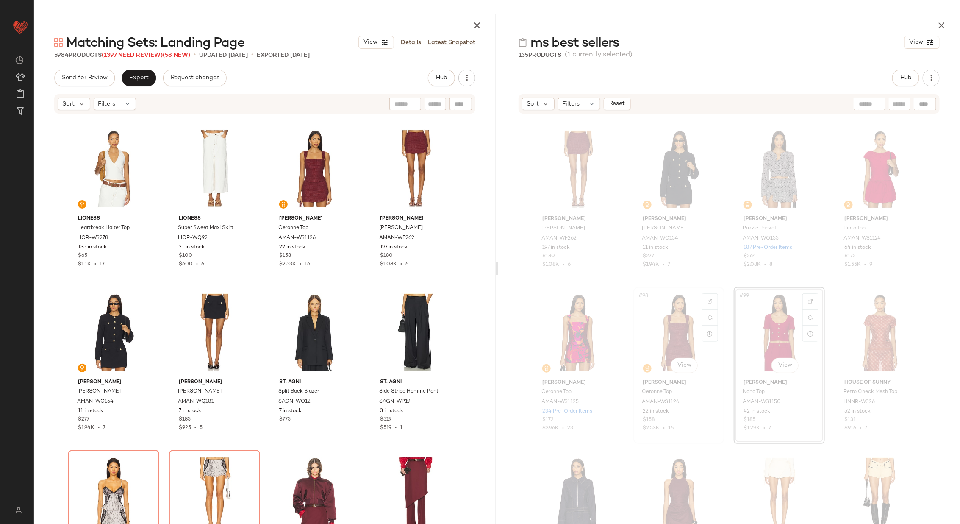
click at [668, 334] on div "#98 View" at bounding box center [679, 333] width 85 height 86
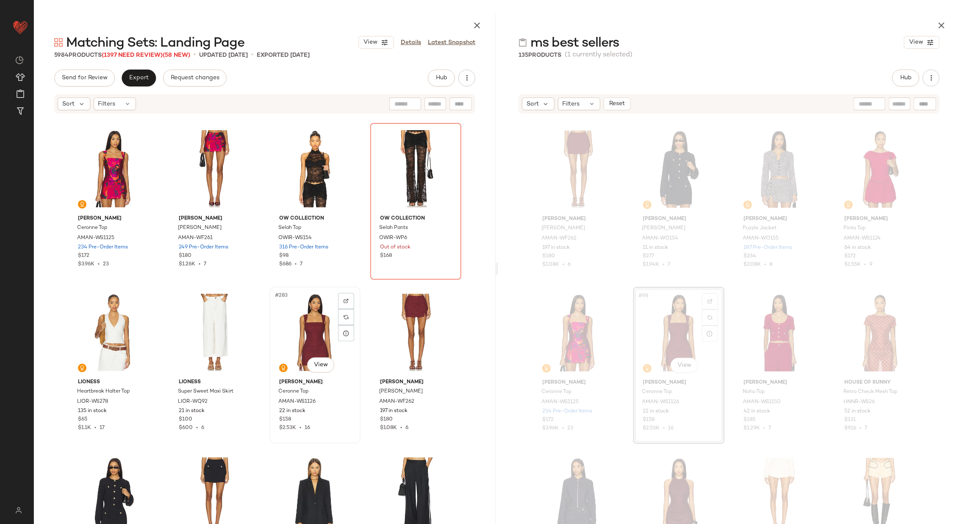
click at [300, 337] on div "#283 View" at bounding box center [315, 332] width 85 height 86
click at [386, 329] on div "#284 View" at bounding box center [415, 332] width 85 height 86
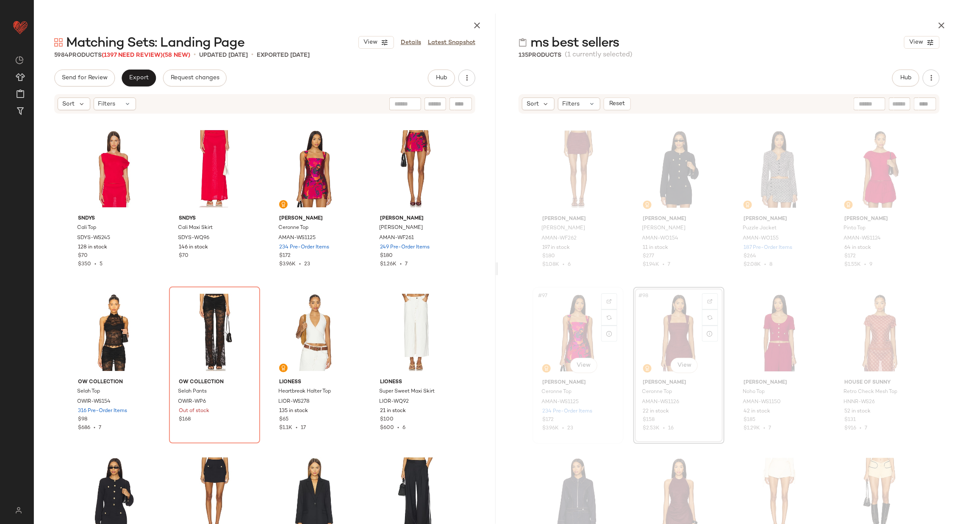
click at [573, 331] on div "#97 View" at bounding box center [578, 333] width 85 height 86
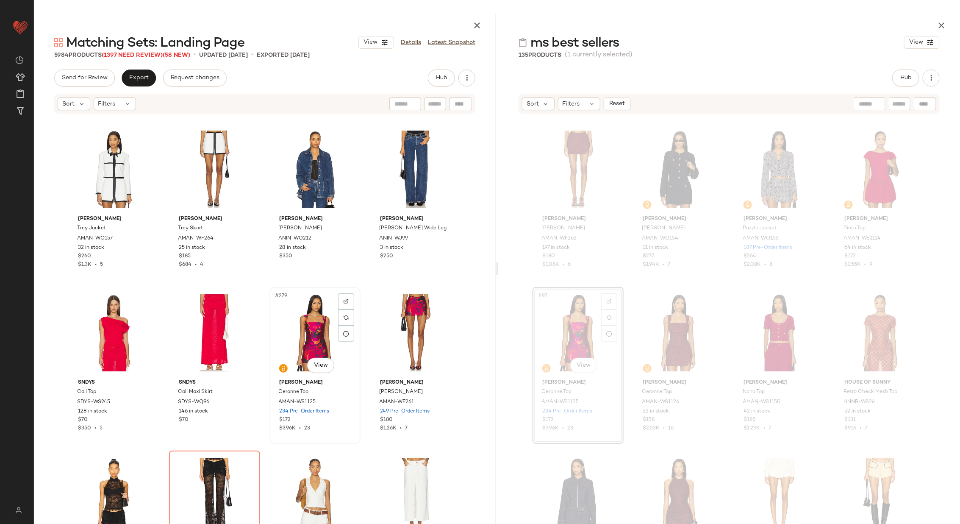
click at [278, 322] on div "#279 View" at bounding box center [315, 333] width 85 height 86
click at [400, 326] on div "#280 View" at bounding box center [415, 333] width 85 height 86
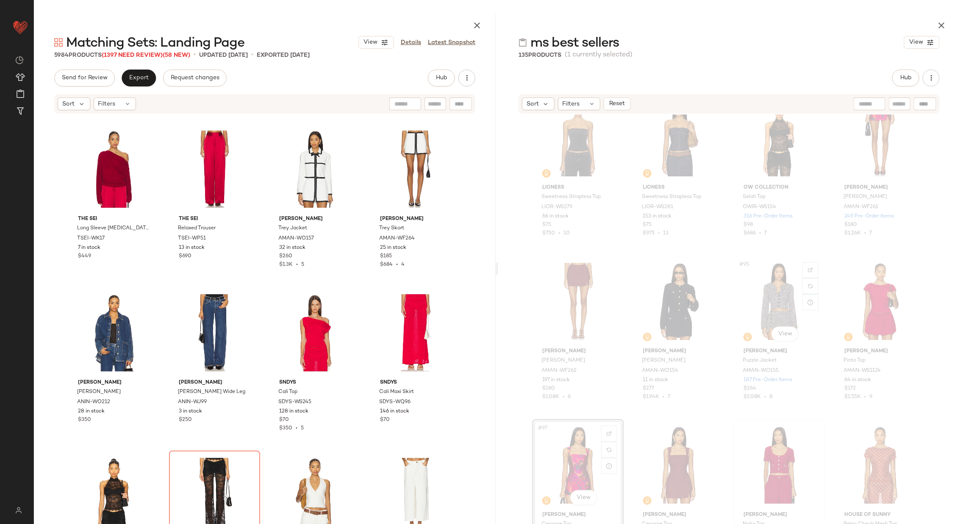
scroll to position [3628, 0]
click at [861, 306] on div "#96 View" at bounding box center [880, 304] width 85 height 86
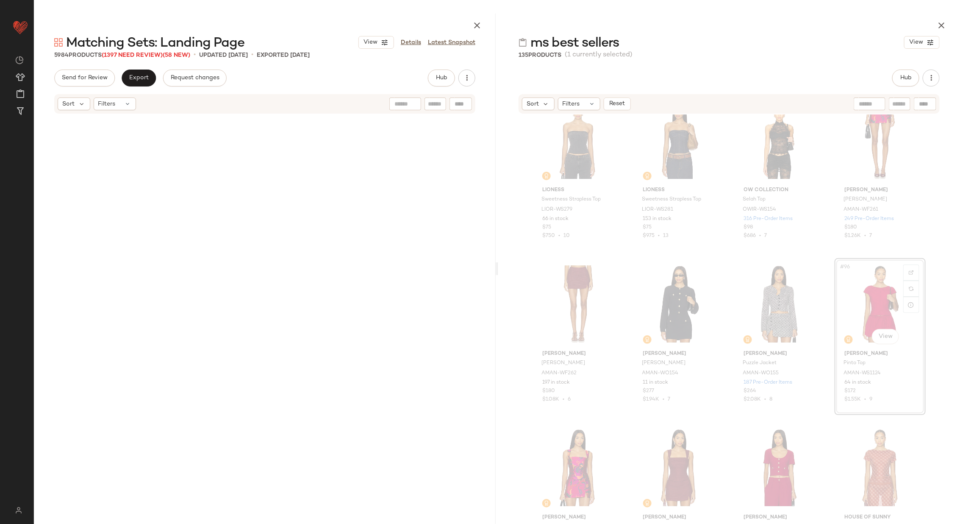
scroll to position [3599, 0]
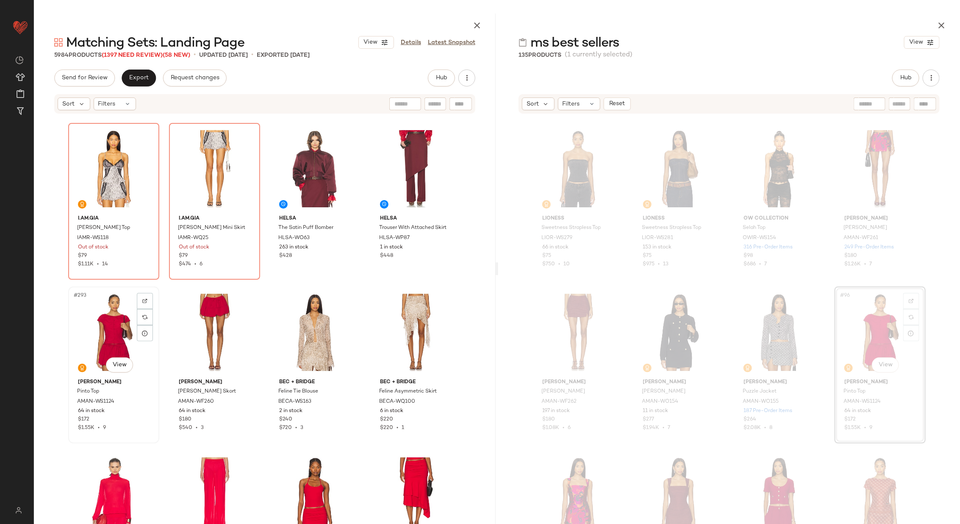
click at [116, 335] on div "#293 View" at bounding box center [113, 332] width 85 height 86
click at [205, 331] on div "#294 View" at bounding box center [214, 332] width 85 height 86
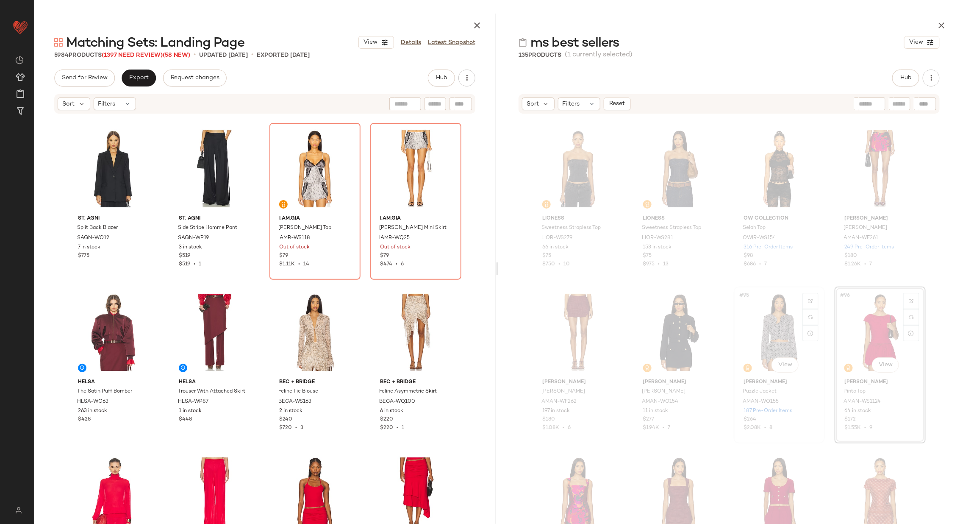
click at [768, 325] on div "#95 View" at bounding box center [779, 332] width 85 height 86
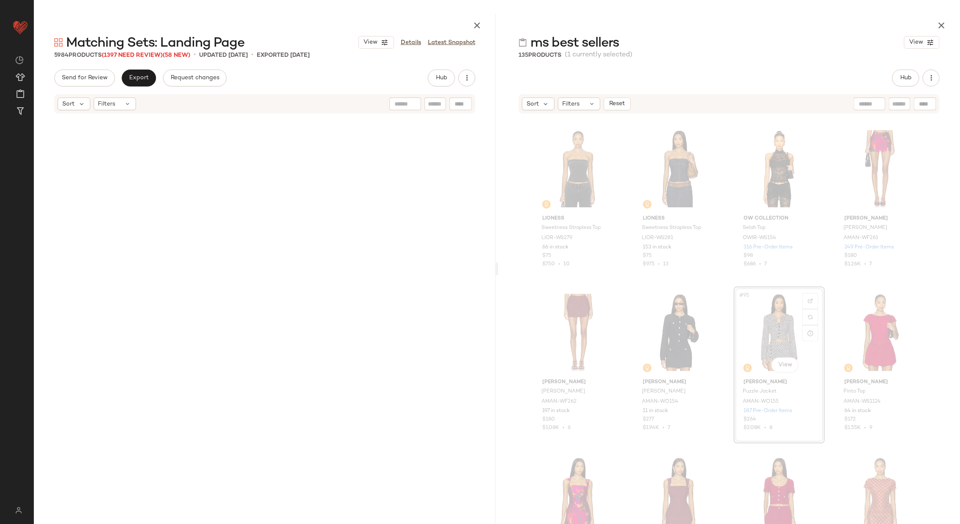
scroll to position [3926, 0]
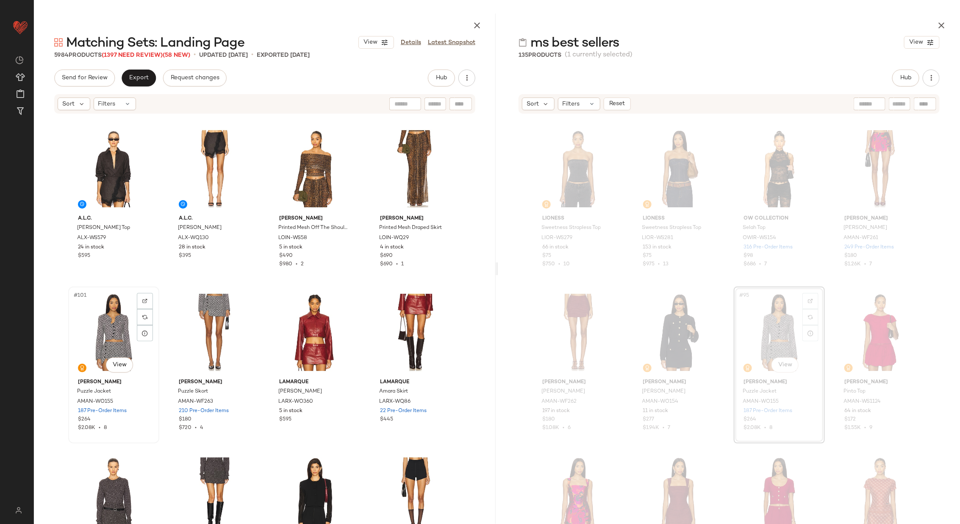
click at [107, 331] on div "#101 View" at bounding box center [113, 332] width 85 height 86
click at [201, 332] on div "#102 View" at bounding box center [214, 332] width 85 height 86
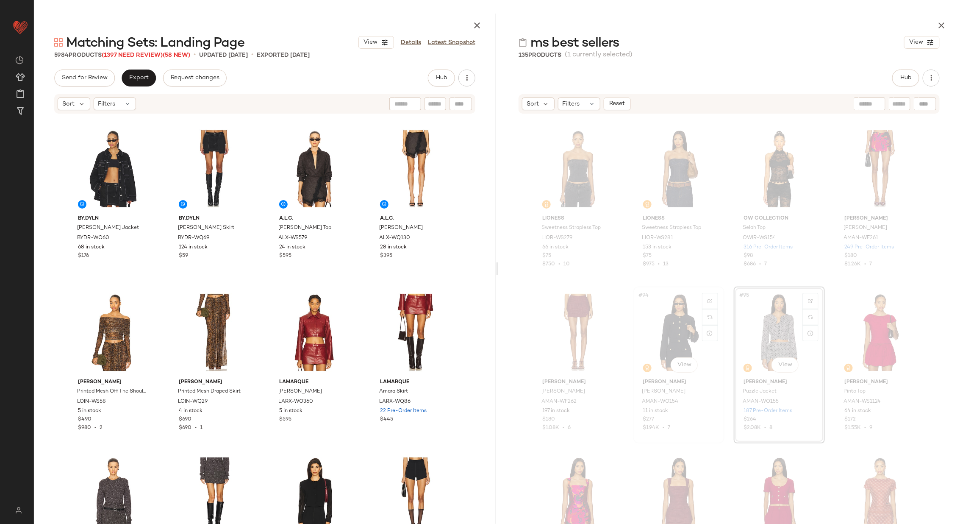
click at [679, 313] on div "#94 View" at bounding box center [679, 332] width 85 height 86
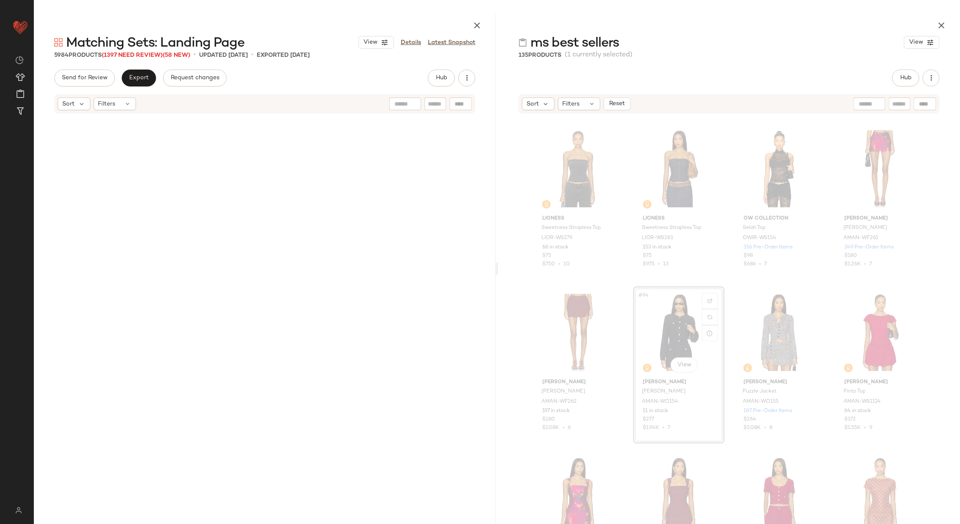
scroll to position [11452, 0]
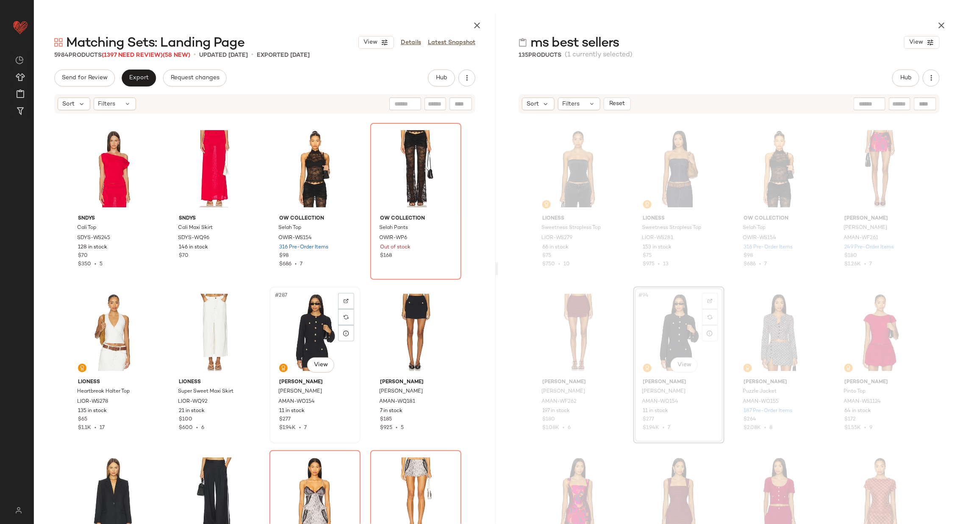
click at [309, 335] on div "#287 View" at bounding box center [315, 332] width 85 height 86
click at [412, 334] on div "#288 View" at bounding box center [415, 332] width 85 height 86
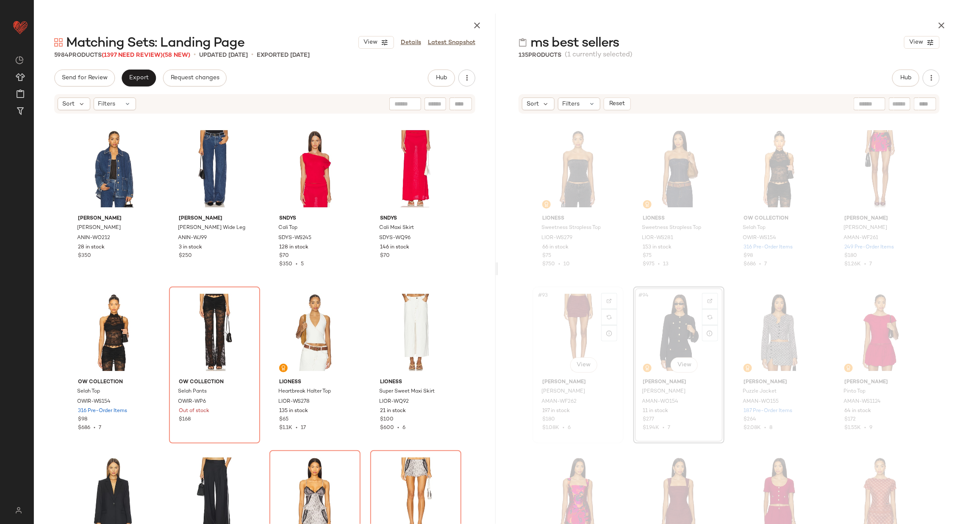
click at [570, 328] on div "#93 View" at bounding box center [578, 332] width 85 height 86
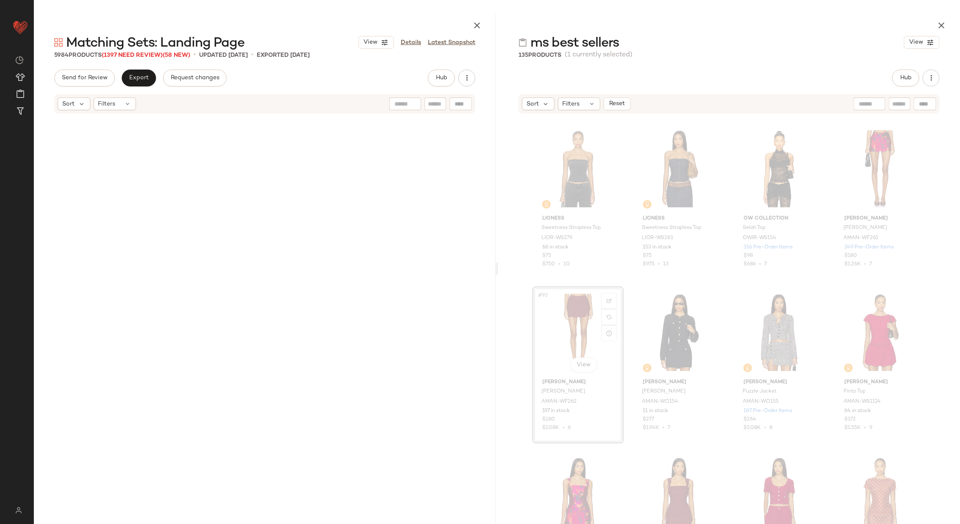
scroll to position [164, 0]
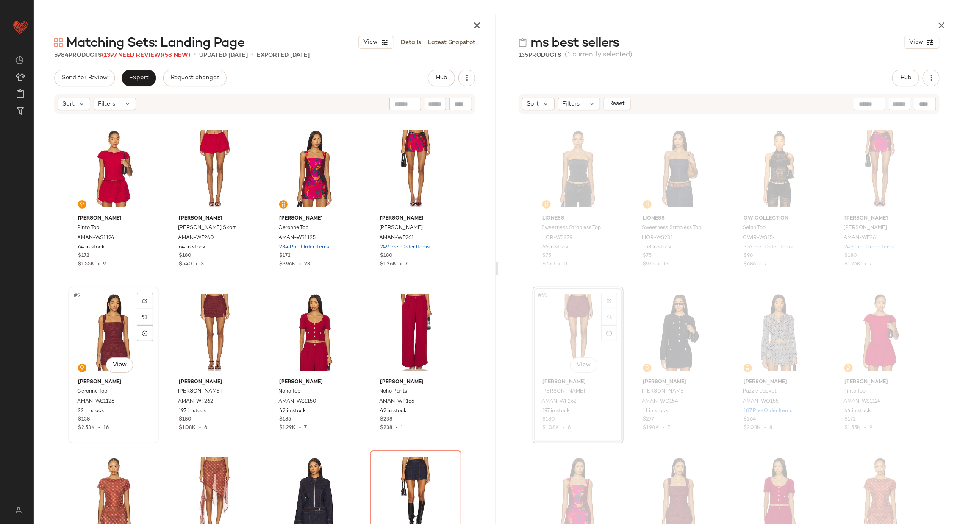
click at [91, 325] on div "#9 View" at bounding box center [113, 332] width 85 height 86
click at [198, 322] on div "#10 View" at bounding box center [214, 332] width 85 height 86
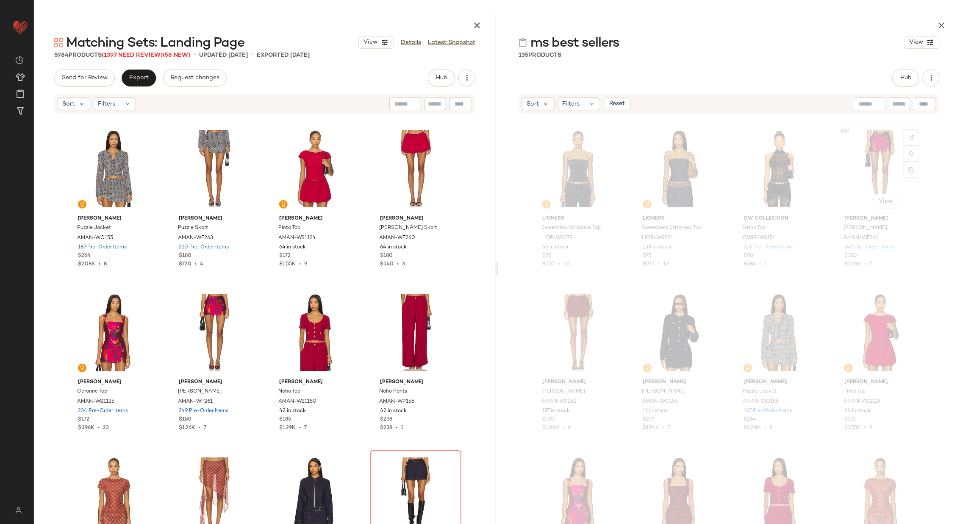
click at [865, 170] on div "#92 View" at bounding box center [880, 169] width 85 height 86
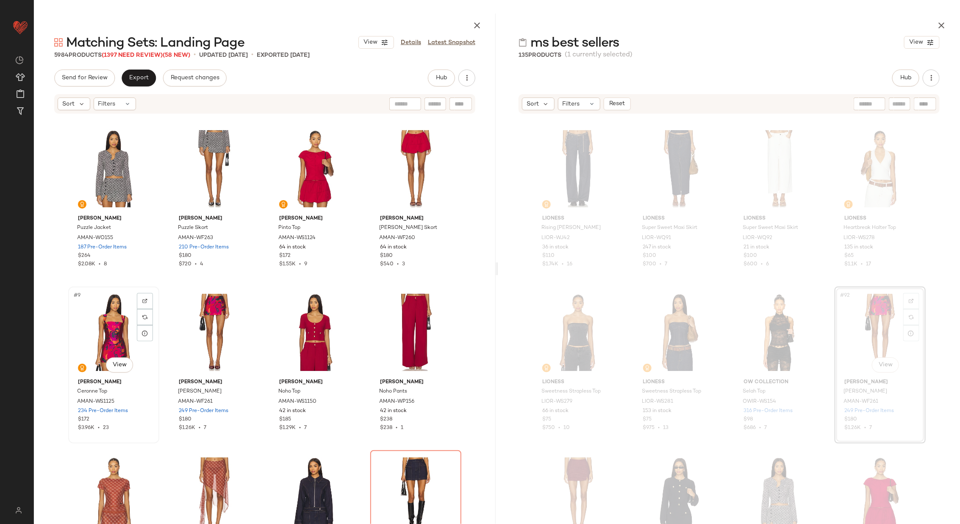
click at [110, 337] on div "#9 View" at bounding box center [113, 332] width 85 height 86
click at [193, 334] on div "#10 View" at bounding box center [214, 332] width 85 height 86
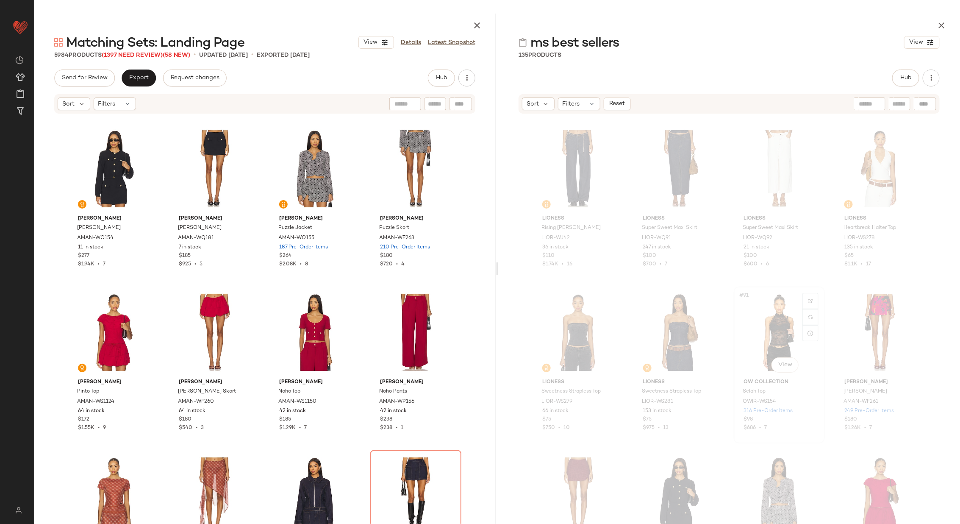
click at [754, 324] on div "#91 View" at bounding box center [779, 332] width 85 height 86
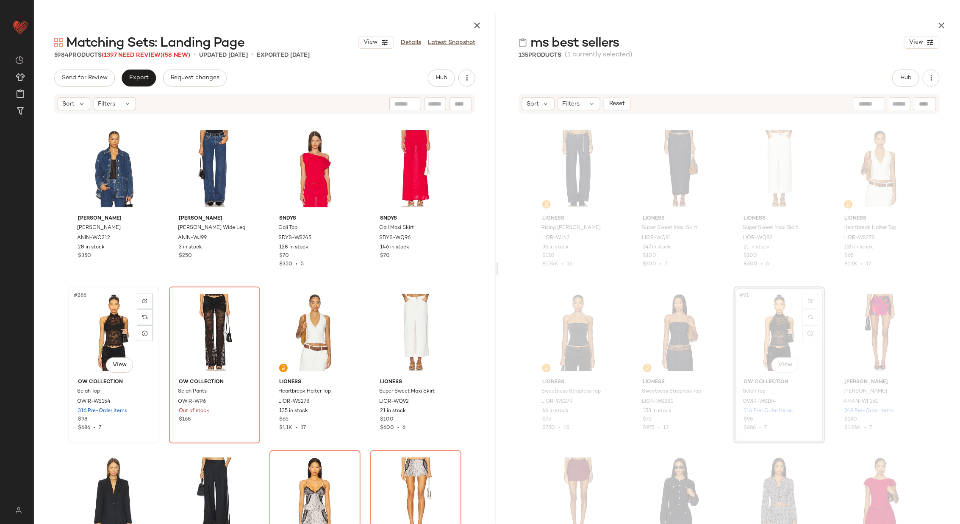
click at [106, 336] on div "#285 View" at bounding box center [113, 332] width 85 height 86
click at [201, 331] on div "#286 View" at bounding box center [214, 332] width 85 height 86
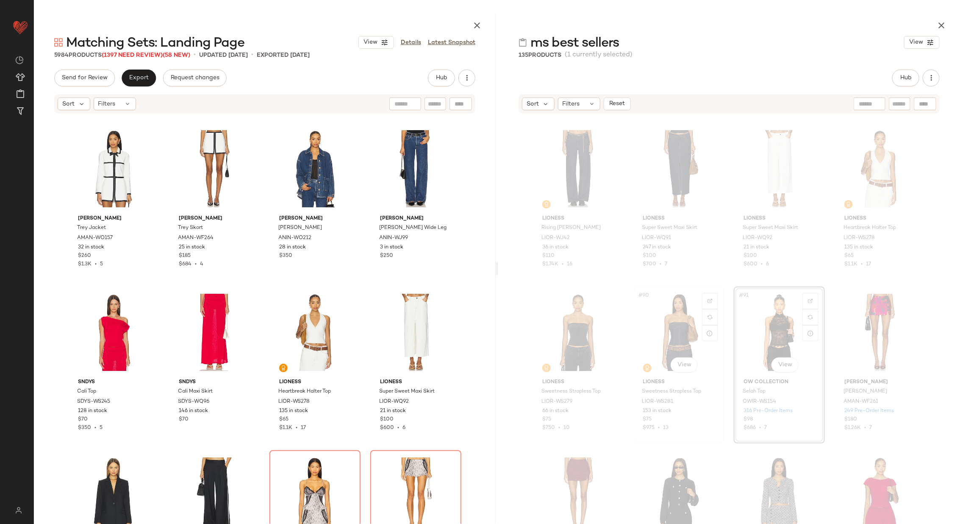
click at [671, 331] on div "#90 View" at bounding box center [679, 332] width 85 height 86
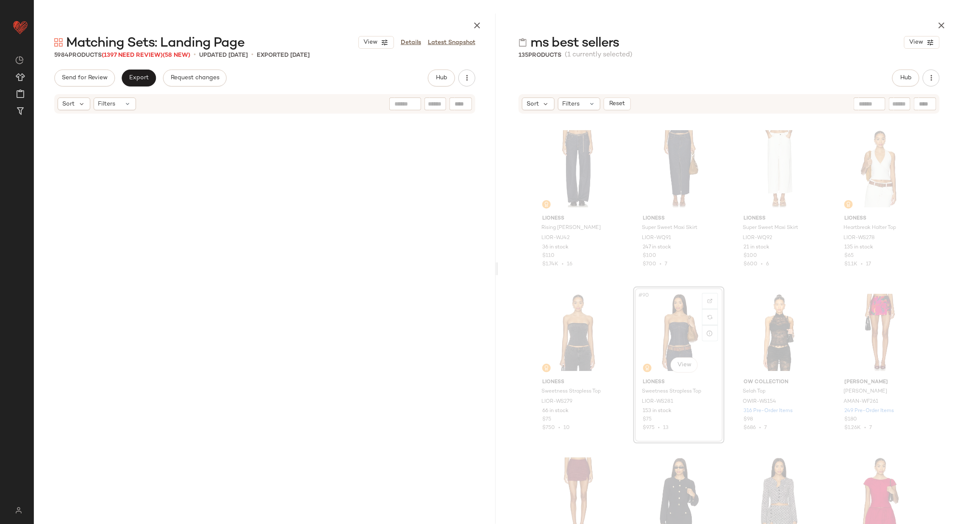
scroll to position [9325, 0]
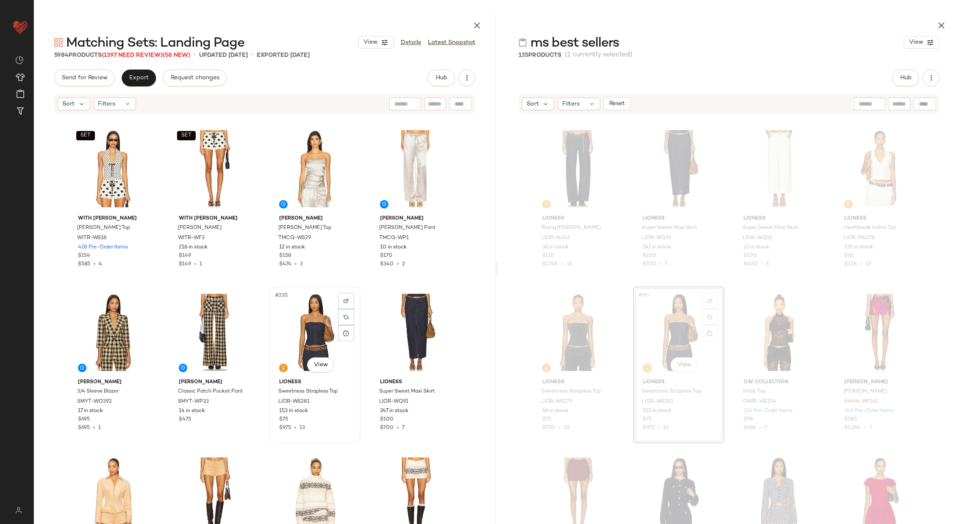
click at [322, 323] on div "#235 View" at bounding box center [315, 332] width 85 height 86
click at [406, 325] on div "#236 View" at bounding box center [415, 332] width 85 height 86
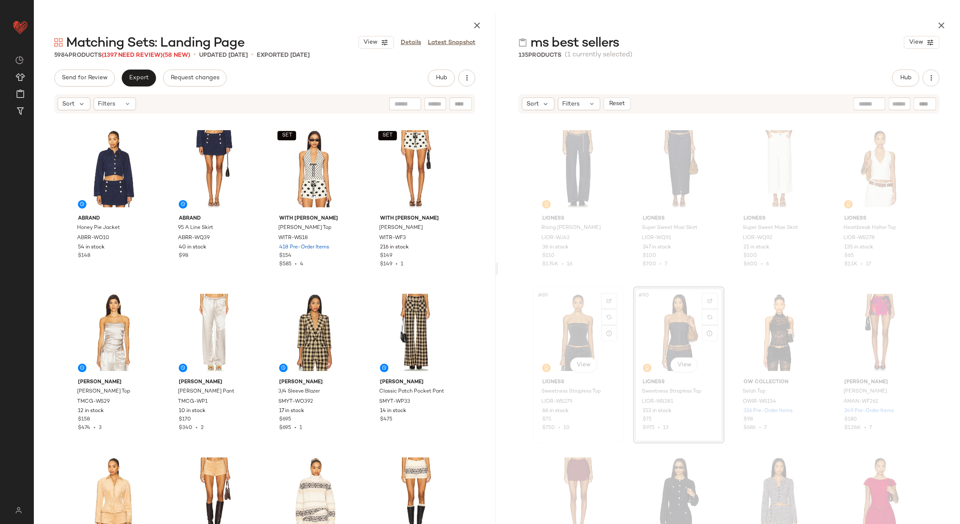
click at [573, 330] on div "#89 View" at bounding box center [578, 332] width 85 height 86
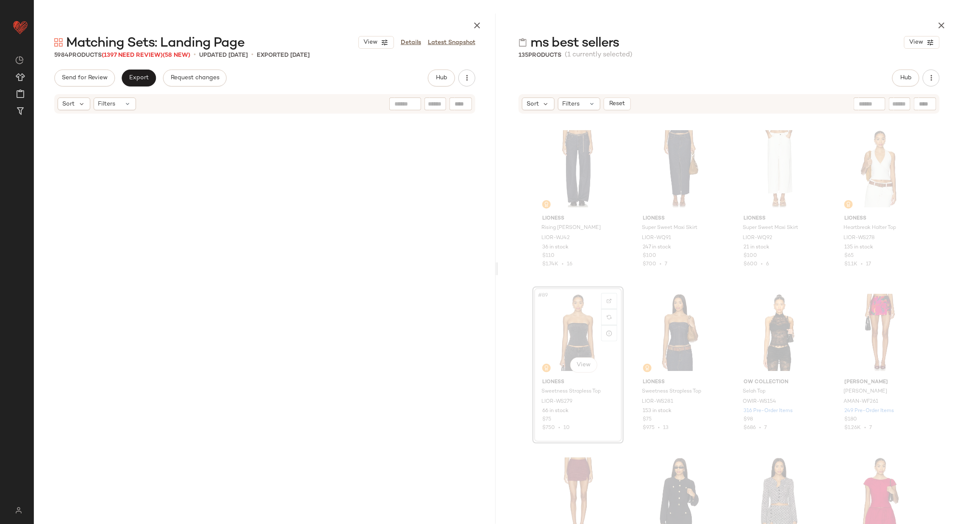
scroll to position [12434, 0]
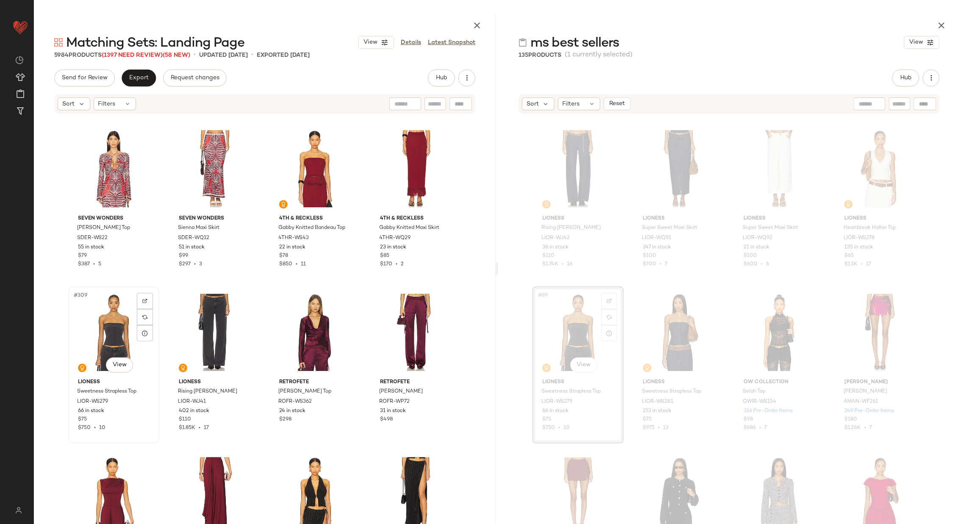
click at [115, 326] on div "#309 View" at bounding box center [113, 332] width 85 height 86
click at [200, 328] on div "#310 View" at bounding box center [214, 332] width 85 height 86
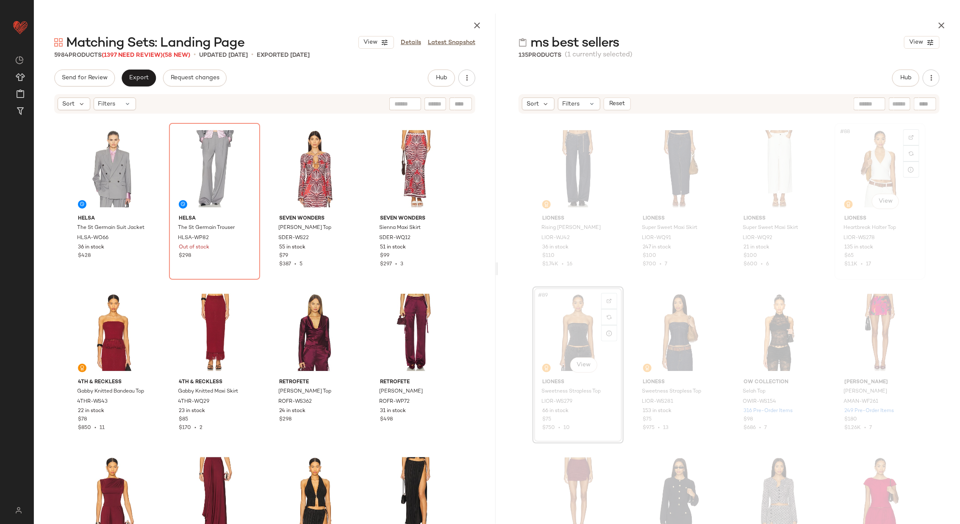
click at [869, 175] on div "#88 View" at bounding box center [880, 169] width 85 height 86
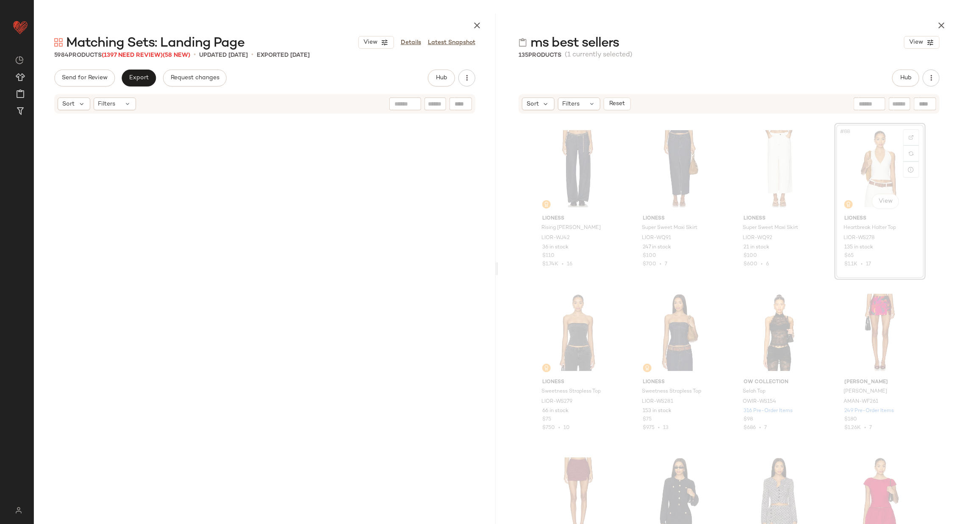
scroll to position [3272, 0]
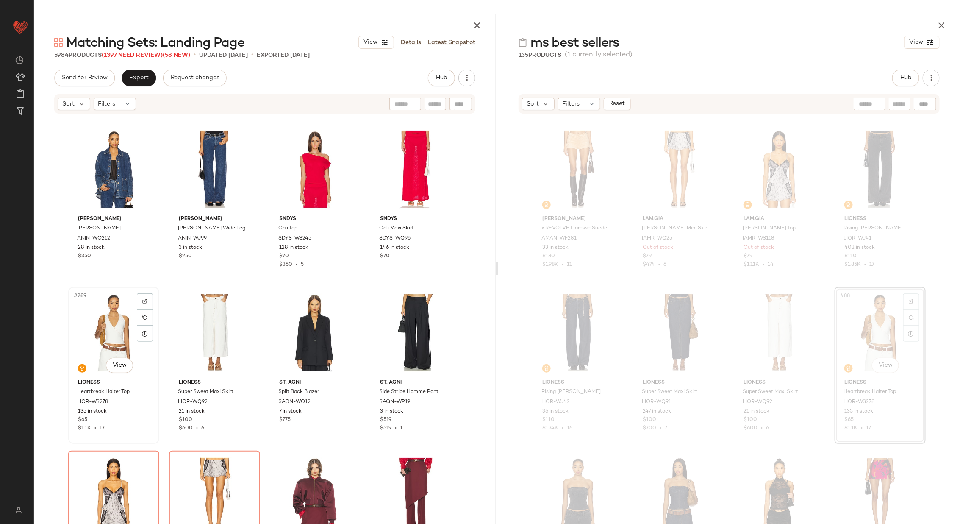
click at [121, 337] on div "#289 View" at bounding box center [113, 333] width 85 height 86
click at [199, 336] on div "#290 View" at bounding box center [214, 333] width 85 height 86
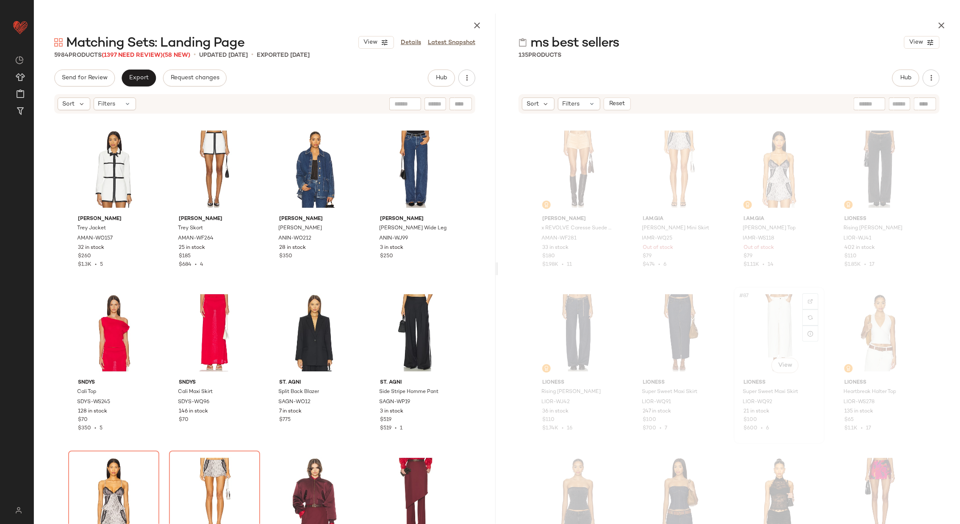
click at [786, 325] on div "#87 View" at bounding box center [779, 333] width 85 height 86
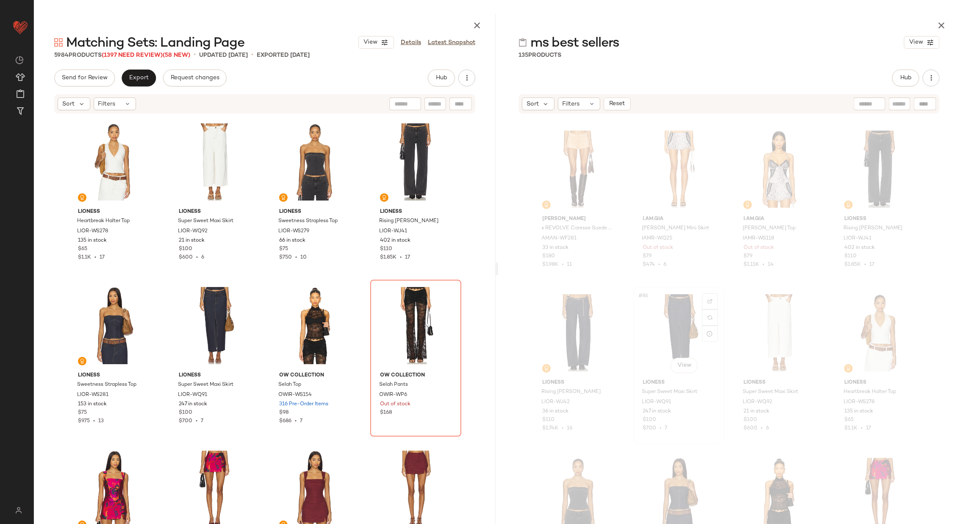
click at [670, 329] on div "#86 View" at bounding box center [679, 333] width 85 height 86
click at [88, 317] on div "#5 View" at bounding box center [113, 326] width 85 height 86
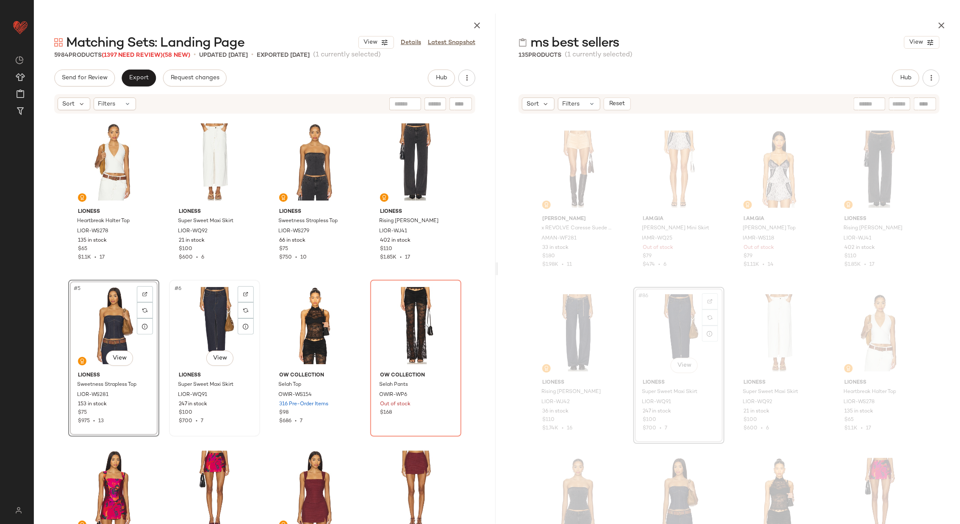
click at [233, 315] on div "#6 View" at bounding box center [214, 326] width 85 height 86
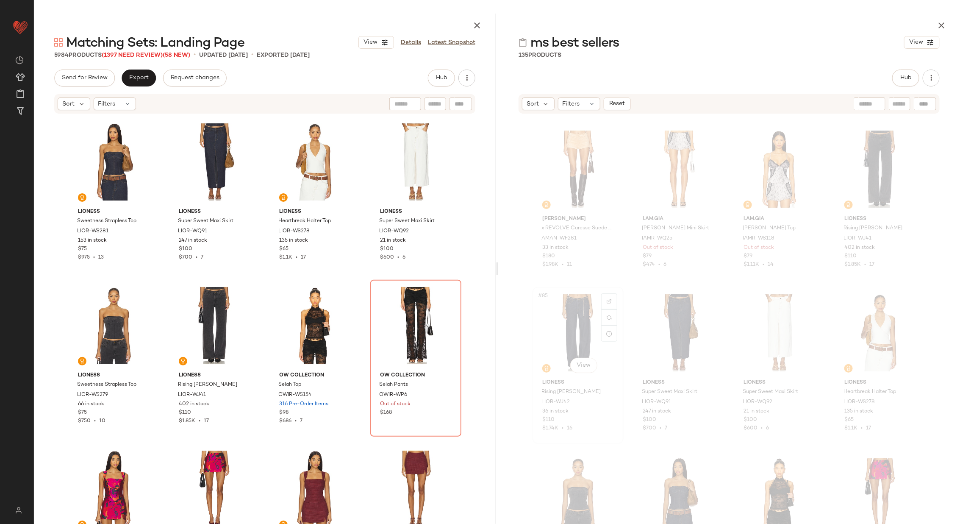
click at [563, 317] on div "#85 View" at bounding box center [578, 333] width 85 height 86
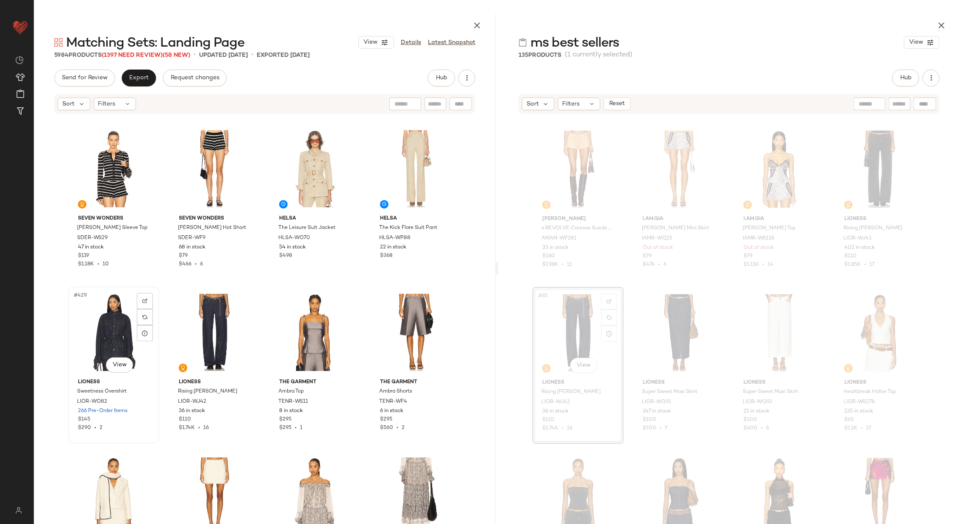
click at [115, 322] on div "#429 View" at bounding box center [113, 332] width 85 height 86
click at [200, 324] on div "#430 View" at bounding box center [214, 332] width 85 height 86
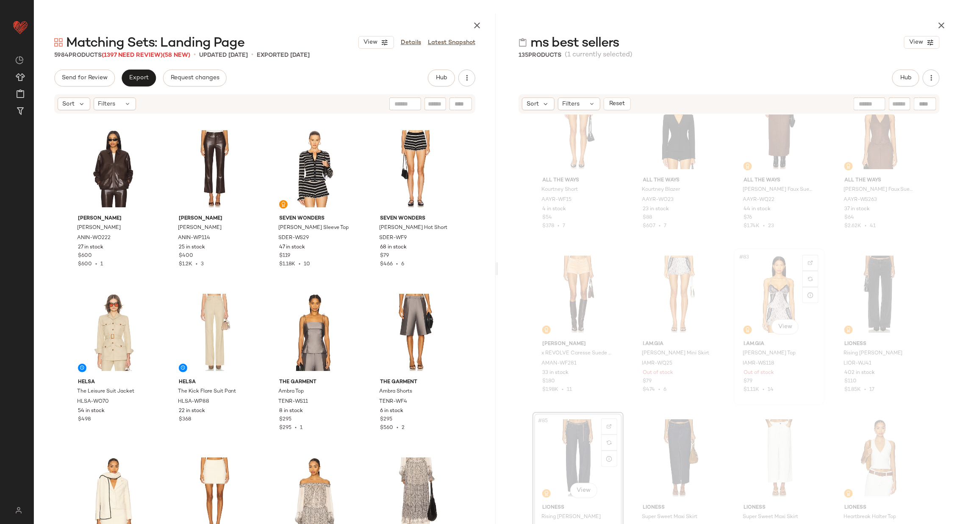
scroll to position [3131, 0]
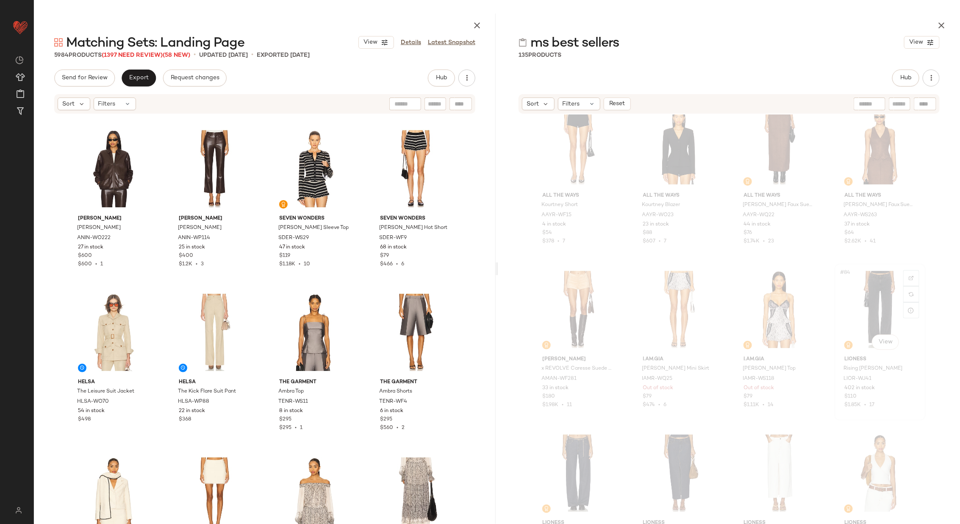
click at [886, 301] on div "#84 View" at bounding box center [880, 310] width 85 height 86
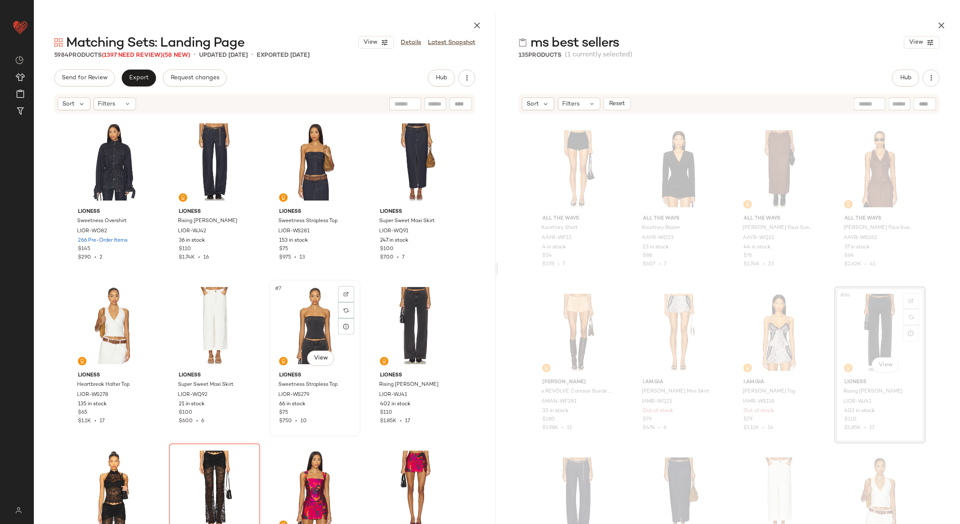
click at [312, 326] on div "#7 View" at bounding box center [315, 326] width 85 height 86
click at [393, 327] on div "#8 View" at bounding box center [415, 326] width 85 height 86
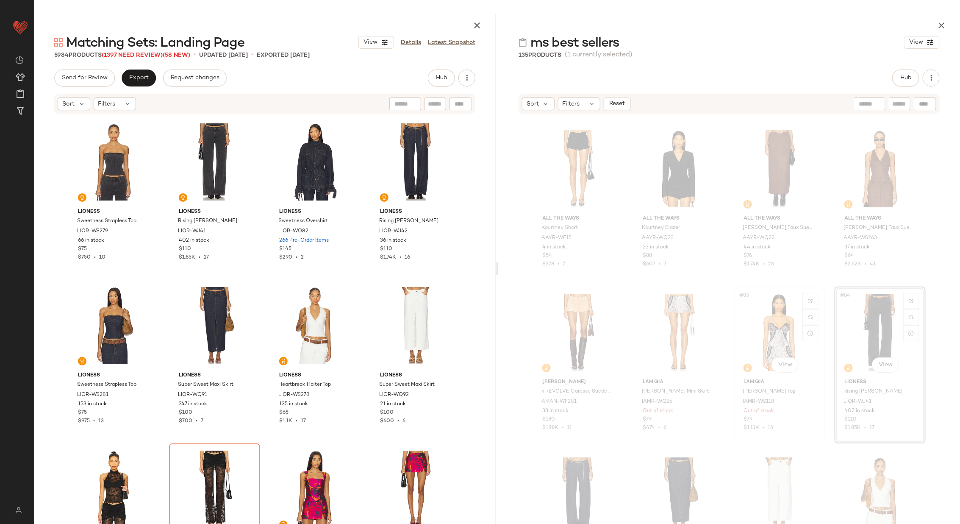
click at [781, 335] on div "#83 View" at bounding box center [779, 332] width 85 height 86
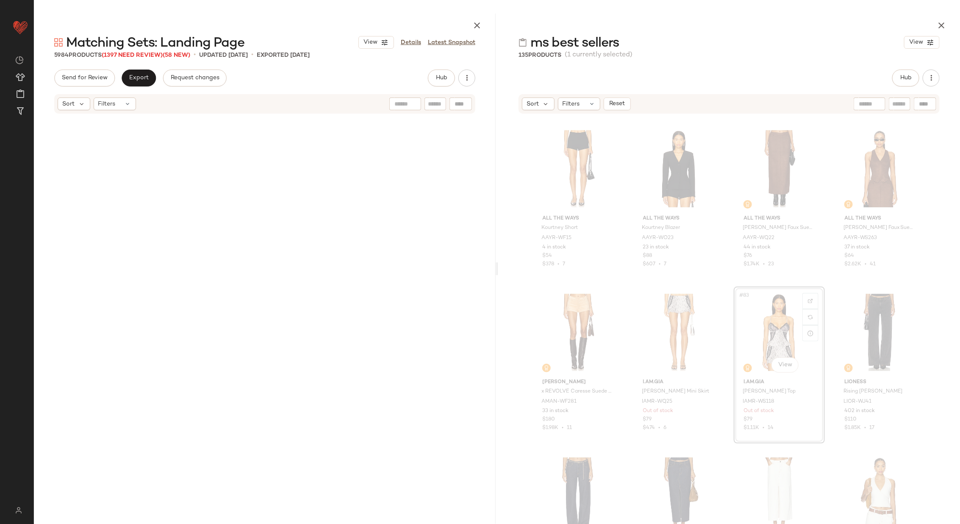
scroll to position [11779, 0]
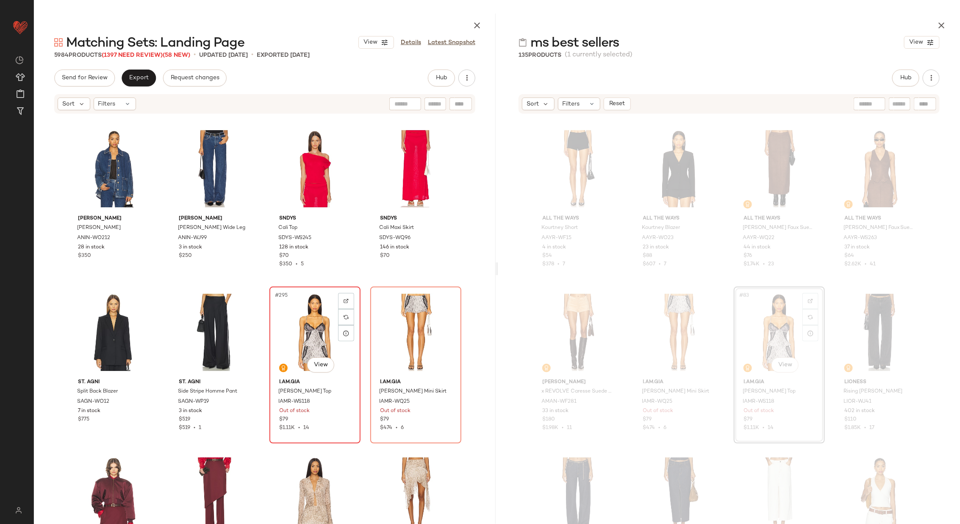
click at [291, 333] on div "#295 View" at bounding box center [315, 332] width 85 height 86
click at [409, 333] on div "#296 View" at bounding box center [415, 332] width 85 height 86
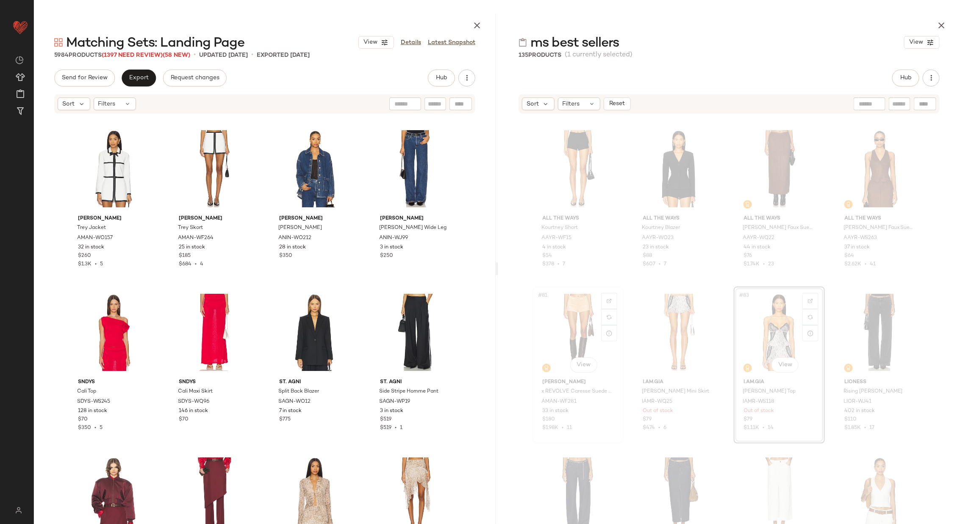
click at [565, 326] on div "#81 View" at bounding box center [578, 332] width 85 height 86
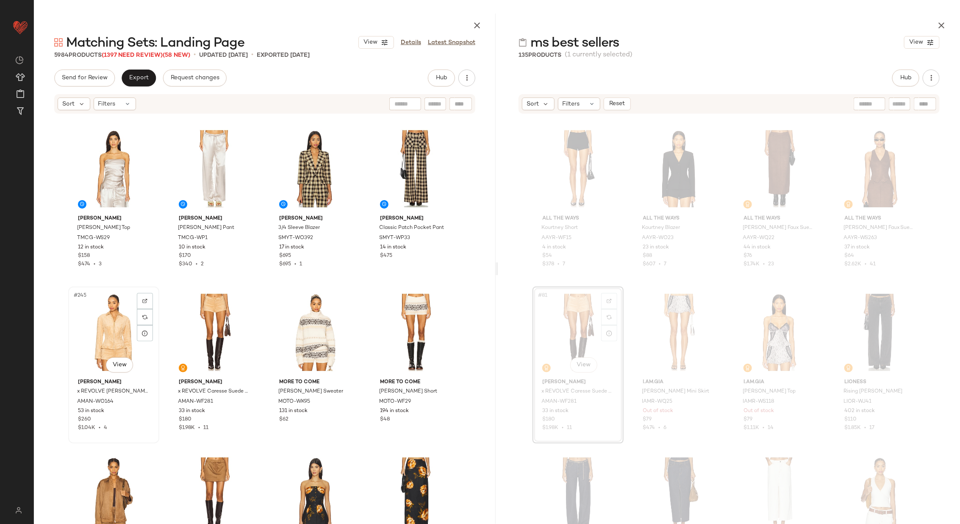
click at [123, 333] on div "#245 View" at bounding box center [113, 332] width 85 height 86
click at [206, 334] on div "#246 View" at bounding box center [214, 332] width 85 height 86
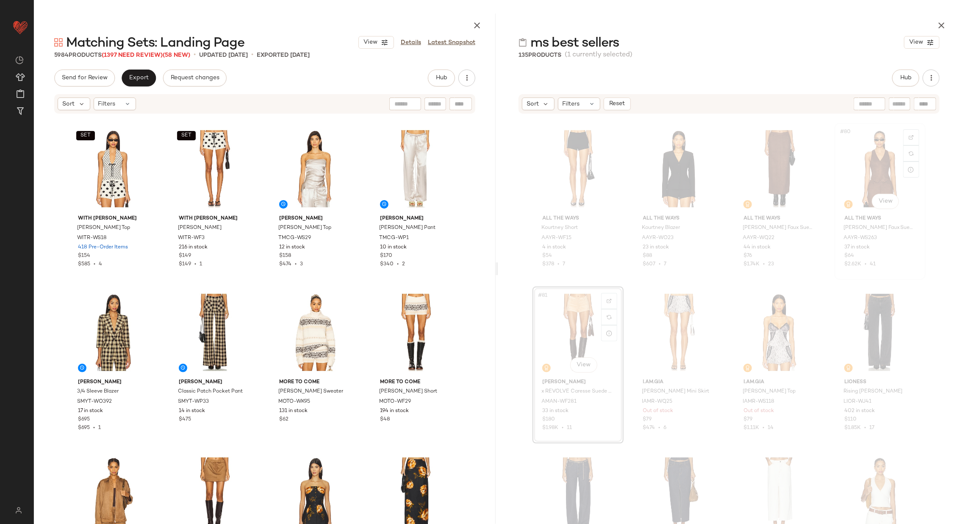
click at [870, 178] on div "#80 View" at bounding box center [880, 169] width 85 height 86
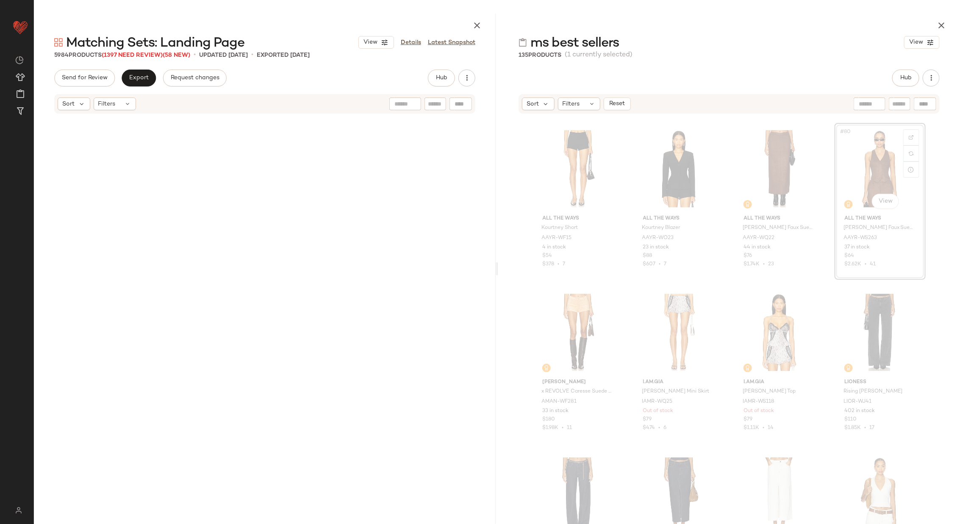
scroll to position [2945, 0]
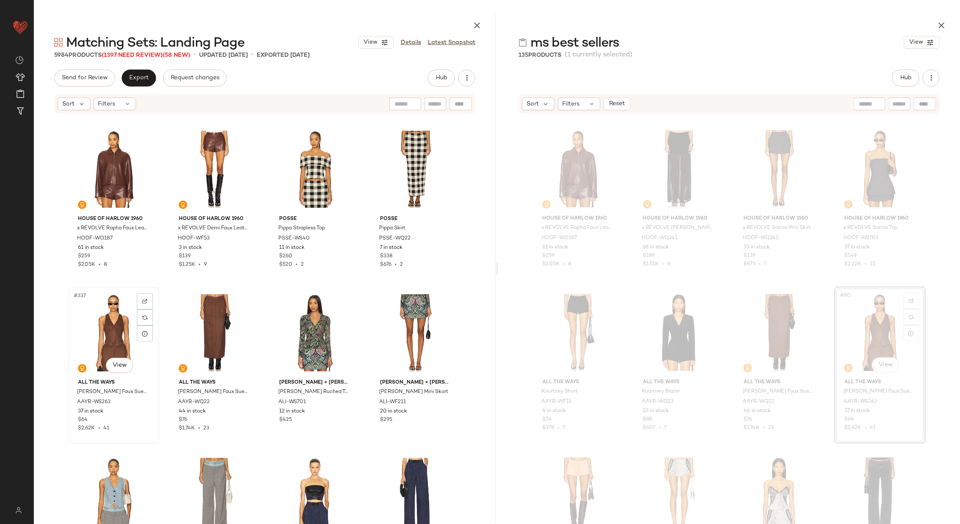
click at [125, 330] on div "#337 View" at bounding box center [113, 333] width 85 height 86
click at [199, 329] on div "#338 View" at bounding box center [214, 333] width 85 height 86
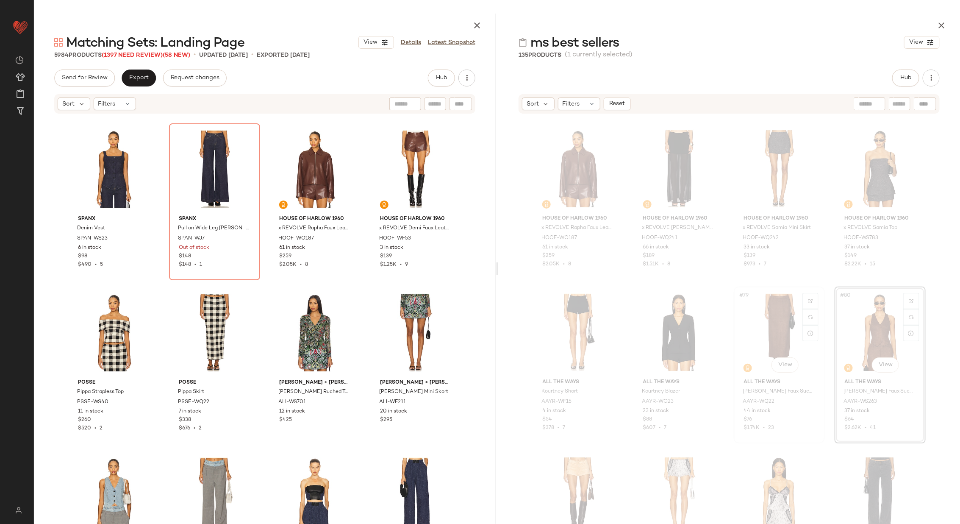
click at [771, 330] on div "#79 View" at bounding box center [779, 332] width 85 height 86
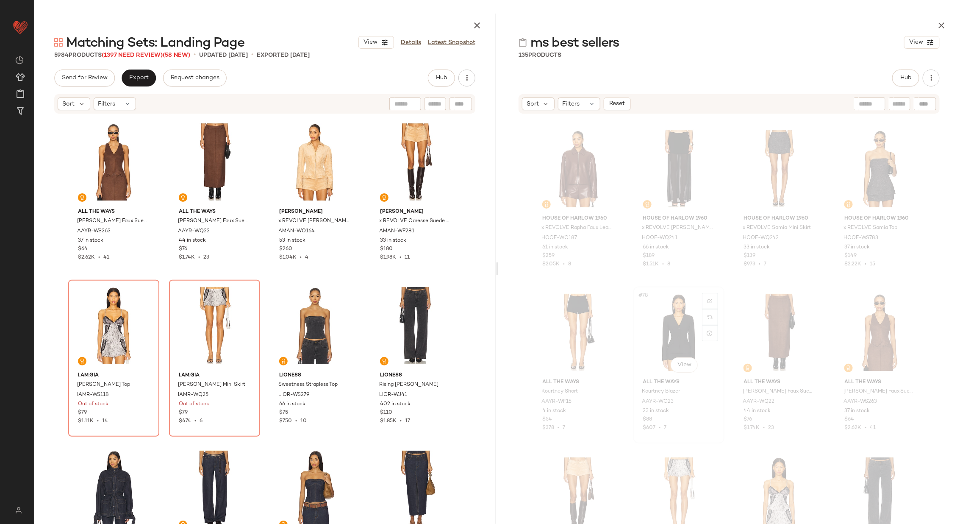
click at [671, 331] on div "#78 View" at bounding box center [679, 332] width 85 height 86
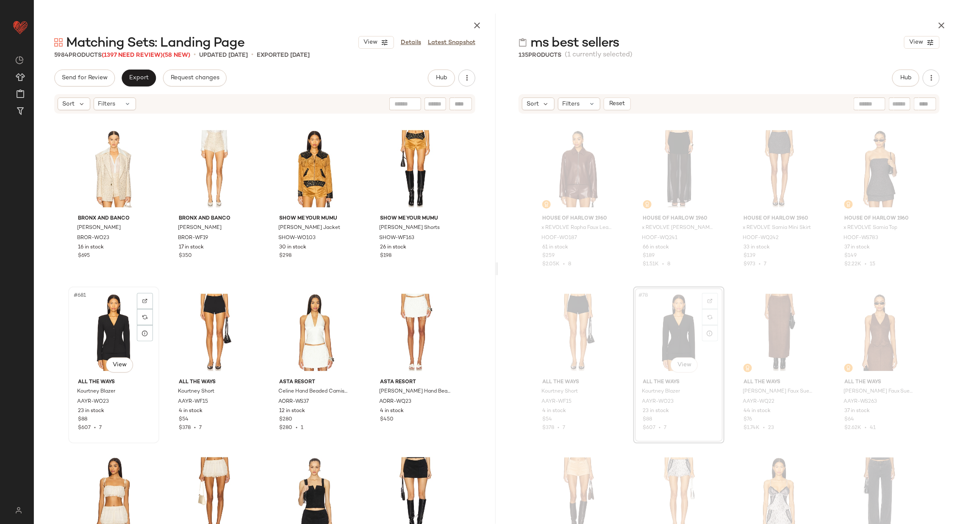
click at [118, 337] on div "#681 View" at bounding box center [113, 332] width 85 height 86
click at [203, 324] on div "#682 View" at bounding box center [214, 332] width 85 height 86
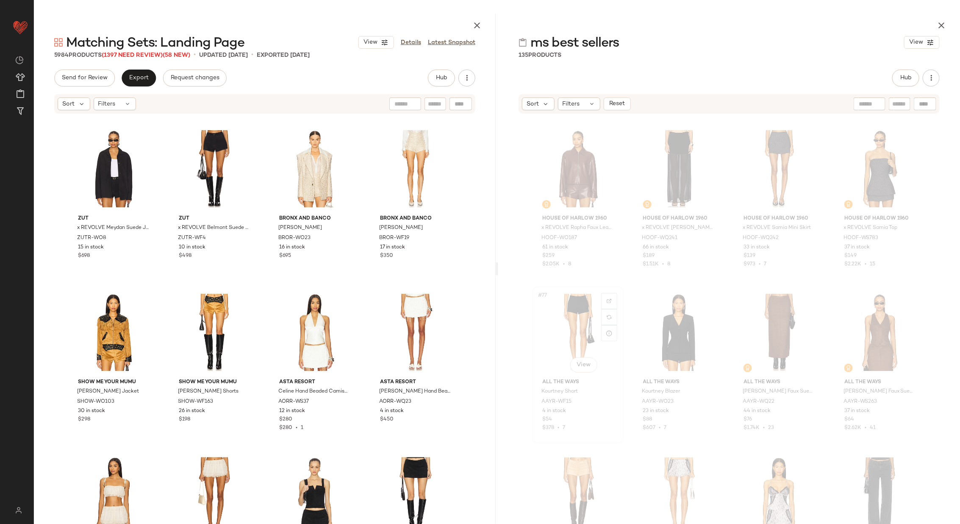
click at [567, 326] on div "#77 View" at bounding box center [578, 332] width 85 height 86
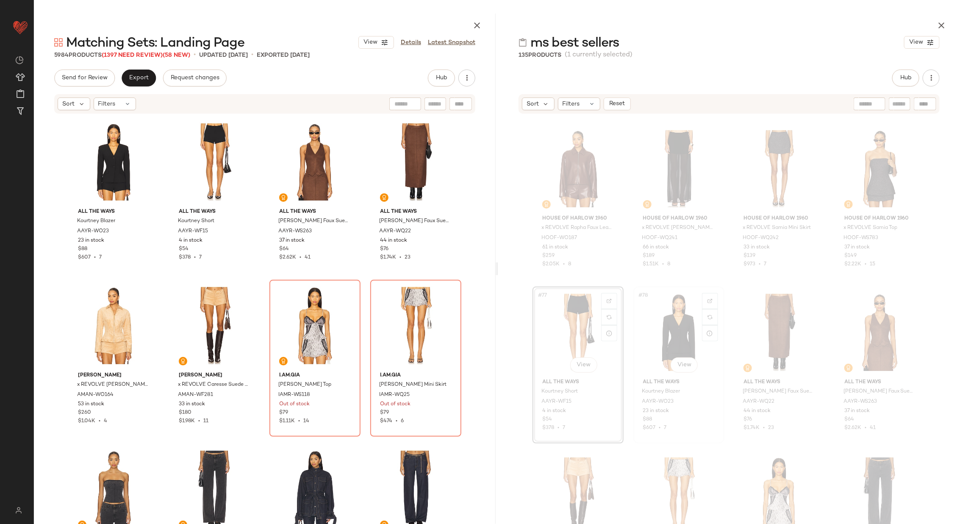
click at [680, 306] on div "#78 View" at bounding box center [679, 332] width 85 height 86
click at [868, 170] on div "#76 View" at bounding box center [880, 169] width 85 height 86
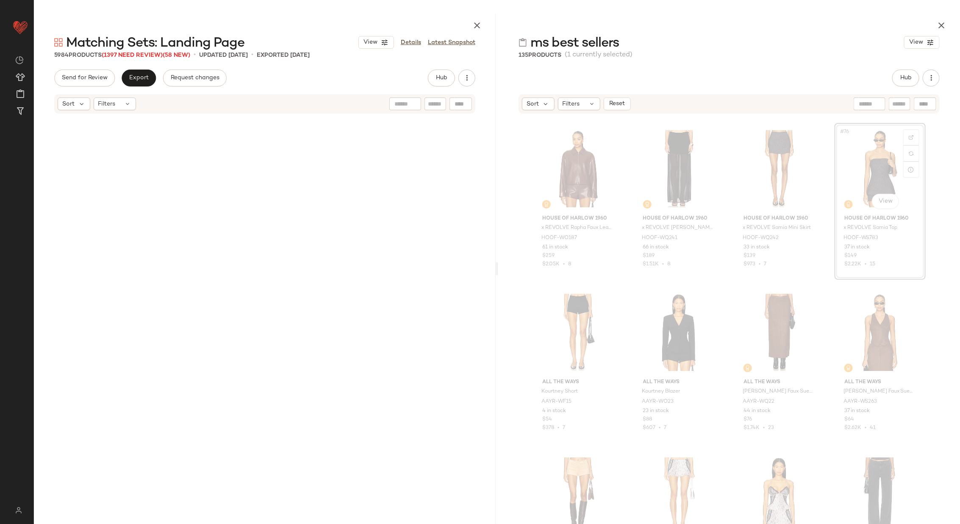
scroll to position [2781, 0]
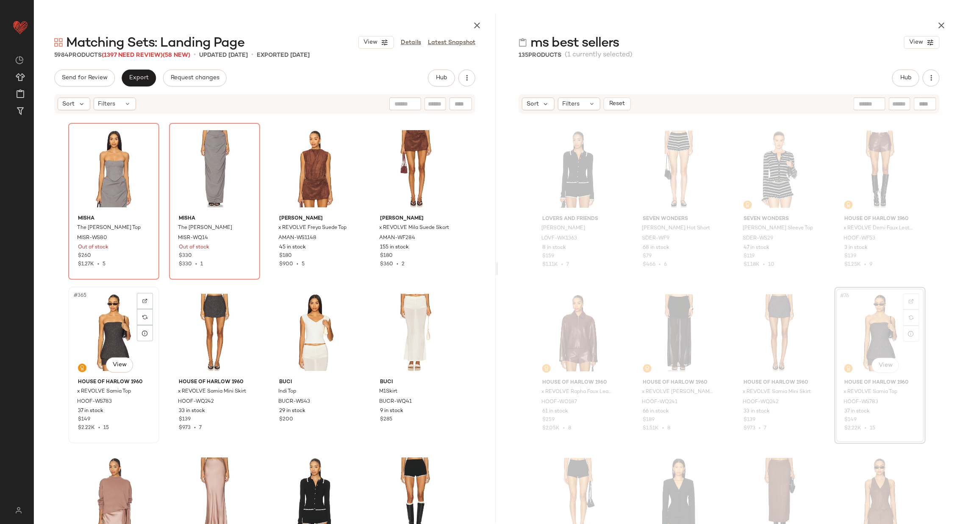
click at [104, 344] on div "#365 View" at bounding box center [113, 332] width 85 height 86
click at [181, 332] on div "#366 View" at bounding box center [214, 332] width 85 height 86
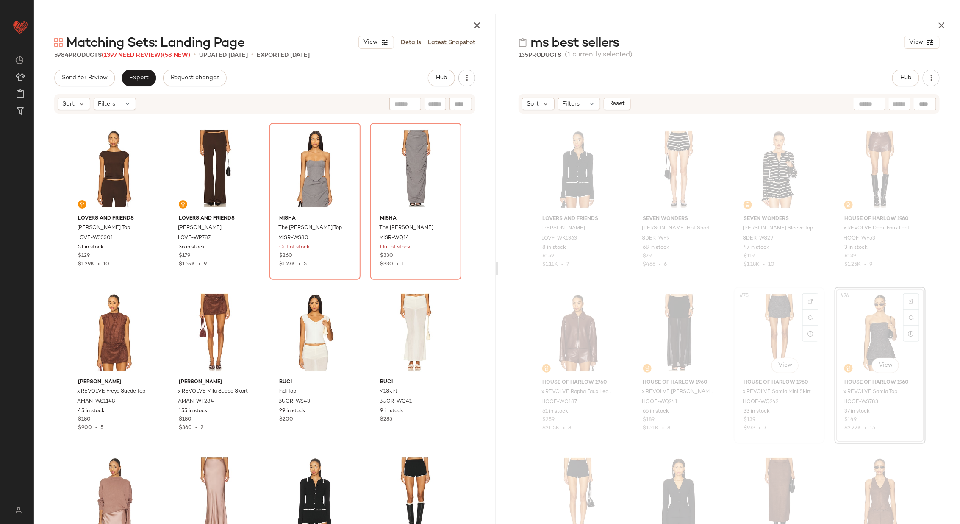
click at [766, 310] on div "#75 View" at bounding box center [779, 333] width 85 height 86
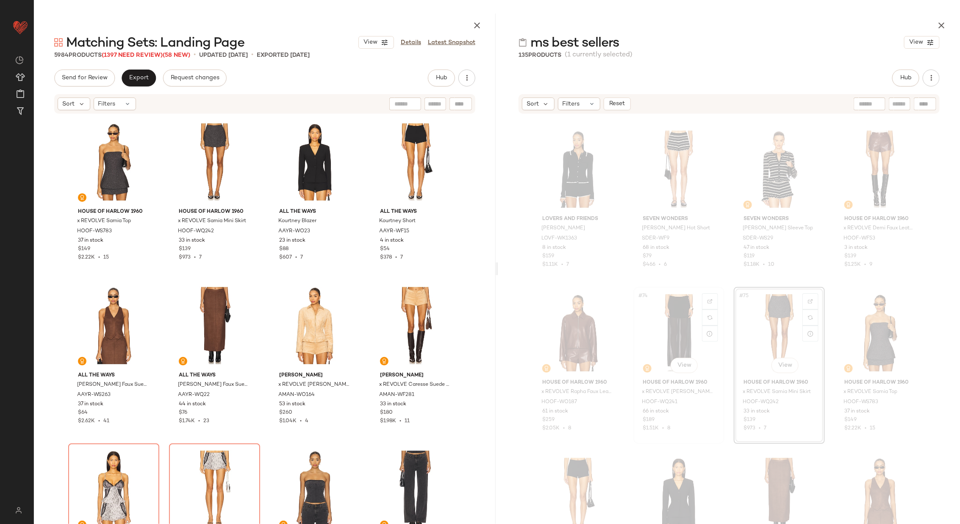
click at [665, 323] on div "#74 View" at bounding box center [679, 333] width 85 height 86
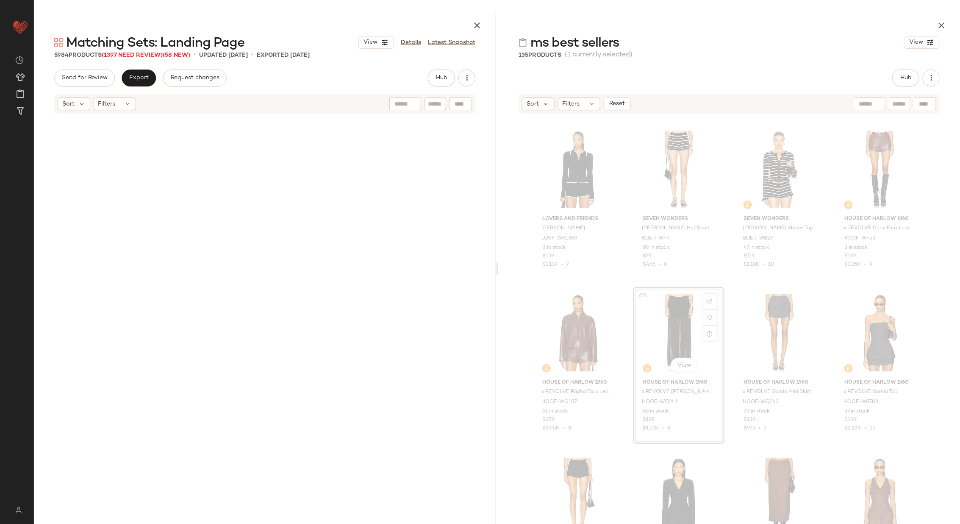
scroll to position [14233, 0]
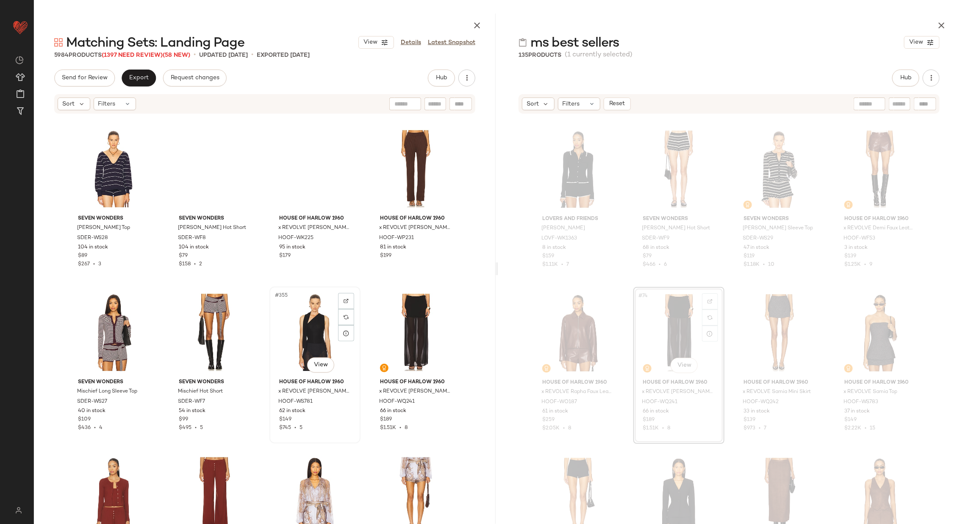
click at [303, 332] on div "#355 View" at bounding box center [315, 332] width 85 height 86
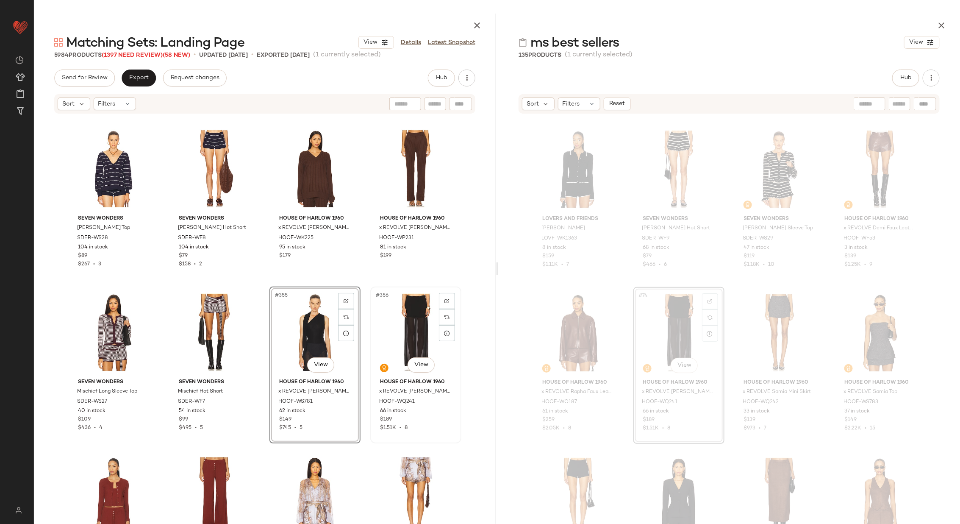
click at [408, 331] on div "#356 View" at bounding box center [415, 332] width 85 height 86
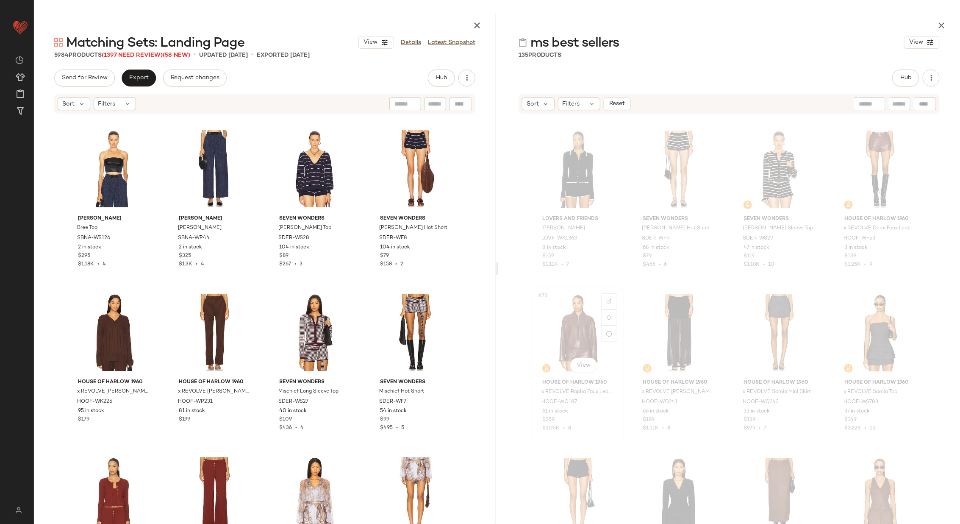
click at [579, 331] on div "#73 View" at bounding box center [578, 333] width 85 height 86
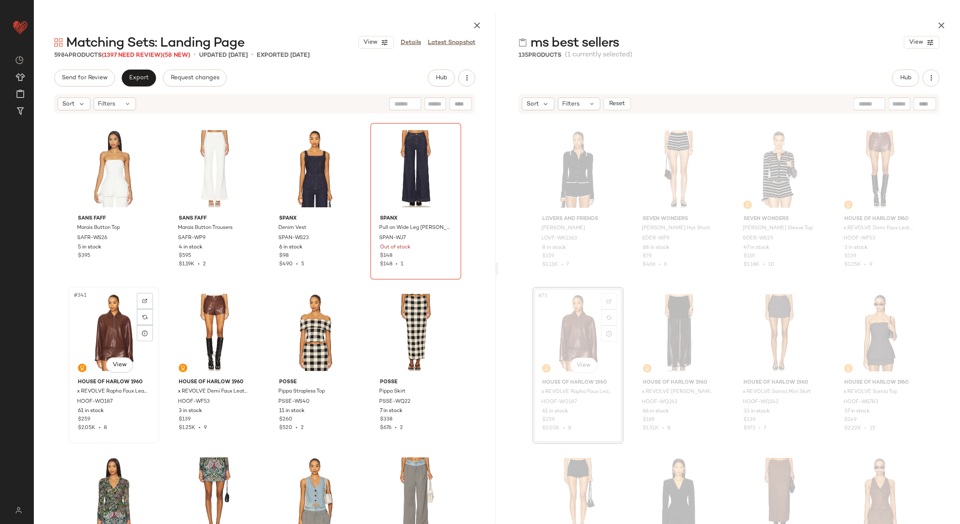
click at [81, 325] on div "#341 View" at bounding box center [113, 332] width 85 height 86
click at [210, 328] on div "#342 View" at bounding box center [214, 332] width 85 height 86
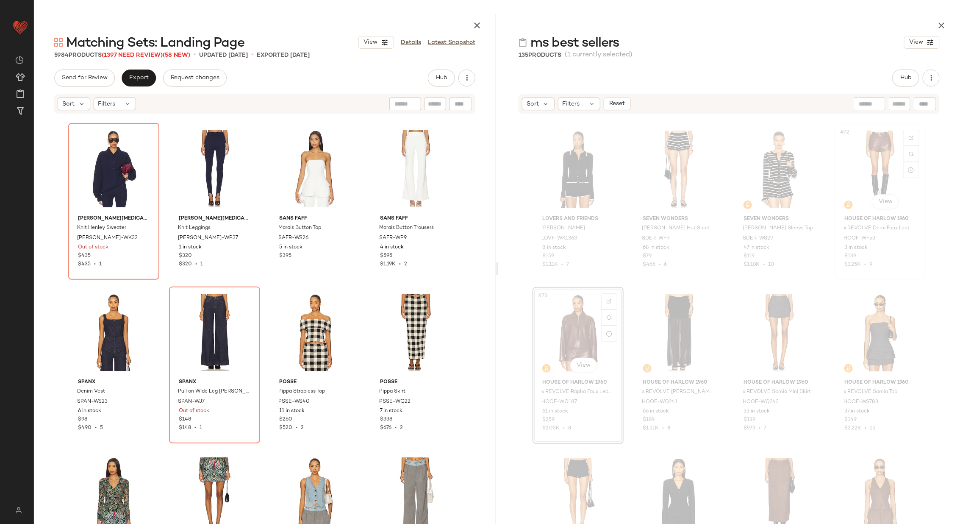
click at [882, 160] on div "#72 View" at bounding box center [880, 169] width 85 height 86
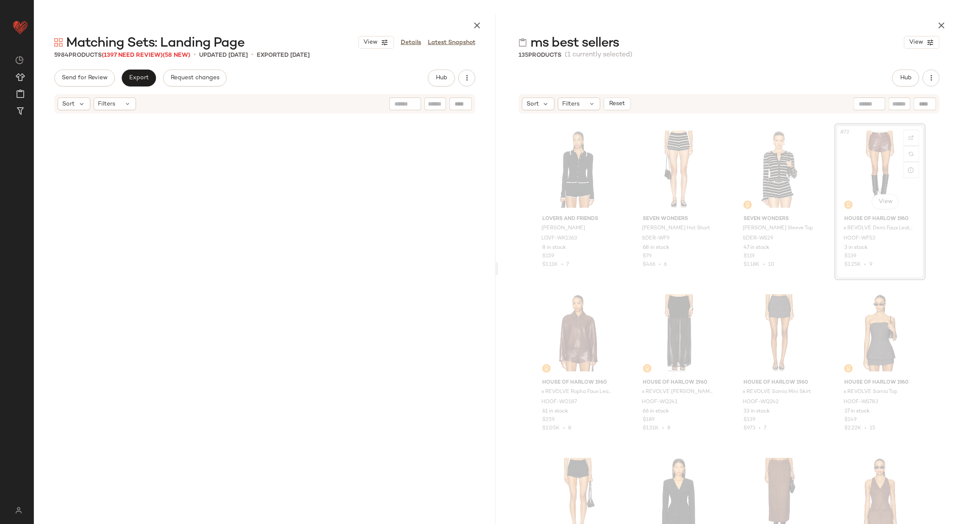
scroll to position [2618, 0]
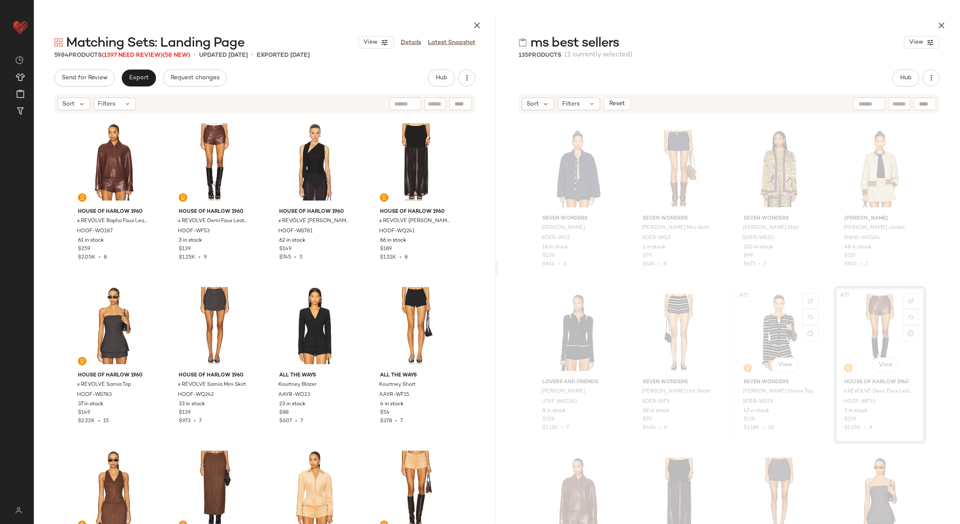
click at [771, 332] on div "#71 View" at bounding box center [779, 332] width 85 height 86
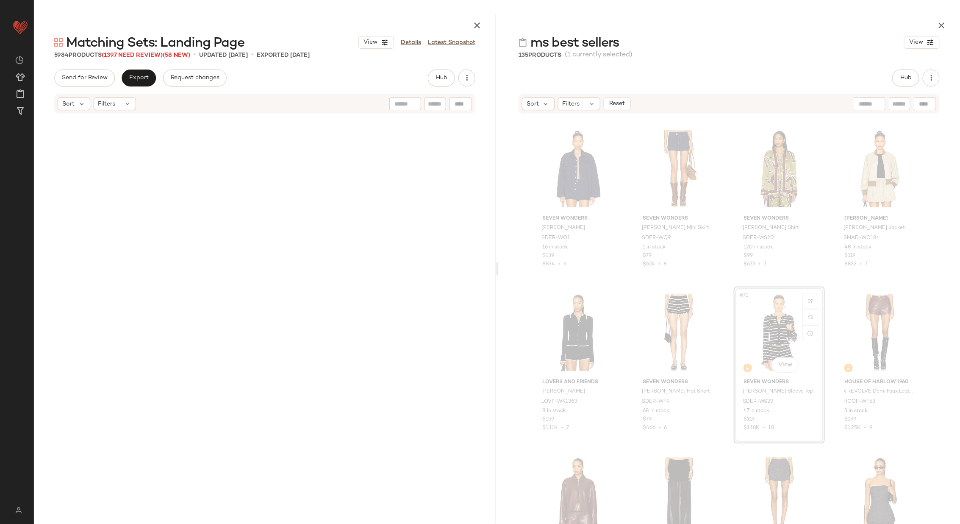
scroll to position [17342, 0]
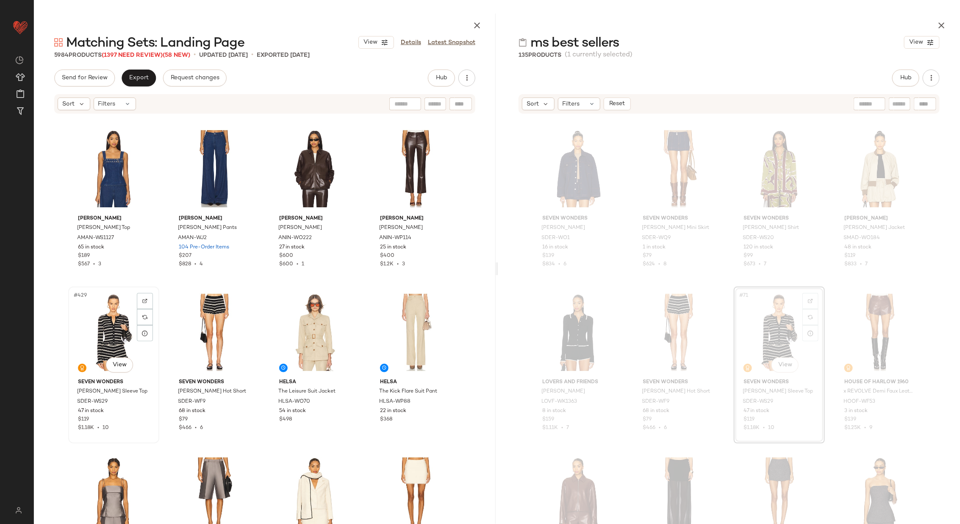
click at [108, 332] on div "#429 View" at bounding box center [113, 332] width 85 height 86
click at [202, 334] on div "#430 View" at bounding box center [214, 332] width 85 height 86
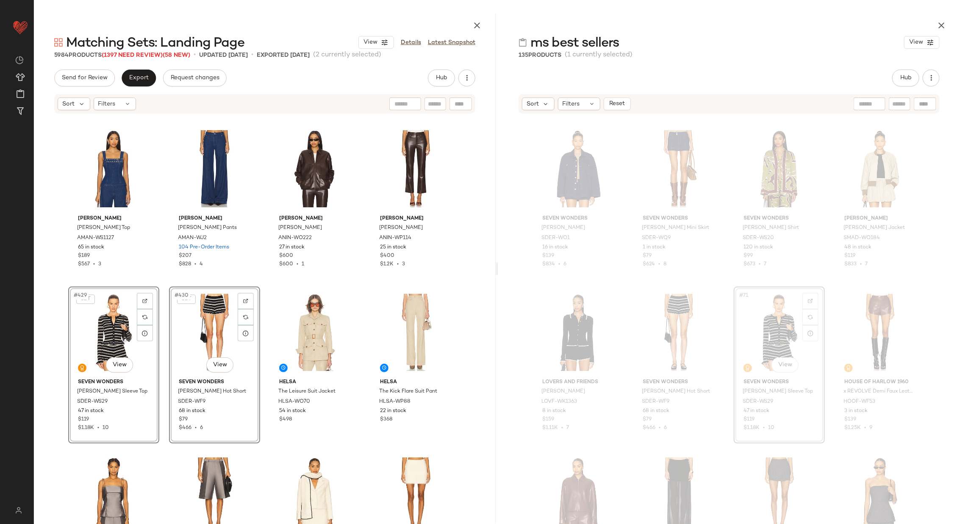
click at [632, 285] on div "SEVEN WONDERS Veronica Jacket SDER-WO1 16 in stock $139 $834 • 6 SEVEN WONDERS …" at bounding box center [729, 327] width 462 height 427
click at [540, 106] on div "Sort" at bounding box center [538, 103] width 33 height 13
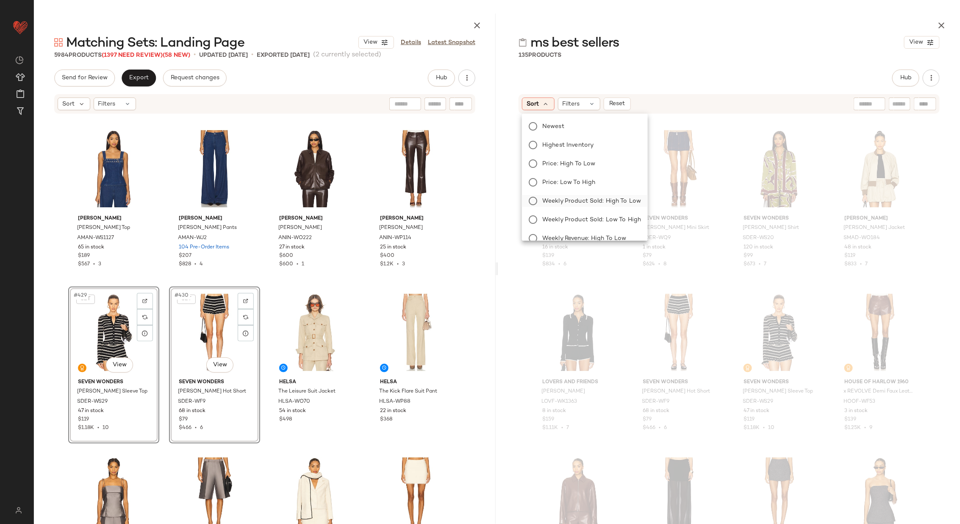
click at [594, 200] on span "Weekly Product Sold: High to Low" at bounding box center [592, 201] width 99 height 9
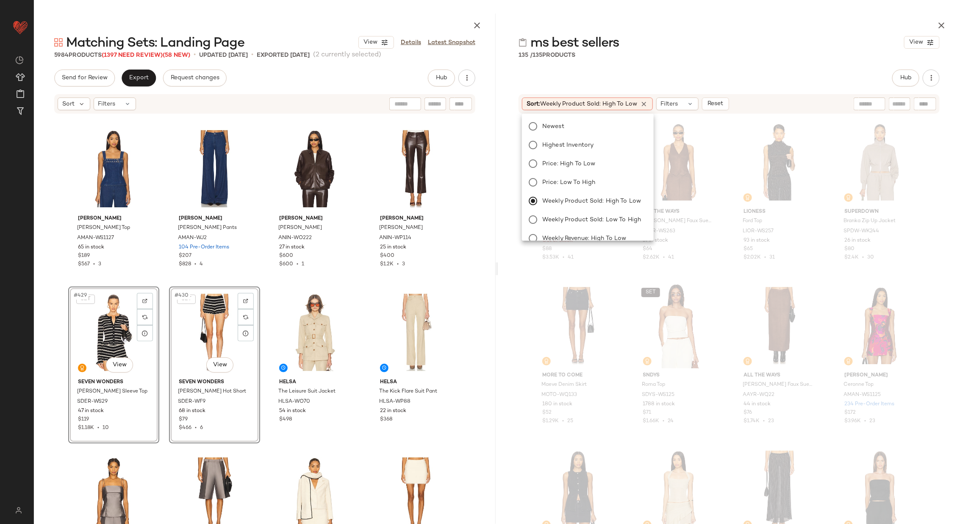
click at [626, 275] on div "ASTR the Label Deora Sweater ASTR-WK169 Out of stock $88 $3.53K • 41 ALL THE WA…" at bounding box center [729, 329] width 393 height 426
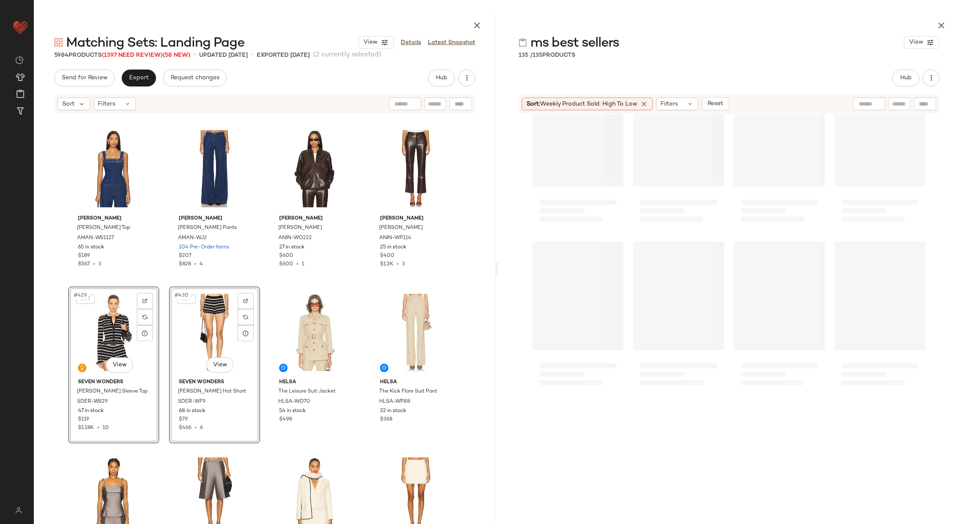
scroll to position [5137, 0]
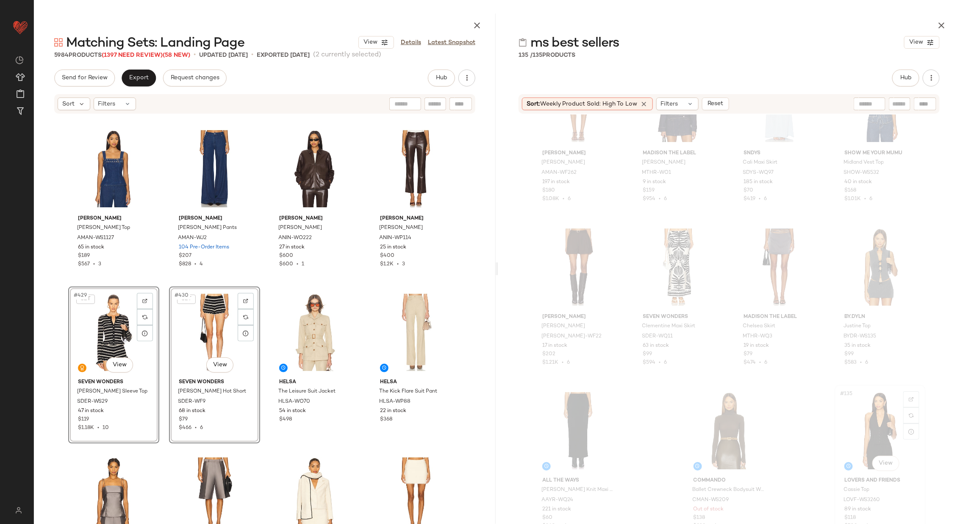
click at [875, 424] on div "#135 View" at bounding box center [880, 431] width 85 height 86
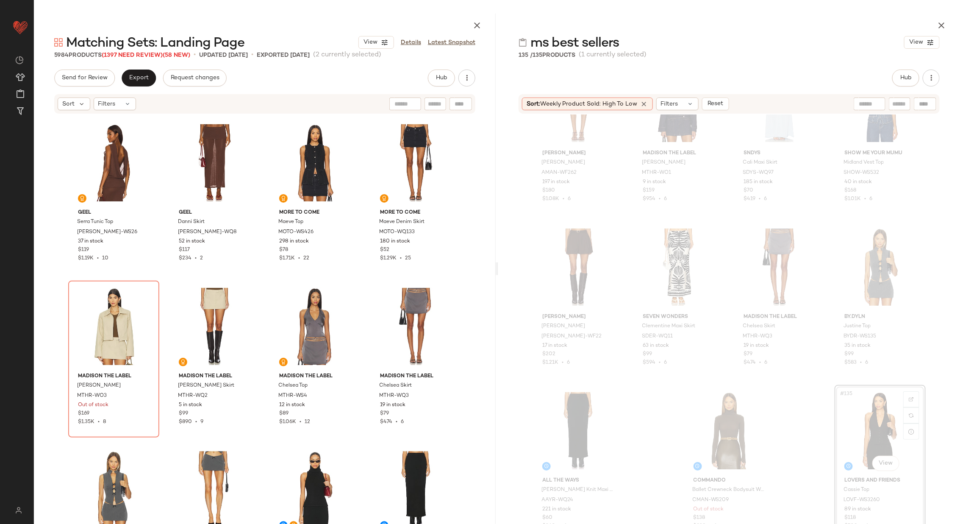
click at [862, 412] on div "#135 View" at bounding box center [880, 431] width 85 height 86
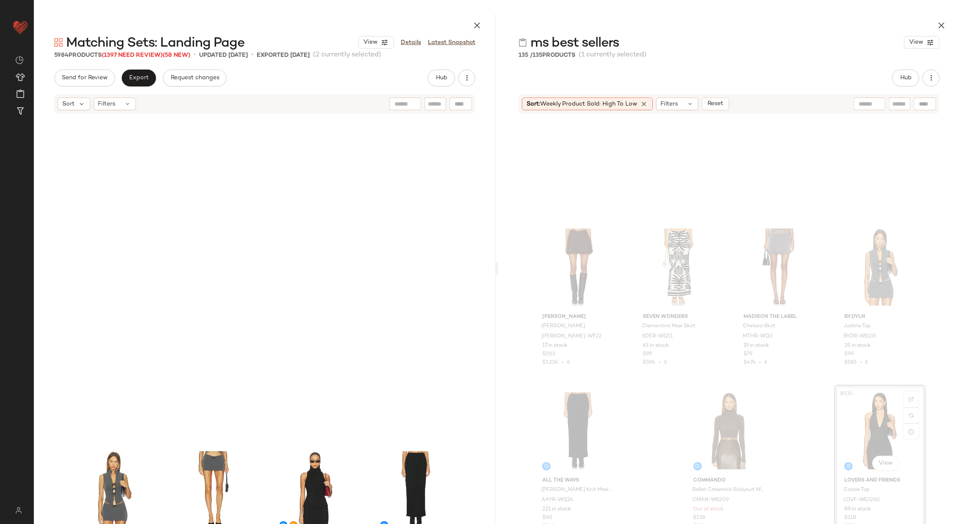
scroll to position [3108, 0]
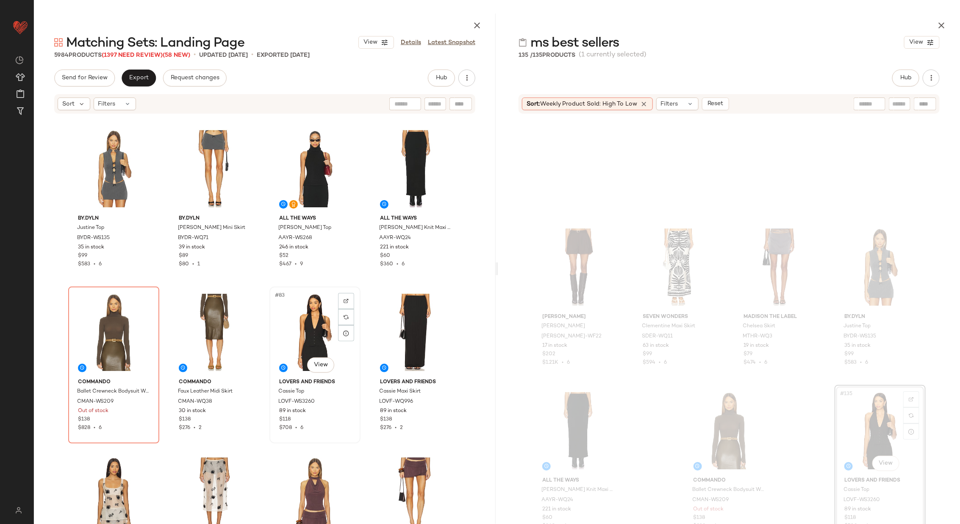
click at [299, 325] on div "#83 View" at bounding box center [315, 332] width 85 height 86
click at [391, 328] on div "#84 View" at bounding box center [415, 332] width 85 height 86
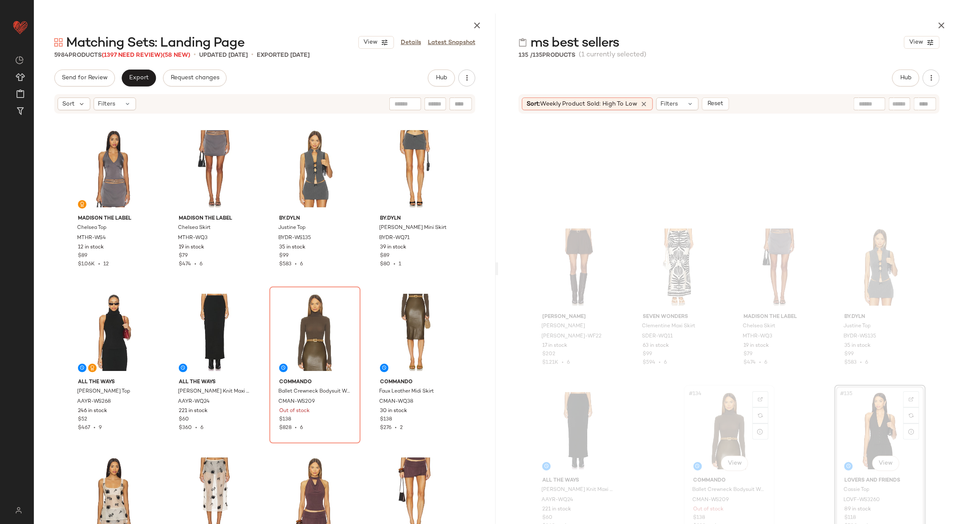
click at [722, 425] on div "#134 View" at bounding box center [729, 431] width 85 height 86
click at [273, 341] on div "#83 View" at bounding box center [315, 332] width 85 height 86
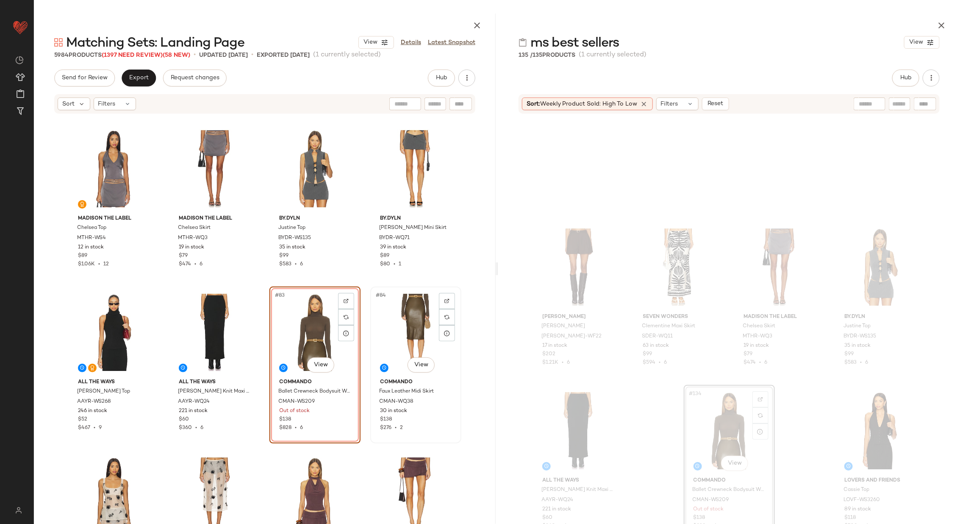
click at [417, 340] on div "#84 View" at bounding box center [415, 332] width 85 height 86
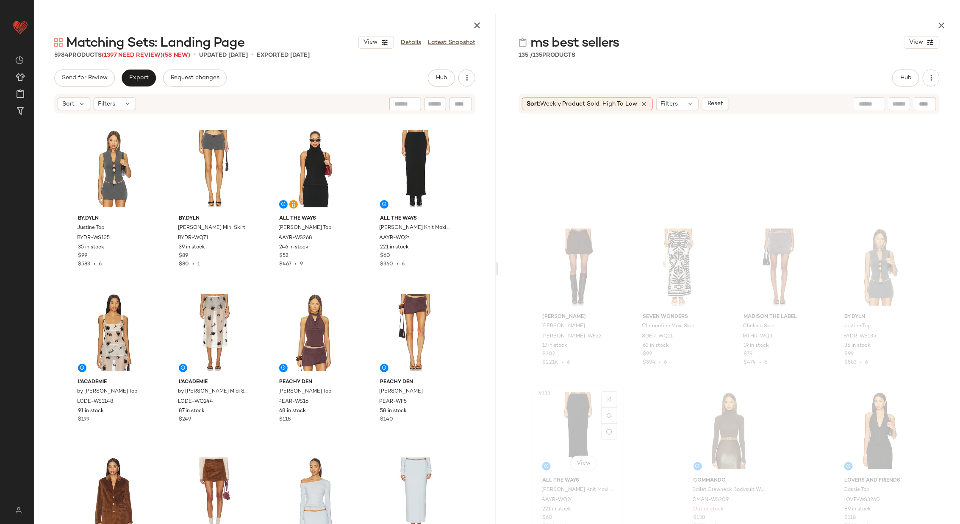
click at [571, 417] on div "#133 View" at bounding box center [578, 431] width 85 height 86
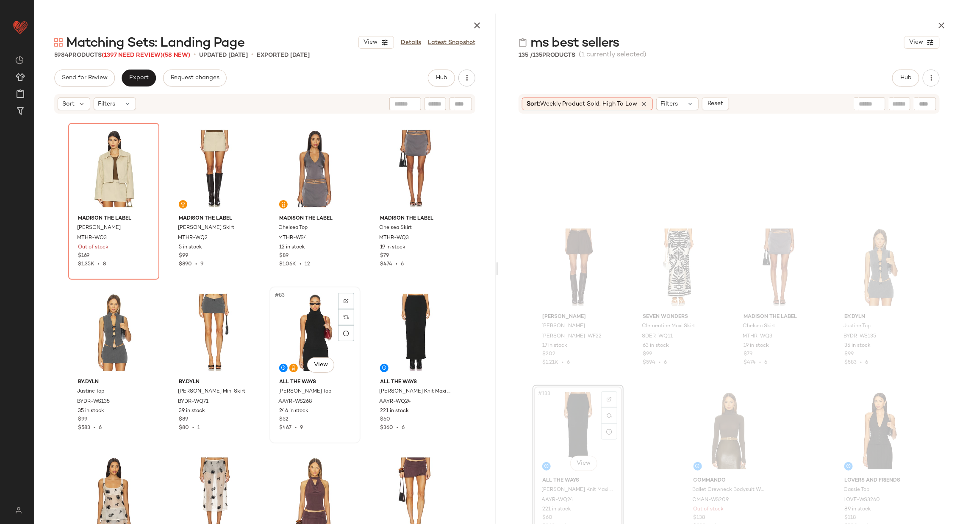
click at [284, 328] on div "#83 View" at bounding box center [315, 332] width 85 height 86
click at [420, 326] on div "#84 View" at bounding box center [415, 332] width 85 height 86
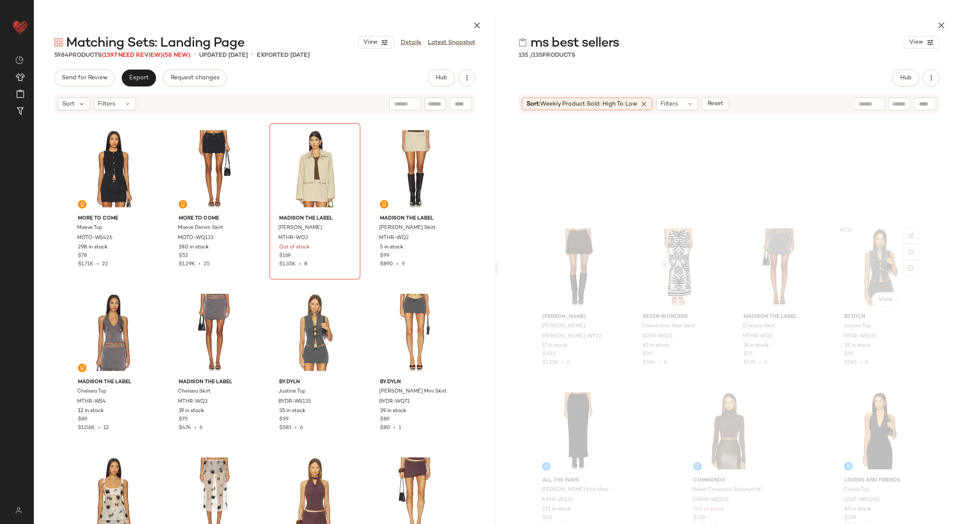
click at [880, 260] on div "#132 View" at bounding box center [880, 267] width 85 height 86
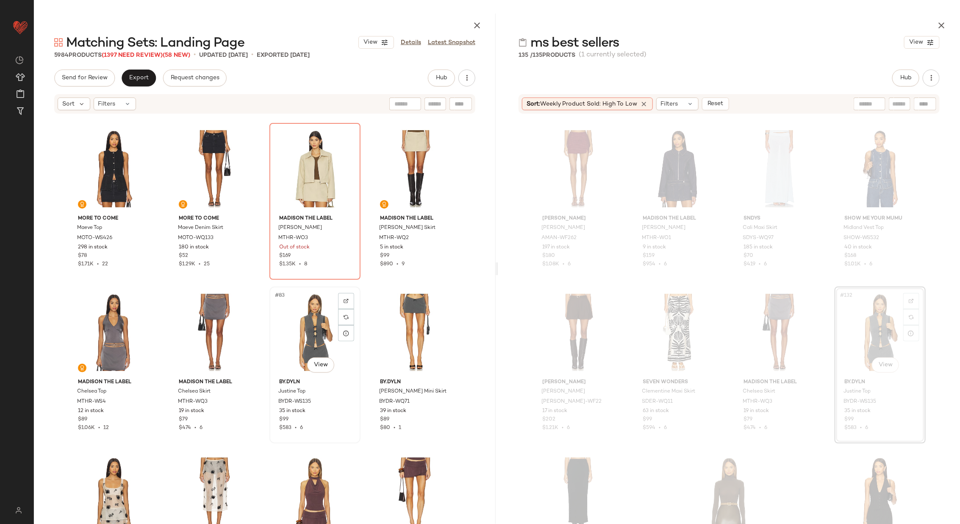
click at [303, 340] on div "#83 View" at bounding box center [315, 332] width 85 height 86
click at [439, 336] on div at bounding box center [447, 333] width 16 height 16
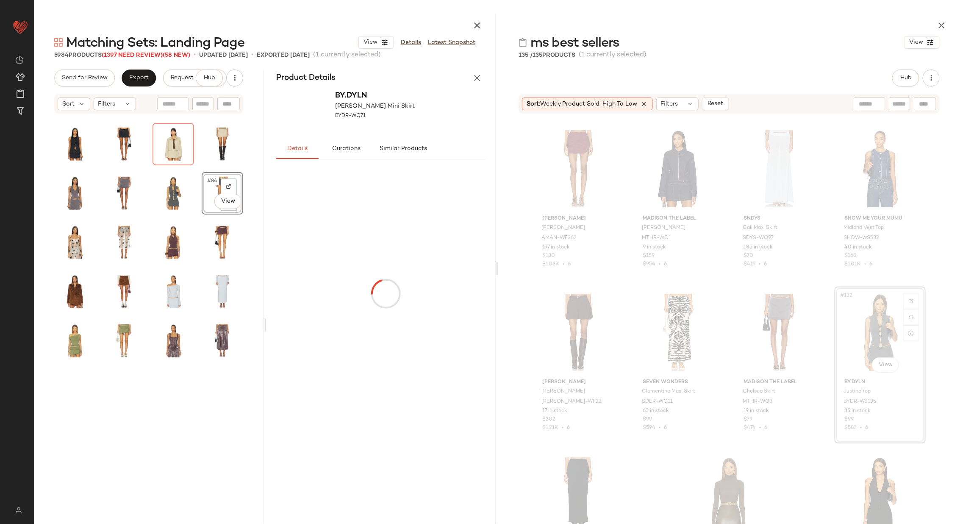
scroll to position [934, 0]
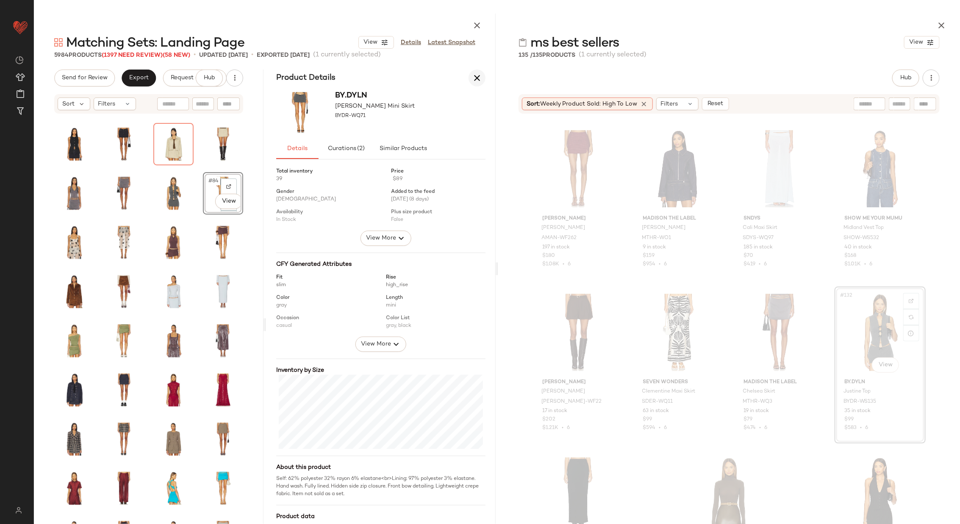
click at [478, 78] on icon "button" at bounding box center [477, 78] width 10 height 10
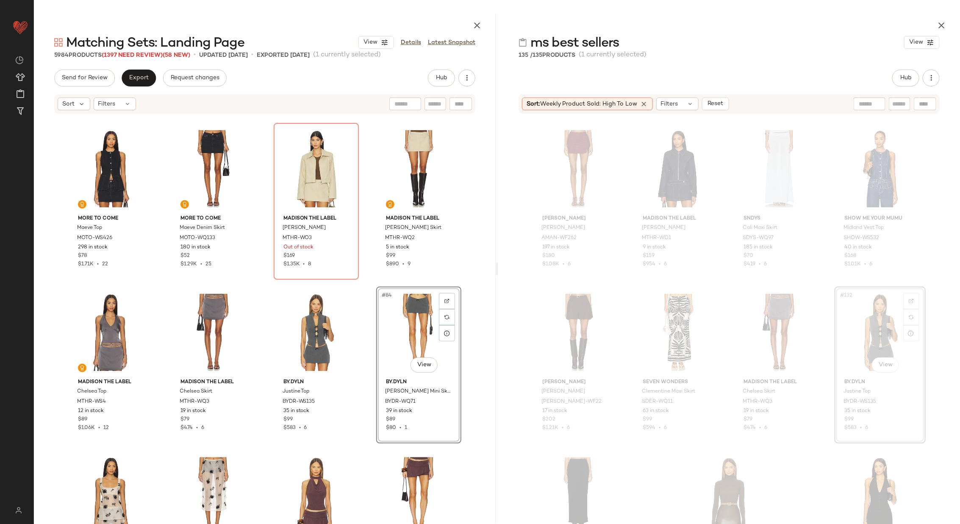
scroll to position [3108, 0]
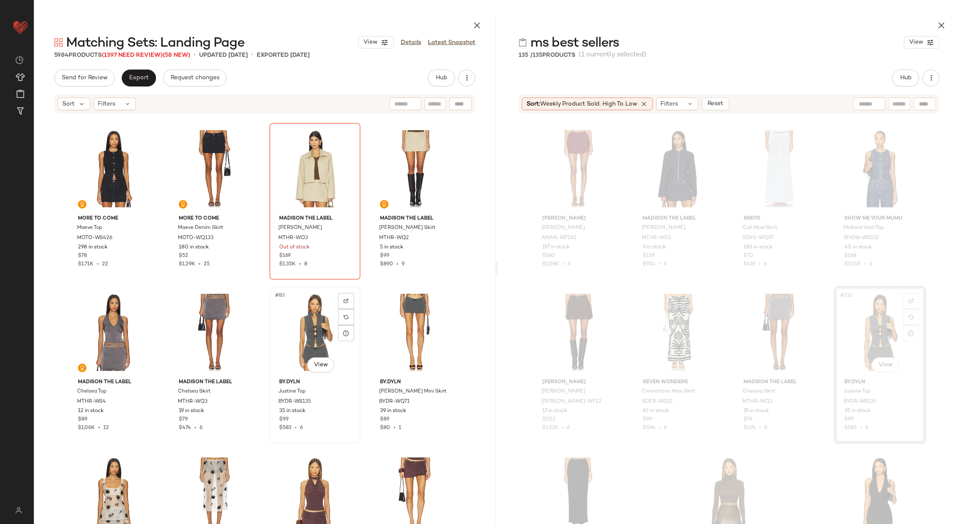
click at [312, 321] on div "#83 View" at bounding box center [315, 332] width 85 height 86
click at [415, 323] on div "#84 View" at bounding box center [415, 332] width 85 height 86
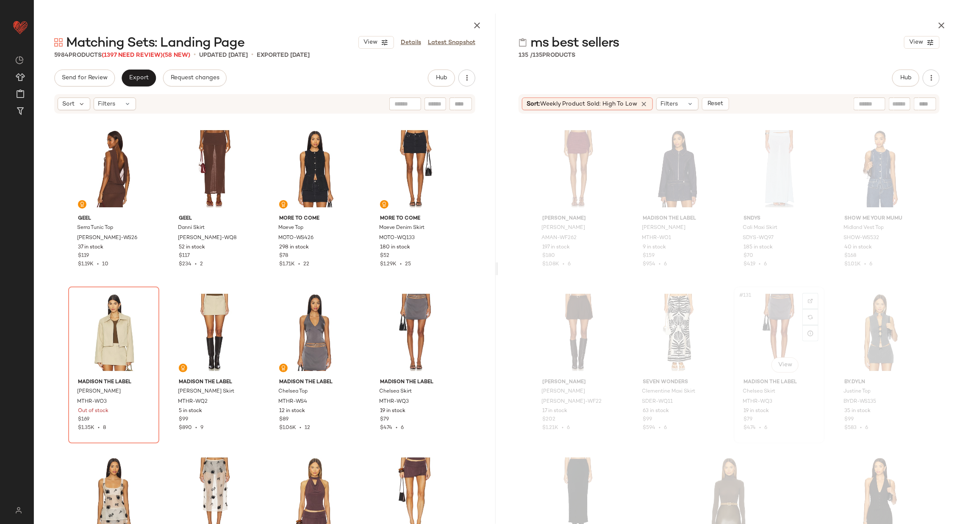
click at [786, 323] on div "#131 View" at bounding box center [779, 332] width 85 height 86
click at [305, 330] on div "#83 View" at bounding box center [315, 332] width 85 height 86
click at [408, 329] on div "#84 View" at bounding box center [415, 332] width 85 height 86
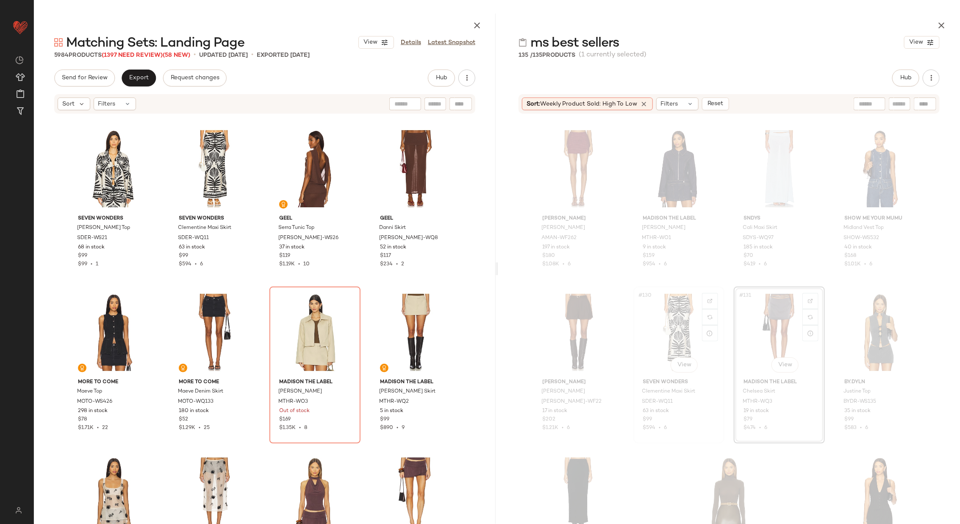
click at [673, 339] on div "#130 View" at bounding box center [679, 332] width 85 height 86
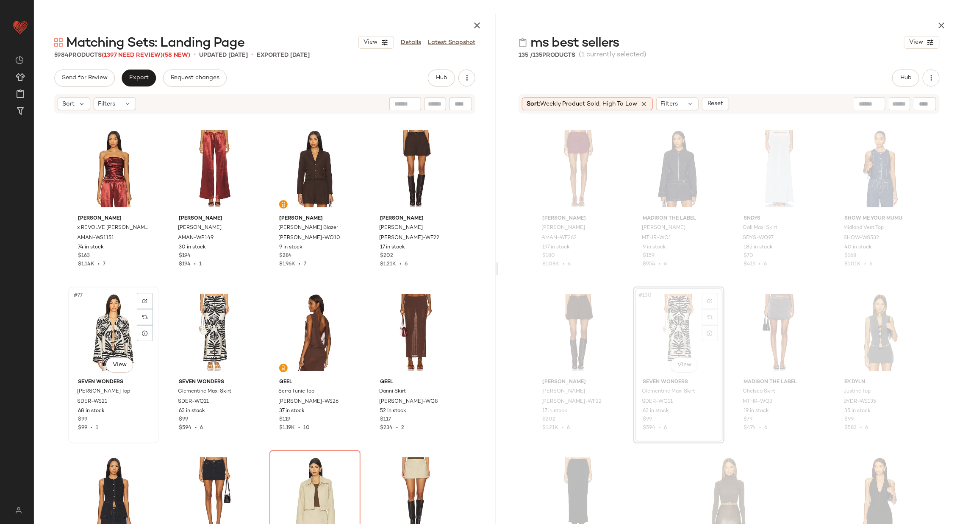
click at [99, 339] on div "#77 View" at bounding box center [113, 332] width 85 height 86
click at [206, 325] on div "#78 View" at bounding box center [214, 332] width 85 height 86
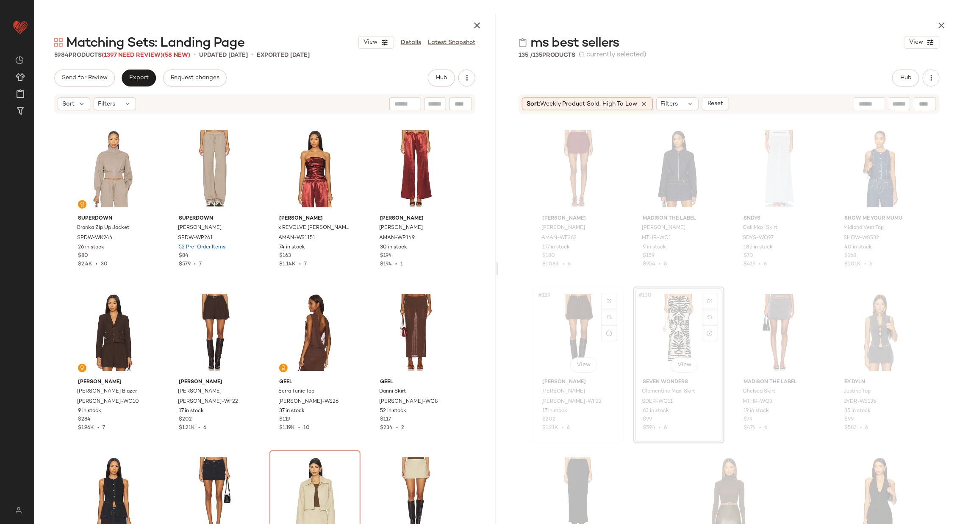
click at [563, 325] on div "#129 View" at bounding box center [578, 332] width 85 height 86
click at [118, 336] on div "#77 View" at bounding box center [113, 332] width 85 height 86
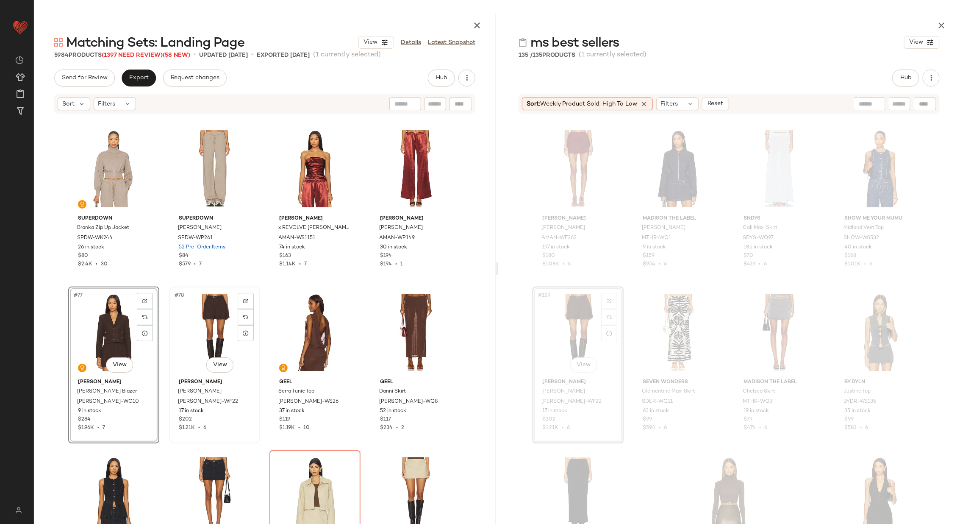
click at [200, 331] on div "#78 View" at bounding box center [214, 332] width 85 height 86
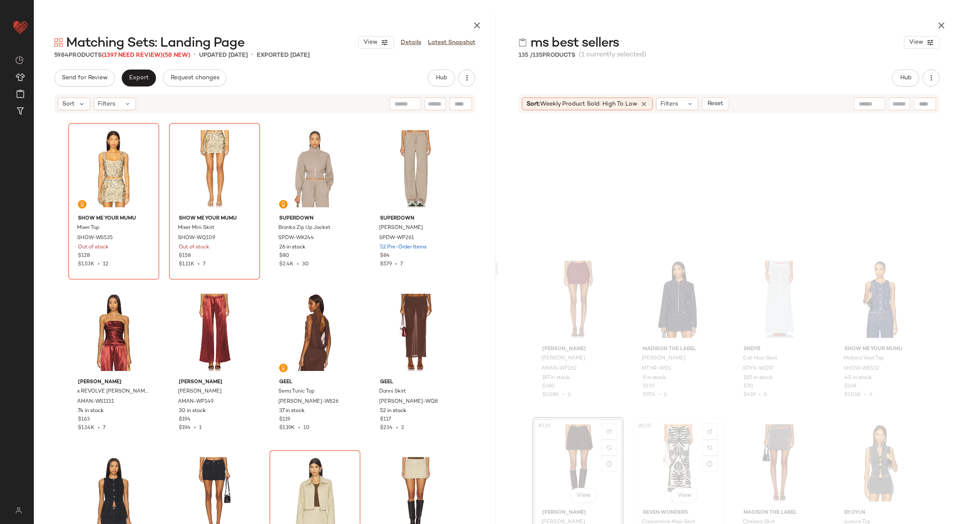
scroll to position [4933, 0]
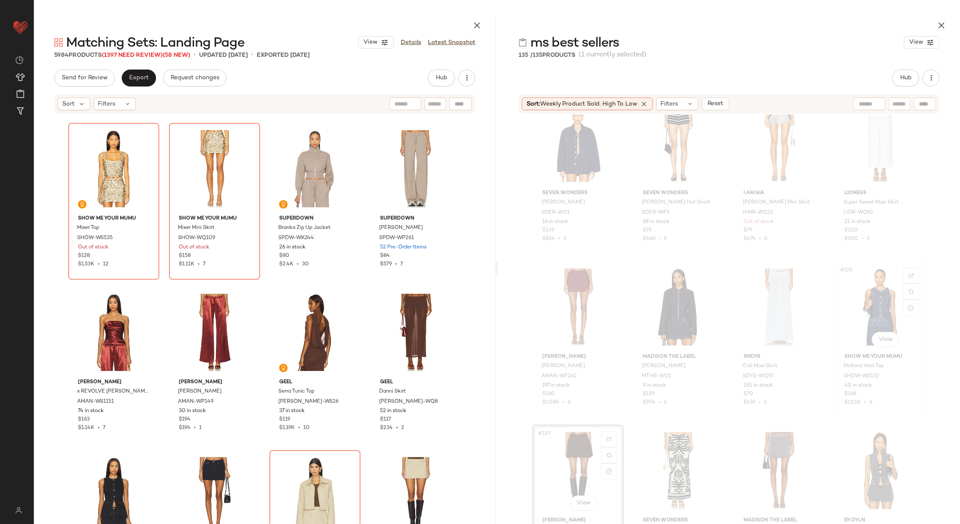
click at [866, 306] on div "#128 View" at bounding box center [880, 307] width 85 height 86
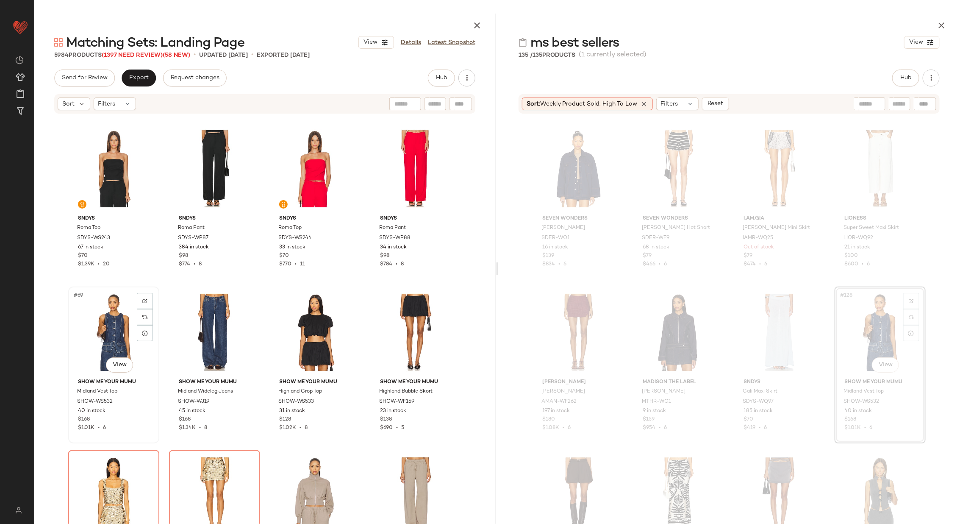
click at [108, 326] on div "#69 View" at bounding box center [113, 332] width 85 height 86
click at [196, 326] on div "#70 View" at bounding box center [214, 332] width 85 height 86
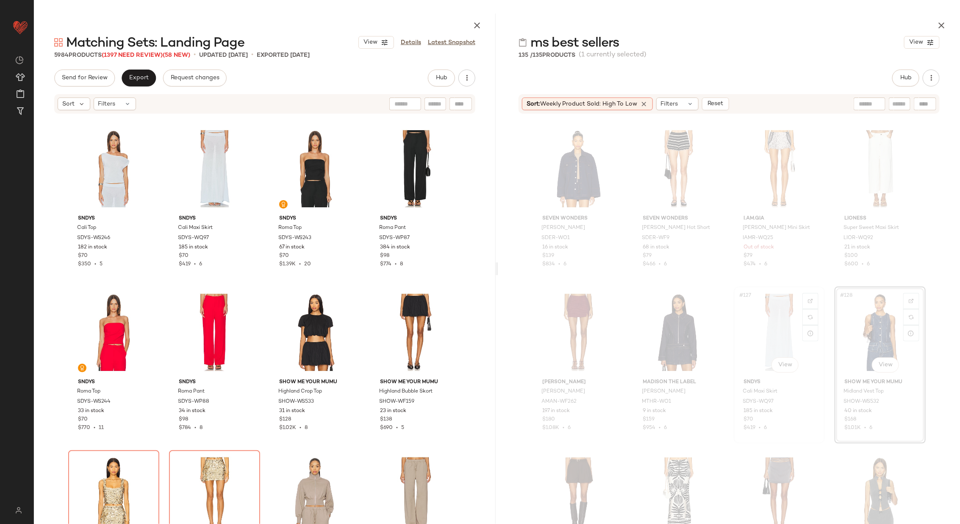
click at [760, 335] on div "#127 View" at bounding box center [779, 332] width 85 height 86
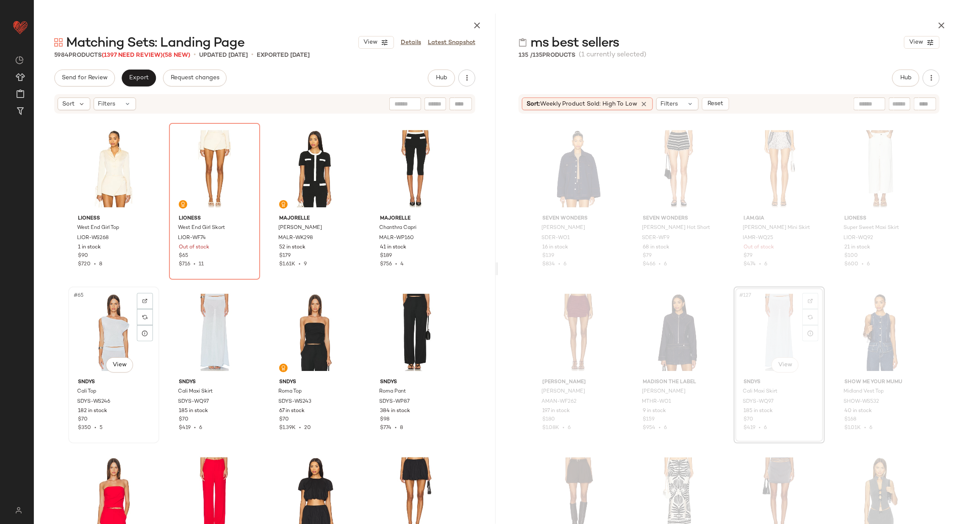
click at [121, 335] on div "#65 View" at bounding box center [113, 332] width 85 height 86
click at [183, 326] on div "#66 View" at bounding box center [214, 332] width 85 height 86
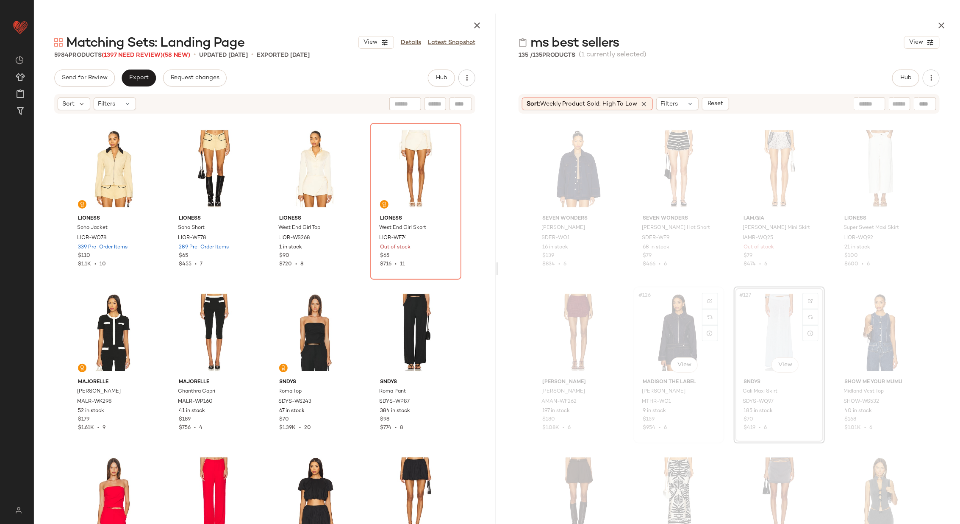
click at [662, 323] on div "#126 View" at bounding box center [679, 332] width 85 height 86
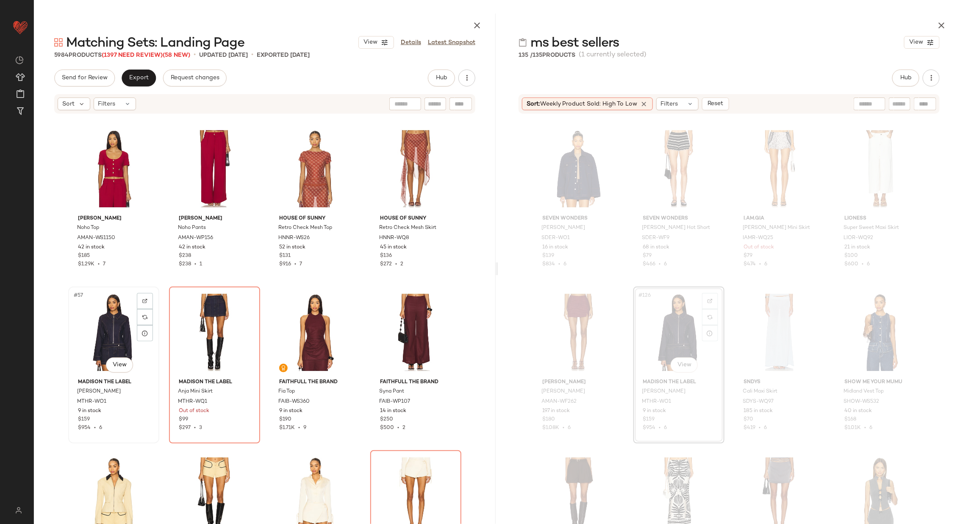
click at [106, 337] on div "#57 View" at bounding box center [113, 332] width 85 height 86
click at [216, 332] on div "#58 View" at bounding box center [214, 332] width 85 height 86
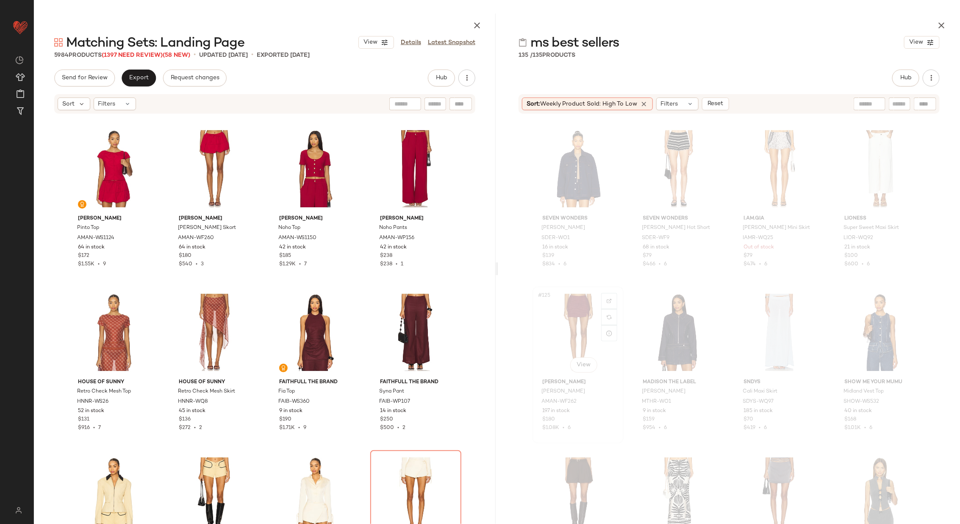
click at [564, 326] on div "#125 View" at bounding box center [578, 332] width 85 height 86
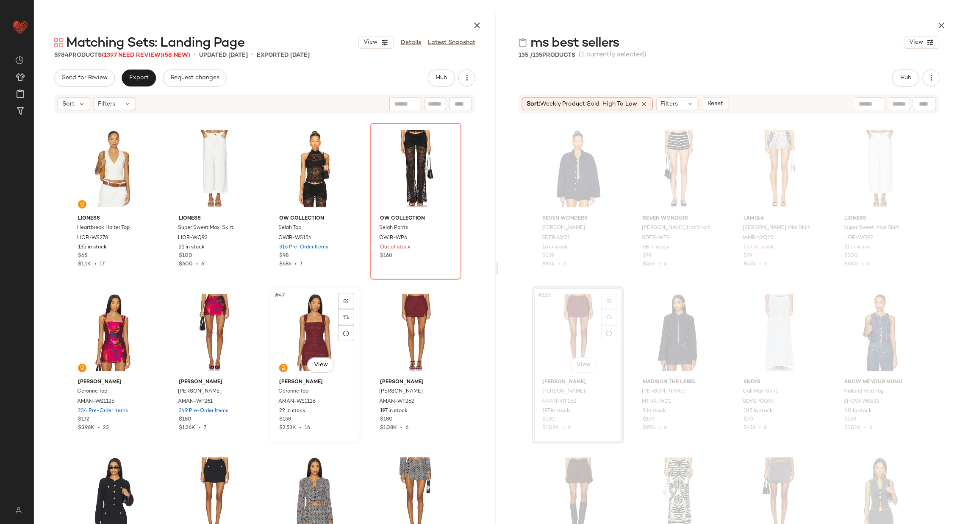
click at [295, 333] on div "#47 View" at bounding box center [315, 332] width 85 height 86
click at [417, 325] on div "#48 View" at bounding box center [415, 332] width 85 height 86
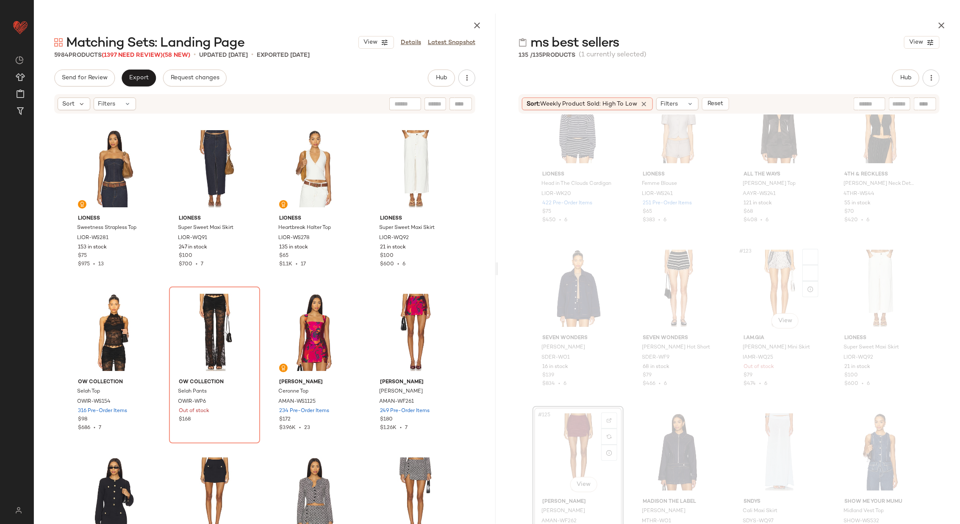
scroll to position [4775, 0]
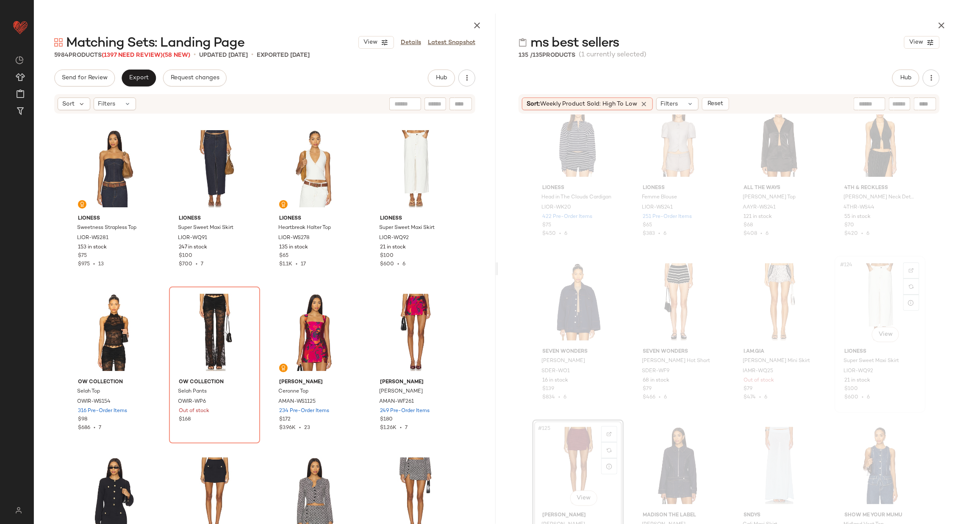
click at [867, 305] on div "#124 View" at bounding box center [880, 302] width 85 height 86
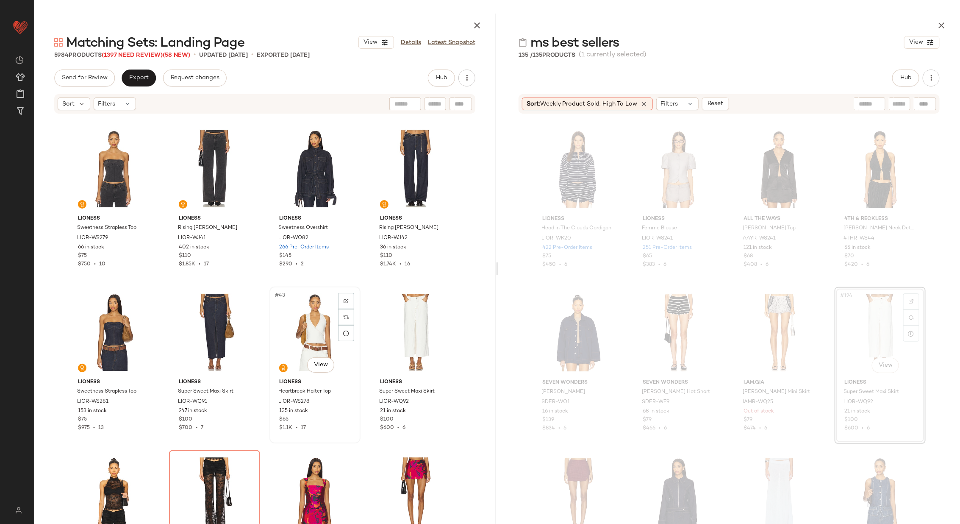
click at [323, 317] on div "#43 View" at bounding box center [315, 332] width 85 height 86
click at [394, 319] on div "#44 View" at bounding box center [415, 332] width 85 height 86
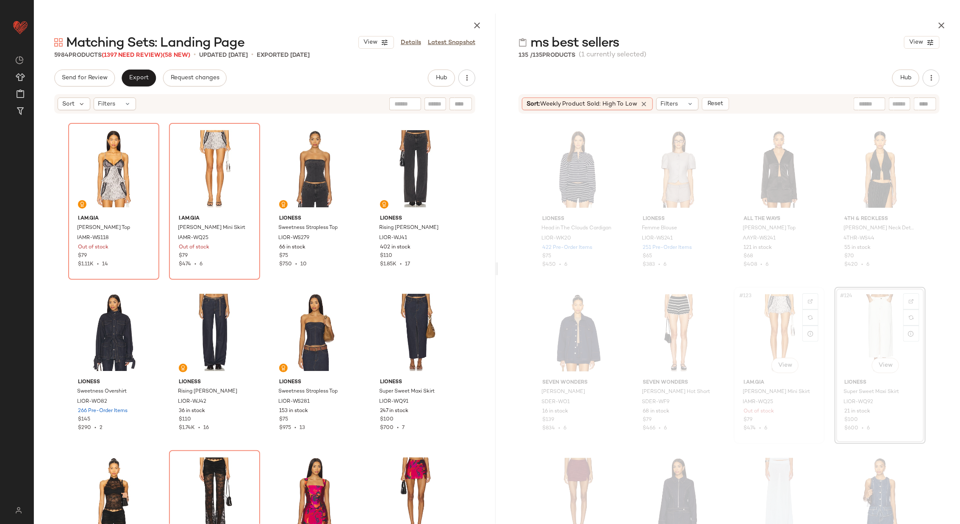
click at [774, 334] on div "#123 View" at bounding box center [779, 333] width 85 height 86
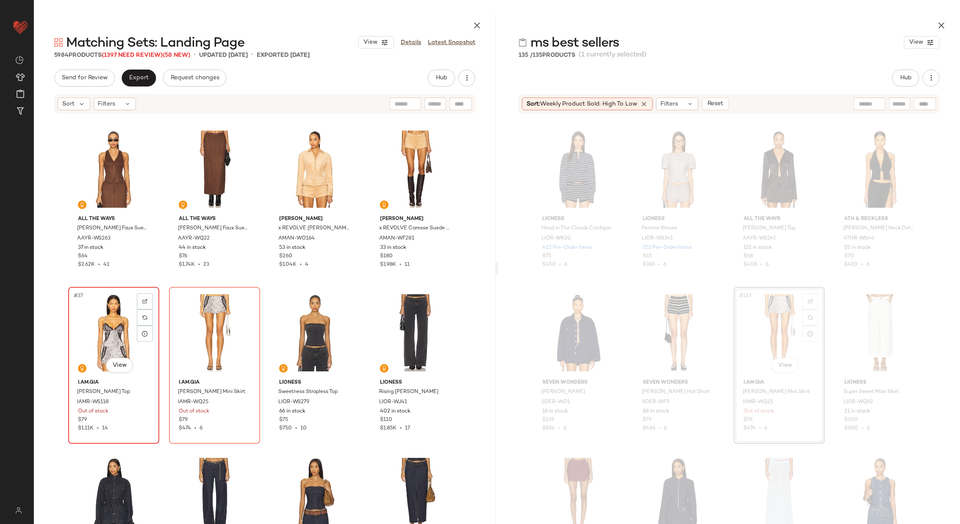
click at [99, 331] on div "#37 View" at bounding box center [113, 333] width 85 height 86
click at [196, 330] on div "#38 View" at bounding box center [214, 333] width 85 height 86
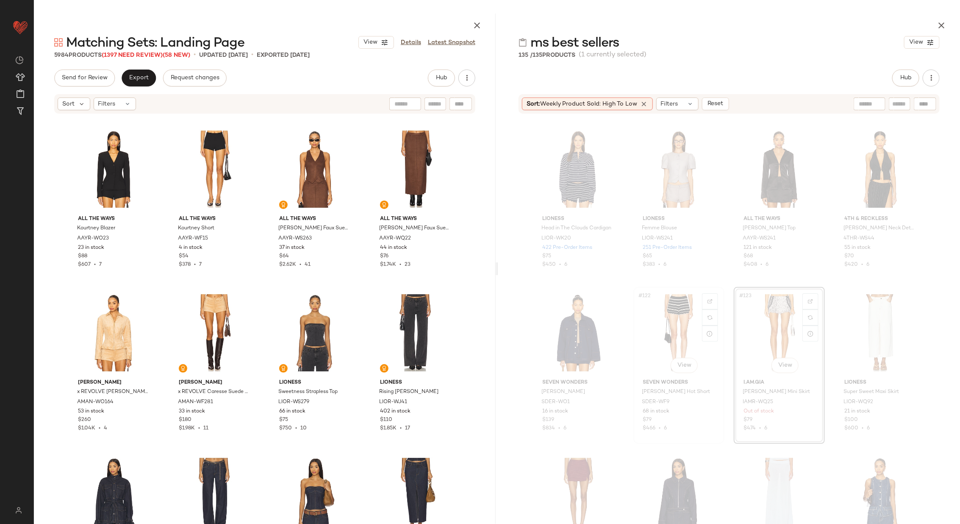
click at [662, 323] on div "#122 View" at bounding box center [679, 333] width 85 height 86
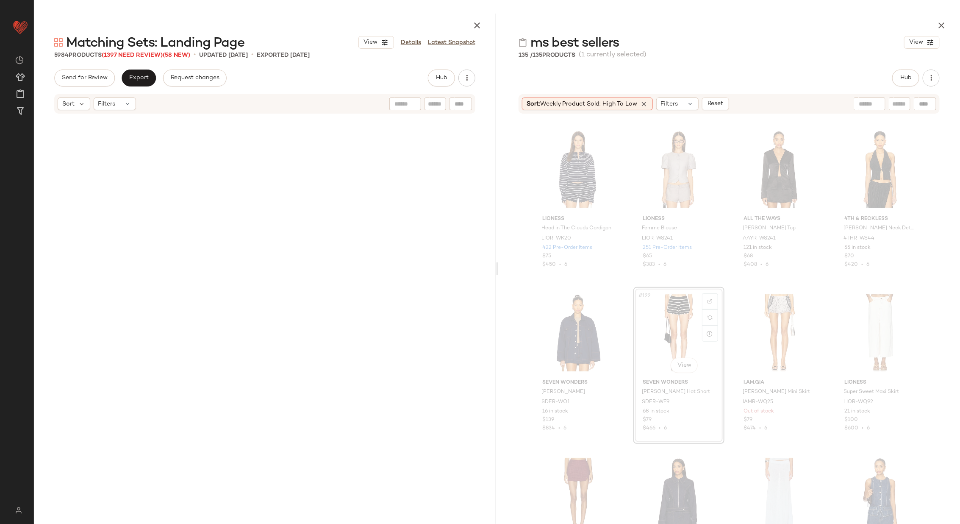
scroll to position [17342, 0]
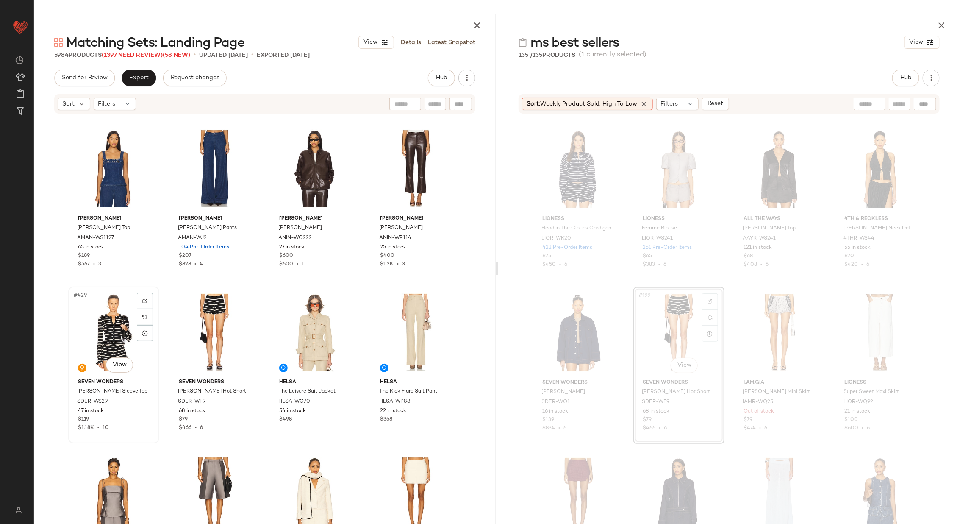
click at [108, 323] on div "#429 View" at bounding box center [113, 332] width 85 height 86
click at [200, 320] on div "#430 View" at bounding box center [214, 332] width 85 height 86
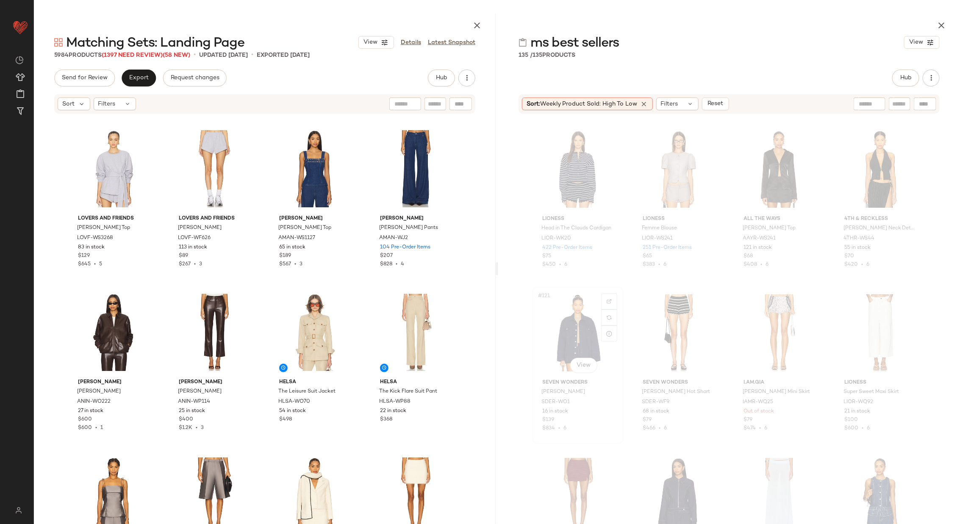
click at [578, 326] on div "#121 View" at bounding box center [578, 333] width 85 height 86
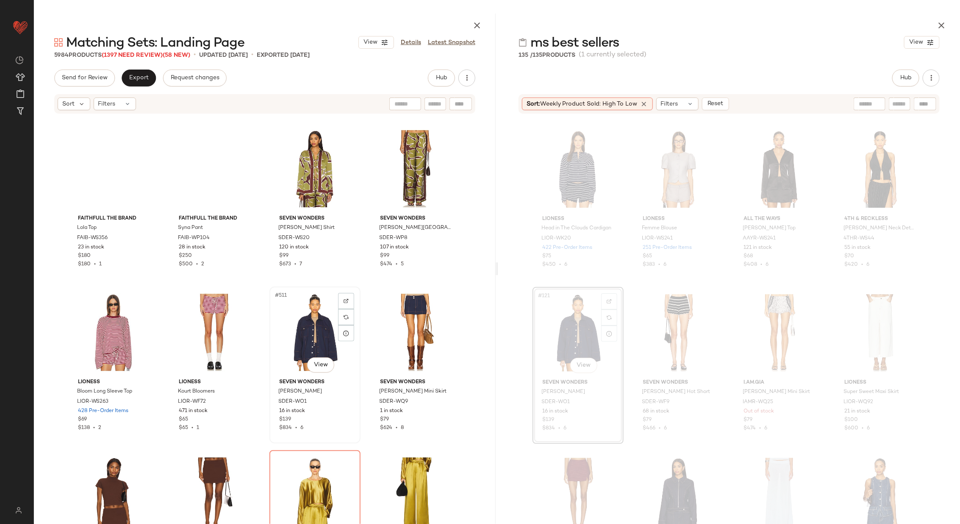
click at [326, 322] on div "#511 View" at bounding box center [315, 332] width 85 height 86
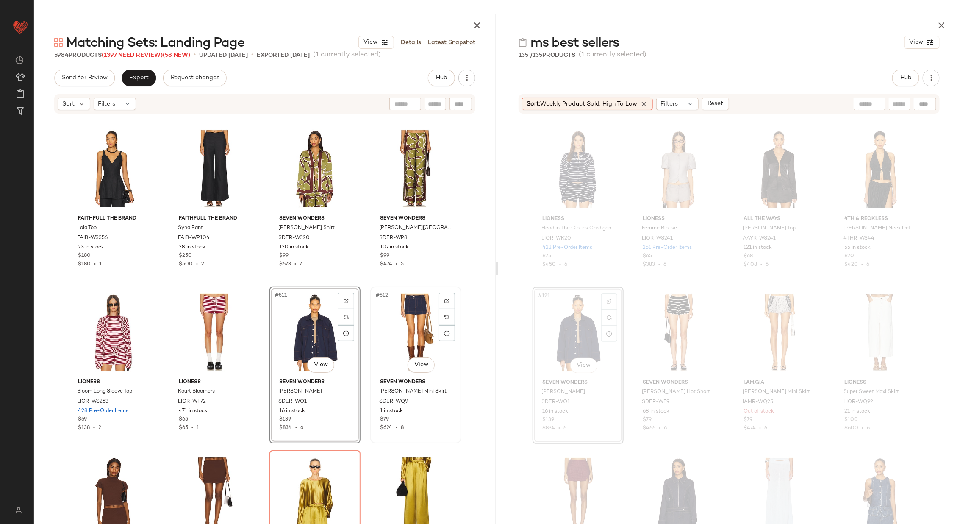
click at [402, 324] on div "#512 View" at bounding box center [415, 332] width 85 height 86
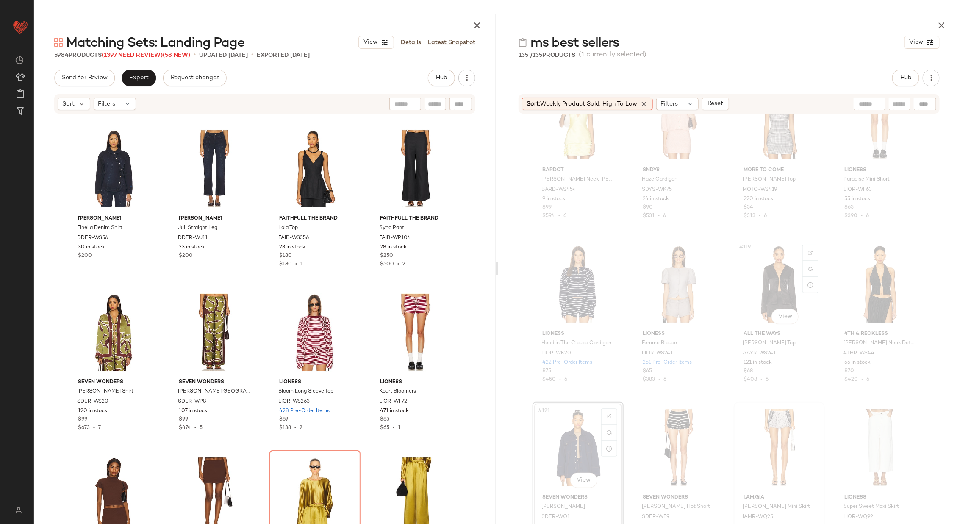
scroll to position [4622, 0]
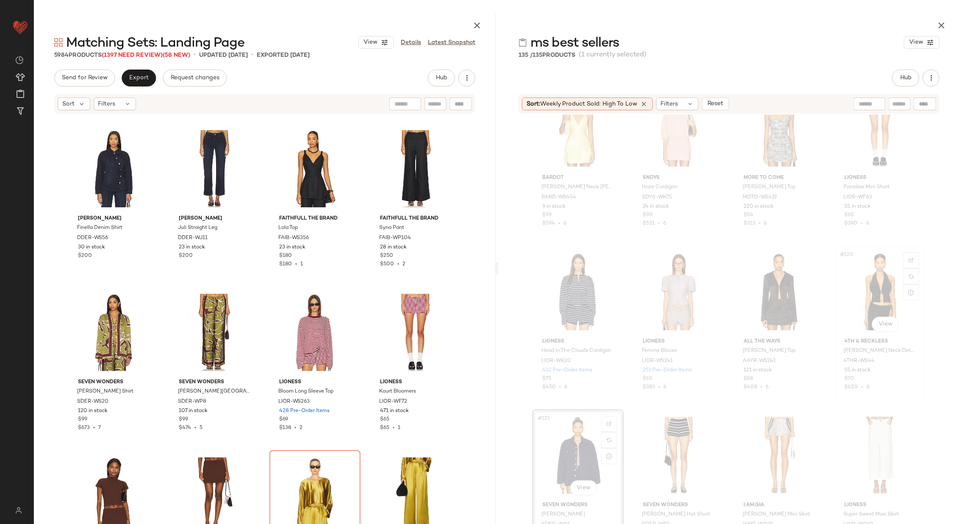
click at [870, 292] on div "#120 View" at bounding box center [880, 292] width 85 height 86
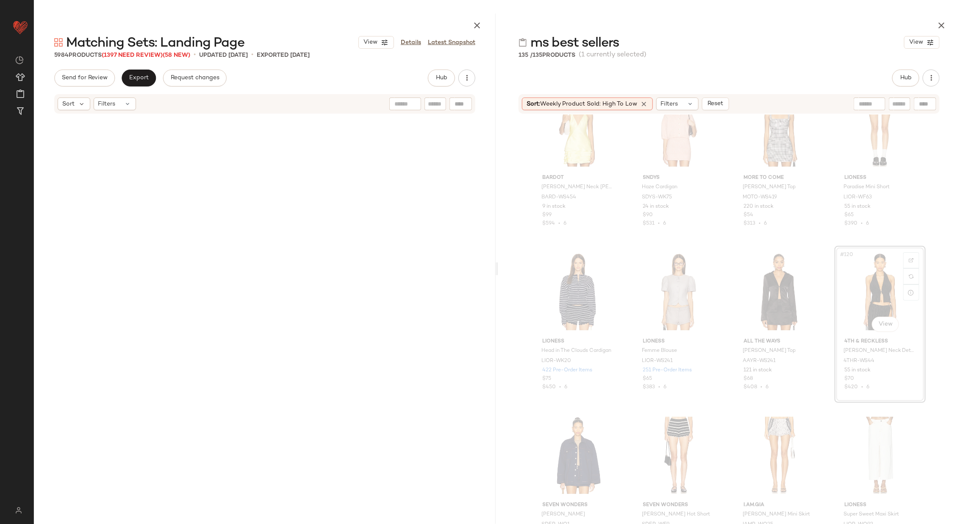
scroll to position [4581, 0]
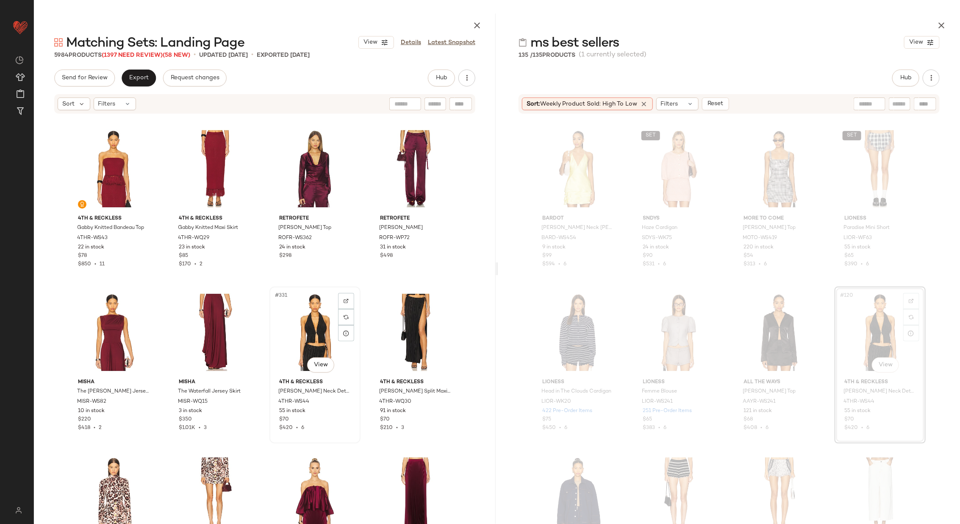
click at [307, 333] on div "#331 View" at bounding box center [315, 332] width 85 height 86
click at [406, 328] on div "#332 View" at bounding box center [415, 332] width 85 height 86
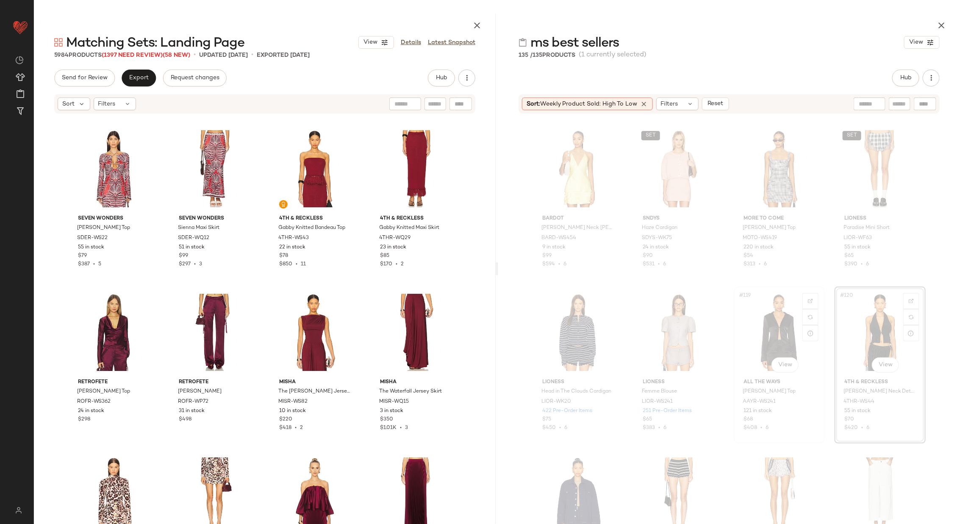
click at [769, 334] on div "#119 View" at bounding box center [779, 332] width 85 height 86
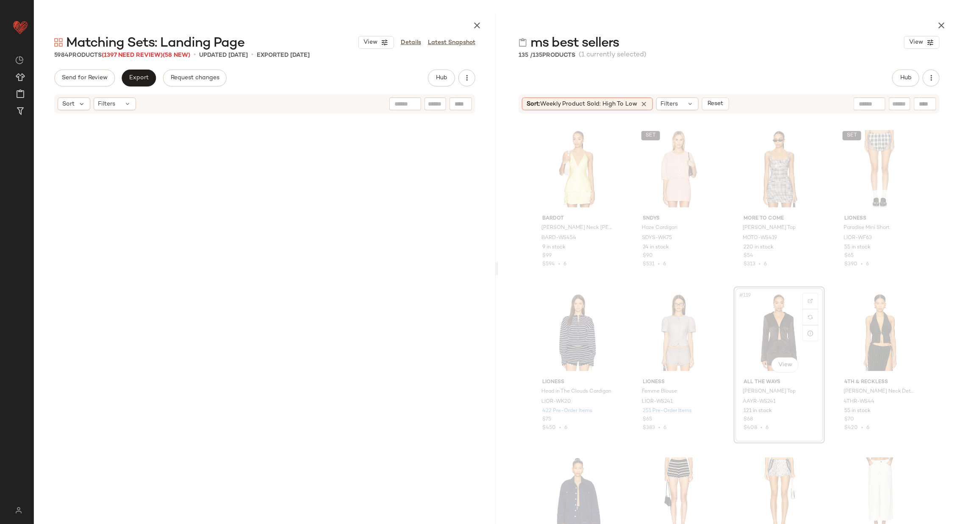
scroll to position [54315, 0]
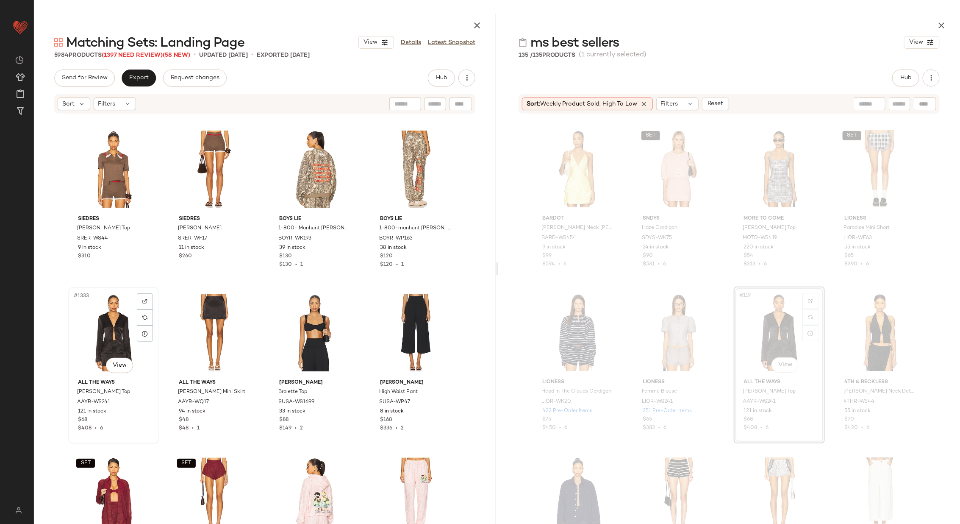
click at [111, 329] on div "#1333 View" at bounding box center [113, 333] width 85 height 86
click at [182, 331] on div "#1334 View" at bounding box center [214, 333] width 85 height 86
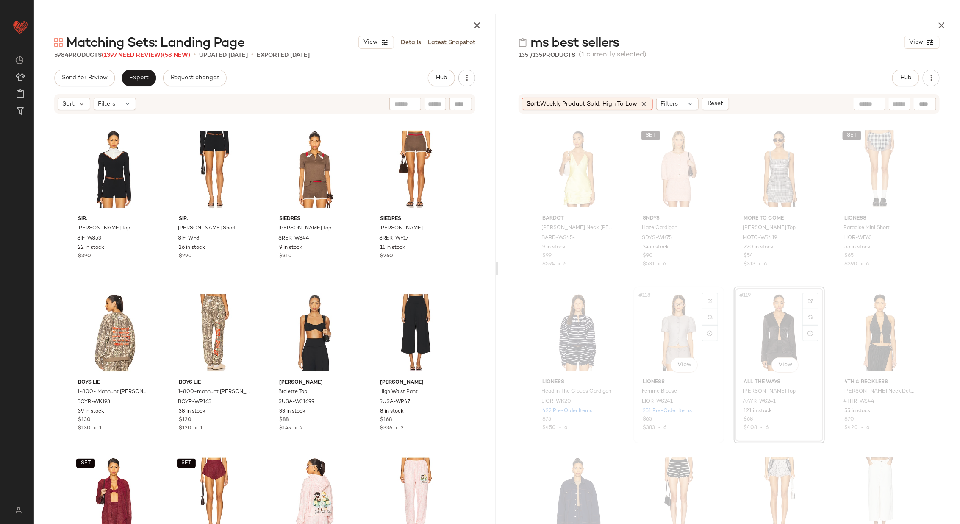
click at [661, 331] on div "#118 View" at bounding box center [679, 332] width 85 height 86
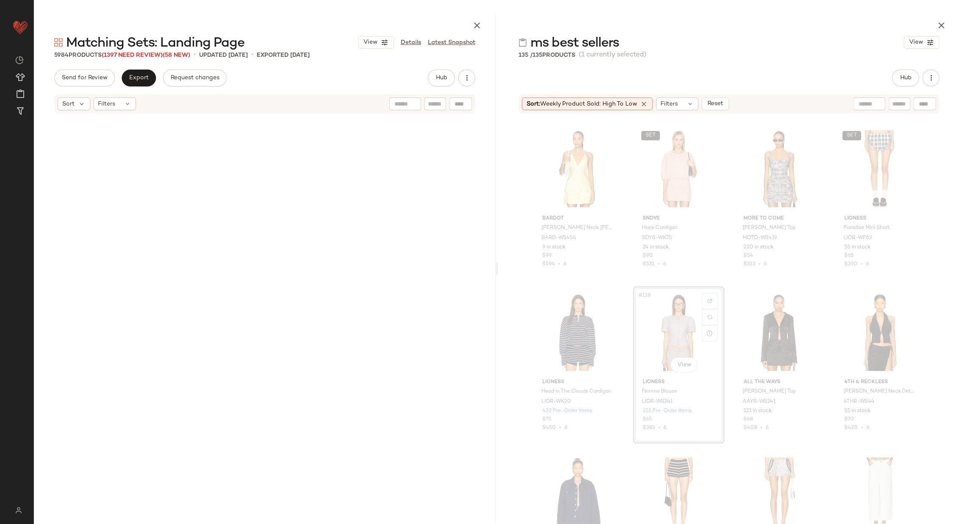
scroll to position [26339, 0]
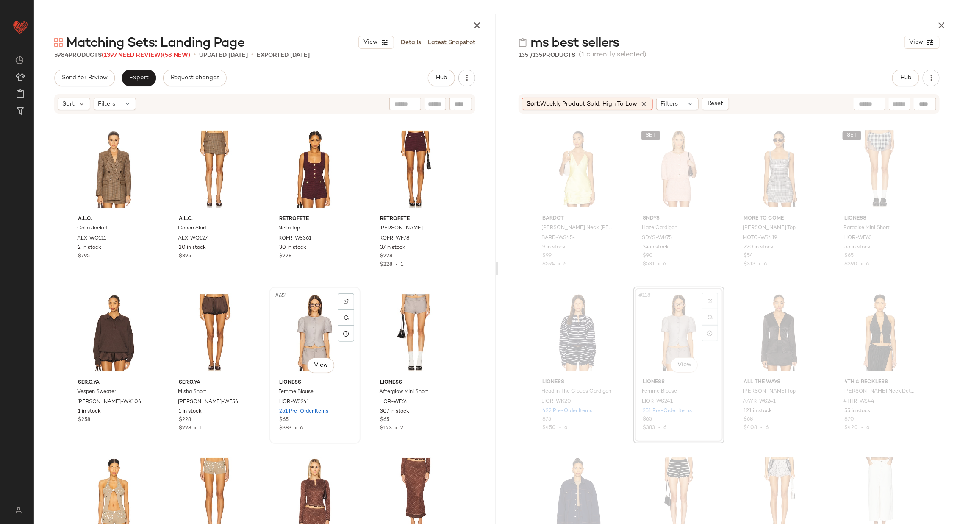
click at [294, 336] on div "#651 View" at bounding box center [315, 333] width 85 height 86
click at [413, 329] on div "#652 View" at bounding box center [415, 333] width 85 height 86
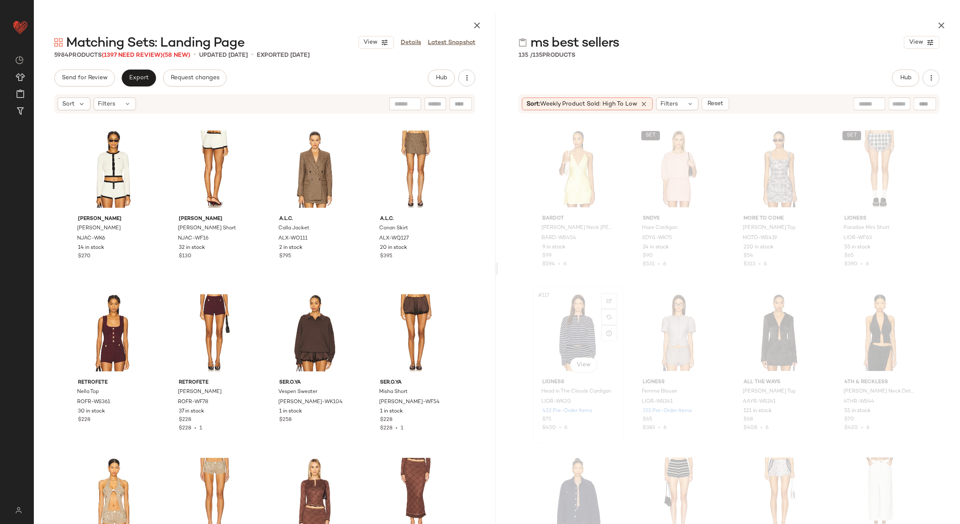
click at [568, 332] on div "#117 View" at bounding box center [578, 332] width 85 height 86
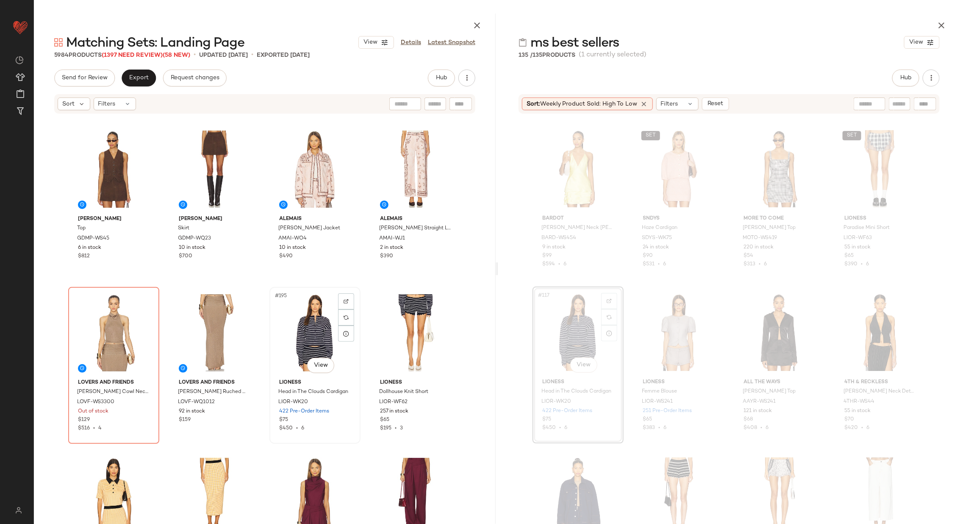
click at [304, 338] on div "#195 View" at bounding box center [315, 333] width 85 height 86
click at [401, 336] on div "#196 View" at bounding box center [415, 333] width 85 height 86
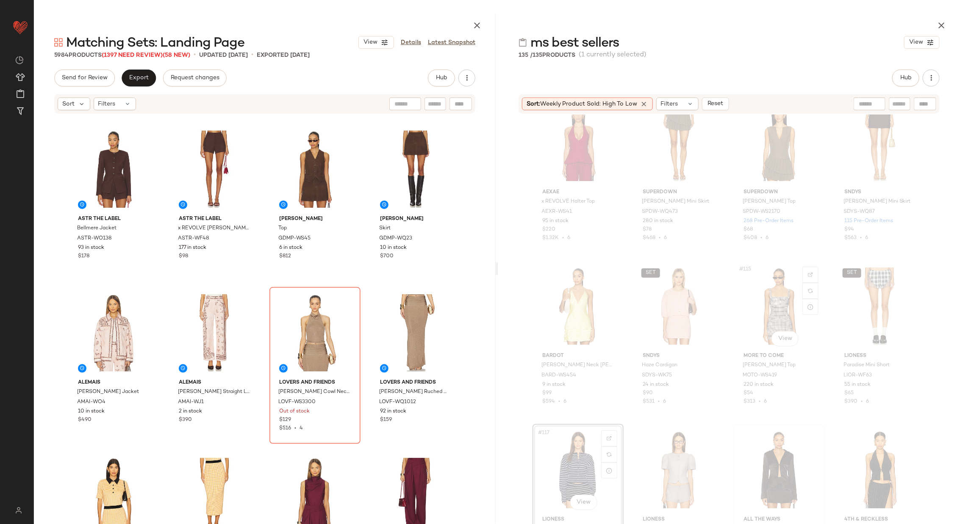
scroll to position [4442, 0]
click at [851, 306] on div "SET #116 View" at bounding box center [880, 307] width 85 height 86
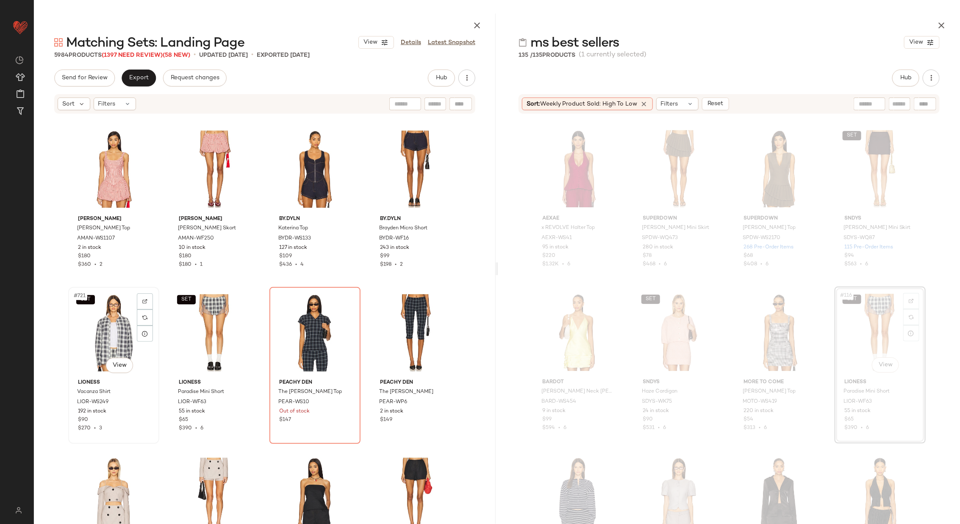
click at [115, 324] on div "SET #721 View" at bounding box center [113, 333] width 85 height 86
click at [184, 325] on div "SET #722 View" at bounding box center [214, 333] width 85 height 86
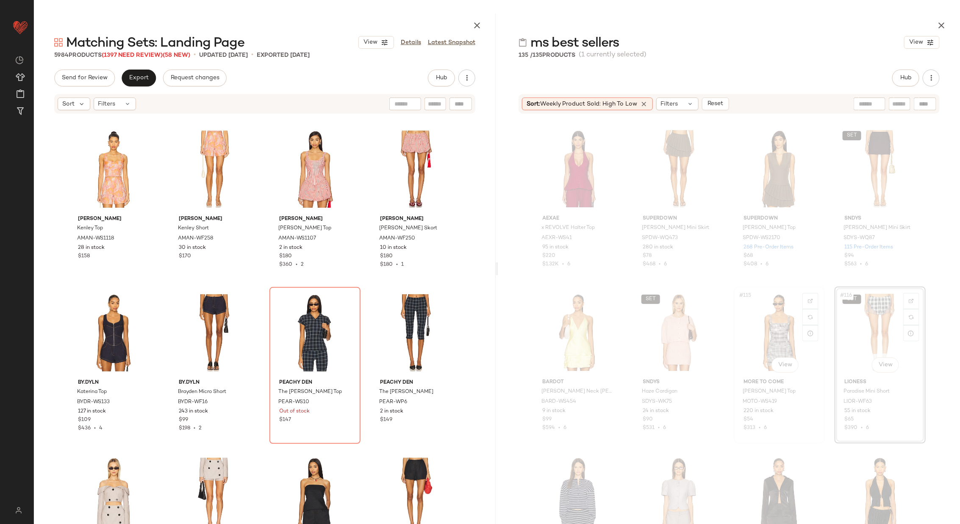
click at [774, 337] on div "#115 View" at bounding box center [779, 332] width 85 height 86
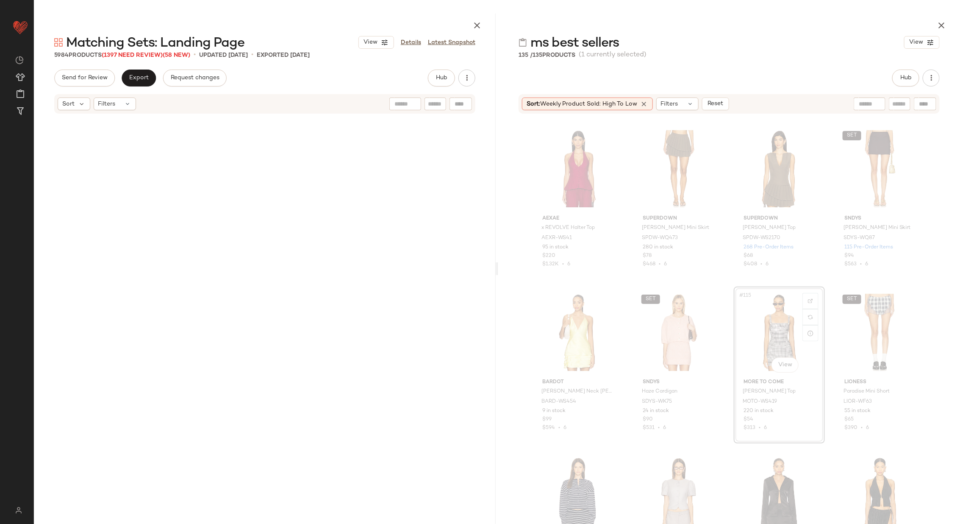
scroll to position [34520, 0]
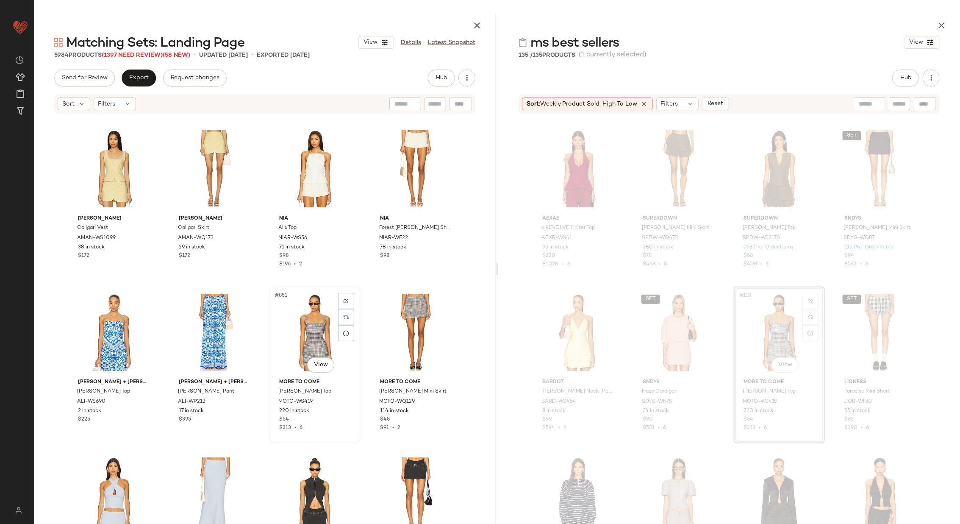
click at [298, 326] on div "#851 View" at bounding box center [315, 332] width 85 height 86
click at [413, 328] on div "#852 View" at bounding box center [415, 332] width 85 height 86
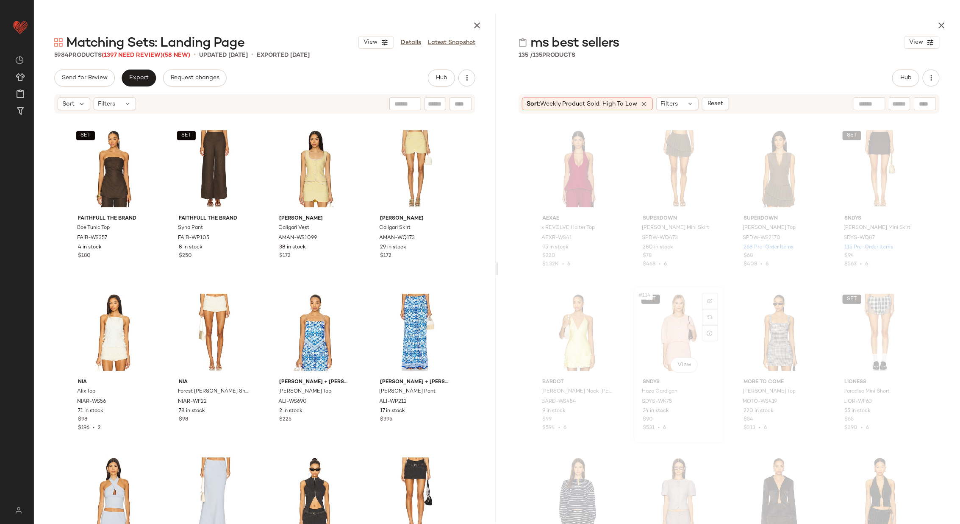
click at [660, 335] on div "SET #114 View" at bounding box center [679, 332] width 85 height 86
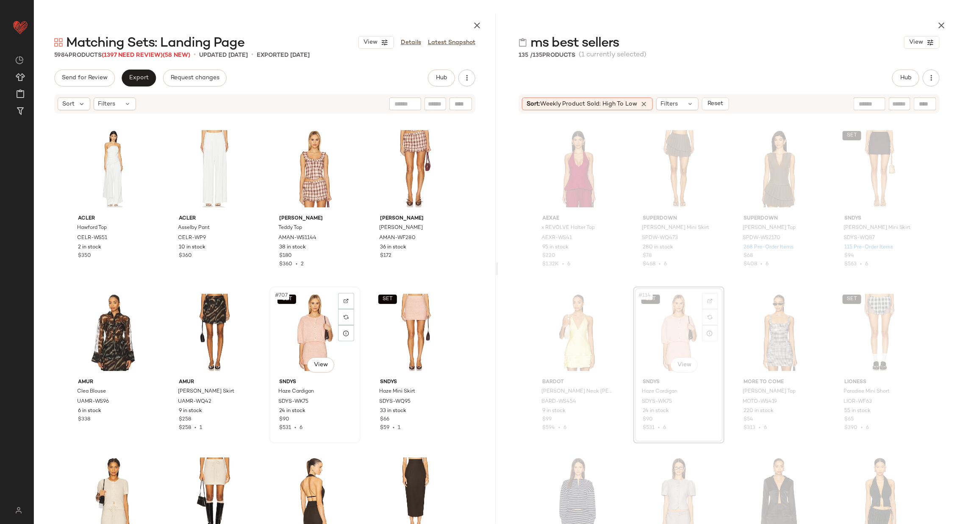
click at [285, 333] on div "SET #707 View" at bounding box center [315, 332] width 85 height 86
click at [408, 332] on div "SET #708 View" at bounding box center [415, 332] width 85 height 86
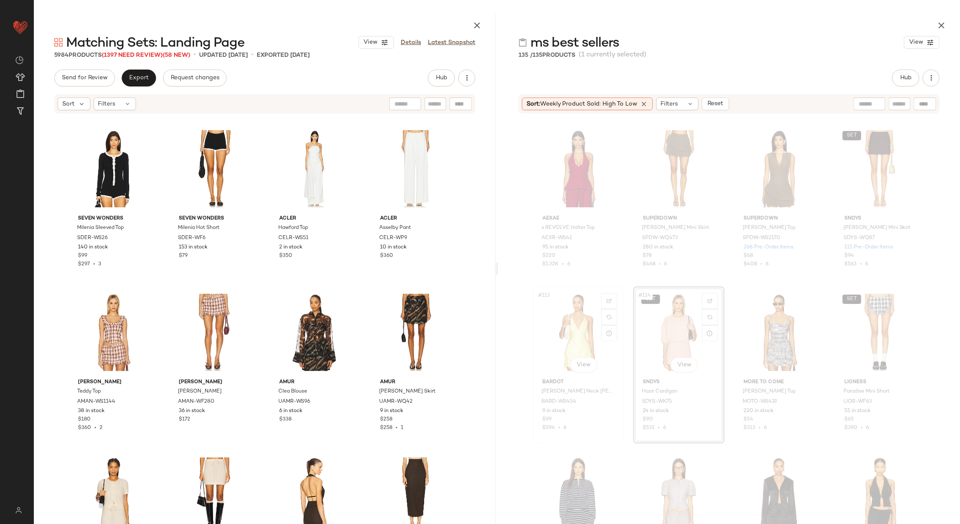
click at [577, 327] on div "#113 View" at bounding box center [578, 332] width 85 height 86
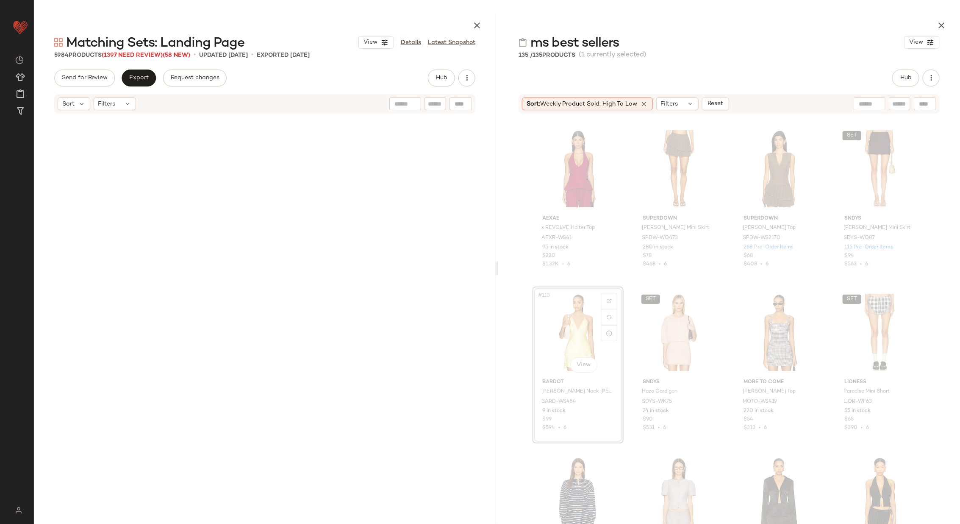
scroll to position [16851, 0]
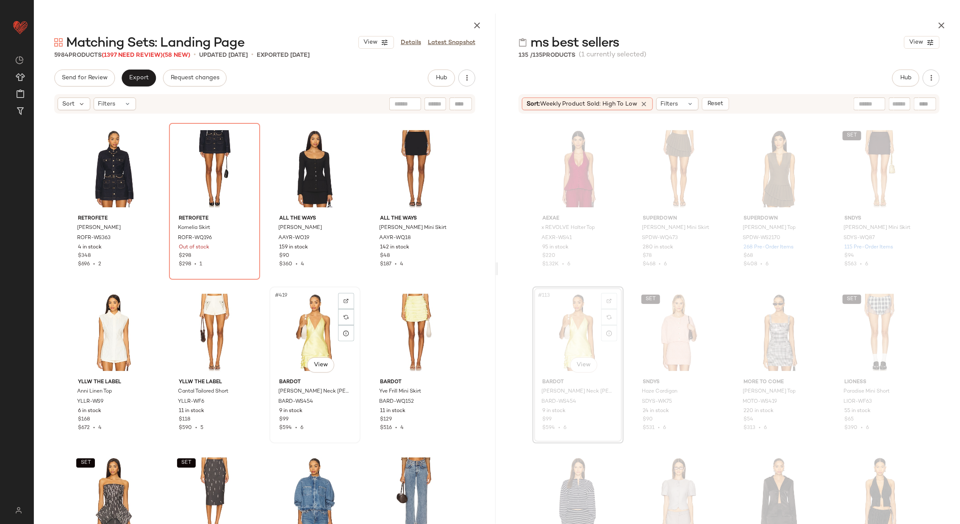
click at [277, 334] on div "#419 View" at bounding box center [315, 332] width 85 height 86
click at [390, 323] on div "#420 View" at bounding box center [415, 332] width 85 height 86
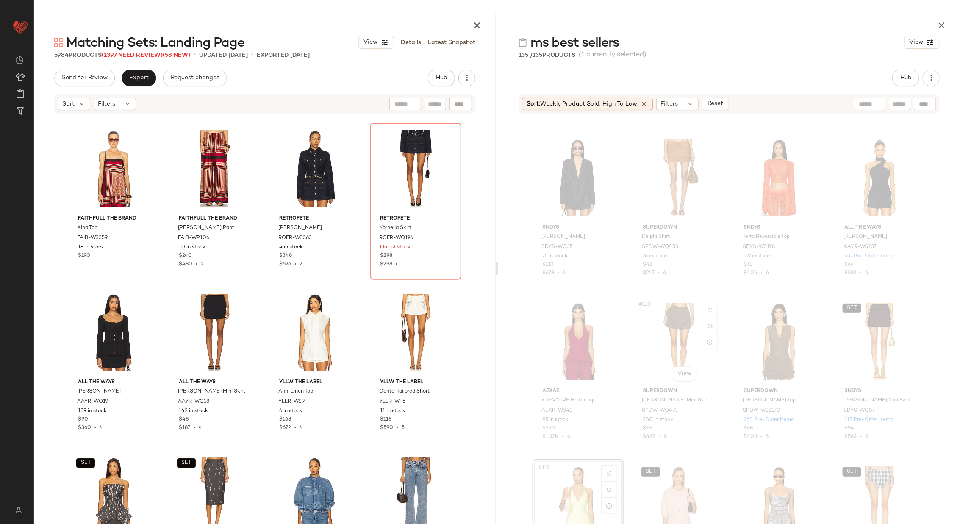
scroll to position [4244, 0]
click at [859, 342] on div "SET #112 View" at bounding box center [880, 342] width 85 height 86
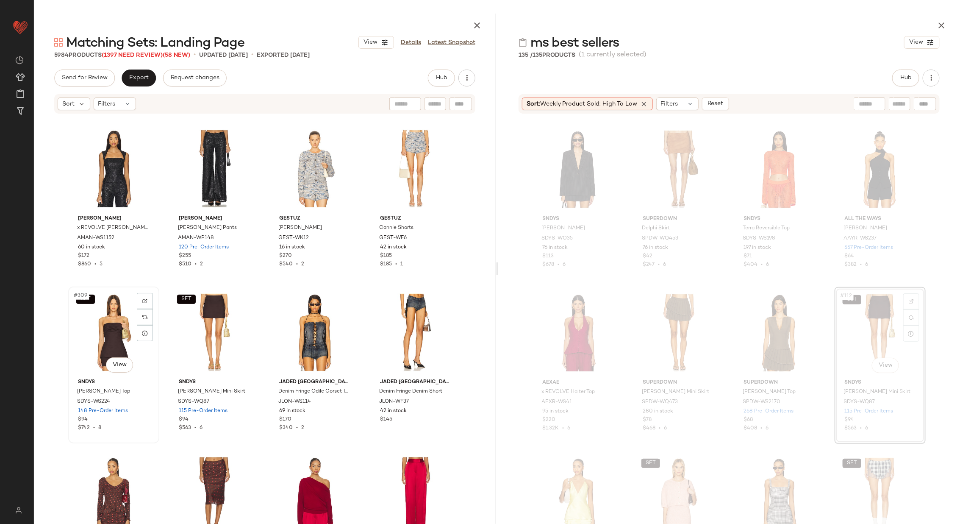
click at [106, 333] on div "SET #309 View" at bounding box center [113, 332] width 85 height 86
click at [190, 333] on div "SET #310 View" at bounding box center [214, 332] width 85 height 86
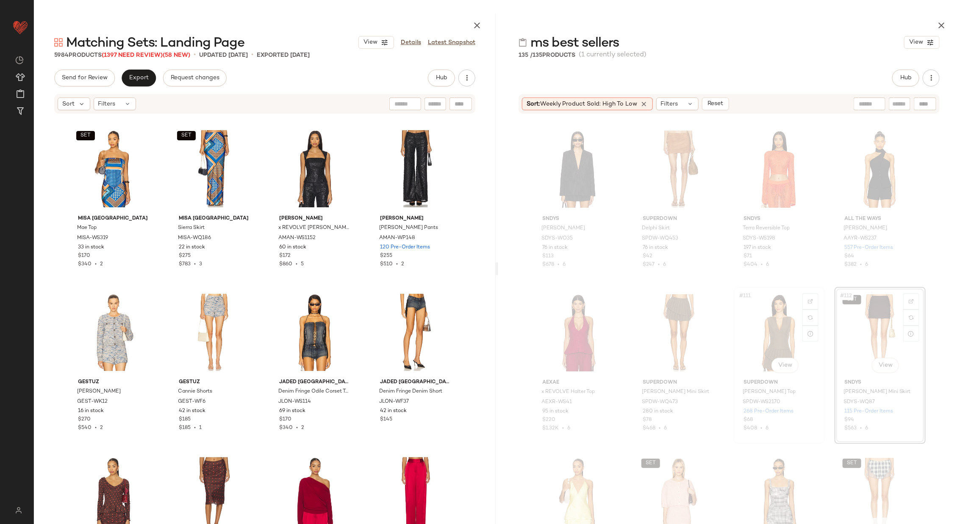
click at [756, 326] on div "#111 View" at bounding box center [779, 333] width 85 height 86
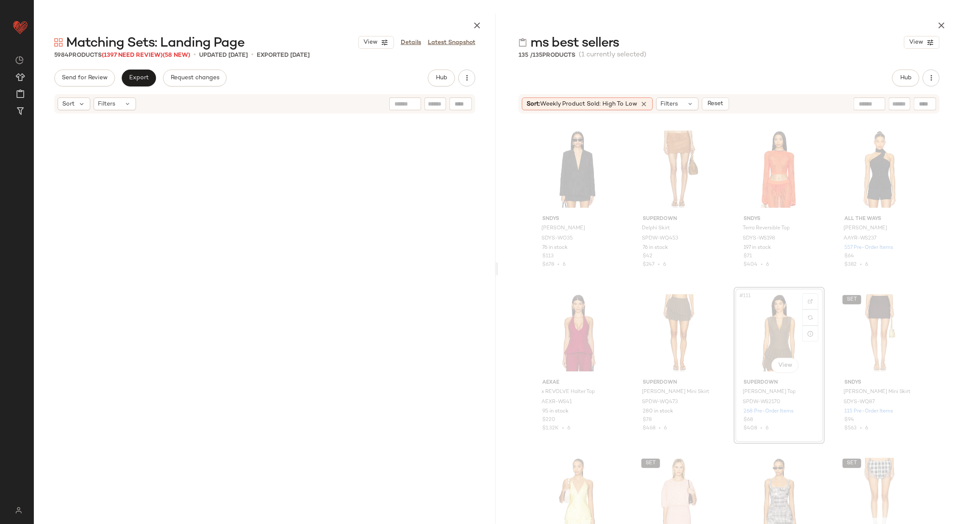
scroll to position [26176, 0]
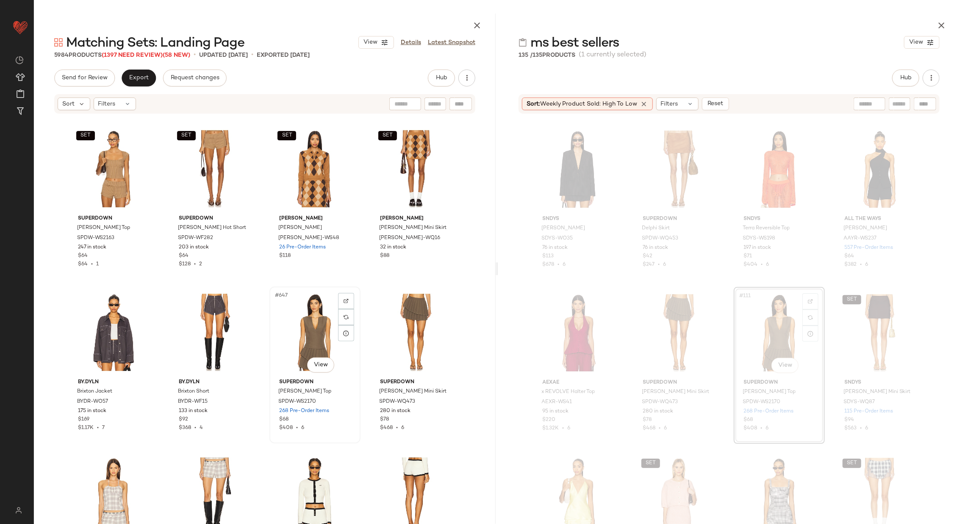
click at [295, 342] on div "#647 View" at bounding box center [315, 332] width 85 height 86
click at [404, 341] on div "#648 View" at bounding box center [415, 332] width 85 height 86
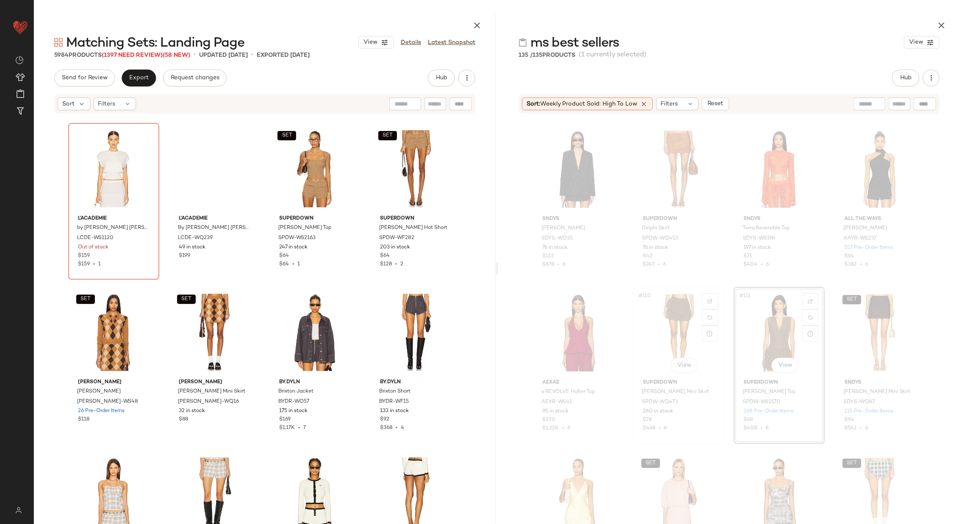
click at [664, 328] on div "#110 View" at bounding box center [679, 333] width 85 height 86
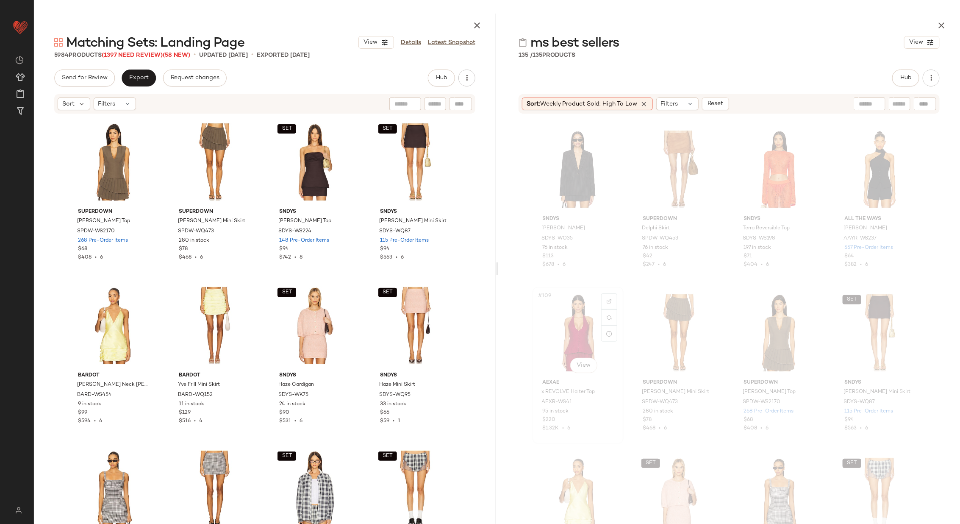
click at [563, 340] on div "#109 View" at bounding box center [578, 333] width 85 height 86
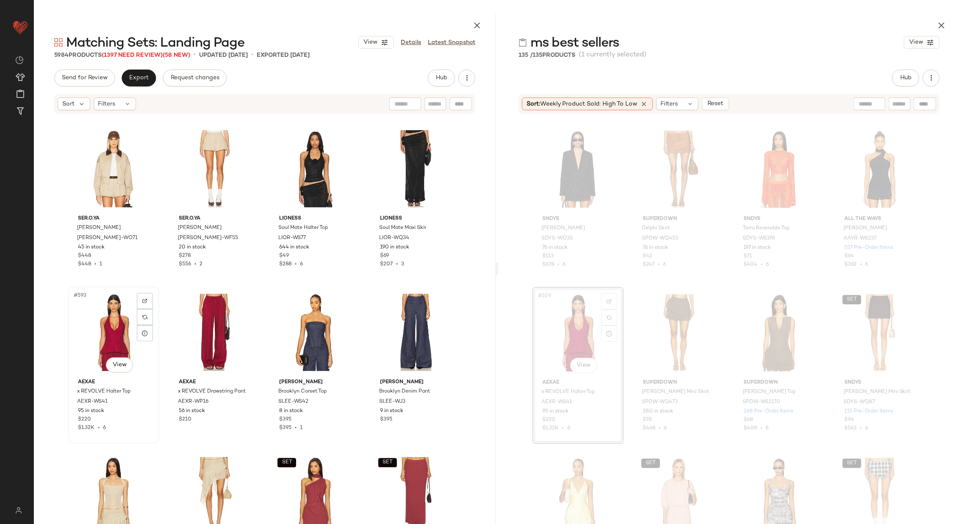
click at [106, 337] on div "#593 View" at bounding box center [113, 332] width 85 height 86
click at [195, 334] on div "#594 View" at bounding box center [214, 332] width 85 height 86
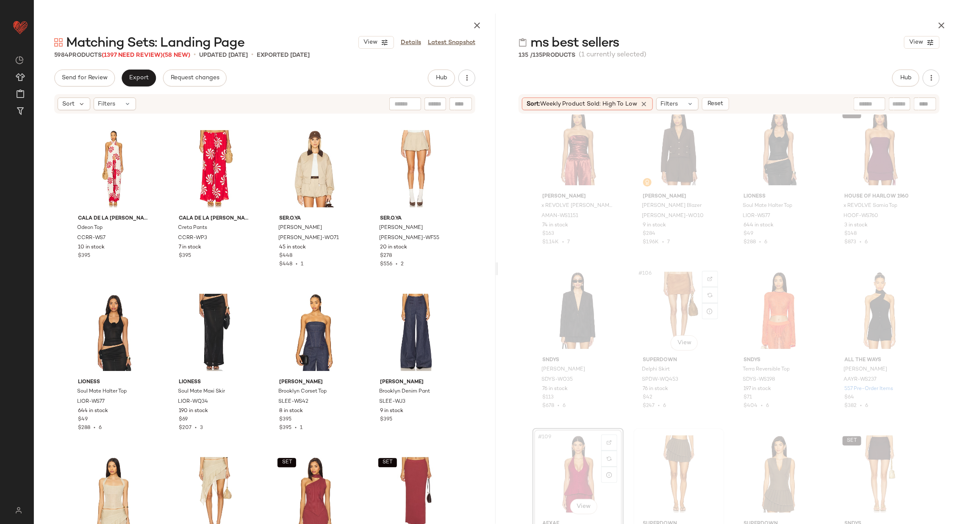
scroll to position [4110, 0]
click at [871, 315] on div "#108 View" at bounding box center [880, 312] width 85 height 86
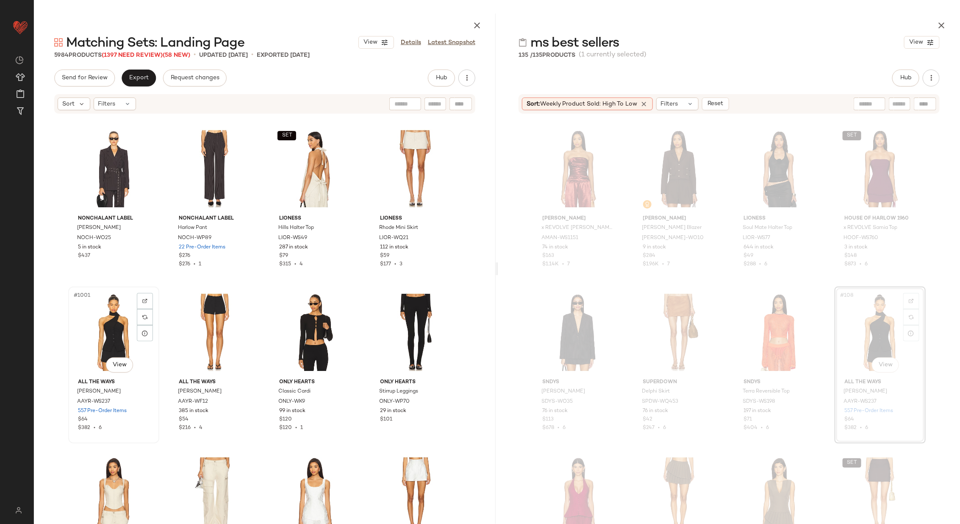
click at [91, 338] on div "#1001 View" at bounding box center [113, 332] width 85 height 86
click at [202, 332] on div "#1002 View" at bounding box center [214, 332] width 85 height 86
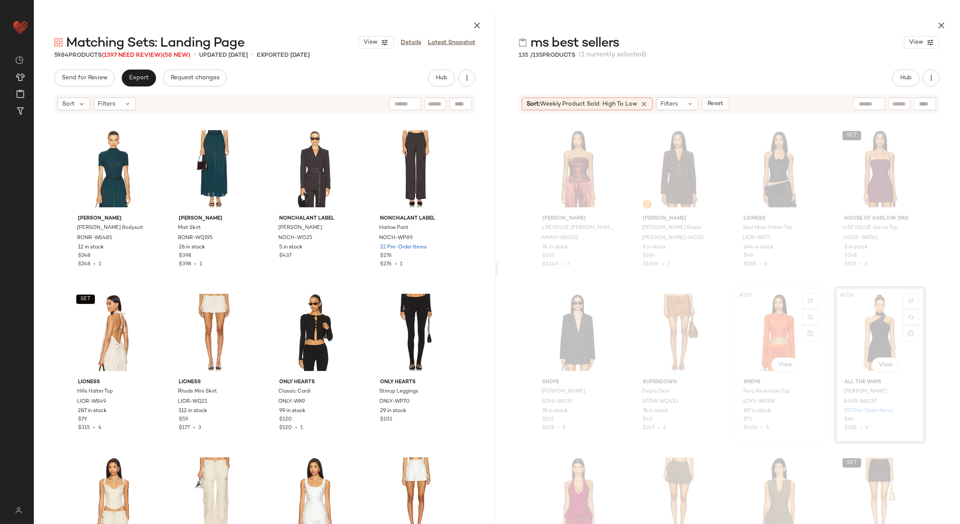
click at [769, 319] on div "#107 View" at bounding box center [779, 332] width 85 height 86
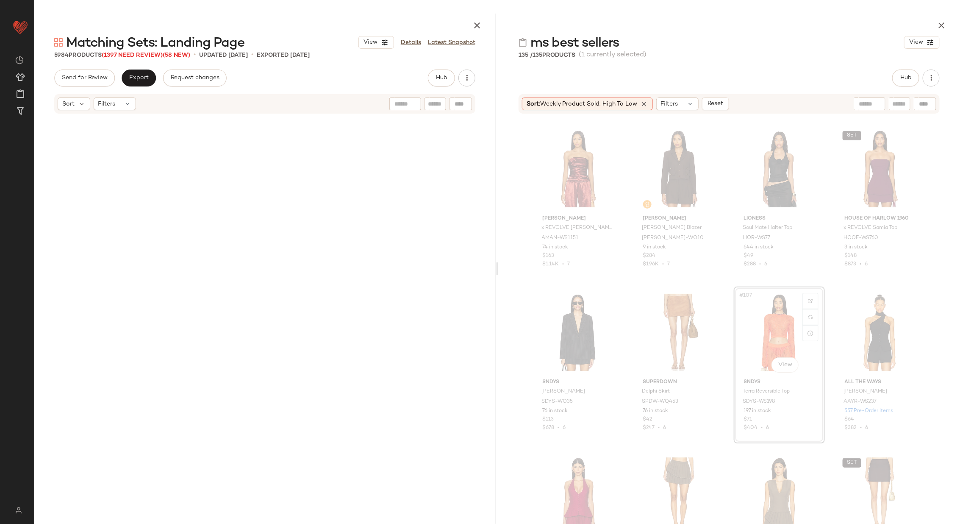
scroll to position [79673, 0]
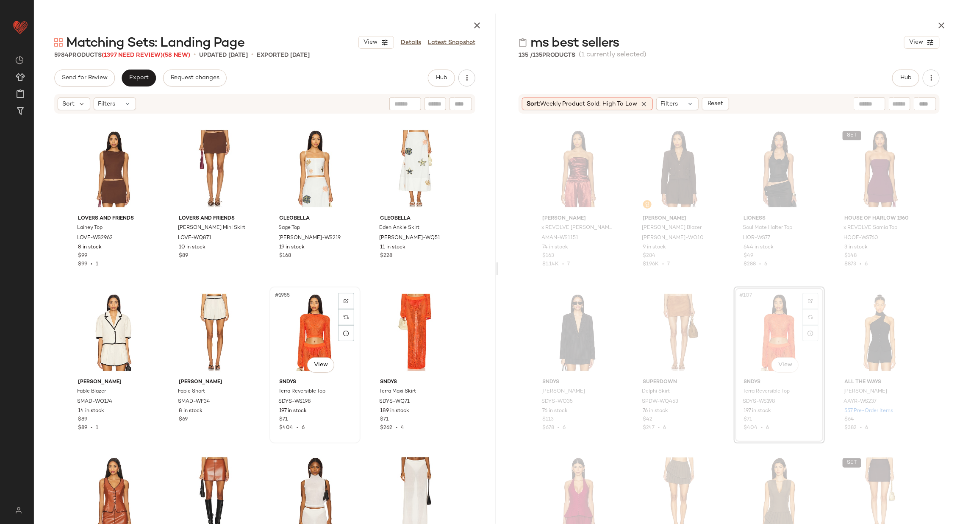
click at [291, 336] on div "#1955 View" at bounding box center [315, 332] width 85 height 86
click at [425, 332] on div "#1956 View" at bounding box center [415, 332] width 85 height 86
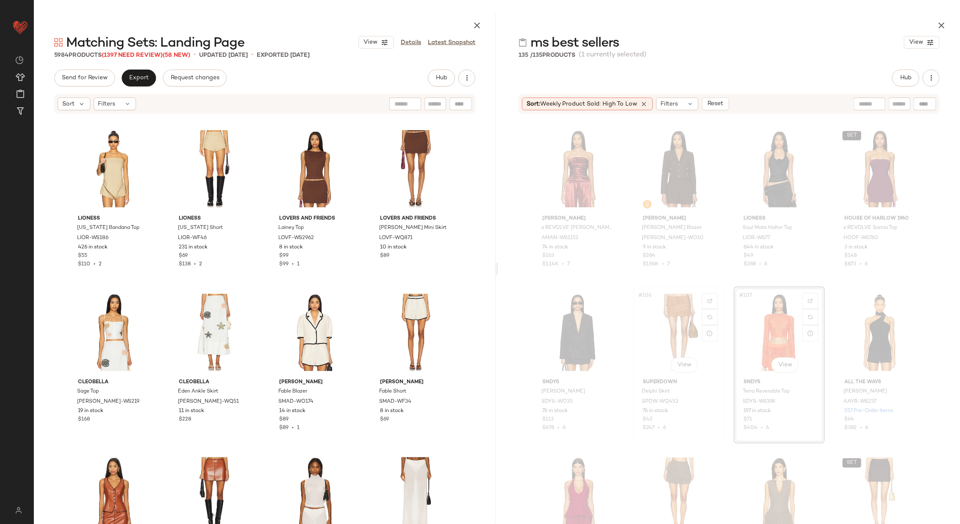
click at [672, 333] on div "#106 View" at bounding box center [679, 332] width 85 height 86
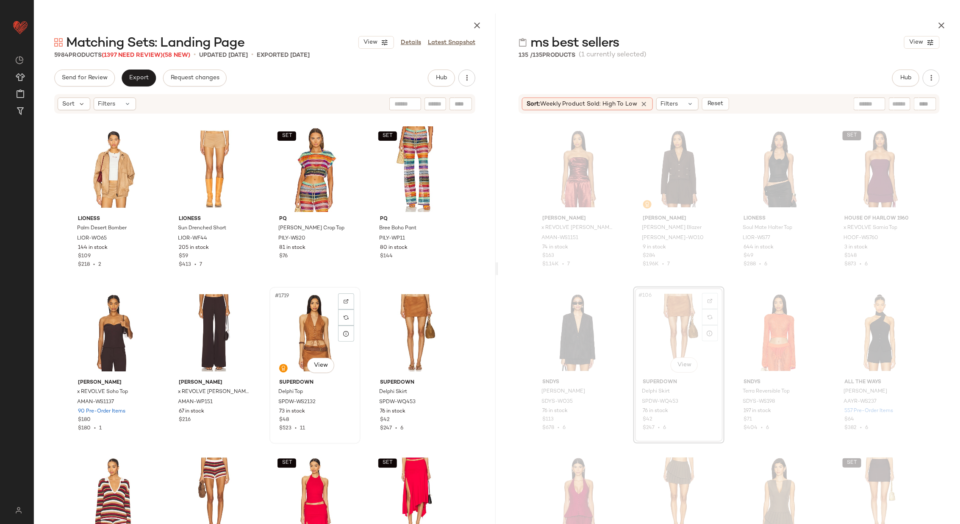
click at [286, 328] on div "#1719 View" at bounding box center [315, 333] width 85 height 86
click at [414, 329] on div "#1720 View" at bounding box center [415, 333] width 85 height 86
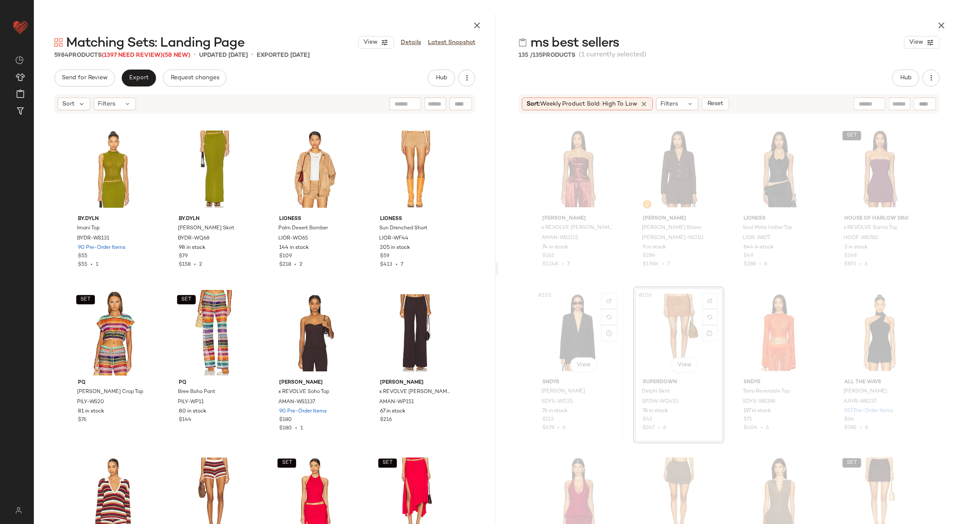
click at [572, 327] on div "#105 View" at bounding box center [578, 332] width 85 height 86
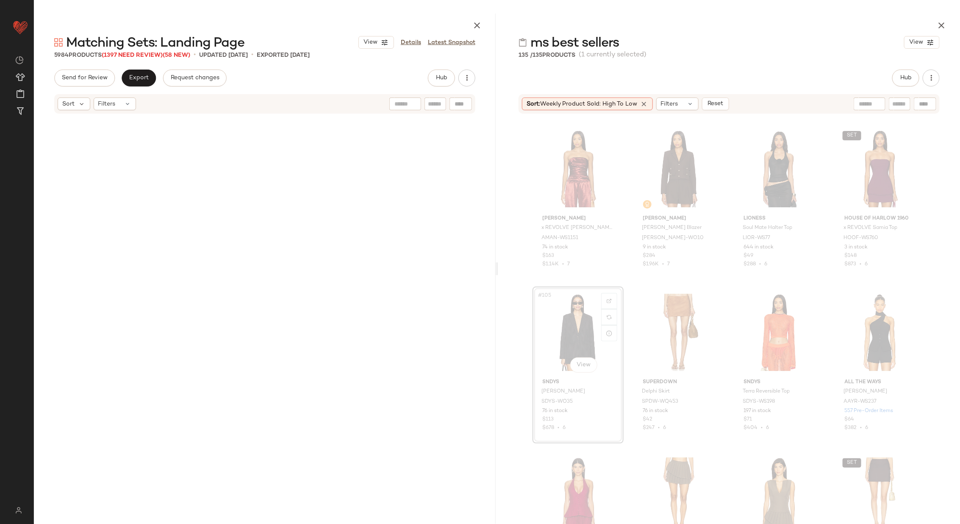
scroll to position [222497, 0]
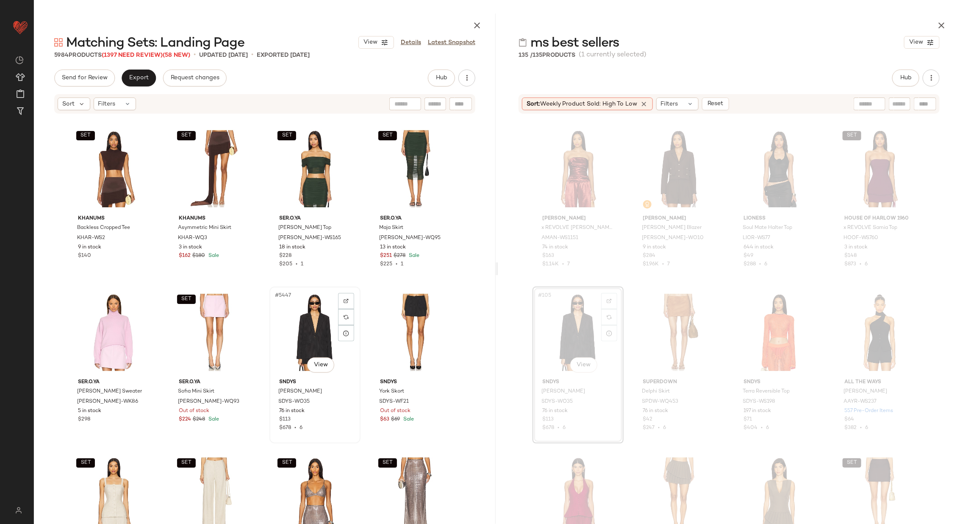
click at [287, 331] on div "#5447 View" at bounding box center [315, 332] width 85 height 86
click at [407, 327] on div "#5448 View" at bounding box center [415, 332] width 85 height 86
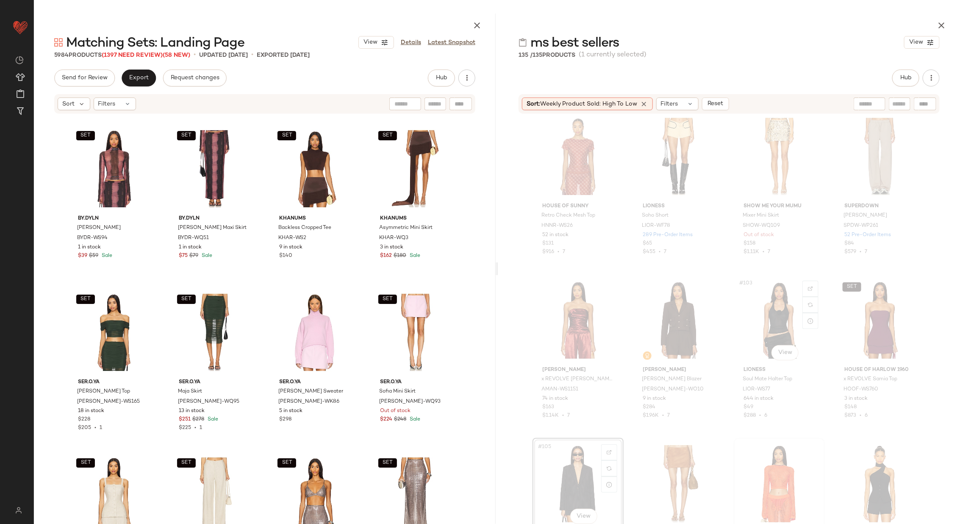
scroll to position [3938, 0]
click at [845, 326] on div "SET #104 View" at bounding box center [880, 321] width 85 height 86
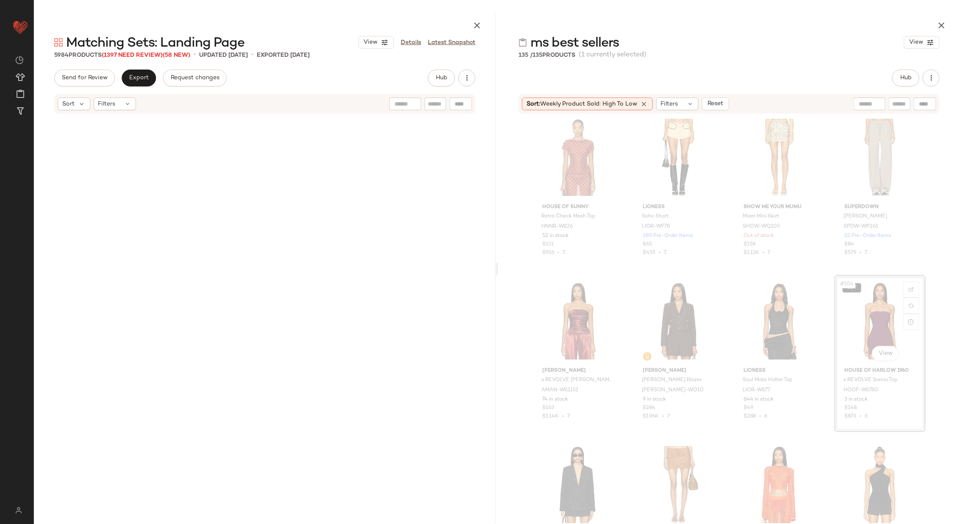
scroll to position [3926, 0]
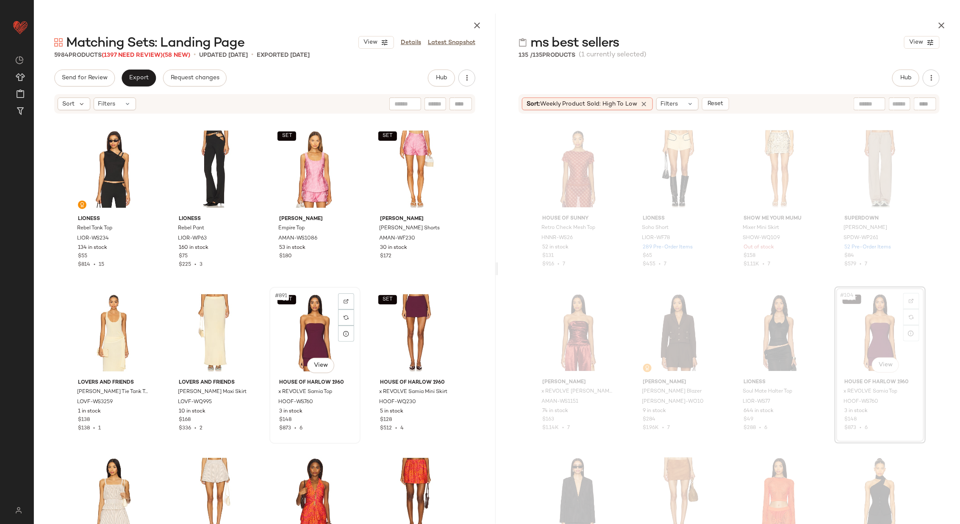
click at [289, 329] on div "SET #891 View" at bounding box center [315, 333] width 85 height 86
click at [411, 332] on div "SET #892 View" at bounding box center [415, 333] width 85 height 86
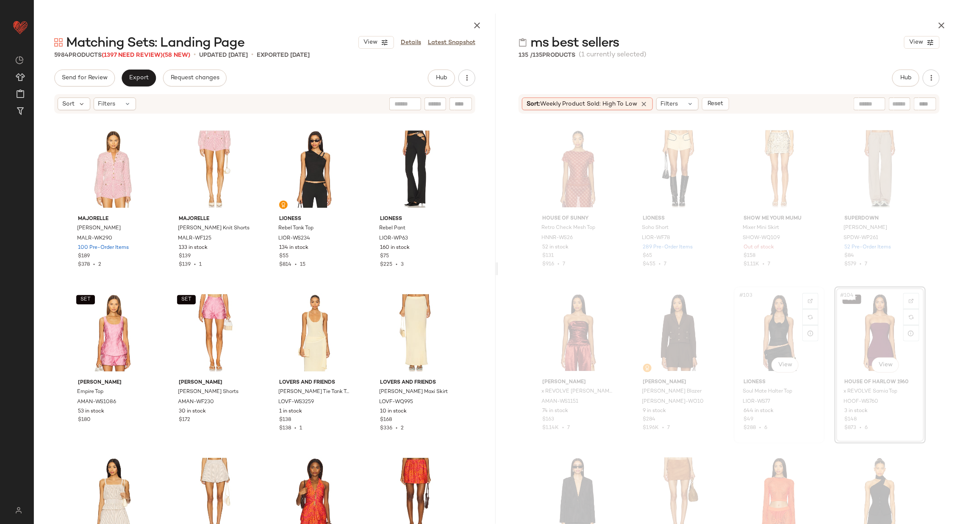
click at [770, 335] on div "#103 View" at bounding box center [779, 332] width 85 height 86
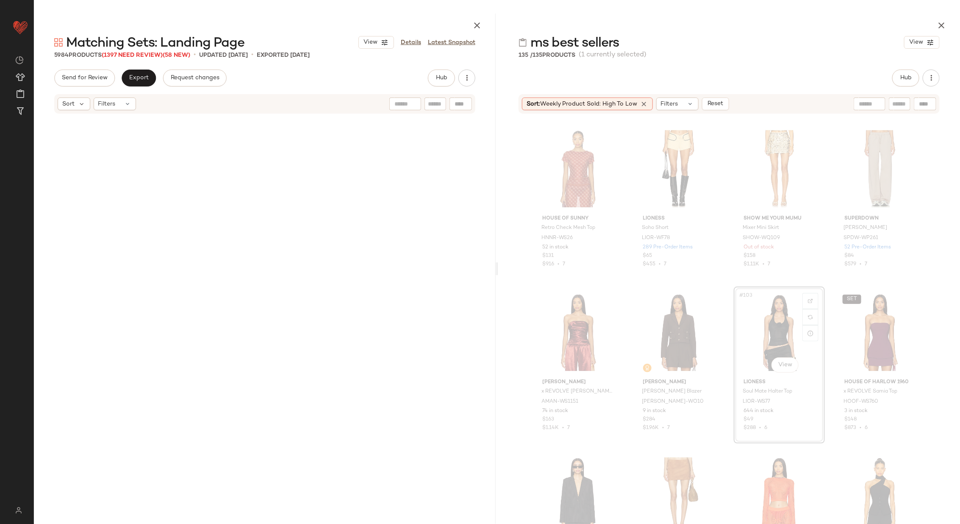
scroll to position [24376, 0]
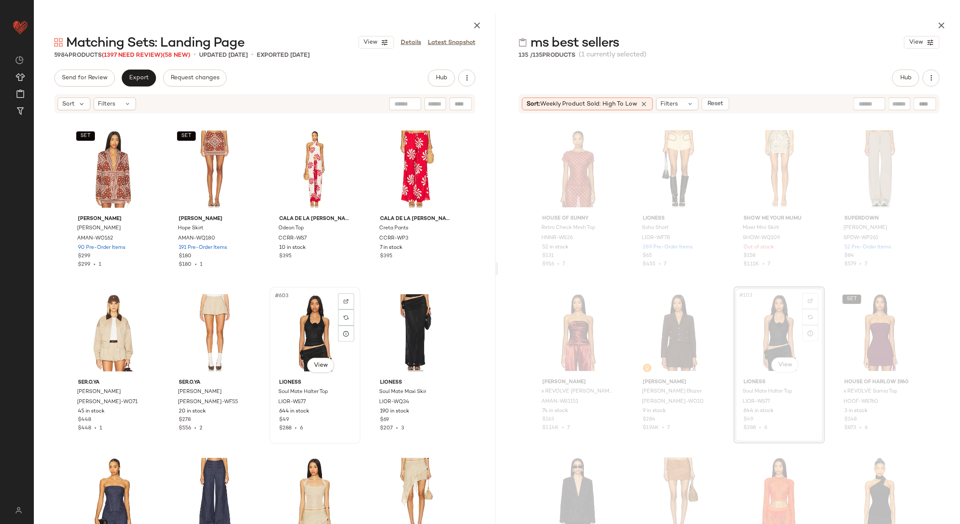
click at [308, 328] on div "#603 View" at bounding box center [315, 333] width 85 height 86
click at [400, 330] on div "#604 View" at bounding box center [415, 333] width 85 height 86
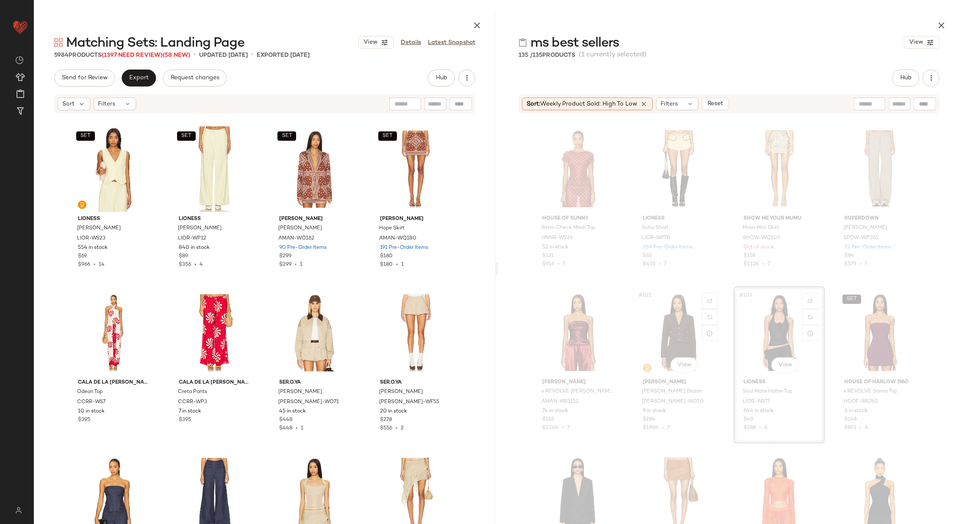
click at [654, 332] on div "#102 View" at bounding box center [679, 332] width 85 height 86
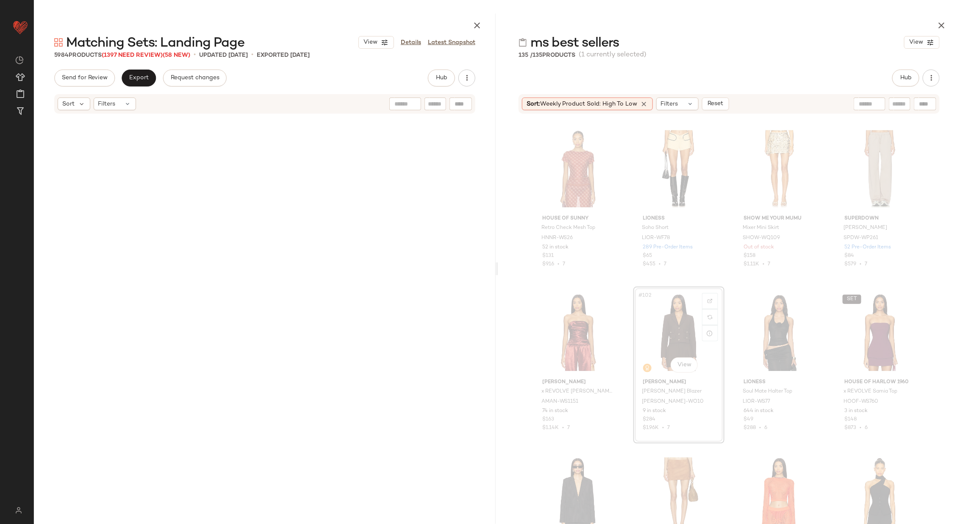
scroll to position [1799, 0]
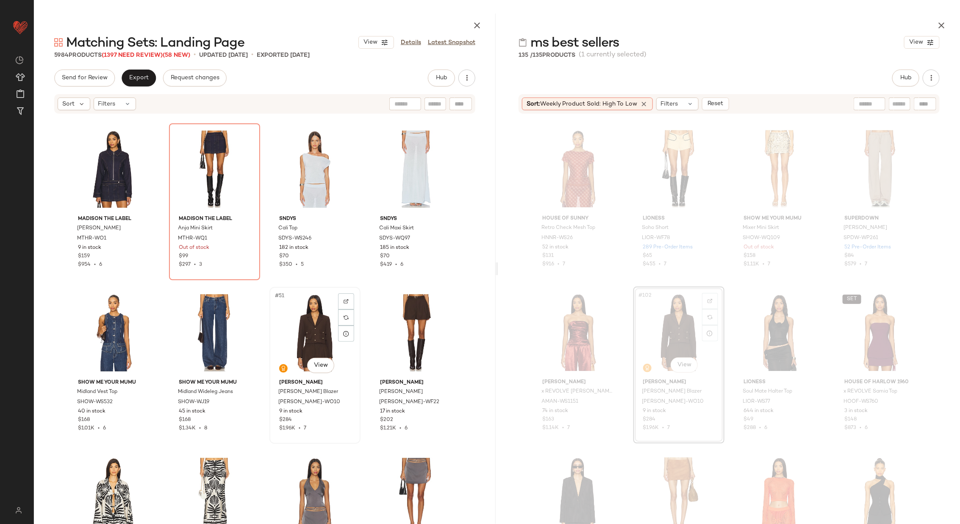
click at [313, 331] on div "#51 View" at bounding box center [315, 333] width 85 height 86
click at [421, 329] on div "#52 View" at bounding box center [415, 333] width 85 height 86
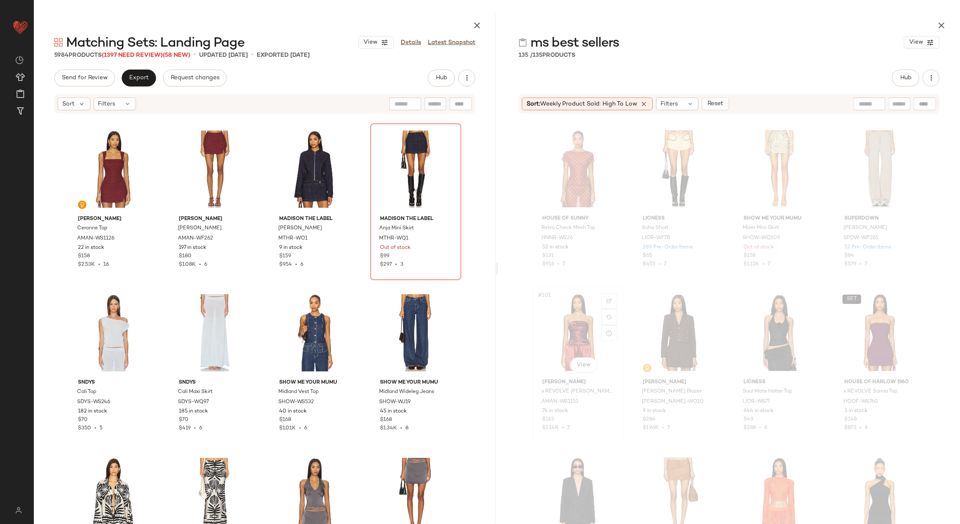
click at [559, 327] on div "#101 View" at bounding box center [578, 332] width 85 height 86
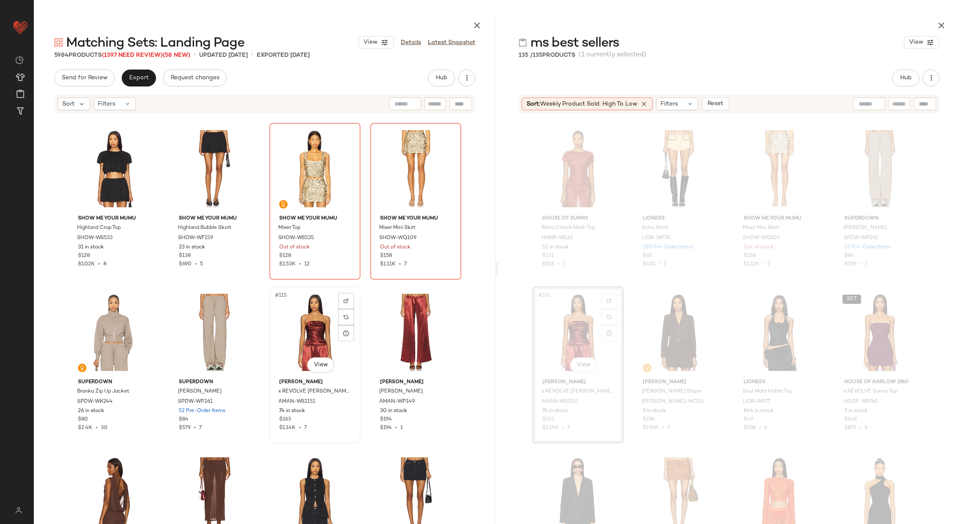
click at [278, 341] on div "#115 View" at bounding box center [315, 332] width 85 height 86
click at [391, 337] on div "#116 View" at bounding box center [415, 332] width 85 height 86
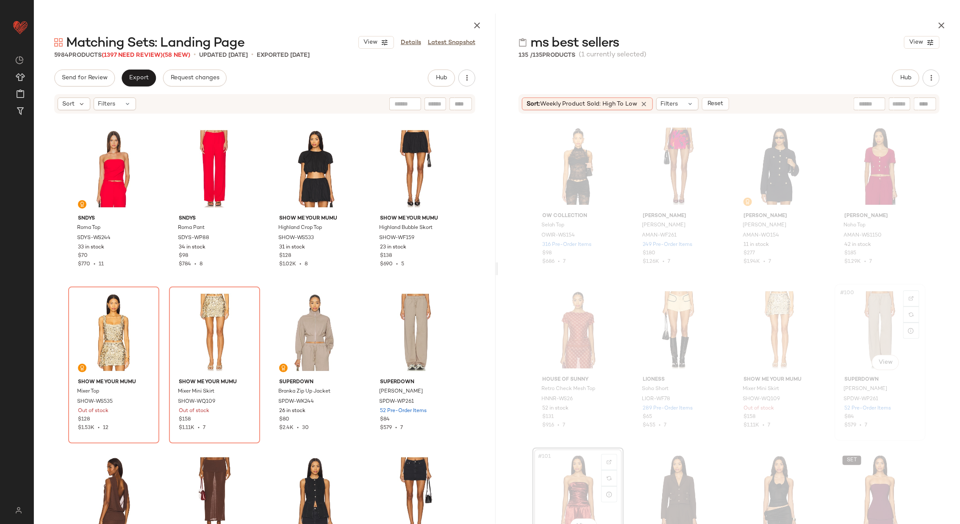
click at [846, 332] on div "#100 View" at bounding box center [880, 330] width 85 height 86
click at [311, 331] on div "#115 View" at bounding box center [315, 332] width 85 height 86
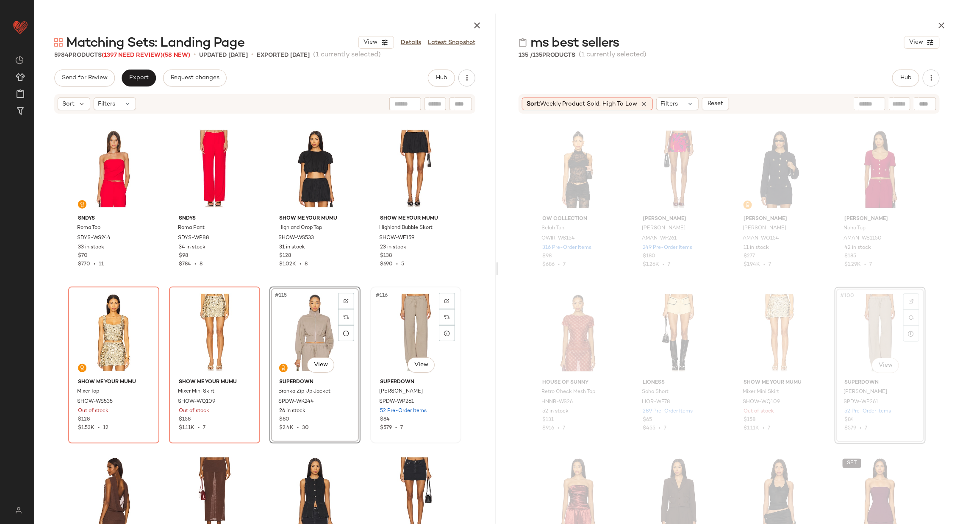
click at [418, 330] on div "#116 View" at bounding box center [415, 332] width 85 height 86
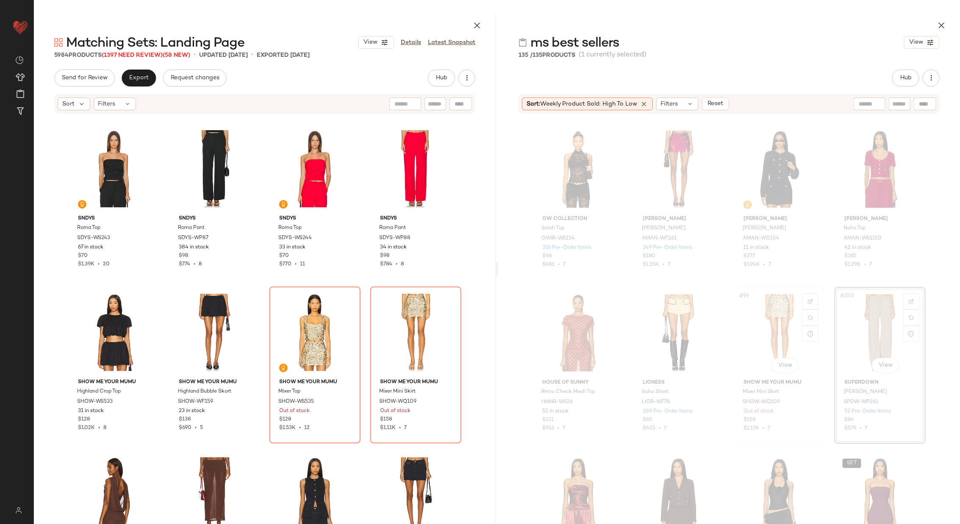
click at [759, 337] on div "#99 View" at bounding box center [779, 333] width 85 height 86
click at [313, 332] on div "#115 View" at bounding box center [315, 332] width 85 height 86
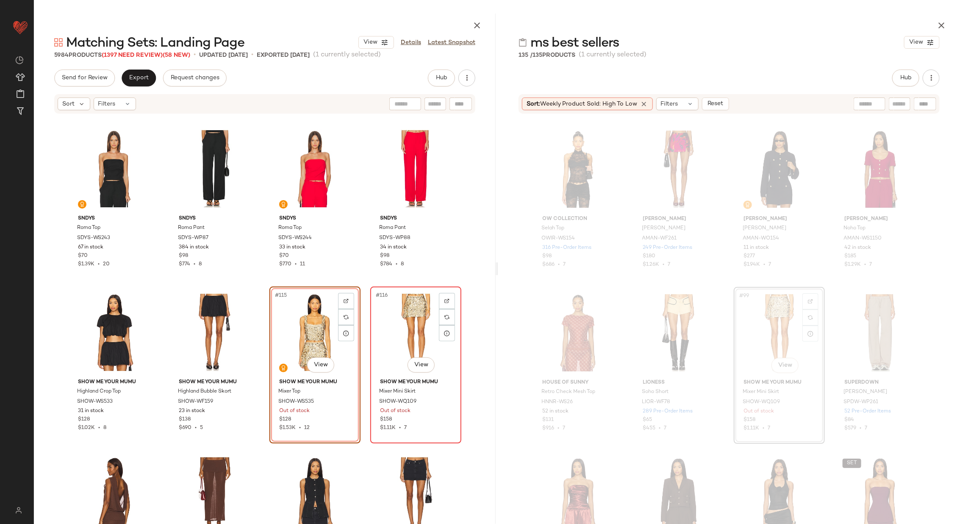
click at [412, 334] on div "#116 View" at bounding box center [415, 332] width 85 height 86
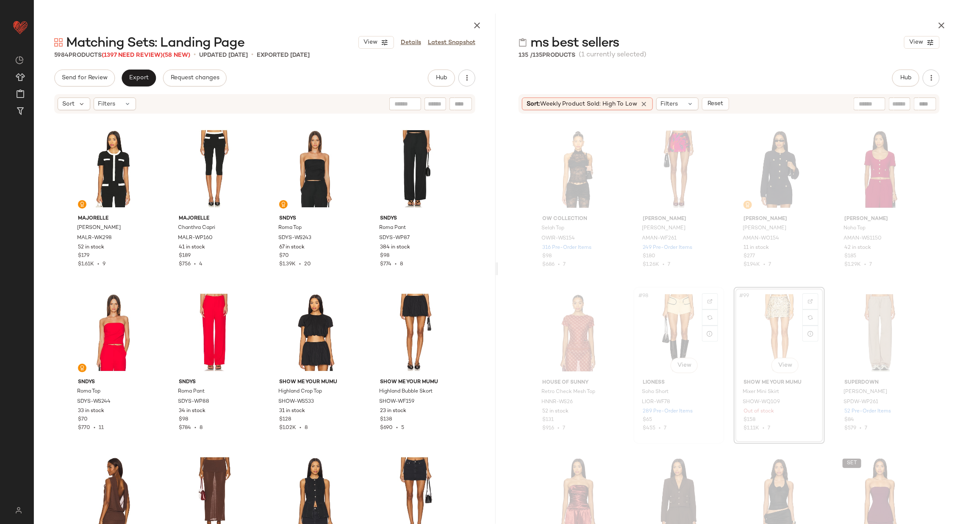
click at [657, 327] on div "#98 View" at bounding box center [679, 333] width 85 height 86
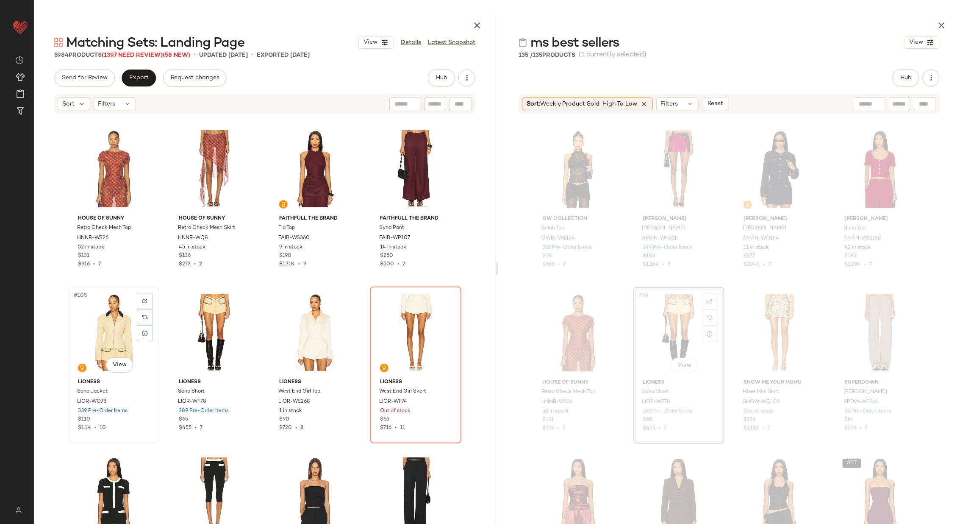
click at [118, 329] on div "#105 View" at bounding box center [113, 332] width 85 height 86
click at [191, 328] on div "#106 View" at bounding box center [214, 332] width 85 height 86
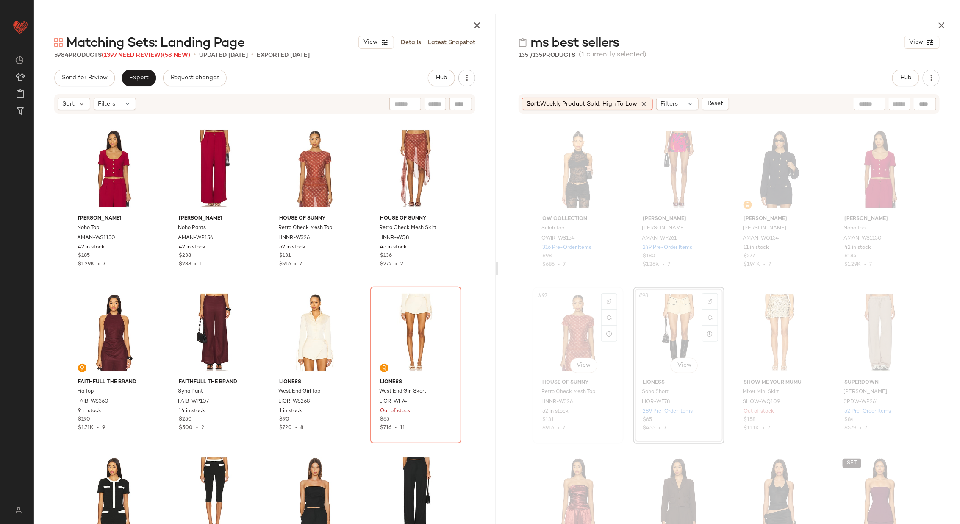
click at [576, 322] on div "#97 View" at bounding box center [578, 333] width 85 height 86
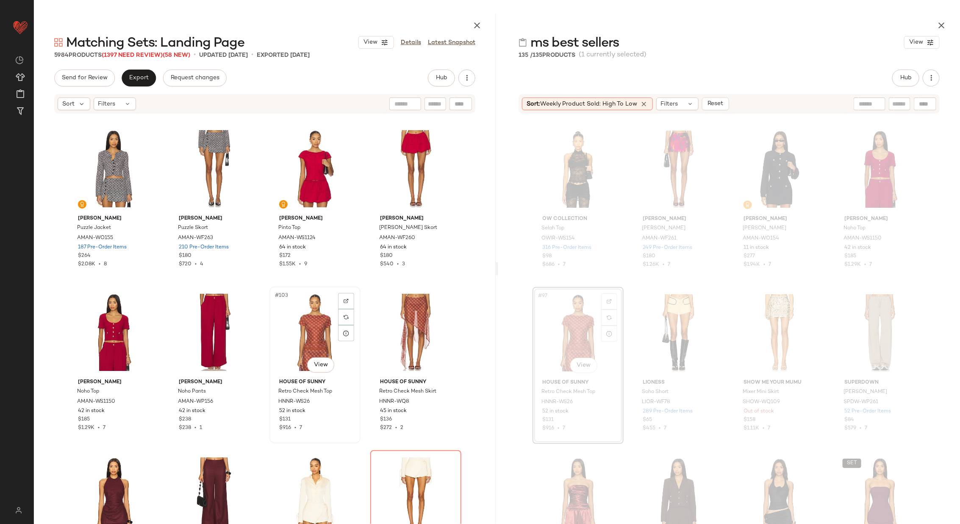
click at [280, 333] on div "#103 View" at bounding box center [315, 332] width 85 height 86
click at [398, 331] on div "#104 View" at bounding box center [415, 332] width 85 height 86
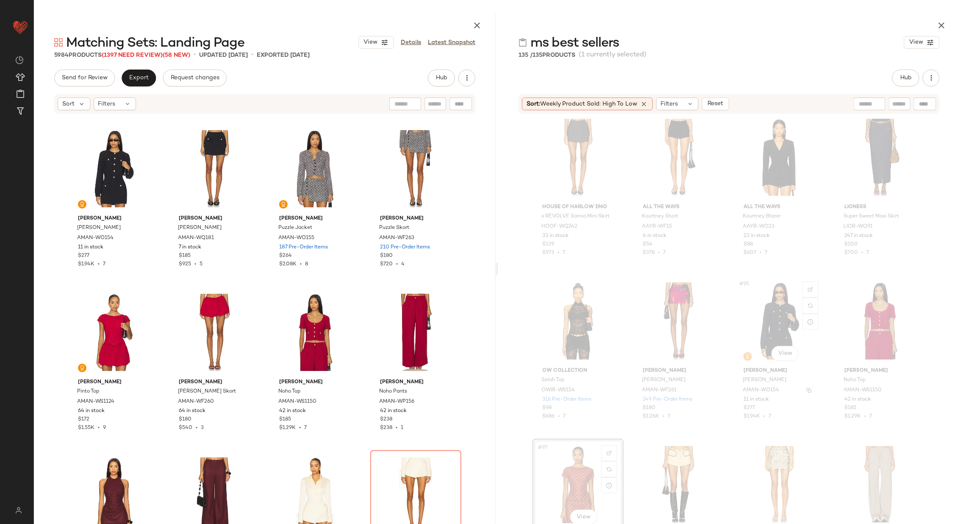
scroll to position [3606, 0]
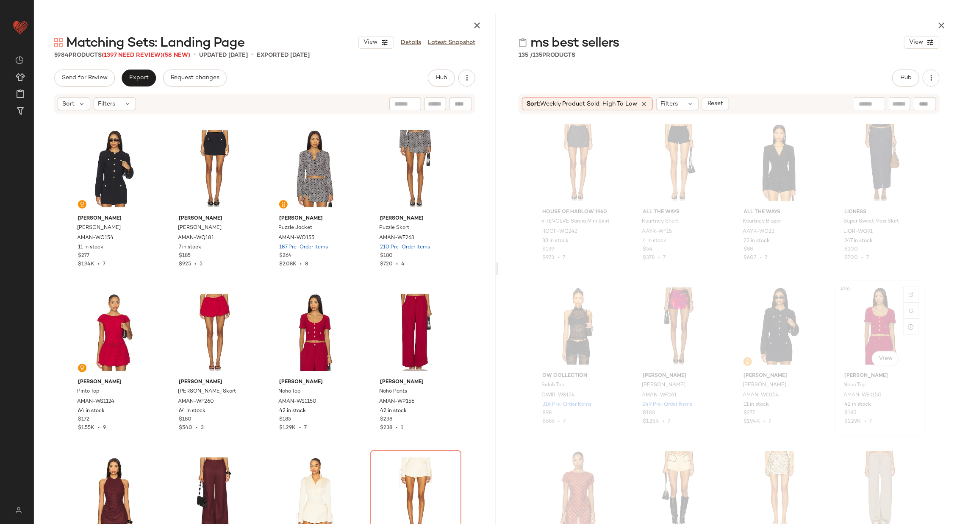
click at [863, 334] on div "#96 View" at bounding box center [880, 326] width 85 height 86
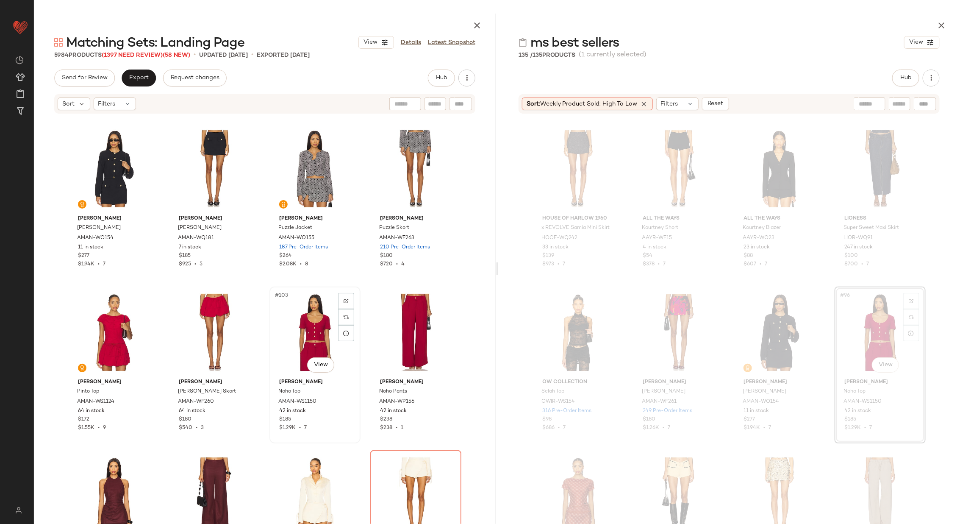
click at [297, 320] on div "#103 View" at bounding box center [315, 332] width 85 height 86
click at [405, 321] on div "#104 View" at bounding box center [415, 332] width 85 height 86
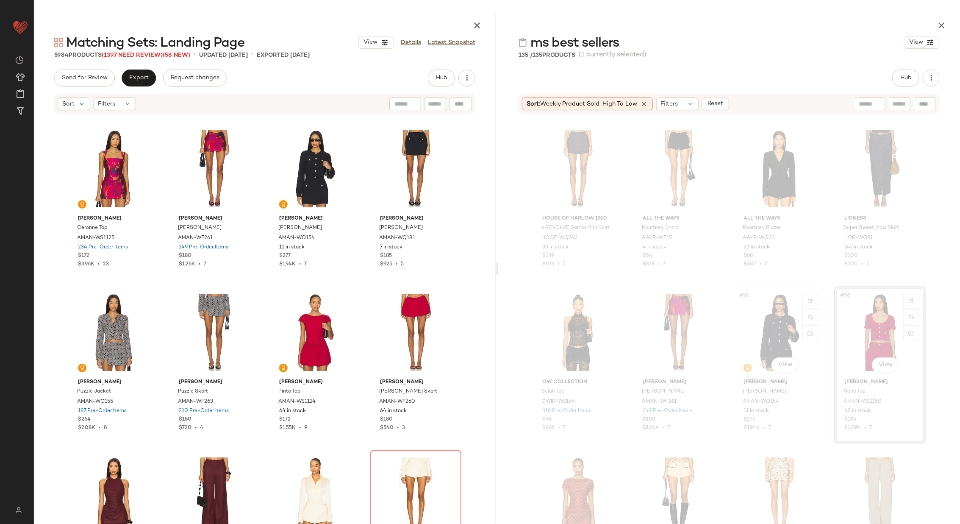
click at [775, 340] on div "#95 View" at bounding box center [779, 332] width 85 height 86
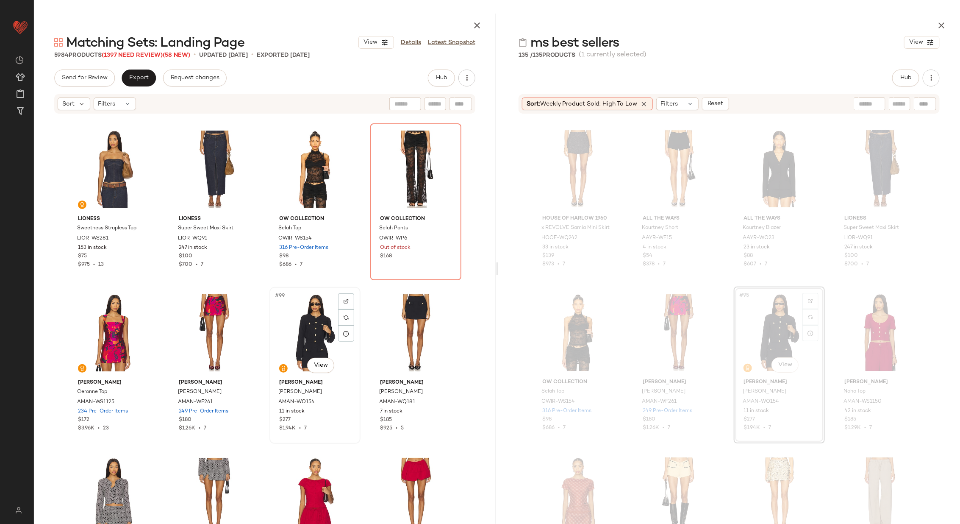
click at [290, 334] on div "#99 View" at bounding box center [315, 333] width 85 height 86
click at [404, 334] on div "#100 View" at bounding box center [415, 333] width 85 height 86
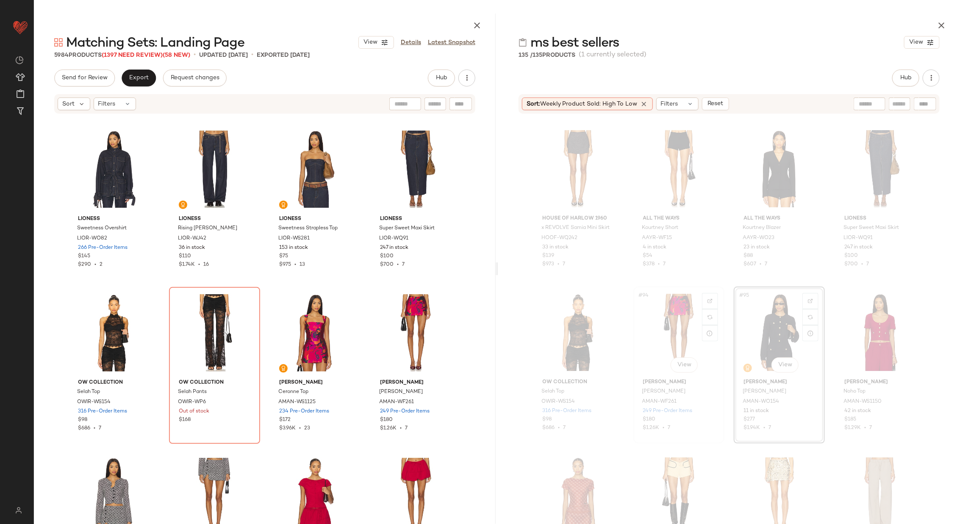
click at [674, 326] on div "#94 View" at bounding box center [679, 332] width 85 height 86
click at [319, 339] on div "#99 View" at bounding box center [315, 333] width 85 height 86
click at [395, 335] on div "#100 View" at bounding box center [415, 333] width 85 height 86
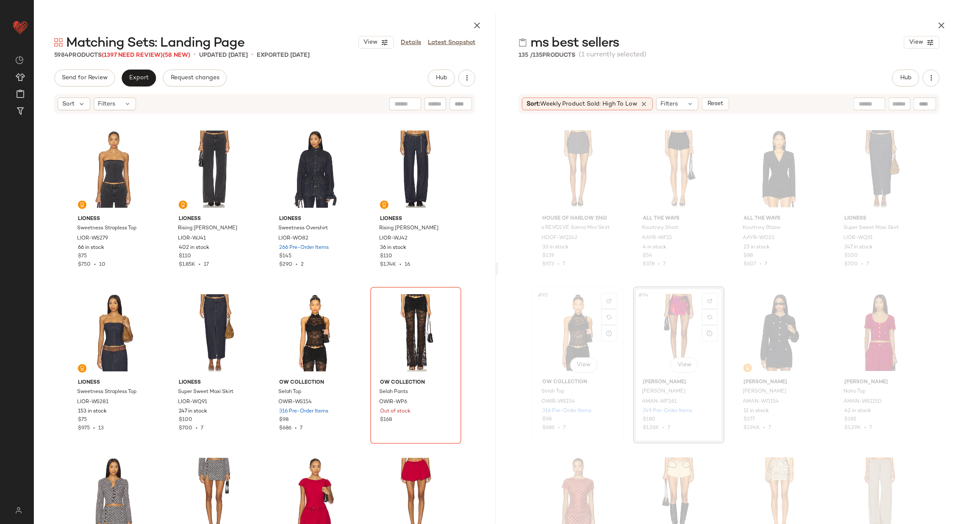
click at [569, 328] on div "#93 View" at bounding box center [578, 332] width 85 height 86
click at [303, 331] on div "#99 View" at bounding box center [315, 333] width 85 height 86
click at [391, 332] on div "#100 View" at bounding box center [415, 333] width 85 height 86
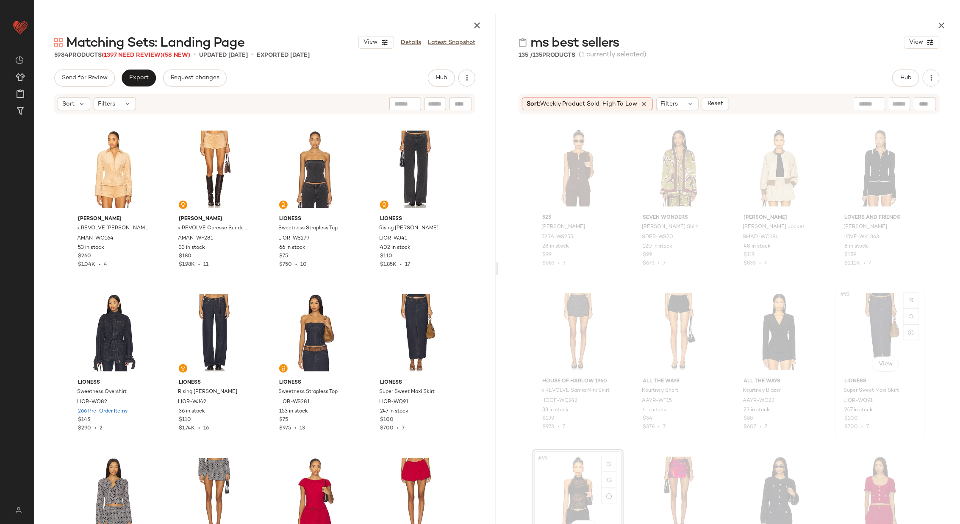
click at [870, 330] on div "#92 View" at bounding box center [880, 332] width 85 height 86
click at [297, 328] on div "#99 View" at bounding box center [315, 333] width 85 height 86
click at [416, 328] on div "#100 View" at bounding box center [415, 333] width 85 height 86
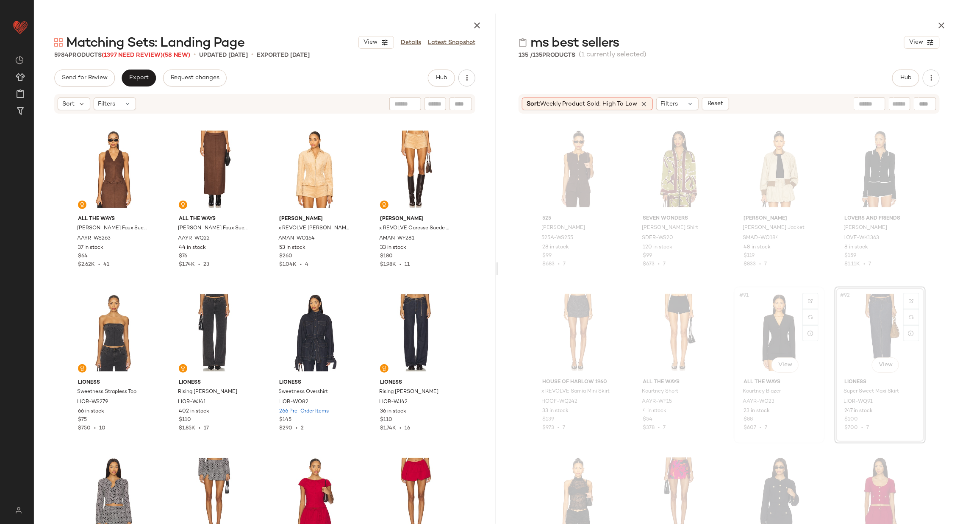
click at [760, 331] on div "#91 View" at bounding box center [779, 332] width 85 height 86
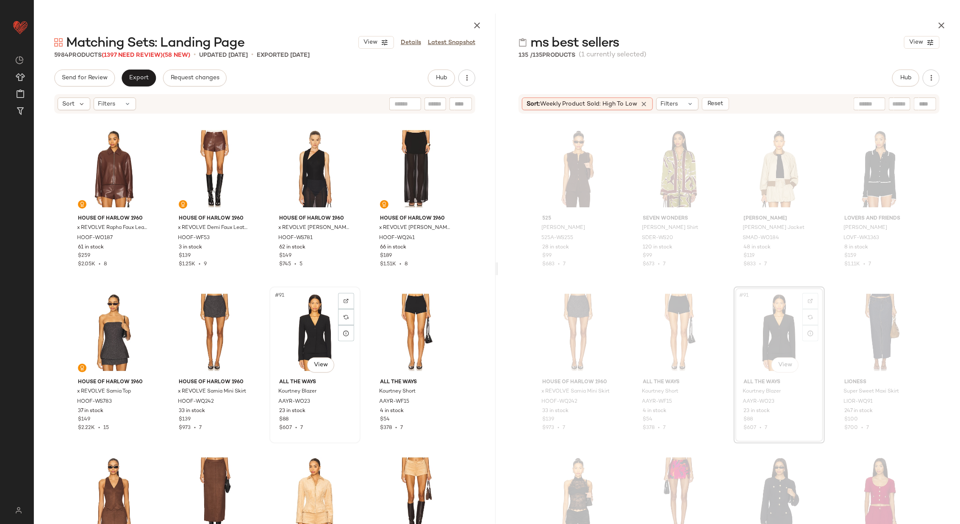
click at [303, 333] on div "#91 View" at bounding box center [315, 332] width 85 height 86
click at [392, 332] on div "#92 View" at bounding box center [415, 332] width 85 height 86
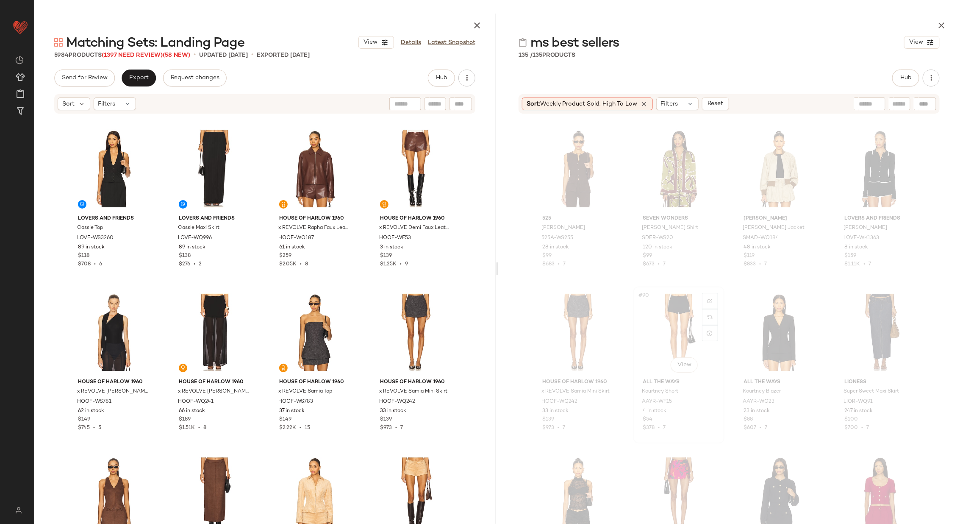
click at [663, 329] on div "#90 View" at bounding box center [679, 332] width 85 height 86
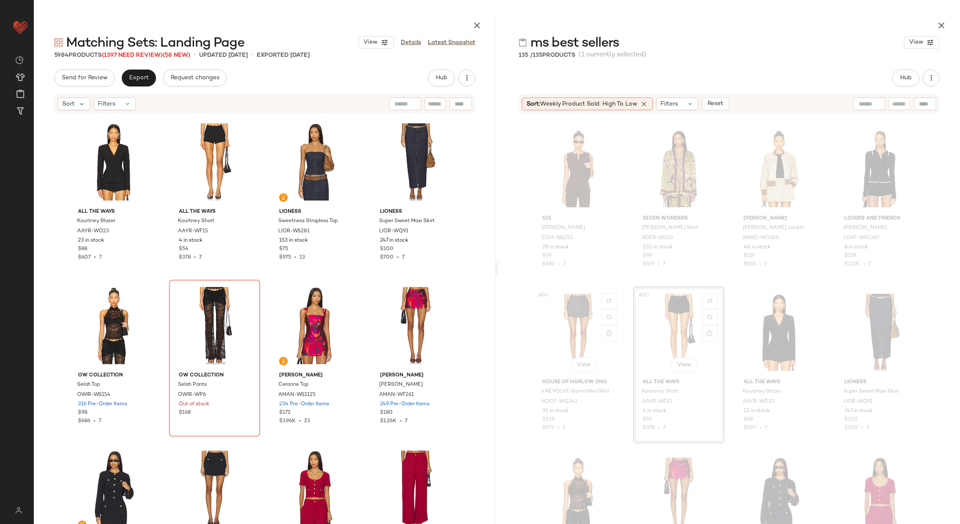
click at [567, 331] on div "#89 View" at bounding box center [578, 332] width 85 height 86
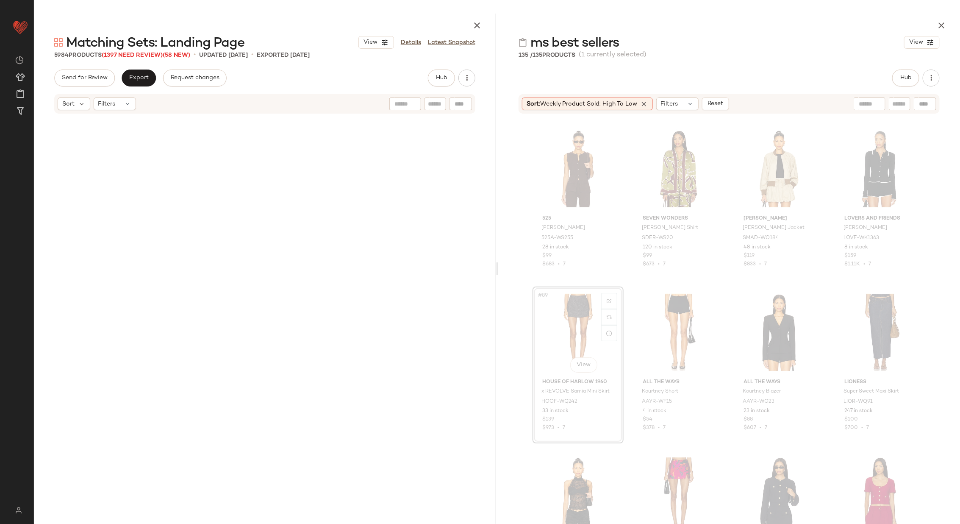
scroll to position [3436, 0]
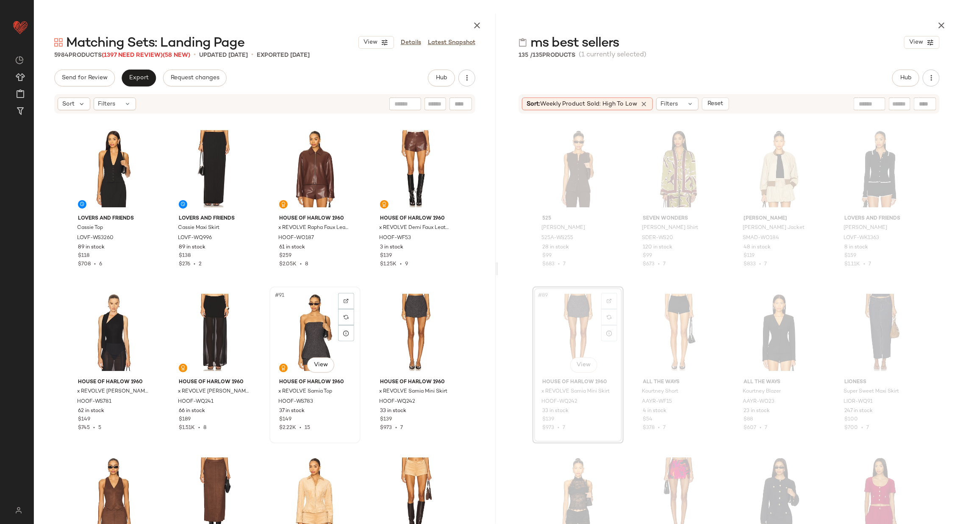
click at [309, 330] on div "#91 View" at bounding box center [315, 332] width 85 height 86
click at [400, 330] on div "#92 View" at bounding box center [415, 332] width 85 height 86
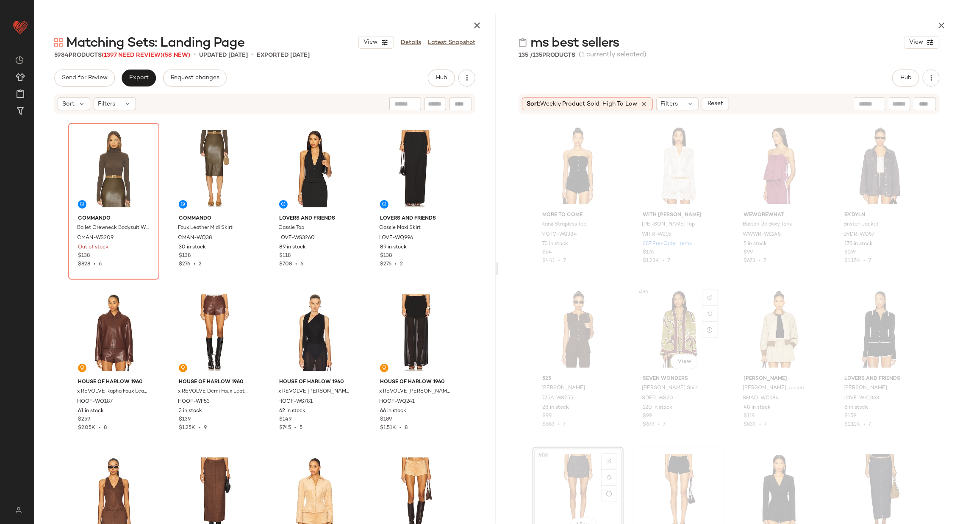
scroll to position [3274, 0]
click at [863, 332] on div "#88 View" at bounding box center [880, 330] width 85 height 86
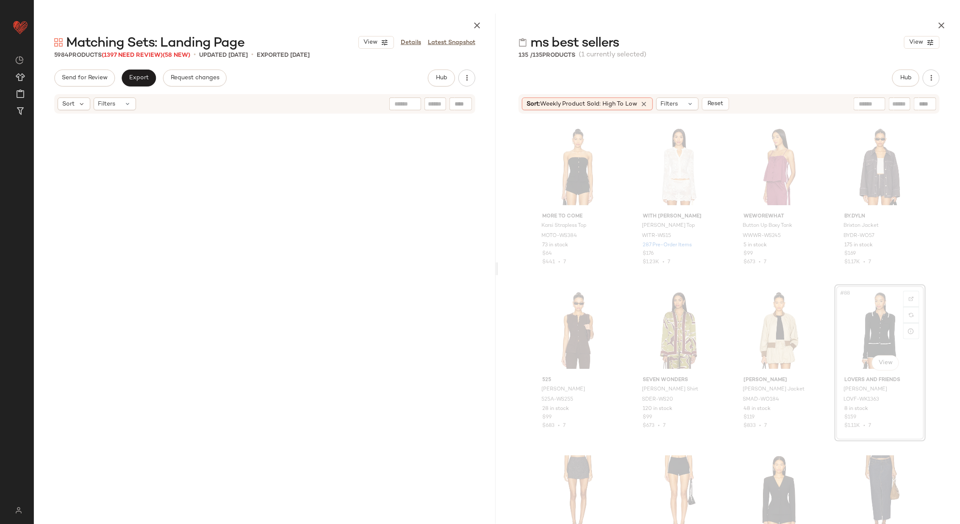
scroll to position [3272, 0]
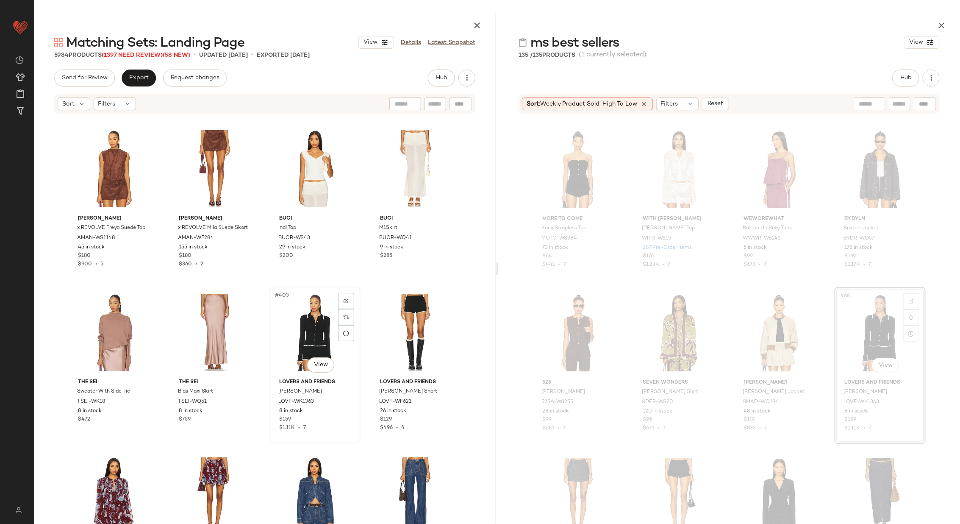
click at [290, 341] on div "#403 View" at bounding box center [315, 332] width 85 height 86
click at [383, 337] on div "#404 View" at bounding box center [415, 332] width 85 height 86
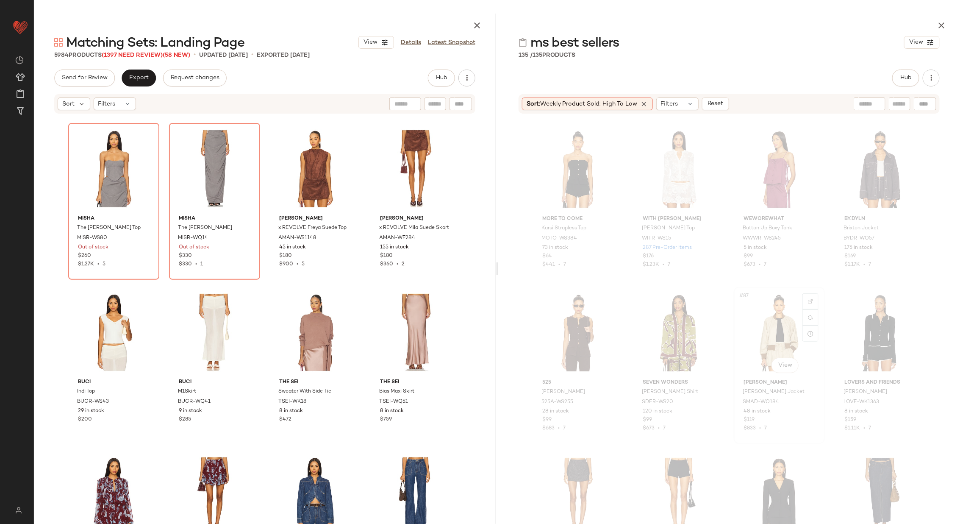
click at [764, 334] on div "#87 View" at bounding box center [779, 333] width 85 height 86
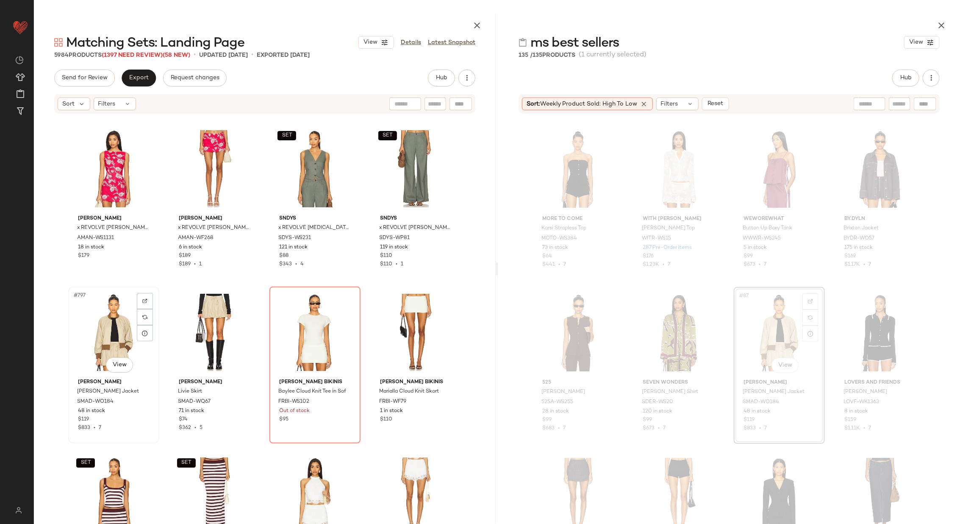
click at [110, 339] on div "#797 View" at bounding box center [113, 332] width 85 height 86
click at [186, 337] on div "#798 View" at bounding box center [214, 332] width 85 height 86
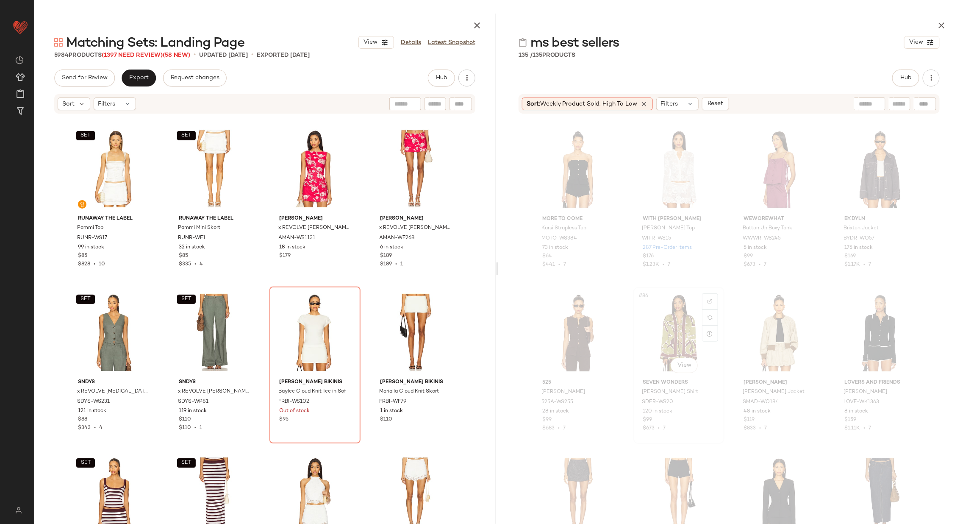
click at [653, 336] on div "#86 View" at bounding box center [679, 333] width 85 height 86
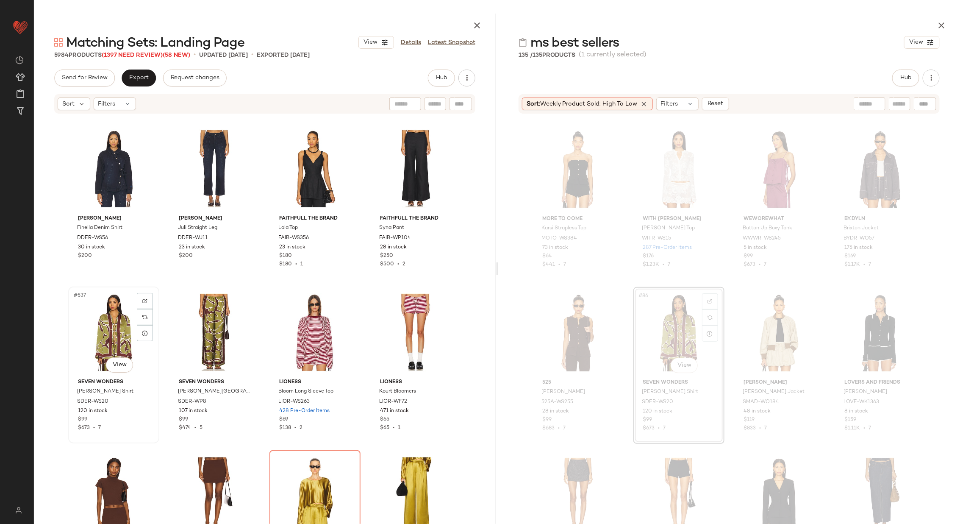
click at [100, 333] on div "#537 View" at bounding box center [113, 332] width 85 height 86
click at [200, 326] on div "#538 View" at bounding box center [214, 332] width 85 height 86
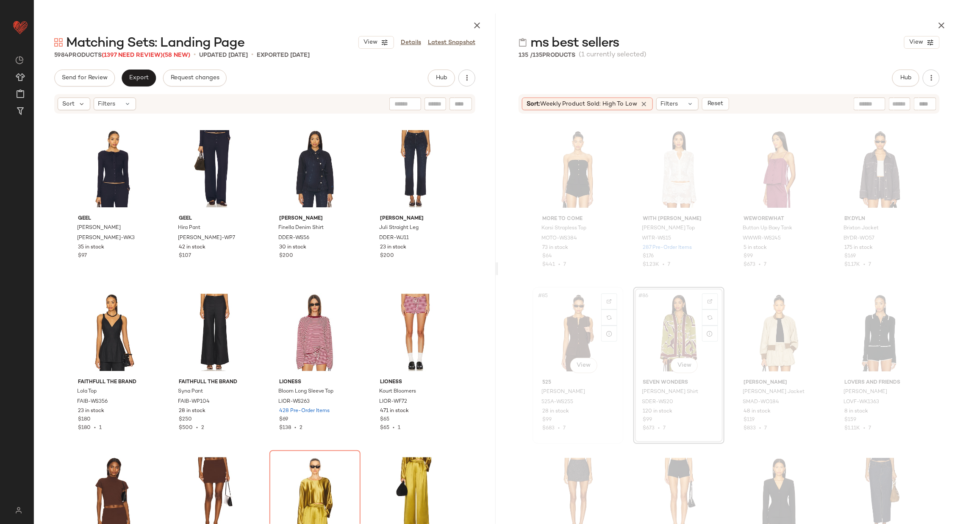
click at [563, 322] on div "#85 View" at bounding box center [578, 333] width 85 height 86
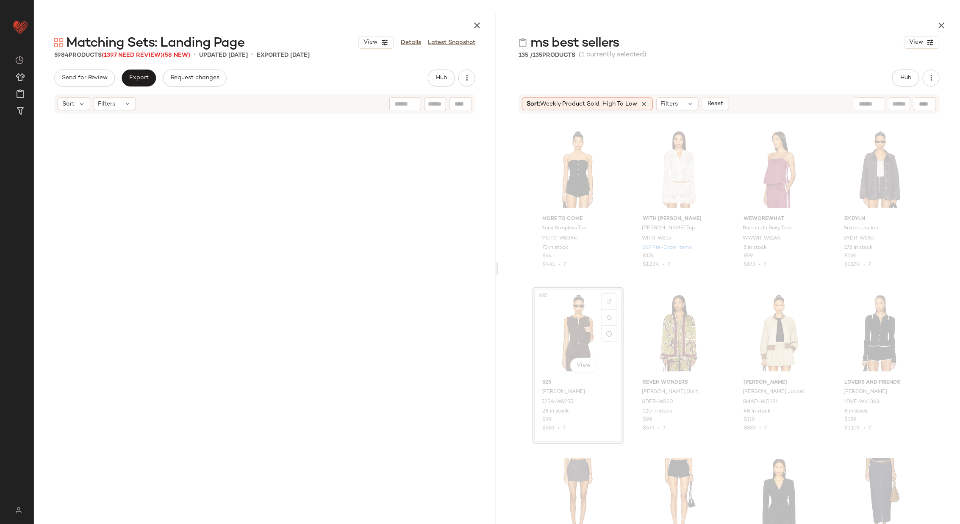
scroll to position [53007, 0]
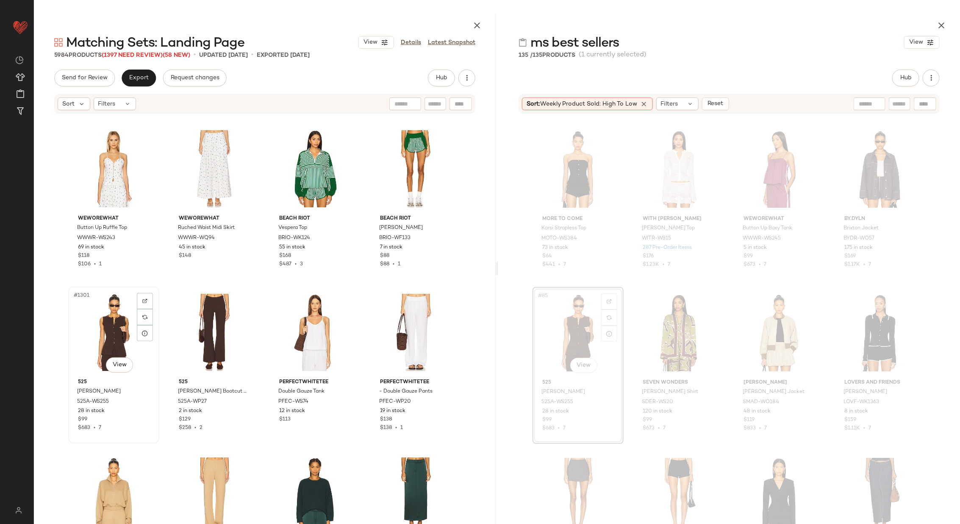
click at [102, 323] on div "#1301 View" at bounding box center [113, 332] width 85 height 86
click at [189, 322] on div "#1302 View" at bounding box center [214, 332] width 85 height 86
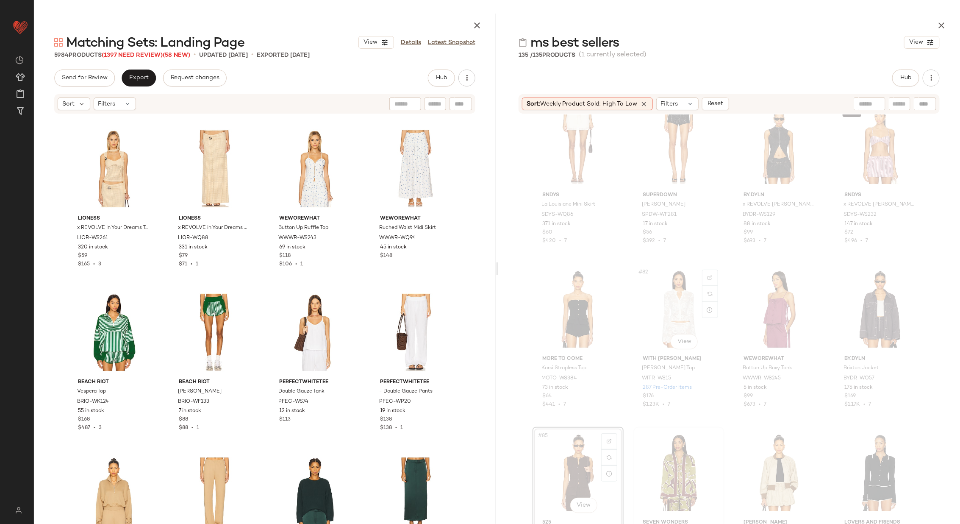
scroll to position [3130, 0]
click at [868, 317] on div "#84 View" at bounding box center [880, 310] width 85 height 86
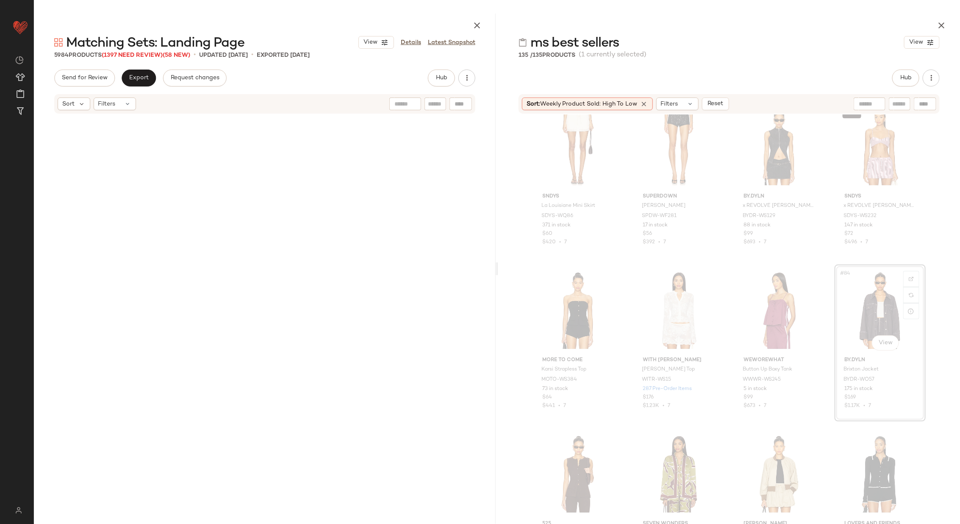
scroll to position [3108, 0]
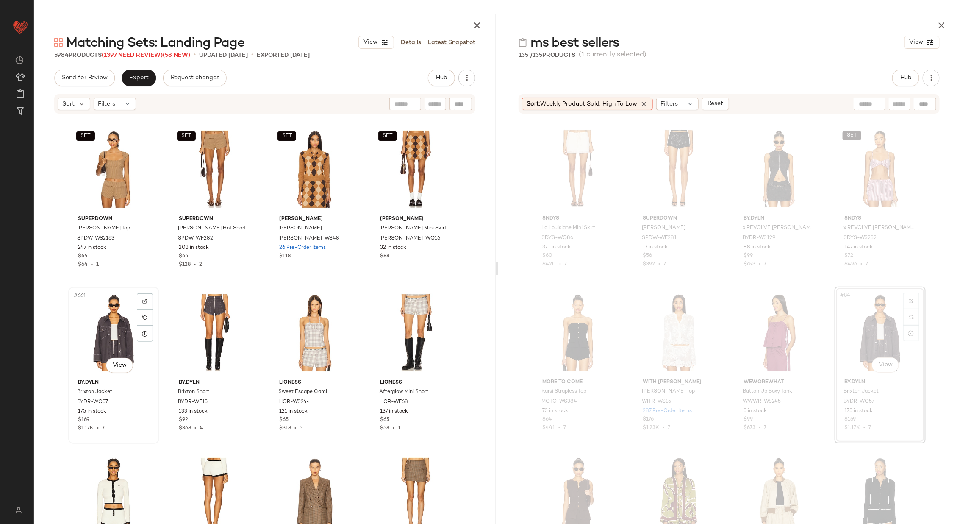
click at [104, 331] on div "#661 View" at bounding box center [113, 333] width 85 height 86
click at [187, 332] on div "#662 View" at bounding box center [214, 333] width 85 height 86
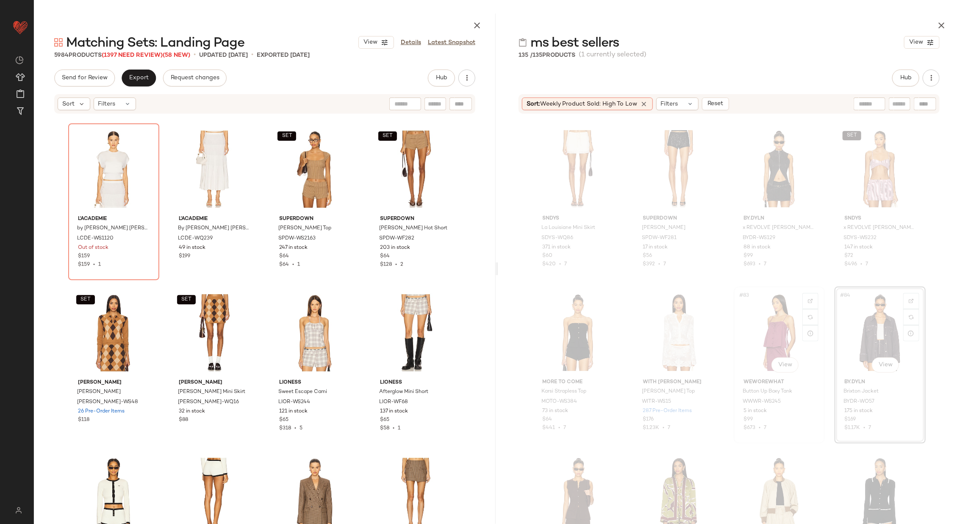
click at [780, 314] on div "#83 View" at bounding box center [779, 332] width 85 height 86
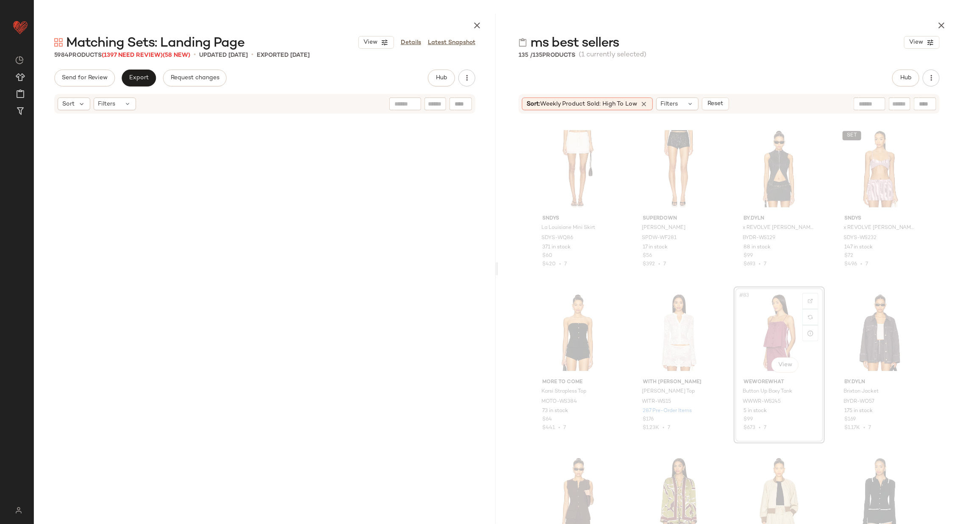
scroll to position [10307, 0]
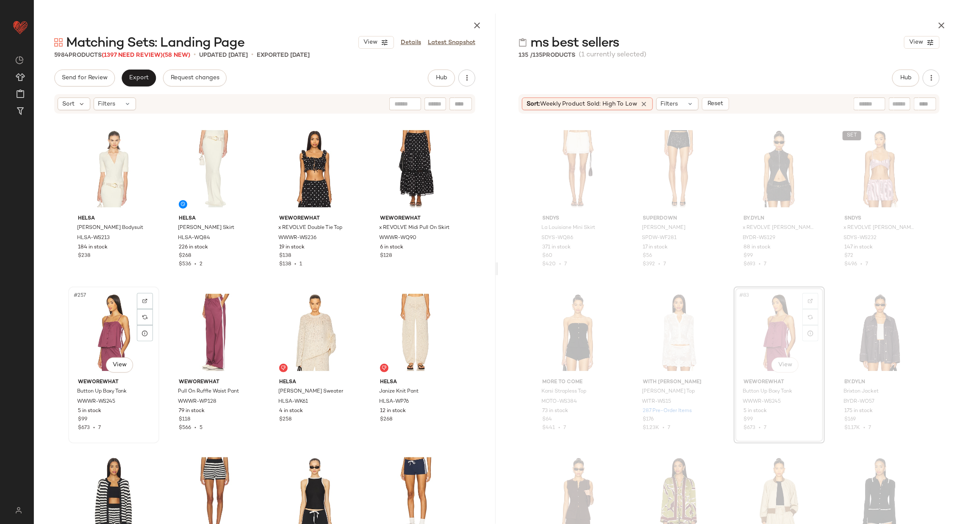
click at [100, 326] on div "#257 View" at bounding box center [113, 332] width 85 height 86
click at [193, 325] on div "#258 View" at bounding box center [214, 332] width 85 height 86
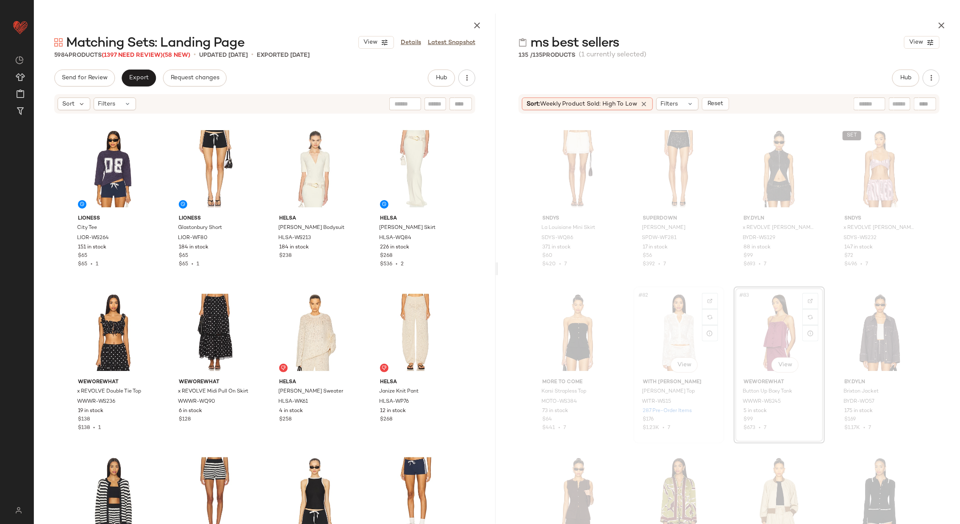
click at [678, 312] on div "#82 View" at bounding box center [679, 332] width 85 height 86
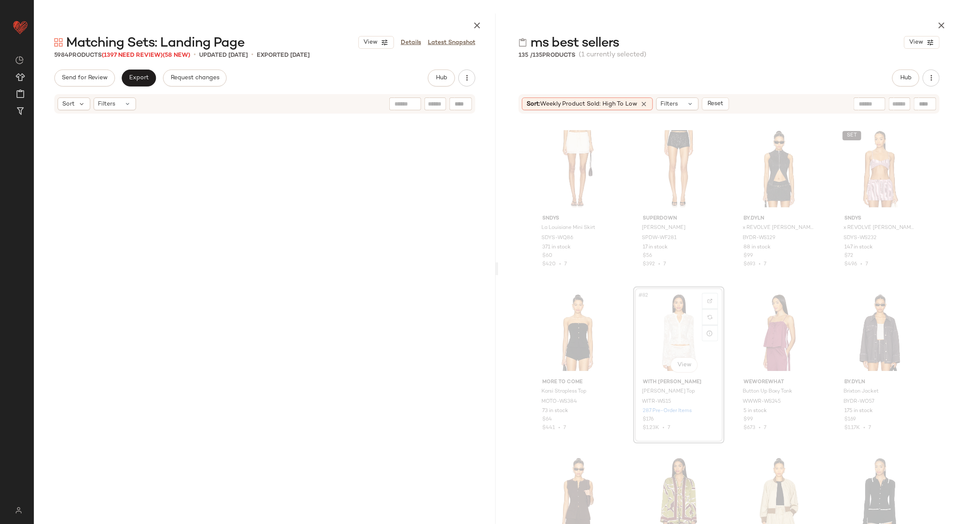
scroll to position [8507, 0]
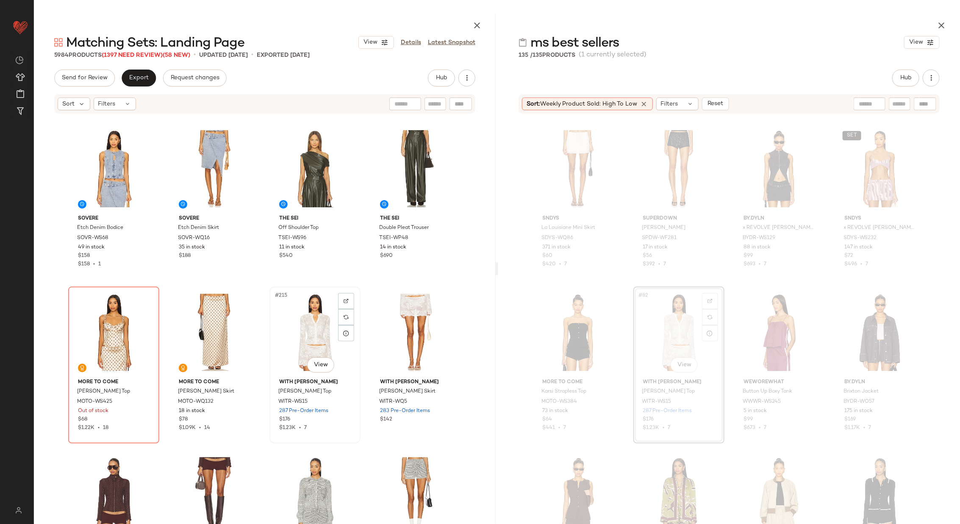
click at [309, 335] on div "#215 View" at bounding box center [315, 332] width 85 height 86
click at [391, 330] on div "#216 View" at bounding box center [415, 332] width 85 height 86
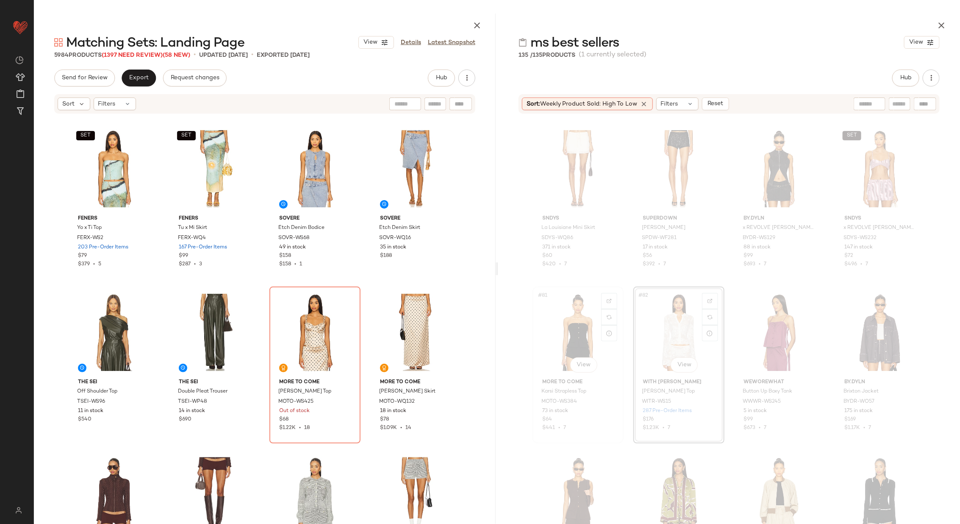
click at [561, 336] on div "#81 View" at bounding box center [578, 332] width 85 height 86
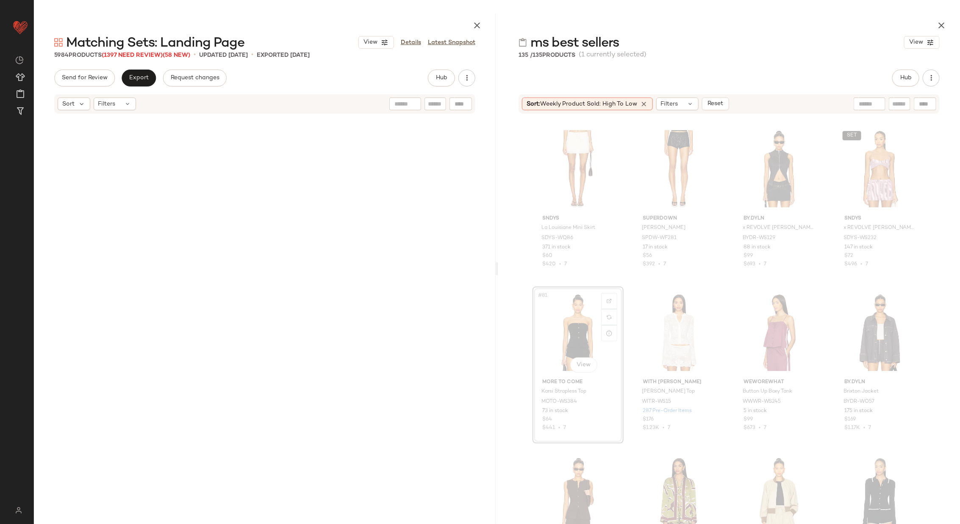
scroll to position [12761, 0]
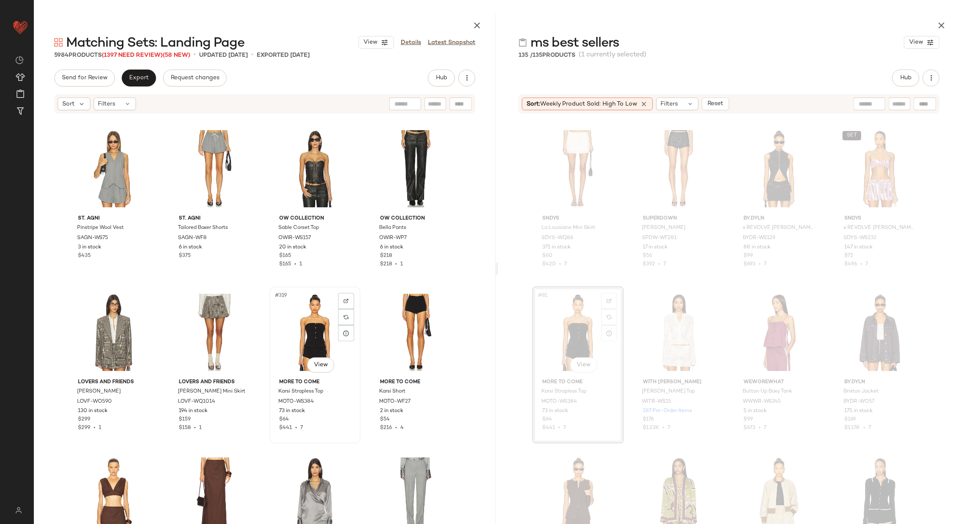
click at [305, 339] on div "#319 View" at bounding box center [315, 332] width 85 height 86
click at [408, 328] on div "#320 View" at bounding box center [415, 332] width 85 height 86
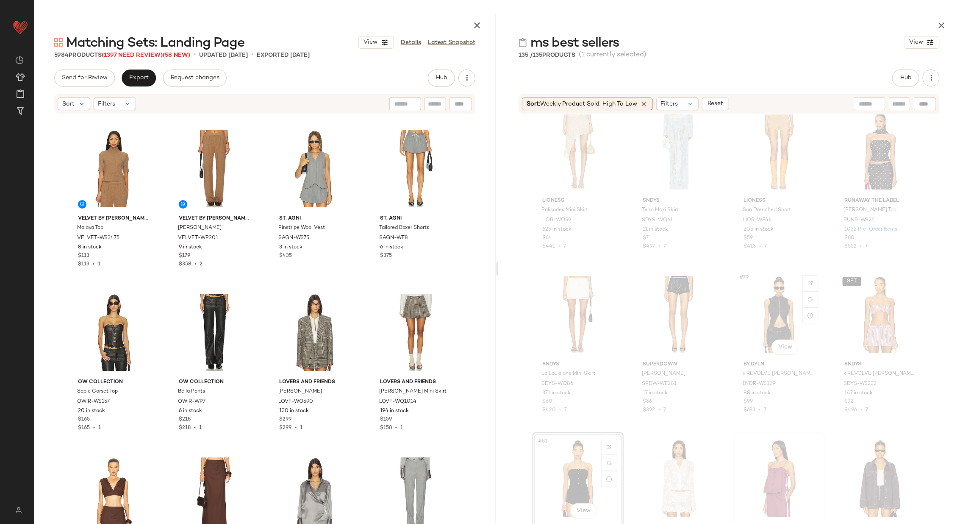
scroll to position [2962, 0]
click at [860, 322] on div "SET #80 View" at bounding box center [880, 315] width 85 height 86
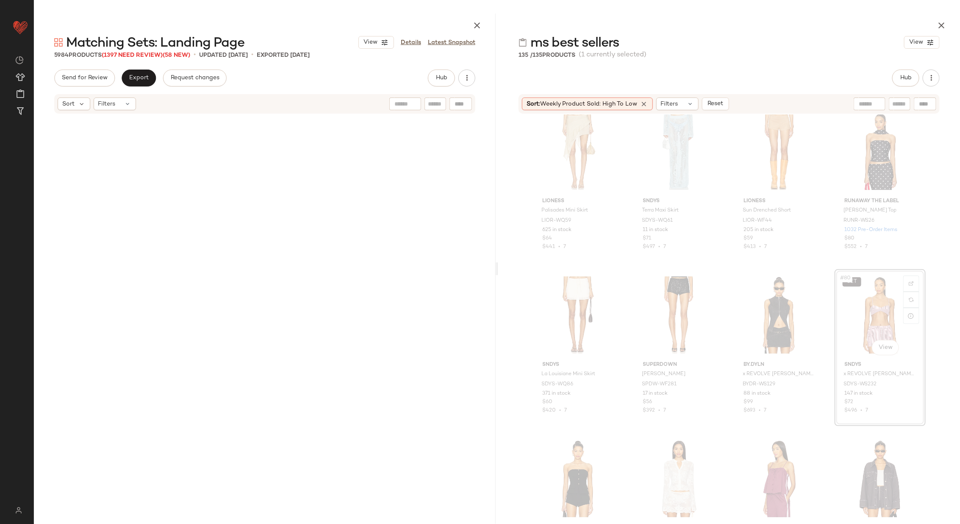
scroll to position [2945, 0]
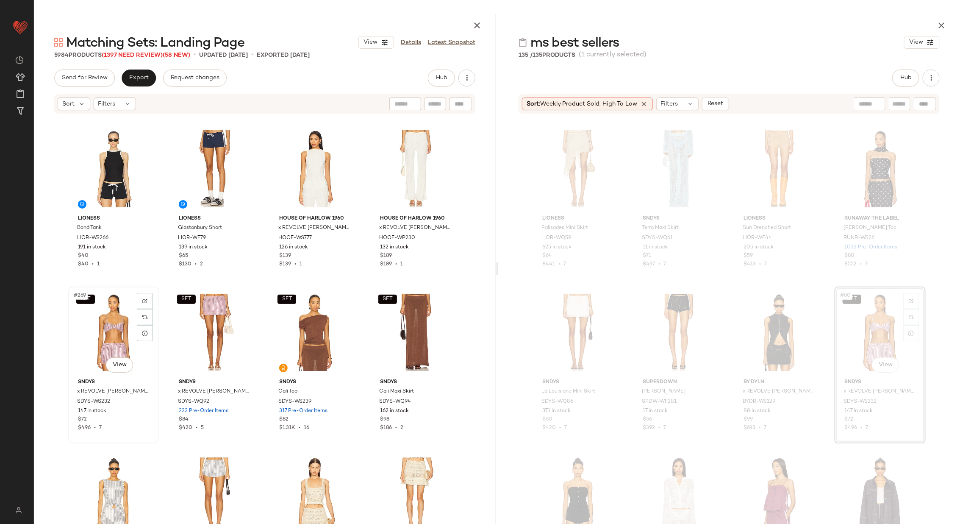
click at [122, 321] on div "SET #269 View" at bounding box center [113, 332] width 85 height 86
click at [196, 326] on div "SET #270 View" at bounding box center [214, 332] width 85 height 86
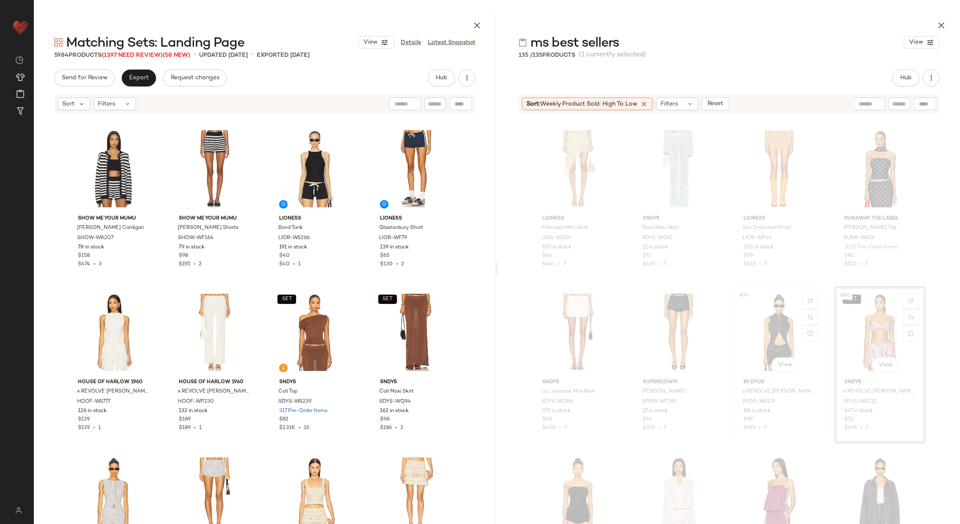
click at [752, 328] on div "#79 View" at bounding box center [779, 332] width 85 height 86
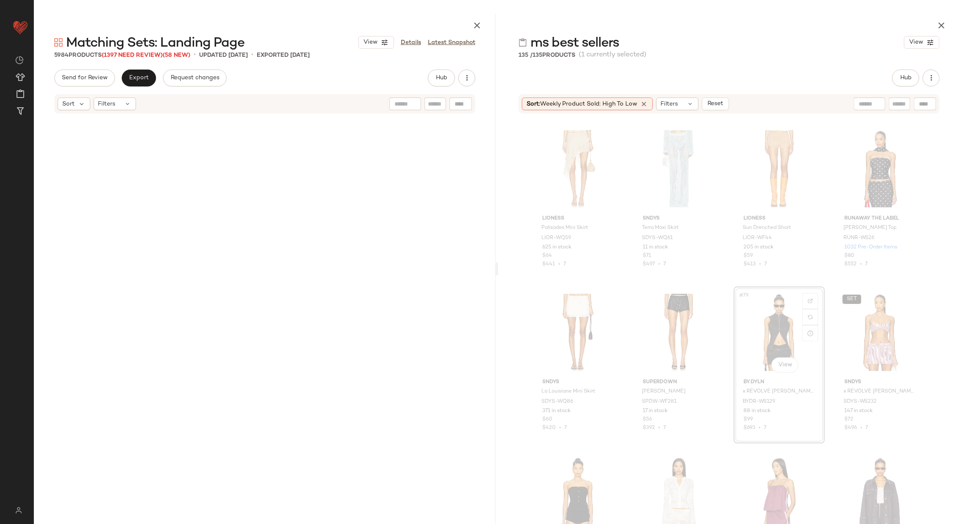
scroll to position [35174, 0]
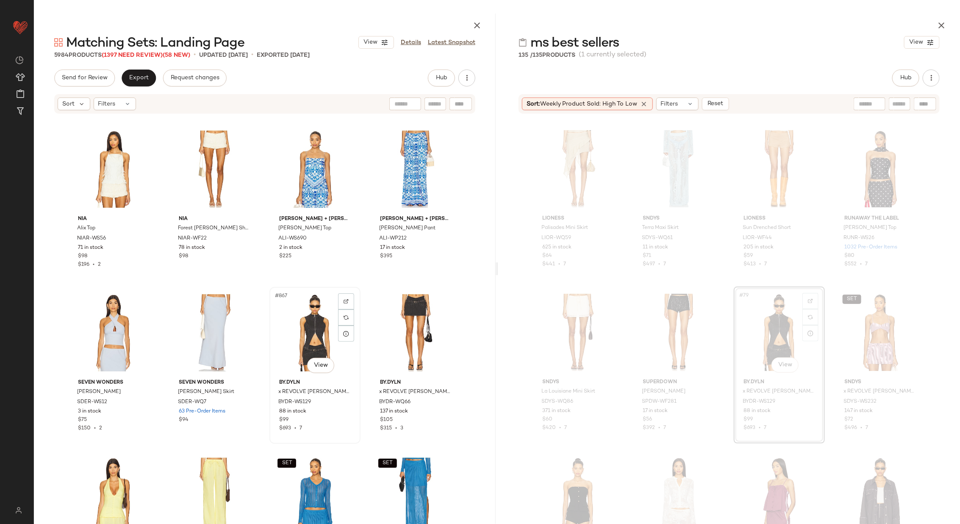
click at [311, 342] on div "#867 View" at bounding box center [315, 333] width 85 height 86
click at [392, 328] on div "#868 View" at bounding box center [415, 333] width 85 height 86
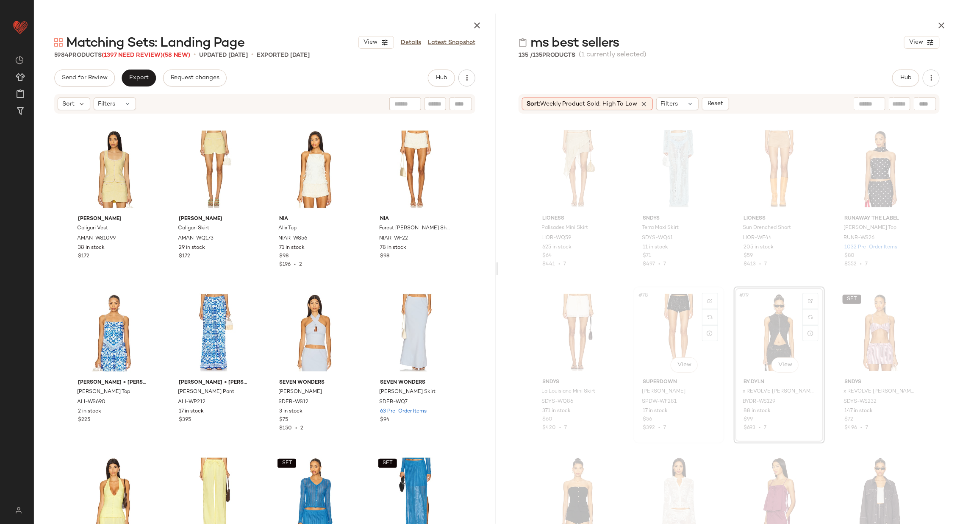
click at [673, 316] on div "#78 View" at bounding box center [679, 332] width 85 height 86
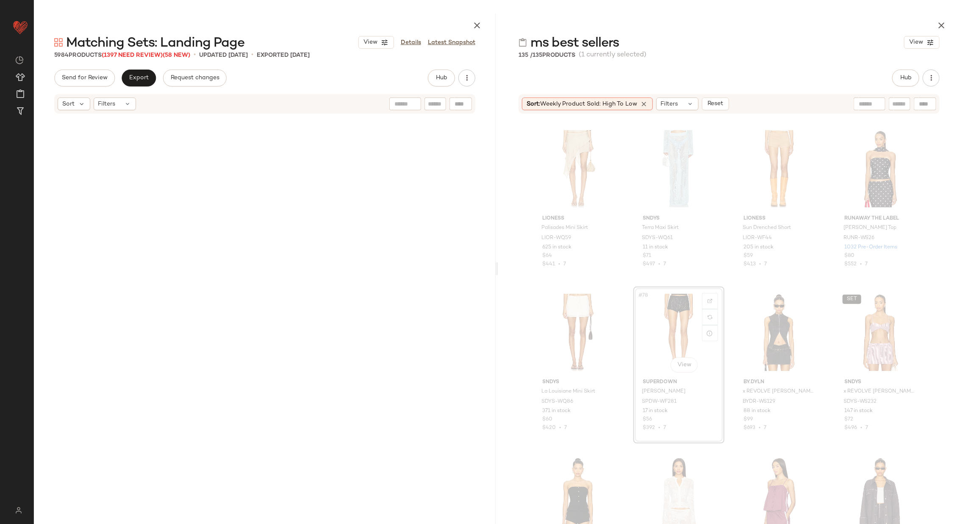
scroll to position [83600, 0]
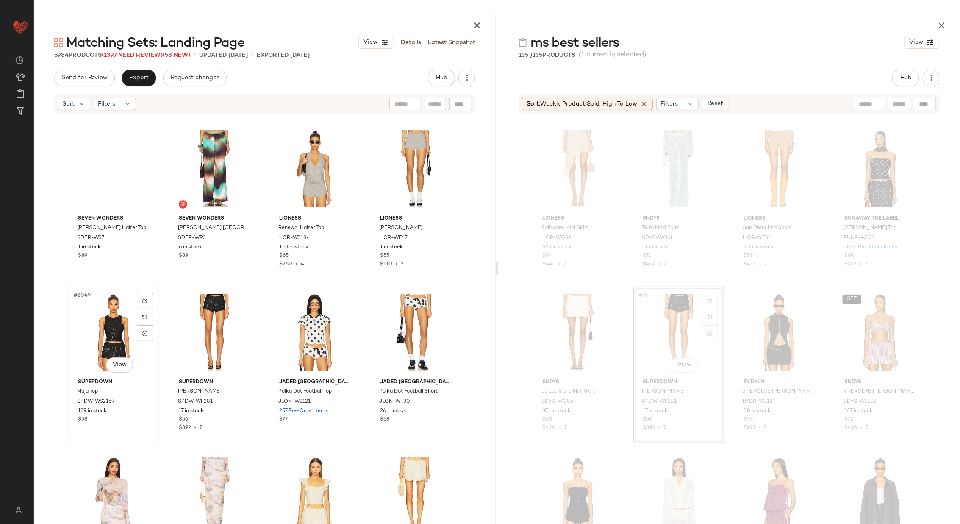
click at [113, 339] on div "#2049 View" at bounding box center [113, 332] width 85 height 86
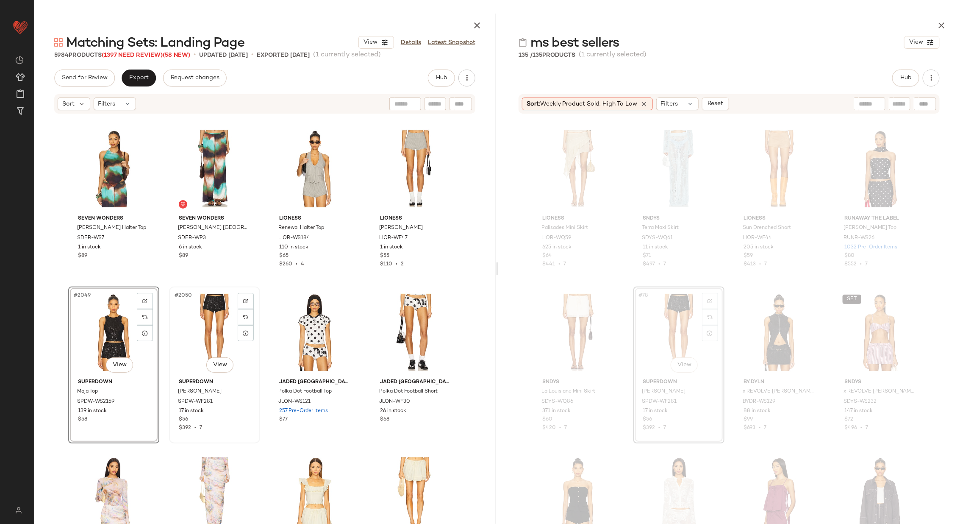
click at [198, 331] on div "#2050 View" at bounding box center [214, 332] width 85 height 86
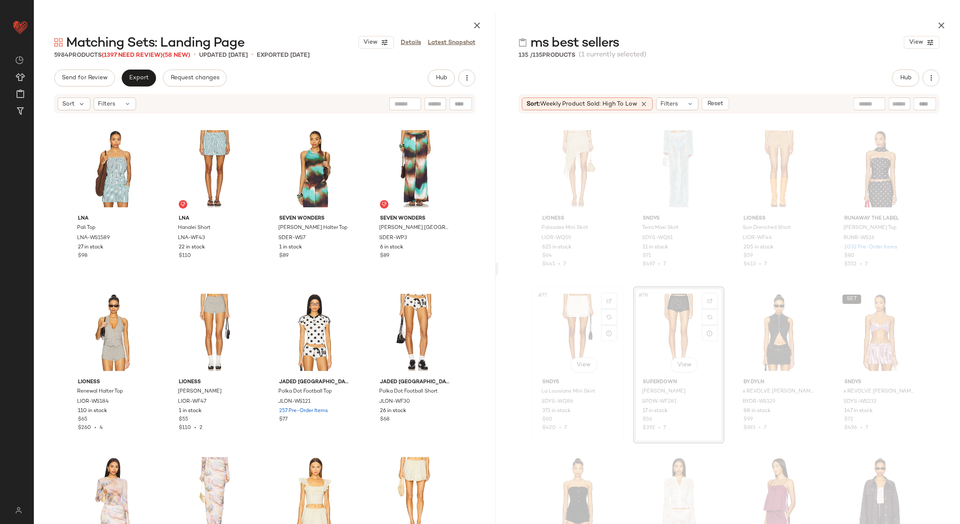
click at [573, 320] on div "#77 View" at bounding box center [578, 332] width 85 height 86
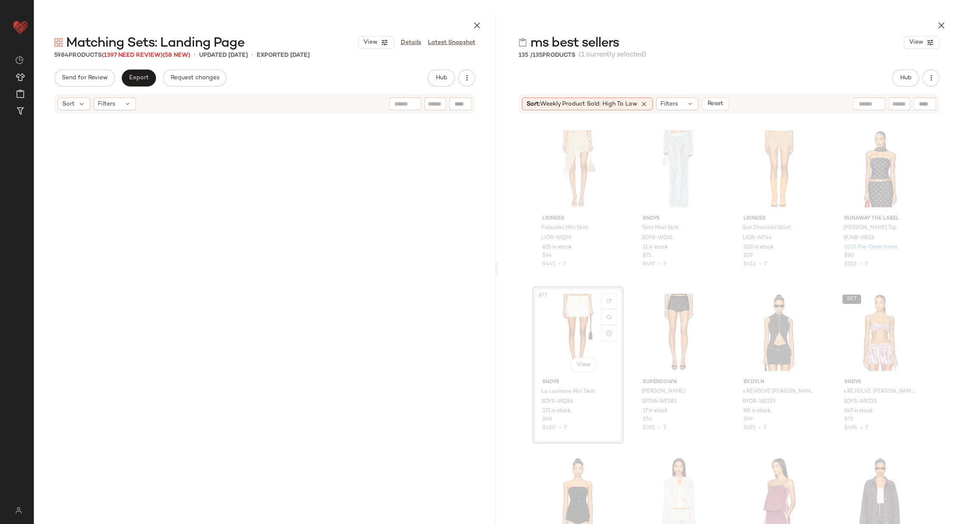
scroll to position [35992, 0]
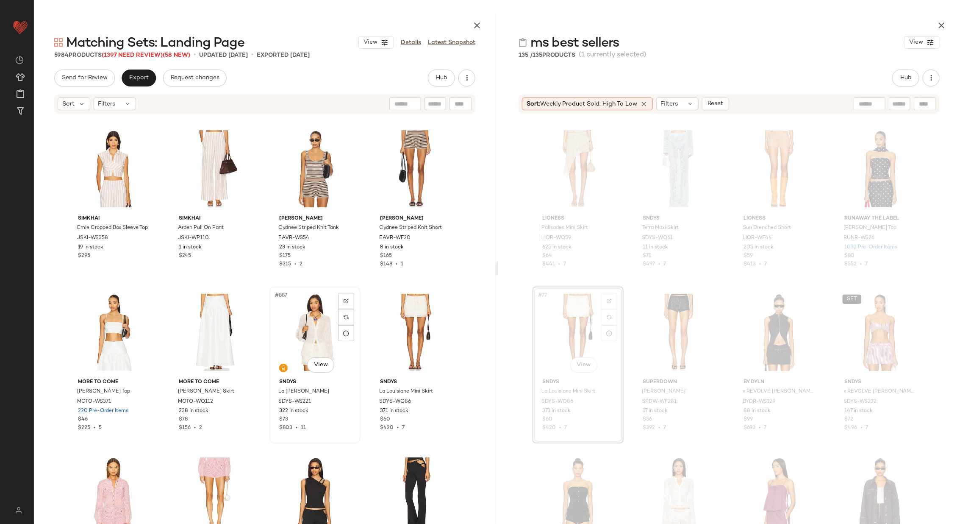
click at [293, 337] on div "#887 View" at bounding box center [315, 332] width 85 height 86
click at [385, 336] on div "#888 View" at bounding box center [415, 332] width 85 height 86
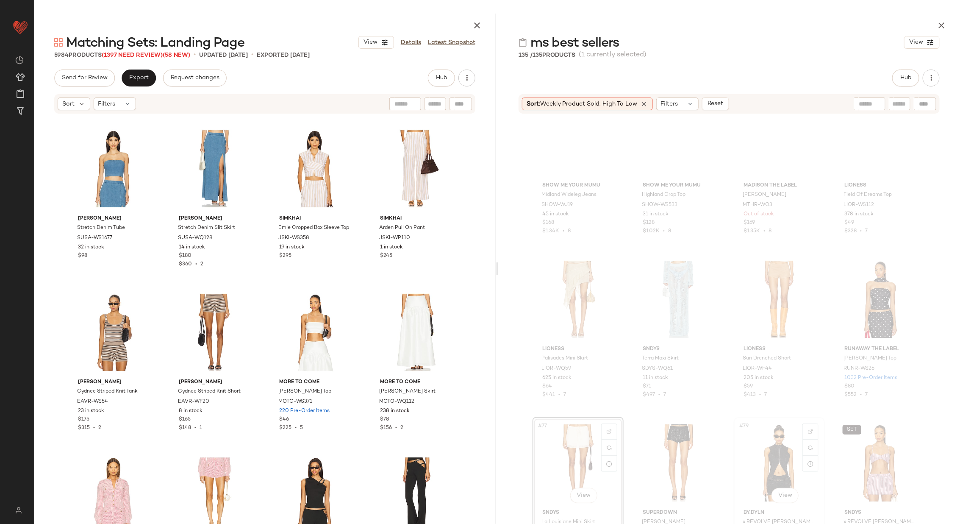
scroll to position [2791, 0]
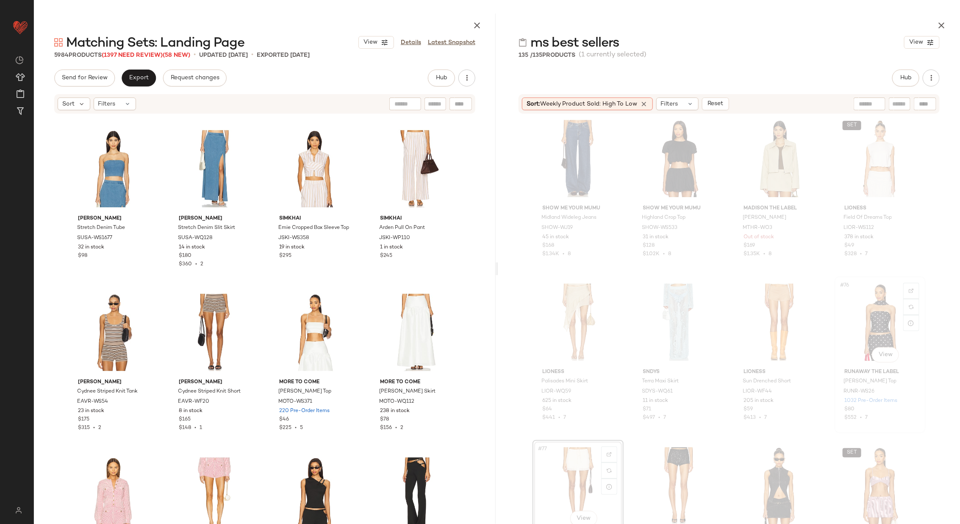
click at [879, 326] on div "#76 View" at bounding box center [880, 322] width 85 height 86
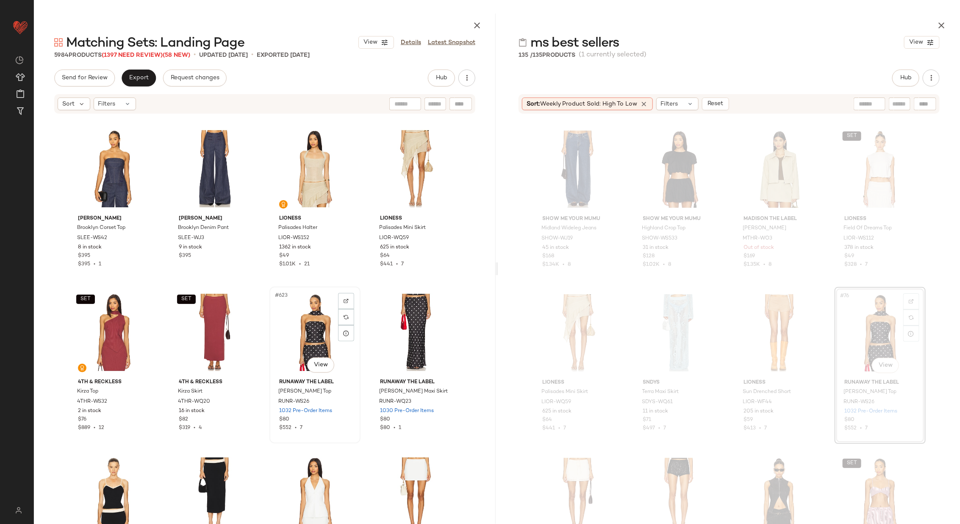
click at [316, 328] on div "#623 View" at bounding box center [315, 332] width 85 height 86
click at [410, 330] on div "#624 View" at bounding box center [415, 332] width 85 height 86
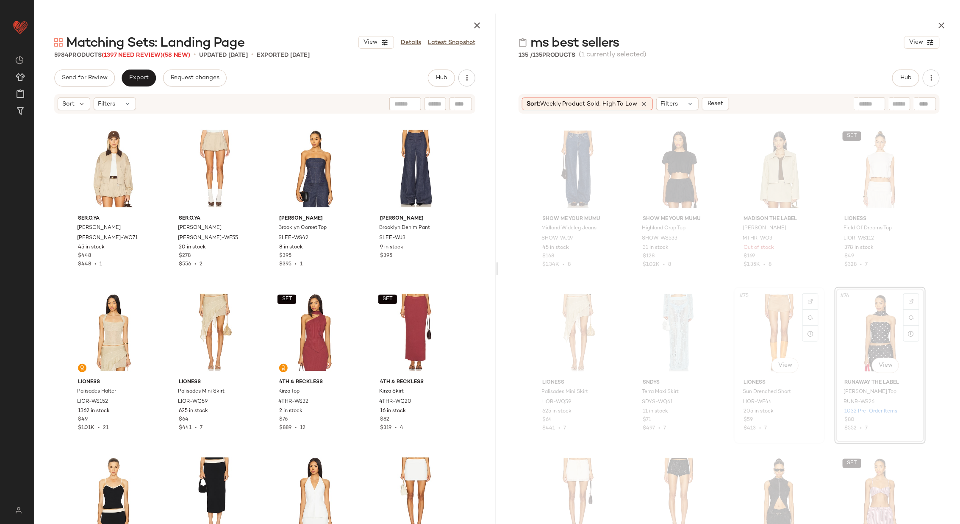
click at [768, 339] on div "#75 View" at bounding box center [779, 333] width 85 height 86
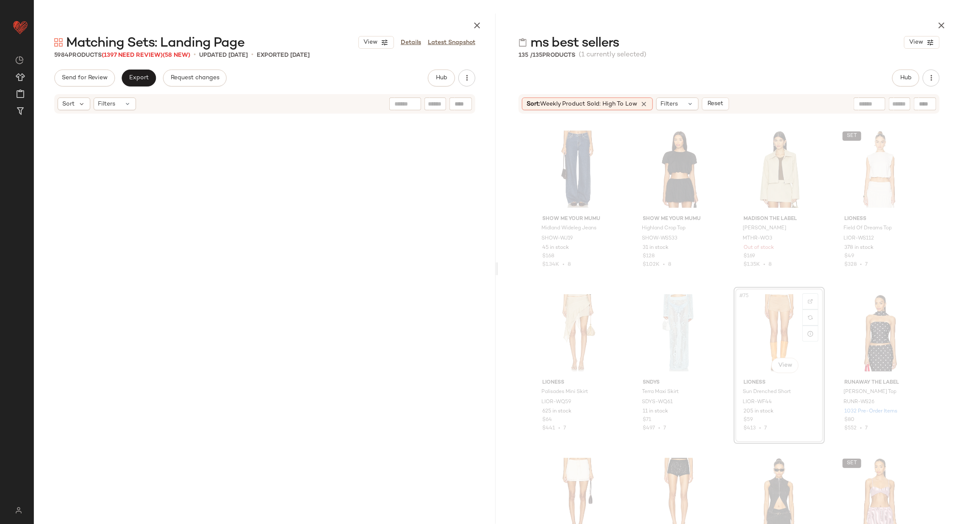
scroll to position [70021, 0]
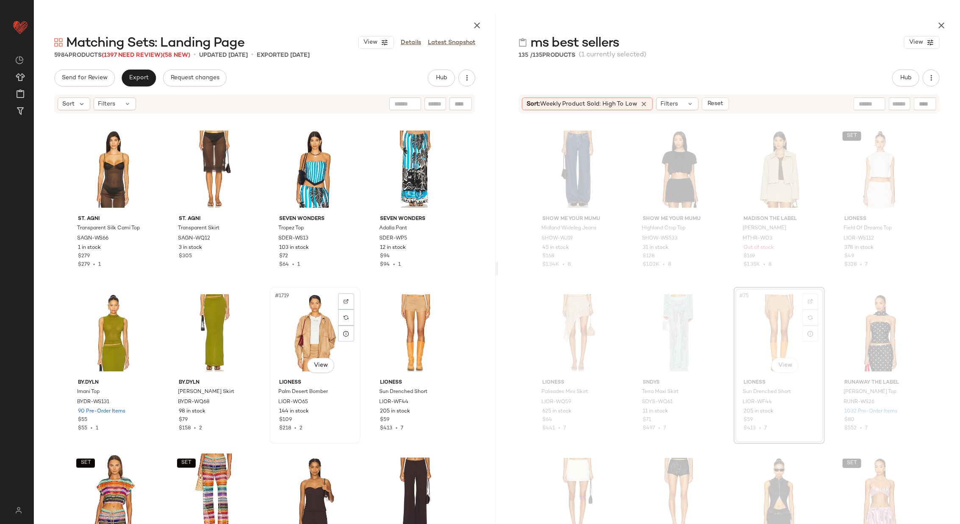
click at [302, 322] on div "#1719 View" at bounding box center [315, 333] width 85 height 86
click at [407, 327] on div "#1720 View" at bounding box center [415, 333] width 85 height 86
